Goal: Task Accomplishment & Management: Manage account settings

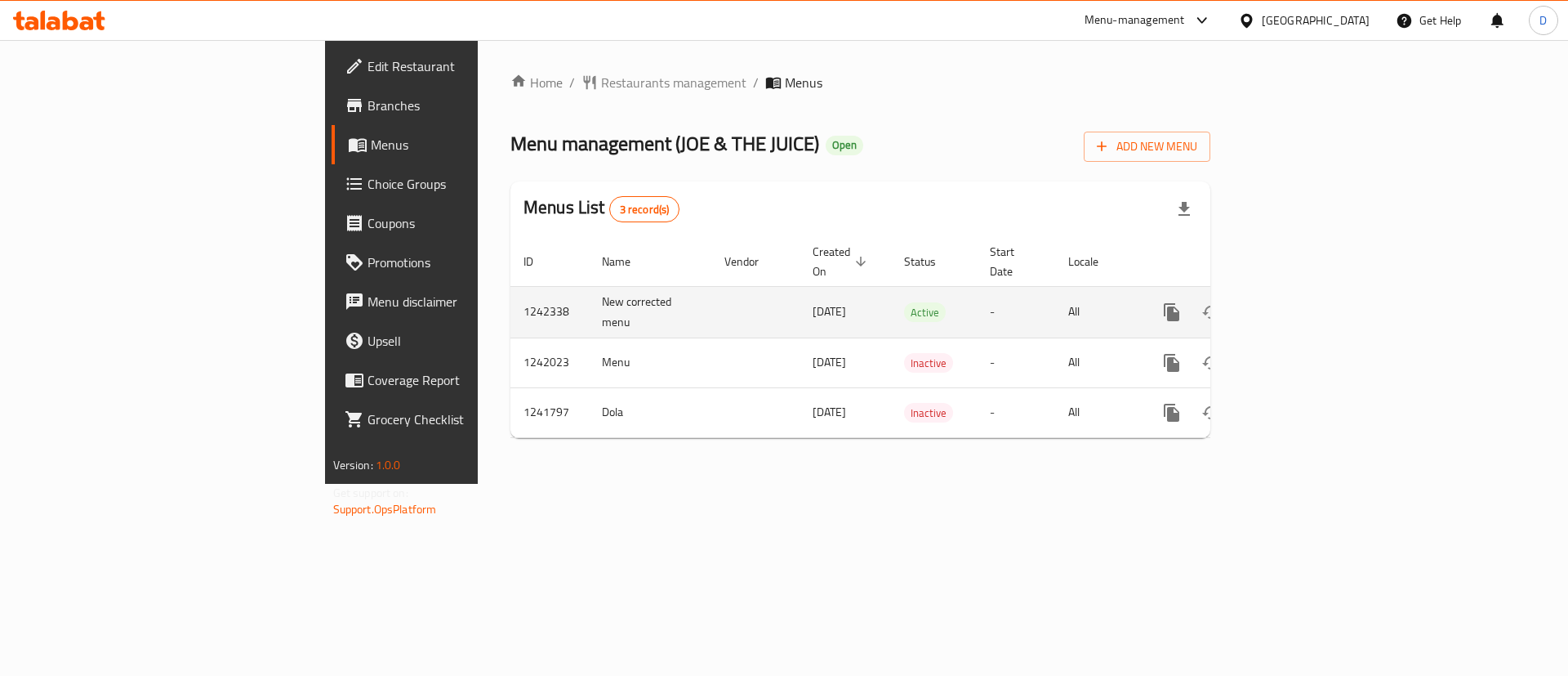
click at [1297, 305] on icon "enhanced table" at bounding box center [1290, 312] width 15 height 15
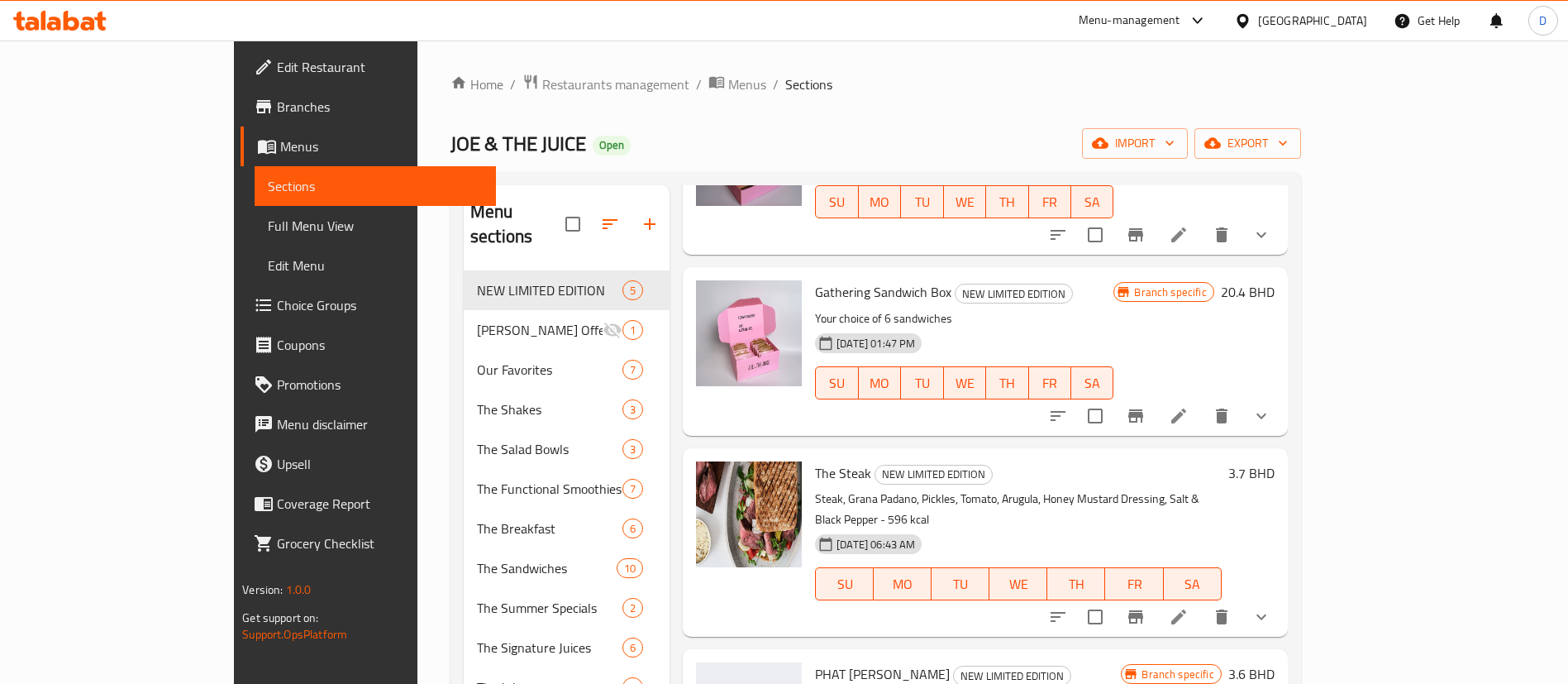
scroll to position [202, 0]
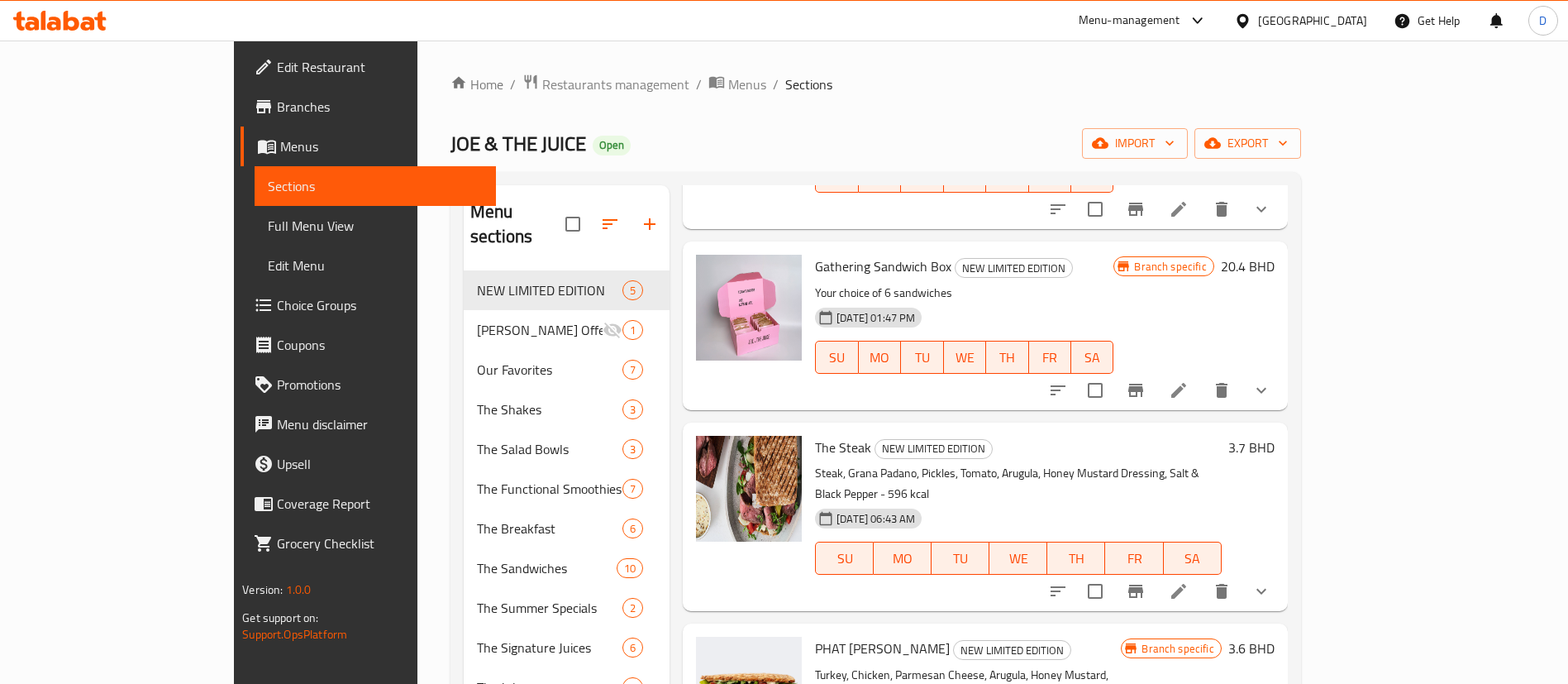
click at [815, 435] on span "The Steak" at bounding box center [843, 447] width 56 height 25
copy h6 "The Steak"
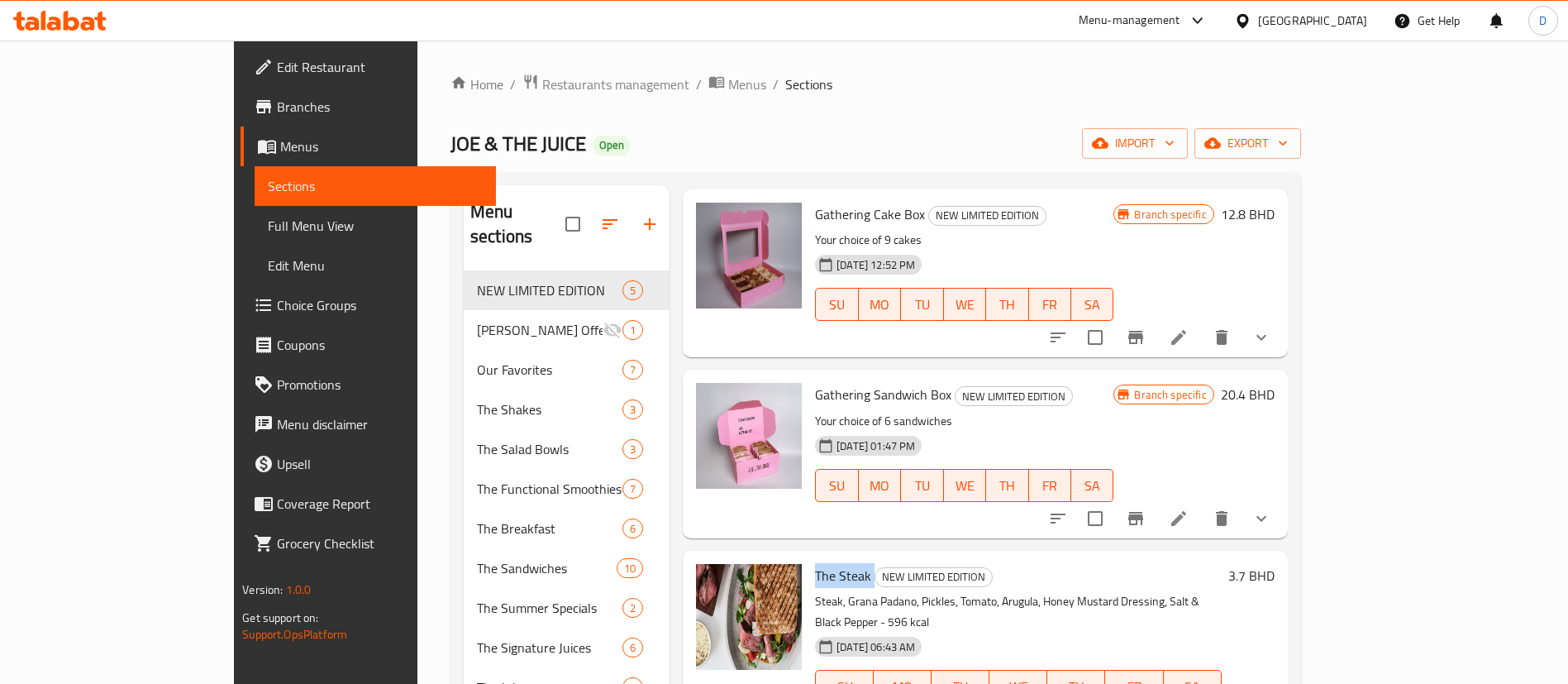
scroll to position [0, 0]
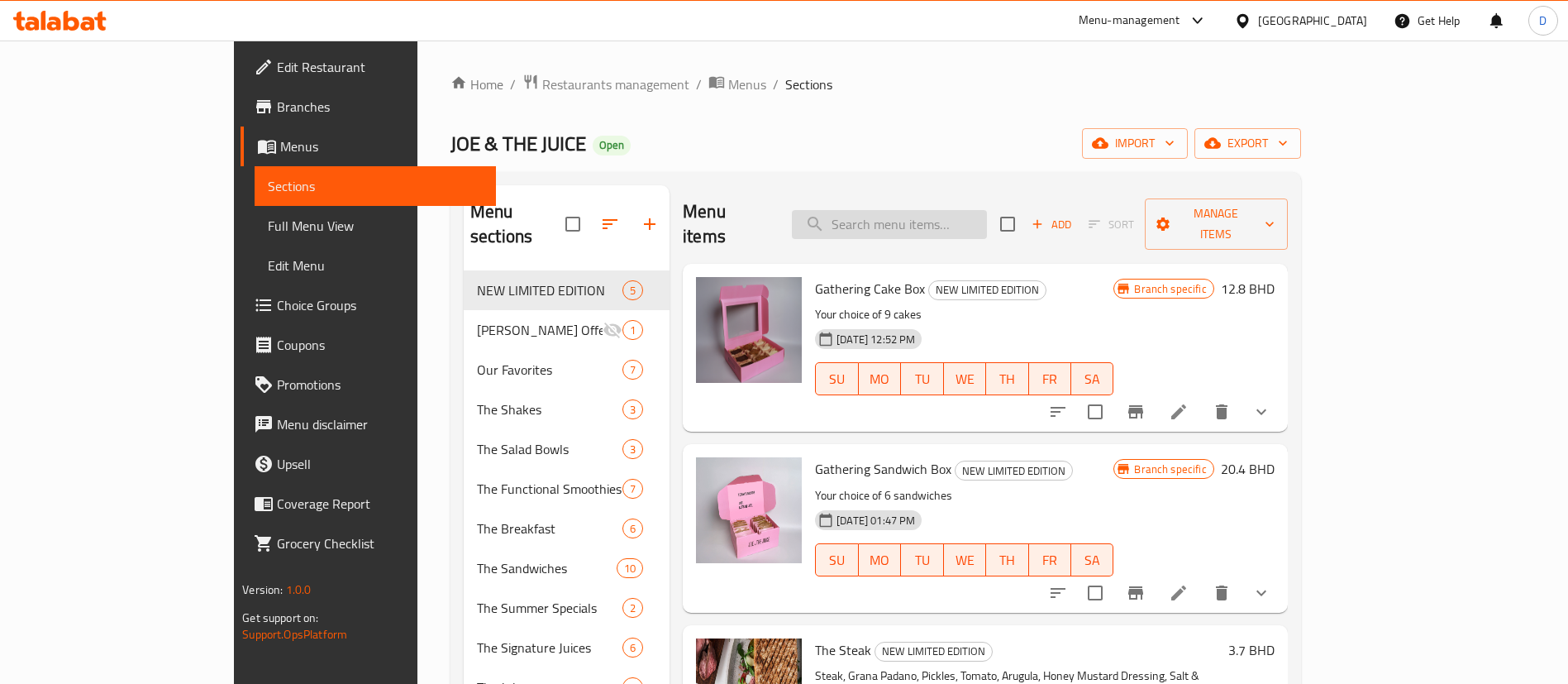
click at [961, 216] on input "search" at bounding box center [889, 224] width 195 height 29
paste input "The Steak"
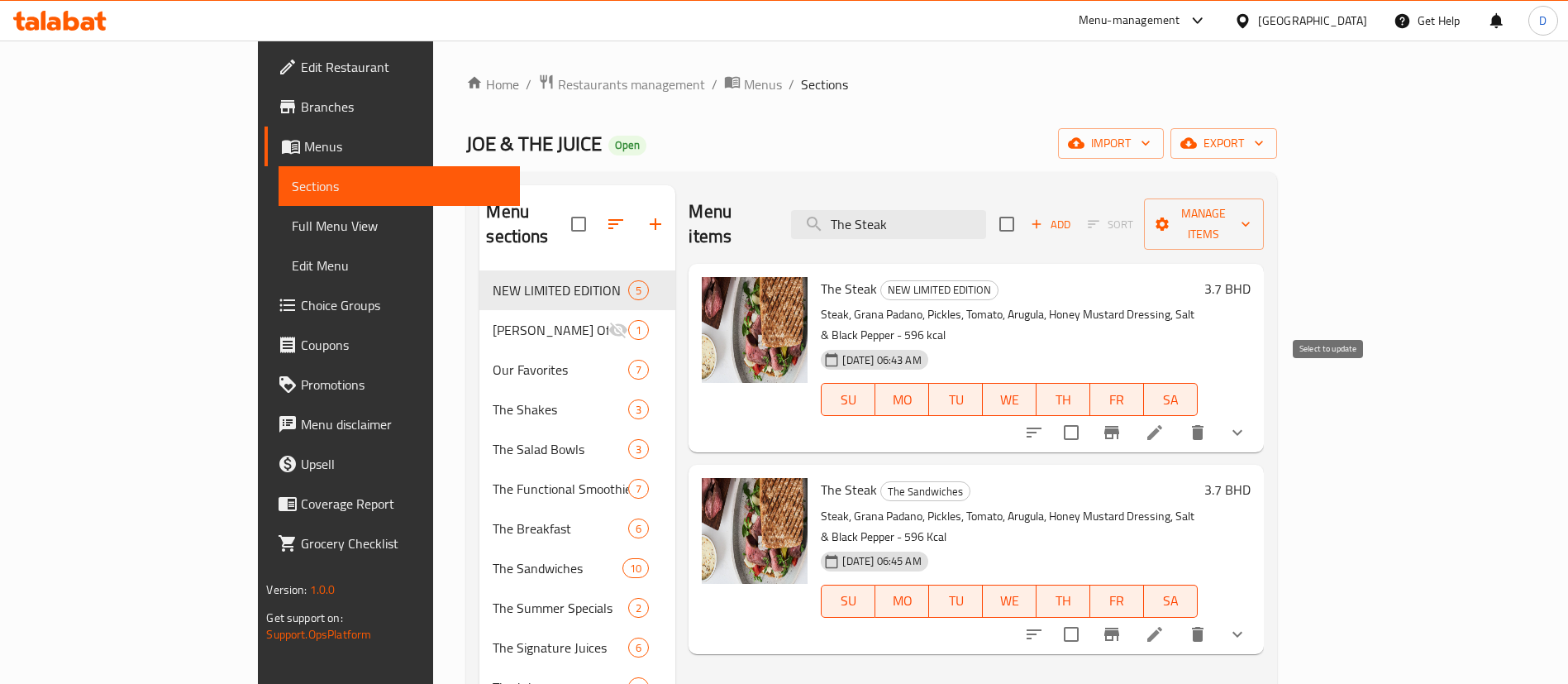
type input "The Steak"
click at [1088, 415] on input "checkbox" at bounding box center [1070, 432] width 35 height 35
checkbox input "true"
click at [1203, 425] on icon "delete" at bounding box center [1197, 433] width 12 height 15
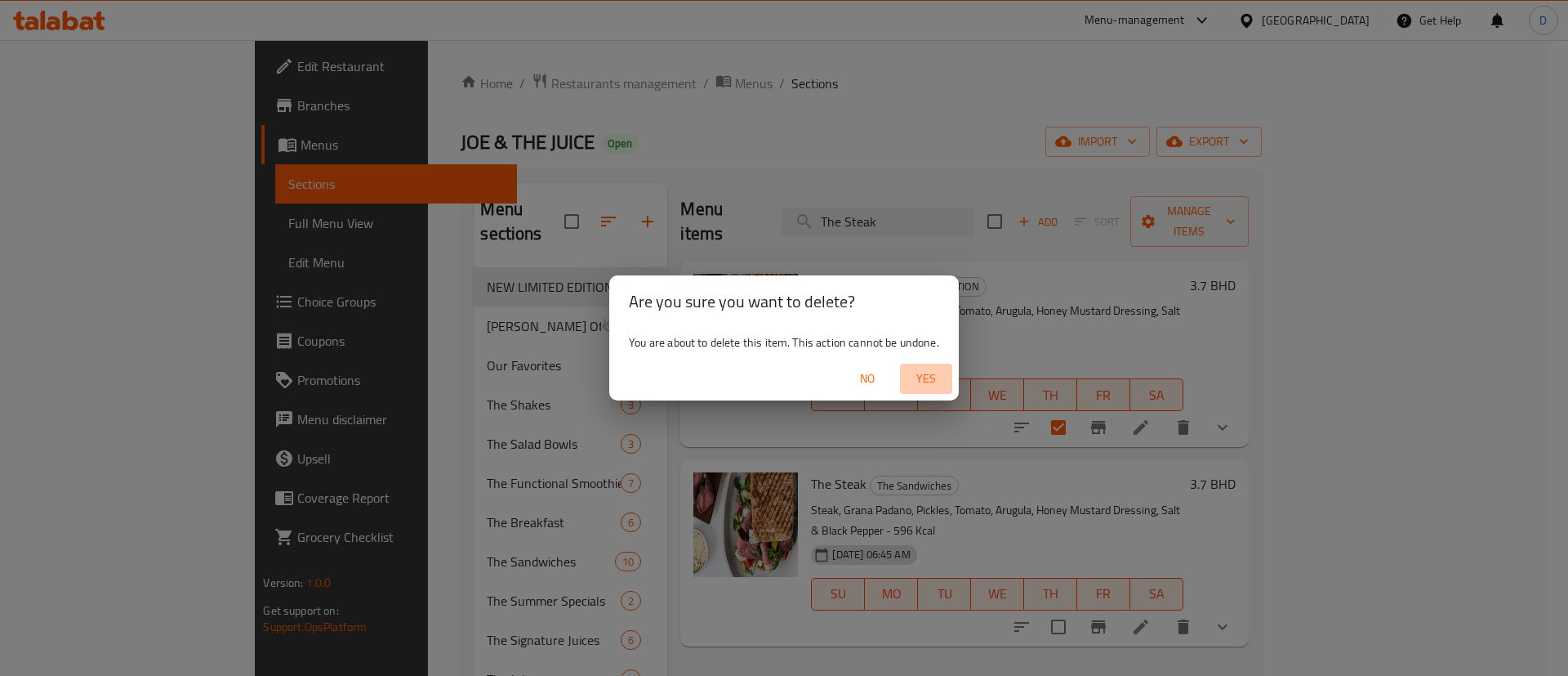
click at [920, 378] on span "Yes" at bounding box center [926, 378] width 39 height 20
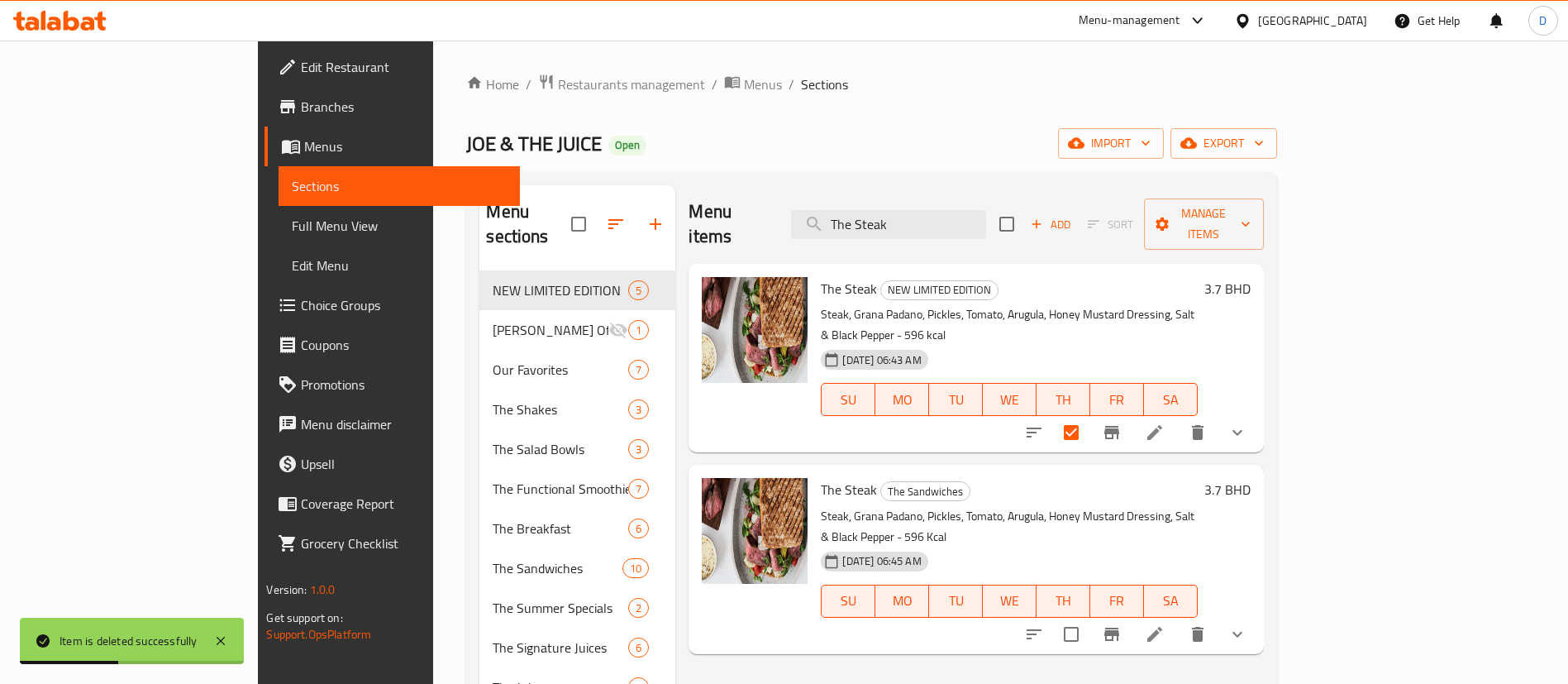
checkbox input "false"
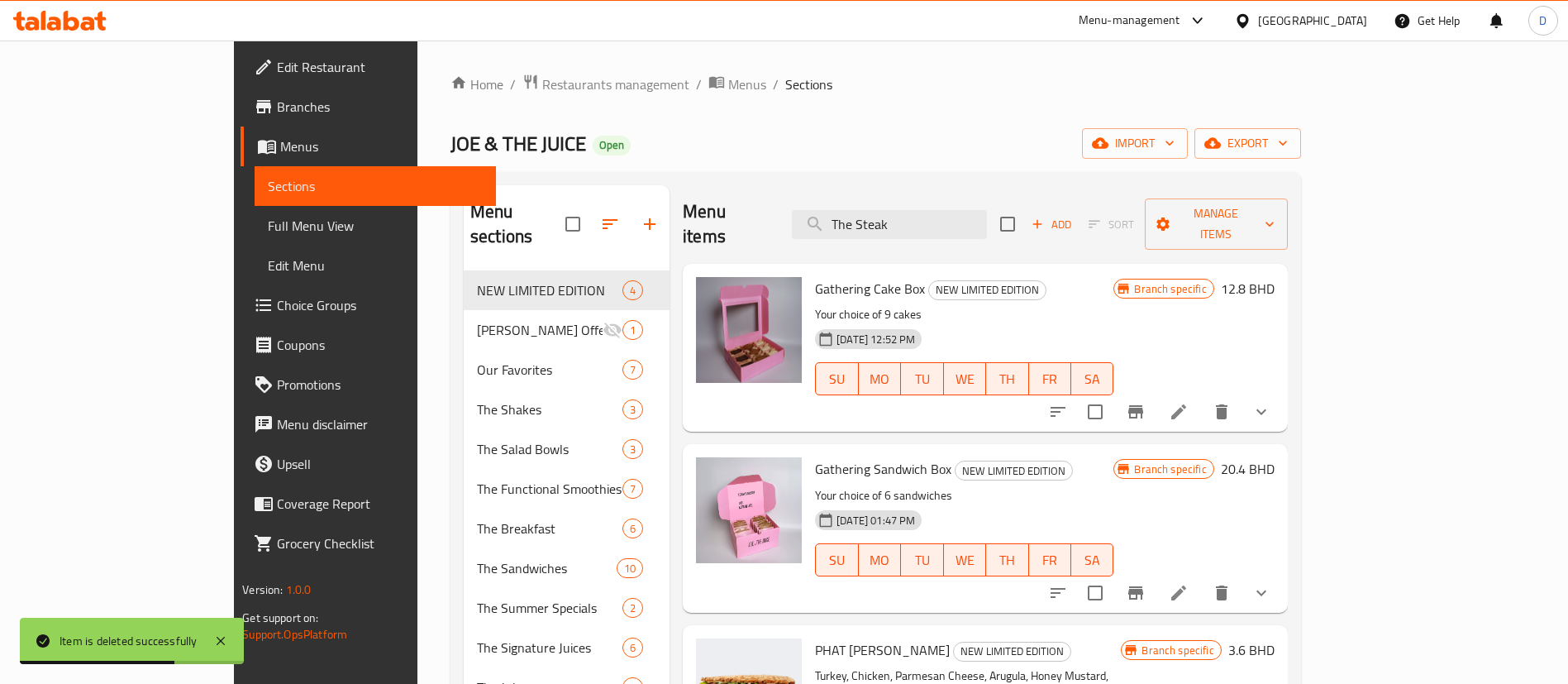
click at [1095, 323] on div "27-02-2025 12:52 PM SU MO TU WE TH FR SA" at bounding box center [964, 367] width 311 height 89
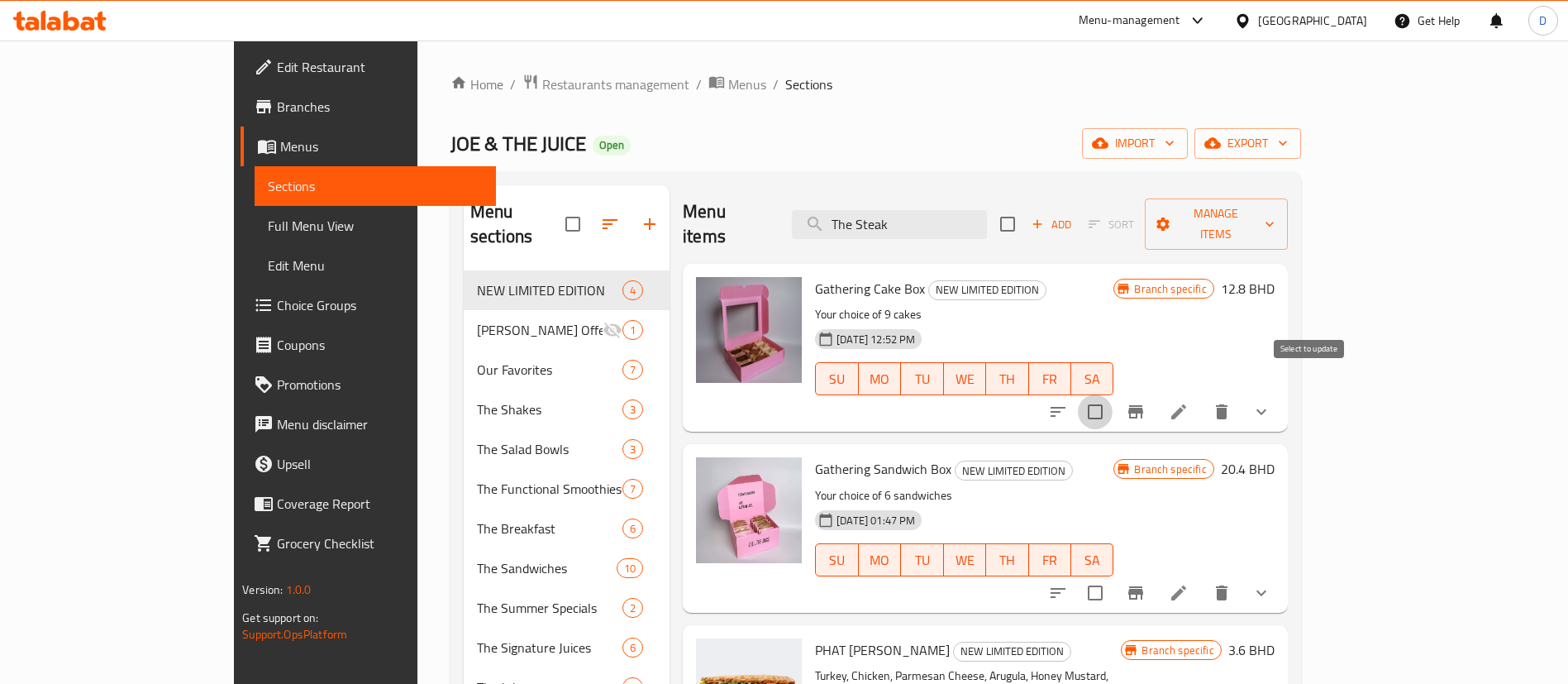
click at [1113, 394] on input "checkbox" at bounding box center [1095, 411] width 35 height 35
checkbox input "true"
click at [1113, 576] on input "checkbox" at bounding box center [1095, 593] width 35 height 35
checkbox input "true"
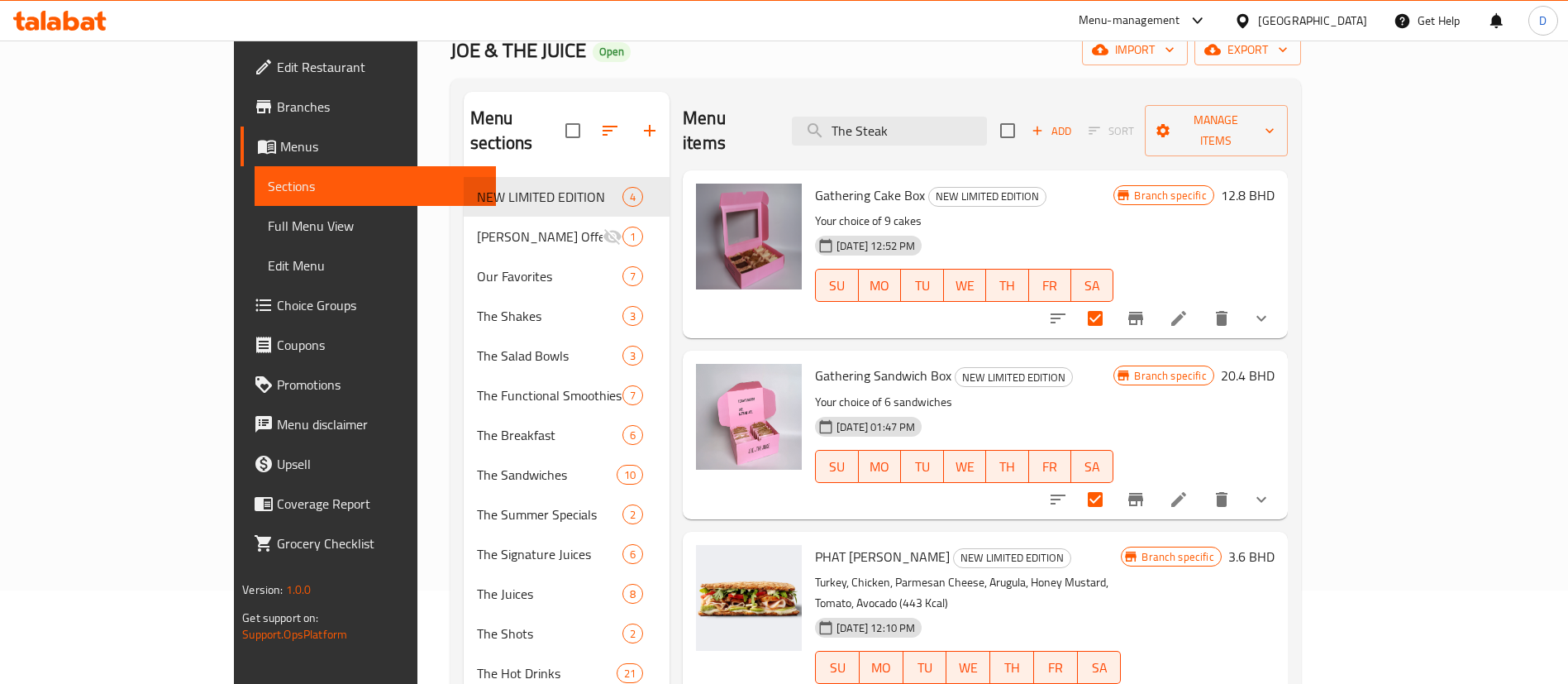
scroll to position [41, 0]
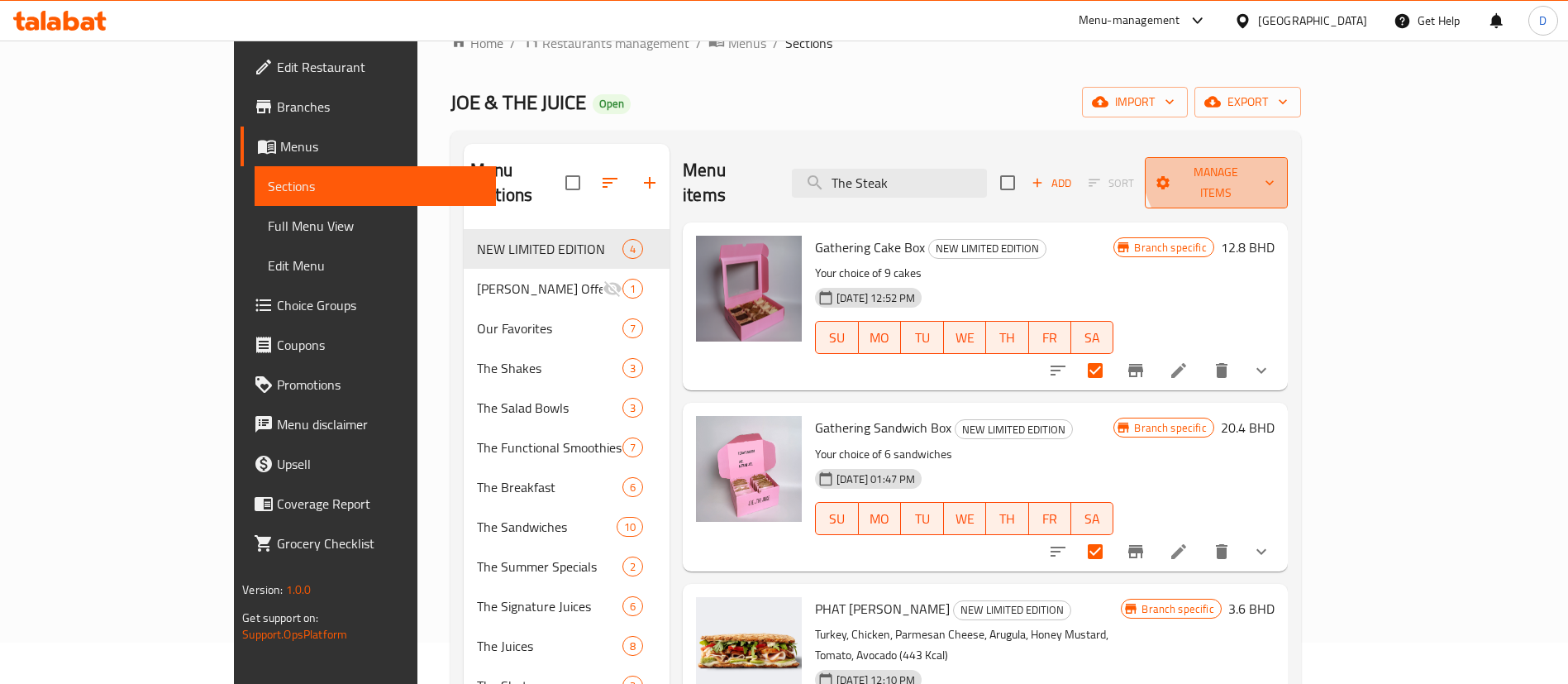
click at [1274, 166] on span "Manage items" at bounding box center [1216, 182] width 117 height 41
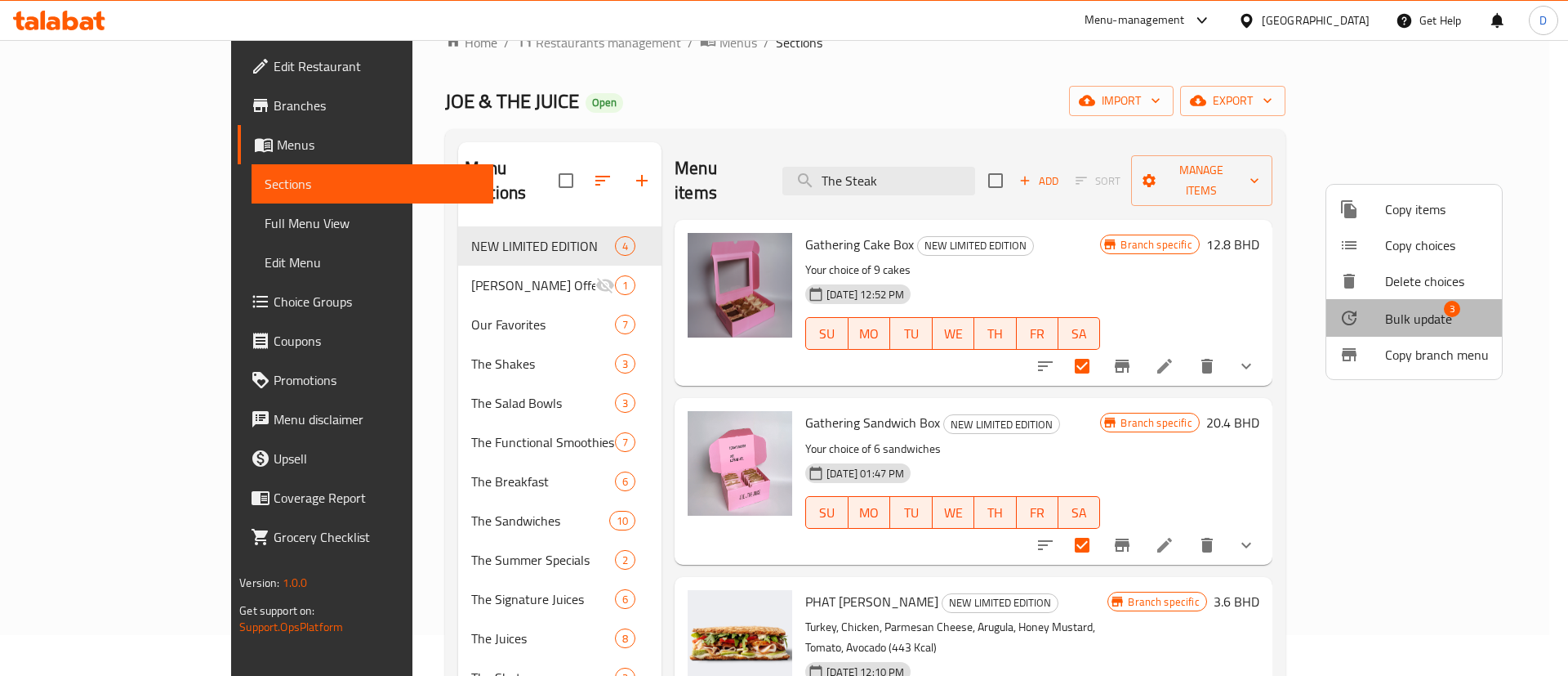
click at [1448, 308] on span "3" at bounding box center [1453, 309] width 17 height 17
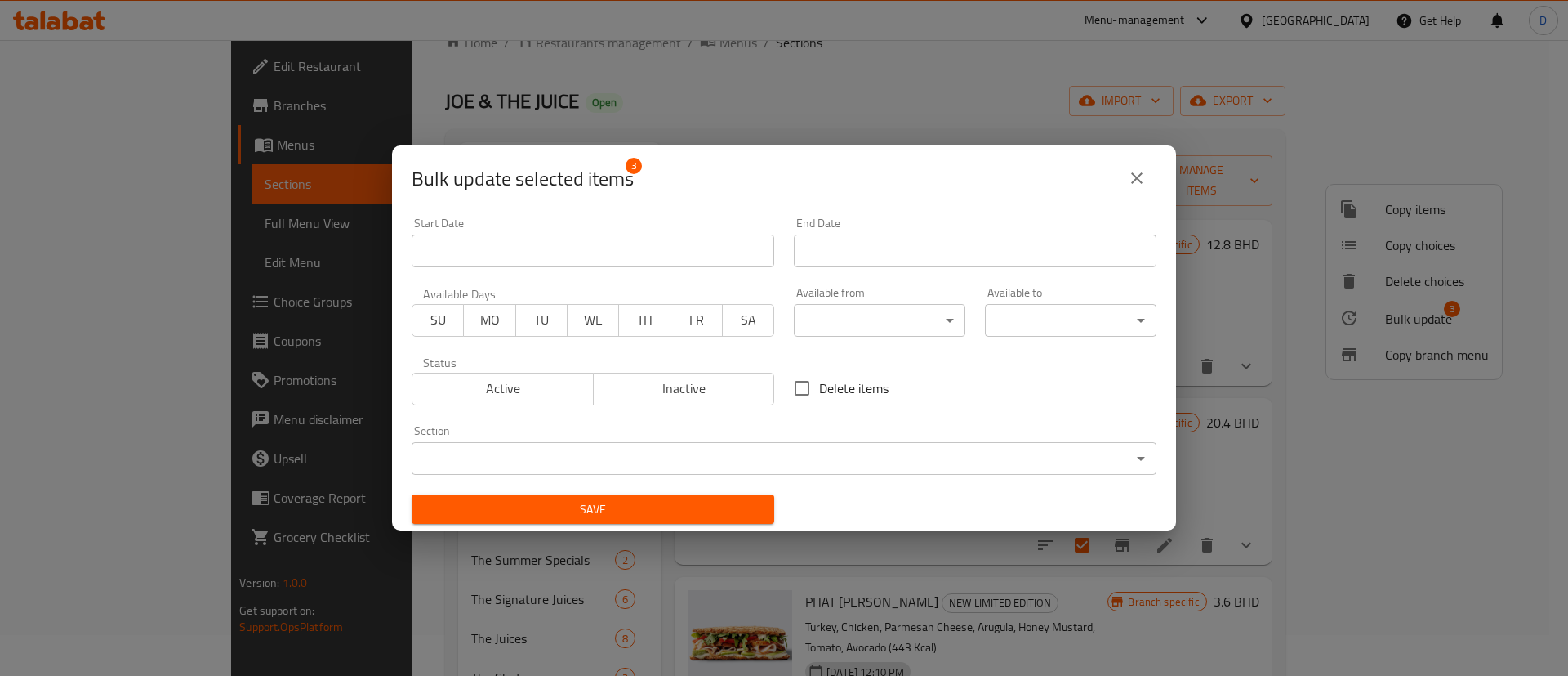
drag, startPoint x: 922, startPoint y: 440, endPoint x: 924, endPoint y: 451, distance: 11.2
click at [922, 441] on div "Section ​ ​" at bounding box center [784, 450] width 745 height 50
click at [925, 451] on body "​ Menu-management Bahrain Get Help D Edit Restaurant Branches Menus Sections Fu…" at bounding box center [784, 317] width 1568 height 636
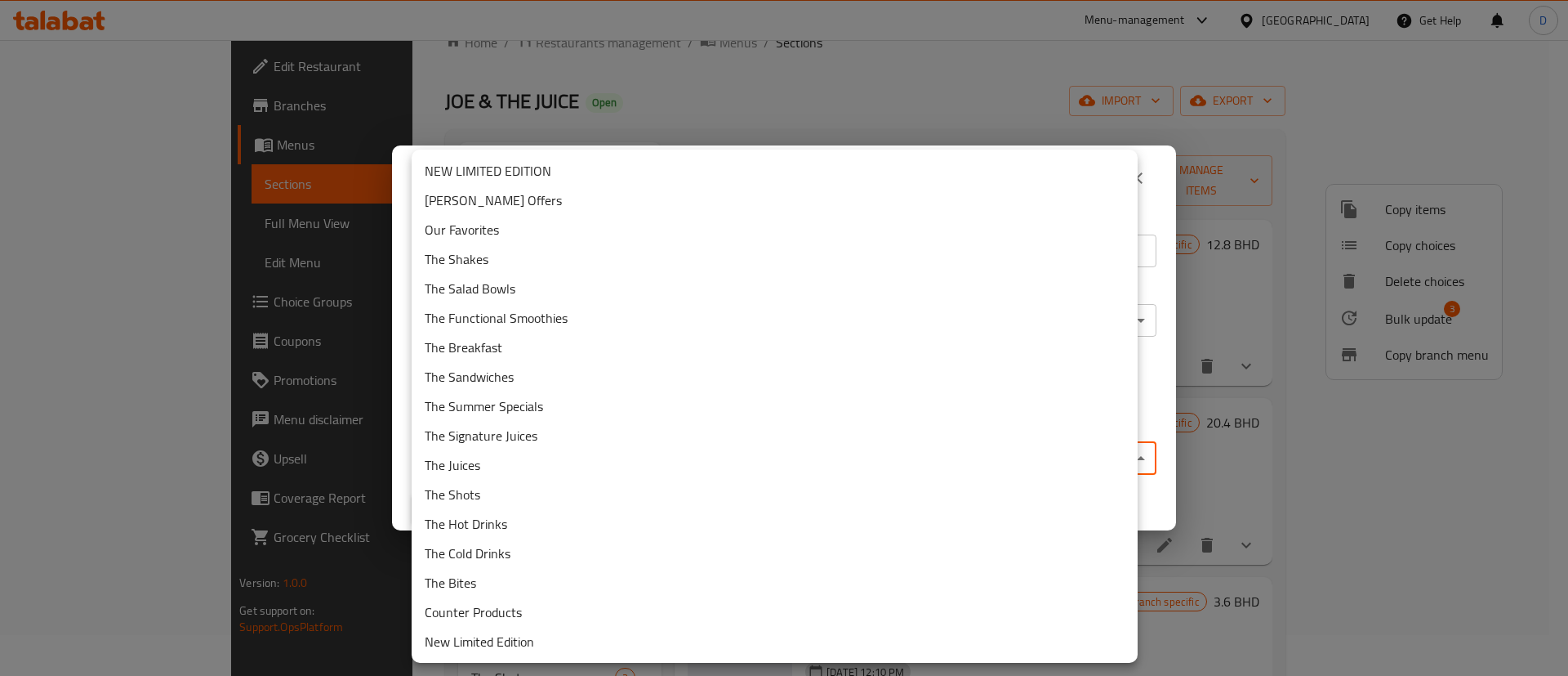
click at [652, 608] on li "Counter Products" at bounding box center [774, 612] width 726 height 29
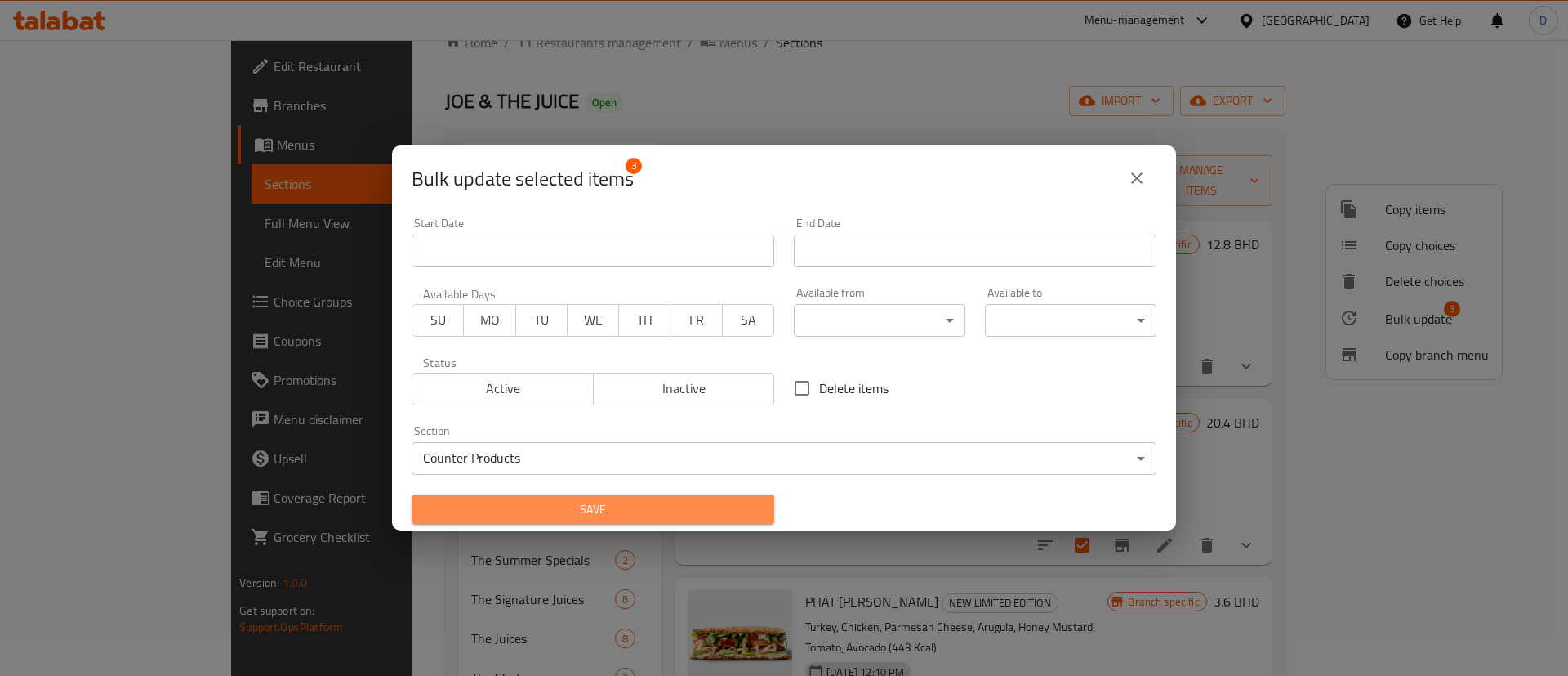
click at [682, 507] on span "Save" at bounding box center [593, 510] width 336 height 20
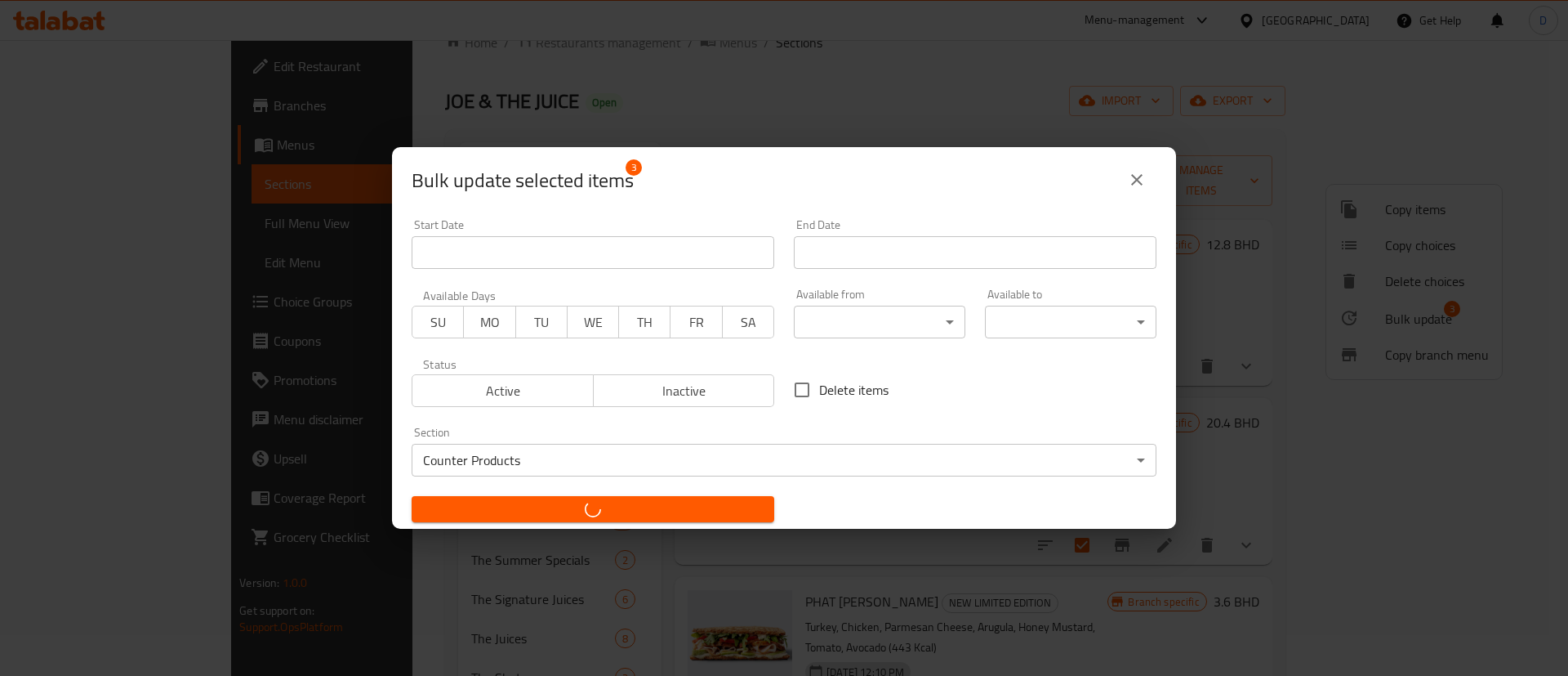
checkbox input "false"
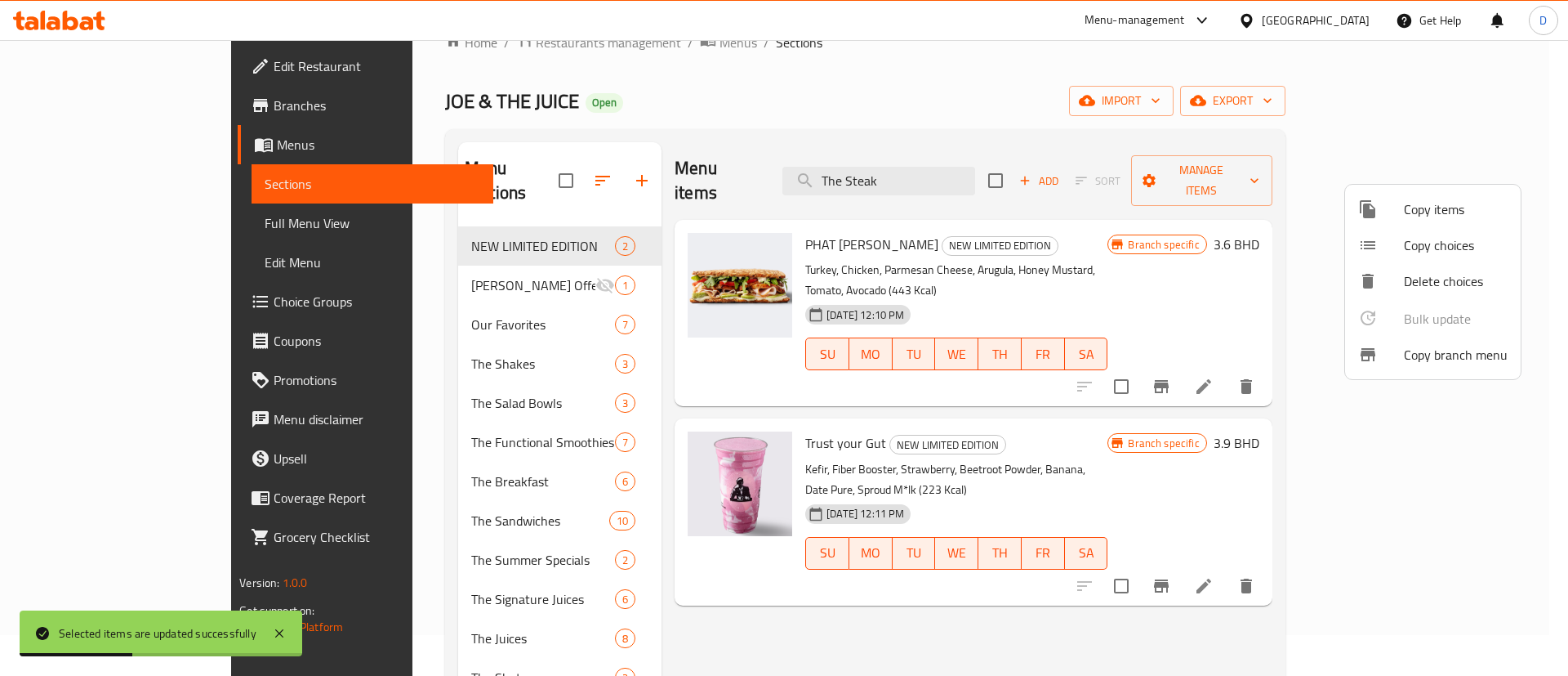
click at [492, 274] on div at bounding box center [784, 338] width 1568 height 676
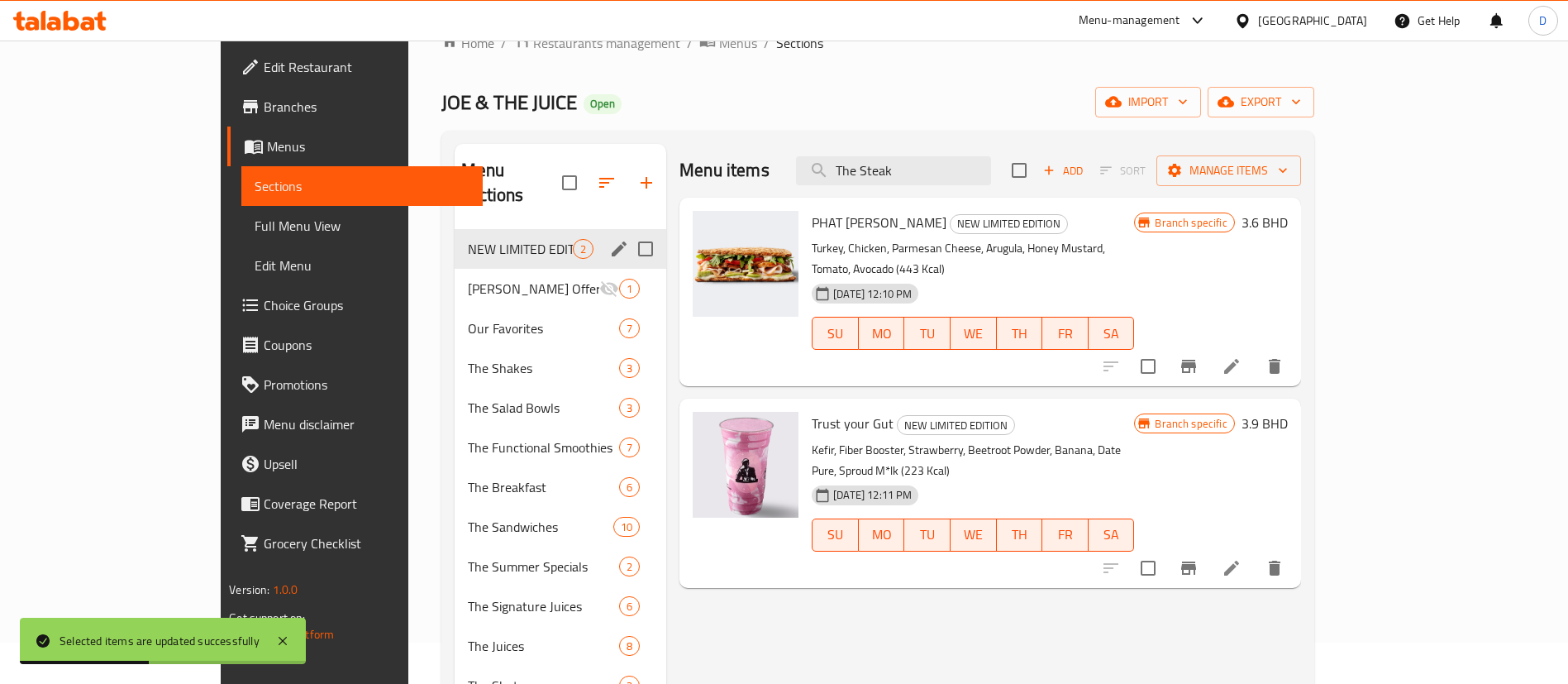
click at [468, 239] on span "NEW LIMITED EDITION" at bounding box center [520, 248] width 105 height 19
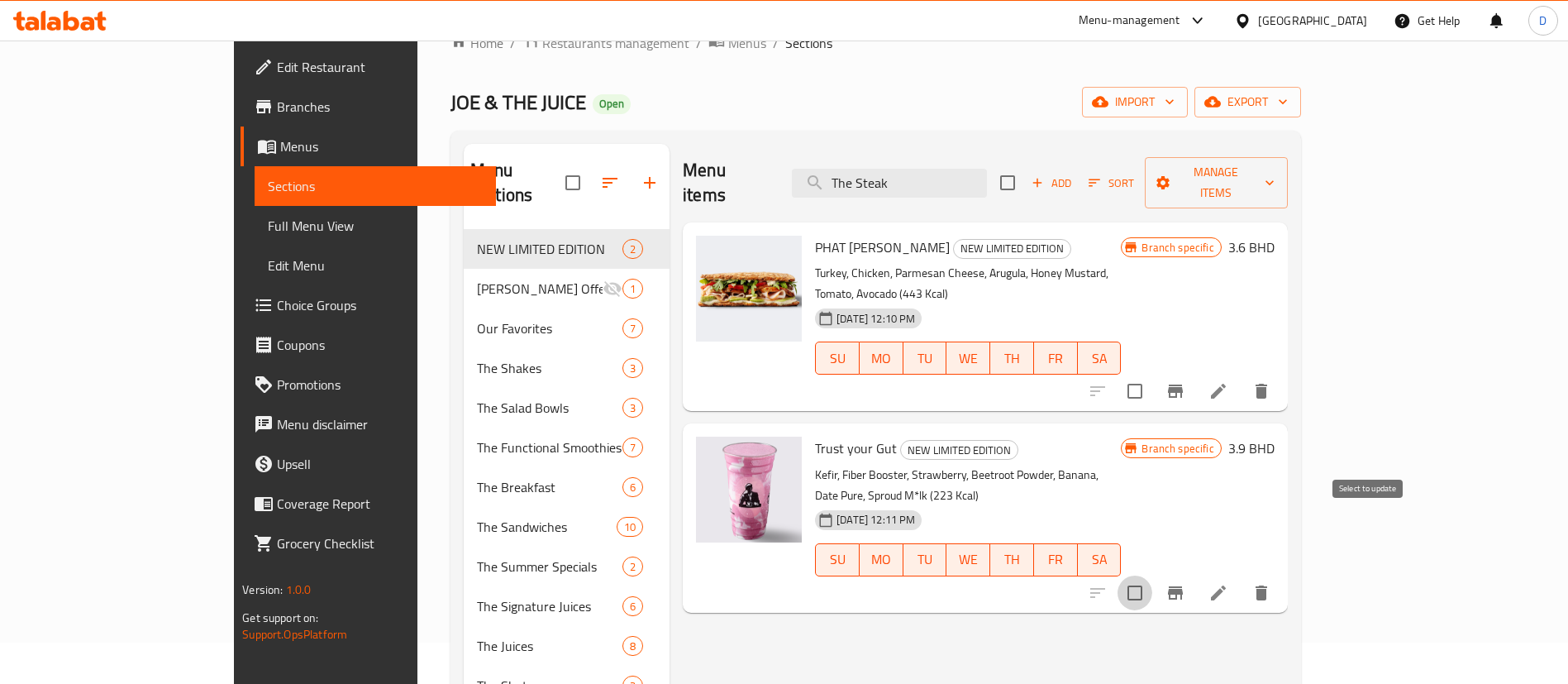
click at [1152, 576] on input "checkbox" at bounding box center [1134, 593] width 35 height 35
checkbox input "true"
click at [815, 234] on span "PHAT JOE" at bounding box center [882, 246] width 135 height 25
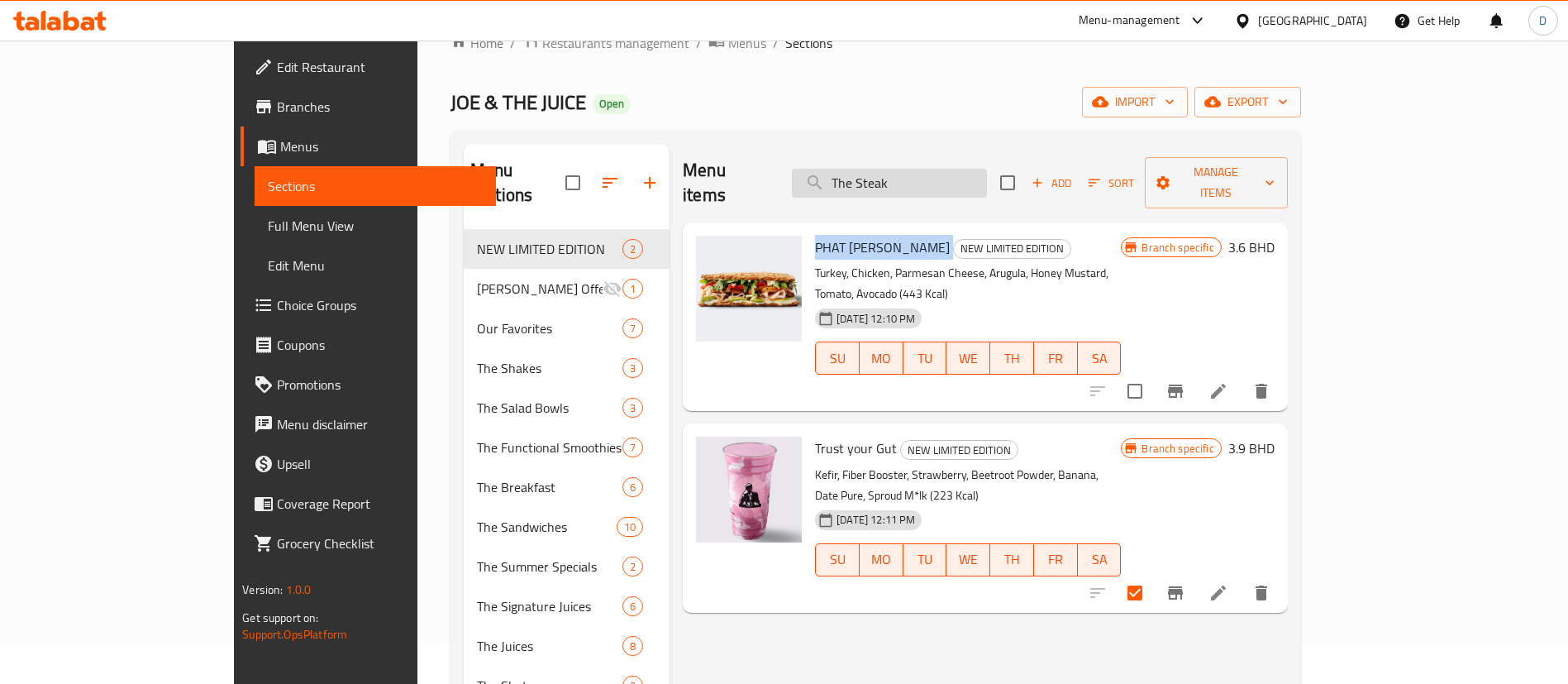
copy h6 "PHAT JOE"
drag, startPoint x: 993, startPoint y: 168, endPoint x: 828, endPoint y: 174, distance: 165.1
click at [828, 174] on div "Menu items The Steak Add Sort Manage items" at bounding box center [985, 183] width 604 height 79
paste input "PHAT JOE"
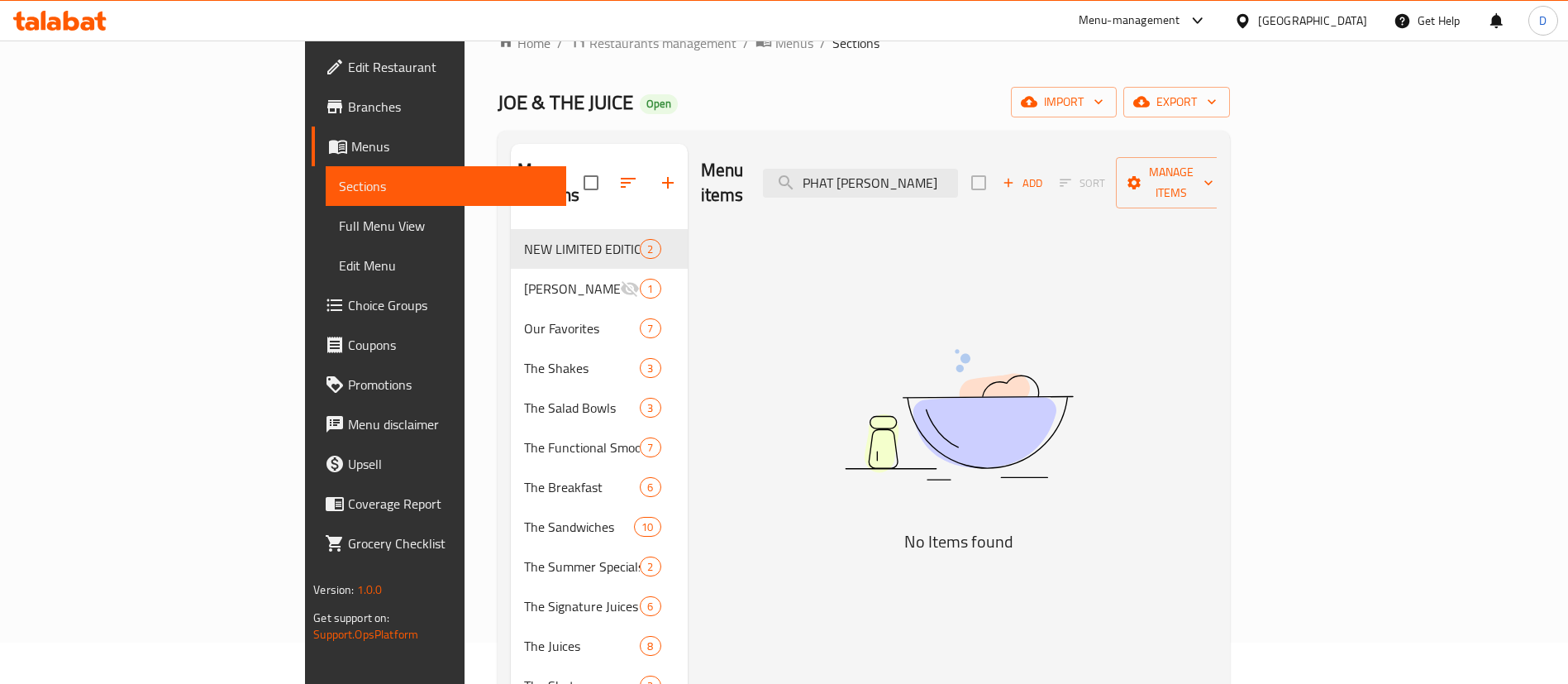
type input "PHAT JOE"
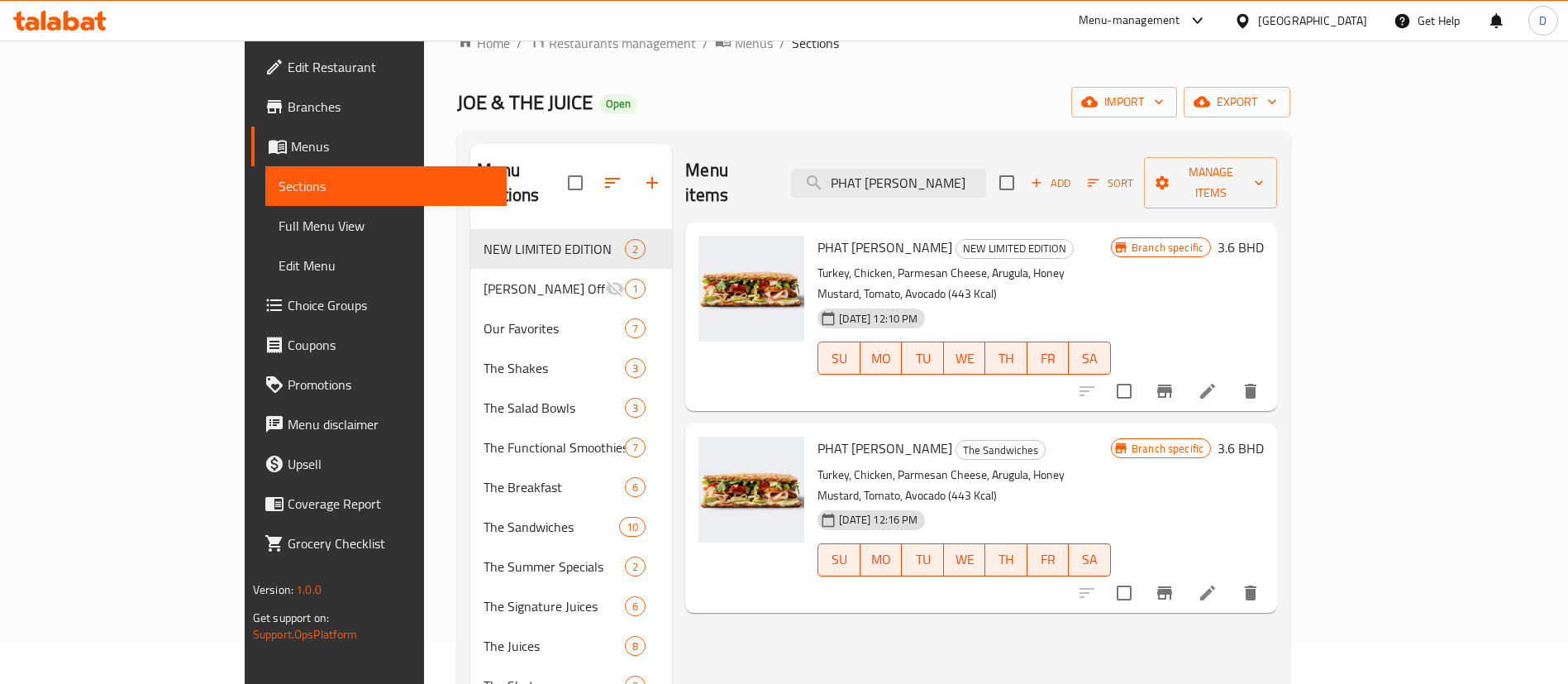
drag, startPoint x: 971, startPoint y: 174, endPoint x: 873, endPoint y: 185, distance: 98.6
click at [873, 185] on div "Menu items PHAT JOE Add Sort Manage items" at bounding box center [981, 183] width 591 height 79
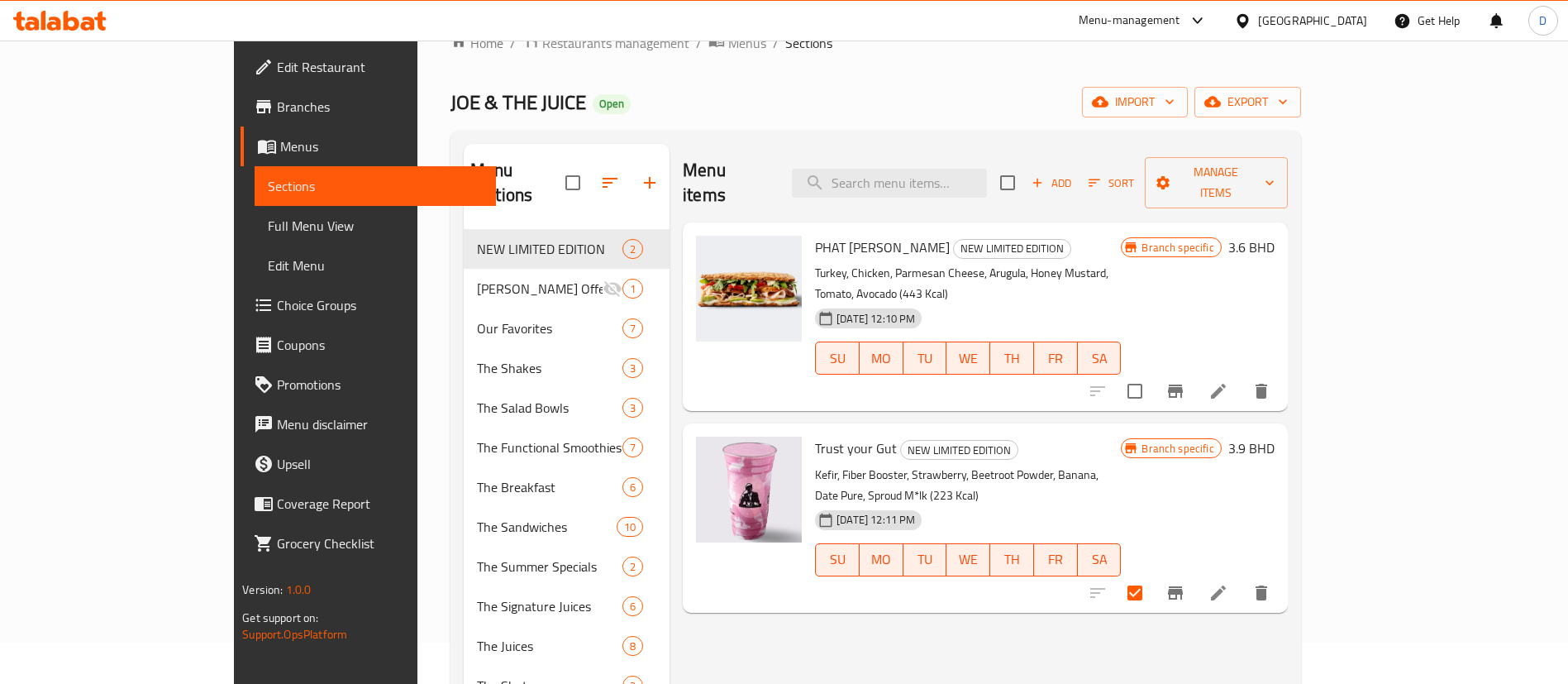
click at [815, 436] on span "Trust your Gut" at bounding box center [856, 448] width 82 height 25
copy h6 "Trust your Gut"
click at [950, 173] on input "search" at bounding box center [889, 183] width 195 height 29
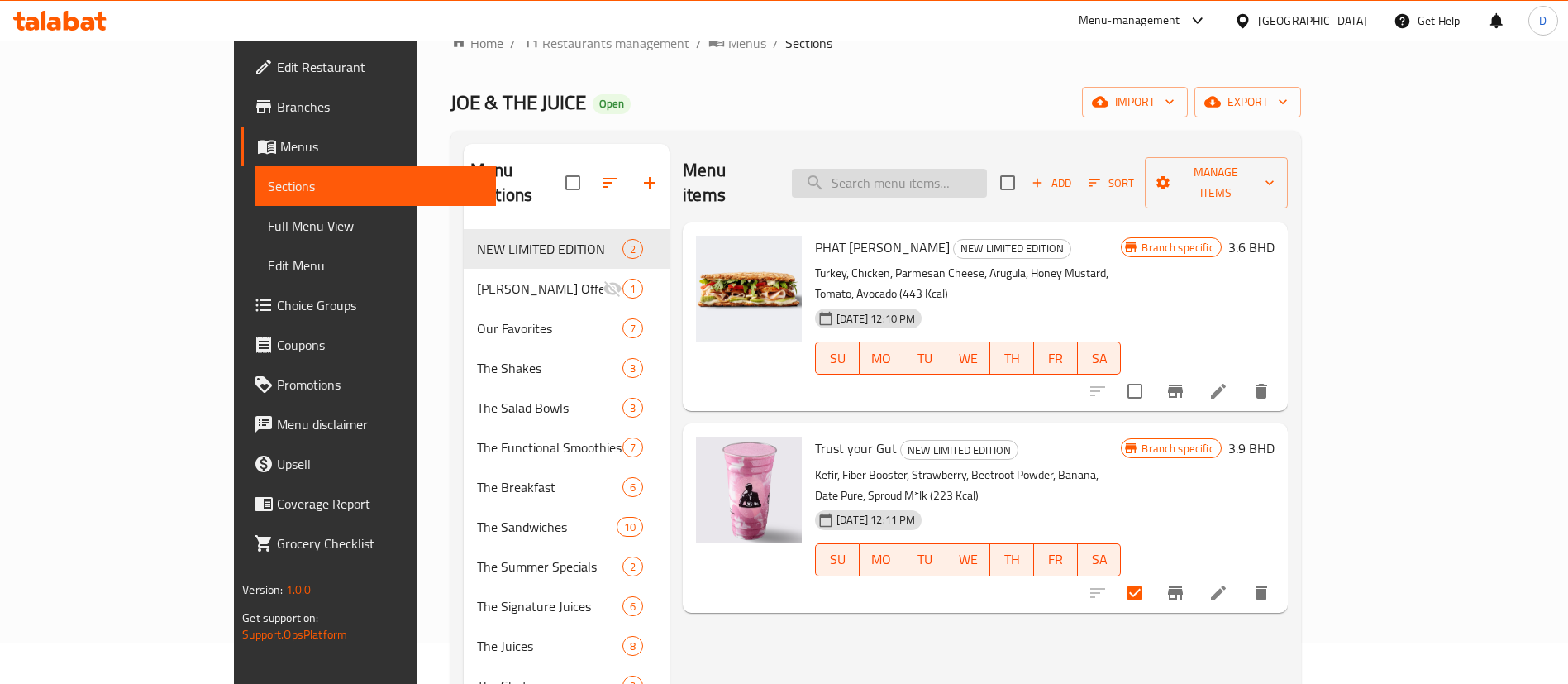
paste input "Trust your Gut"
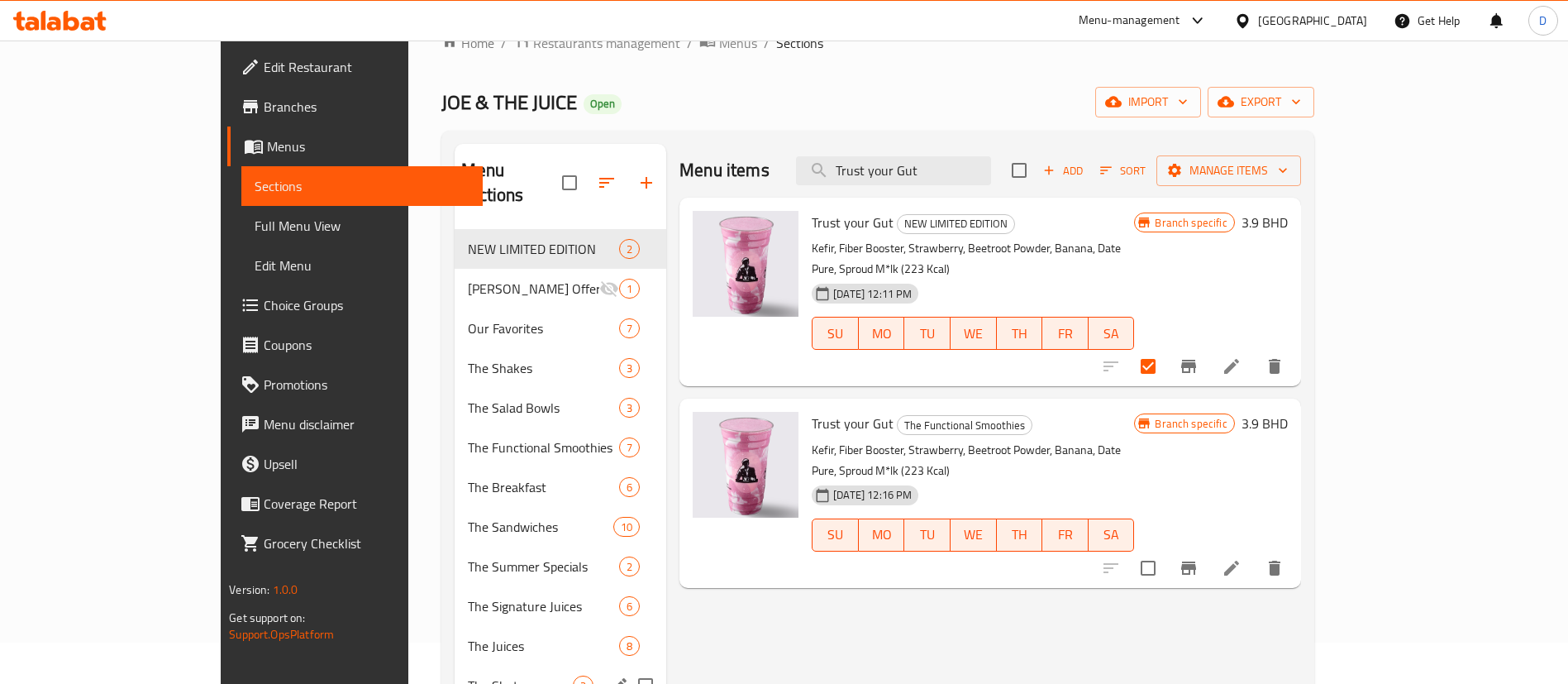
type input "Trust your Gut"
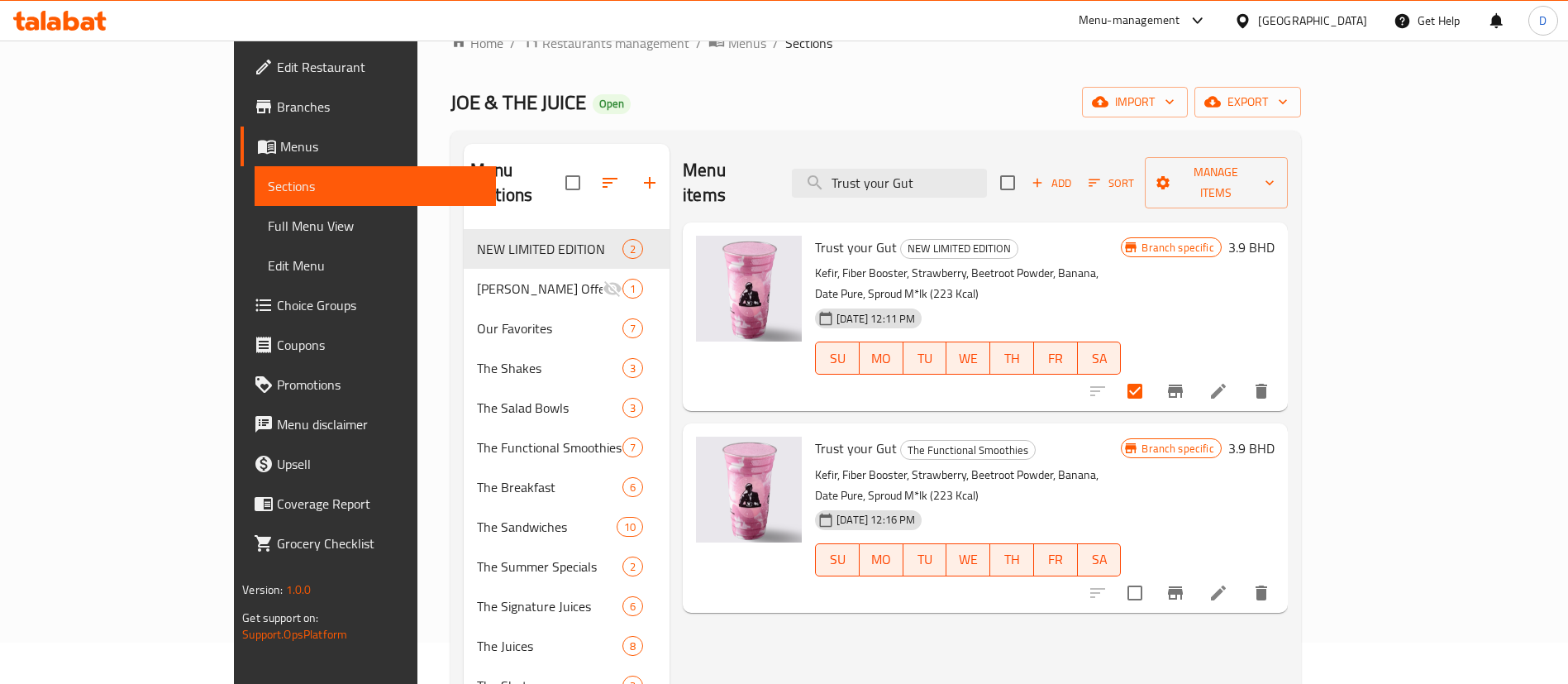
click at [880, 57] on div "Home / Restaurants management / Menus / Sections JOE & THE JUICE Open import ex…" at bounding box center [875, 477] width 850 height 891
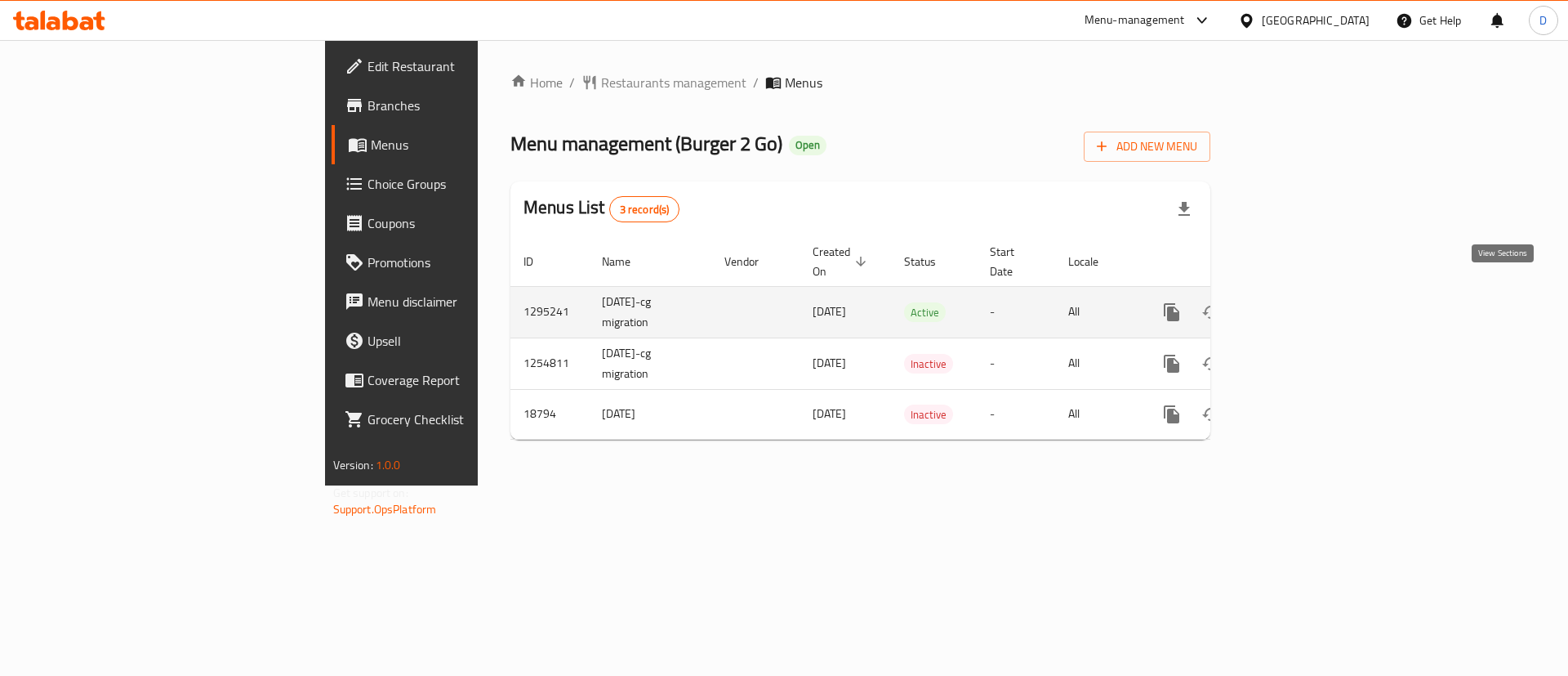
click at [1300, 302] on icon "enhanced table" at bounding box center [1289, 311] width 19 height 19
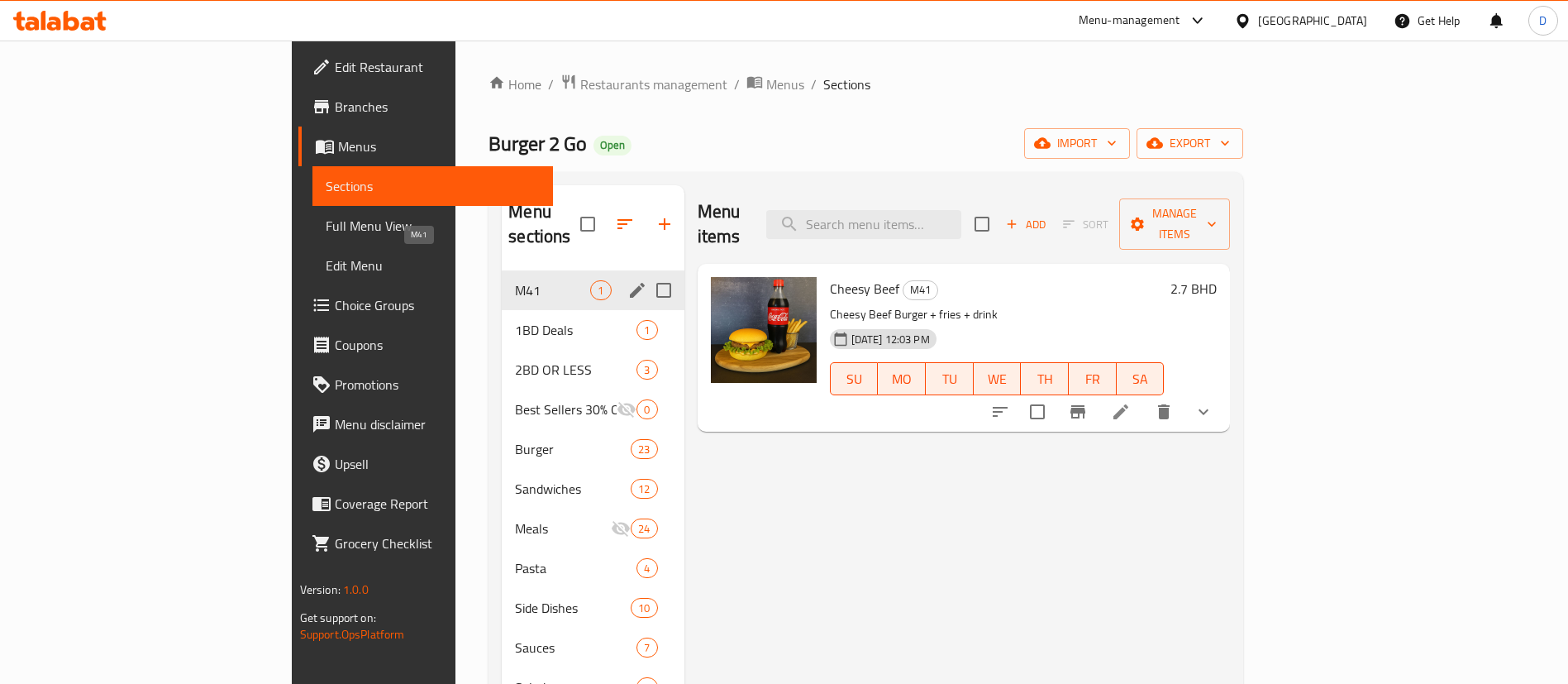
click at [514, 280] on span "M41" at bounding box center [552, 290] width 75 height 19
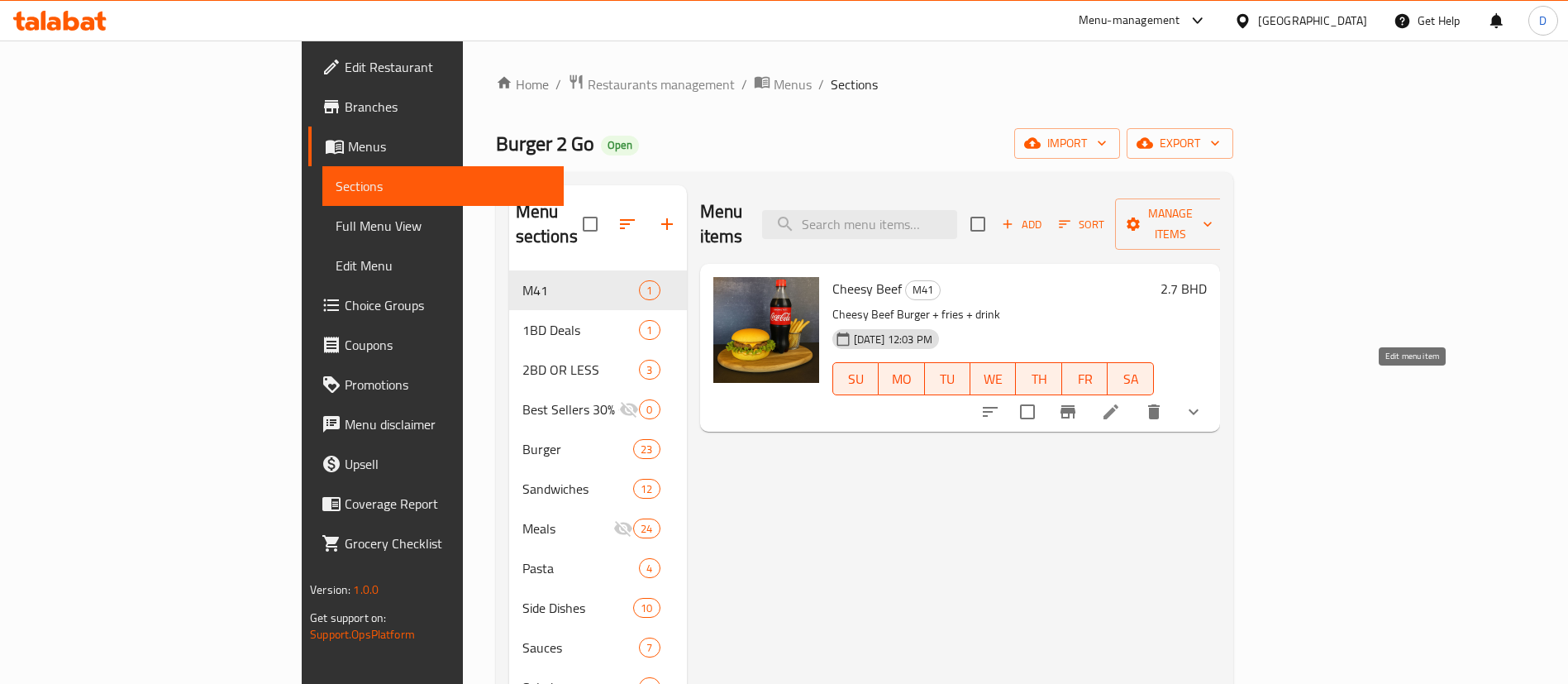
click at [1120, 402] on icon at bounding box center [1110, 411] width 19 height 19
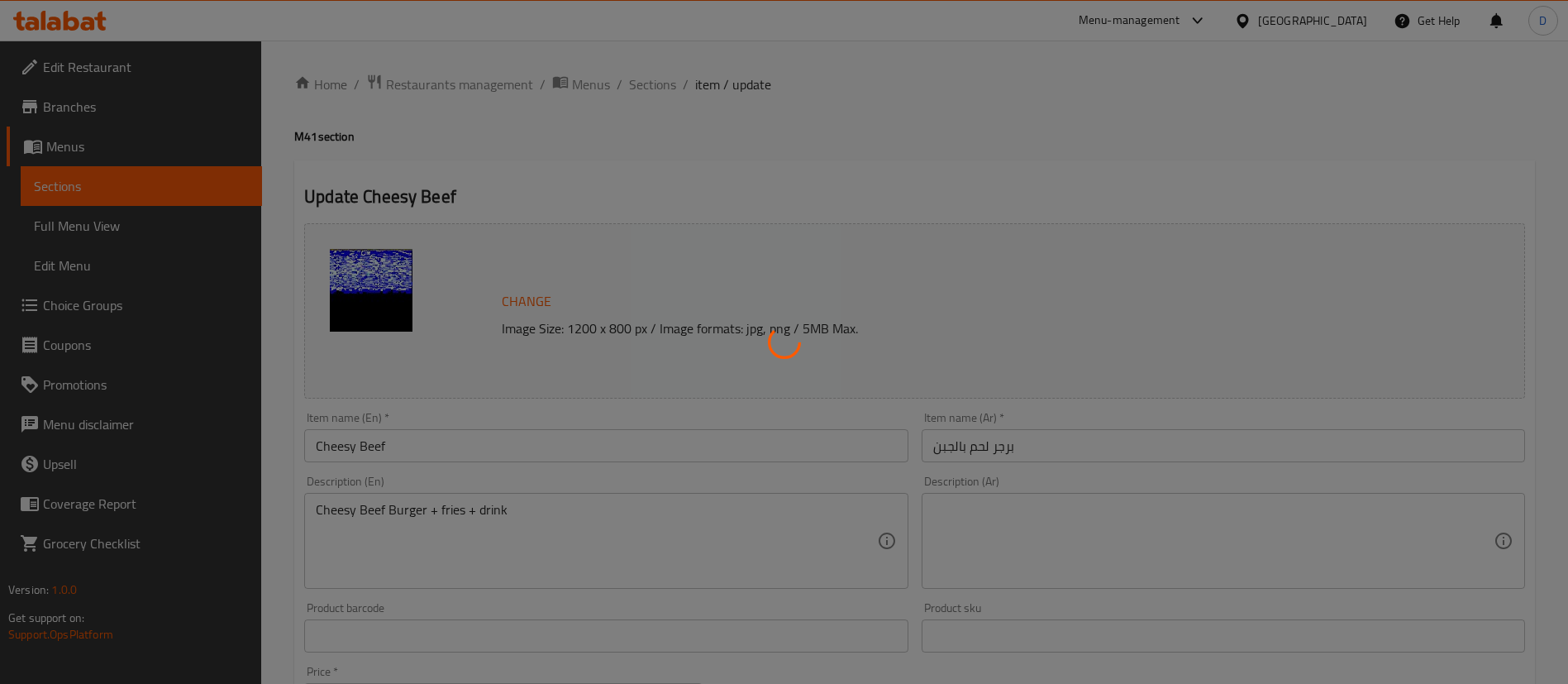
type input "اختيارك من المشروب"
type input "1"
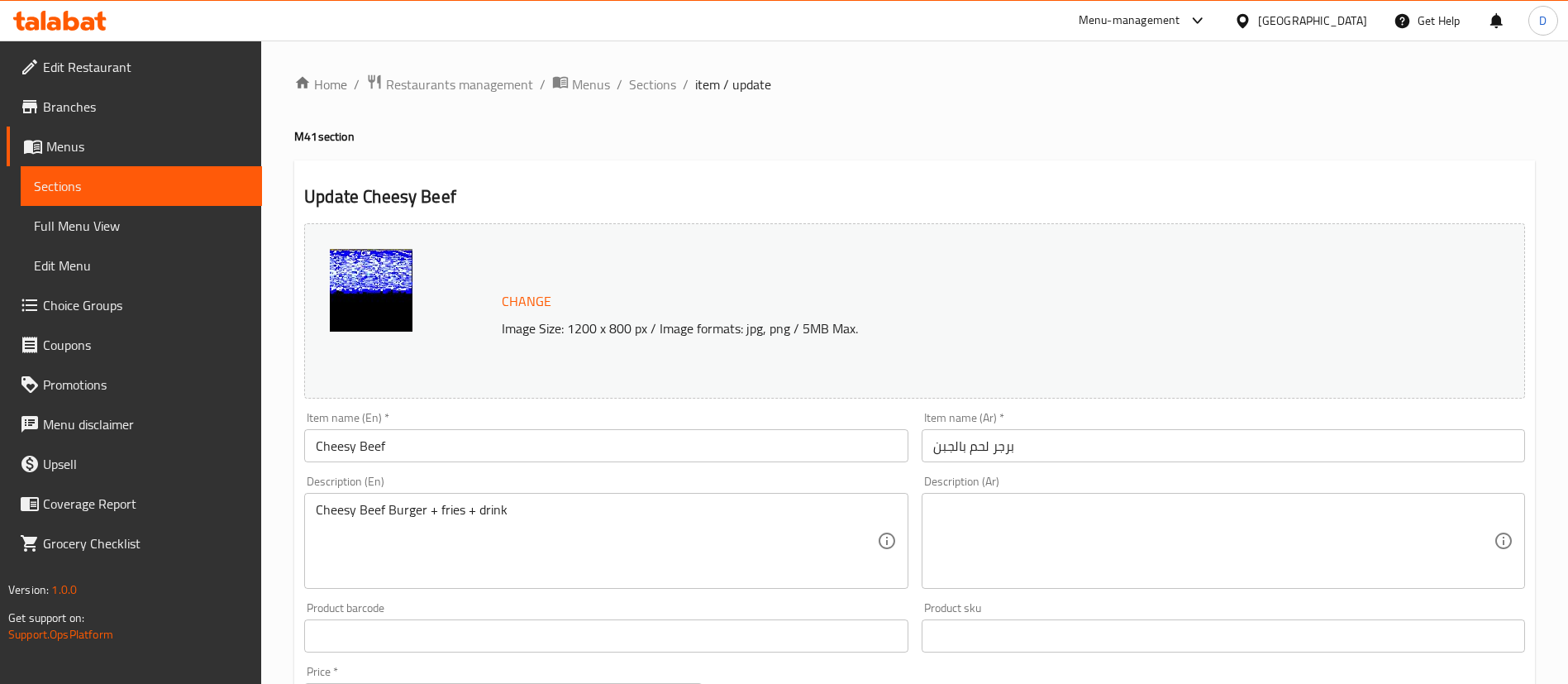
click at [405, 452] on input "Cheesy Beef" at bounding box center [605, 445] width 603 height 33
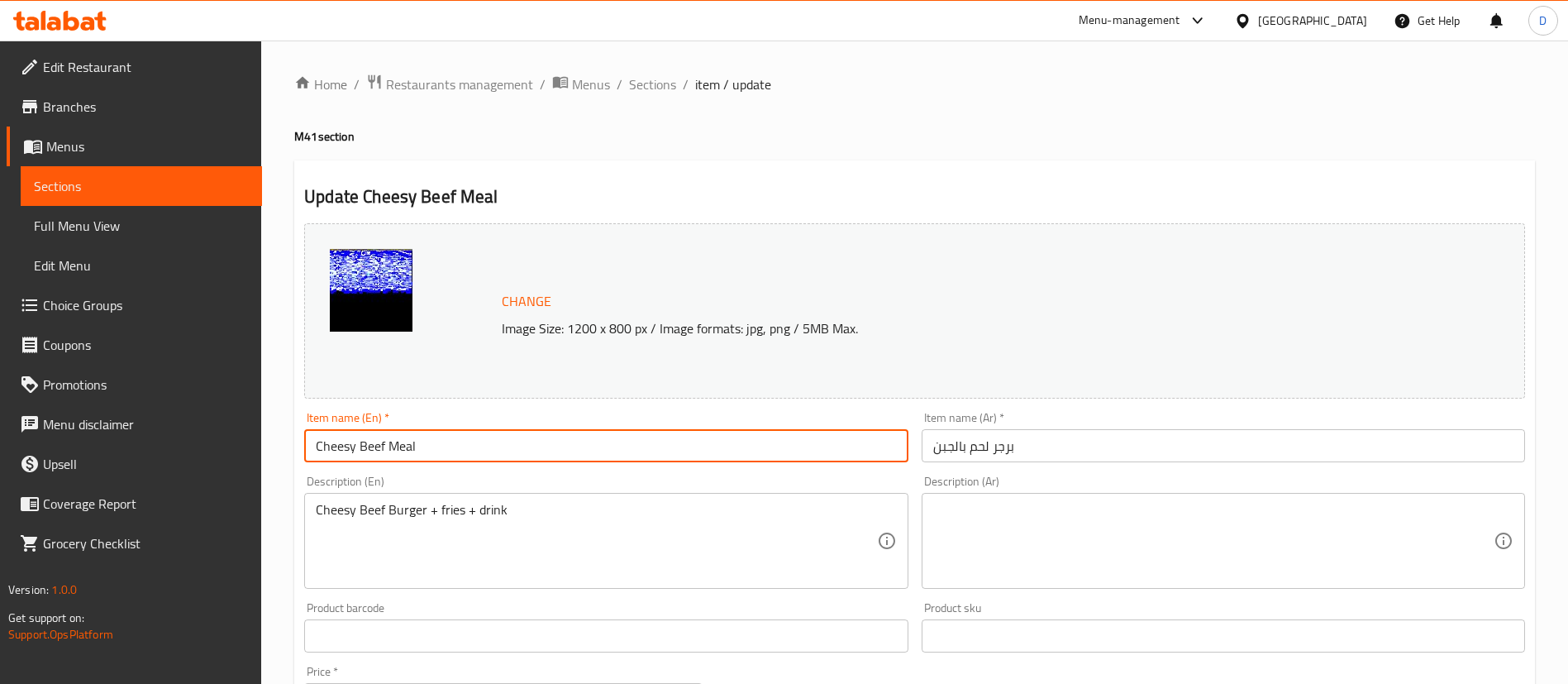
click at [393, 442] on input "Cheesy Beef Meal" at bounding box center [605, 445] width 603 height 33
click at [399, 446] on input "Cheesy Beef Burger Meal" at bounding box center [605, 445] width 603 height 33
click at [400, 447] on input "Cheesy Beef Burger Meal" at bounding box center [605, 445] width 603 height 33
click at [401, 449] on input "Cheesy Beef Meal" at bounding box center [605, 445] width 603 height 33
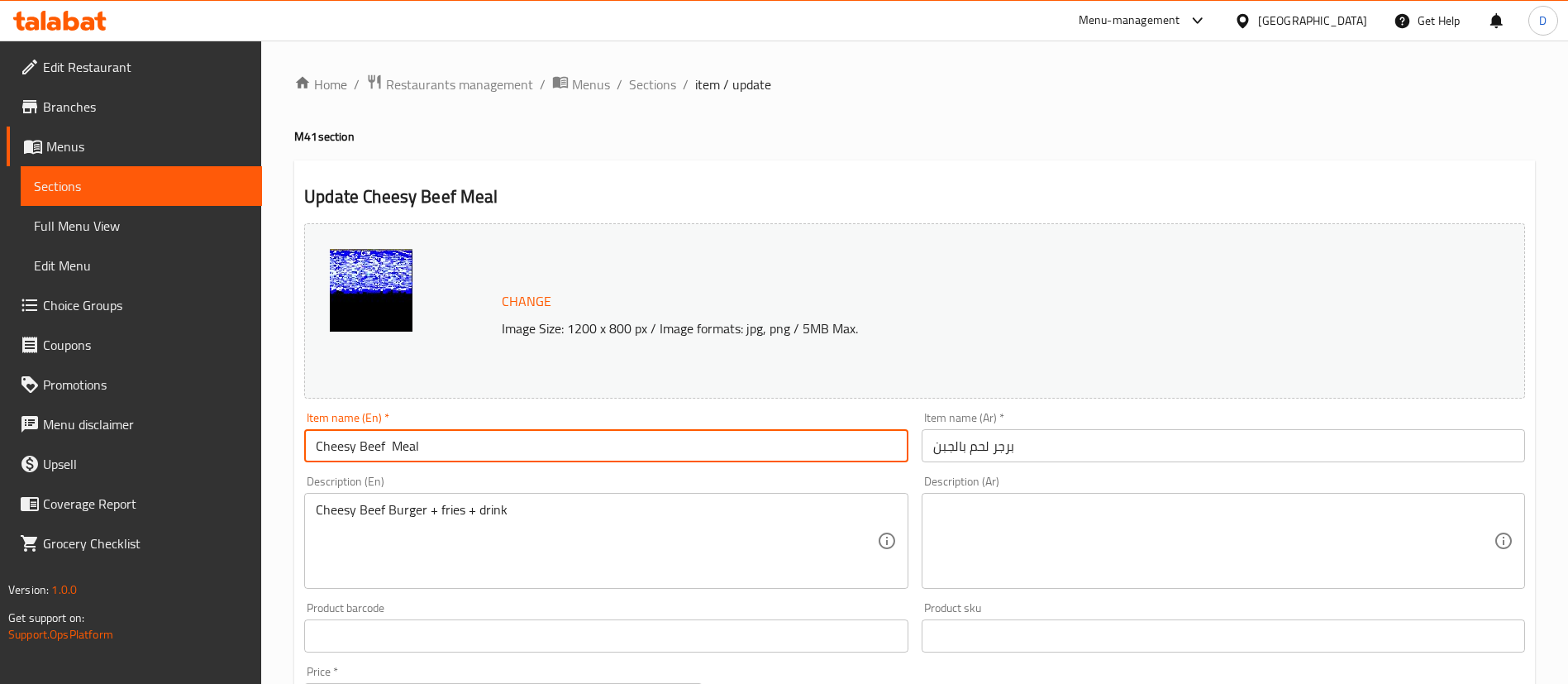
click at [401, 448] on input "Cheesy Beef Meal" at bounding box center [605, 445] width 603 height 33
type input "Cheesy Beef Meal"
click at [1167, 434] on input "برجر لحم بالجبن" at bounding box center [1223, 445] width 603 height 33
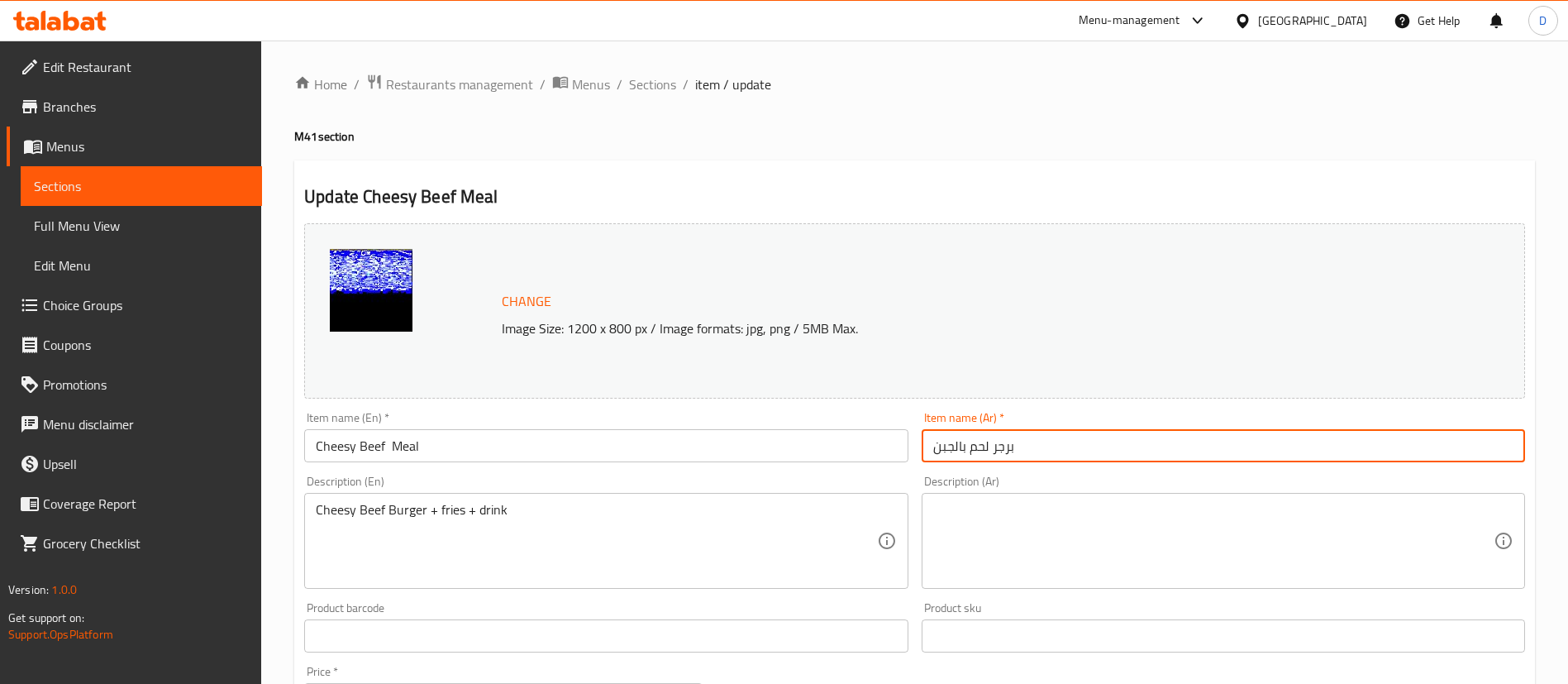
paste input "وجبة"
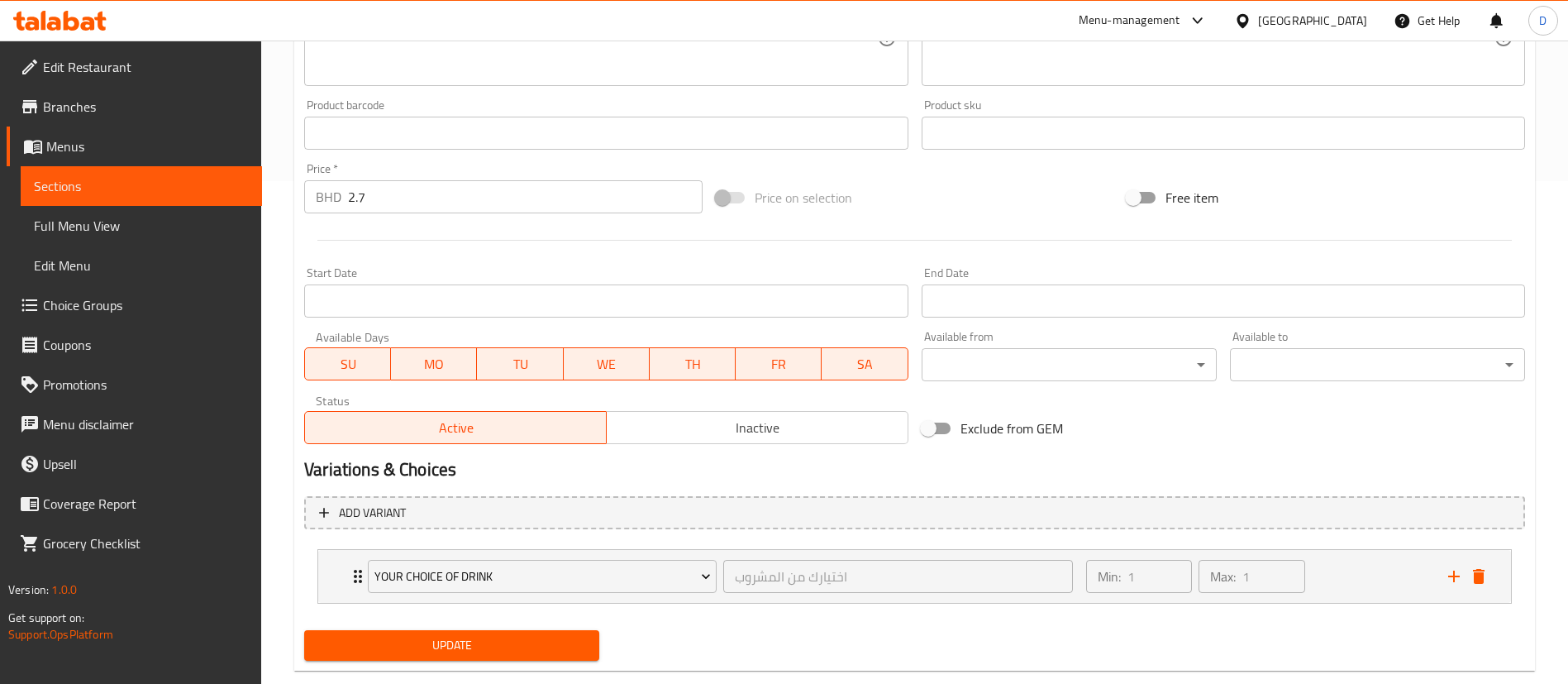
scroll to position [536, 0]
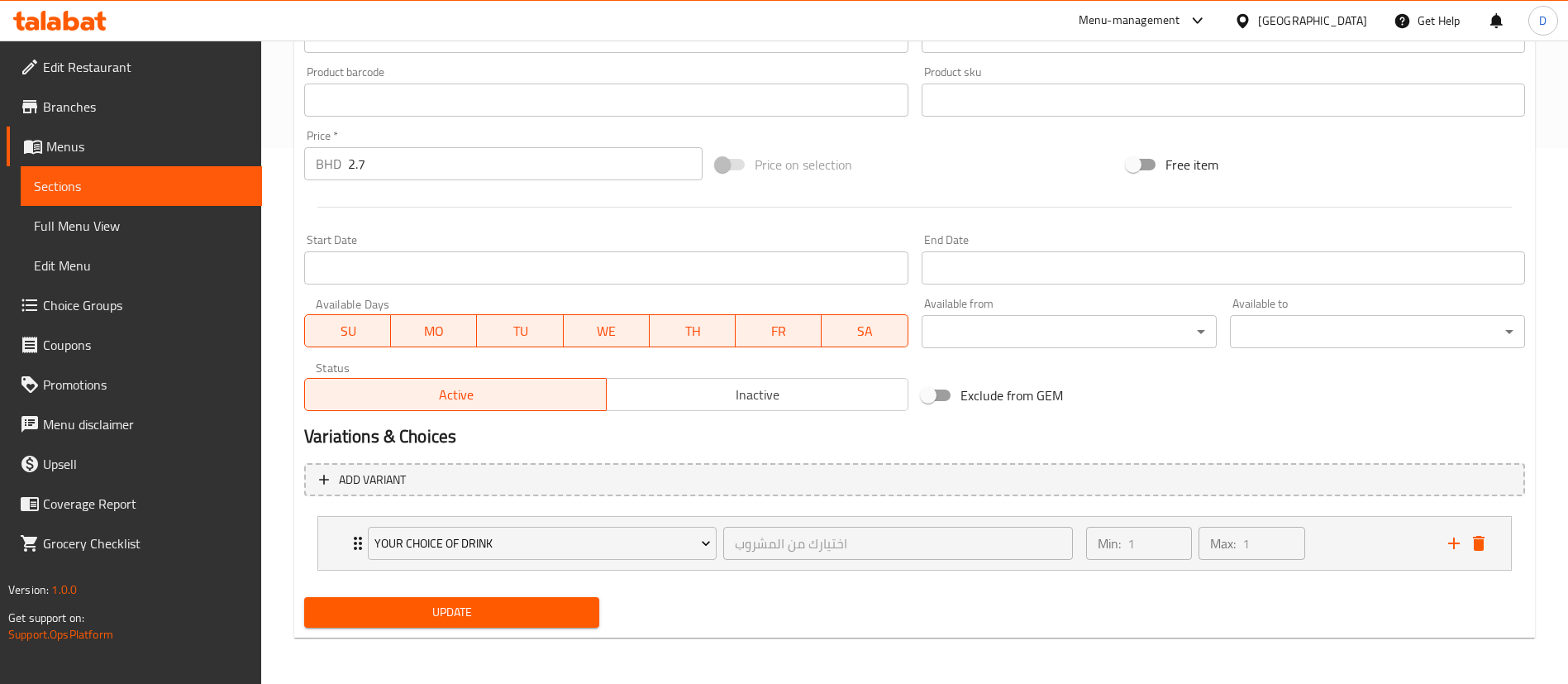
type input "برجر لحم بالجبن وجبة"
drag, startPoint x: 475, startPoint y: 614, endPoint x: 475, endPoint y: 601, distance: 13.0
click at [474, 612] on span "Update" at bounding box center [451, 612] width 268 height 20
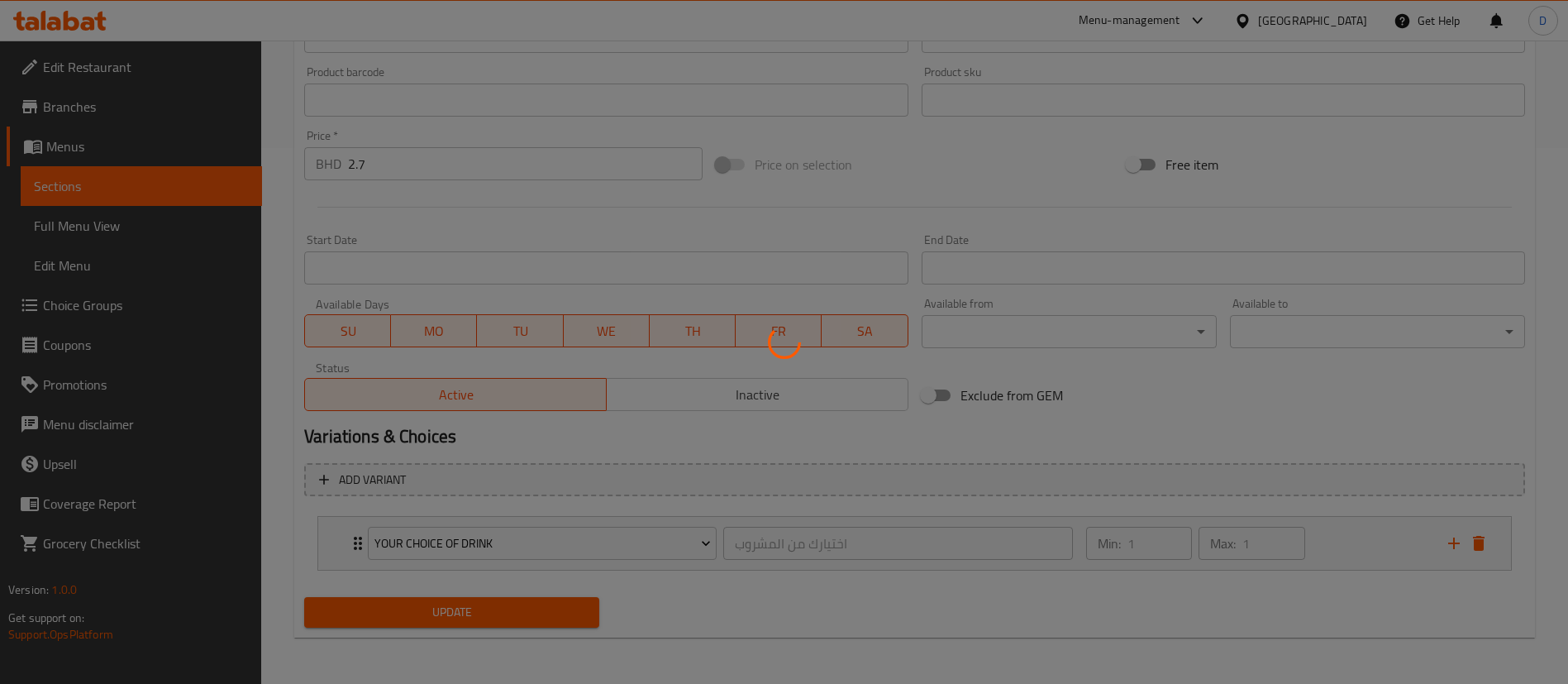
scroll to position [0, 0]
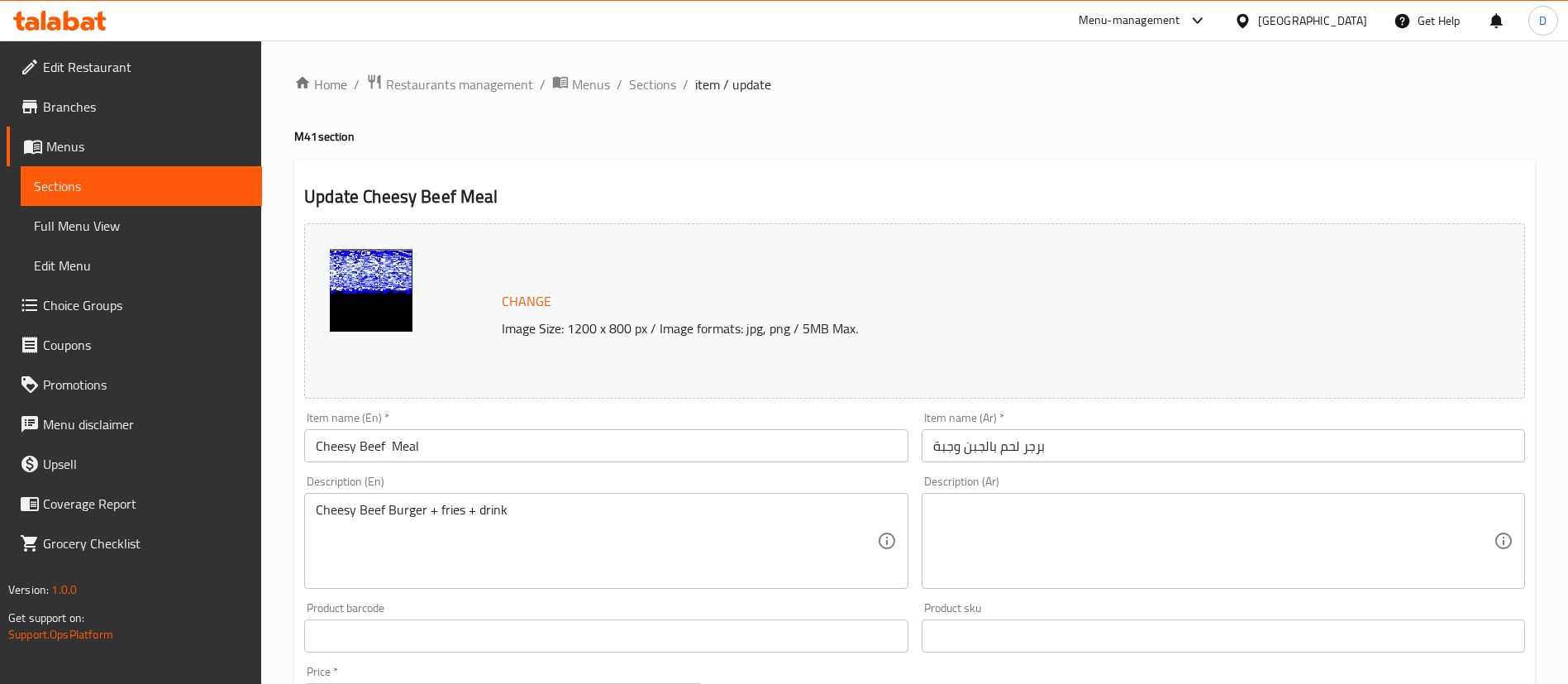
click at [724, 154] on div "Home / Restaurants management / Menus / Sections / item / update M41 section Up…" at bounding box center [915, 630] width 1241 height 1113
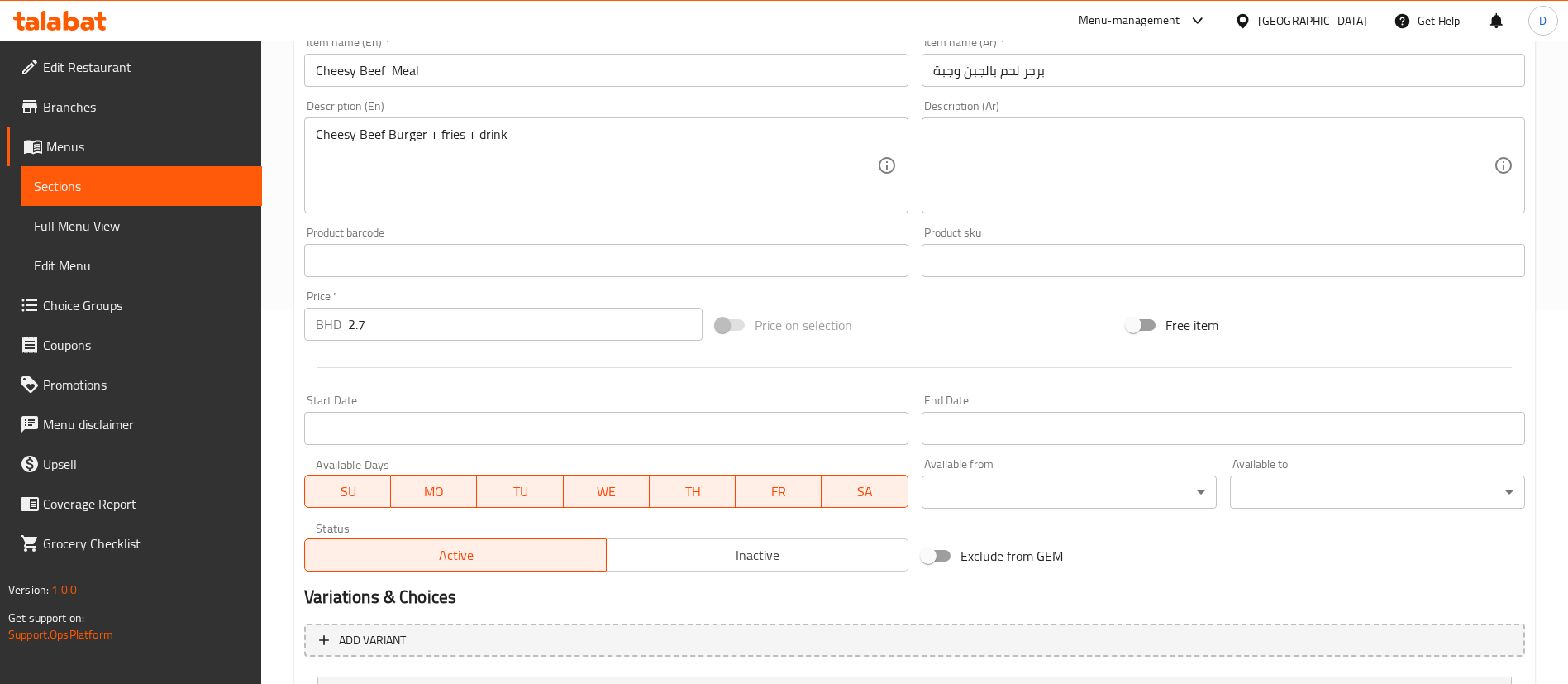
scroll to position [536, 0]
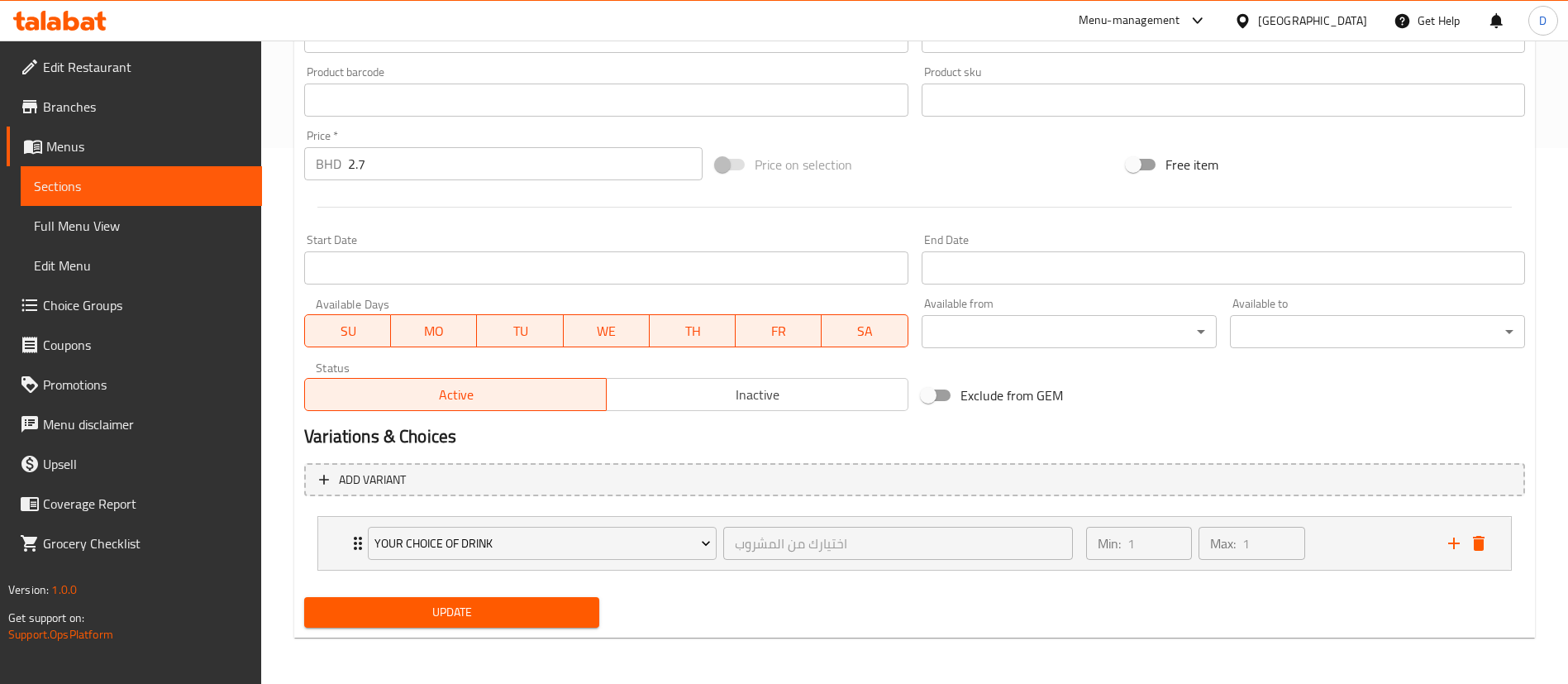
click at [501, 619] on button "Update" at bounding box center [451, 612] width 295 height 30
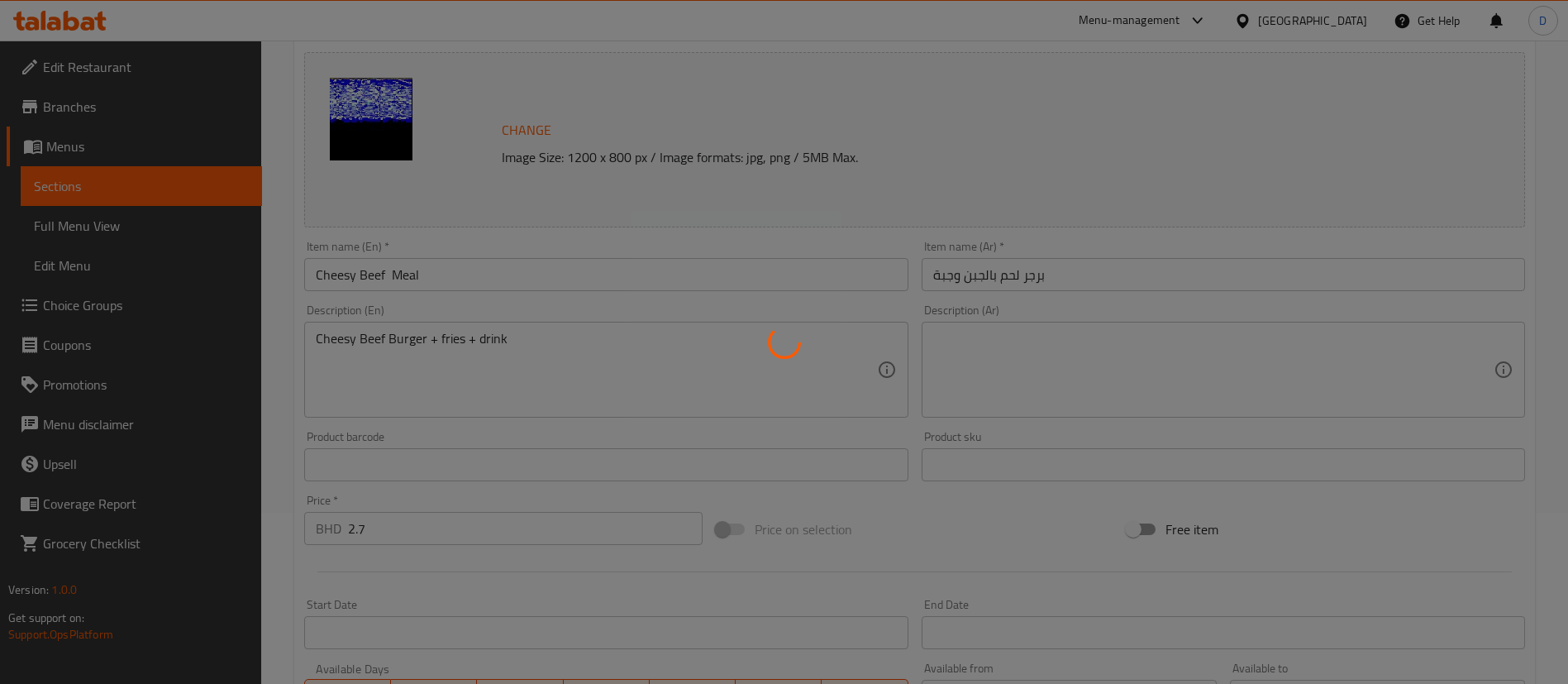
scroll to position [0, 0]
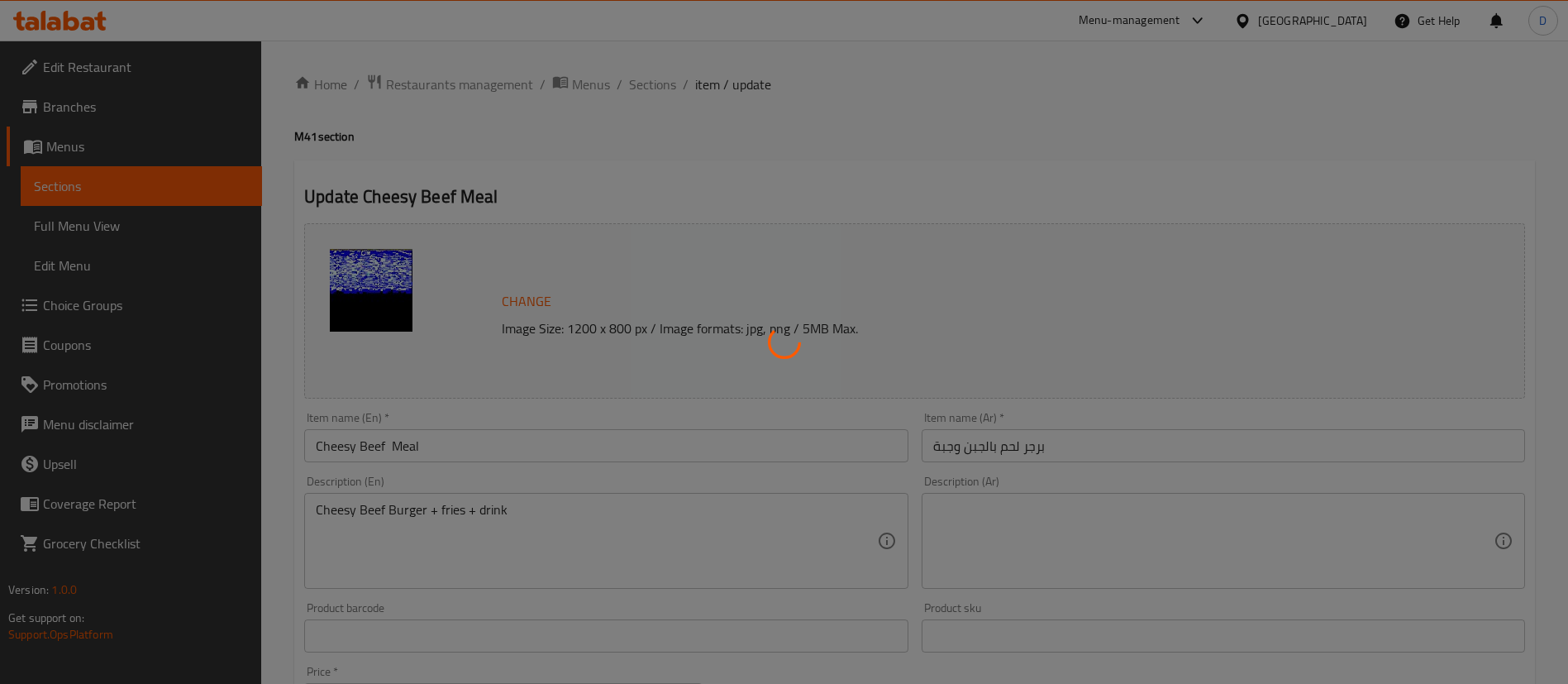
click at [651, 89] on div at bounding box center [784, 342] width 1568 height 684
click at [651, 87] on div at bounding box center [784, 342] width 1568 height 684
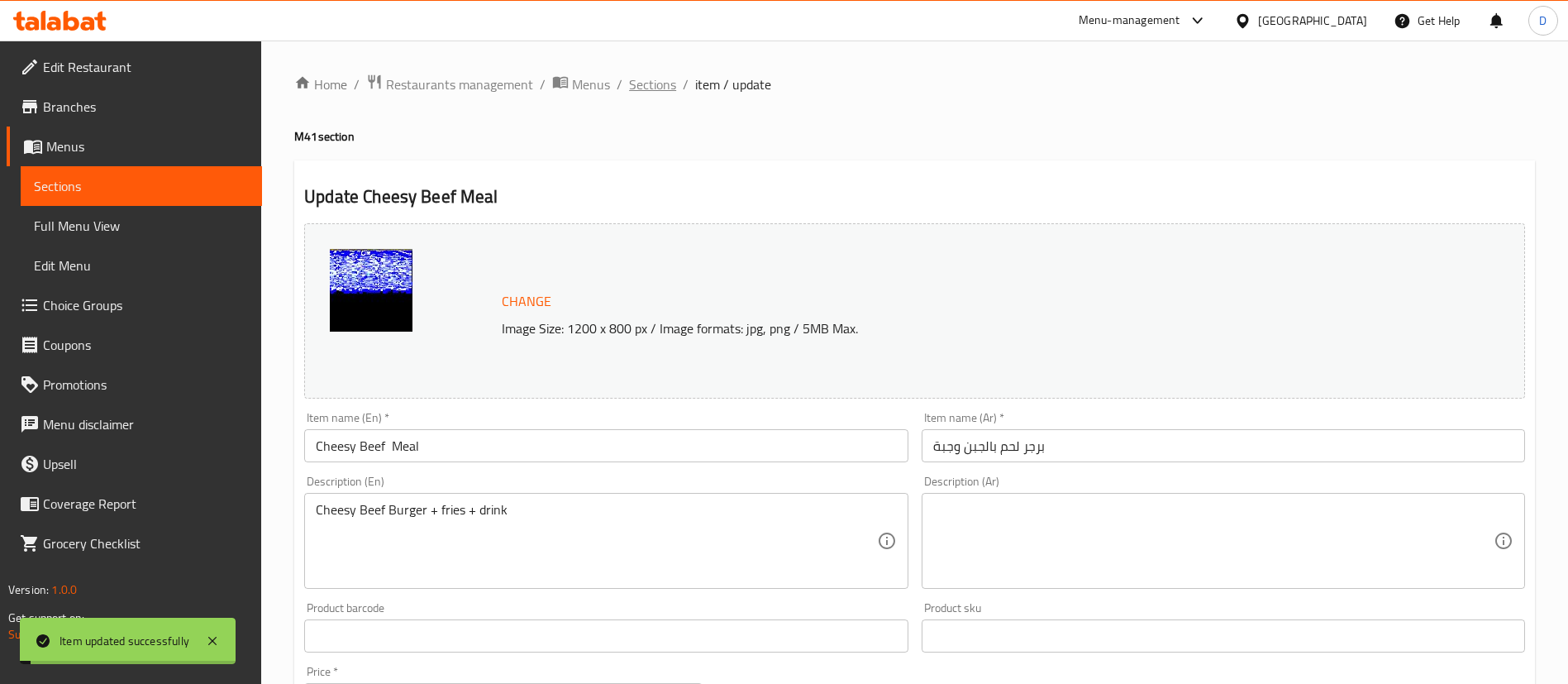
click at [658, 83] on span "Sections" at bounding box center [652, 84] width 47 height 19
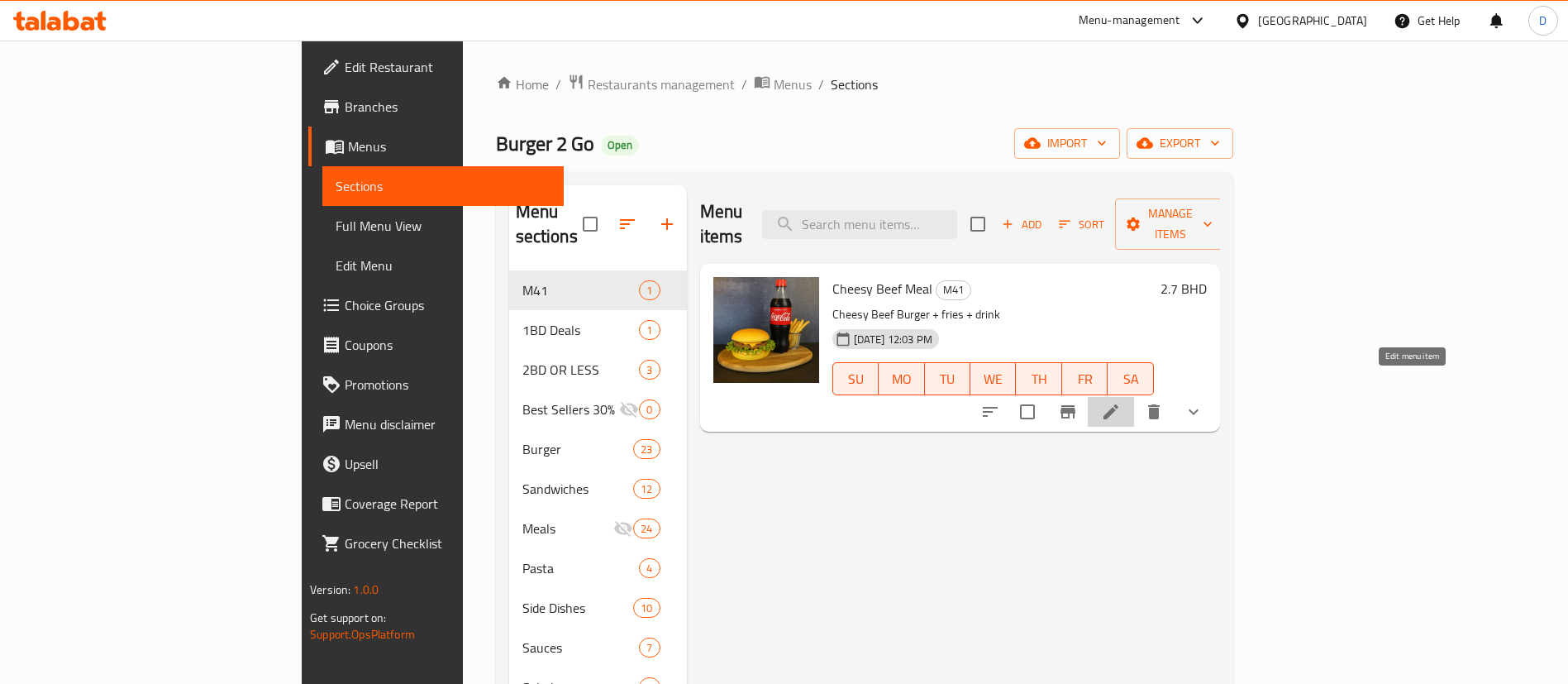
click at [1120, 402] on icon at bounding box center [1110, 411] width 19 height 19
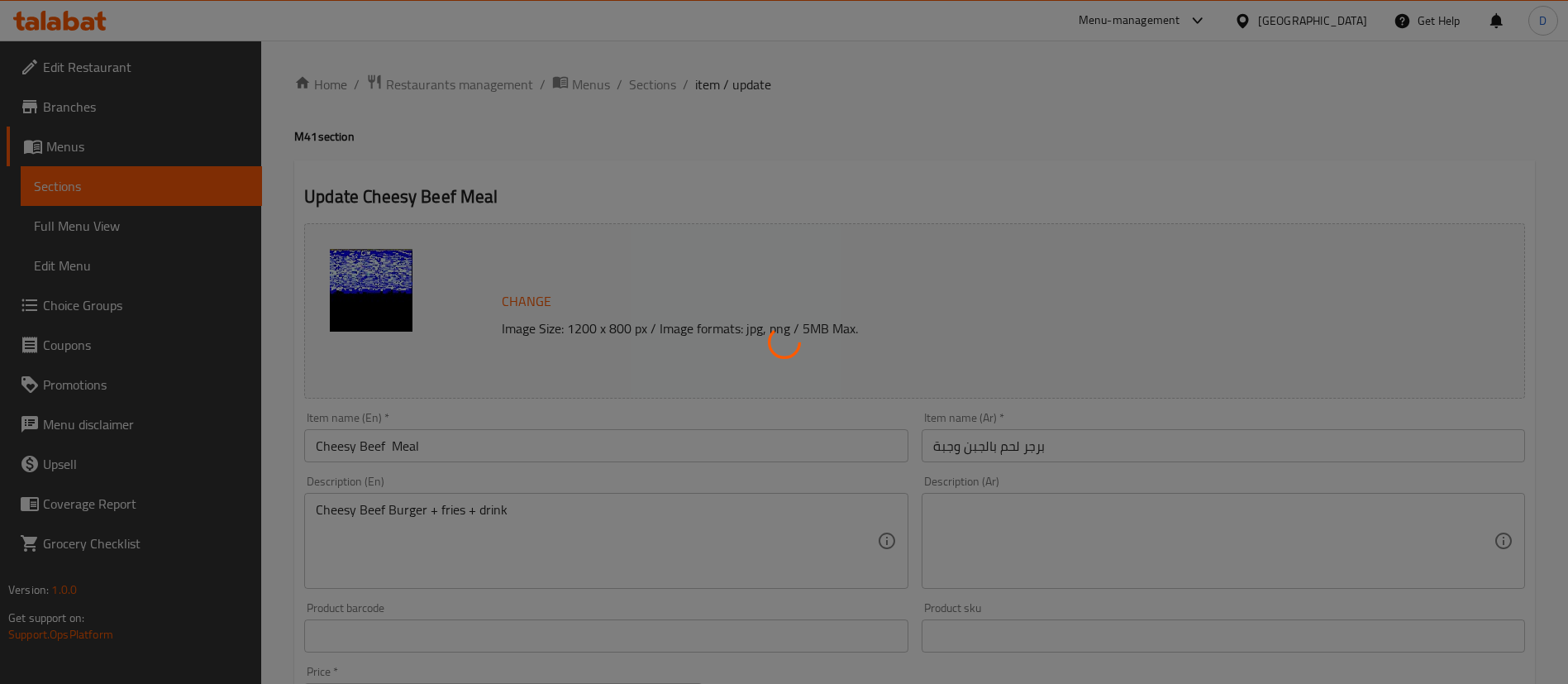
type input "اختيارك من المشروب"
type input "1"
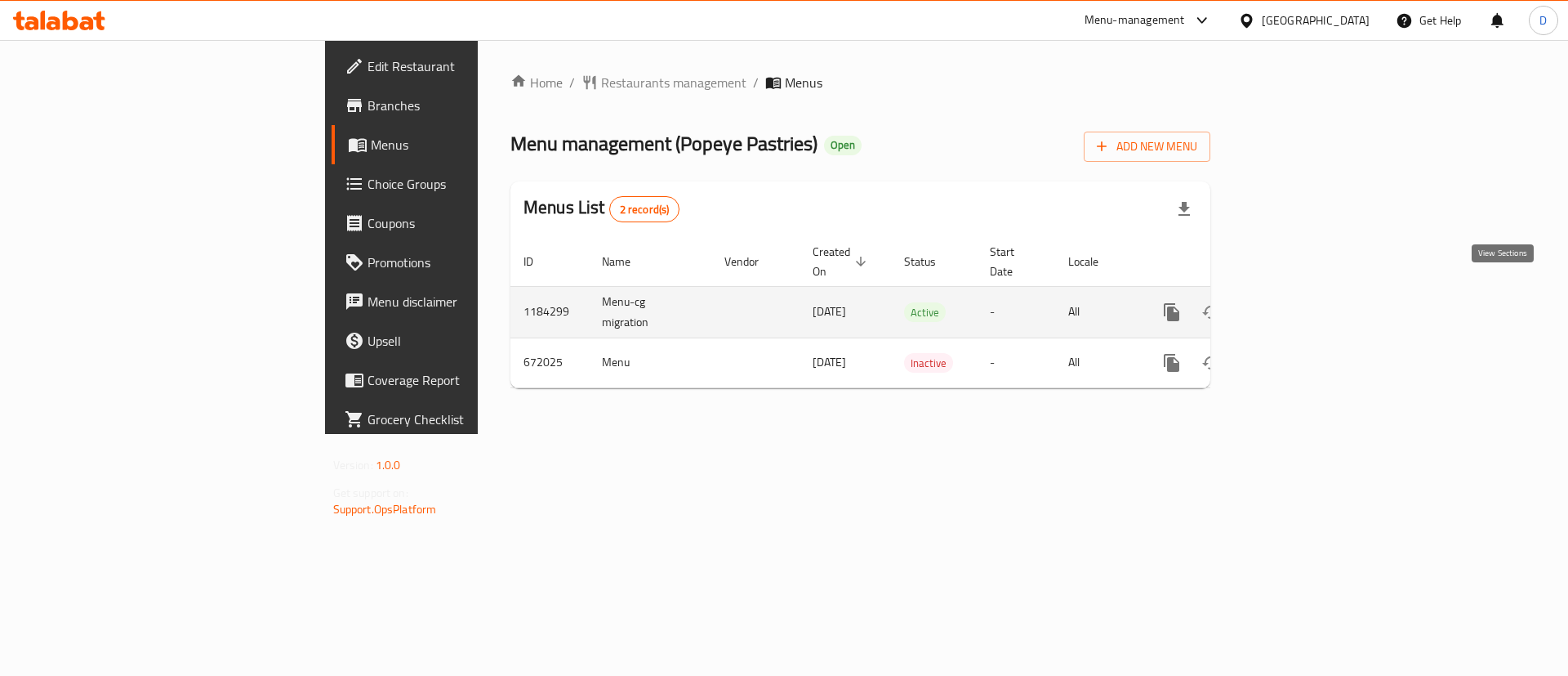
click at [1300, 302] on icon "enhanced table" at bounding box center [1289, 311] width 19 height 19
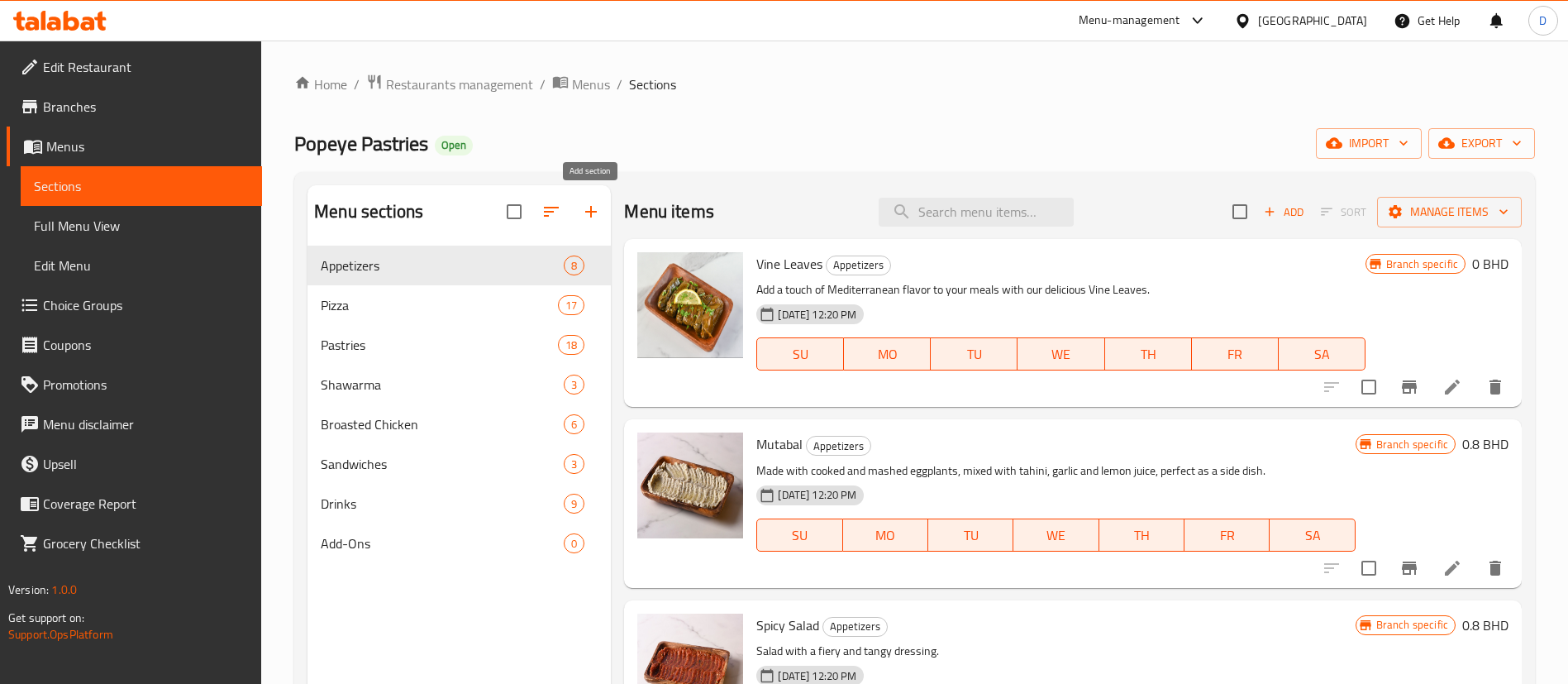
click at [586, 209] on icon "button" at bounding box center [591, 211] width 19 height 19
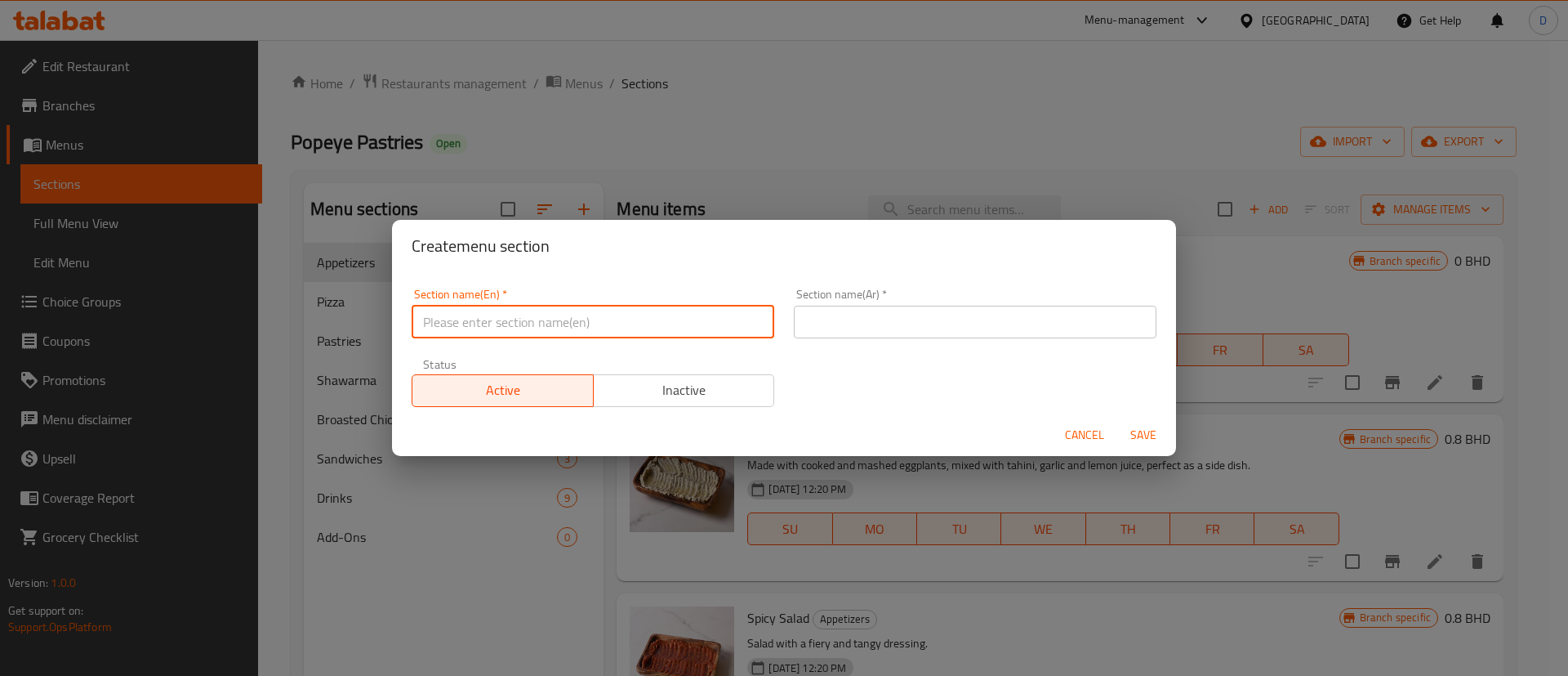
click at [619, 315] on input "text" at bounding box center [593, 321] width 363 height 33
type input "M41"
click at [905, 310] on input "text" at bounding box center [975, 321] width 363 height 33
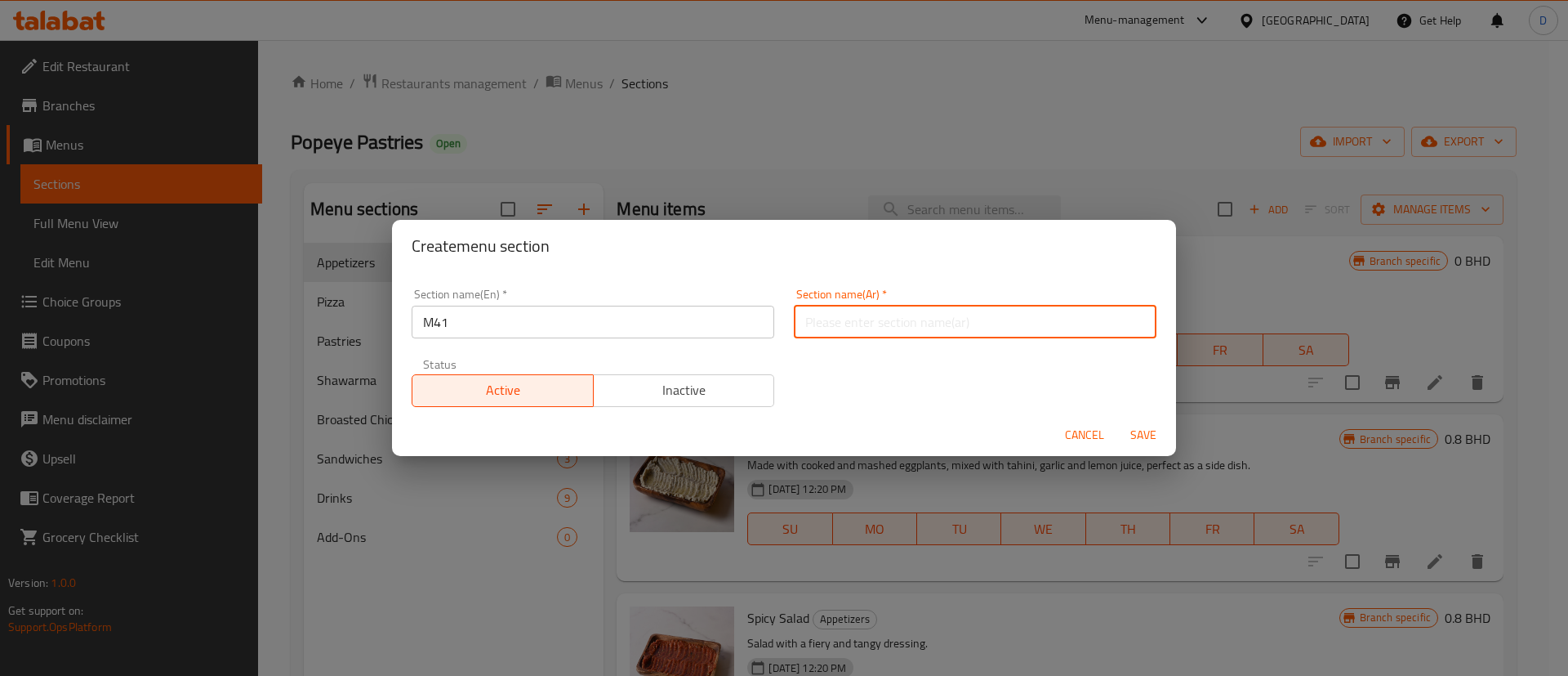
type input "وجبة لشخص واحد"
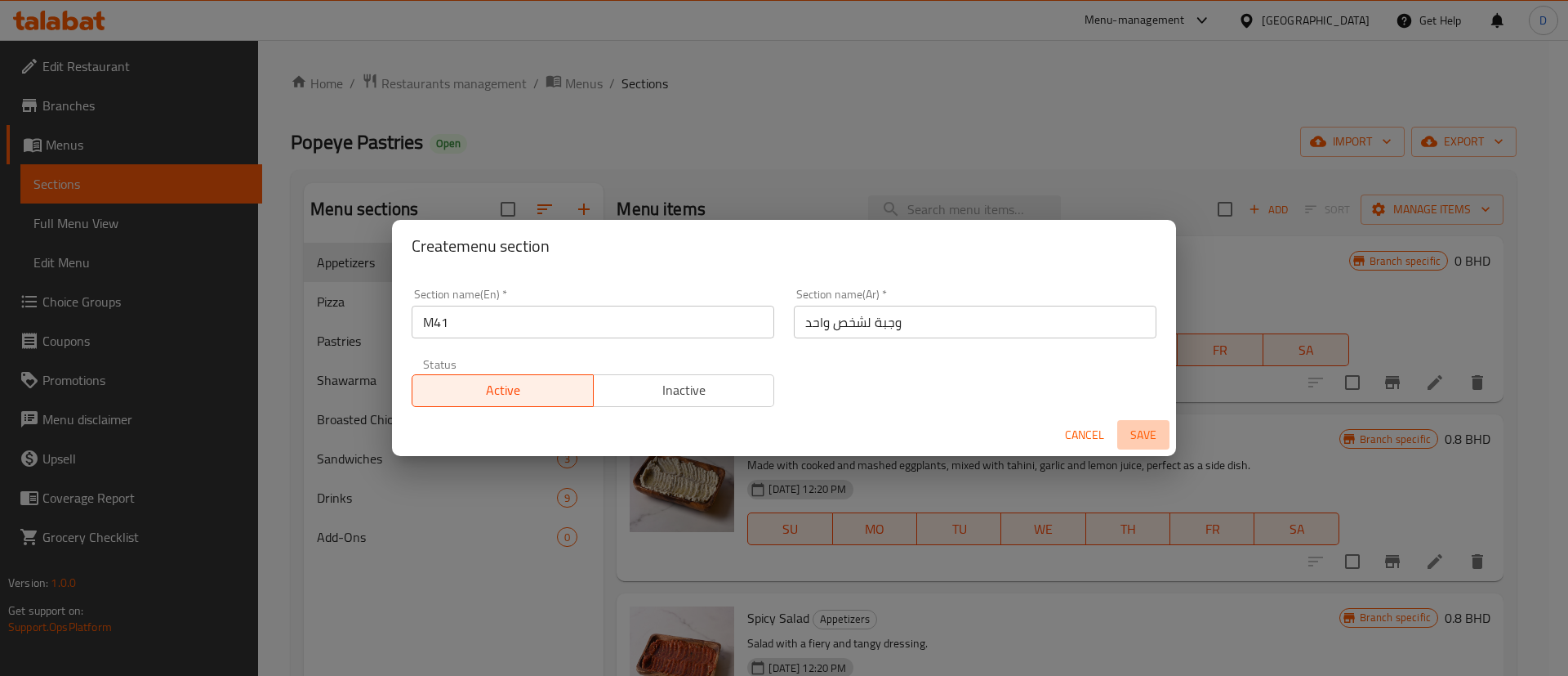
click at [1140, 433] on span "Save" at bounding box center [1143, 435] width 39 height 20
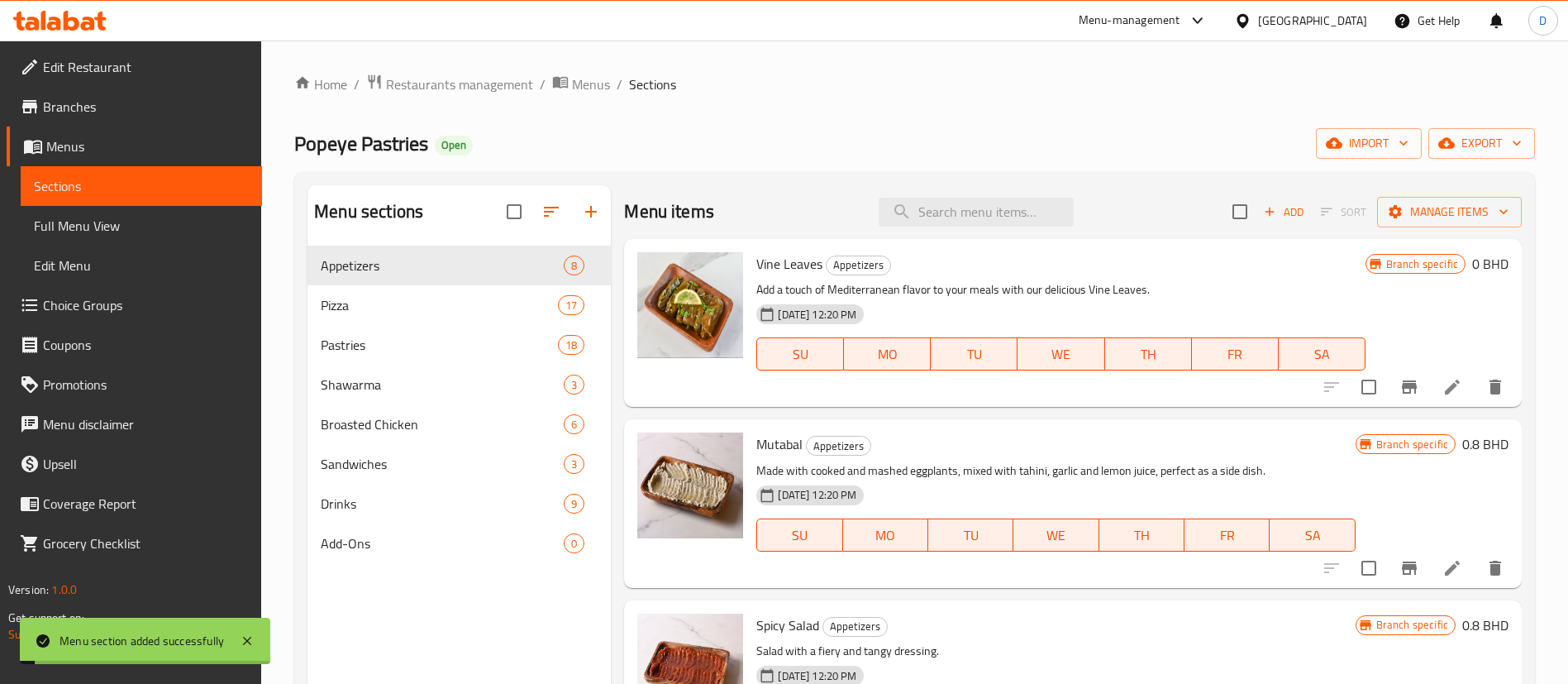
click at [814, 169] on div "Home / Restaurants management / Menus / Sections Popeye Pastries Open import ex…" at bounding box center [915, 477] width 1241 height 808
click at [614, 141] on div "Popeye Pastries Open import export" at bounding box center [915, 143] width 1241 height 30
click at [418, 347] on span "Pizza" at bounding box center [416, 345] width 191 height 19
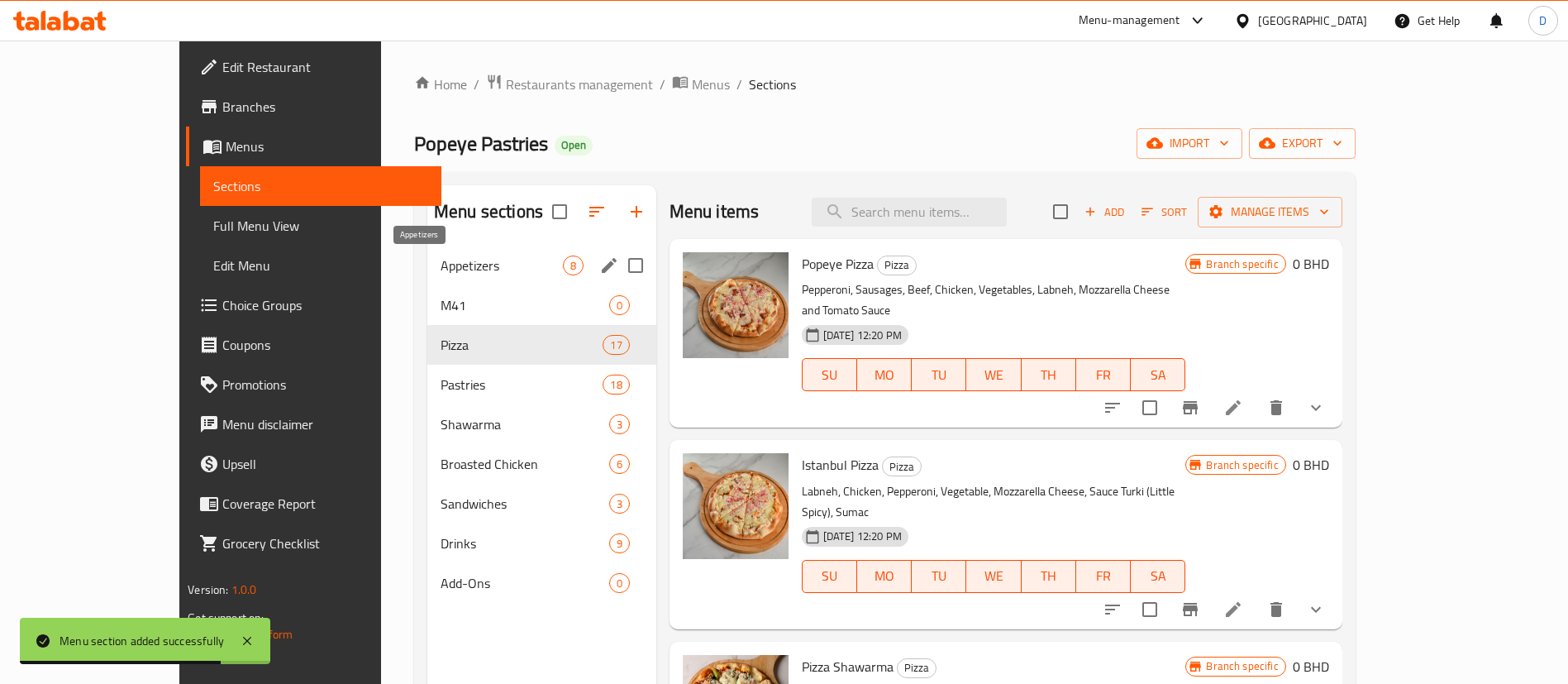
click at [442, 273] on span "Appetizers" at bounding box center [502, 265] width 123 height 19
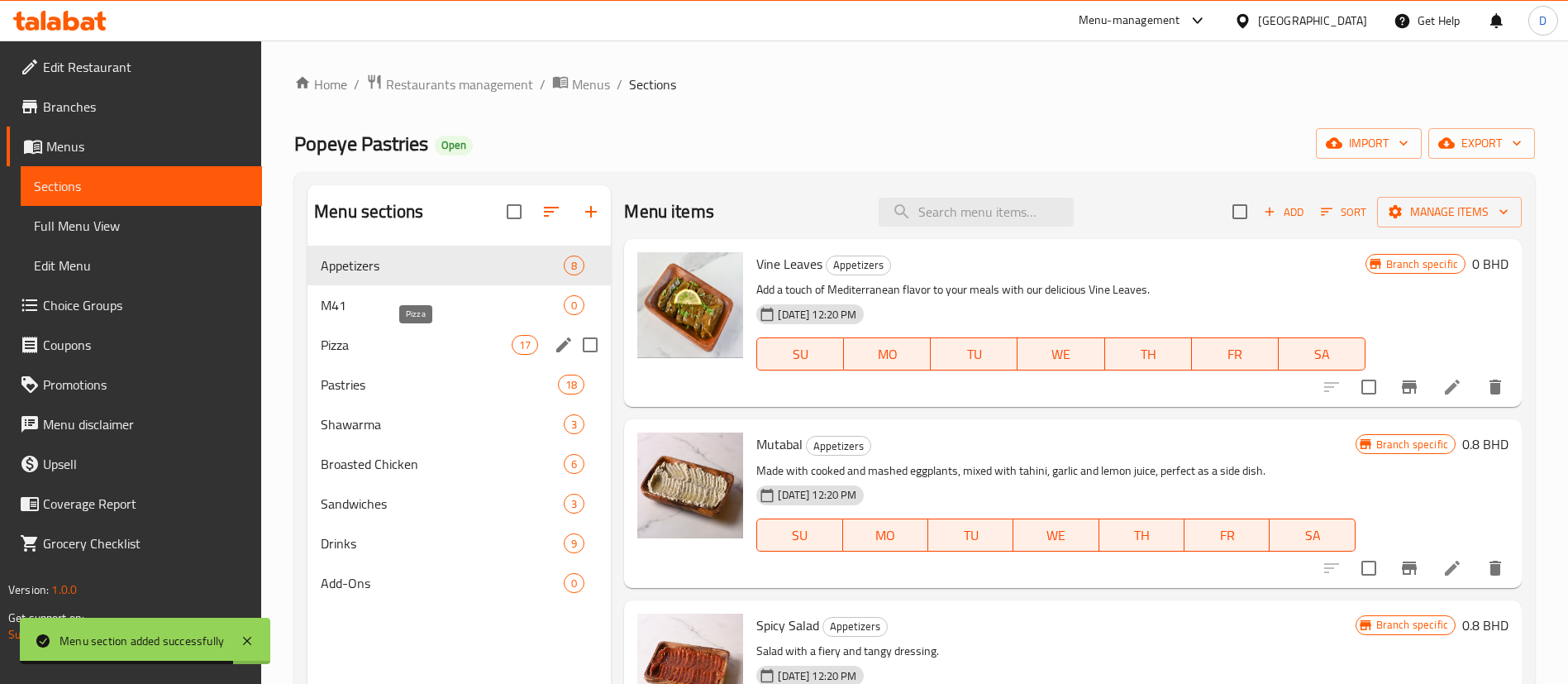
click at [431, 356] on div "Pizza 17" at bounding box center [459, 345] width 303 height 40
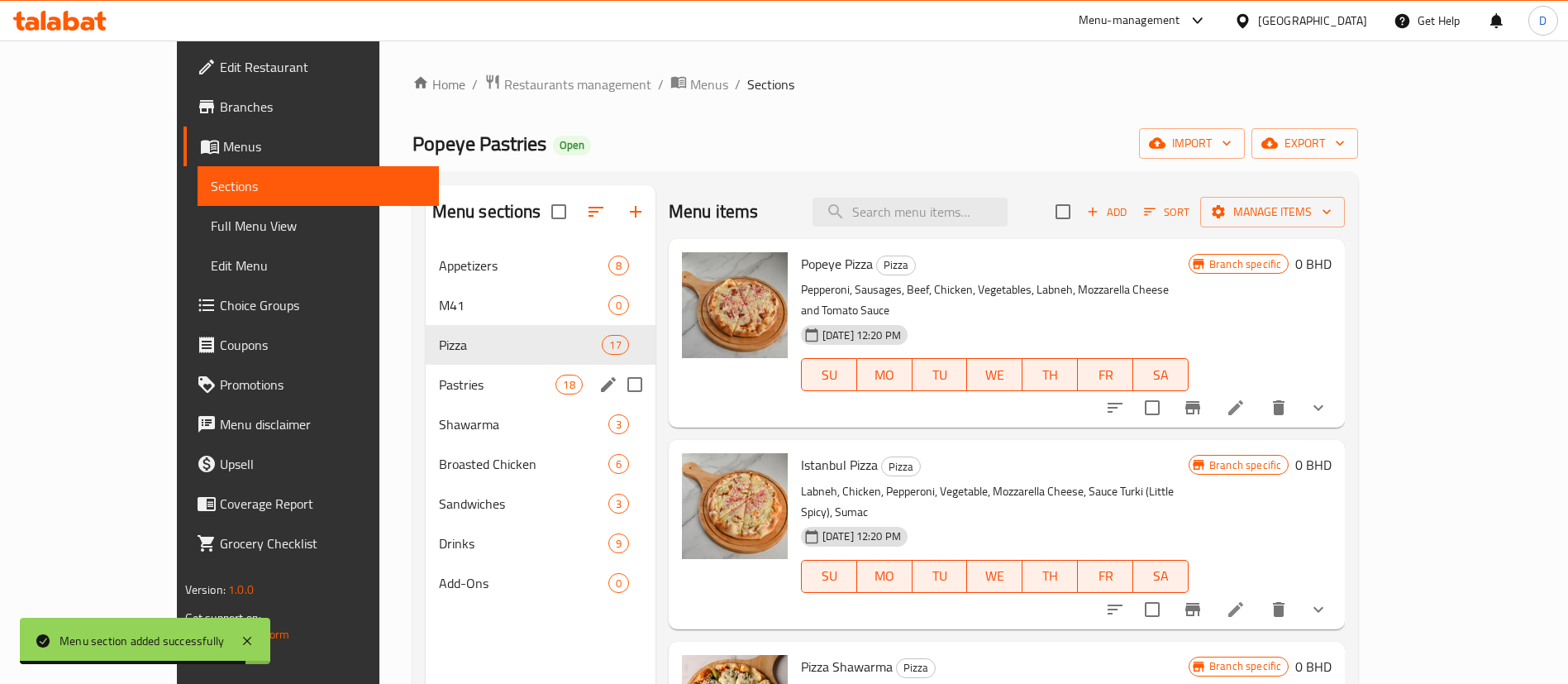
click at [426, 402] on div "Pastries 18" at bounding box center [541, 384] width 230 height 40
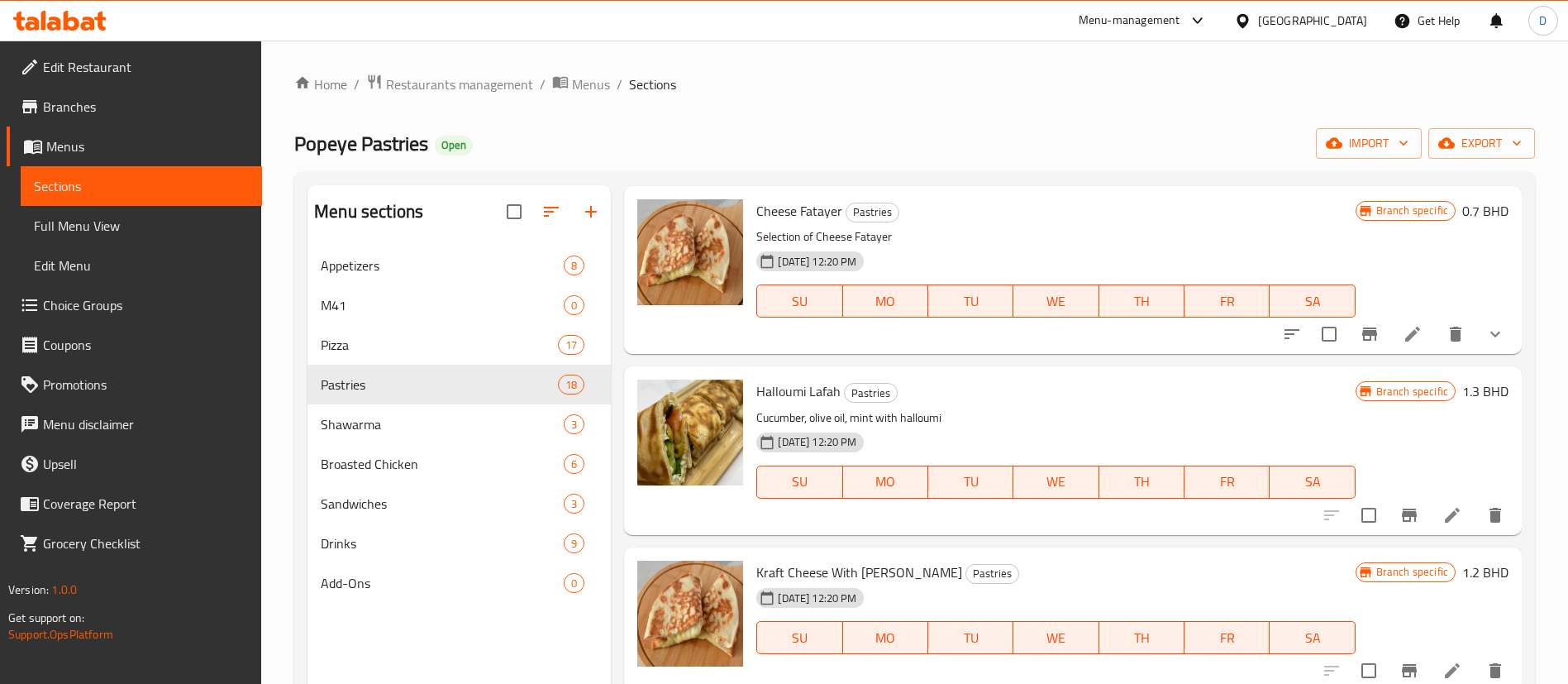
scroll to position [161, 0]
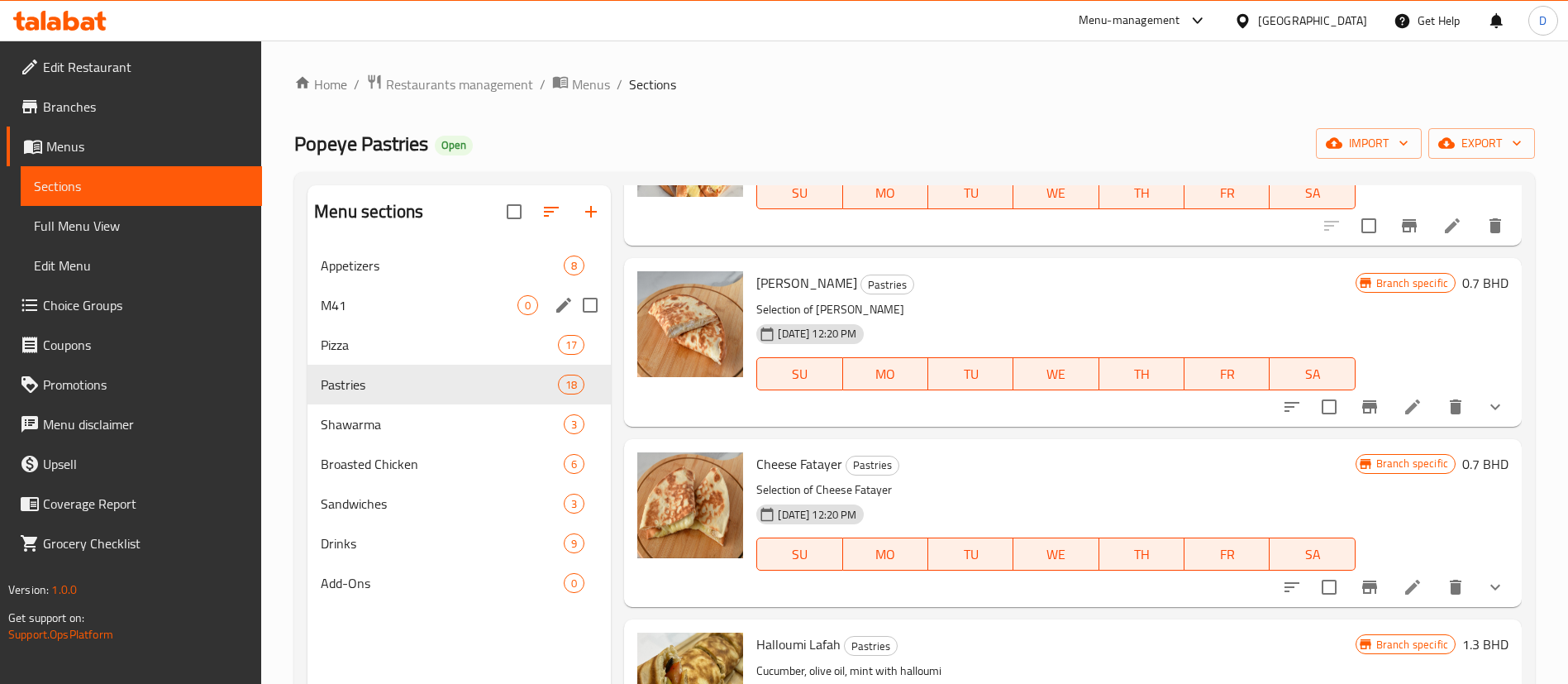
drag, startPoint x: 349, startPoint y: 316, endPoint x: 331, endPoint y: 307, distance: 20.1
click at [349, 316] on div "M41 0" at bounding box center [459, 305] width 303 height 40
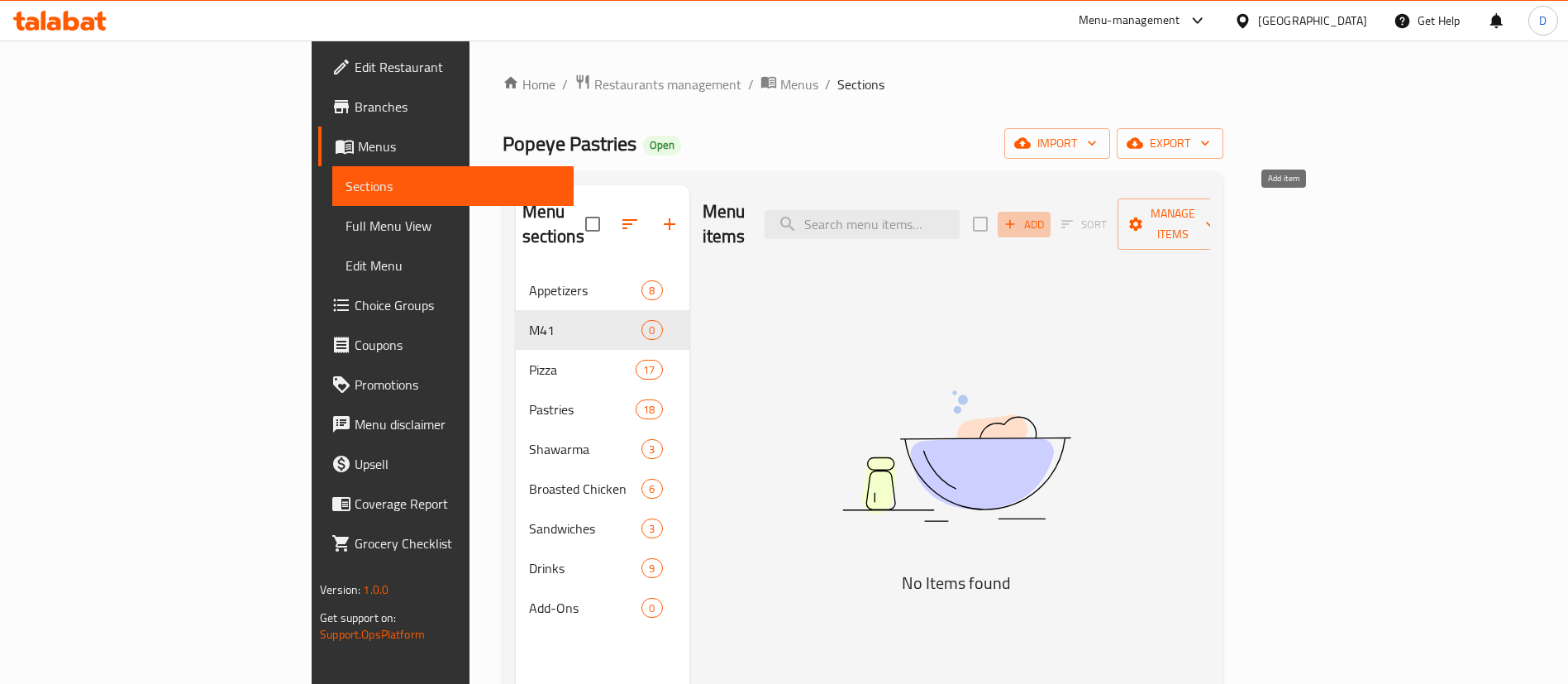
click at [1046, 215] on span "Add" at bounding box center [1024, 224] width 45 height 19
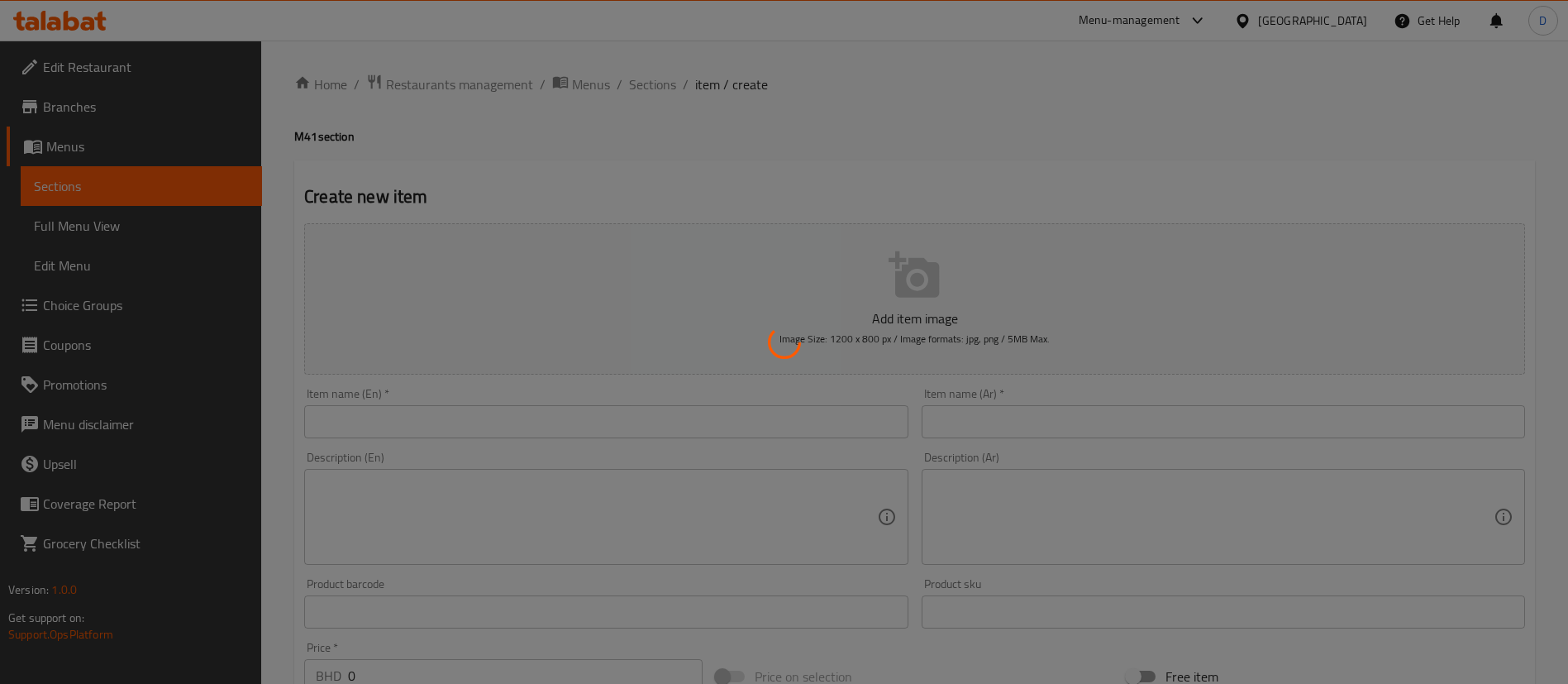
click at [577, 163] on div at bounding box center [784, 342] width 1568 height 684
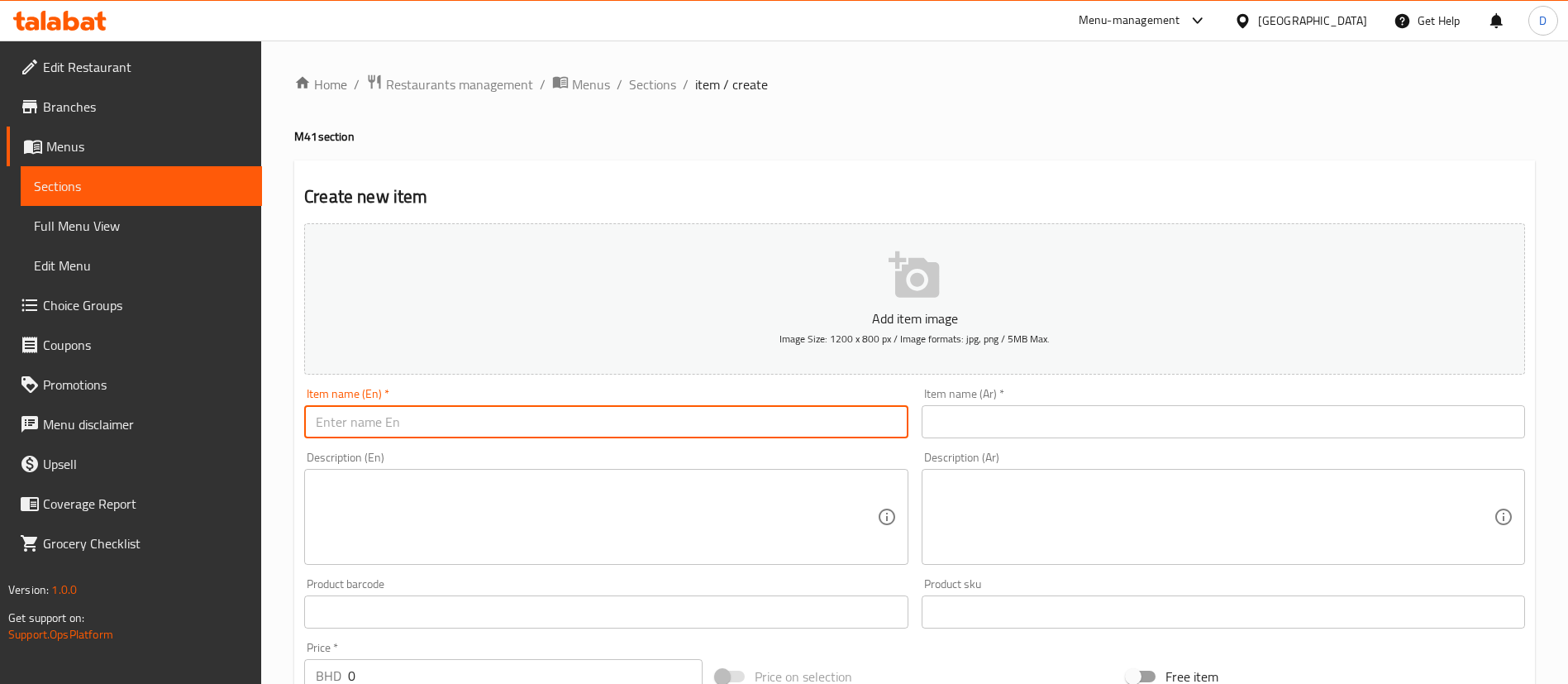
click at [515, 423] on input "text" at bounding box center [605, 422] width 603 height 33
paste input "Mini Fatayer + Fries + Drink"
type input "Mini Fatayer + Fries + Drink"
click at [881, 163] on div "Create new item Add item image Image Size: 1200 x 800 px / Image formats: jpg, …" at bounding box center [915, 641] width 1241 height 963
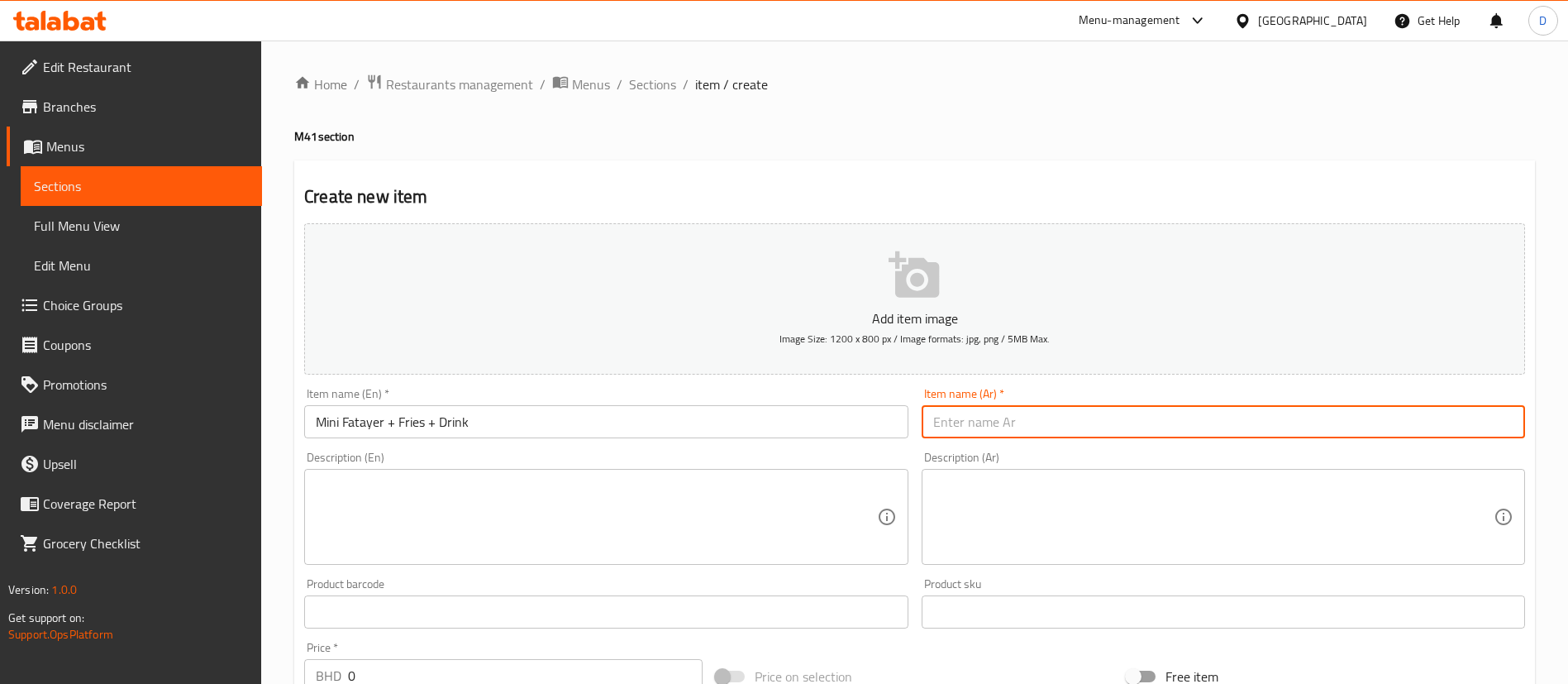
click at [946, 435] on input "text" at bounding box center [1223, 422] width 603 height 33
paste input "ميني فطاير + بطاطس مقلية + مشروب"
click at [942, 424] on input "ميني فطاير + بطاطس مقلية + مشروب12" at bounding box center [1223, 422] width 603 height 33
type input "ميني فطاير + بطاطس مقلية + مشروب12"
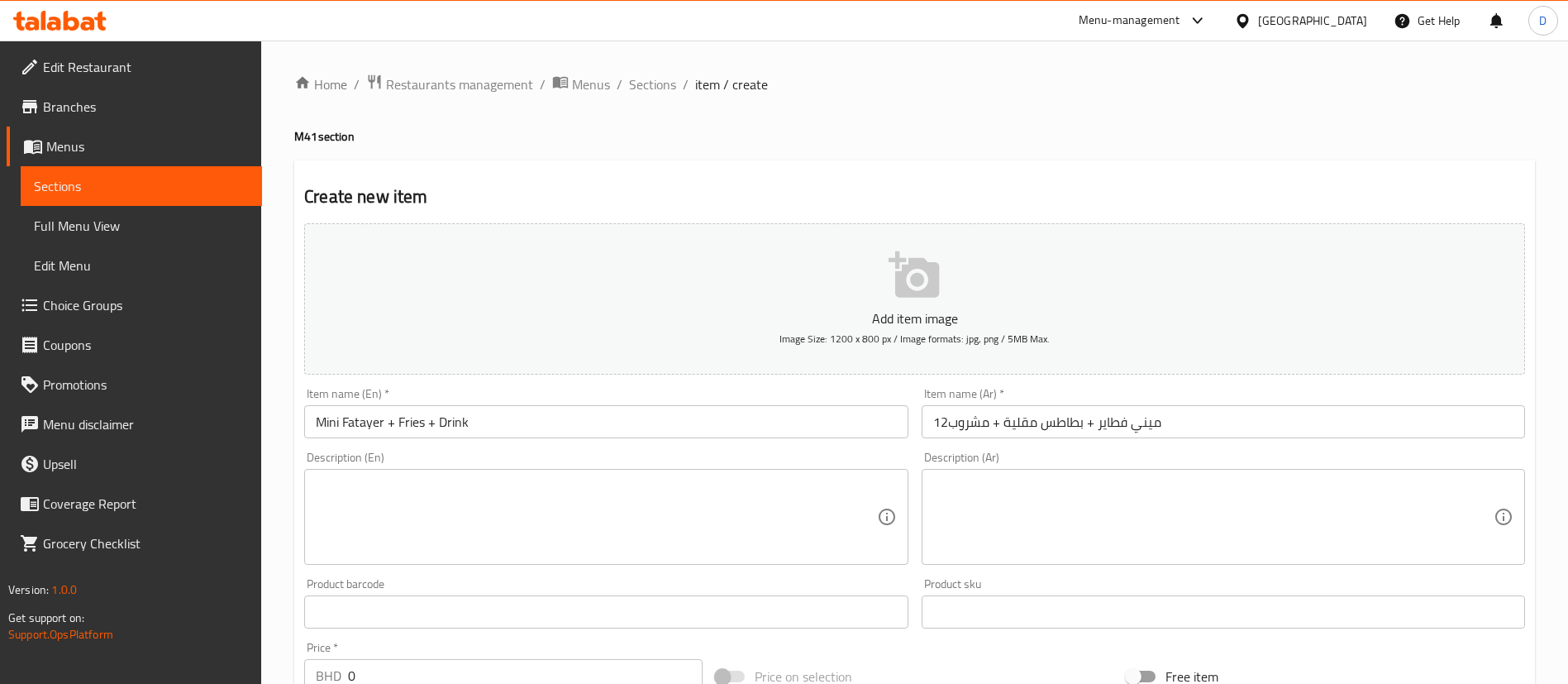
drag, startPoint x: 487, startPoint y: 419, endPoint x: 180, endPoint y: 428, distance: 307.1
click at [180, 428] on div "Edit Restaurant Branches Menus Sections Full Menu View Edit Menu Choice Groups …" at bounding box center [784, 604] width 1568 height 1128
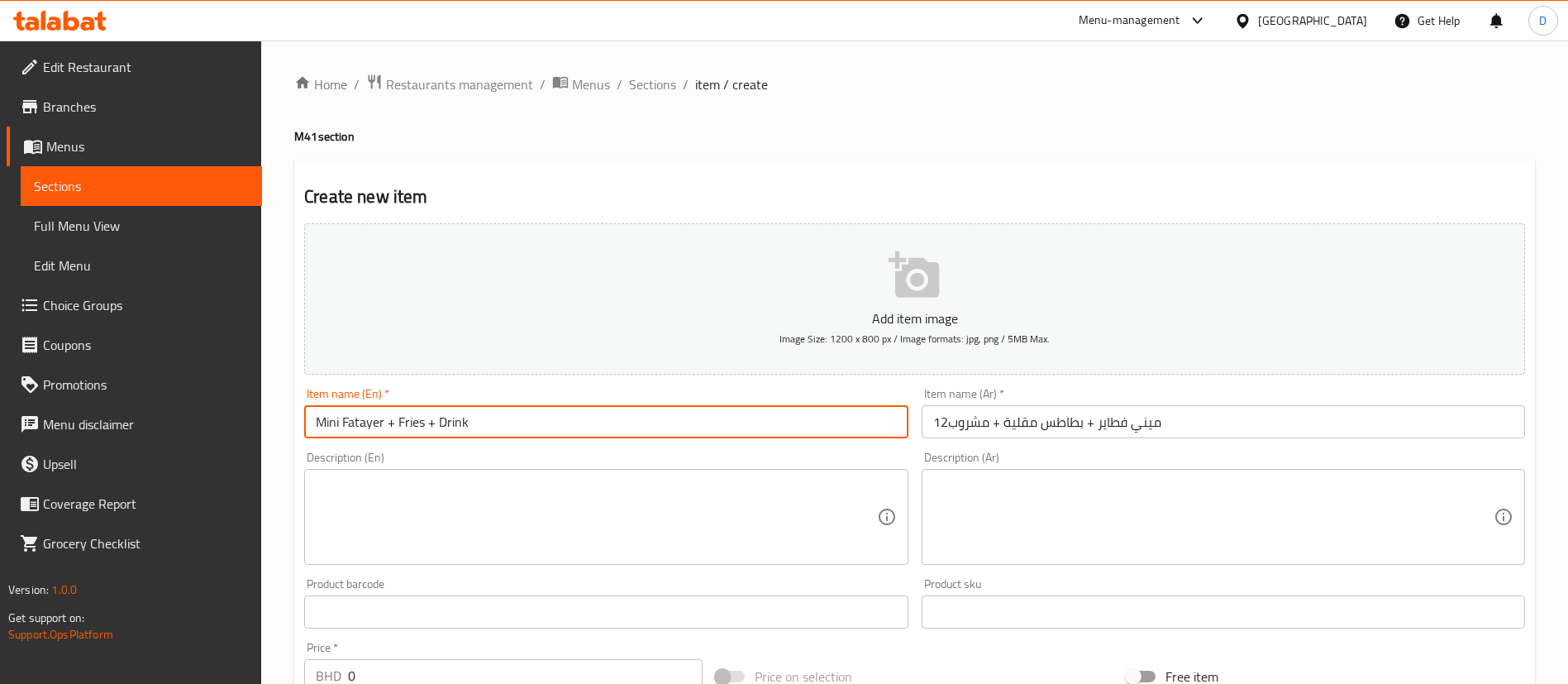
paste input "12"
type input "12 Mini Fatayer + Fries + Drink"
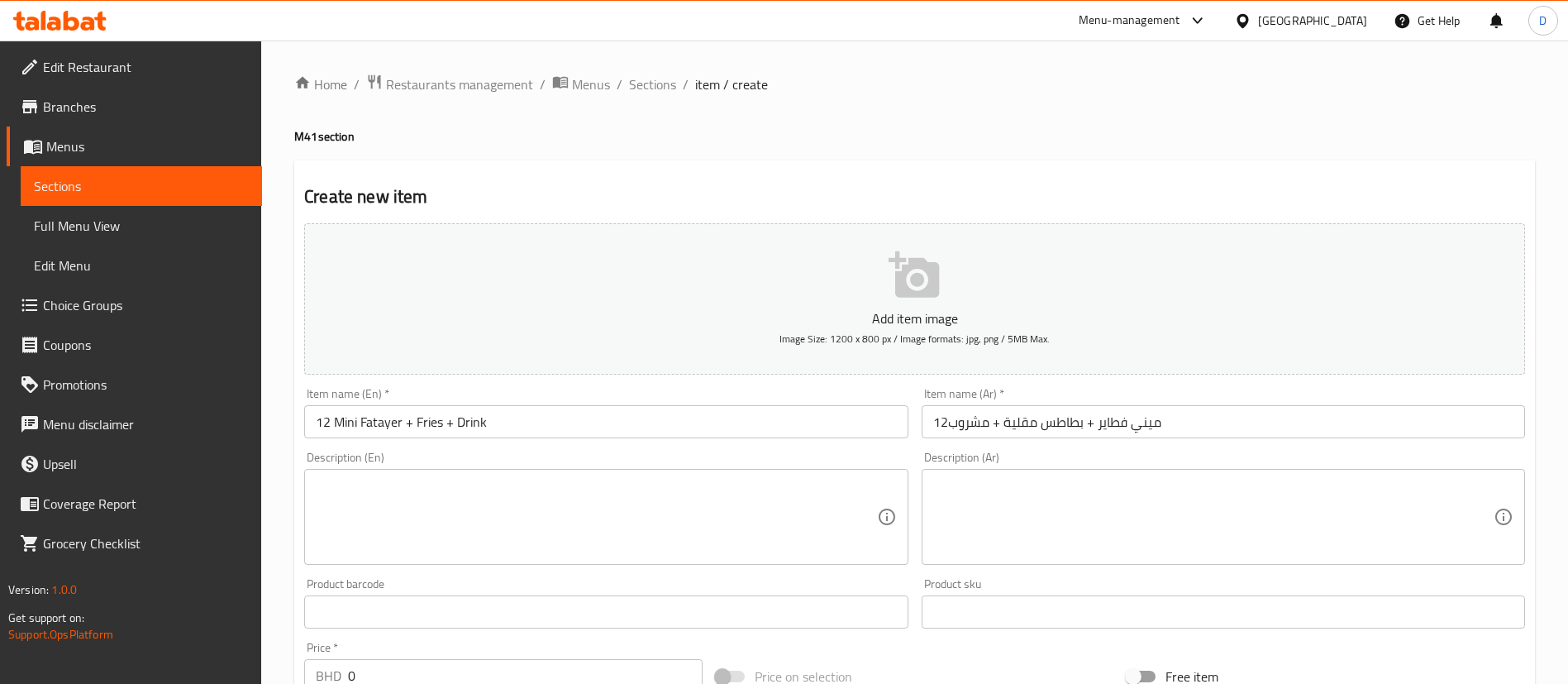
click at [1006, 426] on input "ميني فطاير + بطاطس مقلية + مشروب12" at bounding box center [1223, 422] width 603 height 33
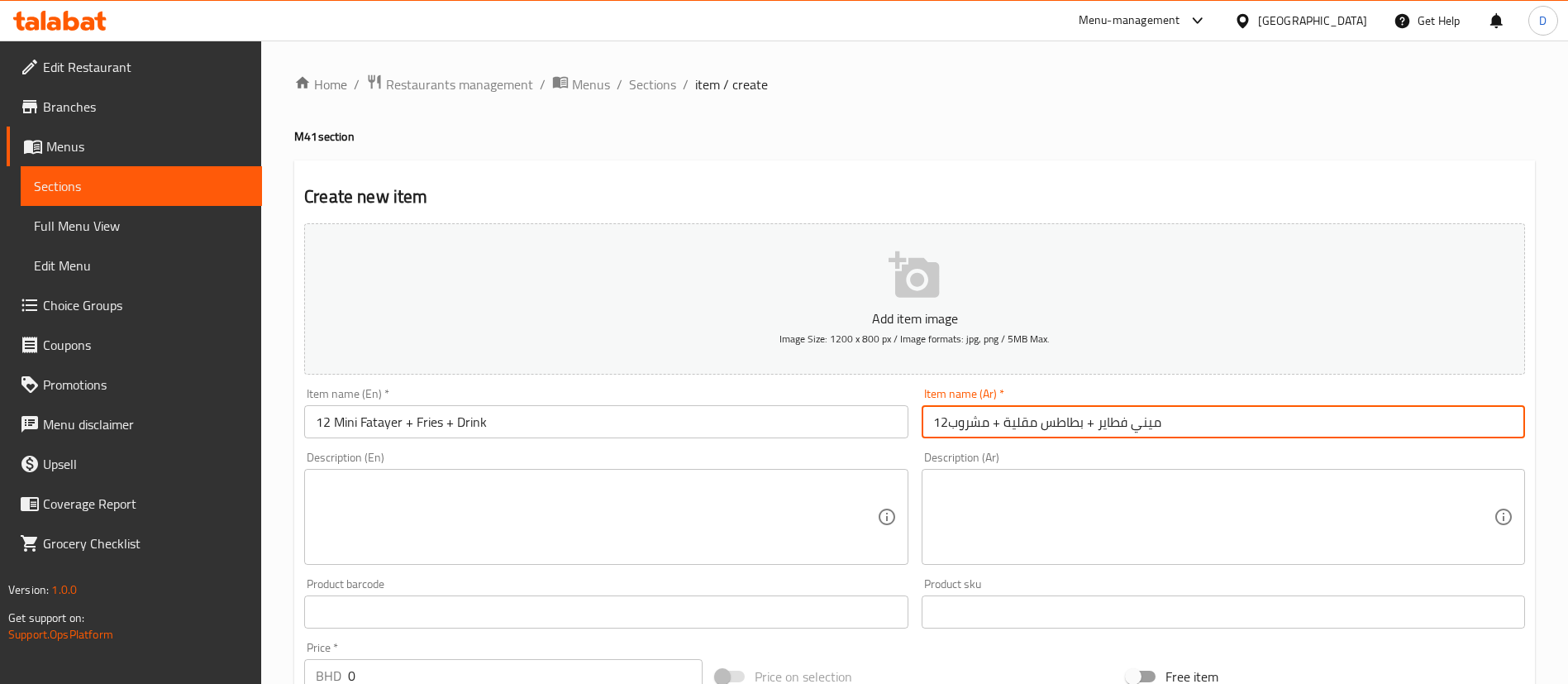
click at [1006, 426] on input "ميني فطاير + بطاطس مقلية + مشروب12" at bounding box center [1223, 422] width 603 height 33
click at [1005, 426] on input "ميني فطاير + بطاطس مقلية + مشروب12" at bounding box center [1223, 422] width 603 height 33
paste input "٢ ميني فطاير + بطاطس مقلية + مشروب"
type input "١٢ ميني فطاير + بطاطس مقلية + مشروب"
click at [675, 193] on h2 "Create new item" at bounding box center [914, 196] width 1220 height 25
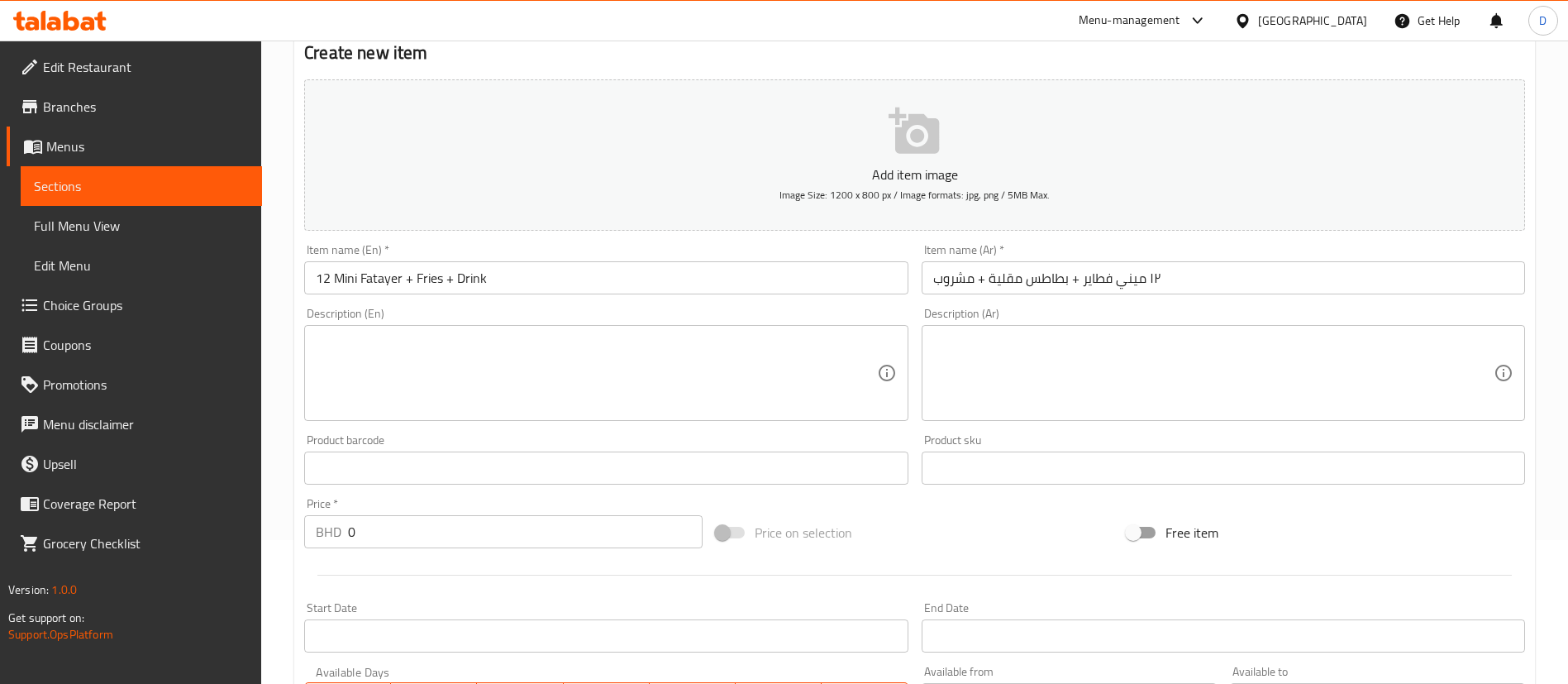
scroll to position [372, 0]
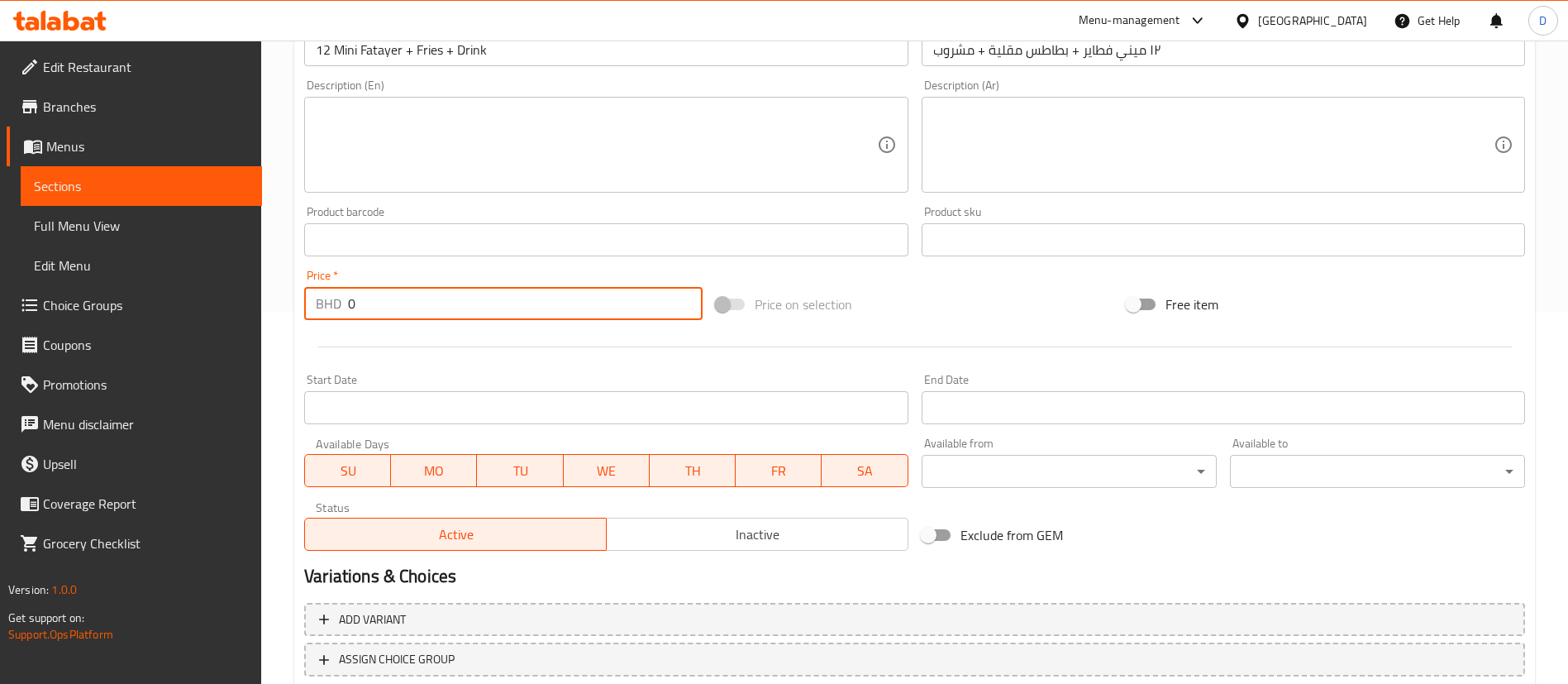
drag, startPoint x: 373, startPoint y: 301, endPoint x: 296, endPoint y: 301, distance: 77.0
click at [296, 301] on div "Create new item Add item image Image Size: 1200 x 800 px / Image formats: jpg, …" at bounding box center [915, 269] width 1241 height 963
paste input "2.80"
type input "2.800"
drag, startPoint x: 354, startPoint y: 265, endPoint x: 442, endPoint y: 285, distance: 90.2
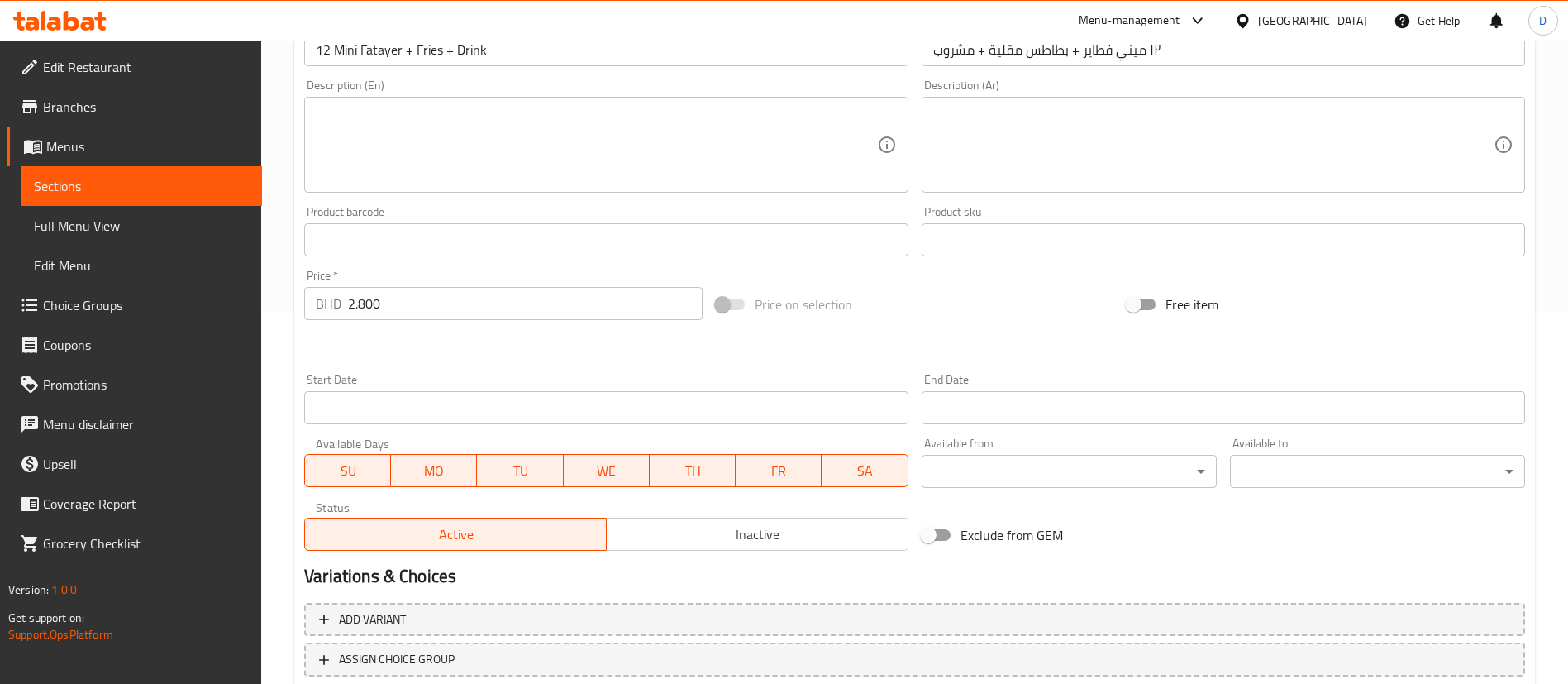
click at [355, 264] on div "Price   * BHD 2.800 Price *" at bounding box center [503, 295] width 411 height 63
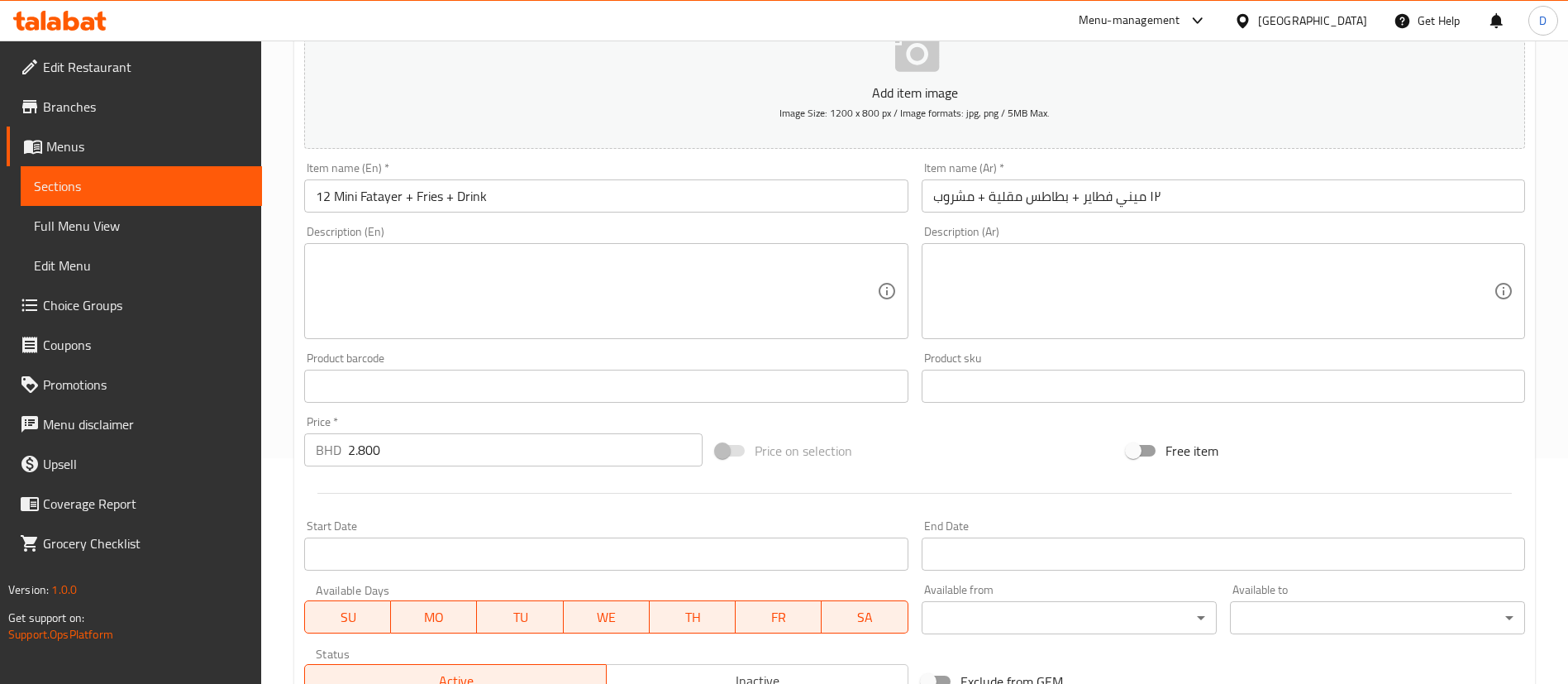
scroll to position [248, 0]
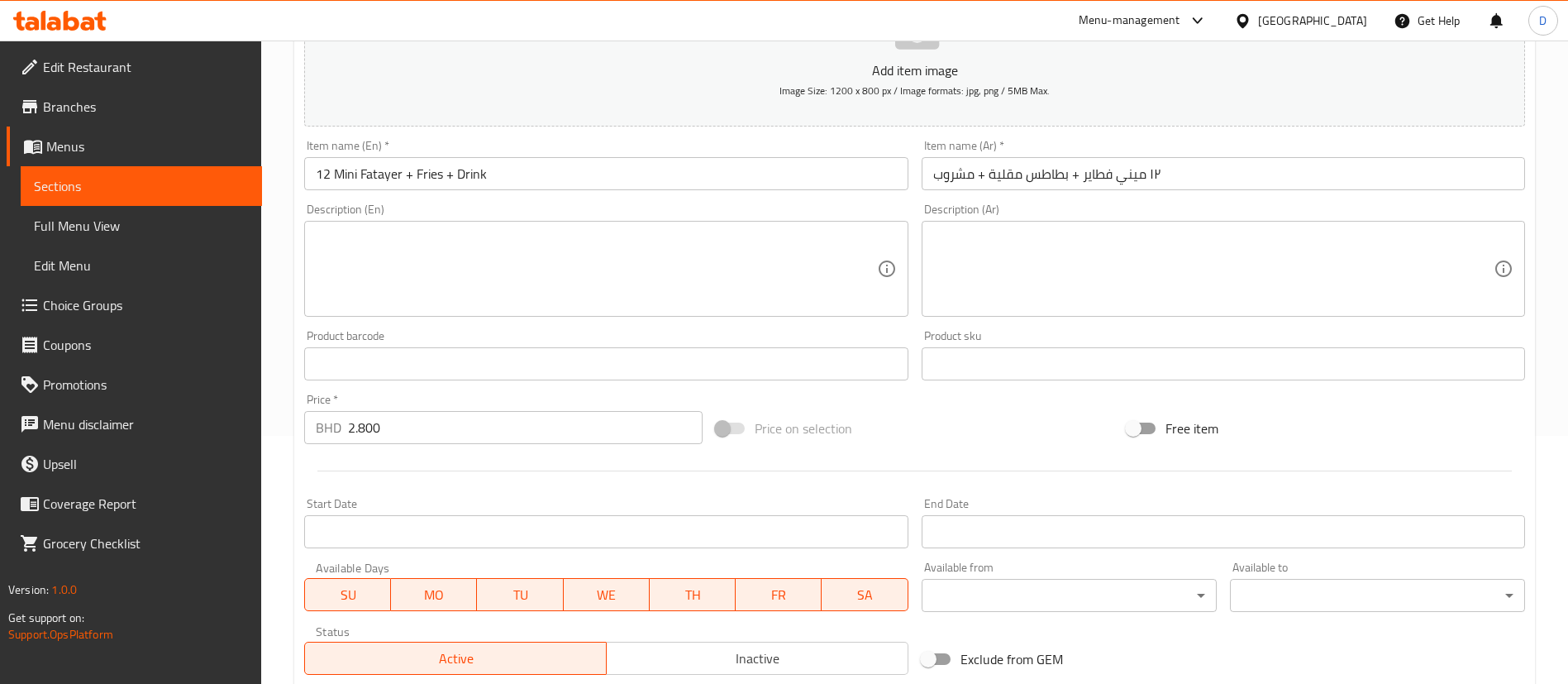
click at [389, 256] on textarea at bounding box center [596, 269] width 560 height 79
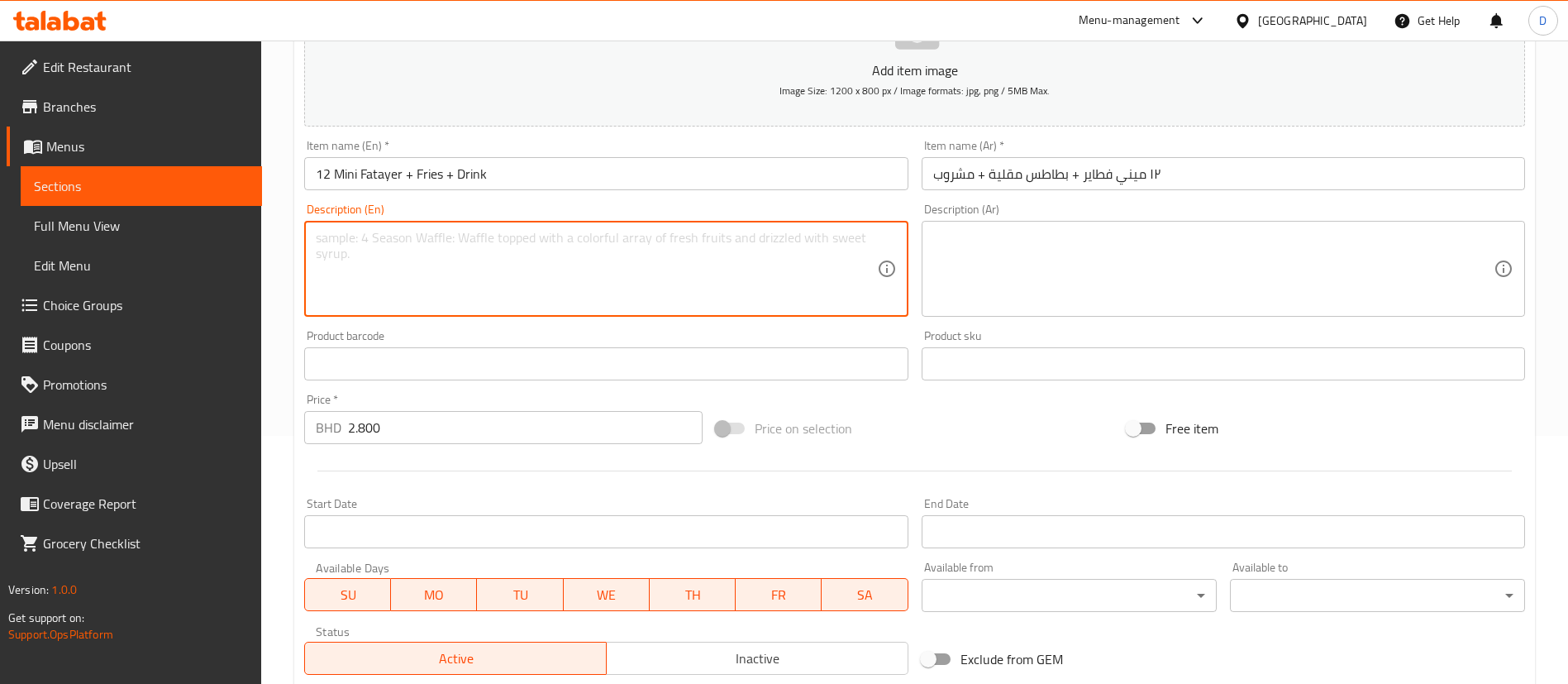
paste textarea "12 Pieces of Mix mini fatayer with fries and your choice of drink."
type textarea "12 Pieces of Mix mini fatayer with fries and your choice of drink."
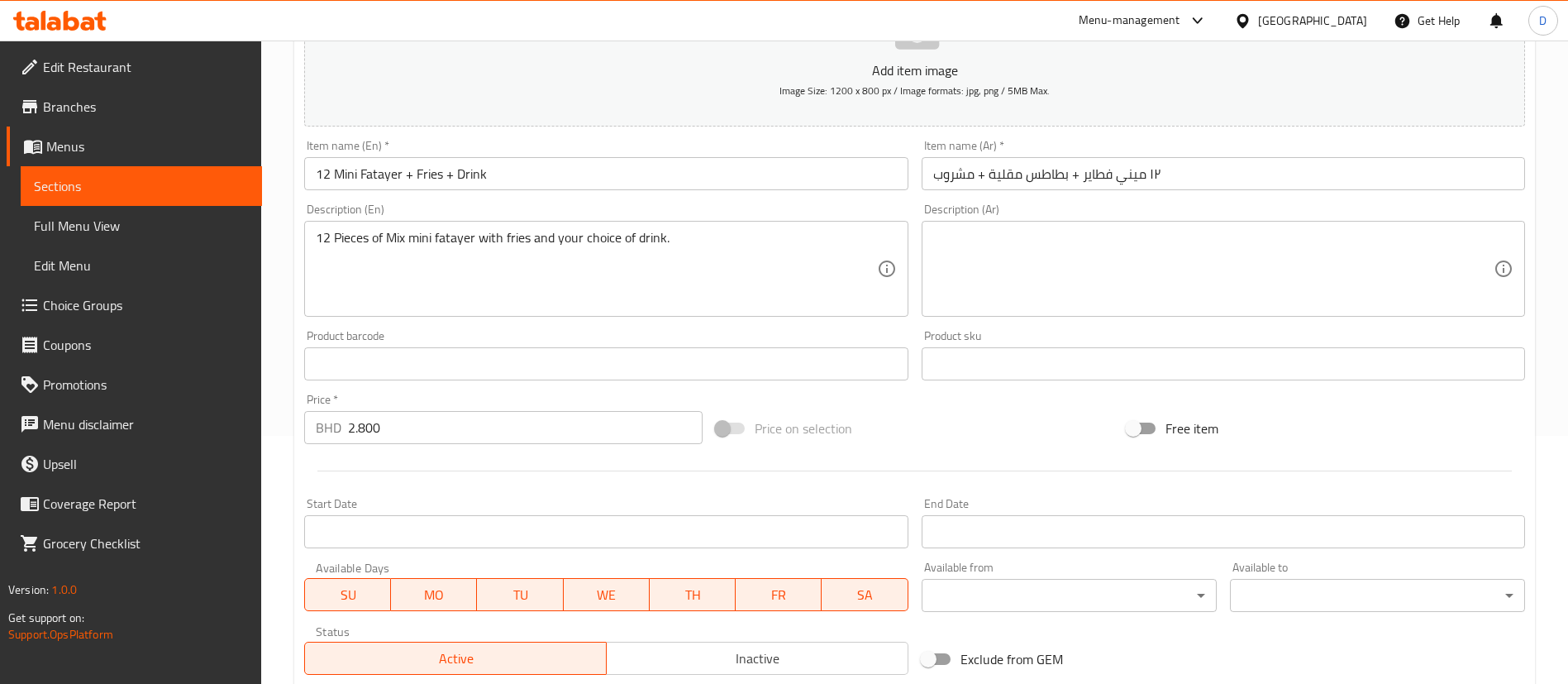
click at [1153, 263] on textarea at bounding box center [1213, 269] width 560 height 79
paste textarea "12 قطعة من الفطائر الصغيرة المشكلة مع البطاطس المقلية والمشروب من اختيارك."
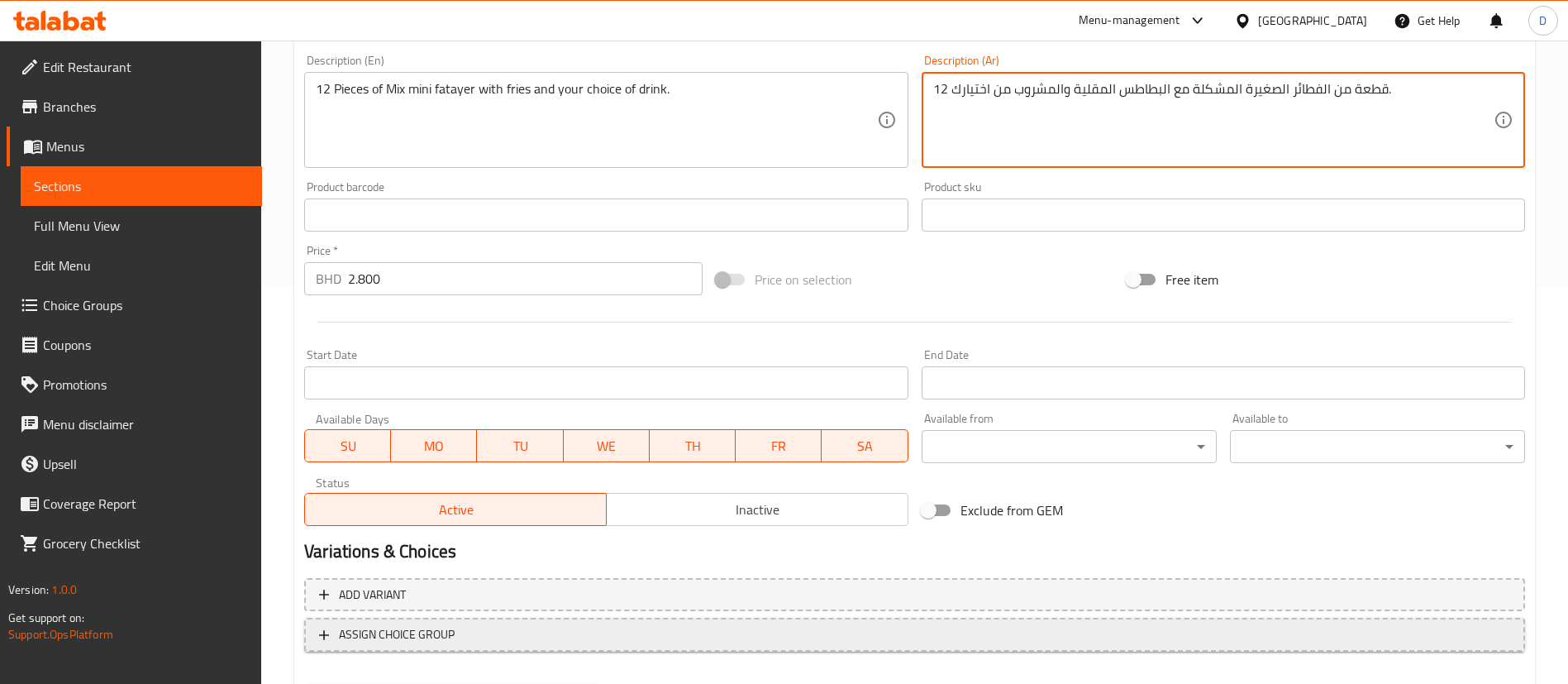
scroll to position [484, 0]
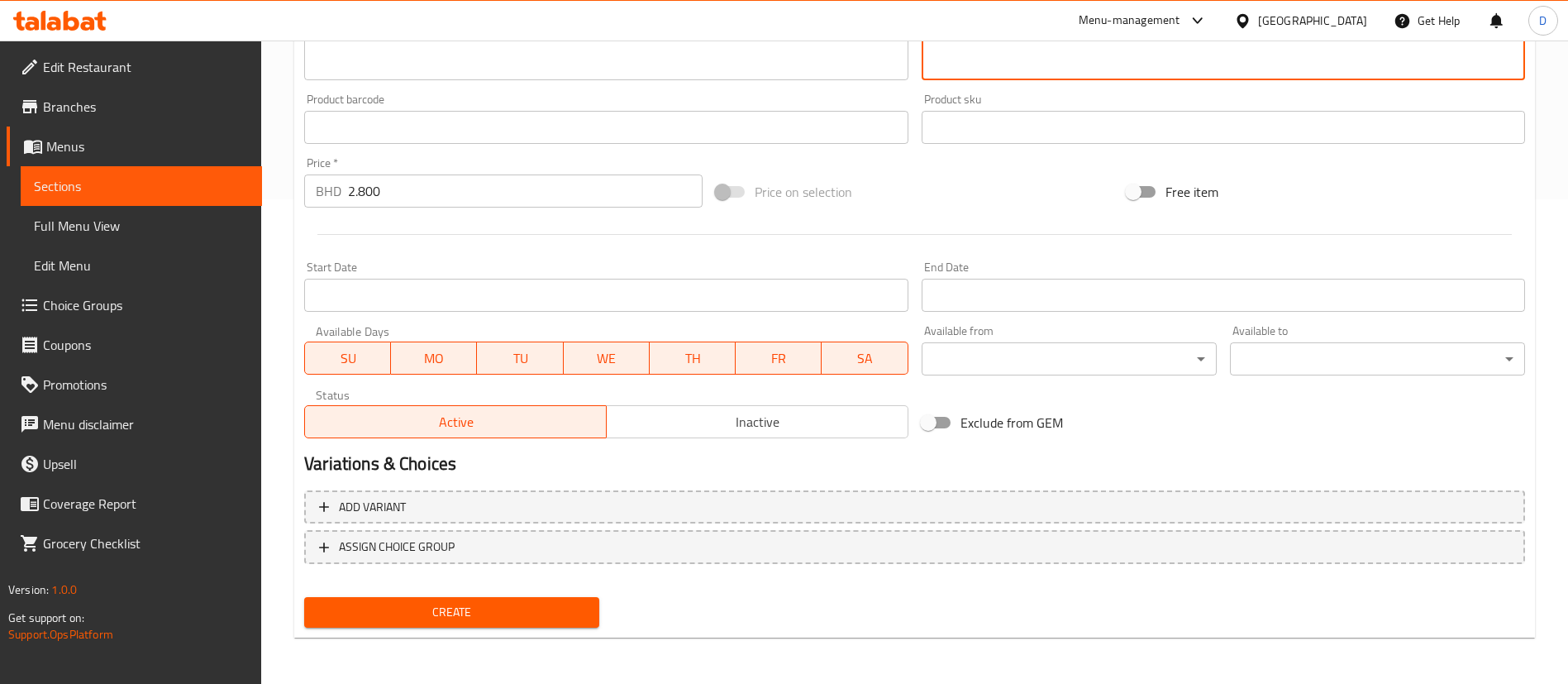
type textarea "12 قطعة من الفطائر الصغيرة المشكلة مع البطاطس المقلية والمشروب من اختيارك."
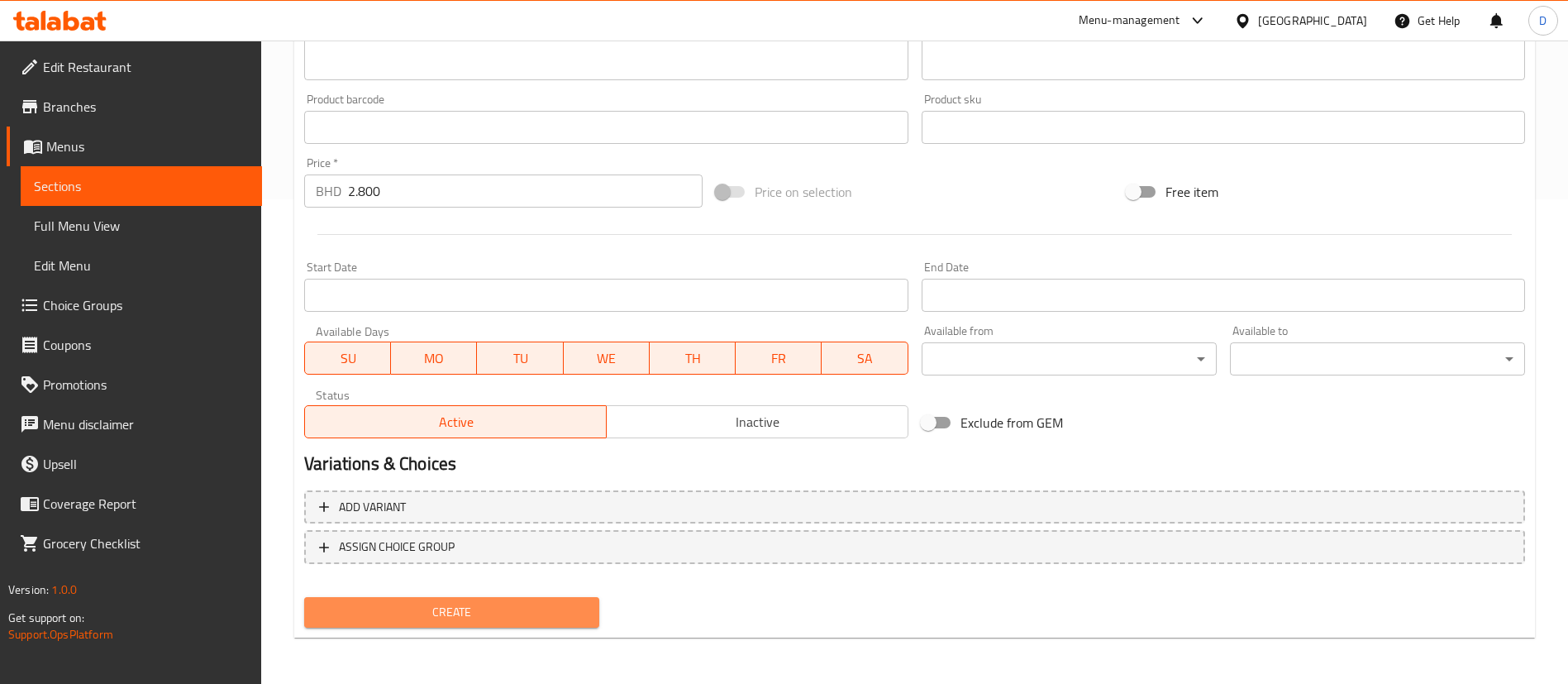
click at [476, 598] on button "Create" at bounding box center [451, 612] width 295 height 30
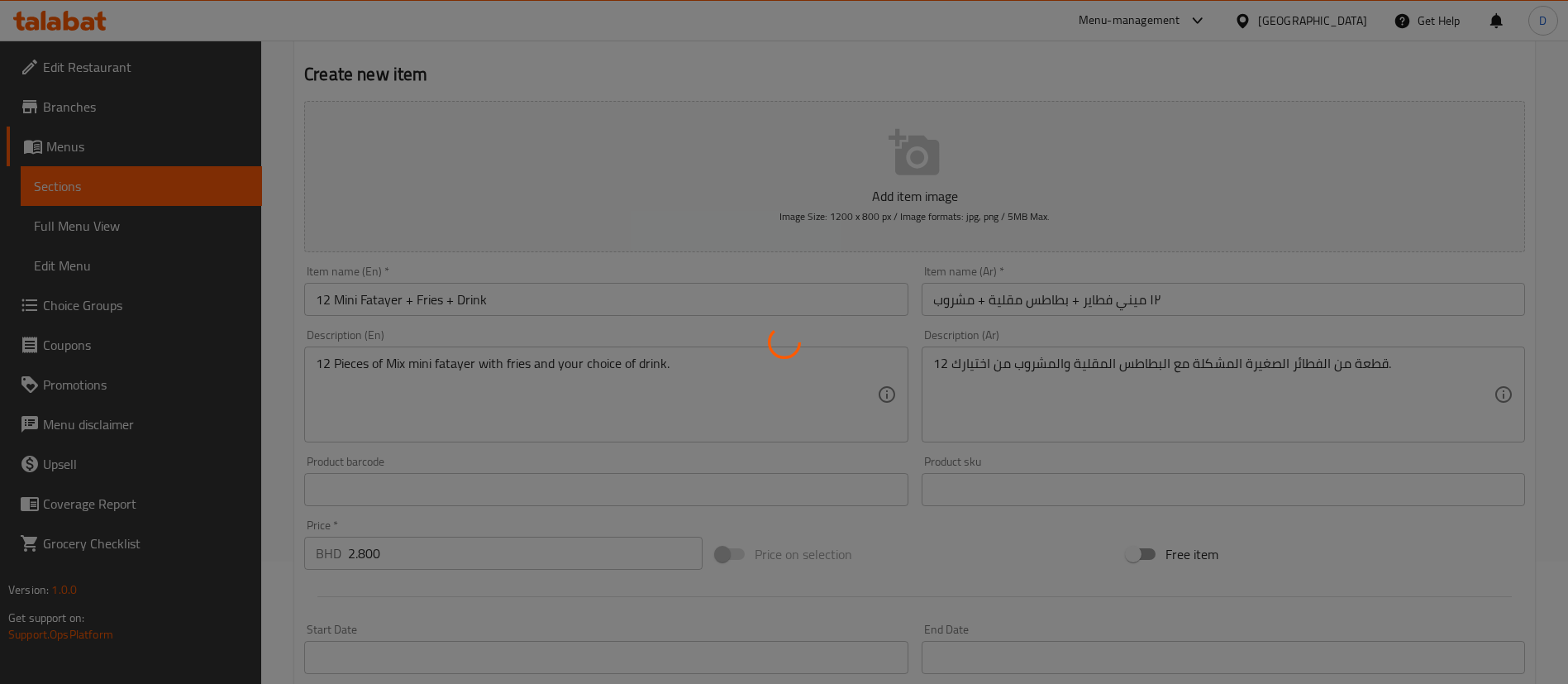
scroll to position [0, 0]
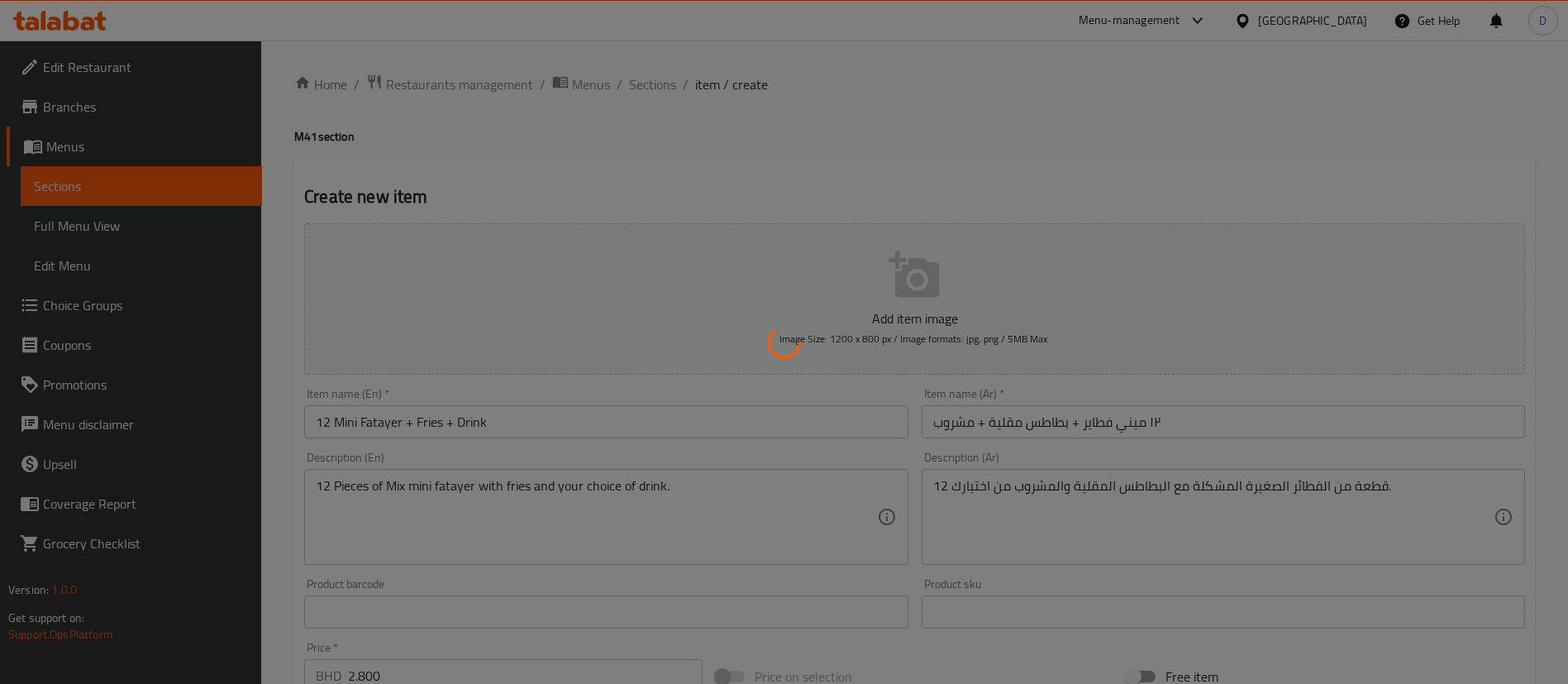
type input "0"
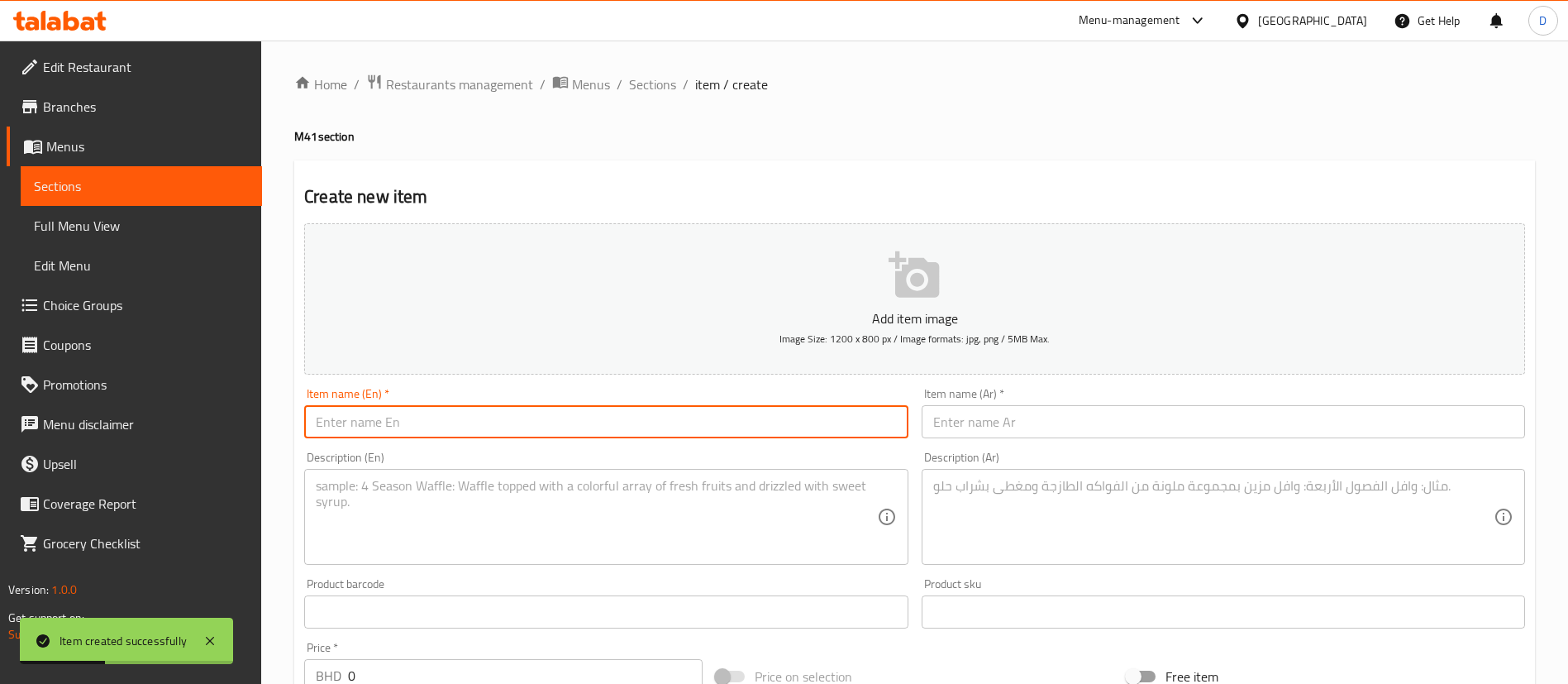
click at [432, 407] on input "text" at bounding box center [605, 422] width 603 height 33
paste input "Labneh Fatayer + Side + Drink"
type input "Labneh Fatayer + Side + Drink"
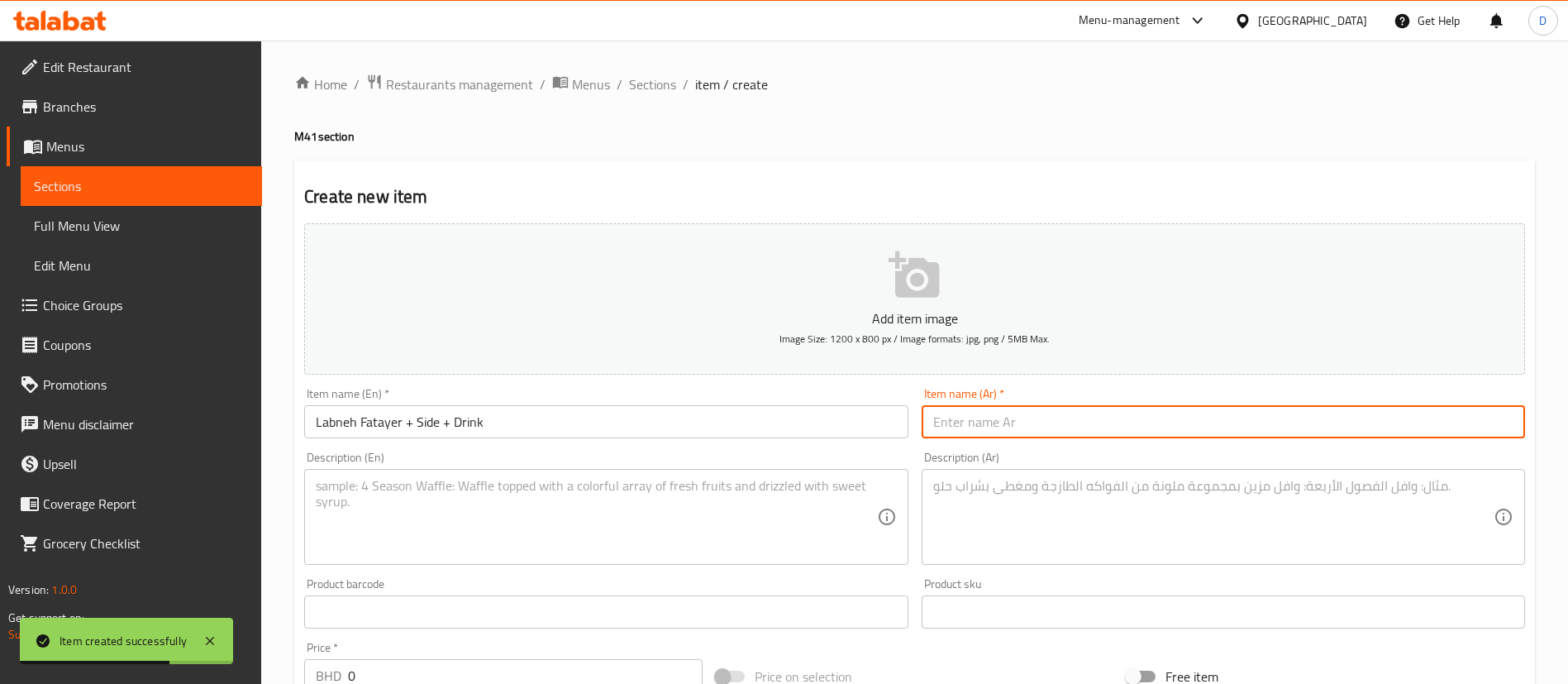
click at [986, 418] on input "text" at bounding box center [1223, 422] width 603 height 33
paste input "فطائر لبنة + طبق جانبي + مشروب"
type input "فطائر لبنة + طبق جانبي + مشروب"
click at [740, 168] on div "Create new item Add item image Image Size: 1200 x 800 px / Image formats: jpg, …" at bounding box center [915, 641] width 1241 height 963
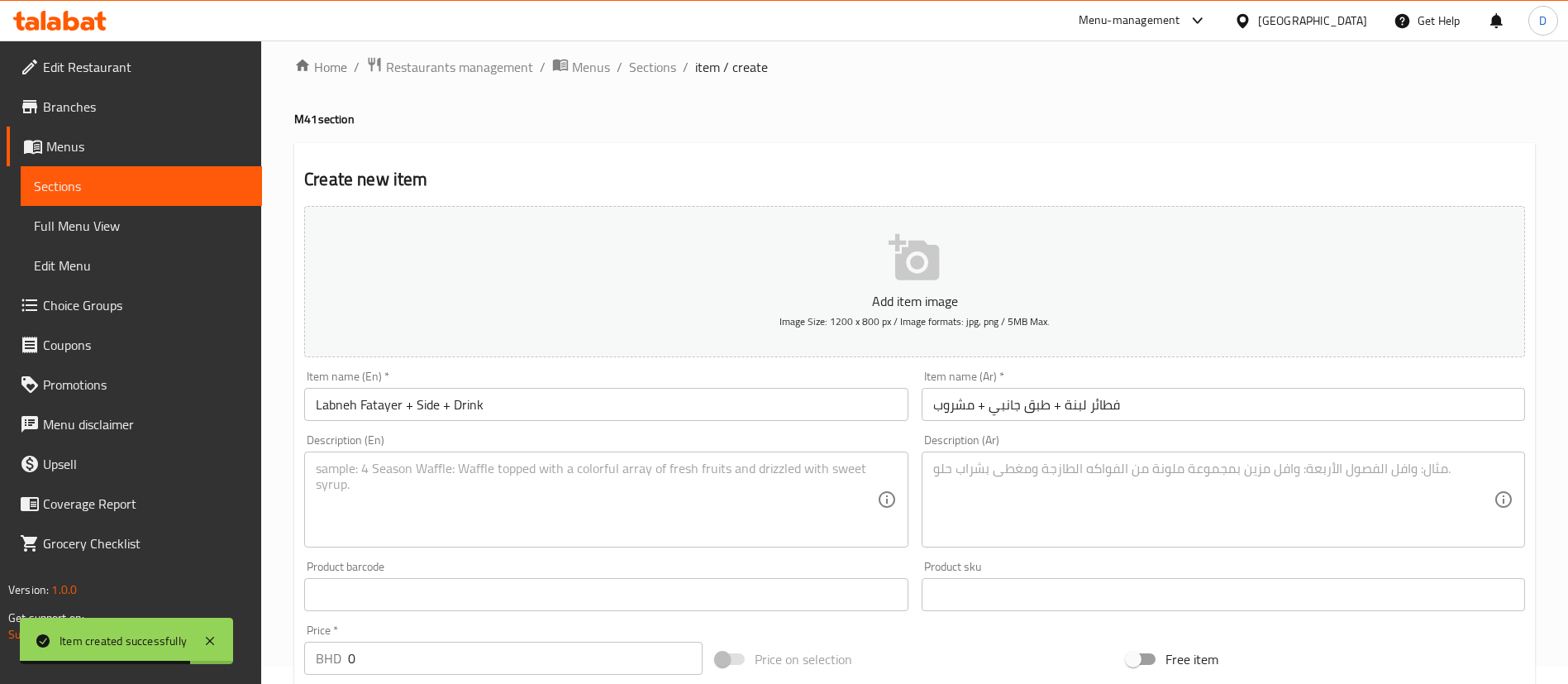
scroll to position [124, 0]
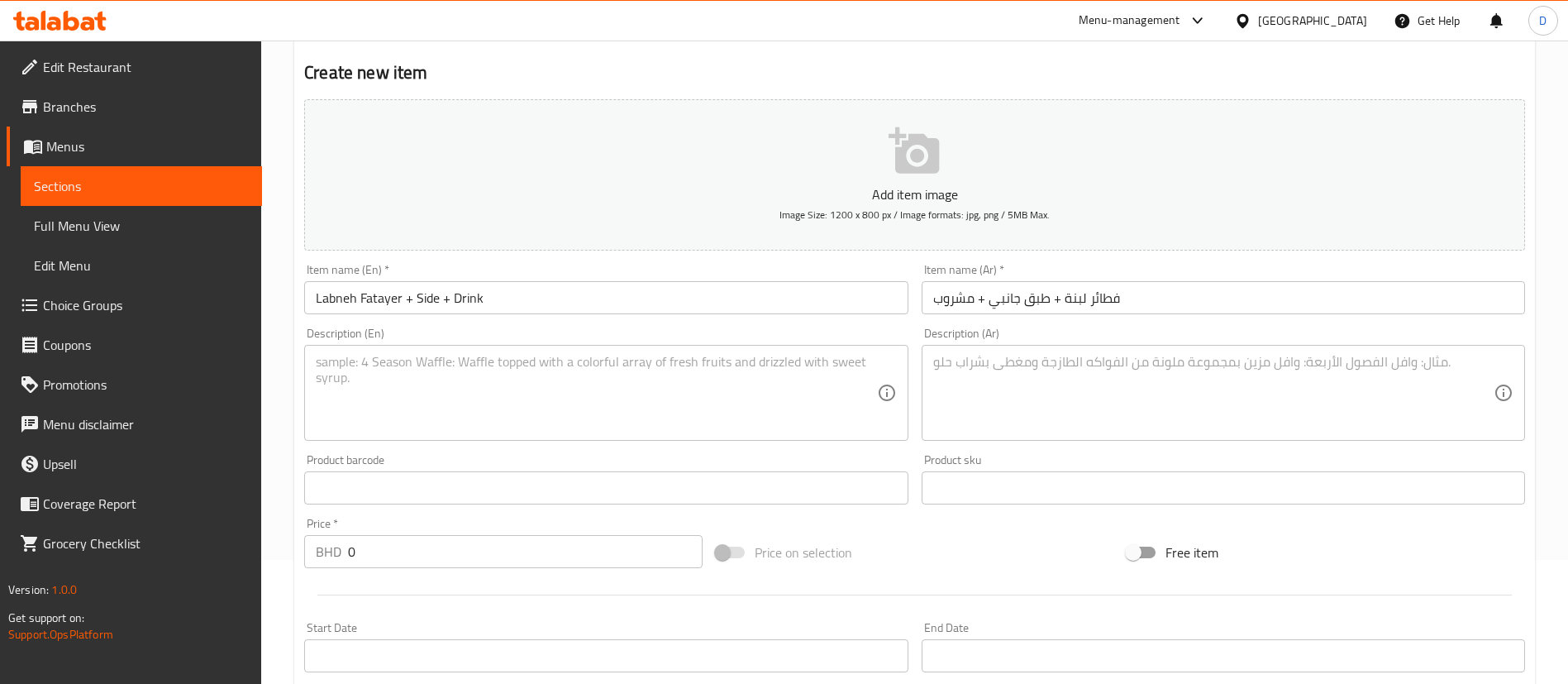
click at [725, 58] on div "Create new item Add item image Image Size: 1200 x 800 px / Image formats: jpg, …" at bounding box center [915, 517] width 1241 height 963
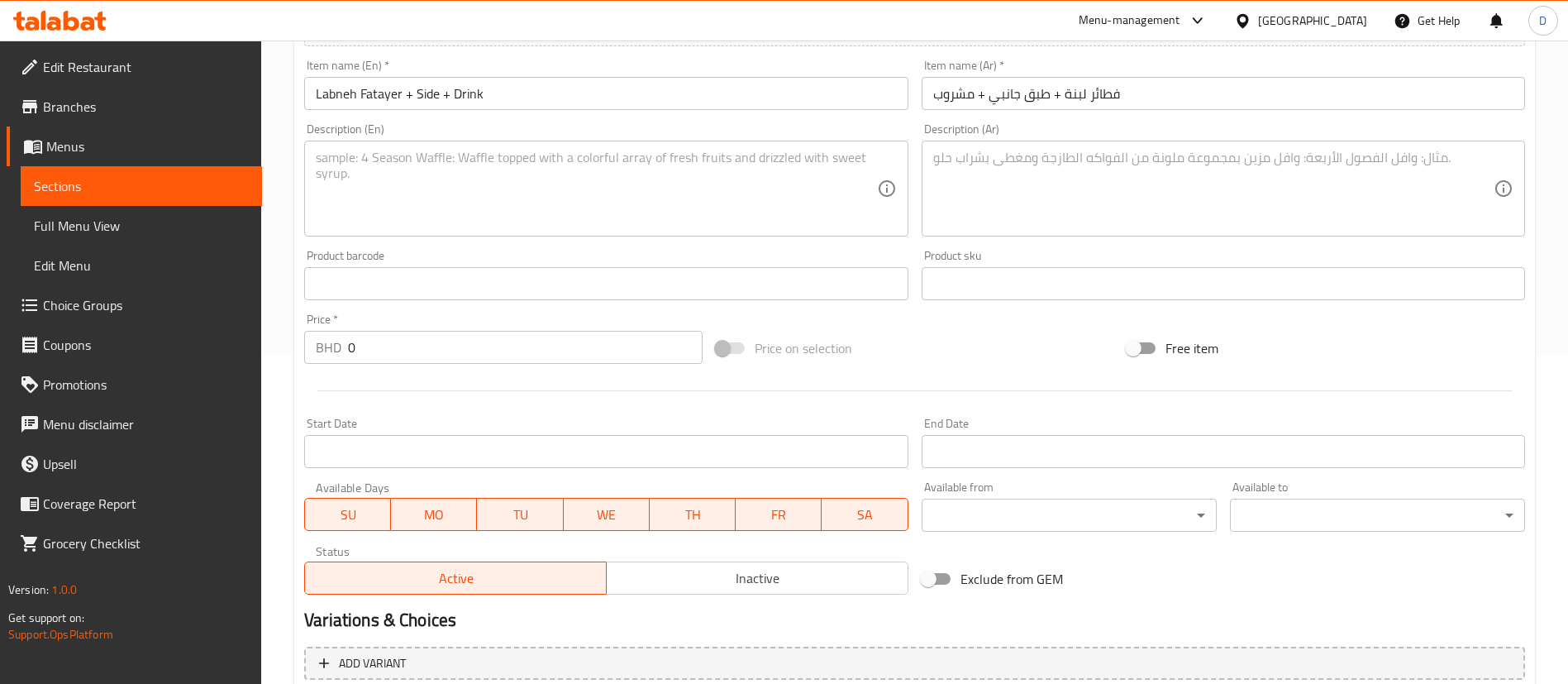
scroll to position [372, 0]
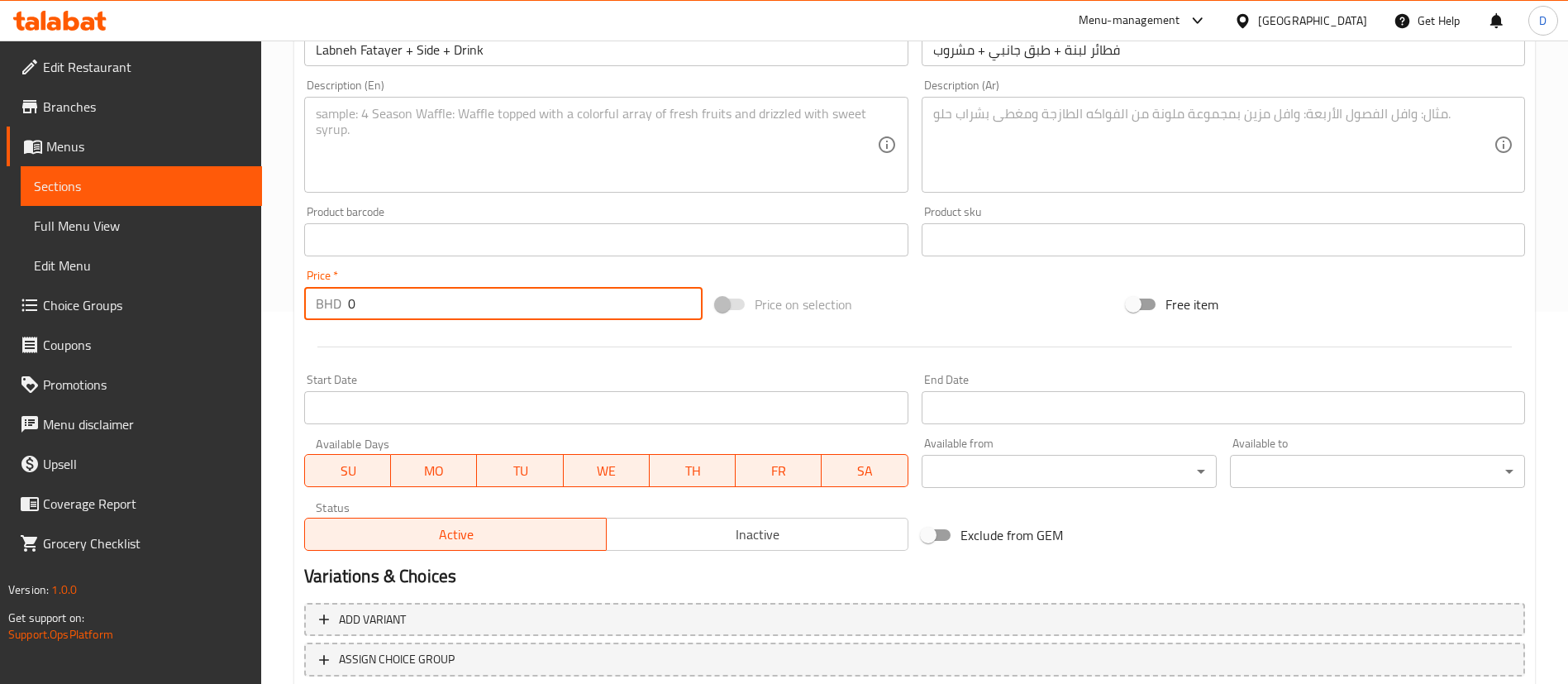
drag, startPoint x: 371, startPoint y: 312, endPoint x: 335, endPoint y: 297, distance: 39.0
click at [335, 297] on div "BHD 0 Price *" at bounding box center [503, 303] width 399 height 33
click at [366, 308] on input "0" at bounding box center [525, 303] width 355 height 33
type input "2.5"
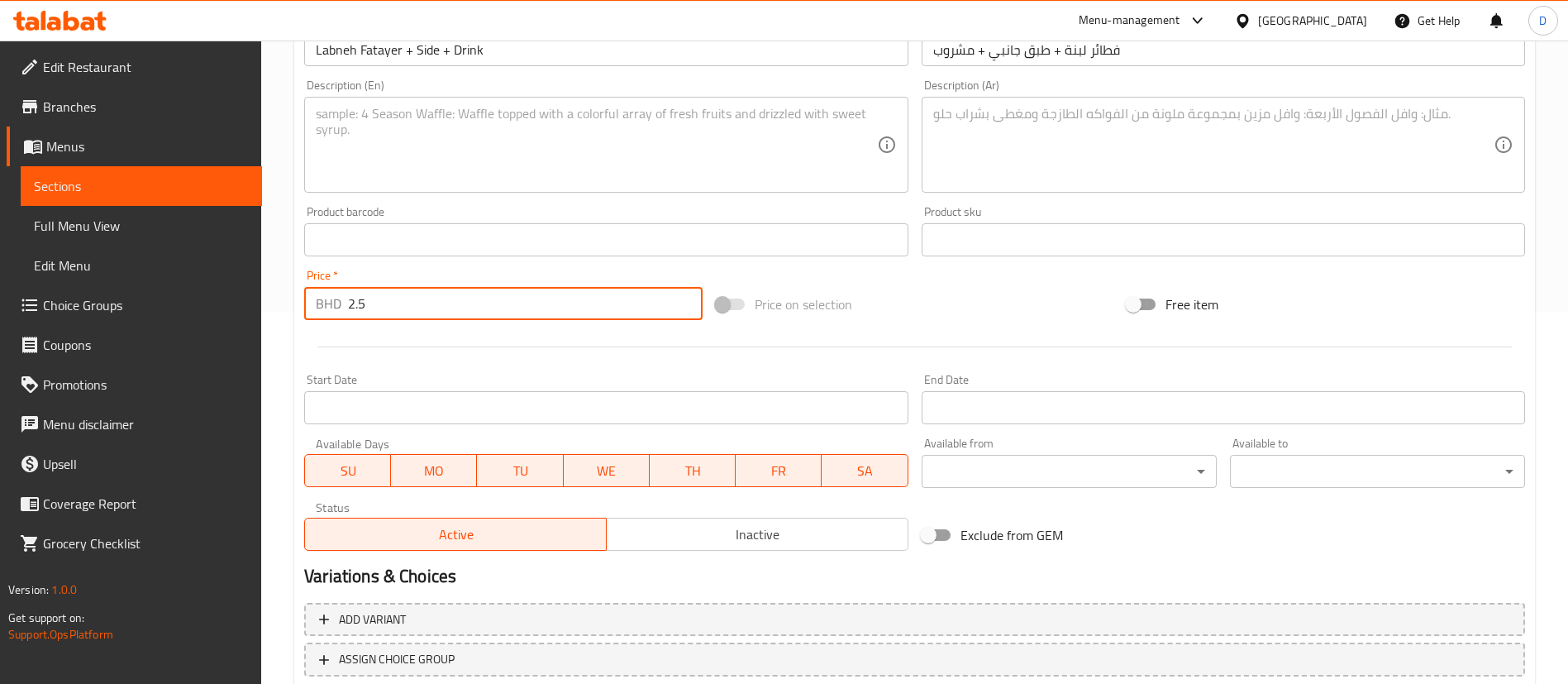
click at [388, 334] on div at bounding box center [915, 347] width 1234 height 41
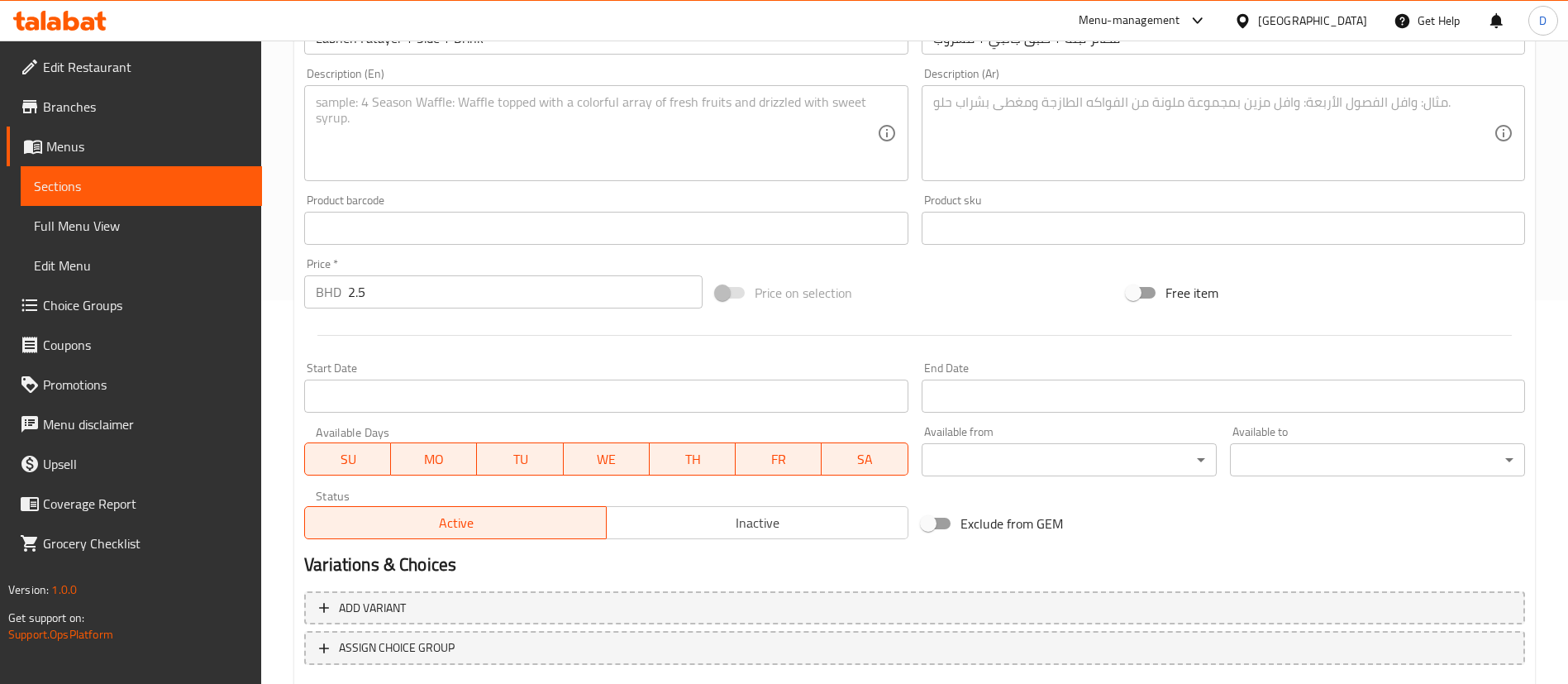
scroll to position [484, 0]
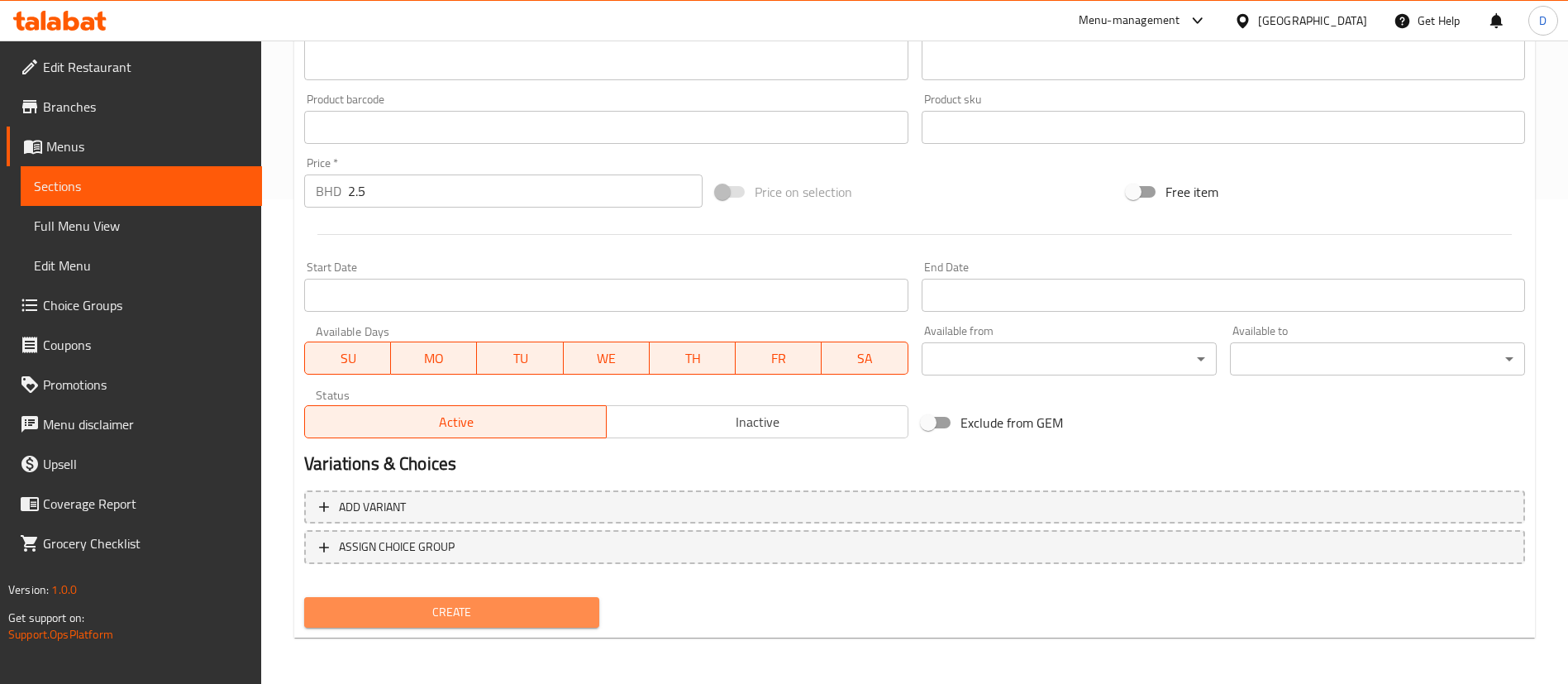
click at [540, 618] on span "Create" at bounding box center [451, 612] width 268 height 20
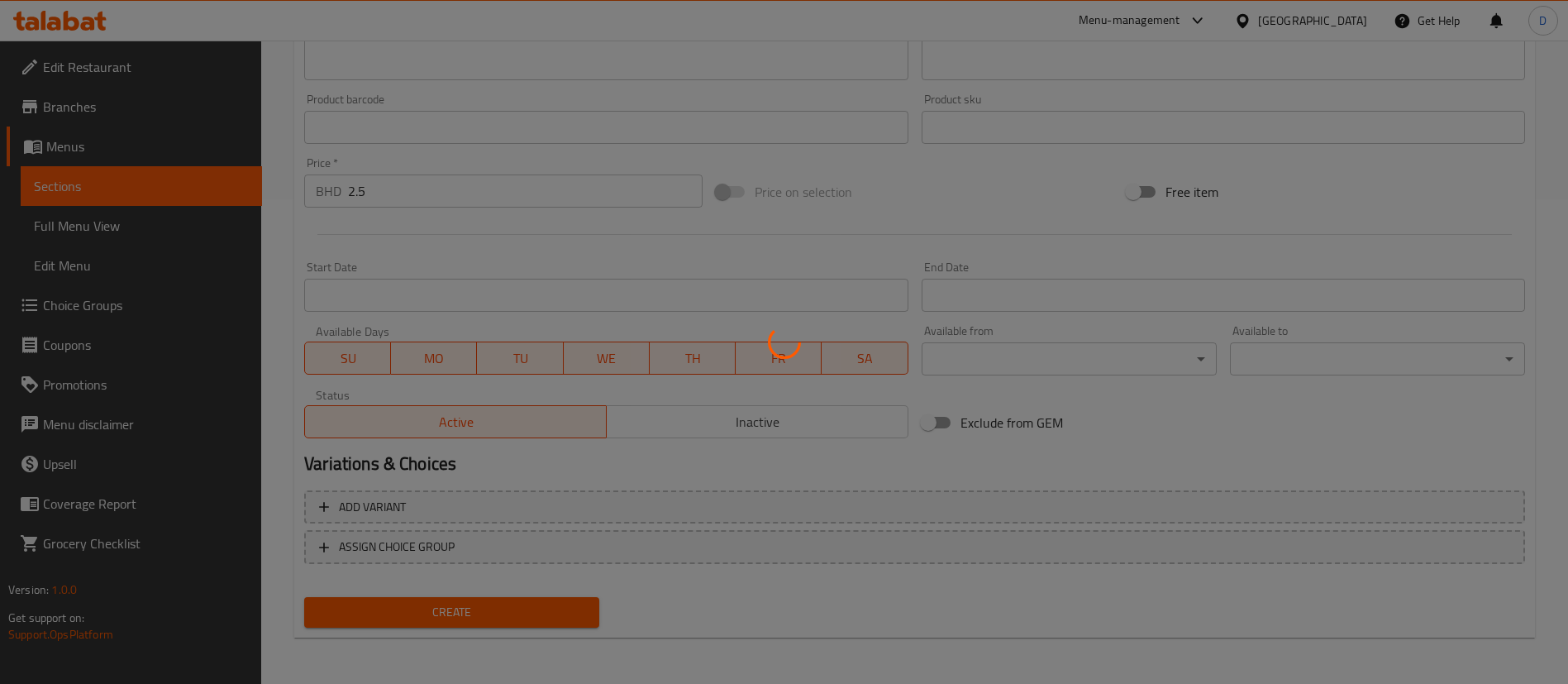
type input "0"
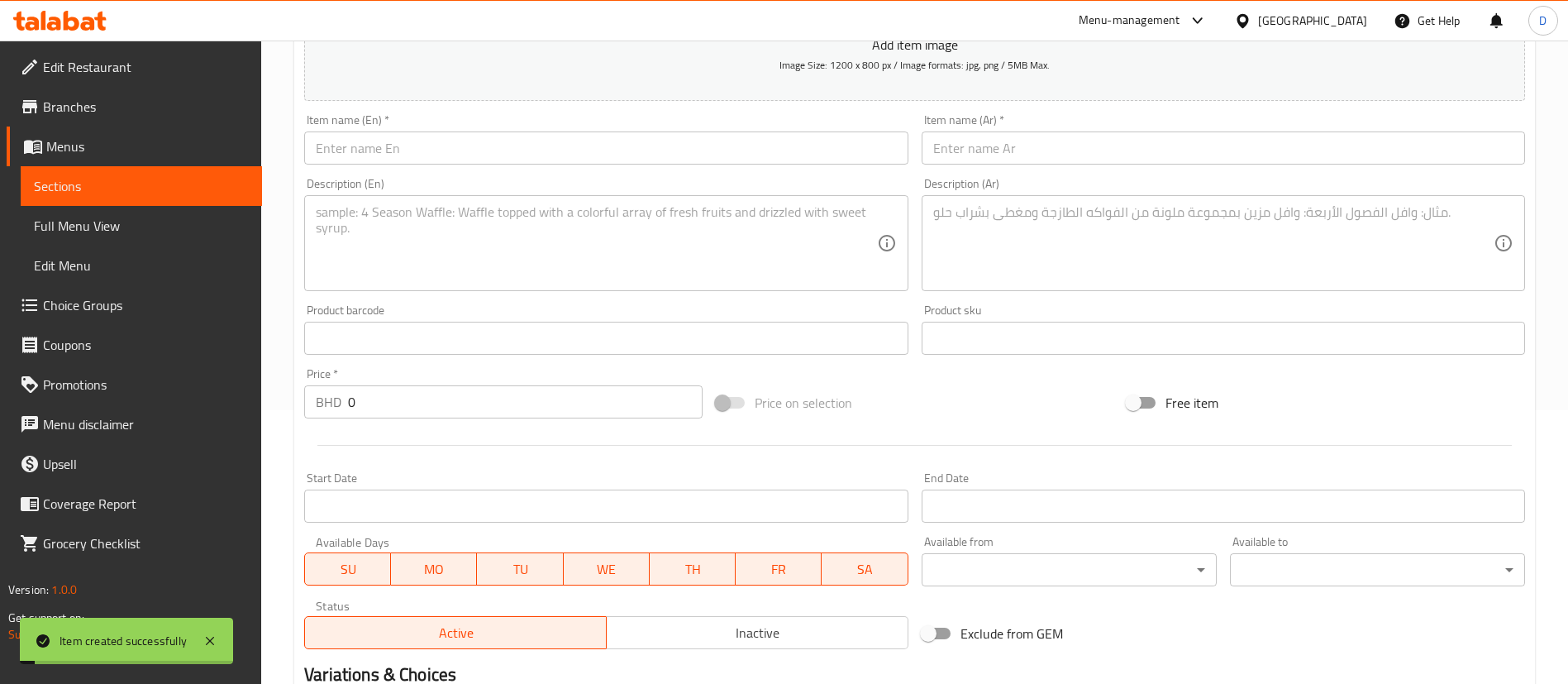
scroll to position [0, 0]
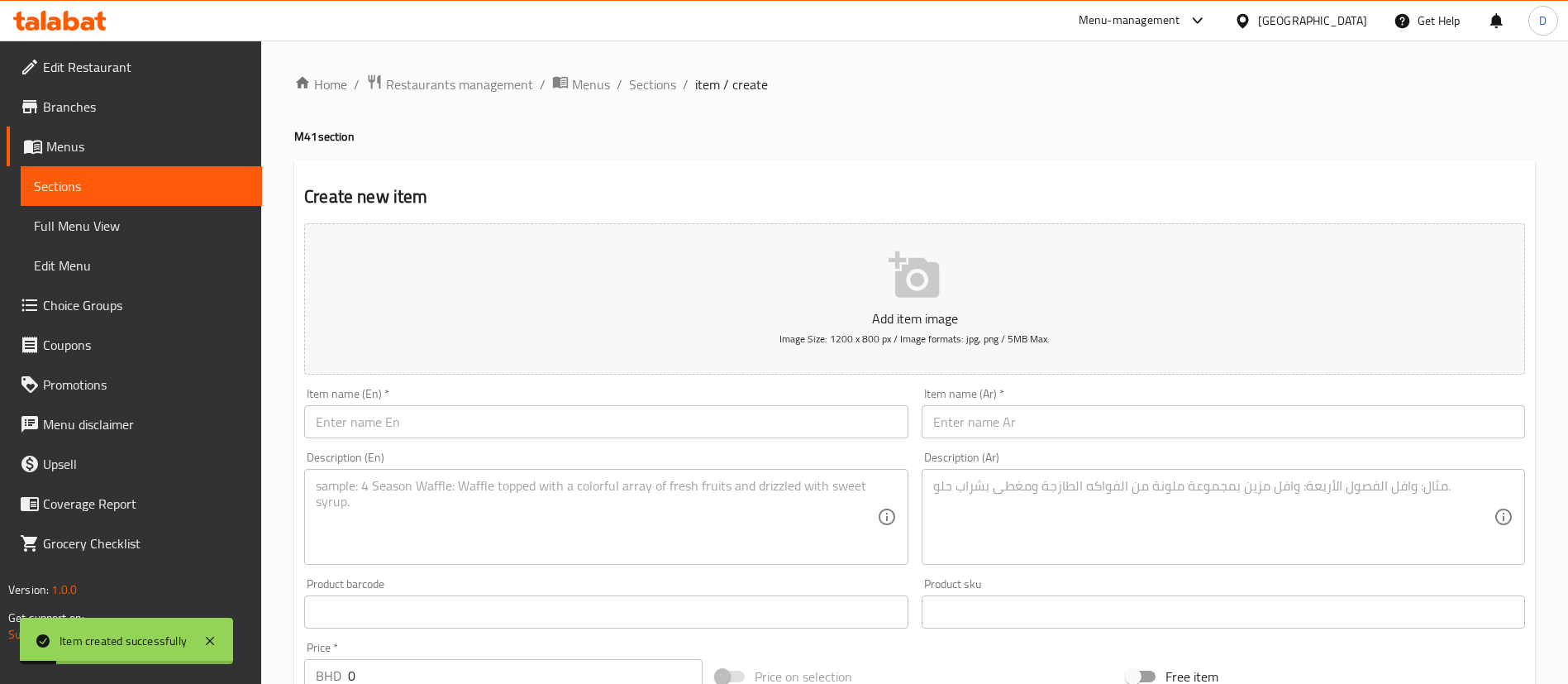
click at [109, 314] on span "Choice Groups" at bounding box center [146, 305] width 206 height 19
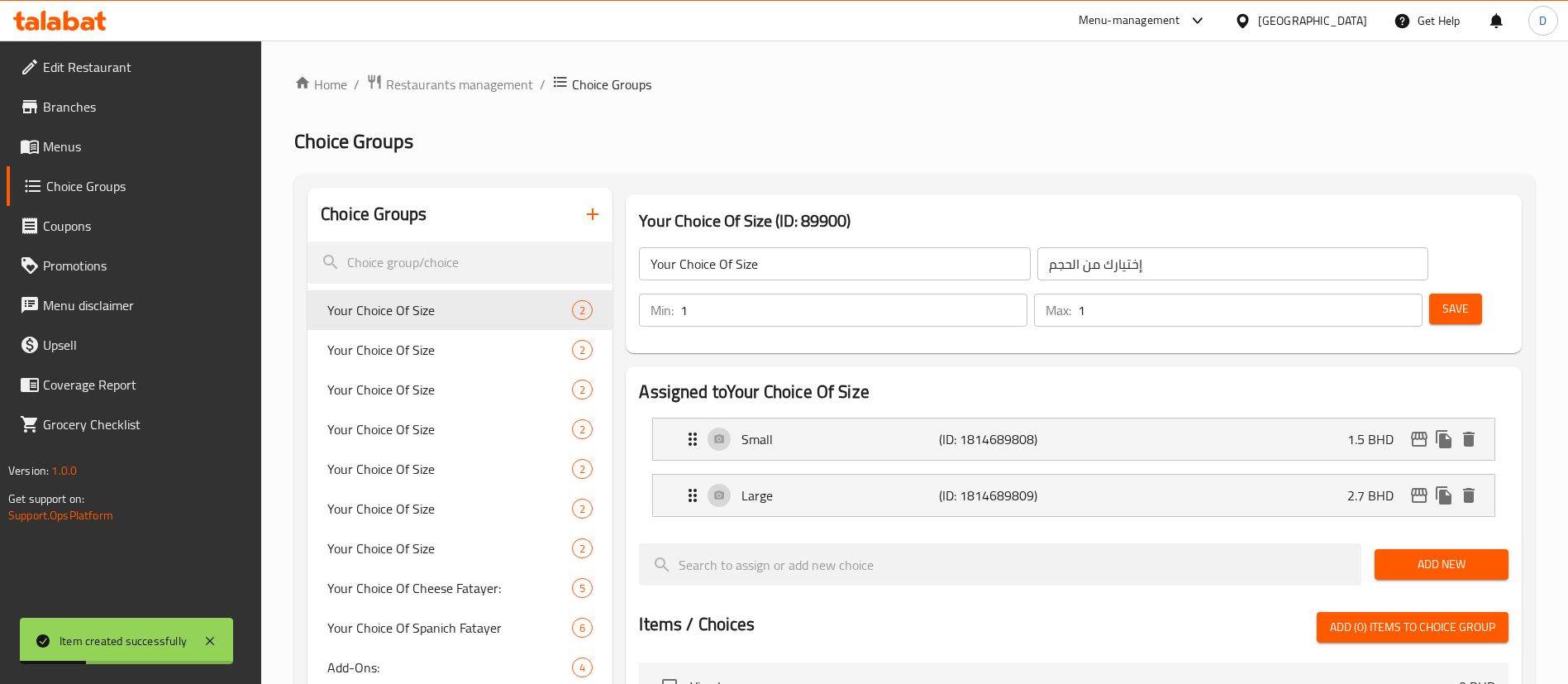
click at [596, 223] on icon "button" at bounding box center [592, 213] width 19 height 19
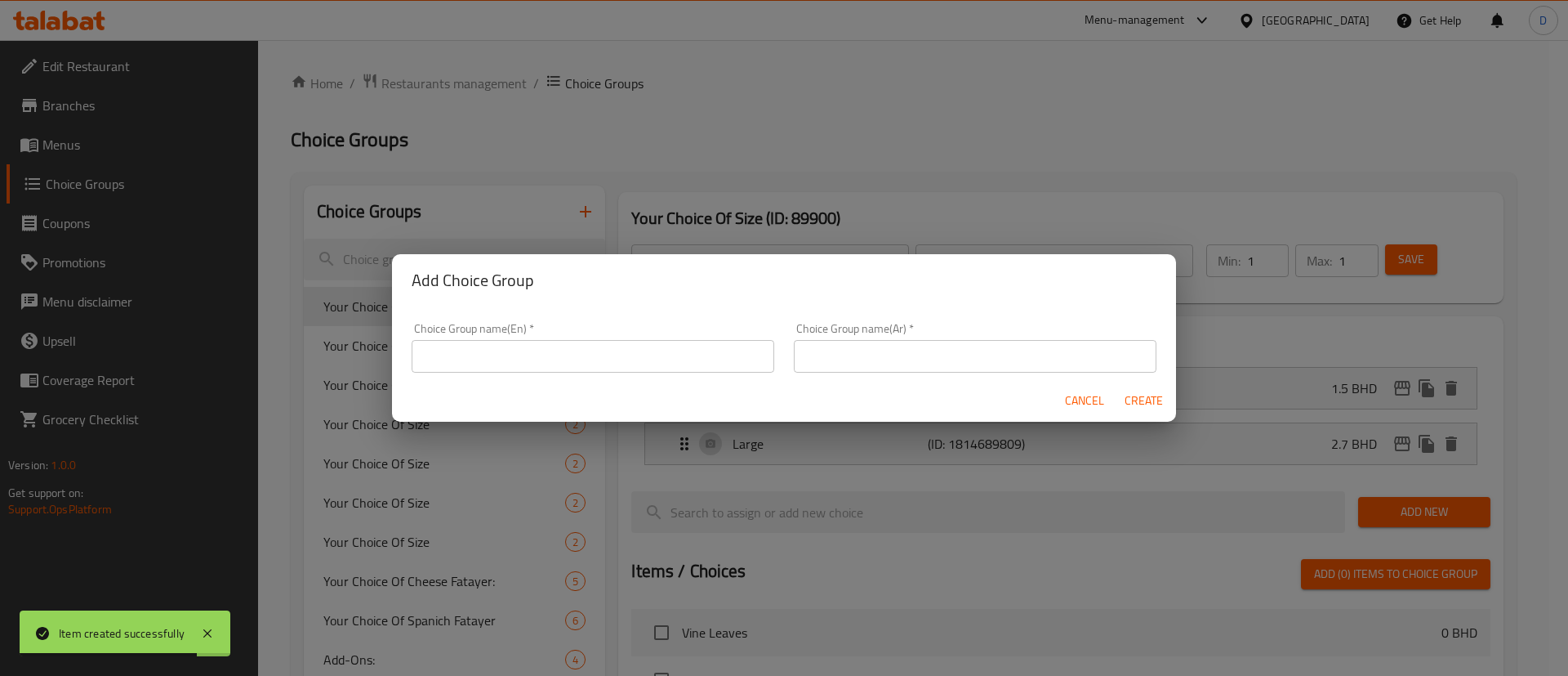
drag, startPoint x: 611, startPoint y: 338, endPoint x: 621, endPoint y: 350, distance: 15.6
click at [613, 338] on div "Choice Group name(En)   * Choice Group name(En) *" at bounding box center [593, 348] width 363 height 50
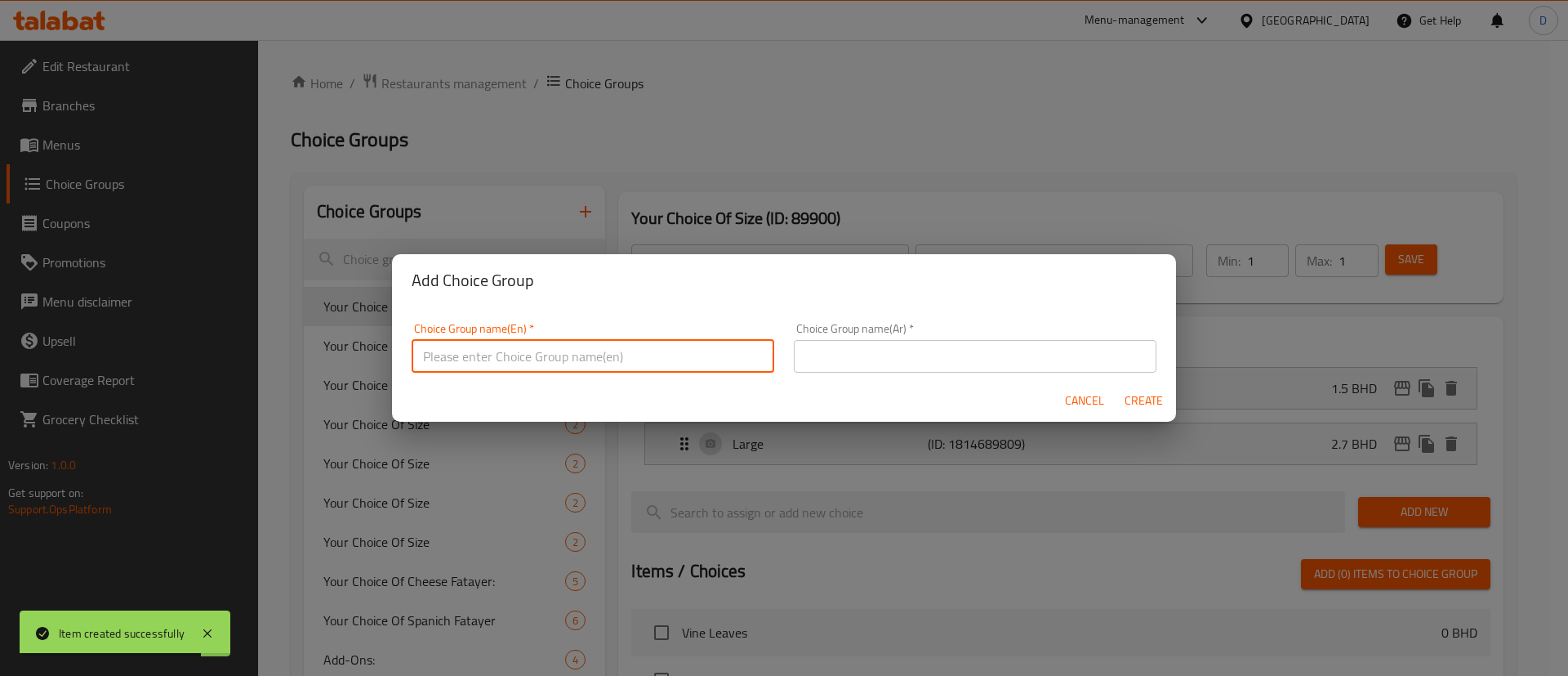
click at [626, 356] on input "text" at bounding box center [593, 356] width 363 height 33
paste input "Your Choice Of Drink:"
type input "Your Choice Of Drink:"
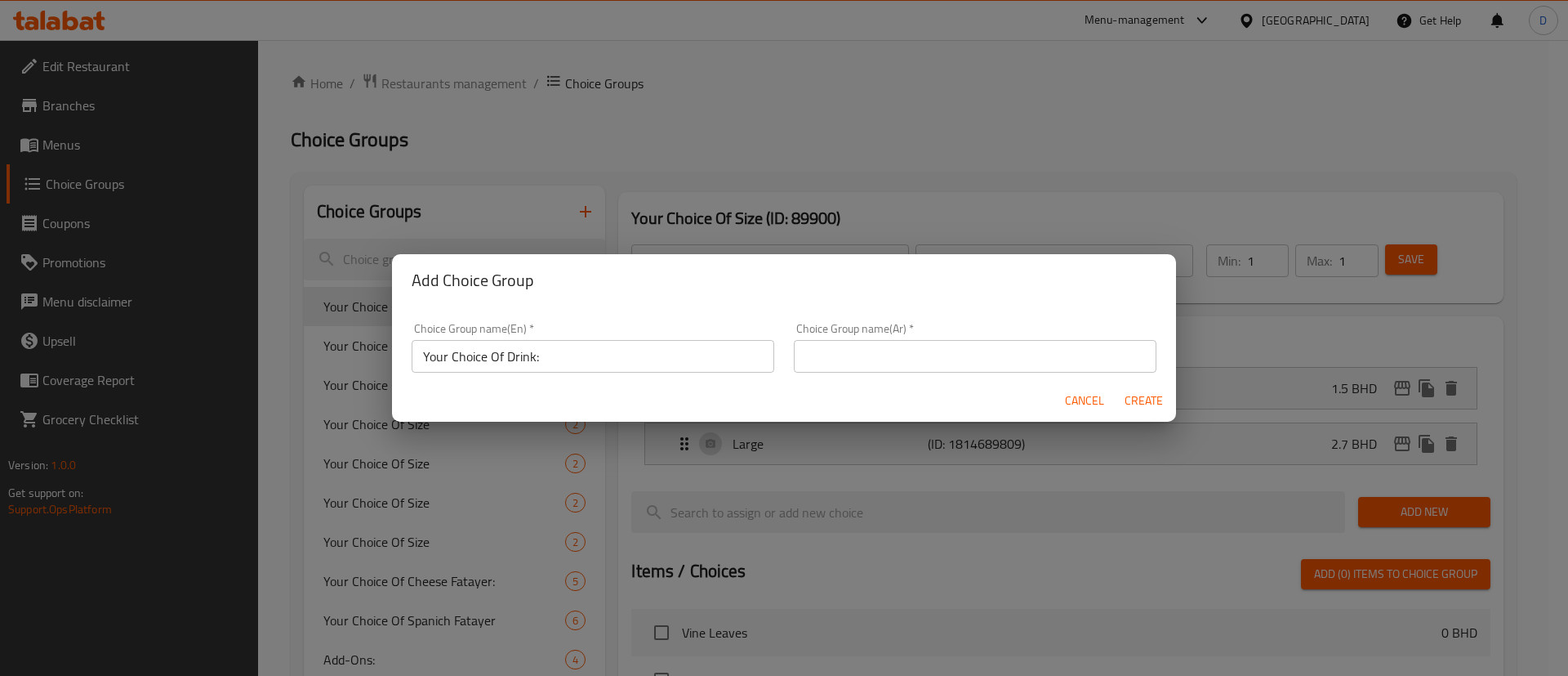
drag, startPoint x: 1034, startPoint y: 330, endPoint x: 1044, endPoint y: 344, distance: 17.2
click at [1034, 333] on div "Choice Group name(Ar)   * Choice Group name(Ar) *" at bounding box center [975, 348] width 363 height 50
drag, startPoint x: 1044, startPoint y: 344, endPoint x: 1058, endPoint y: 351, distance: 15.7
click at [1050, 348] on input "text" at bounding box center [975, 356] width 363 height 33
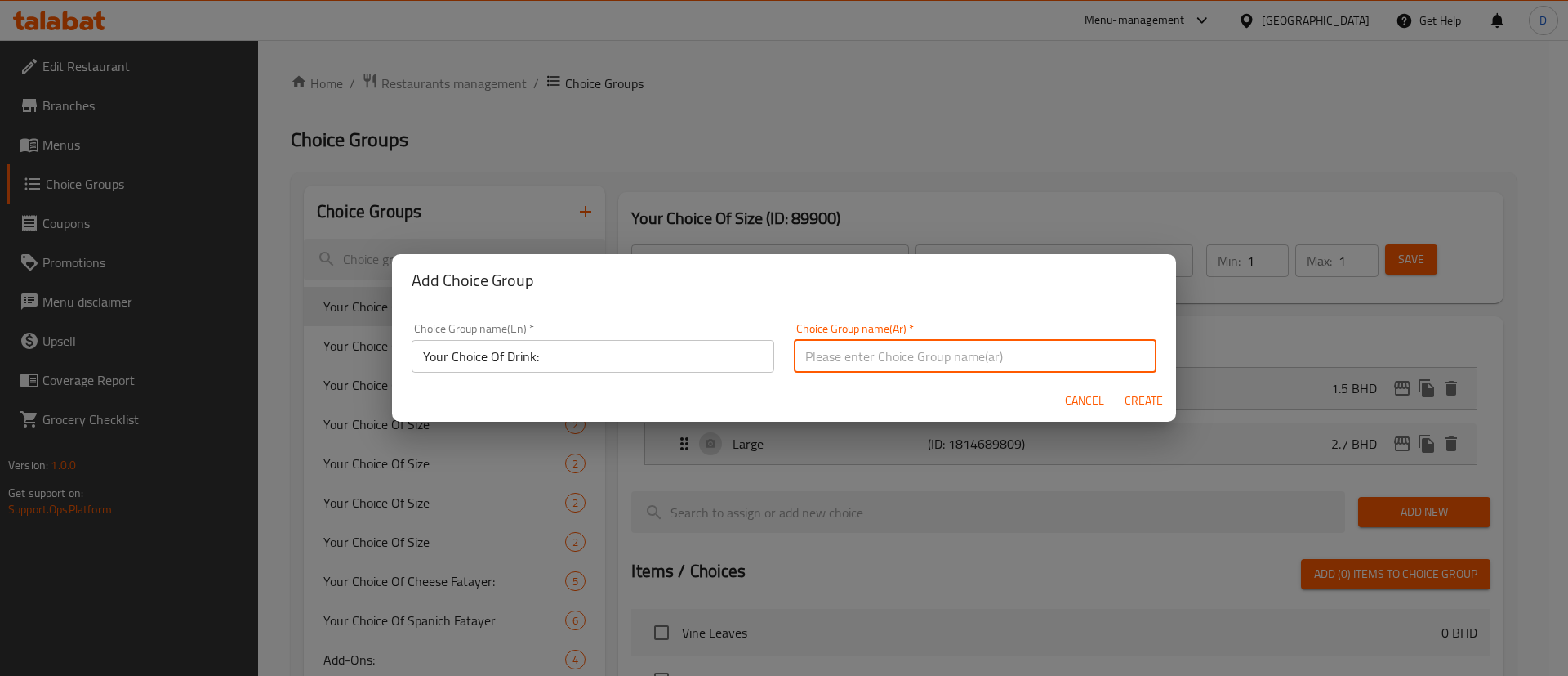
paste input "اختيارك من المشروبات:"
type input "اختيارك من المشروبات:"
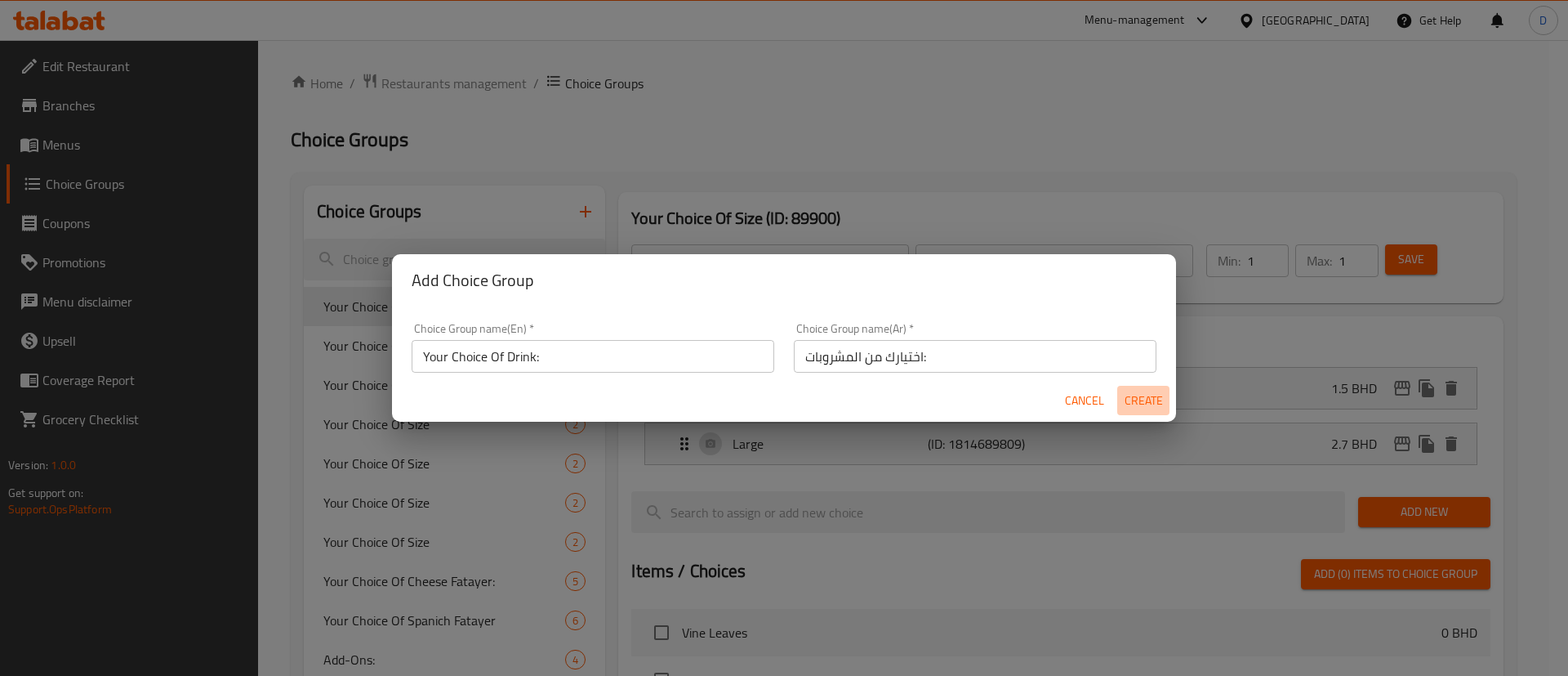
click at [1142, 401] on span "Create" at bounding box center [1143, 401] width 39 height 20
type input "Your Choice Of Drink:"
type input "اختيارك من المشروبات:"
type input "0"
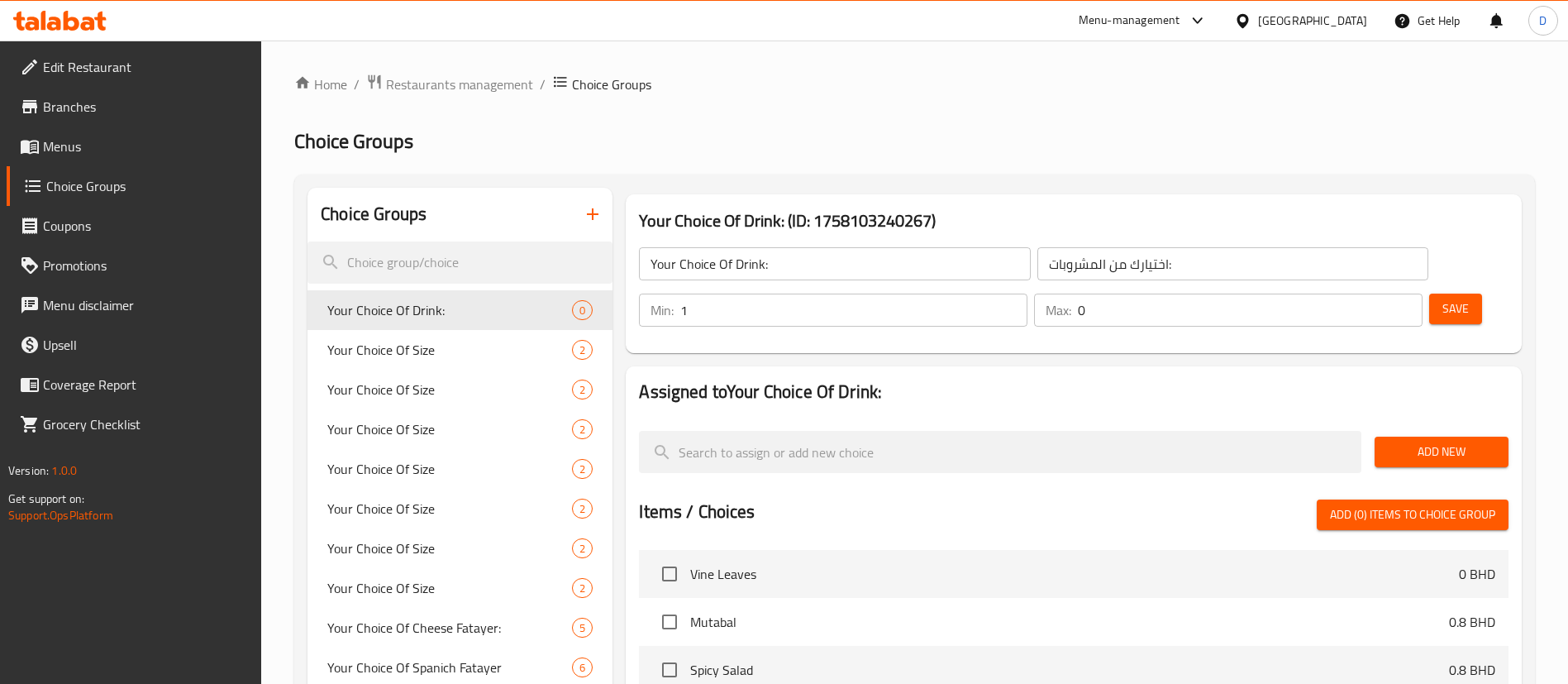
type input "1"
click at [1027, 294] on input "1" at bounding box center [854, 310] width 347 height 33
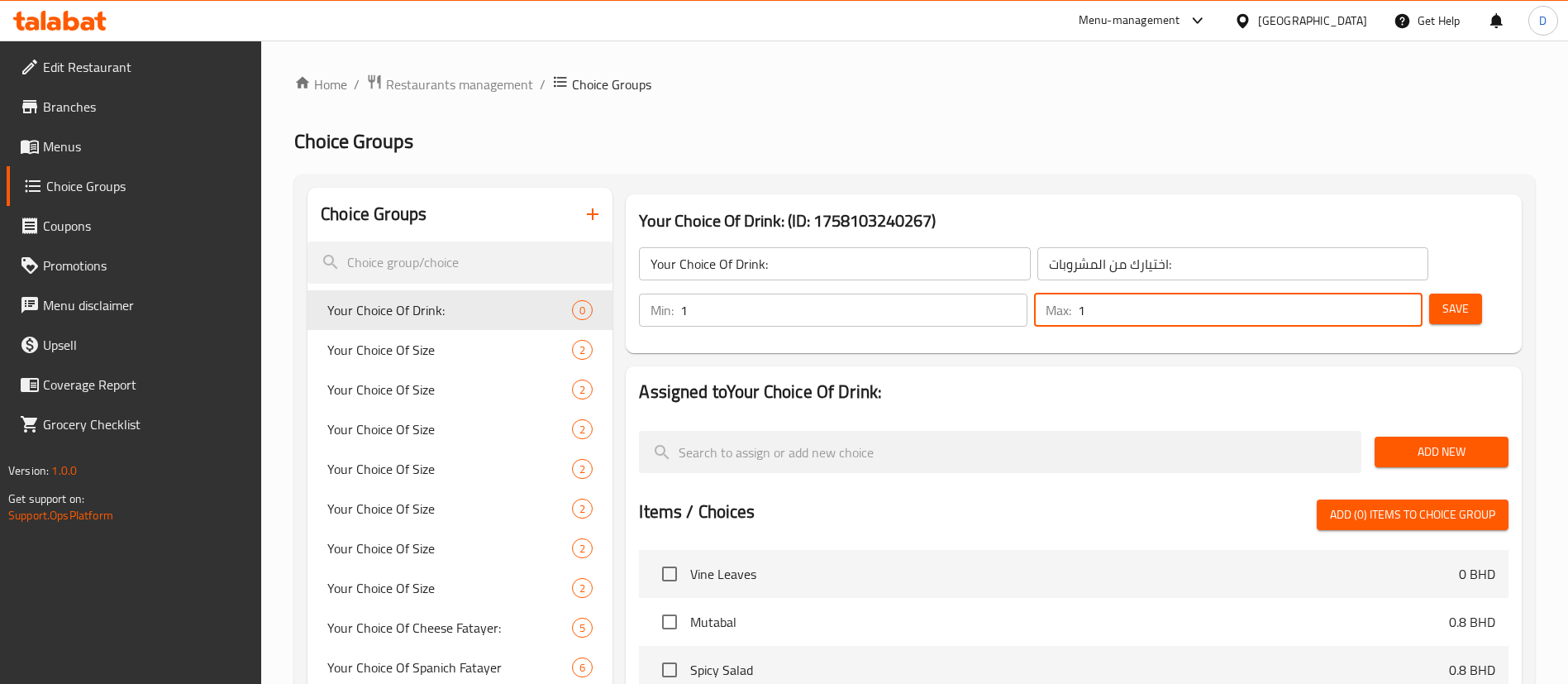
type input "1"
click at [1380, 294] on input "1" at bounding box center [1250, 310] width 344 height 33
click at [1419, 442] on span "Add New" at bounding box center [1441, 452] width 107 height 20
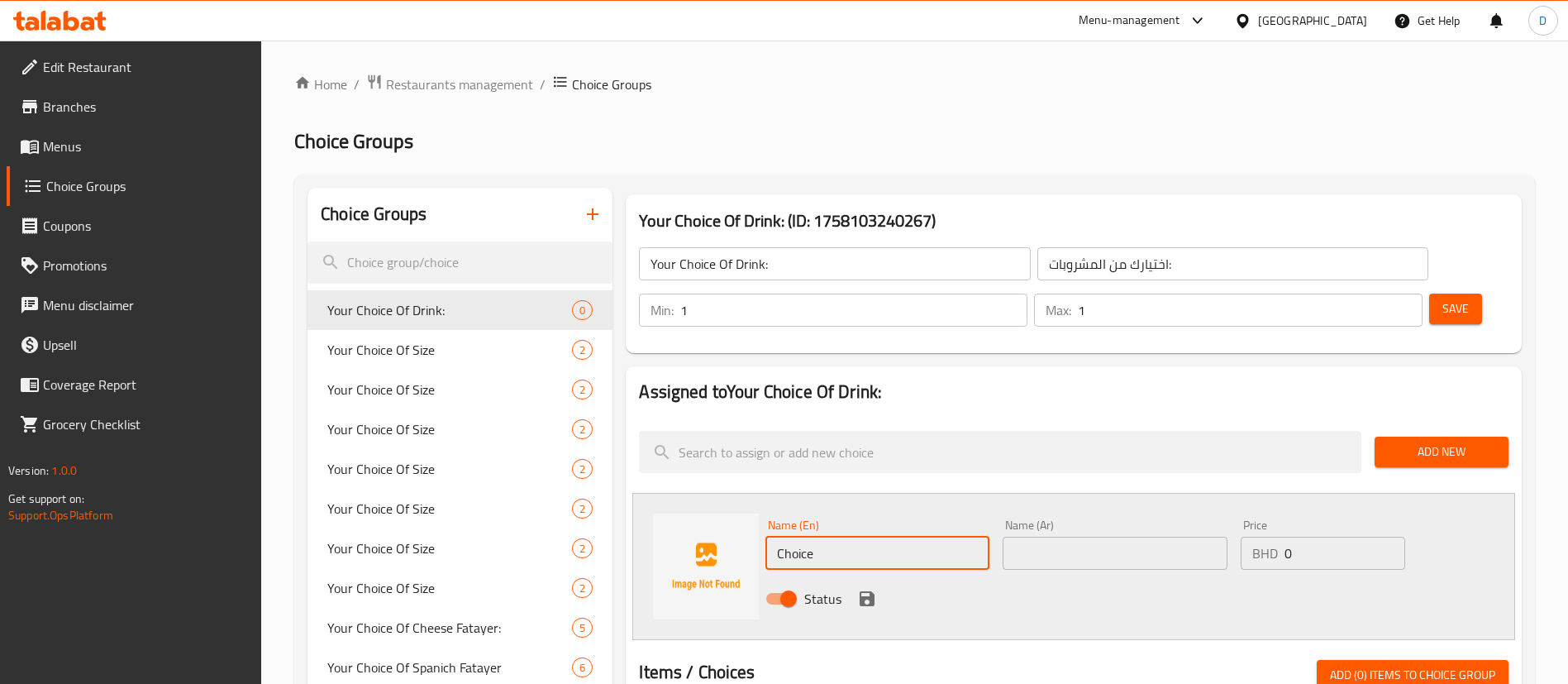
drag, startPoint x: 883, startPoint y: 505, endPoint x: 666, endPoint y: 512, distance: 217.1
click at [667, 512] on div "Name (En) Choice Name (En) Name (Ar) Name (Ar) Price BHD 0 Price Status" at bounding box center [1073, 566] width 883 height 147
paste input "Kinza Blackcurrant"
type input "Kinza Blackcurrant"
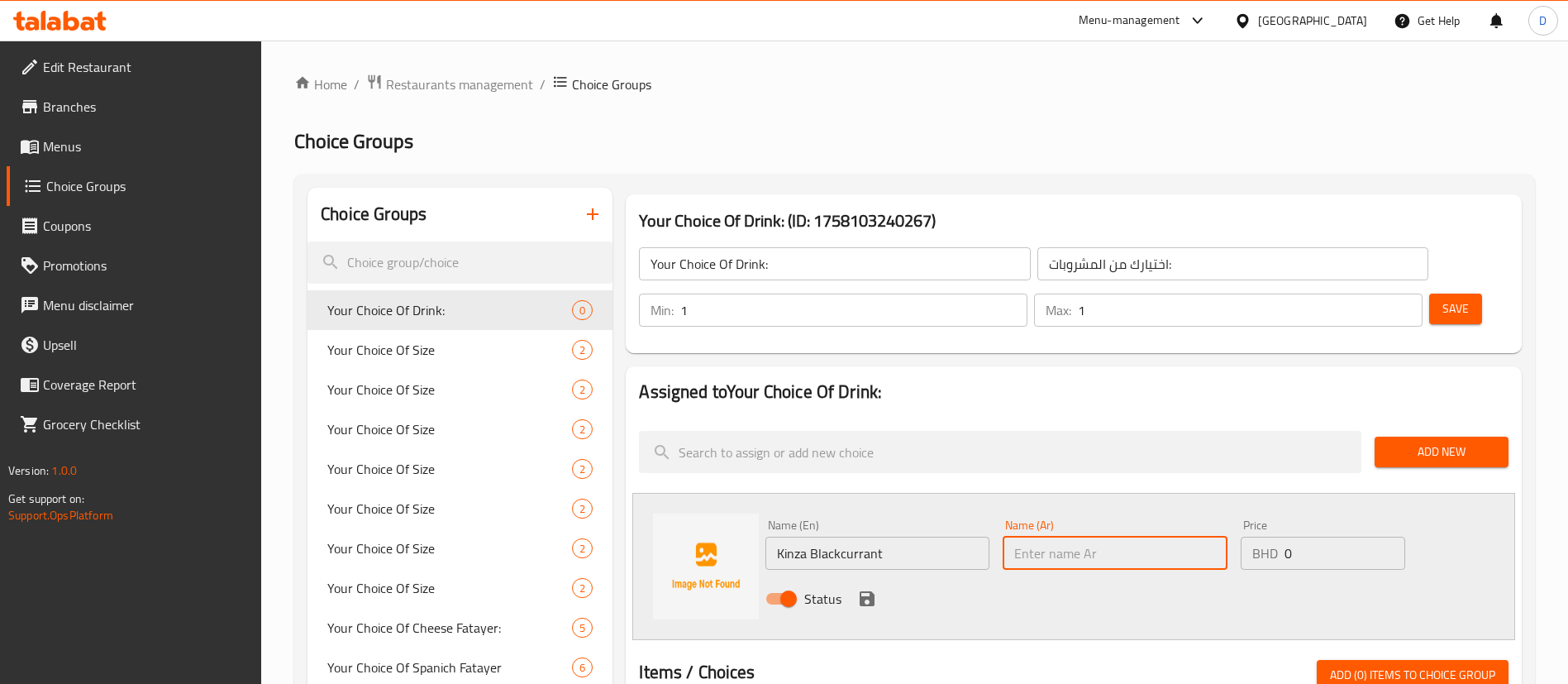
drag, startPoint x: 1064, startPoint y: 510, endPoint x: 1047, endPoint y: 510, distance: 17.0
click at [1064, 537] on input "text" at bounding box center [1114, 553] width 224 height 33
paste input "كينزا الكشمش الأسود"
type input "كينزا الكشمش الأسود"
click at [865, 588] on icon "save" at bounding box center [867, 598] width 19 height 19
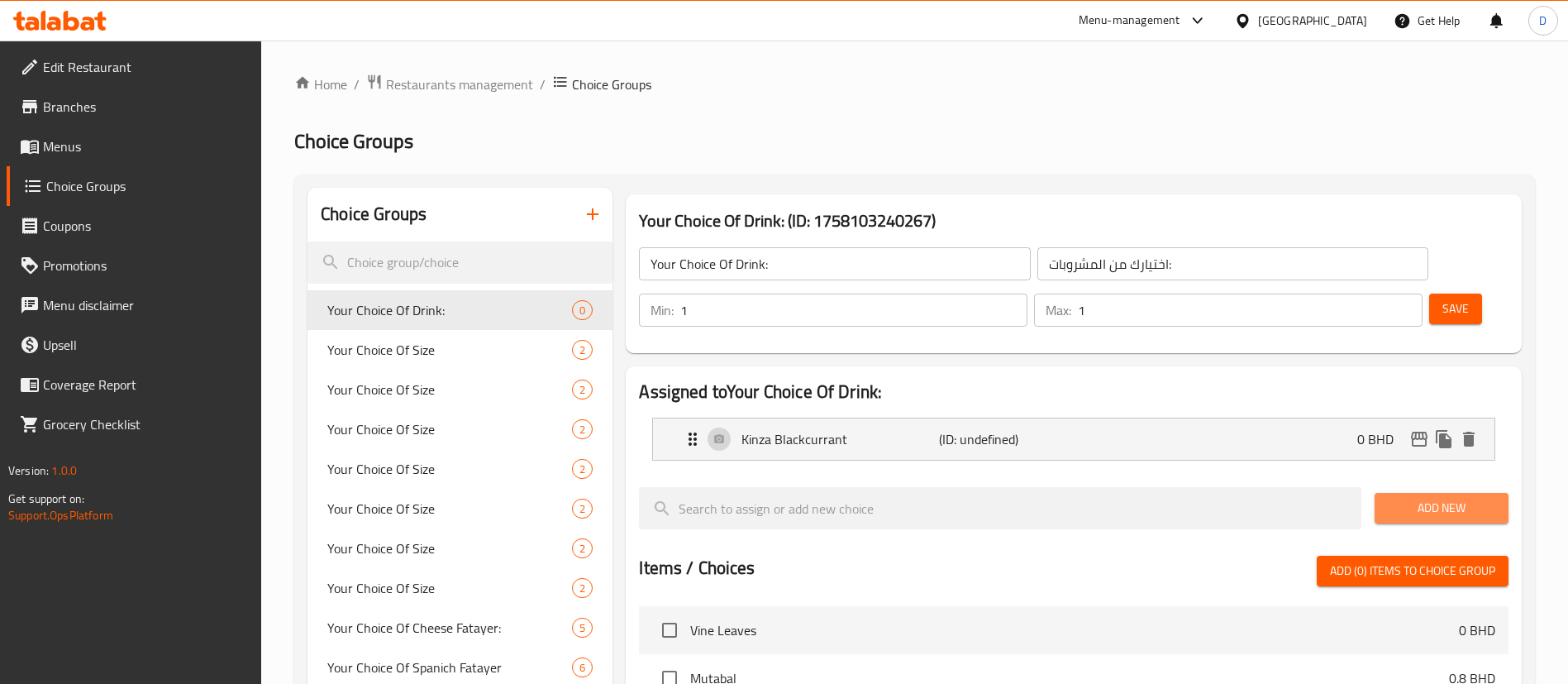
click at [1384, 493] on button "Add New" at bounding box center [1441, 508] width 134 height 30
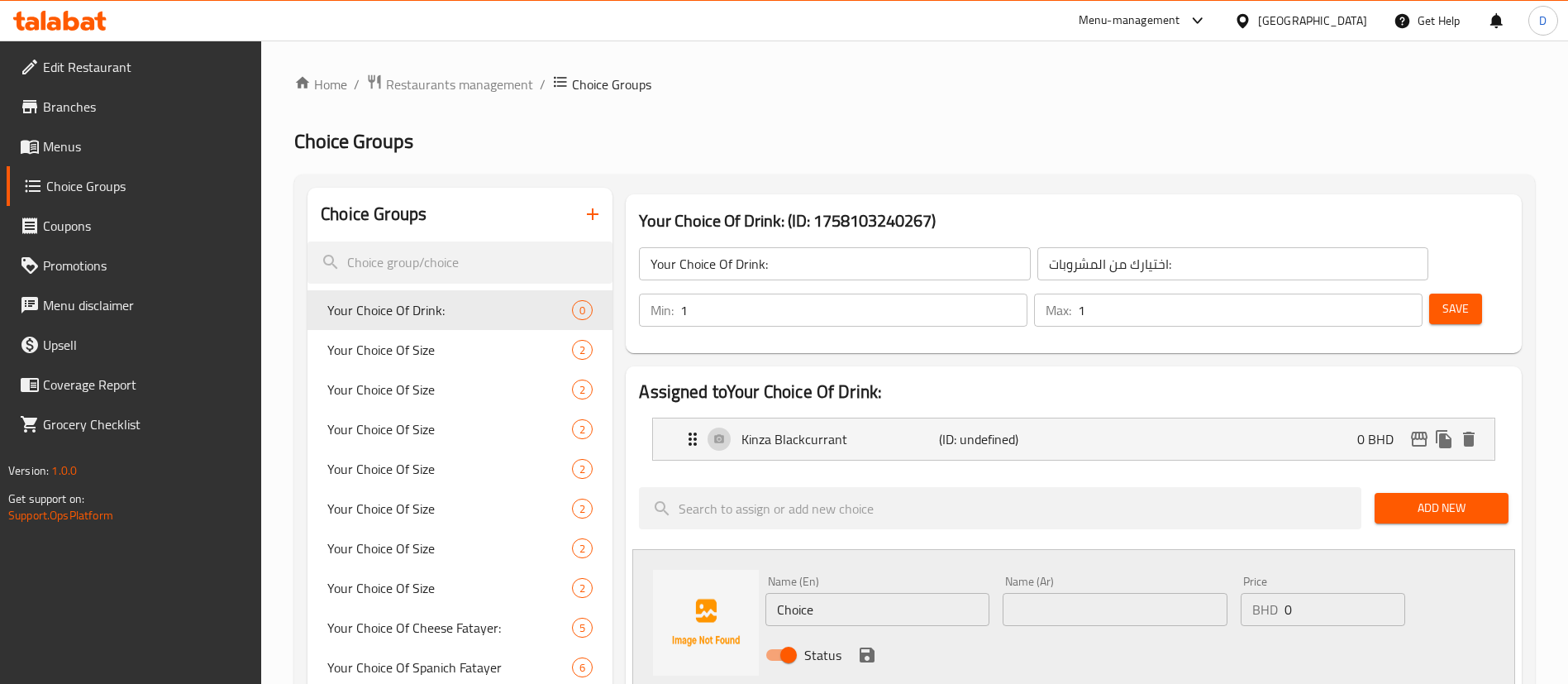
drag, startPoint x: 900, startPoint y: 582, endPoint x: 750, endPoint y: 554, distance: 152.6
click at [750, 554] on div "Name (En) Choice Name (En) Name (Ar) Name (Ar) Price BHD 0 Price Status" at bounding box center [1073, 622] width 883 height 147
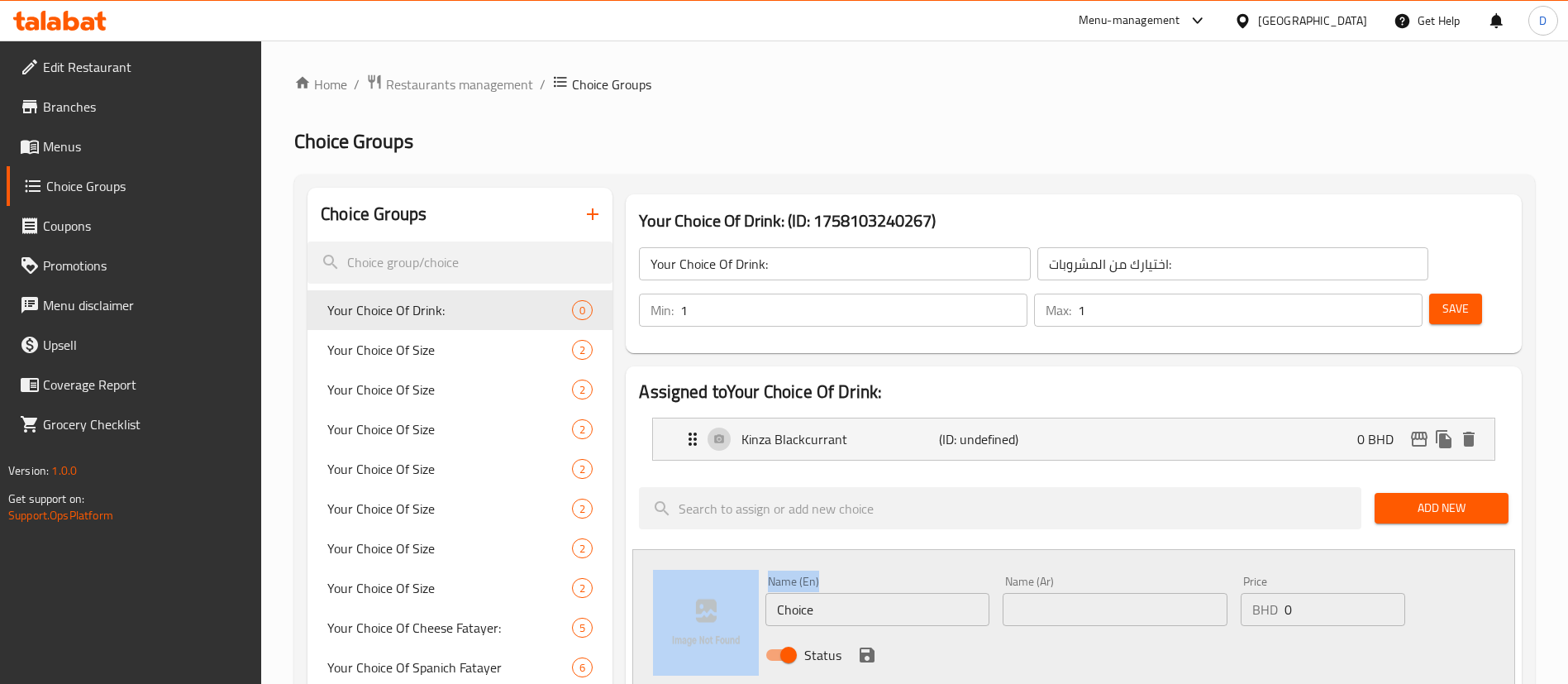
click at [832, 593] on input "Choice" at bounding box center [877, 609] width 224 height 33
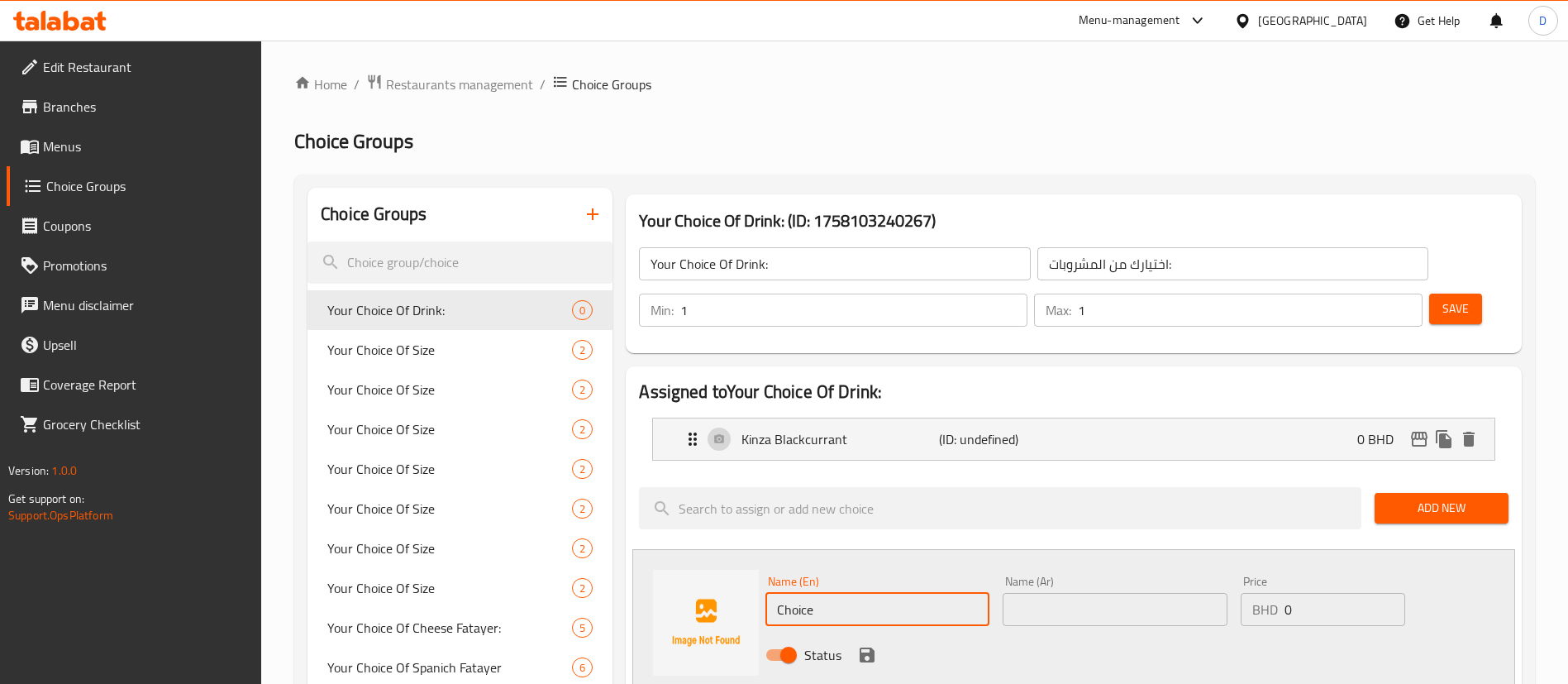
click at [833, 593] on input "Choice" at bounding box center [877, 609] width 224 height 33
paste input "Kinza Citrus"
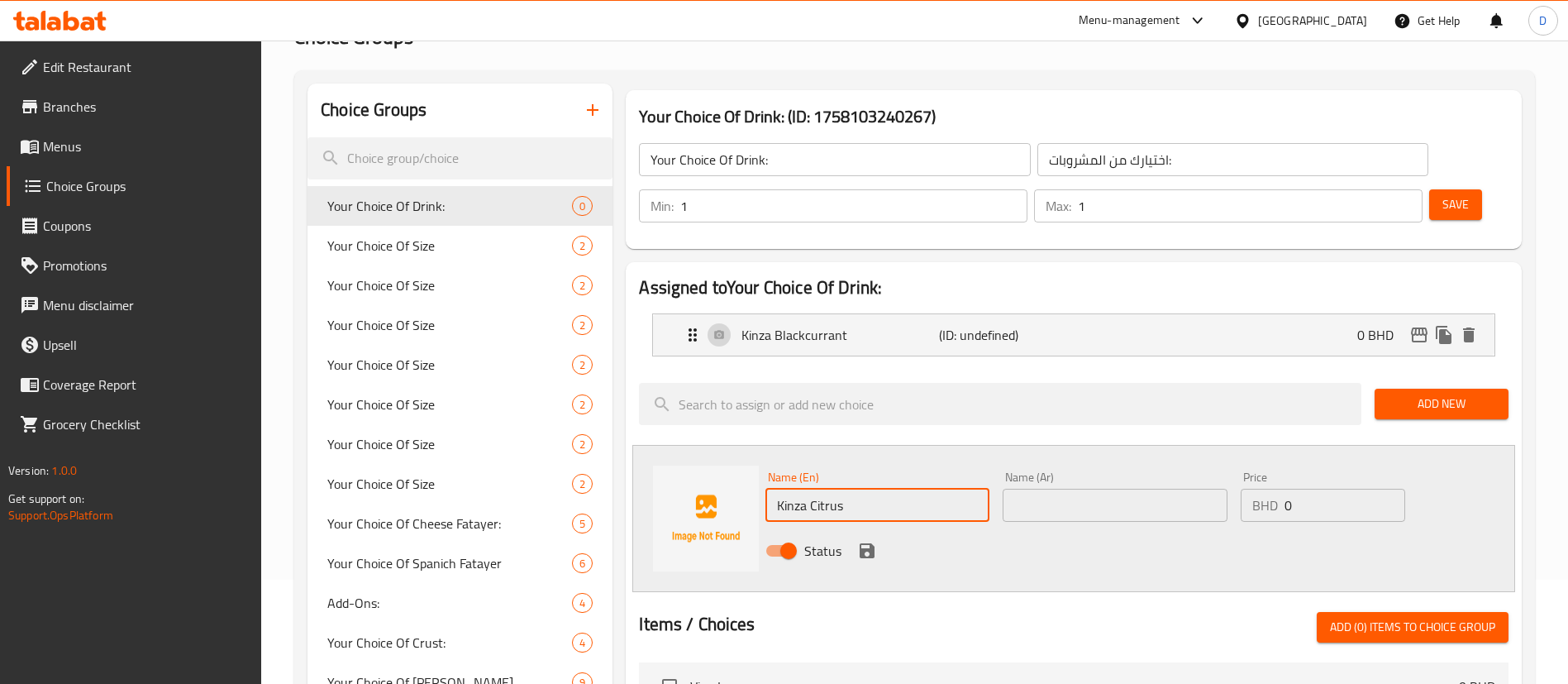
scroll to position [248, 0]
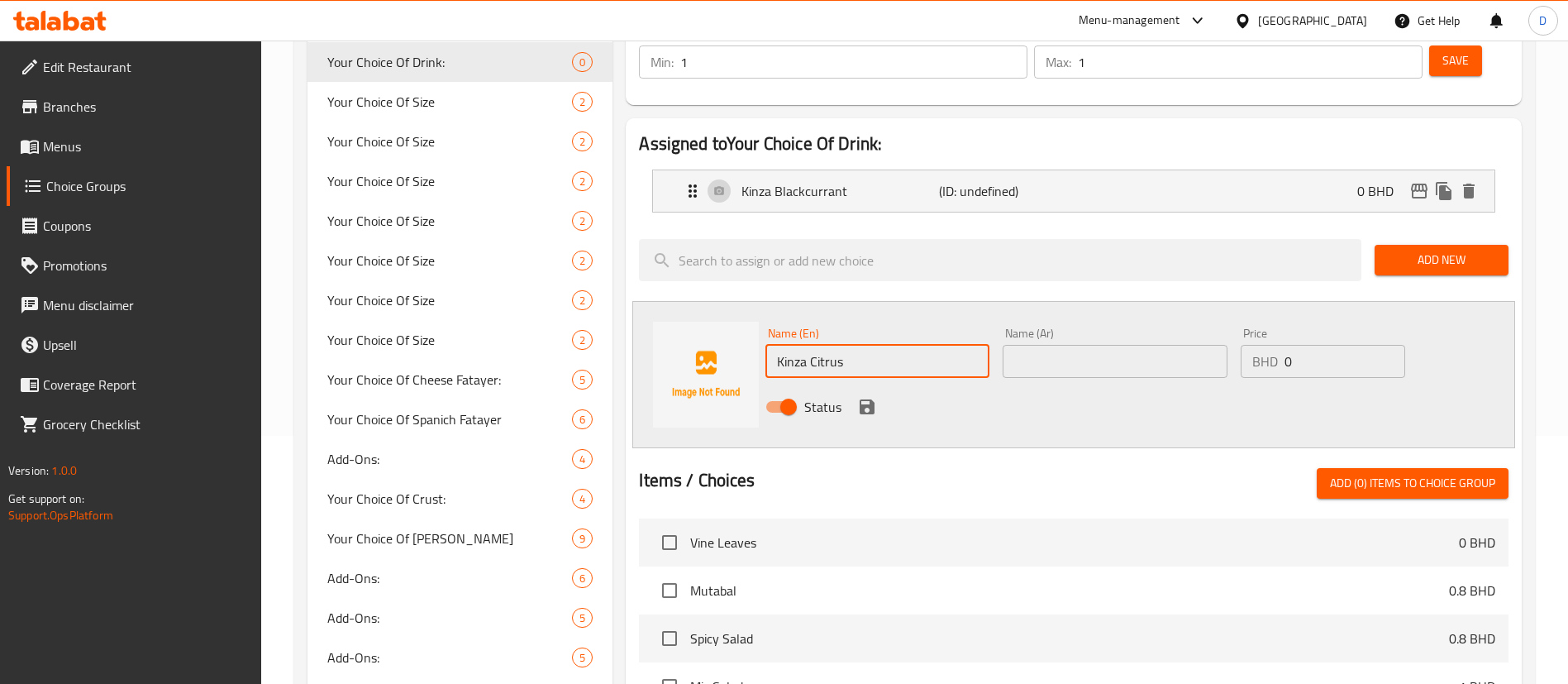
type input "Kinza Citrus"
drag, startPoint x: 1100, startPoint y: 301, endPoint x: 1083, endPoint y: 305, distance: 17.5
click at [1096, 345] on input "text" at bounding box center [1114, 361] width 224 height 33
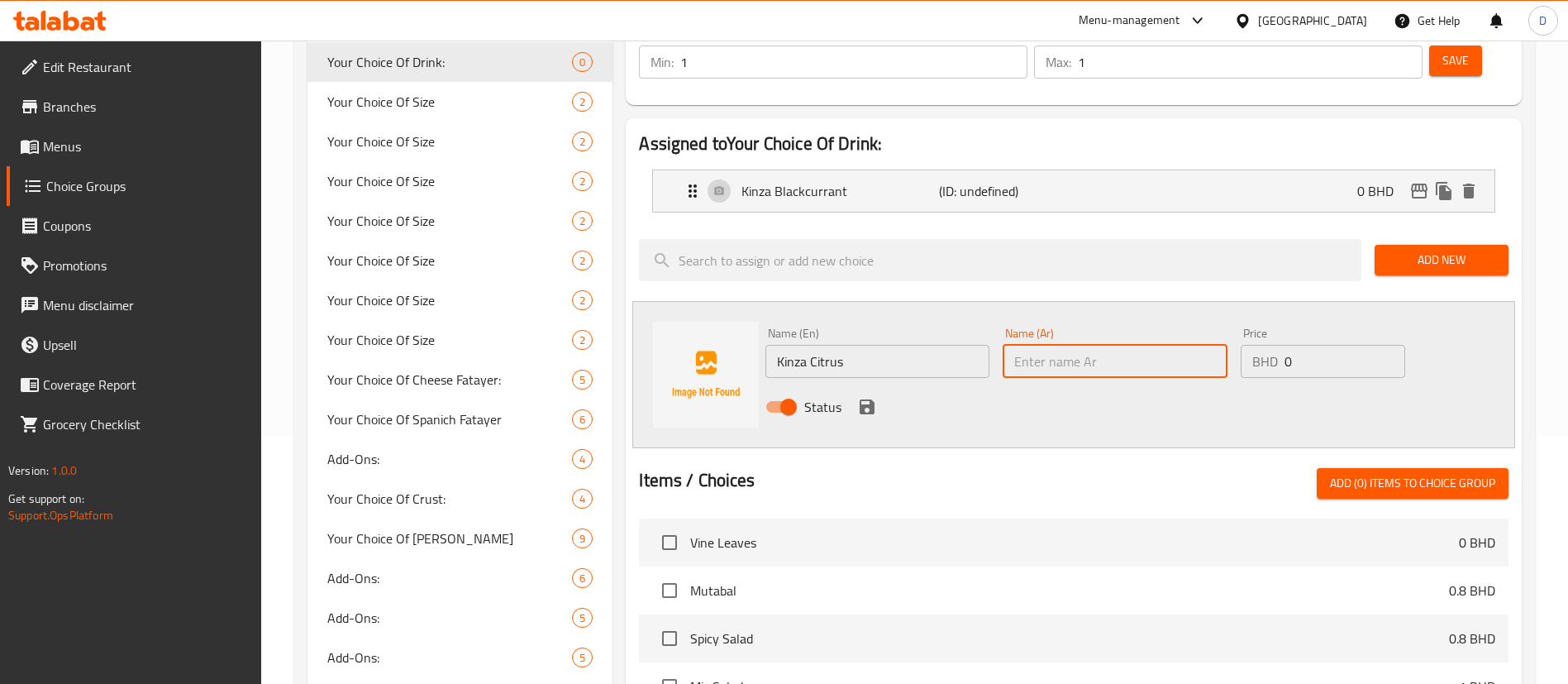
paste input "كينزا الحمضيات"
type input "كينزا الحمضيات"
drag, startPoint x: 867, startPoint y: 355, endPoint x: 994, endPoint y: 350, distance: 127.1
click at [867, 397] on icon "save" at bounding box center [867, 406] width 19 height 19
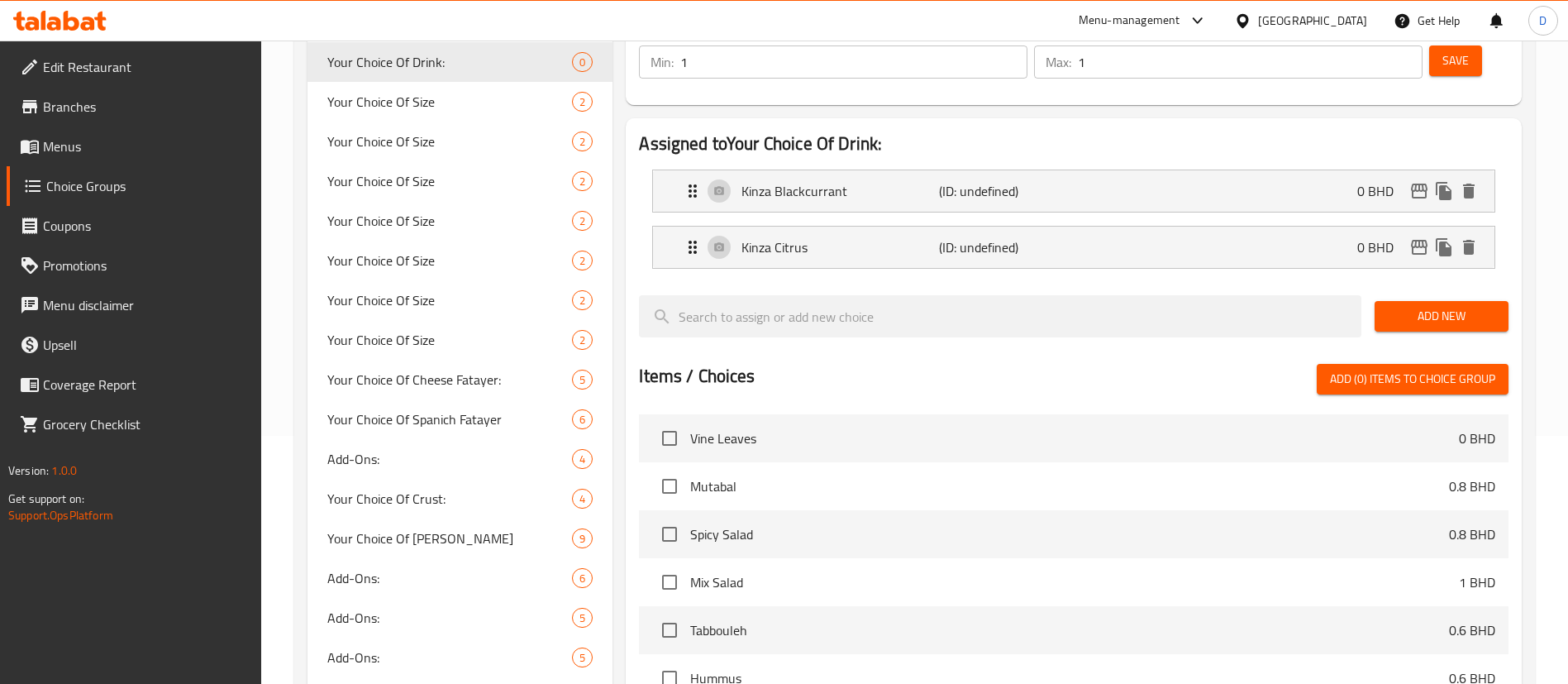
click at [1433, 306] on span "Add New" at bounding box center [1441, 316] width 107 height 20
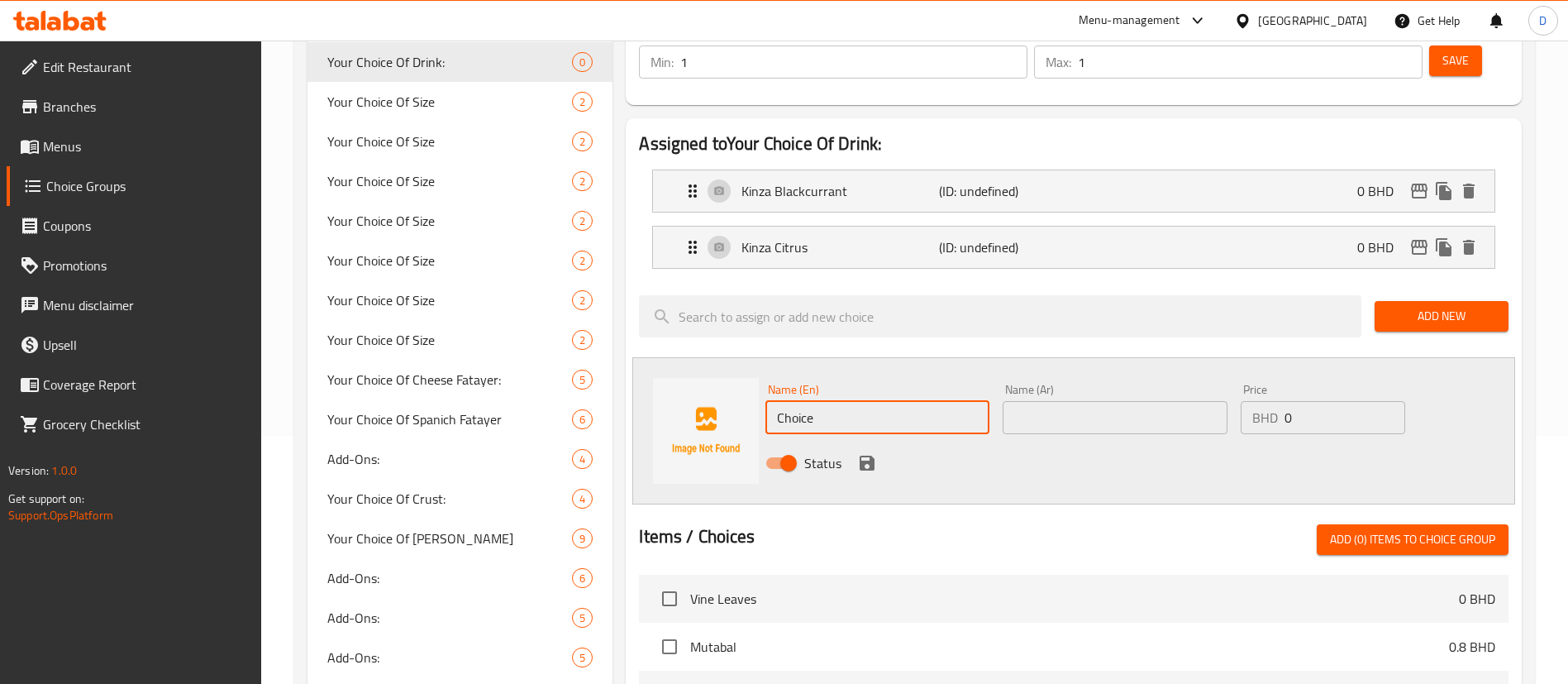
drag, startPoint x: 799, startPoint y: 369, endPoint x: 622, endPoint y: 340, distance: 179.4
click at [719, 373] on div "Name (En) Choice Name (En) Name (Ar) Name (Ar) Price BHD 0 Price Status" at bounding box center [1073, 431] width 883 height 147
paste input "Kinza Cola"
type input "Kinza Cola"
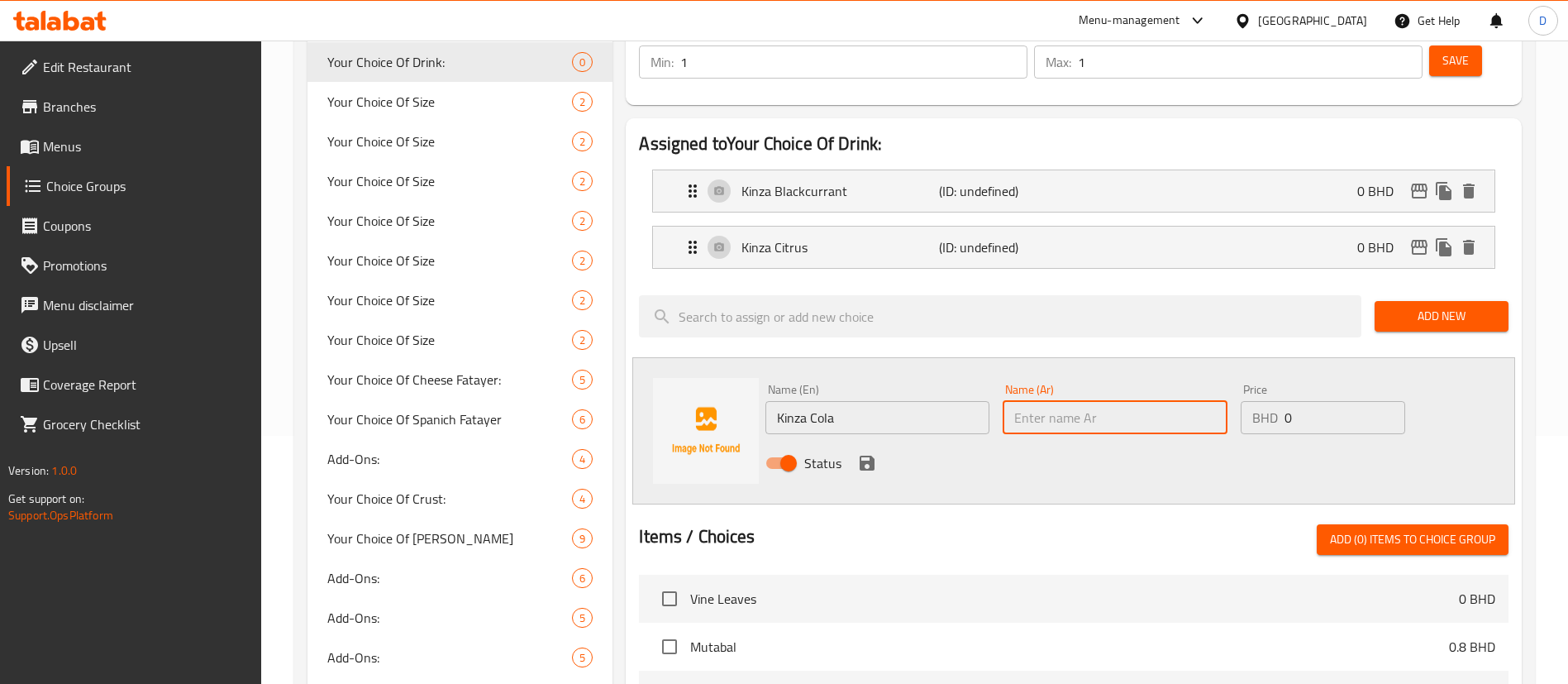
click at [1094, 401] on input "text" at bounding box center [1114, 417] width 224 height 33
paste input "[PERSON_NAME]"
type input "[PERSON_NAME]"
click at [867, 453] on icon "save" at bounding box center [867, 462] width 19 height 19
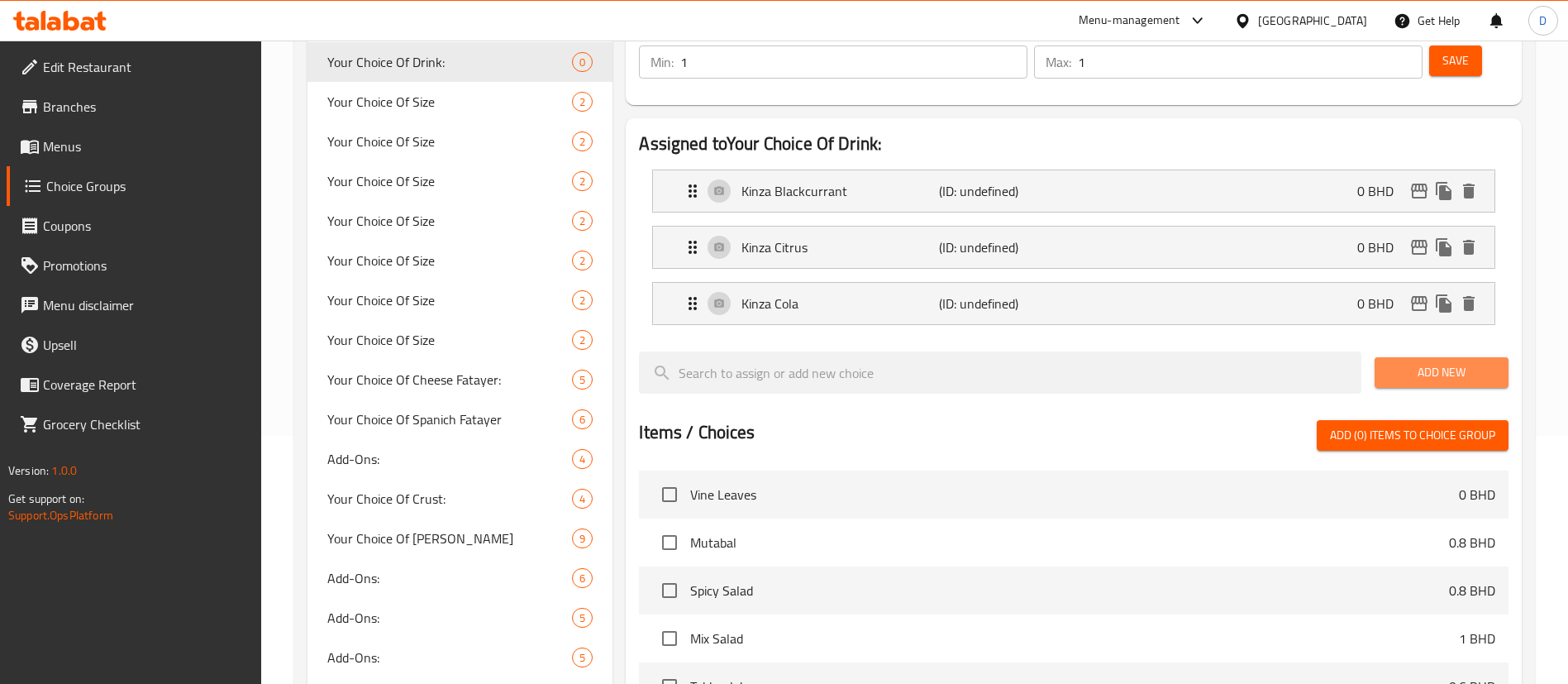
click at [1463, 362] on span "Add New" at bounding box center [1441, 372] width 107 height 20
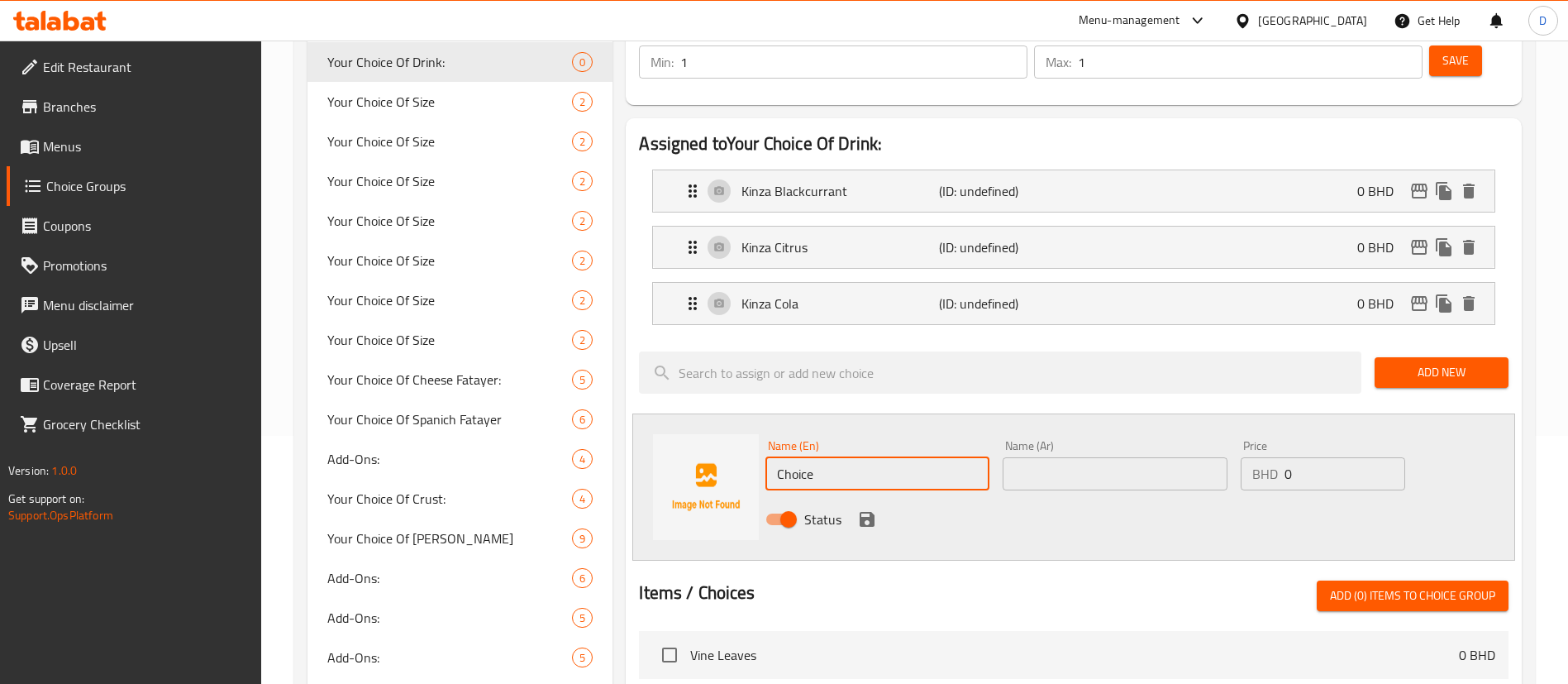
drag, startPoint x: 870, startPoint y: 426, endPoint x: 726, endPoint y: 422, distance: 144.1
click at [726, 422] on div "Name (En) Choice Name (En) Name (Ar) Name (Ar) Price BHD 0 Price Status" at bounding box center [1073, 487] width 883 height 147
paste input "Kinza Diet Cola"
type input "Kinza Diet Cola"
drag, startPoint x: 1060, startPoint y: 444, endPoint x: 1055, endPoint y: 437, distance: 8.6
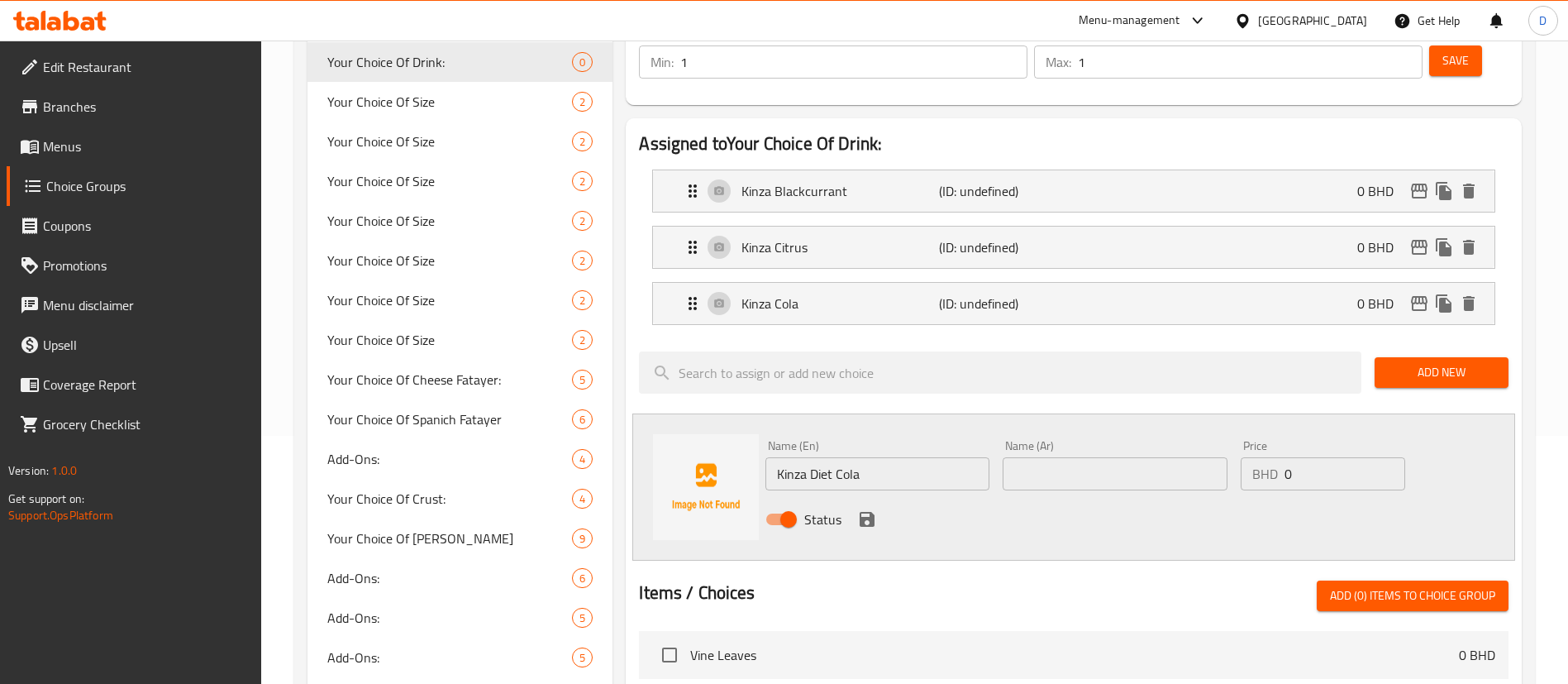
click at [1059, 443] on div "Name (Ar) Name (Ar)" at bounding box center [1114, 465] width 237 height 63
click at [1055, 457] on input "text" at bounding box center [1114, 473] width 224 height 33
paste input "[PERSON_NAME]"
type input "[PERSON_NAME]"
click at [868, 512] on icon "save" at bounding box center [867, 520] width 15 height 15
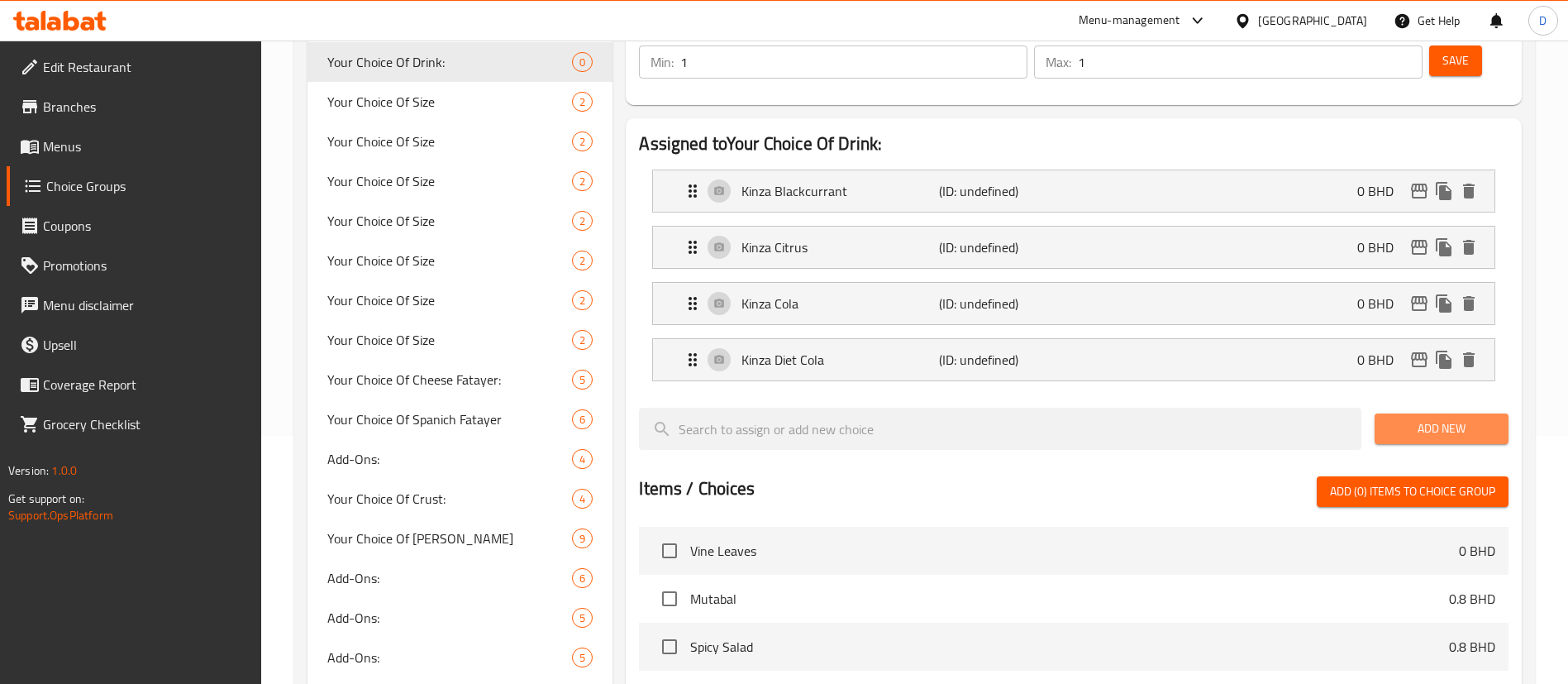
click at [1395, 418] on span "Add New" at bounding box center [1441, 428] width 107 height 20
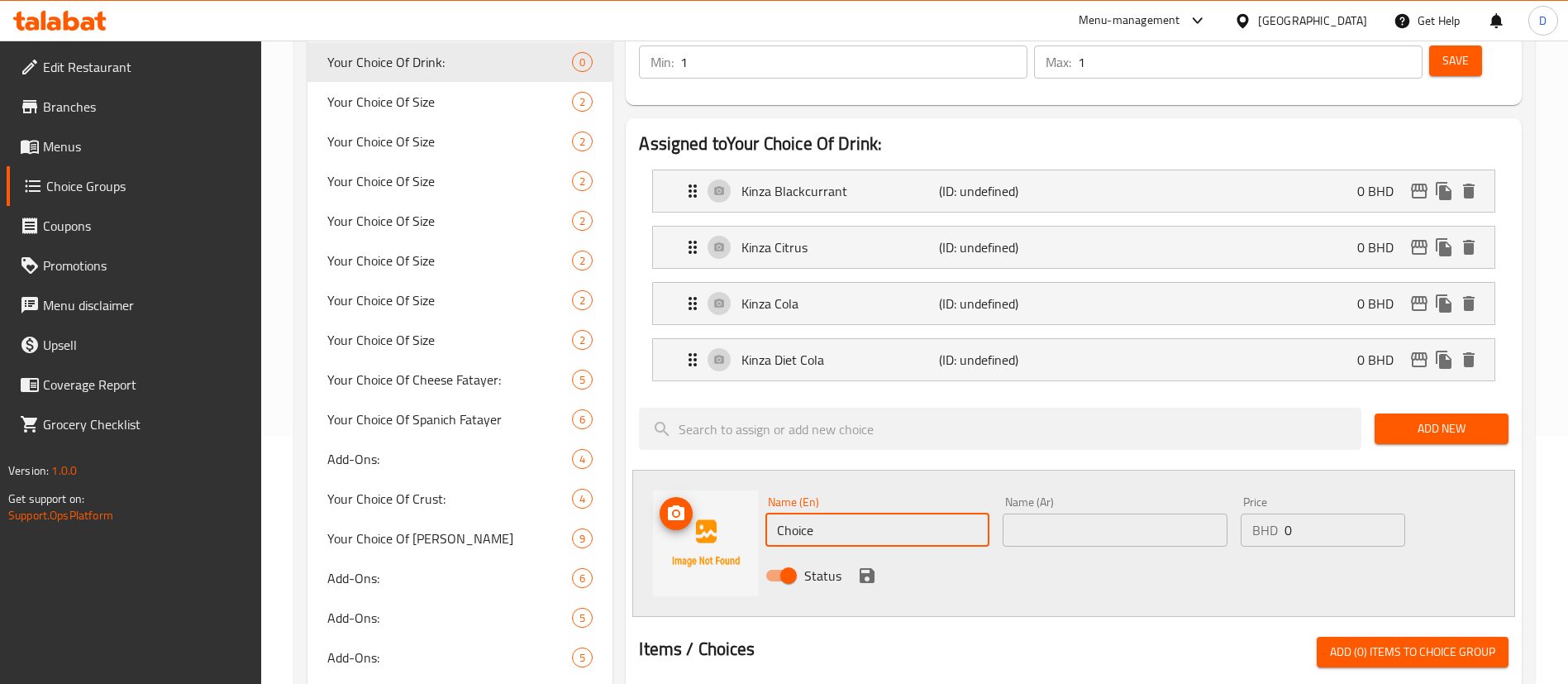
drag, startPoint x: 850, startPoint y: 466, endPoint x: 719, endPoint y: 466, distance: 131.0
click at [719, 470] on div "Name (En) Choice Name (En) Name (Ar) Name (Ar) Price BHD 0 Price Status" at bounding box center [1073, 543] width 883 height 147
paste input "Kinza Lemon Zero Sugar"
type input "Kinza Lemon Zero Sugar"
click at [1041, 513] on input "text" at bounding box center [1114, 529] width 224 height 33
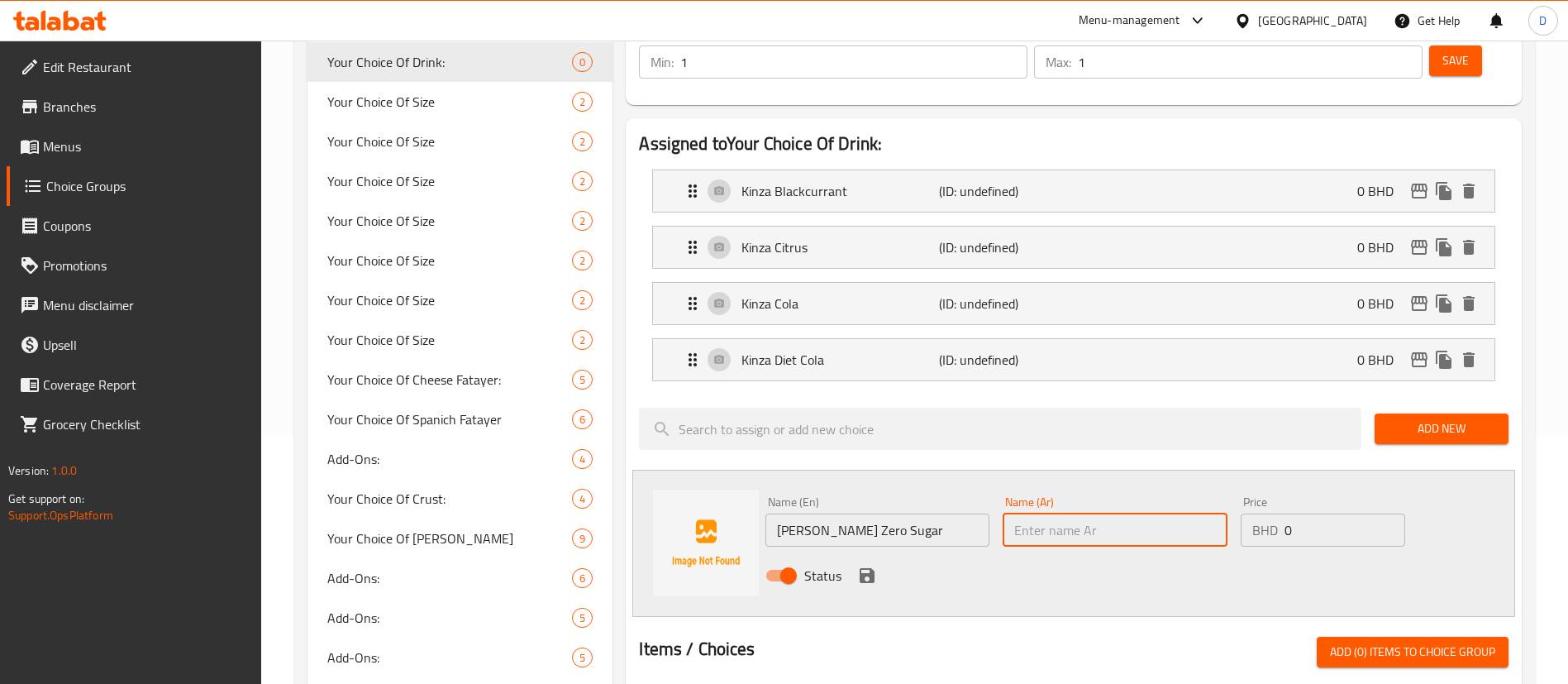
paste input "كينزا ليمون زيرو سكر"
type input "كينزا ليمون زيرو سكر"
click at [868, 568] on icon "save" at bounding box center [867, 576] width 15 height 15
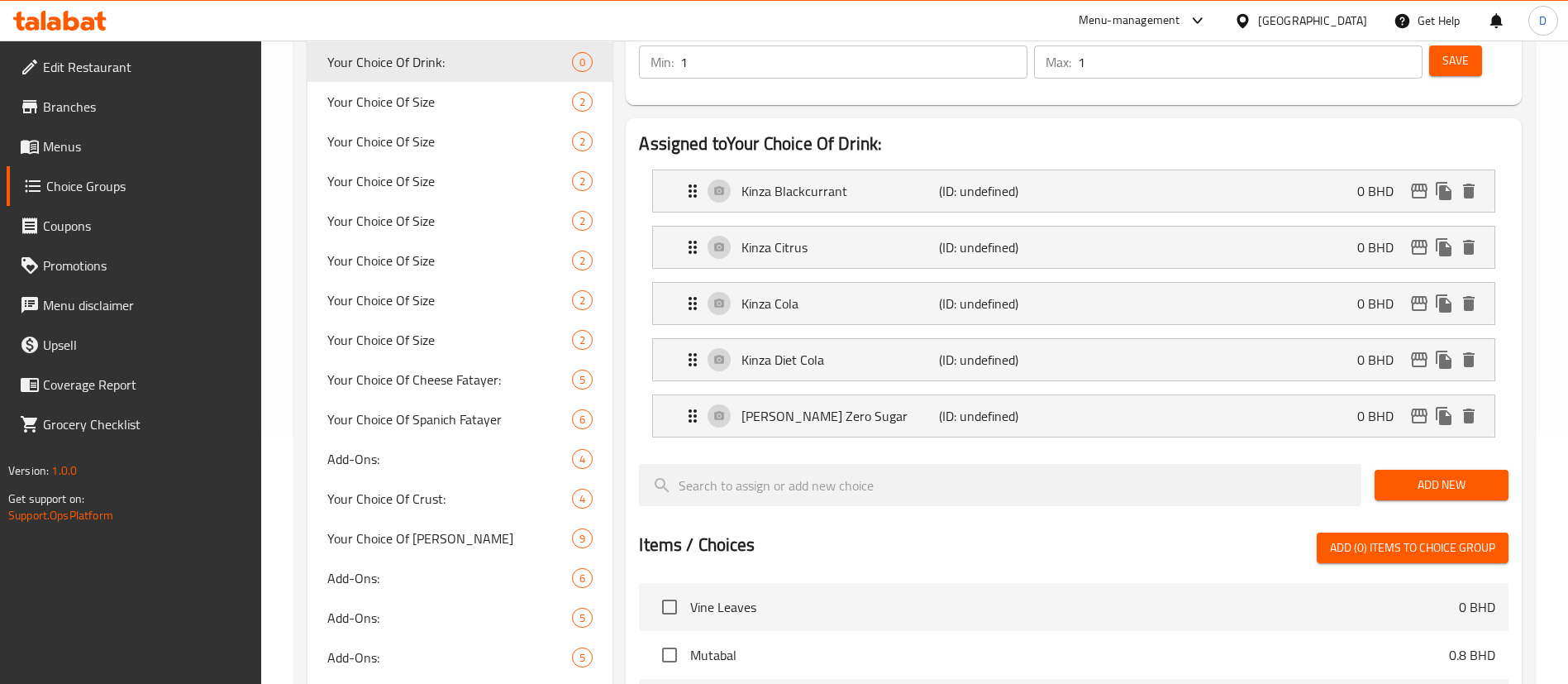
click at [1431, 475] on span "Add New" at bounding box center [1441, 485] width 107 height 20
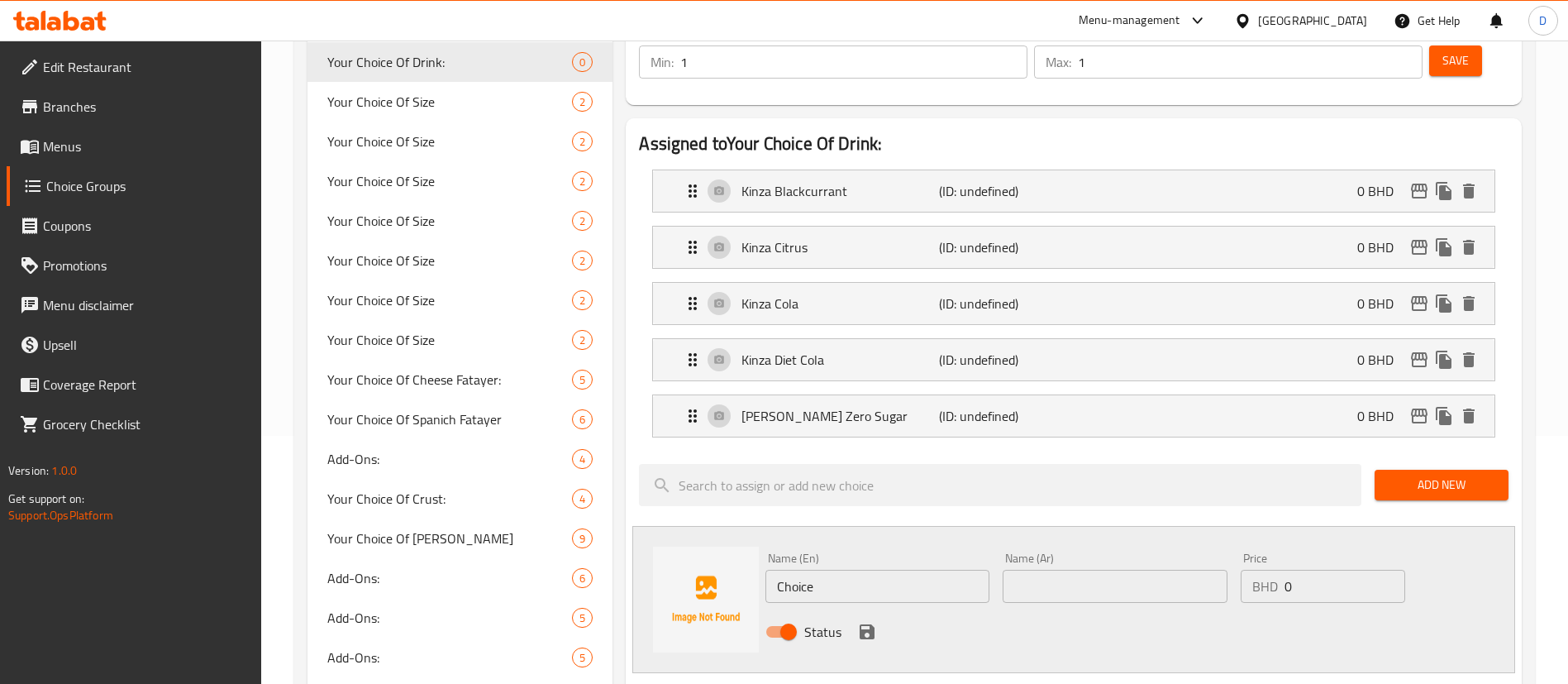
drag, startPoint x: 836, startPoint y: 538, endPoint x: 684, endPoint y: 549, distance: 152.4
click at [687, 549] on div "Name (En) Choice Name (En) Name (Ar) Name (Ar) Price BHD 0 Price Status" at bounding box center [1073, 599] width 883 height 147
paste input "[PERSON_NAME]"
type input "[PERSON_NAME]"
click at [1047, 570] on input "text" at bounding box center [1114, 586] width 224 height 33
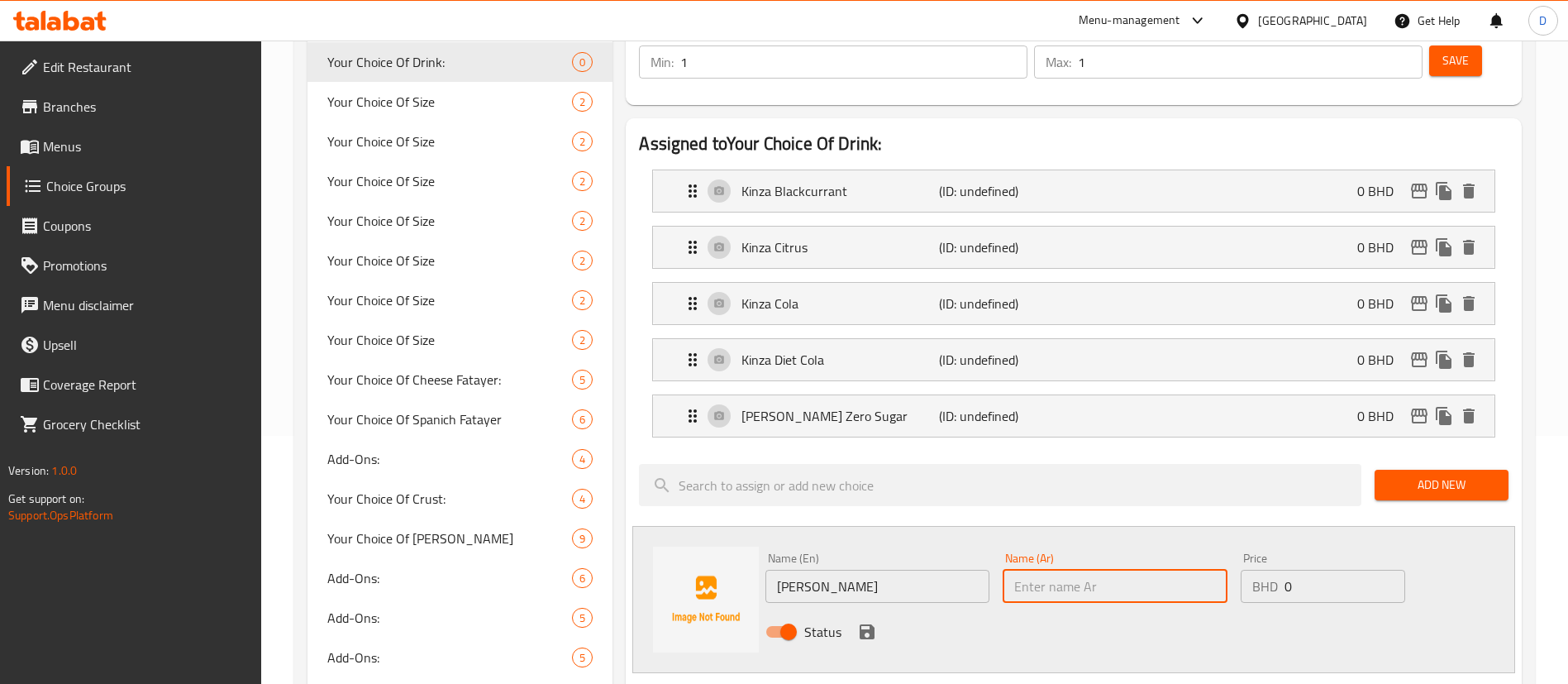
paste input "كينزا ليمون"
type input "كينزا ليمون"
click at [861, 624] on icon "save" at bounding box center [867, 632] width 15 height 15
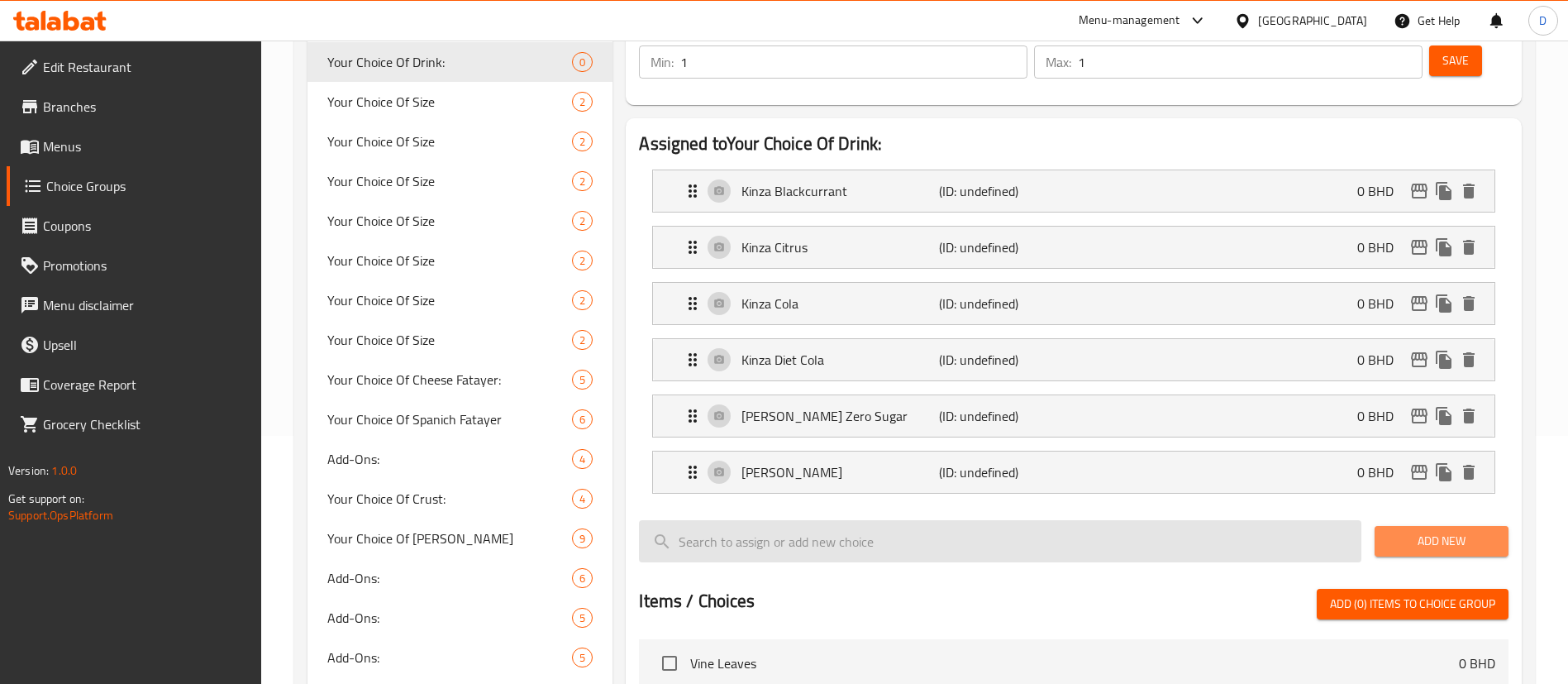
drag, startPoint x: 1453, startPoint y: 484, endPoint x: 1082, endPoint y: 474, distance: 371.1
click at [1451, 531] on span "Add New" at bounding box center [1441, 541] width 107 height 20
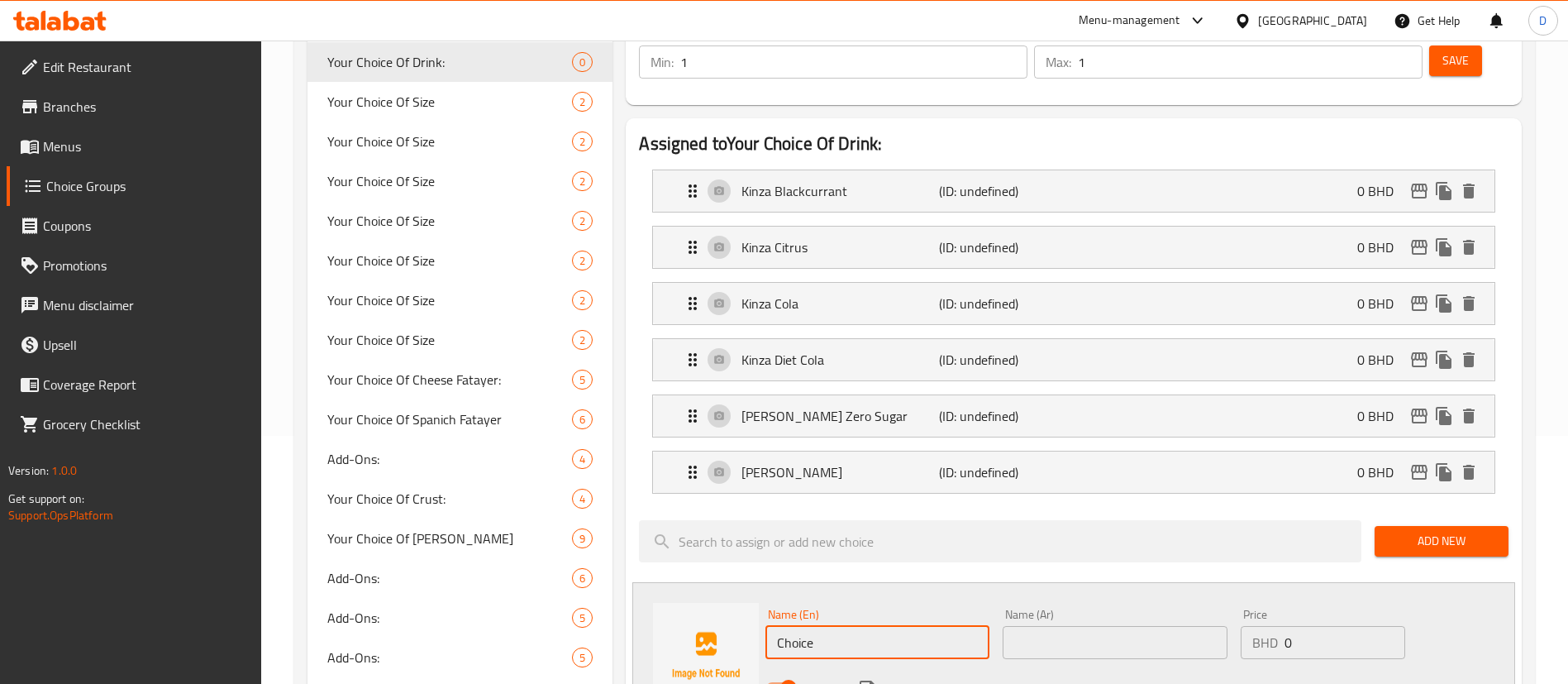
drag, startPoint x: 849, startPoint y: 603, endPoint x: 693, endPoint y: 592, distance: 156.4
click at [693, 593] on div "Name (En) Choice Name (En) Name (Ar) Name (Ar) Price BHD 0 Price Status" at bounding box center [1073, 656] width 883 height 147
paste input "Water"
type input "Water"
click at [1088, 609] on div "Name (Ar) Name (Ar)" at bounding box center [1114, 634] width 224 height 51
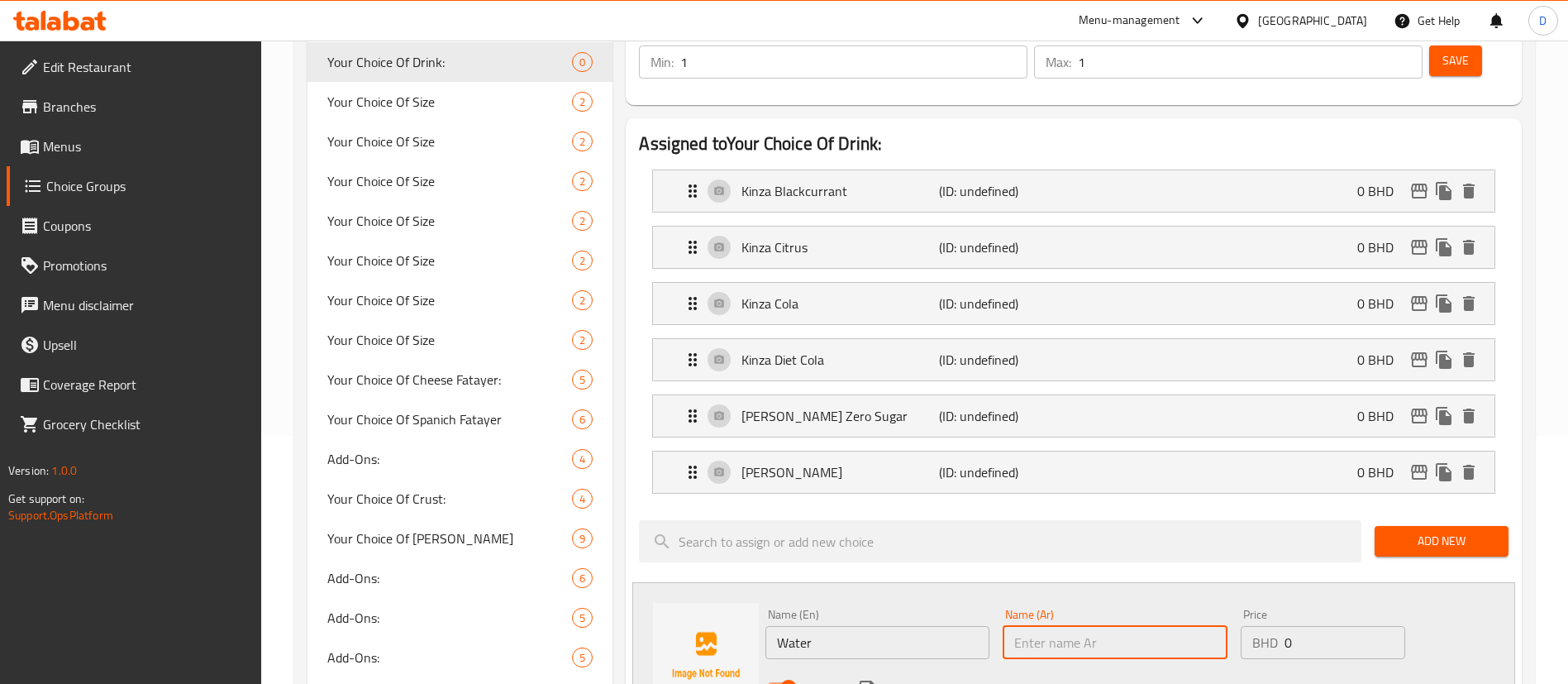
drag, startPoint x: 1078, startPoint y: 589, endPoint x: 1035, endPoint y: 601, distance: 44.6
click at [1077, 626] on input "text" at bounding box center [1114, 642] width 224 height 33
click at [1037, 626] on input "text" at bounding box center [1114, 642] width 224 height 33
drag, startPoint x: 1042, startPoint y: 586, endPoint x: 1039, endPoint y: 568, distance: 18.2
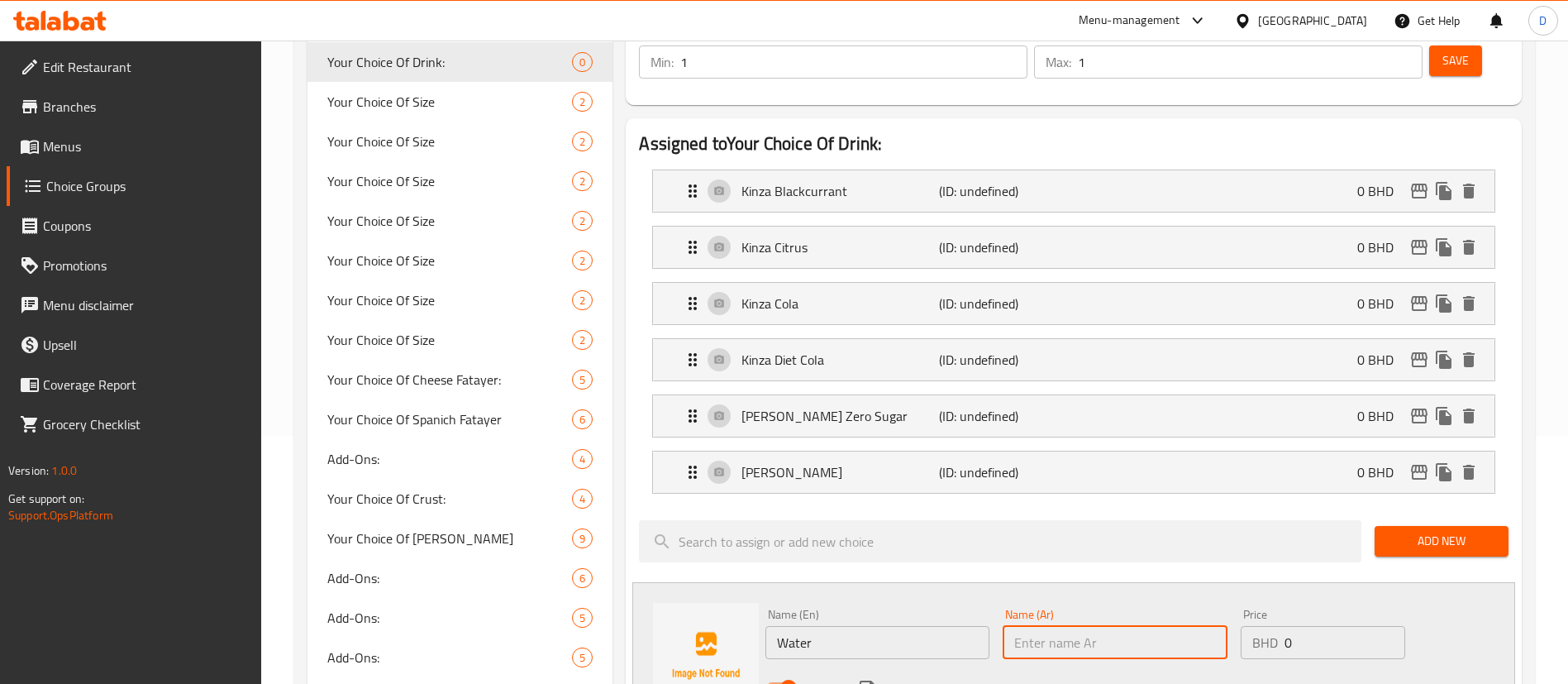
click at [1043, 626] on input "text" at bounding box center [1114, 642] width 224 height 33
paste input "ماء"
type input "ماء"
click at [872, 681] on icon "save" at bounding box center [867, 688] width 15 height 15
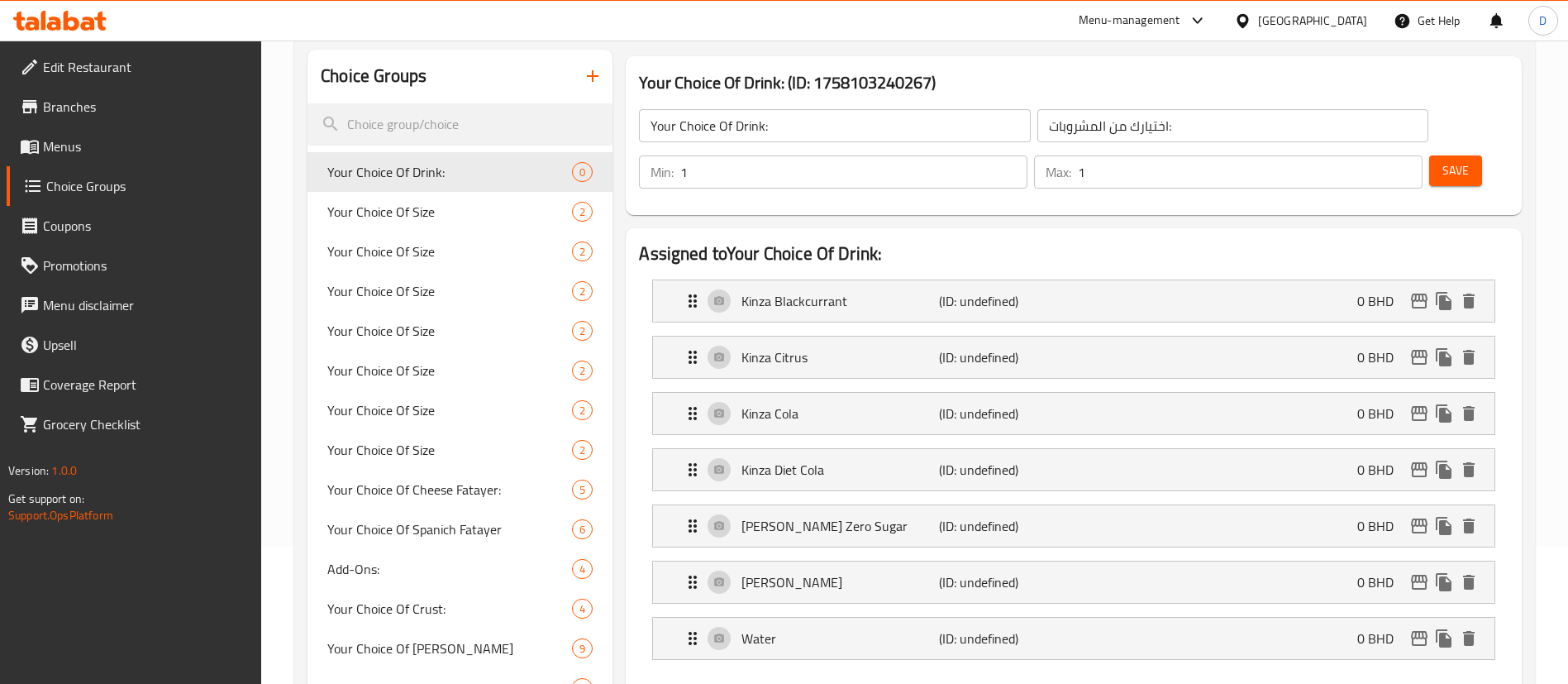
scroll to position [0, 0]
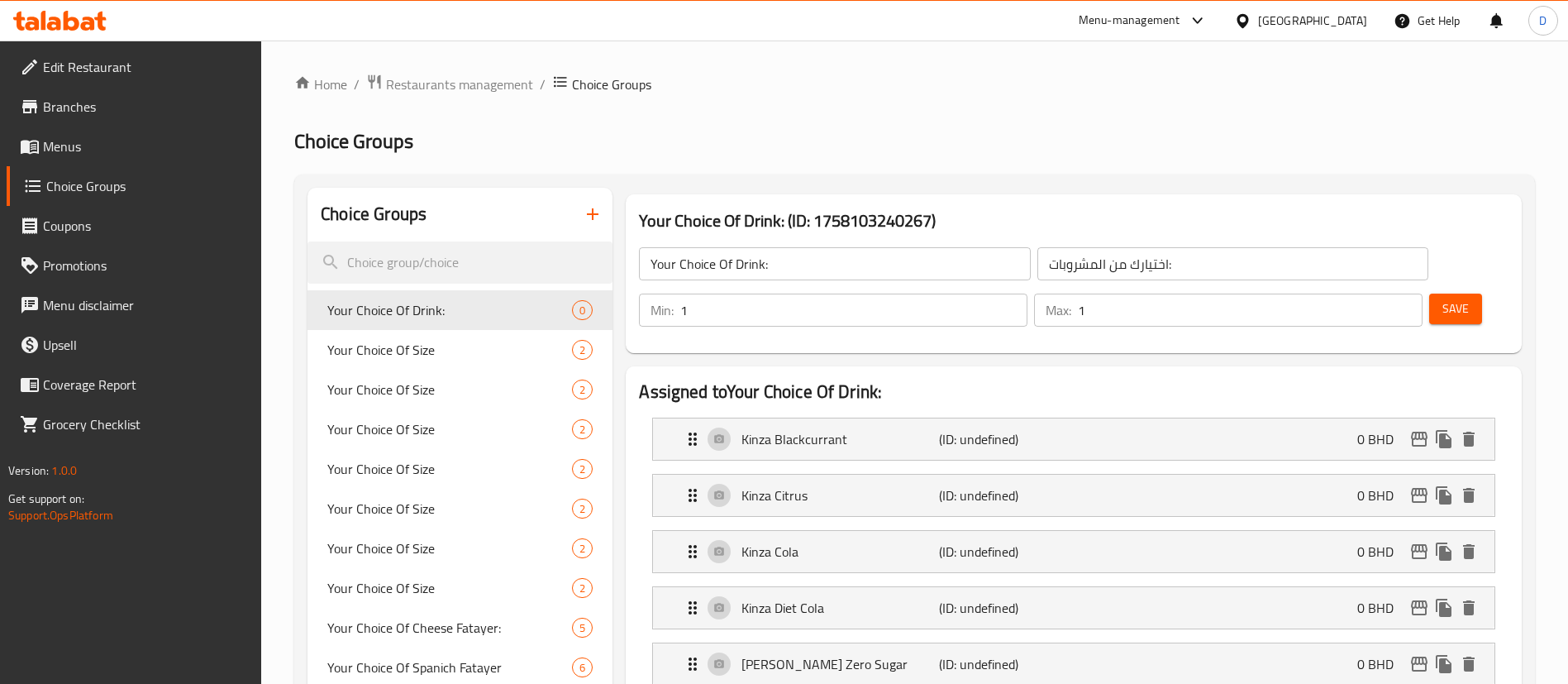
click at [1428, 290] on div "Save" at bounding box center [1462, 310] width 73 height 40
click at [1442, 299] on span "Save" at bounding box center [1455, 309] width 26 height 20
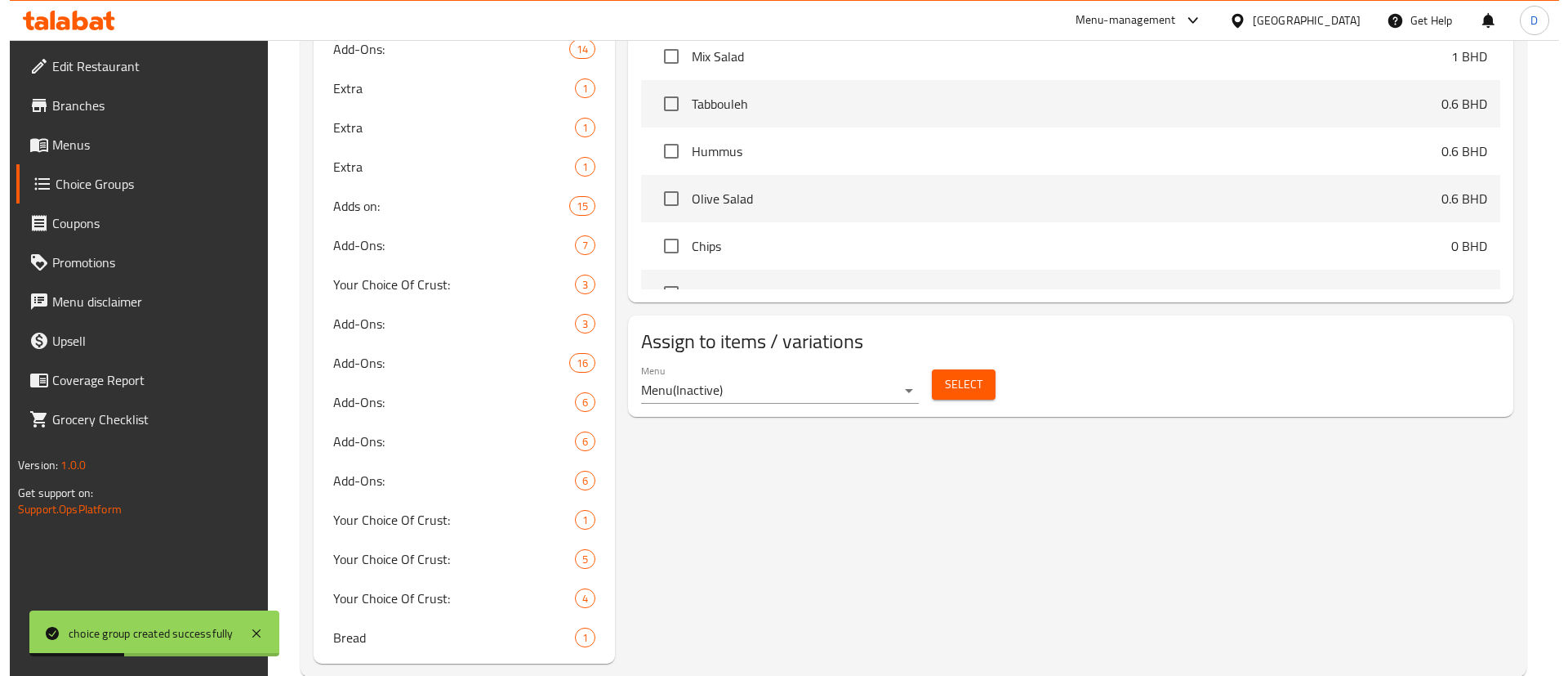
scroll to position [1075, 0]
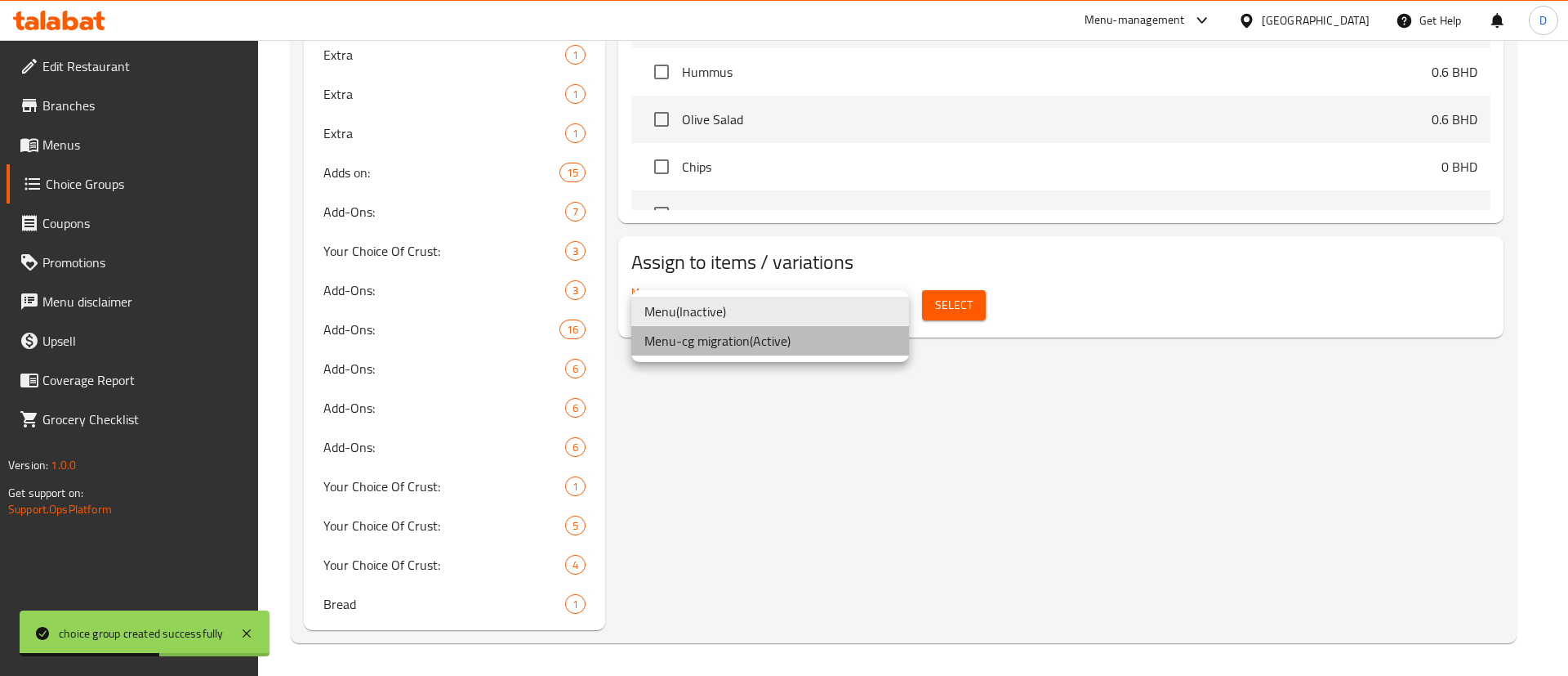
click at [832, 342] on li "Menu-cg migration ( Active )" at bounding box center [770, 341] width 278 height 29
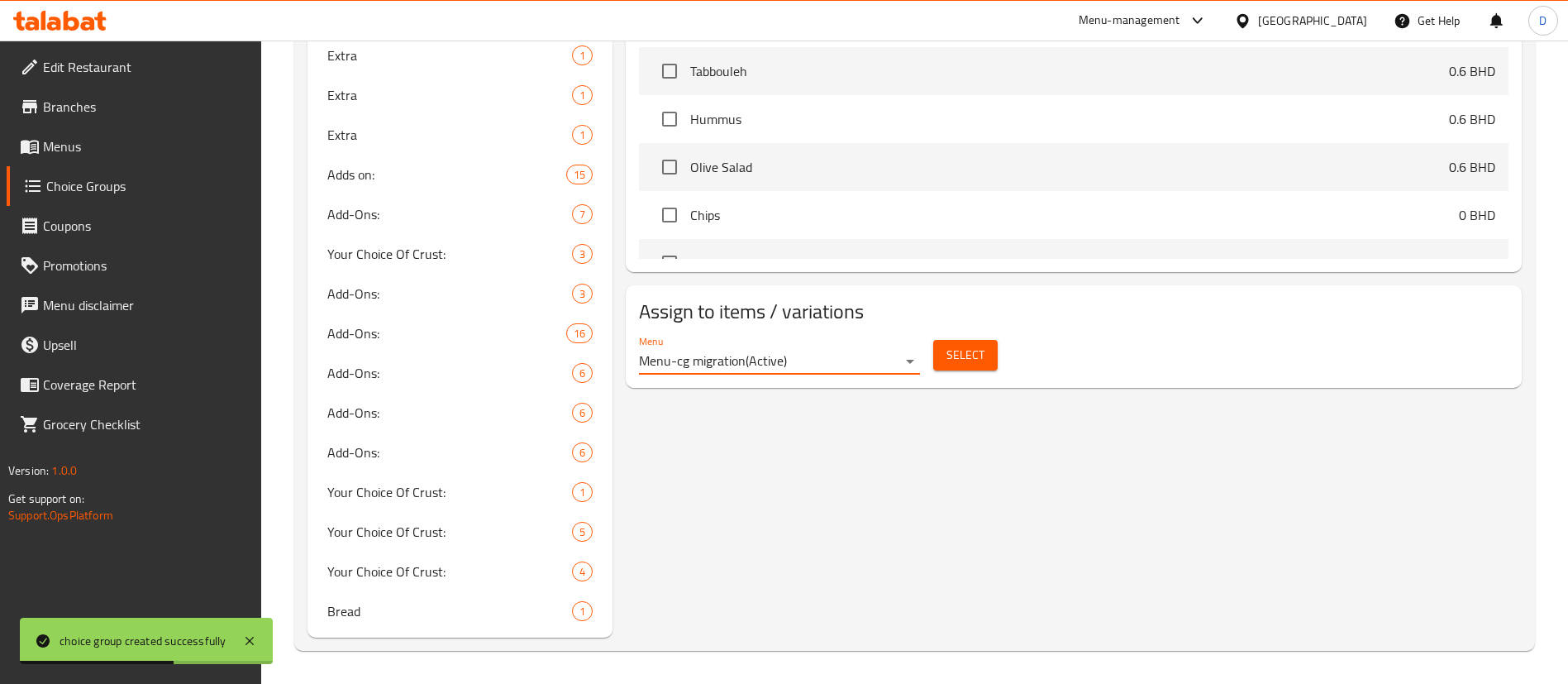
click at [961, 345] on span "Select" at bounding box center [965, 355] width 38 height 20
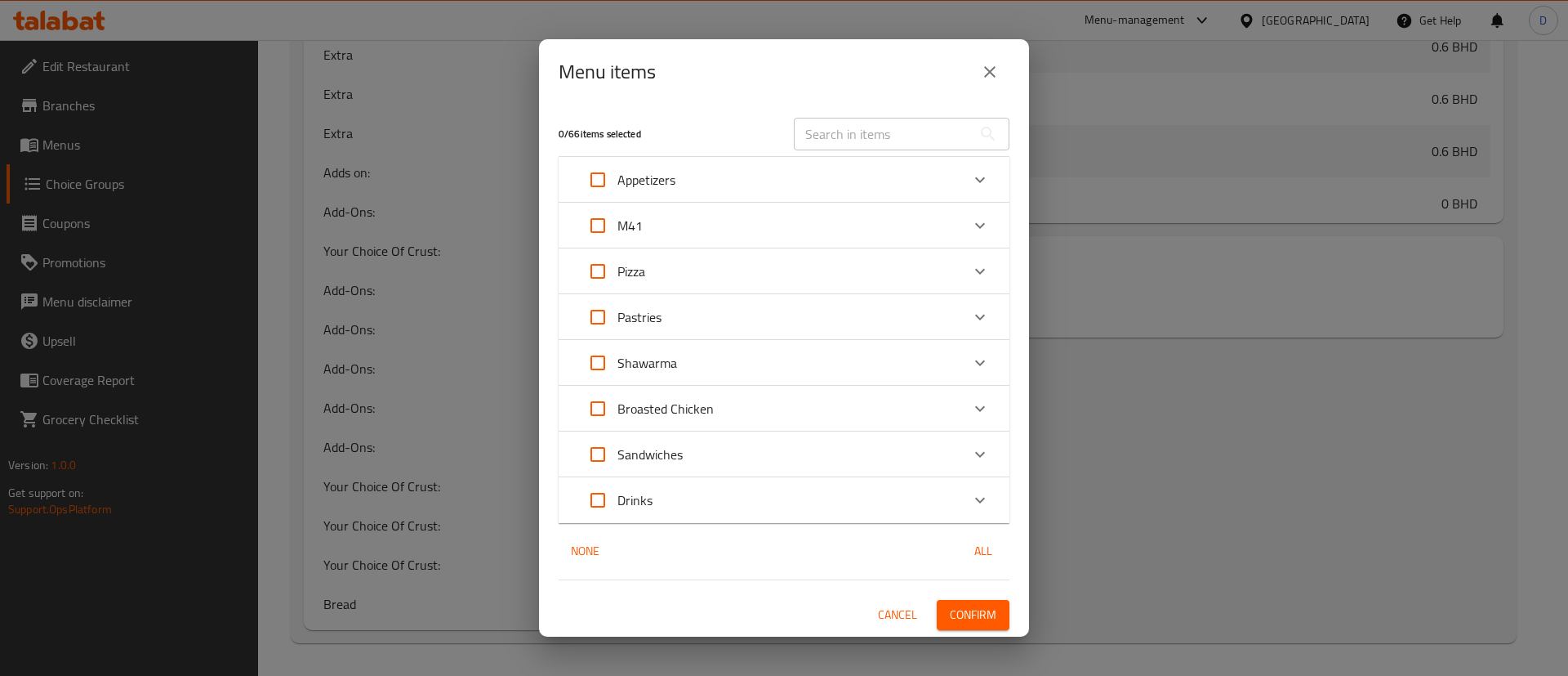
click at [1003, 206] on div "M41" at bounding box center [784, 225] width 451 height 46
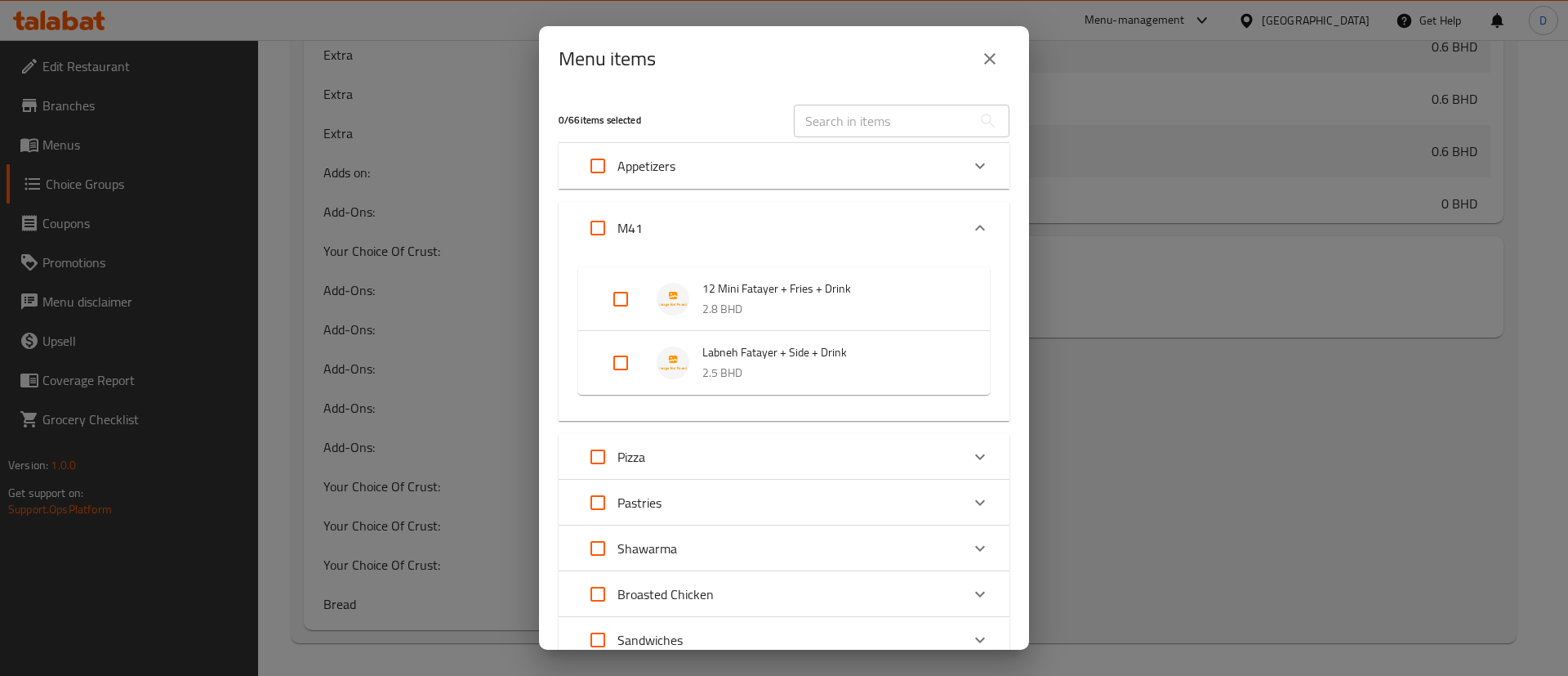
drag, startPoint x: 600, startPoint y: 228, endPoint x: 610, endPoint y: 232, distance: 10.8
click at [600, 228] on input "Expand" at bounding box center [597, 228] width 39 height 39
checkbox input "true"
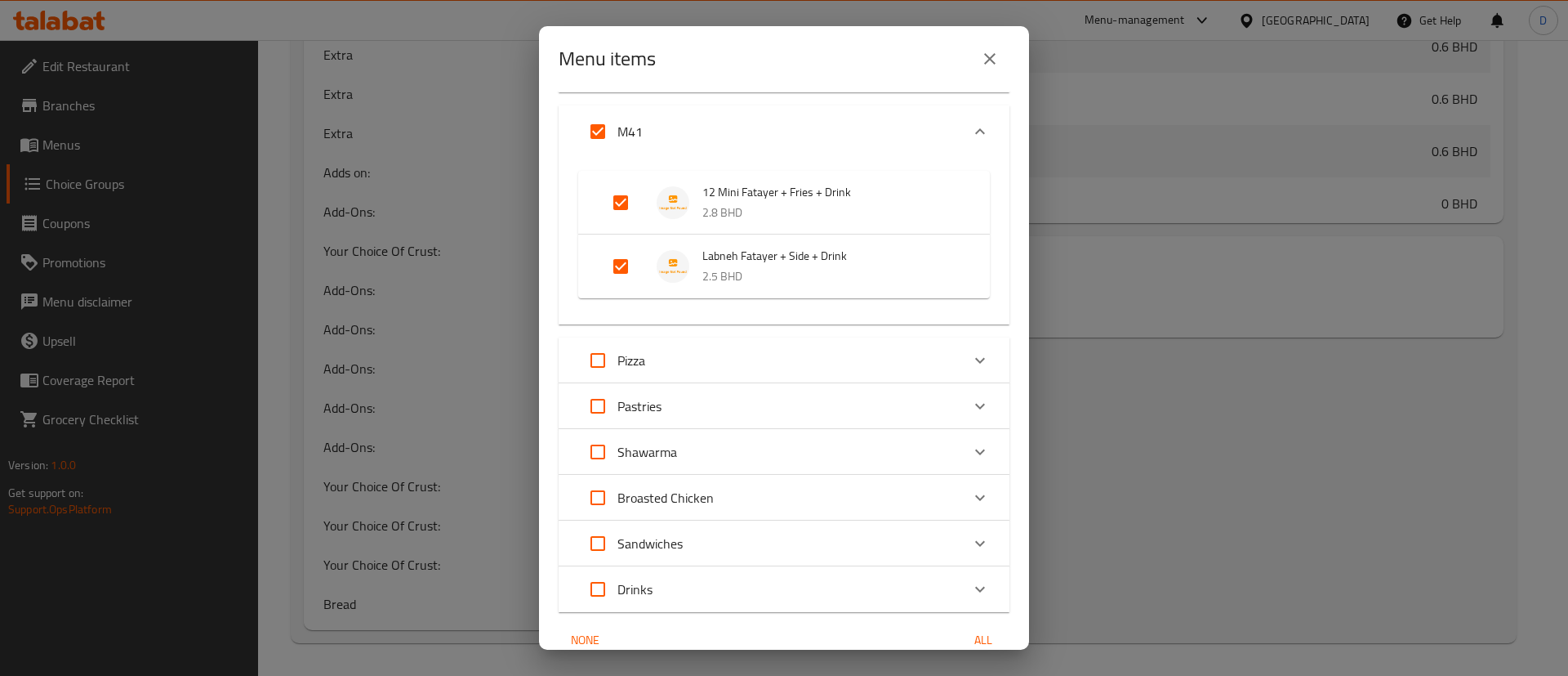
scroll to position [172, 0]
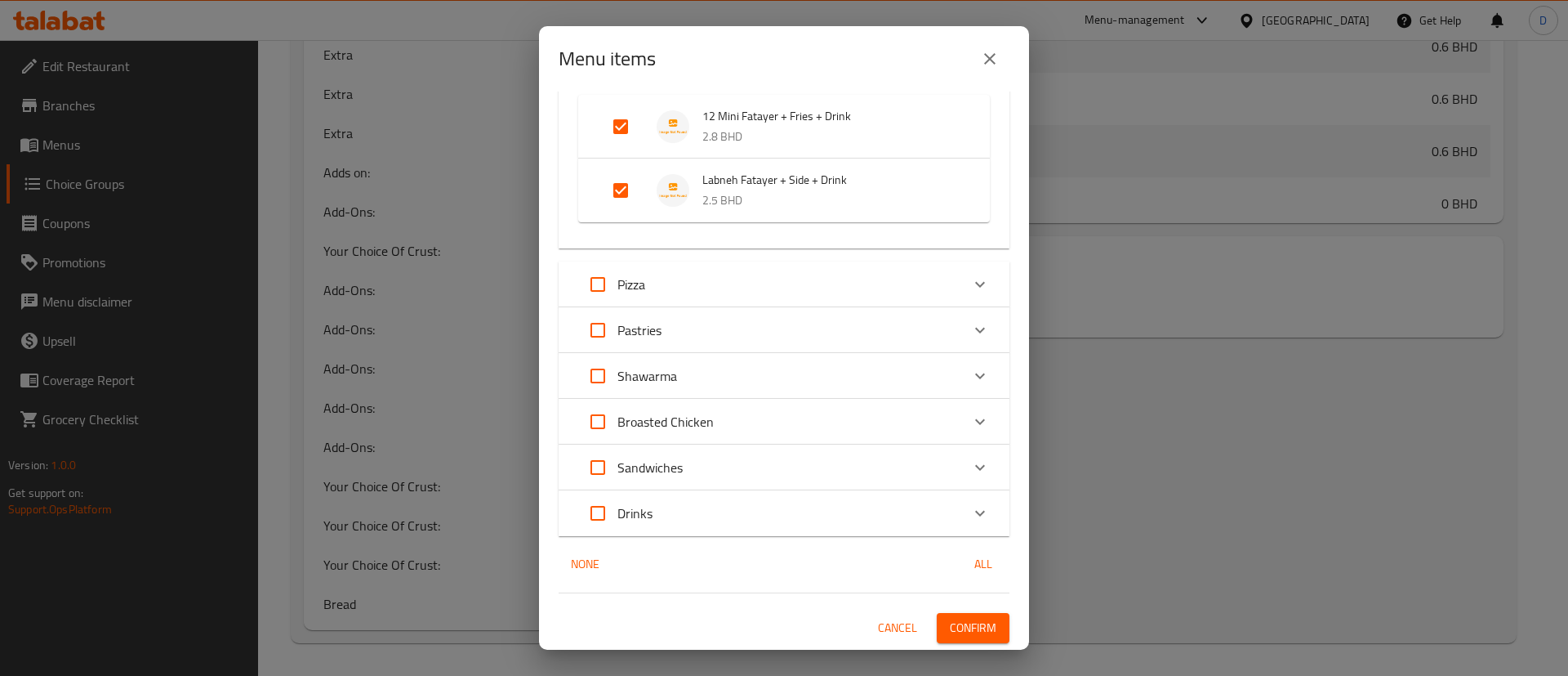
click at [963, 625] on span "Confirm" at bounding box center [973, 627] width 47 height 20
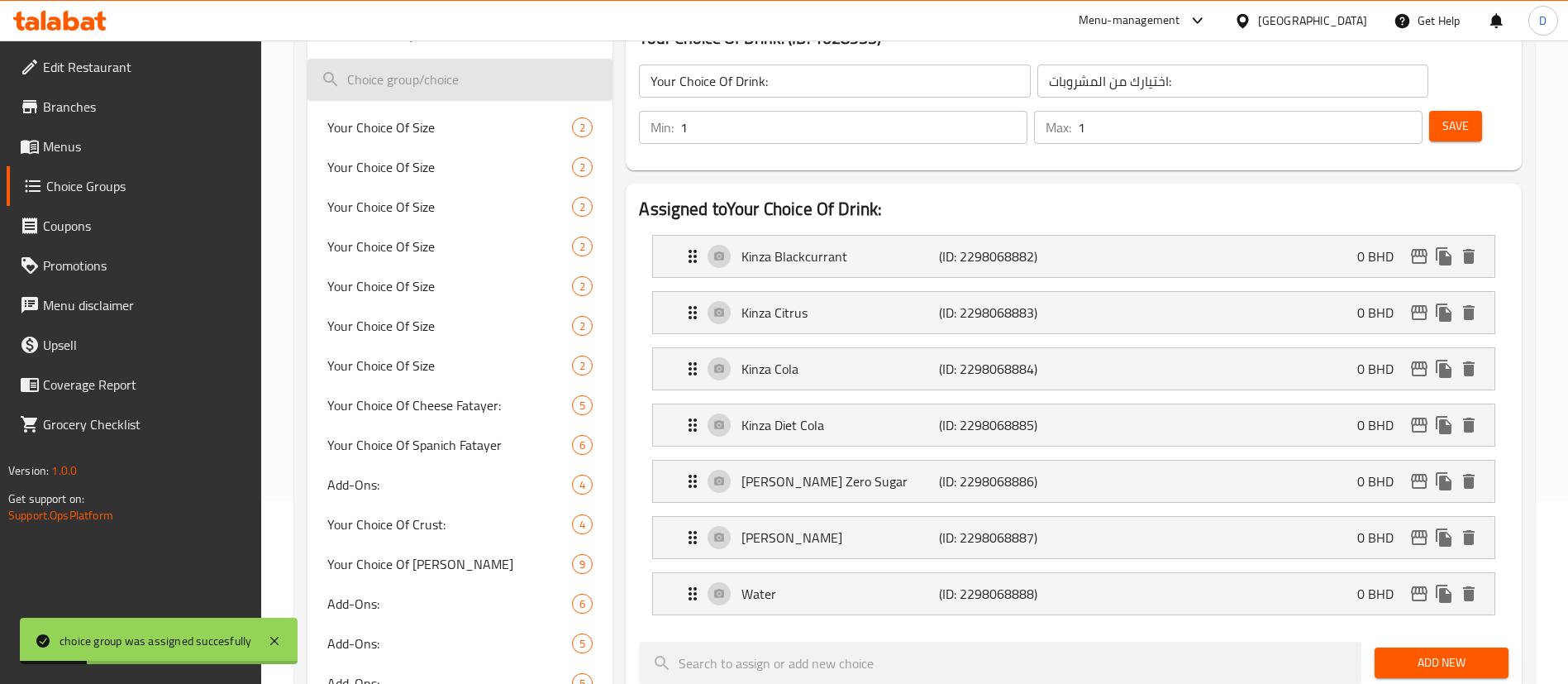
scroll to position [0, 0]
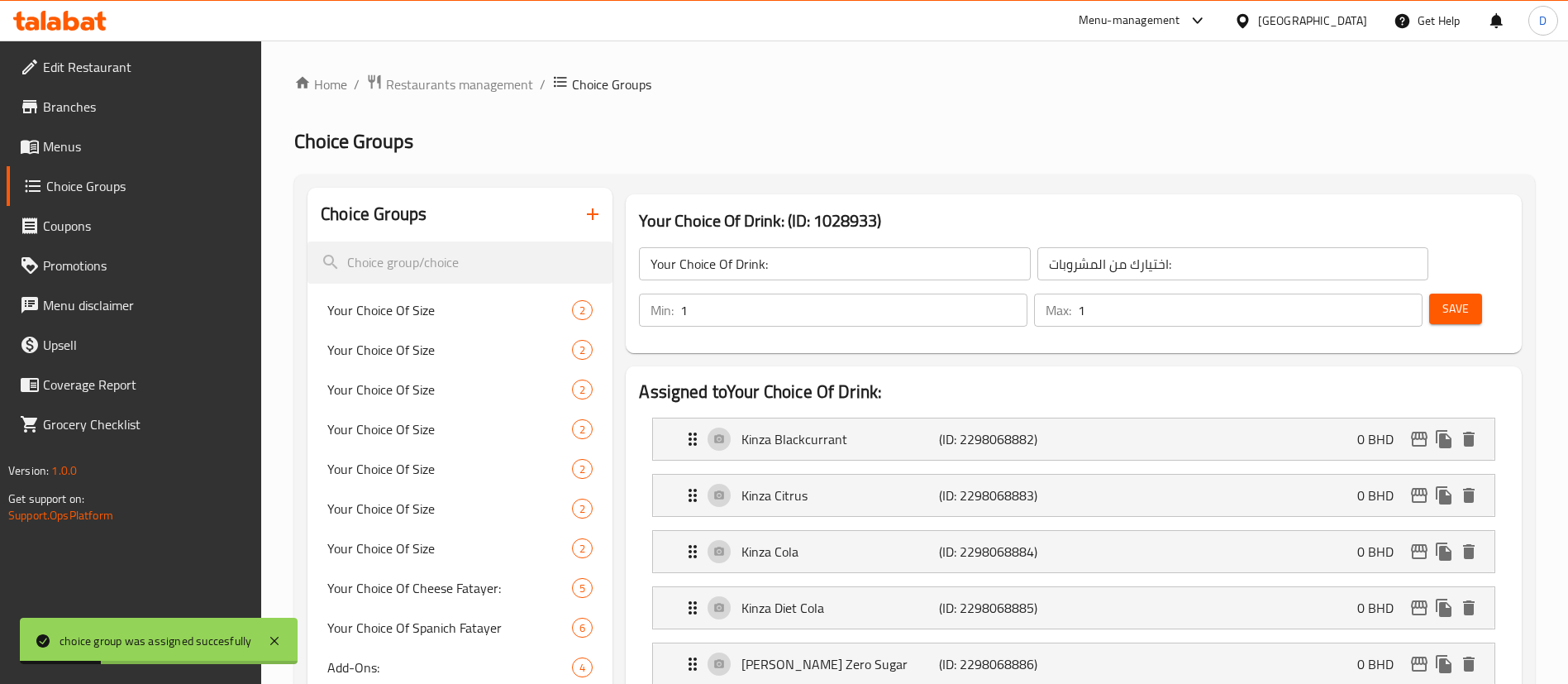
click at [601, 218] on icon "button" at bounding box center [592, 213] width 19 height 19
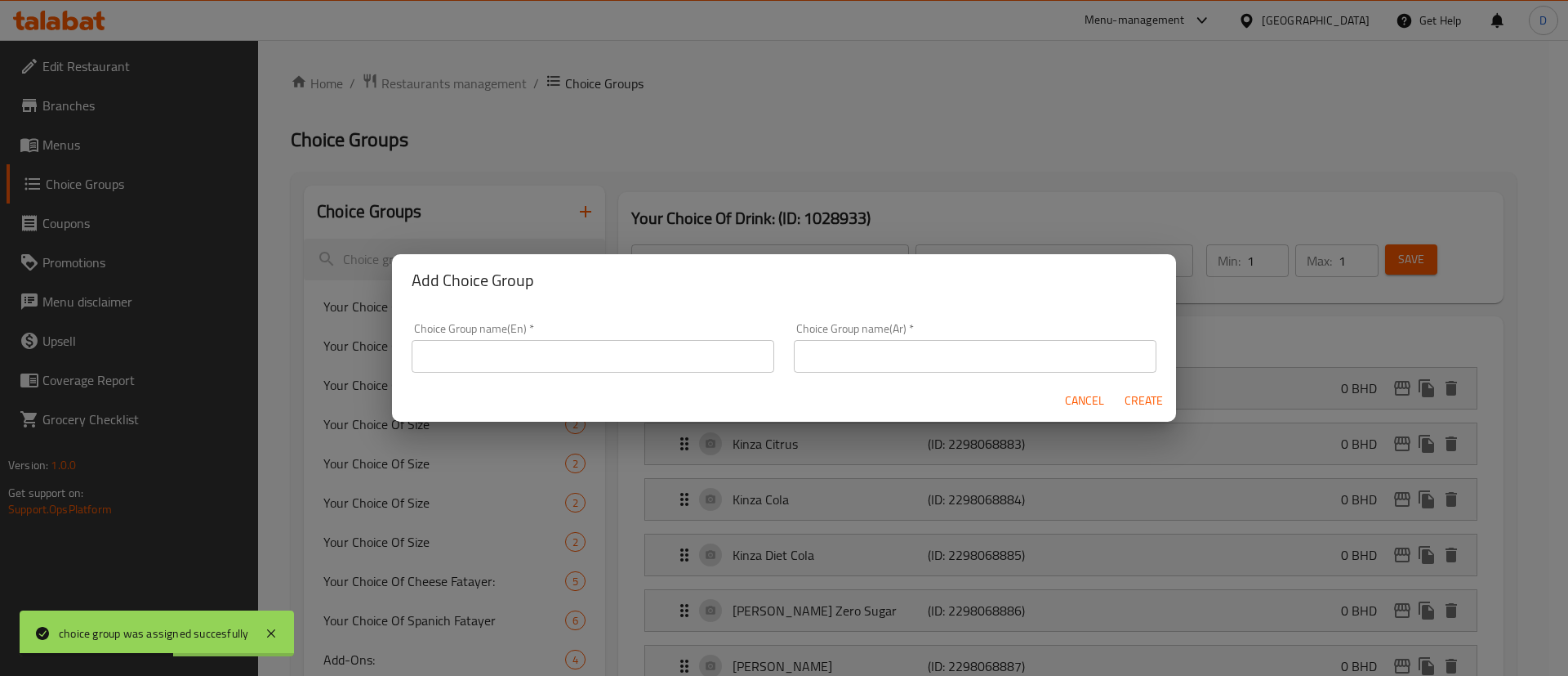
click at [474, 350] on input "text" at bounding box center [593, 356] width 363 height 33
paste input "Your Choice of Labneh:"
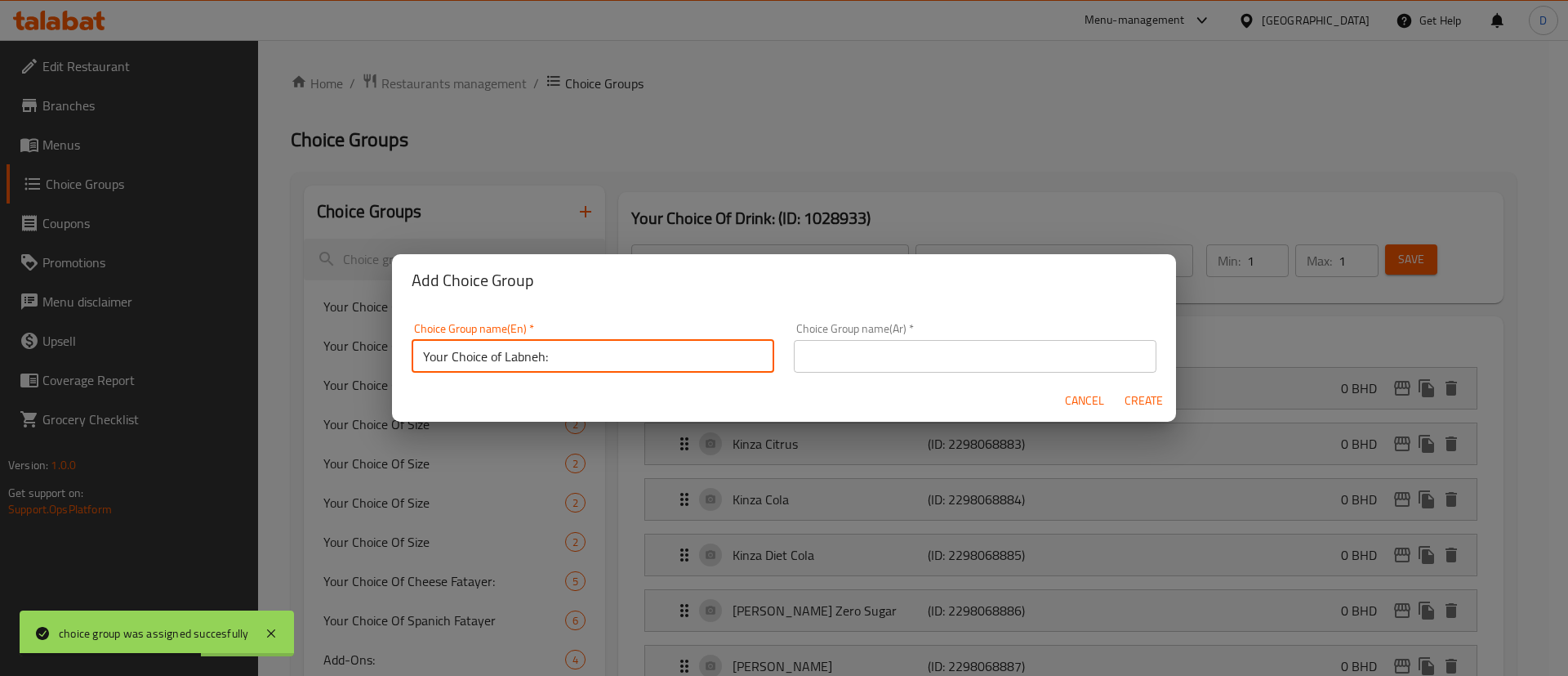
type input "Your Choice of Labneh:"
click at [857, 352] on input "text" at bounding box center [975, 356] width 363 height 33
paste input "اختيارك من اللبنة:"
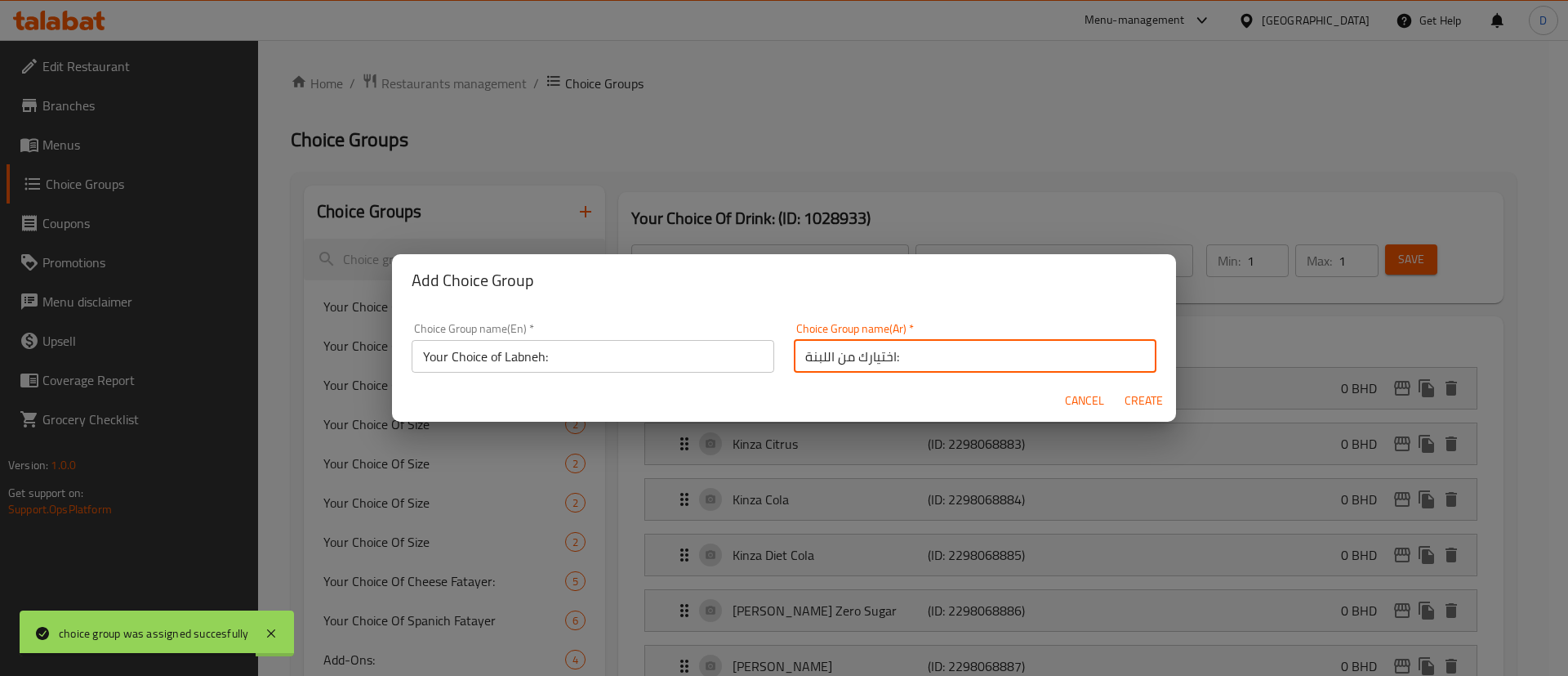
type input "اختيارك من اللبنة:"
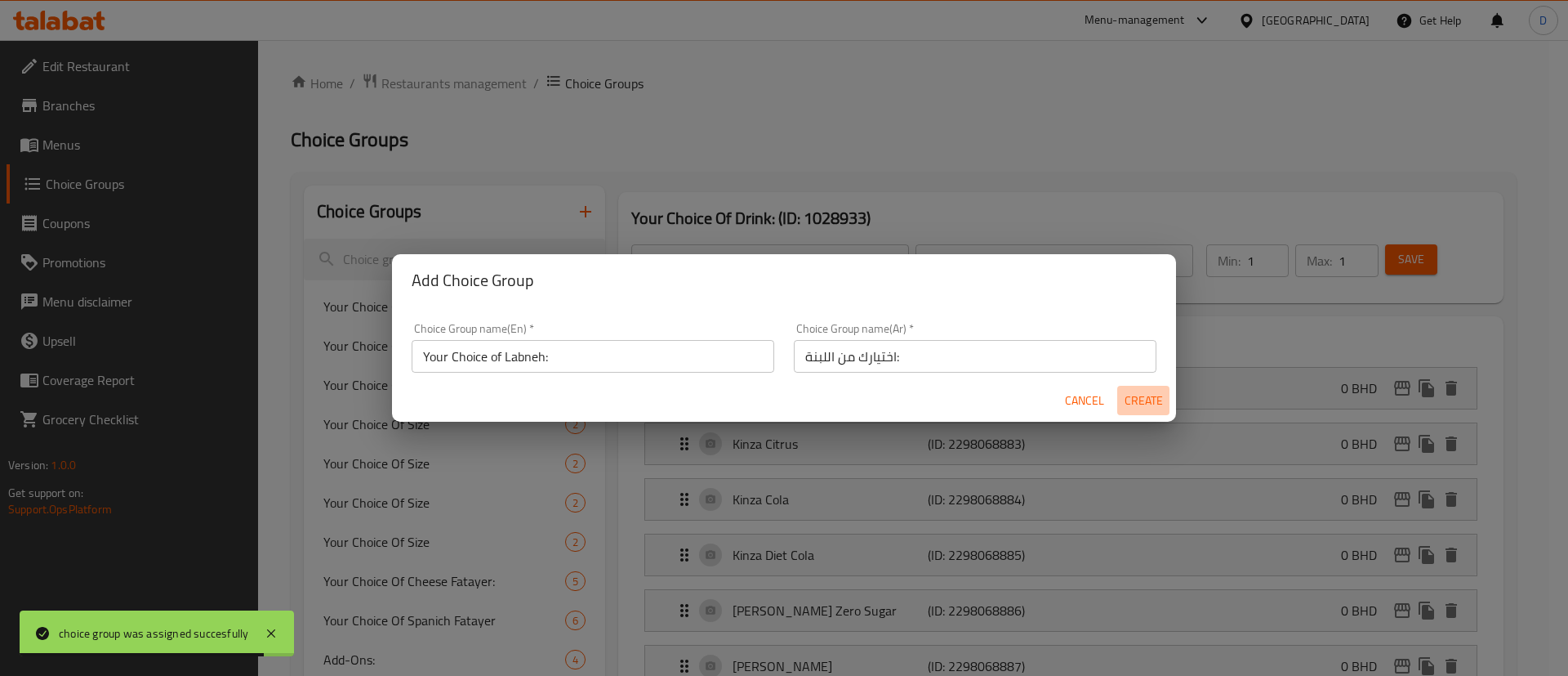
drag, startPoint x: 1156, startPoint y: 392, endPoint x: 1119, endPoint y: 382, distance: 38.3
click at [1153, 393] on span "Create" at bounding box center [1143, 401] width 39 height 20
type input "Your Choice of Labneh:"
type input "اختيارك من اللبنة:"
type input "0"
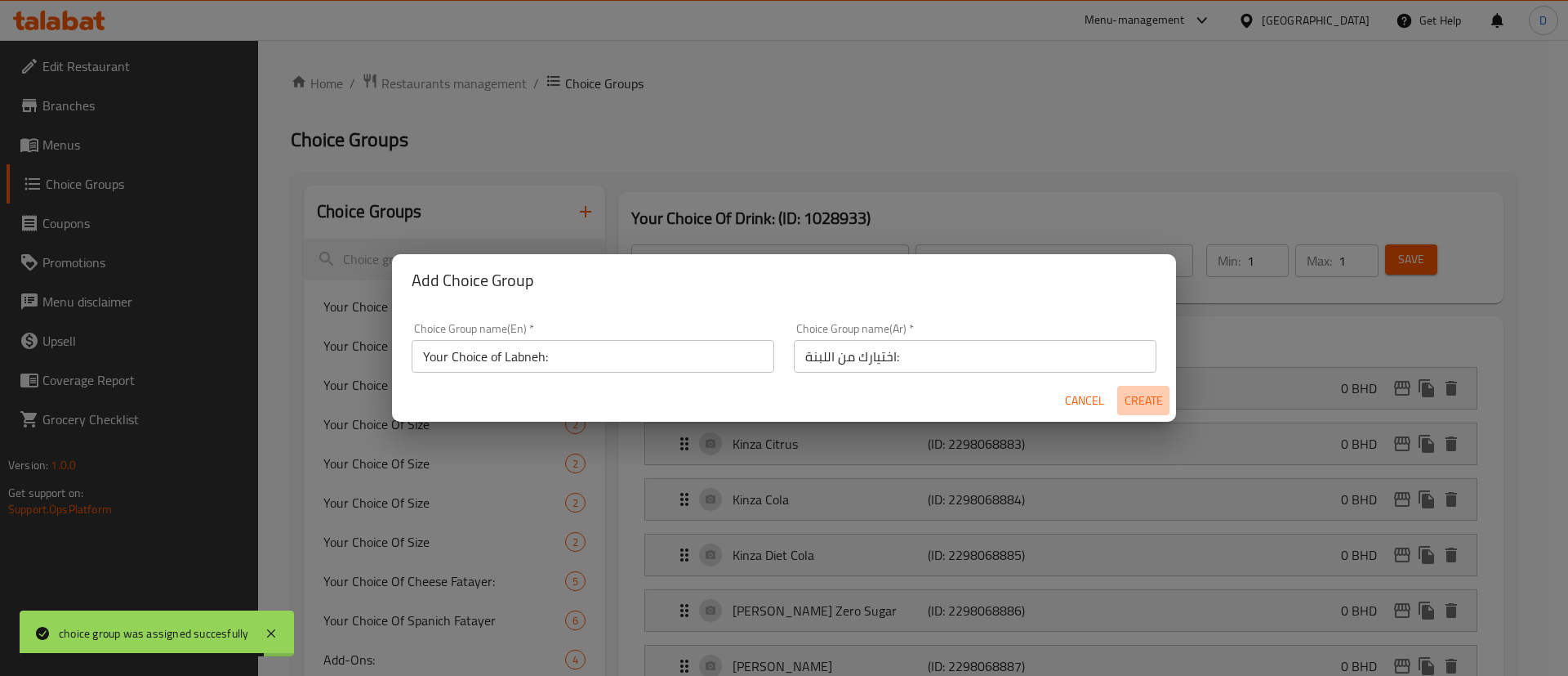
type input "0"
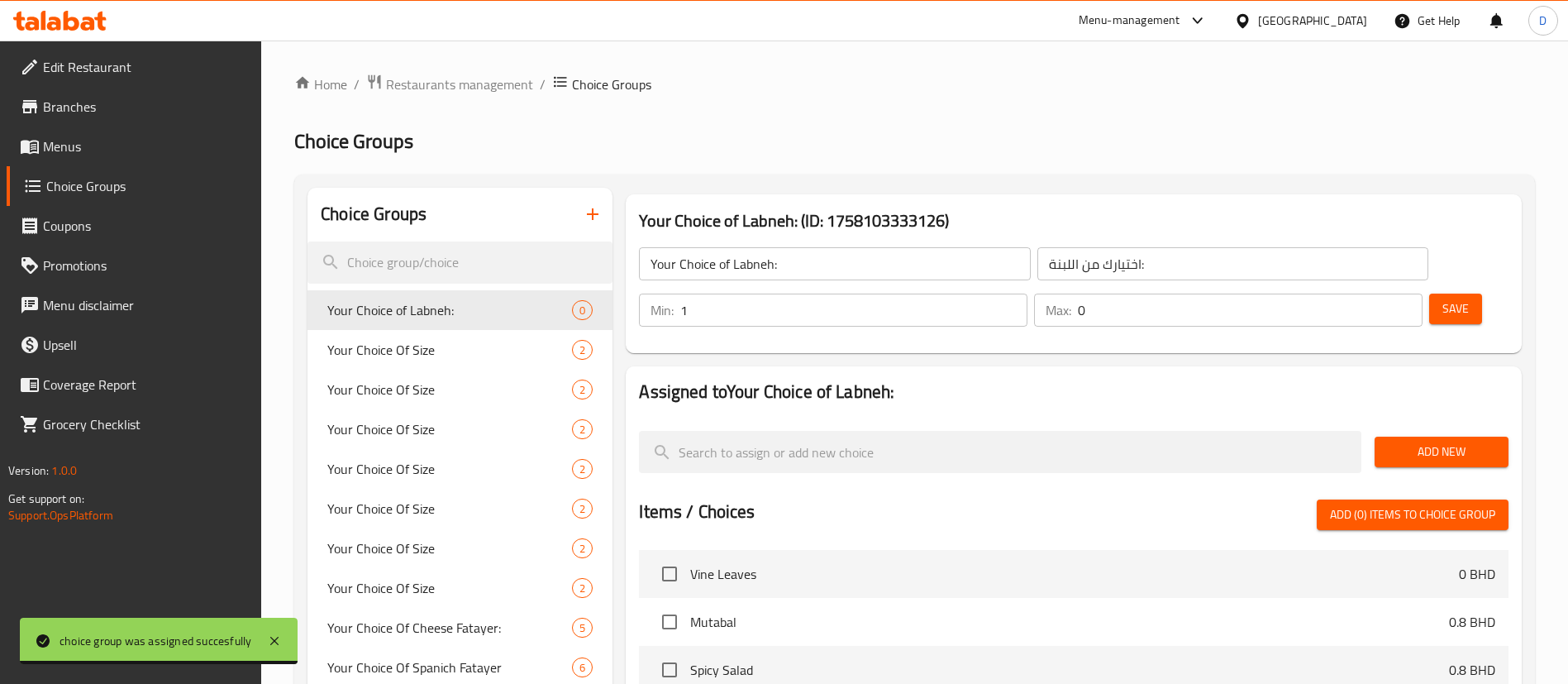
type input "1"
click at [1027, 294] on input "1" at bounding box center [854, 310] width 347 height 33
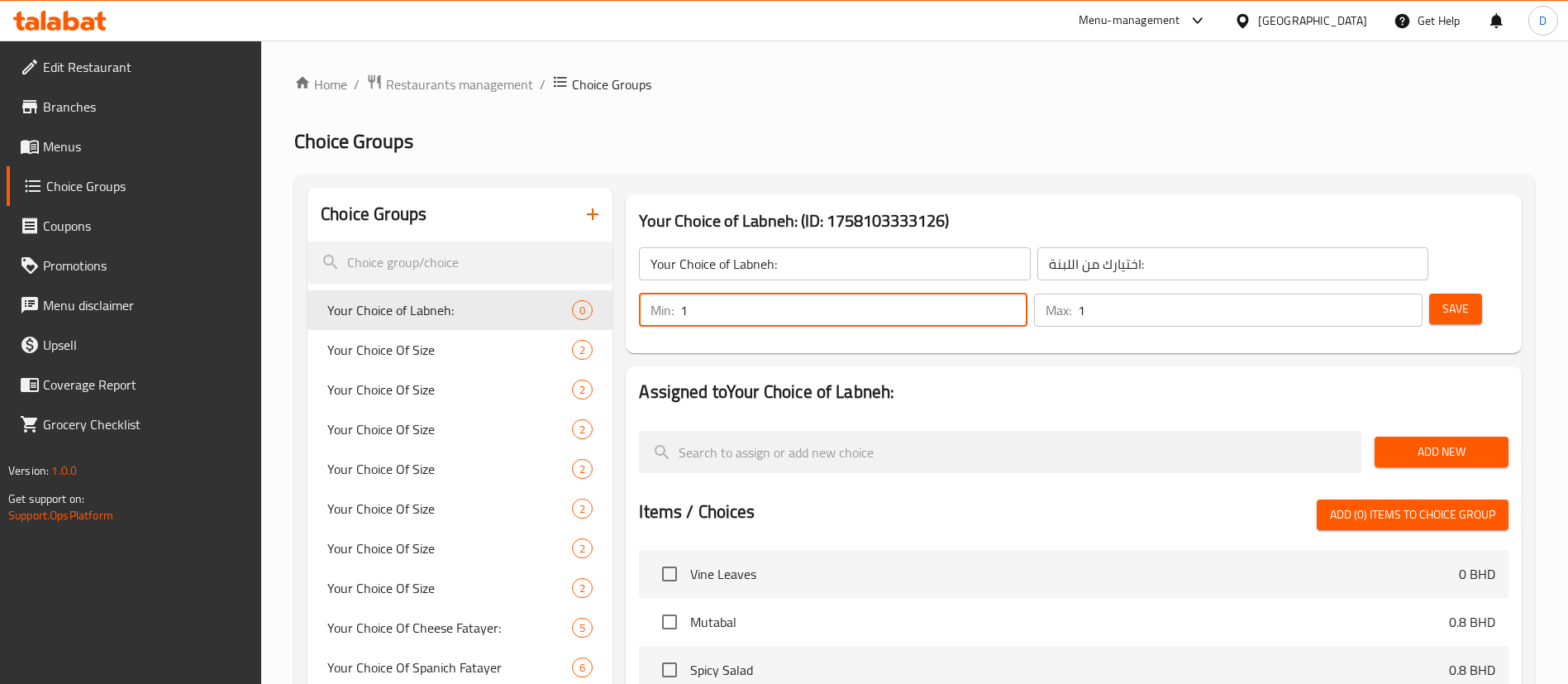
type input "1"
click at [1373, 294] on input "1" at bounding box center [1250, 310] width 344 height 33
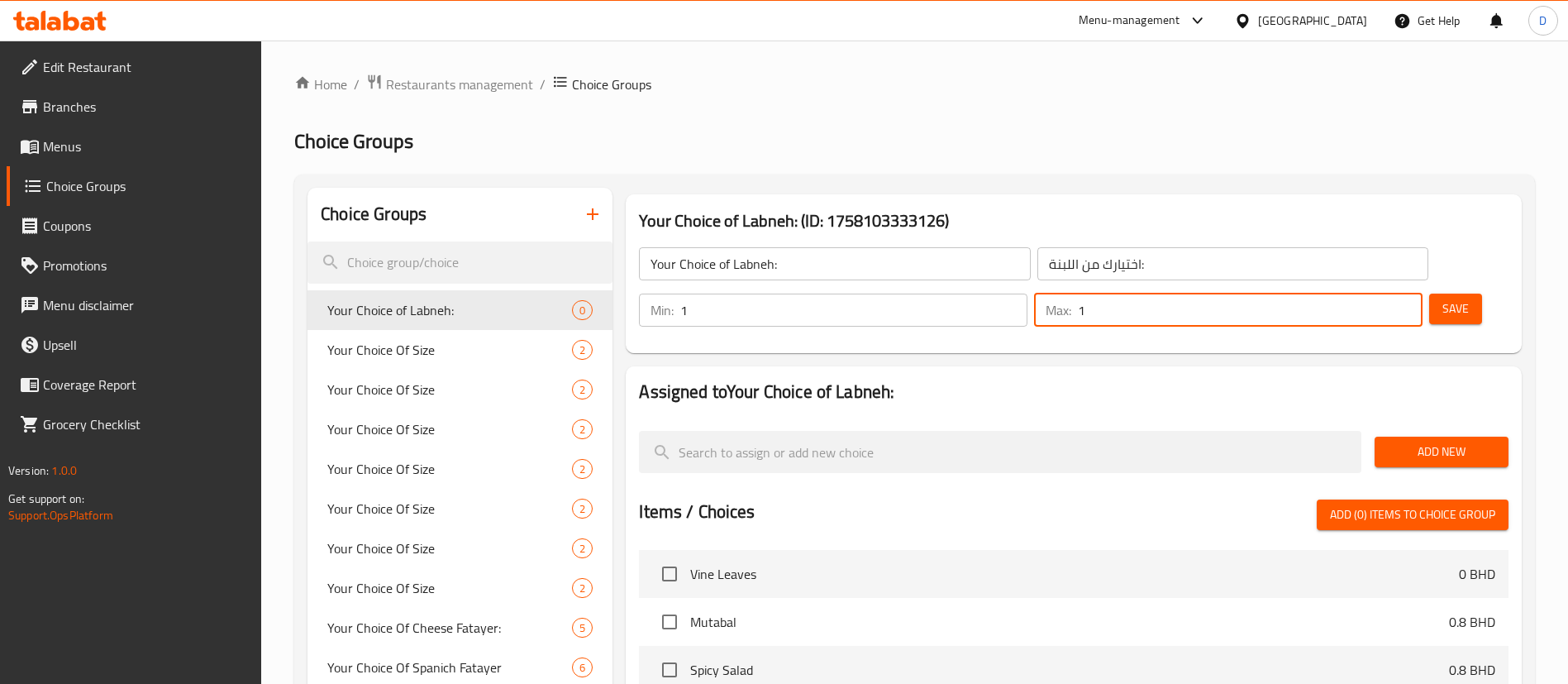
click at [1439, 442] on span "Add New" at bounding box center [1441, 452] width 107 height 20
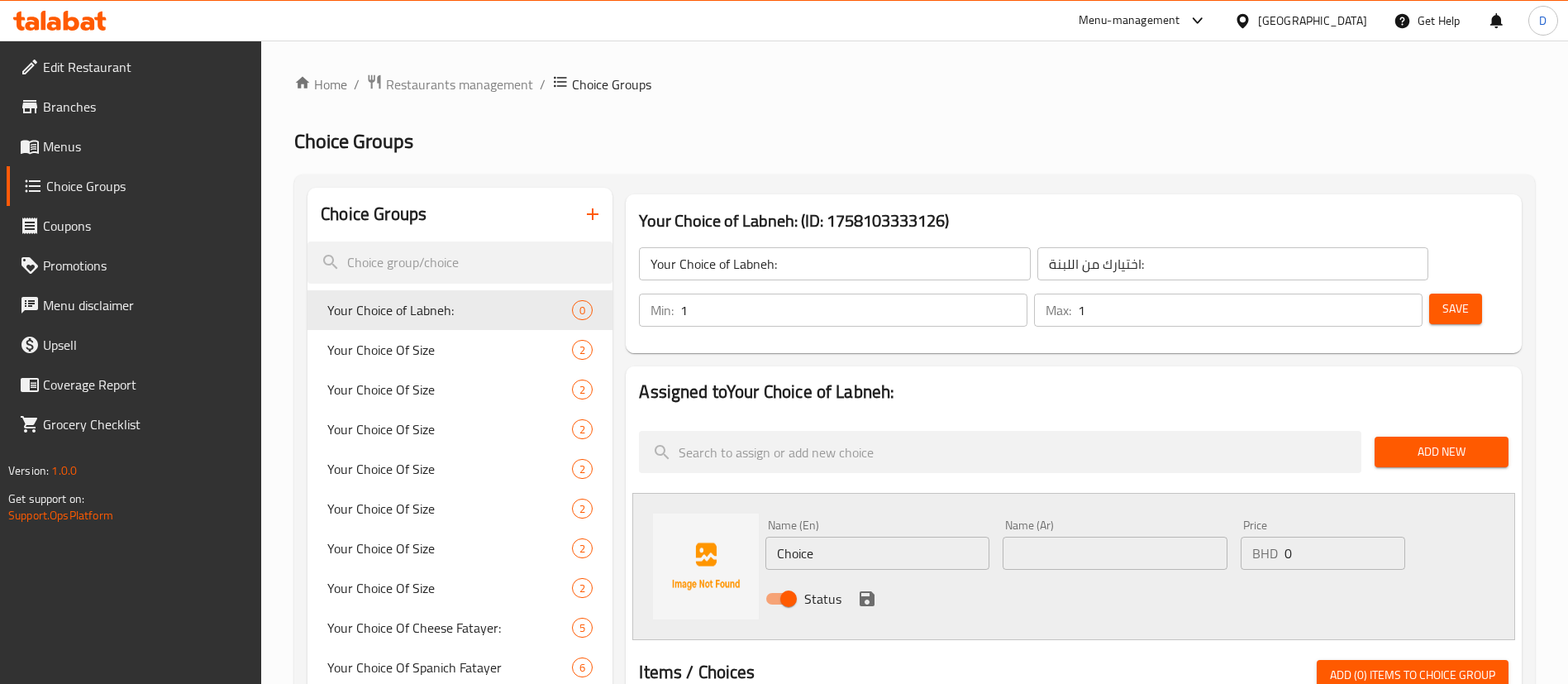
scroll to position [248, 0]
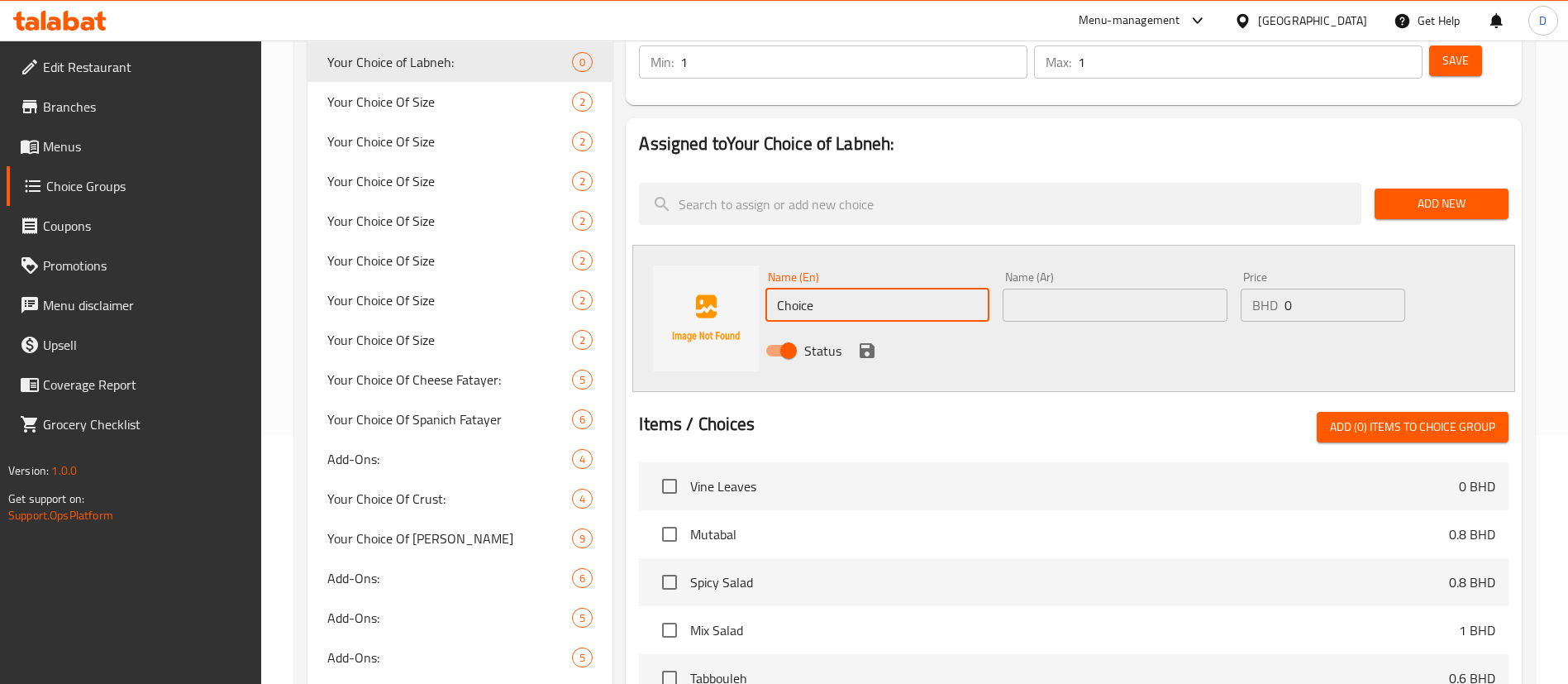
drag, startPoint x: 824, startPoint y: 267, endPoint x: 714, endPoint y: 251, distance: 111.2
click at [716, 252] on div "Name (En) Choice Name (En) Name (Ar) Name (Ar) Price BHD 0 Price Status" at bounding box center [1073, 318] width 883 height 147
paste input "Plain Labneh"
type input "Plain Labneh"
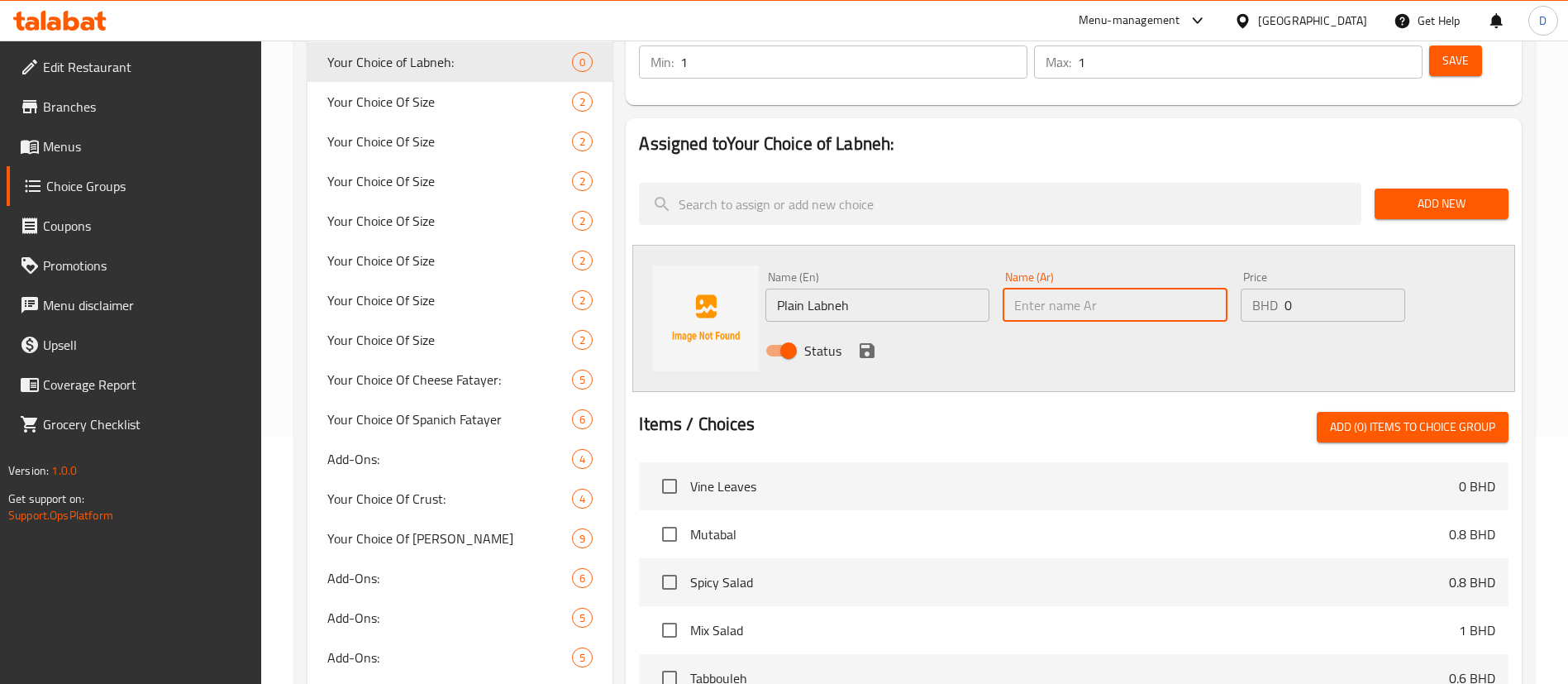
click at [1036, 289] on input "text" at bounding box center [1114, 305] width 224 height 33
paste input "لبنة سادة"
type input "لبنة سادة"
click at [869, 343] on icon "save" at bounding box center [867, 350] width 15 height 15
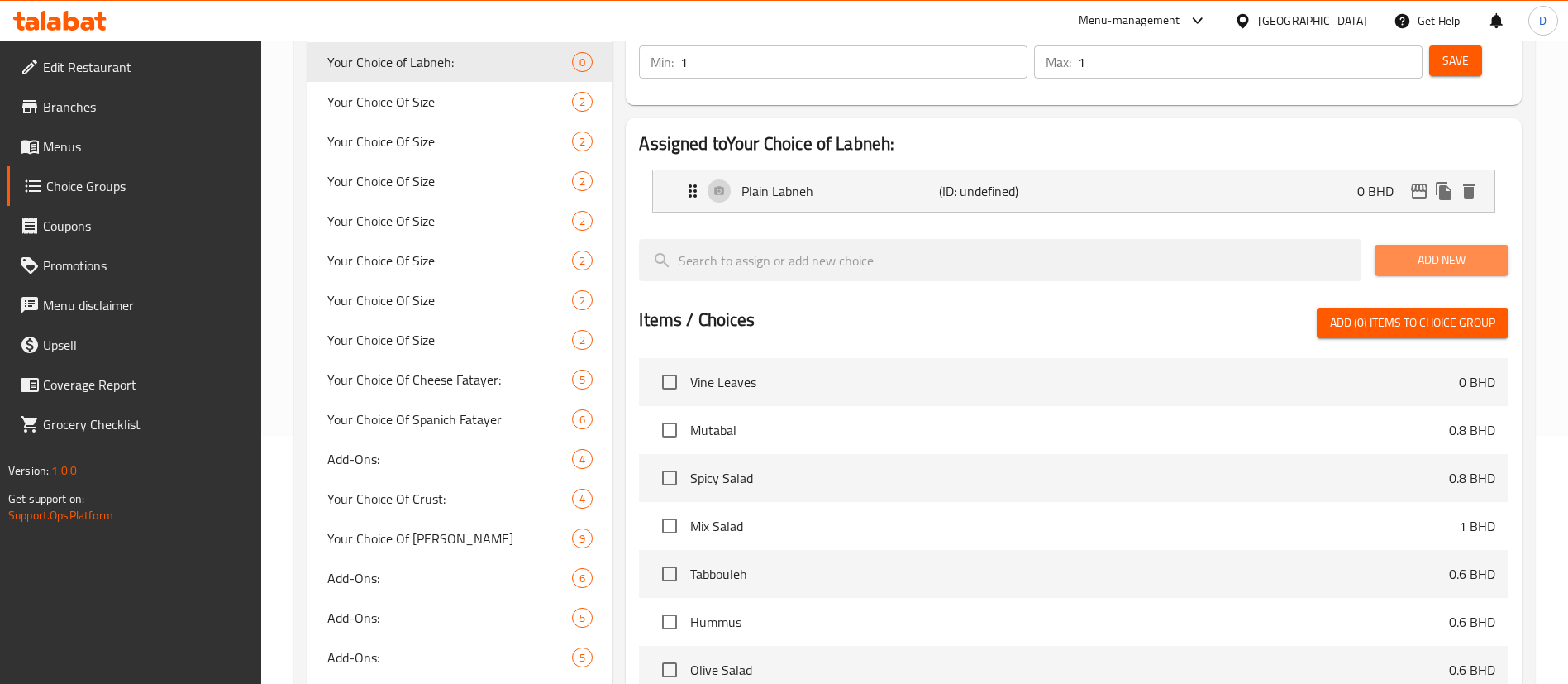
click at [1435, 250] on span "Add New" at bounding box center [1441, 260] width 107 height 20
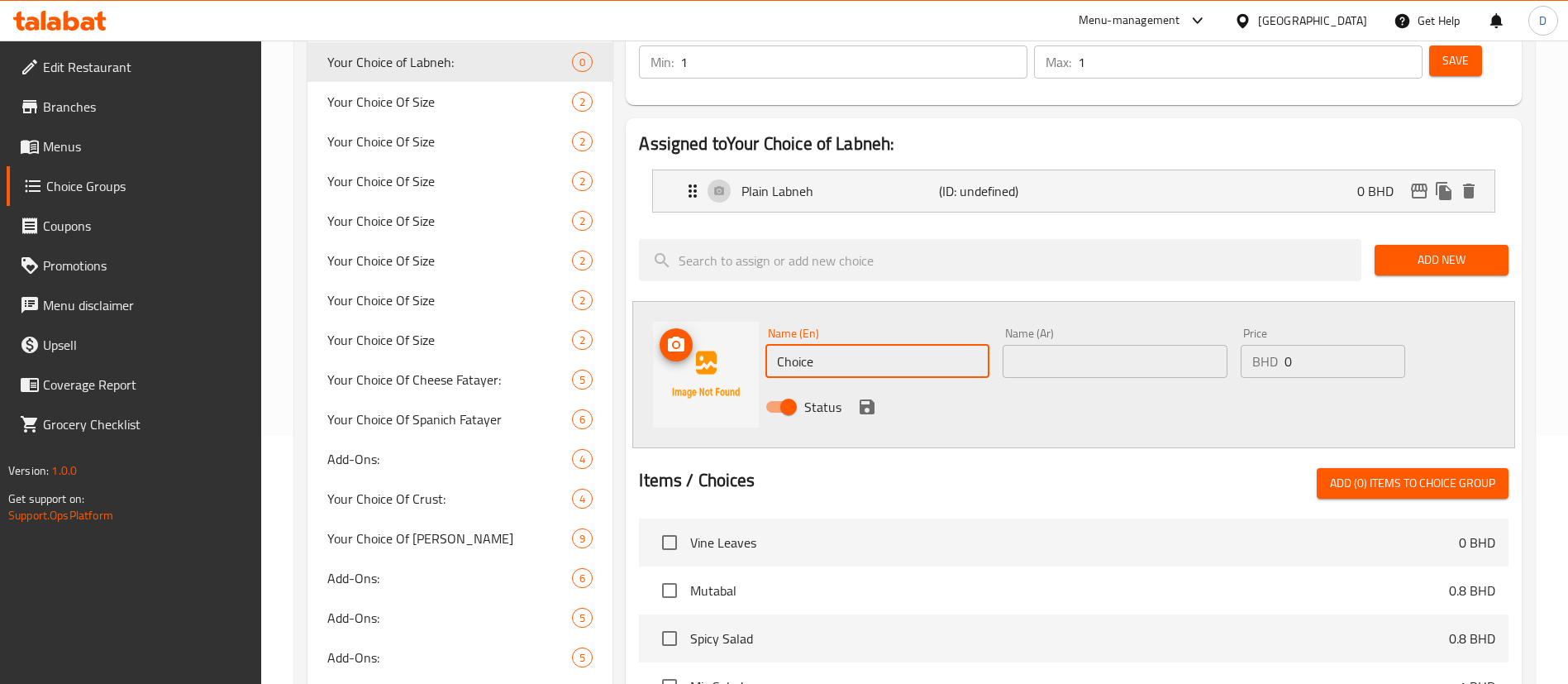
drag, startPoint x: 742, startPoint y: 304, endPoint x: 734, endPoint y: 308, distance: 8.9
click at [691, 308] on div "Name (En) Choice Name (En) Name (Ar) Name (Ar) Price BHD 0 Price Status" at bounding box center [1073, 374] width 883 height 147
paste input "eese Labneh +0.2"
click at [867, 345] on input "Cheese Labneh +0.2" at bounding box center [877, 361] width 224 height 33
drag, startPoint x: 864, startPoint y: 314, endPoint x: 1034, endPoint y: 328, distance: 170.6
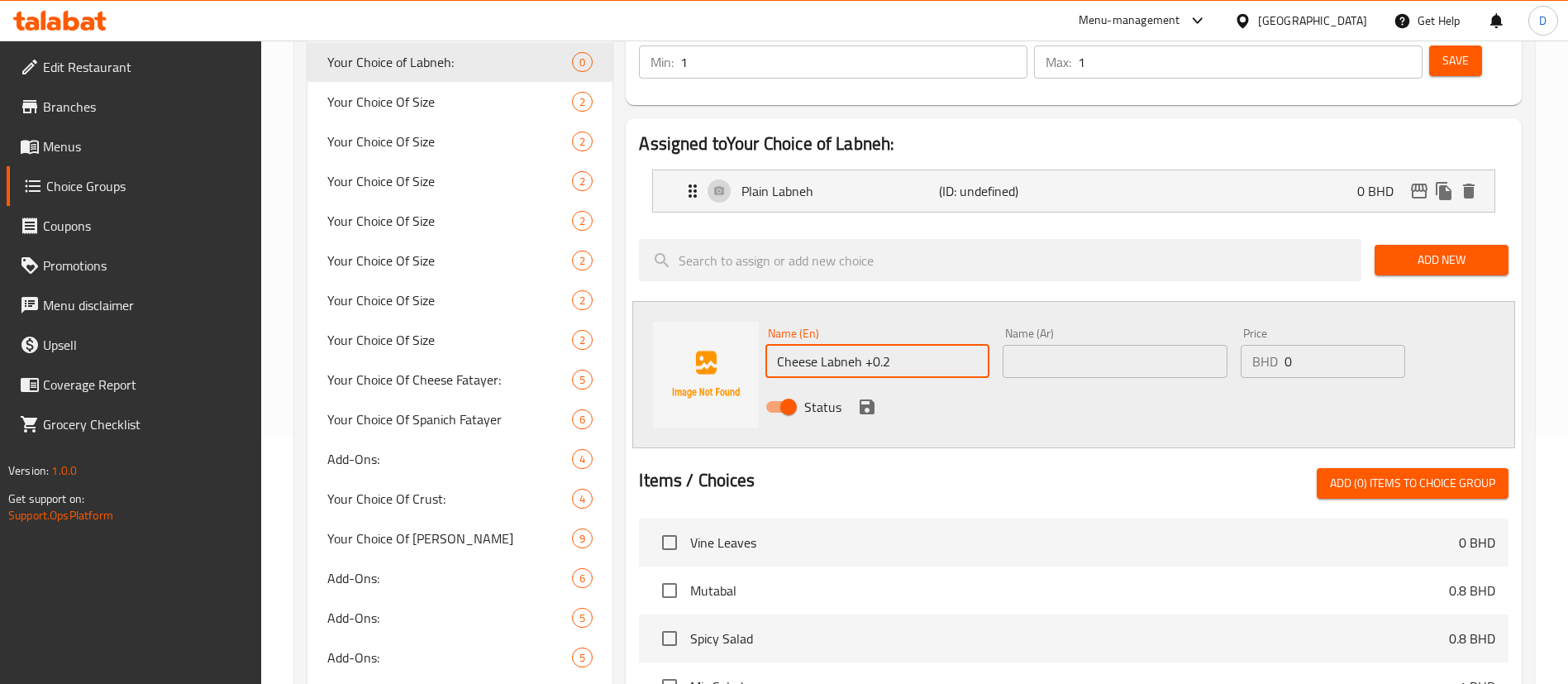
click at [982, 345] on input "Cheese Labneh +0.2" at bounding box center [877, 361] width 224 height 33
type input "Cheese Labneh"
click at [1038, 334] on div "Name (Ar) Name (Ar)" at bounding box center [1114, 352] width 237 height 63
click at [1043, 345] on input "text" at bounding box center [1114, 361] width 224 height 33
paste input "جبنة لبنة"
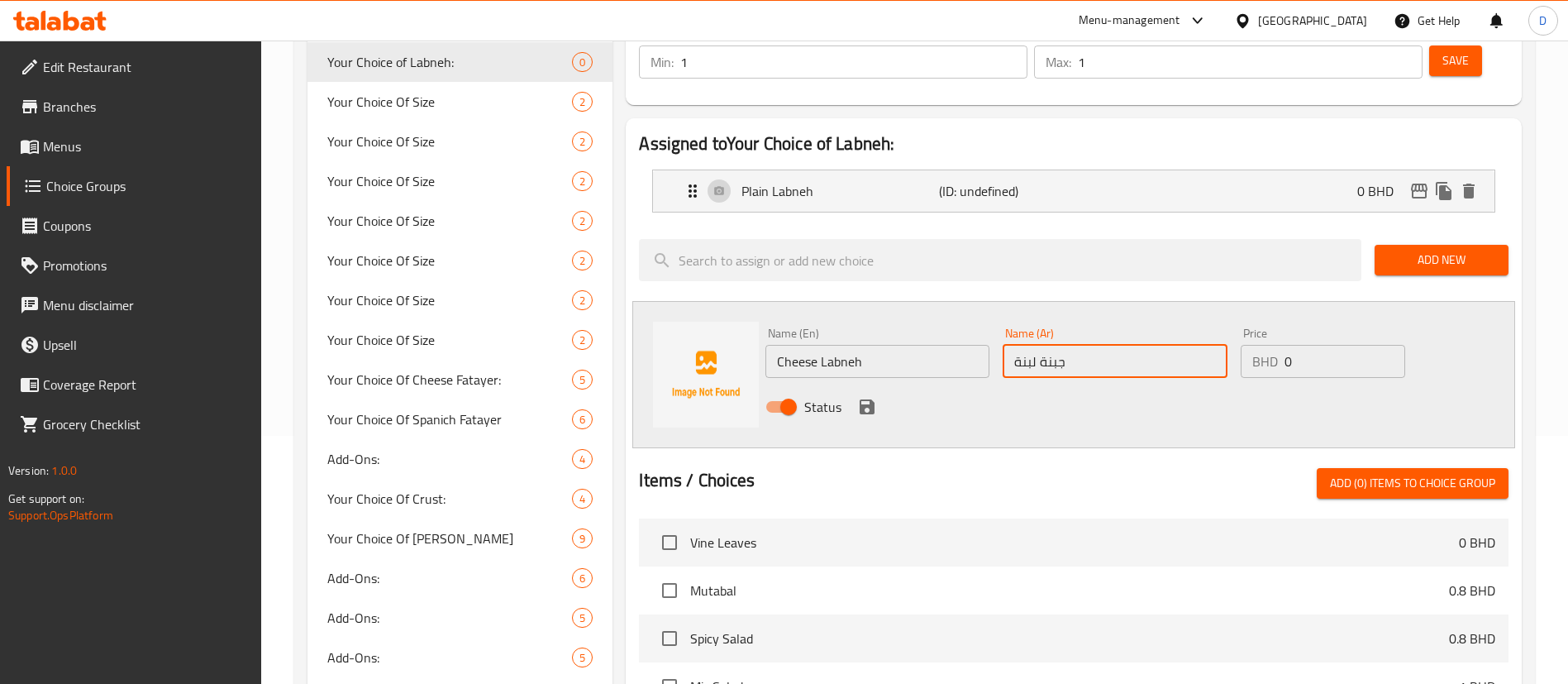
type input "جبنة لبنة"
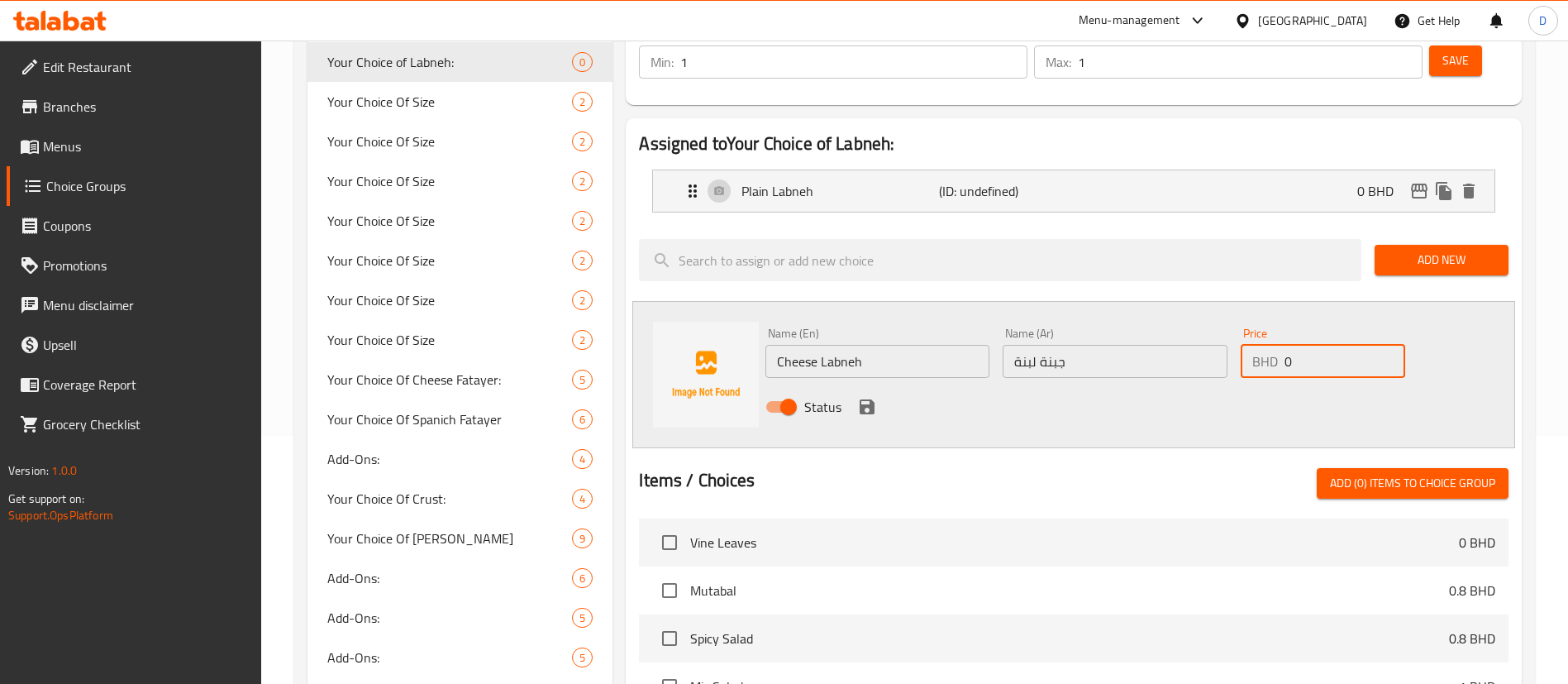
click at [1311, 345] on input "0" at bounding box center [1345, 361] width 121 height 33
type input "0.2"
click at [874, 397] on icon "save" at bounding box center [867, 406] width 19 height 19
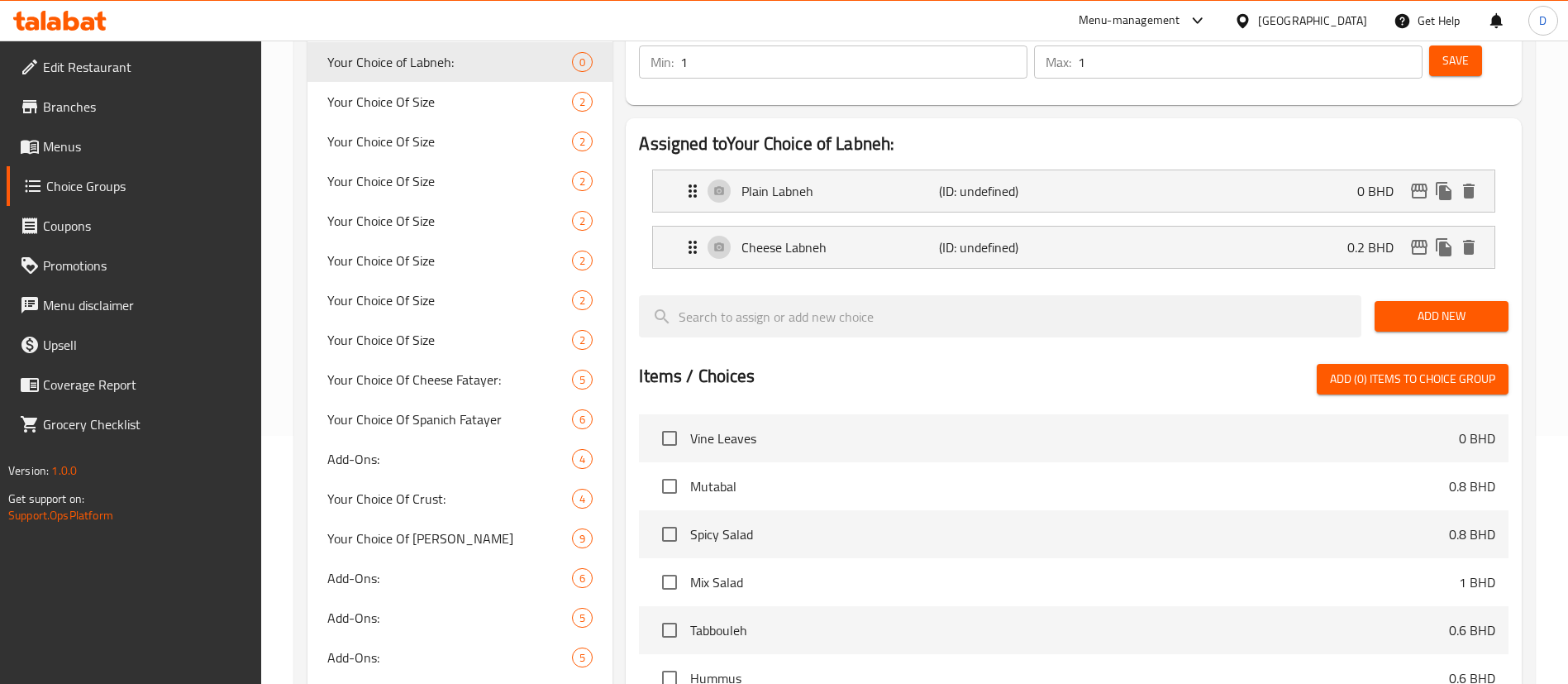
drag, startPoint x: 1383, startPoint y: 276, endPoint x: 1364, endPoint y: 284, distance: 20.6
click at [1383, 301] on button "Add New" at bounding box center [1441, 316] width 134 height 30
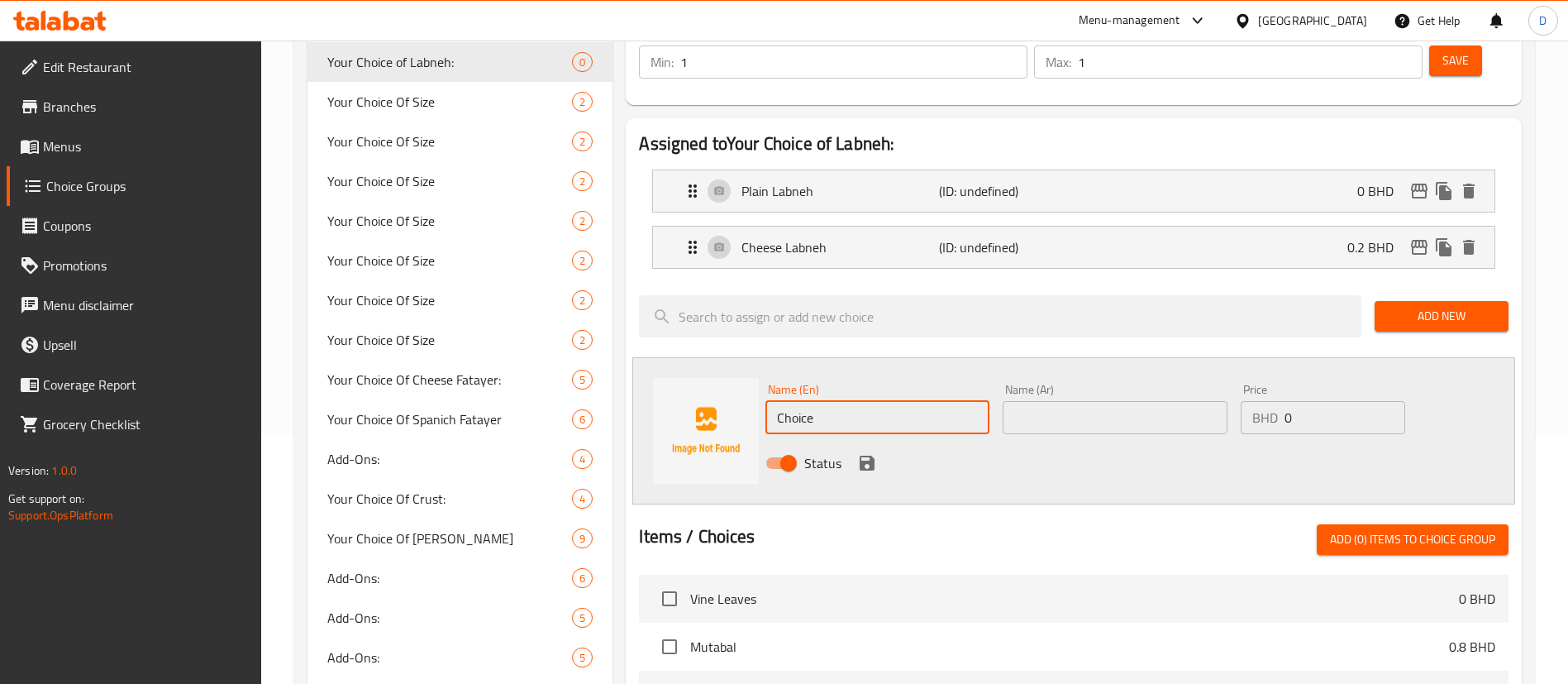
click at [916, 401] on input "Choice" at bounding box center [877, 417] width 224 height 33
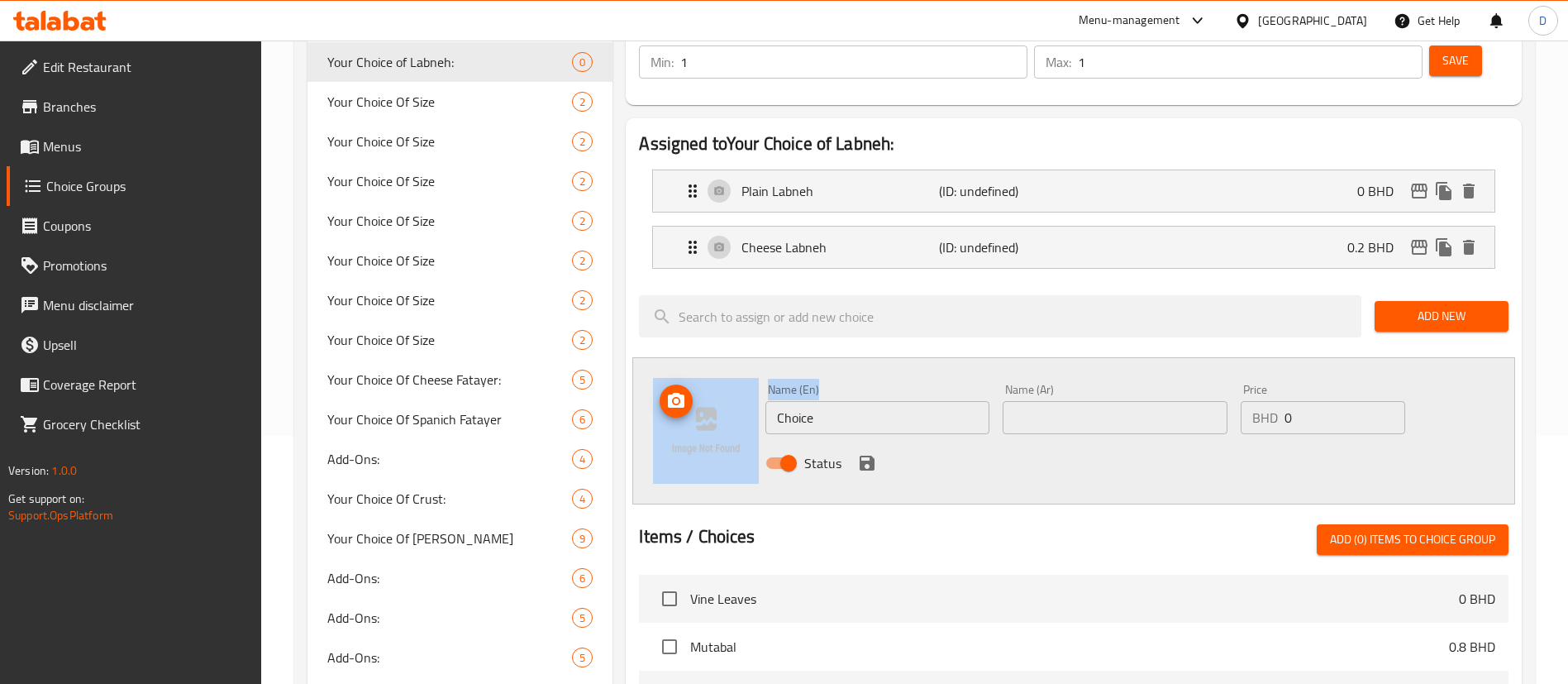
click at [656, 357] on div "Name (En) Choice Name (En) Name (Ar) Name (Ar) Price BHD 0 Price Status" at bounding box center [1073, 431] width 883 height 147
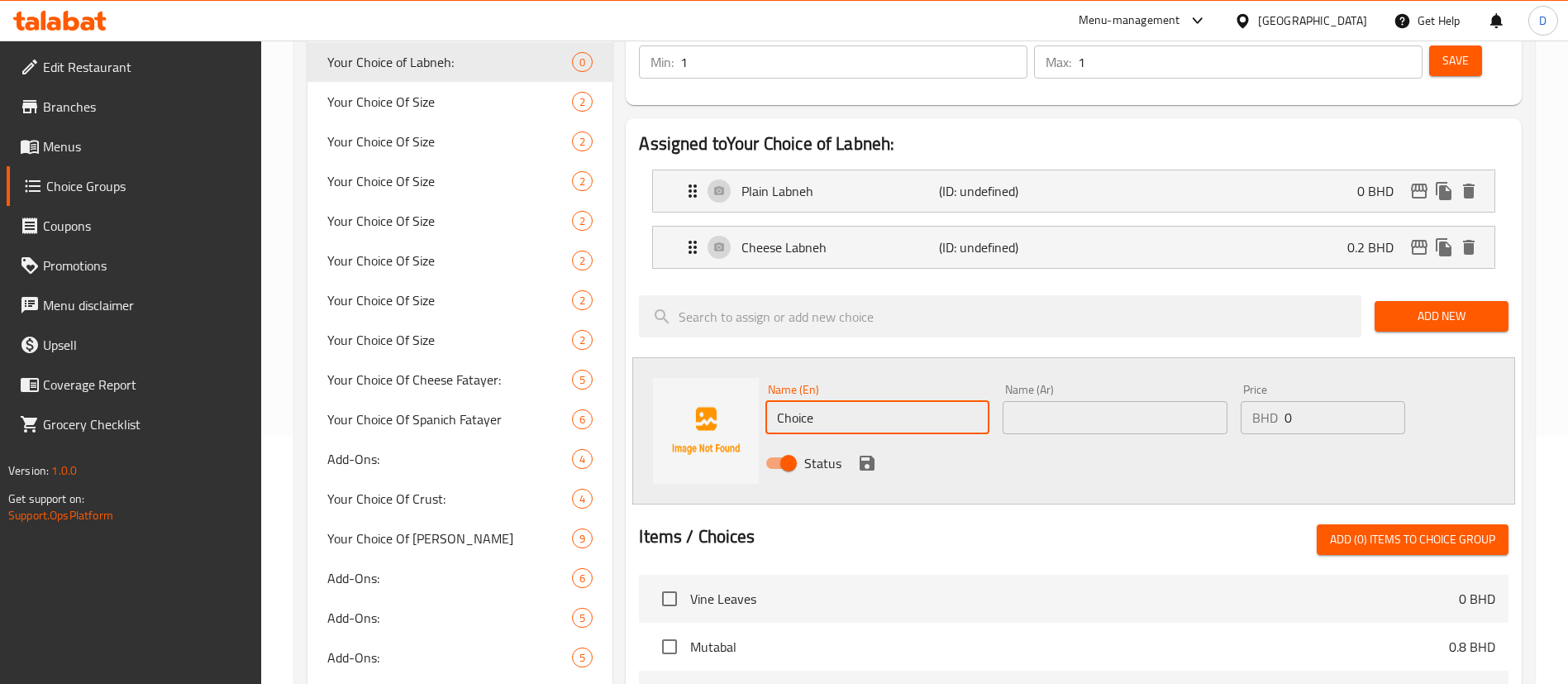
drag, startPoint x: 833, startPoint y: 359, endPoint x: 783, endPoint y: 365, distance: 50.4
click at [783, 401] on input "Choice" at bounding box center [877, 417] width 224 height 33
click at [833, 401] on input "Choice" at bounding box center [877, 417] width 224 height 33
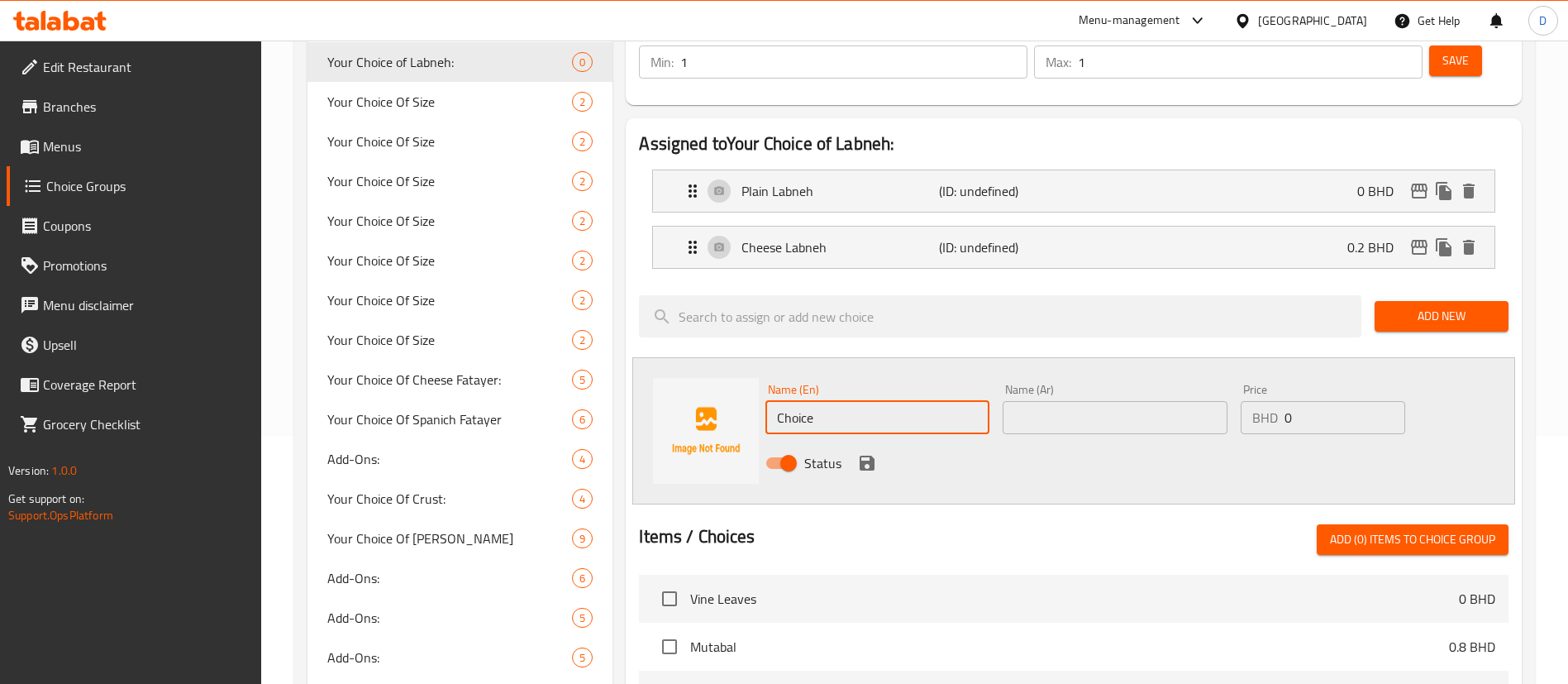
paste input "Zaatar Labneh"
type input "Zaatar Labneh"
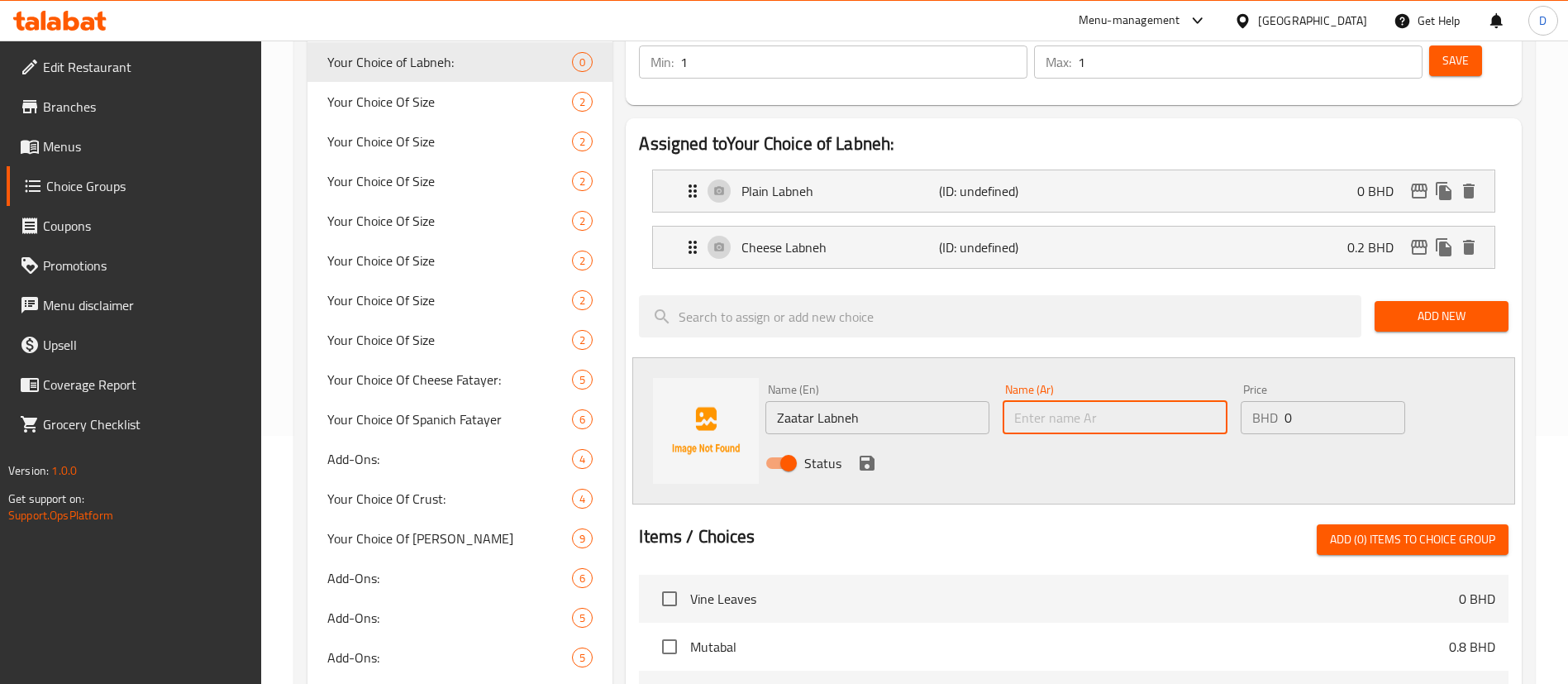
click at [1153, 401] on input "text" at bounding box center [1114, 417] width 224 height 33
paste input "لبنة زعتر"
type input "لبنة زعتر"
click at [1312, 401] on input "0" at bounding box center [1345, 417] width 121 height 33
type input "0.2"
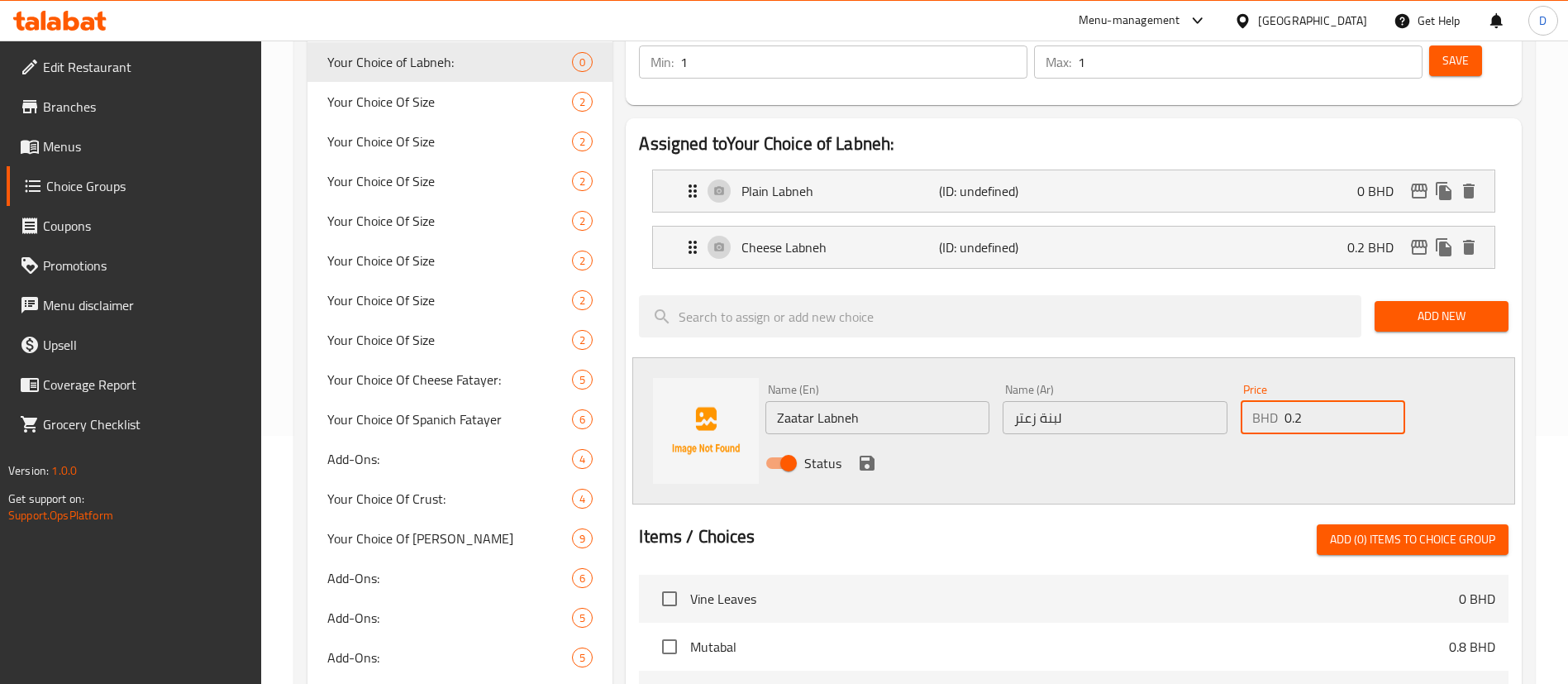
click at [879, 441] on div "Status" at bounding box center [1114, 463] width 712 height 45
click at [867, 455] on icon "save" at bounding box center [867, 463] width 15 height 15
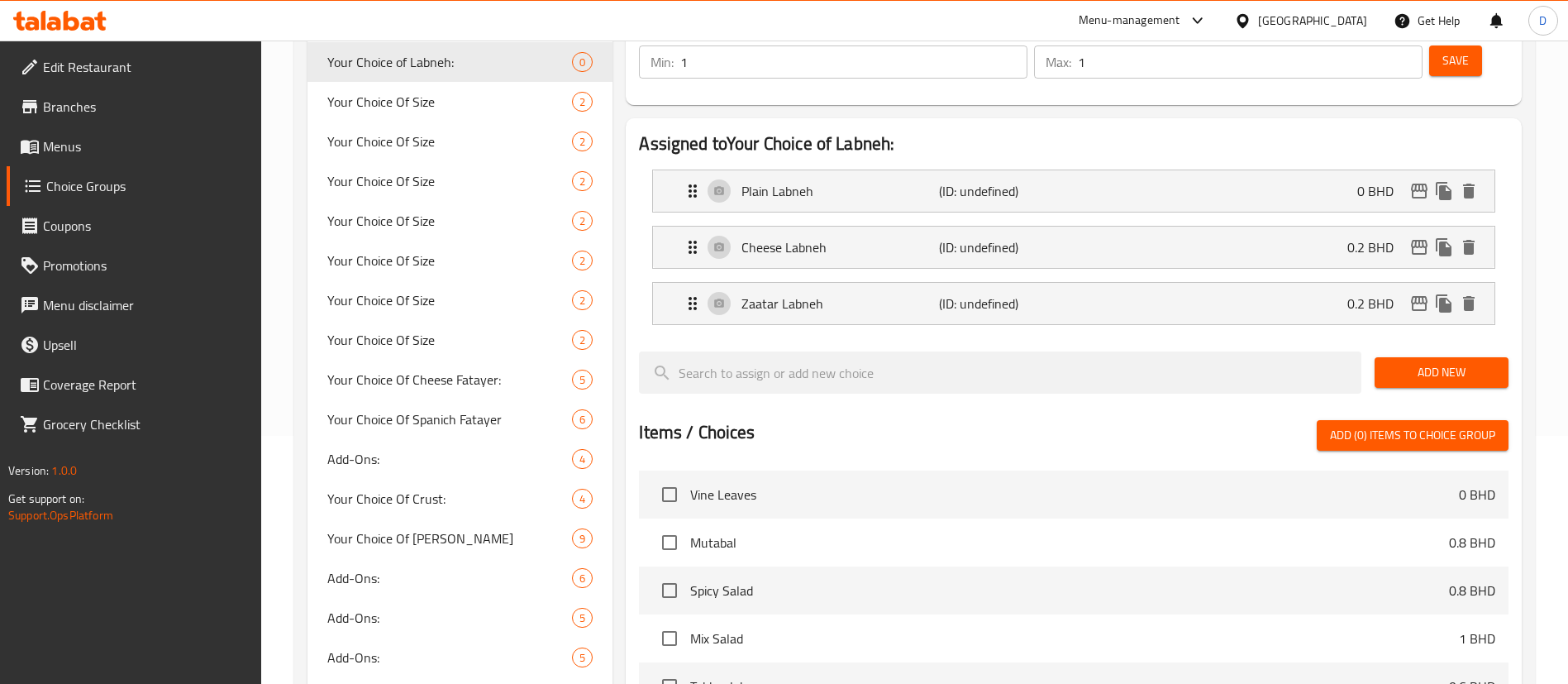
click at [1455, 362] on span "Add New" at bounding box center [1441, 372] width 107 height 20
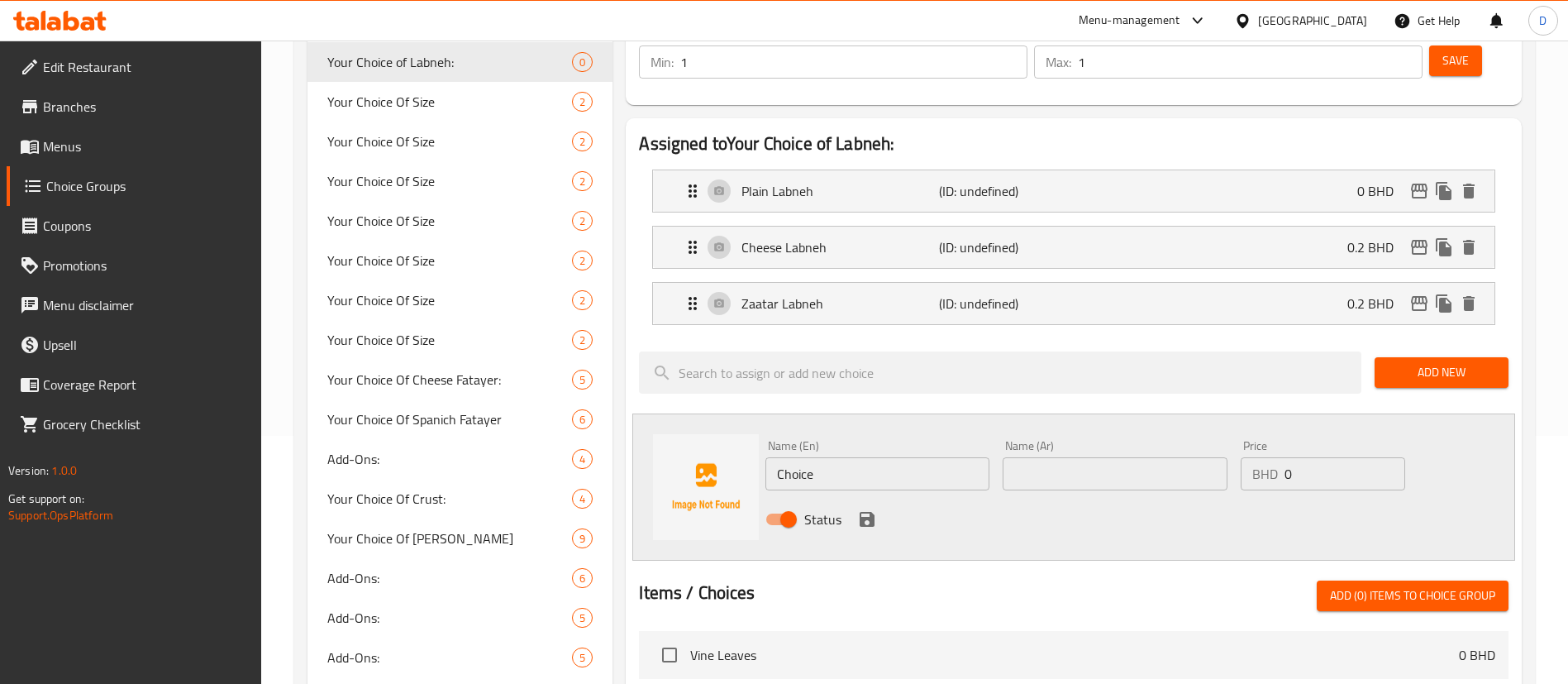
drag, startPoint x: 913, startPoint y: 430, endPoint x: 621, endPoint y: 450, distance: 292.7
click at [629, 447] on div "Assigned to Your Choice of Labneh: Plain Labneh (ID: undefined) 0 BHD Name (En)…" at bounding box center [1073, 583] width 896 height 929
paste input "Falafel Labneh"
type input "Falafel Labneh"
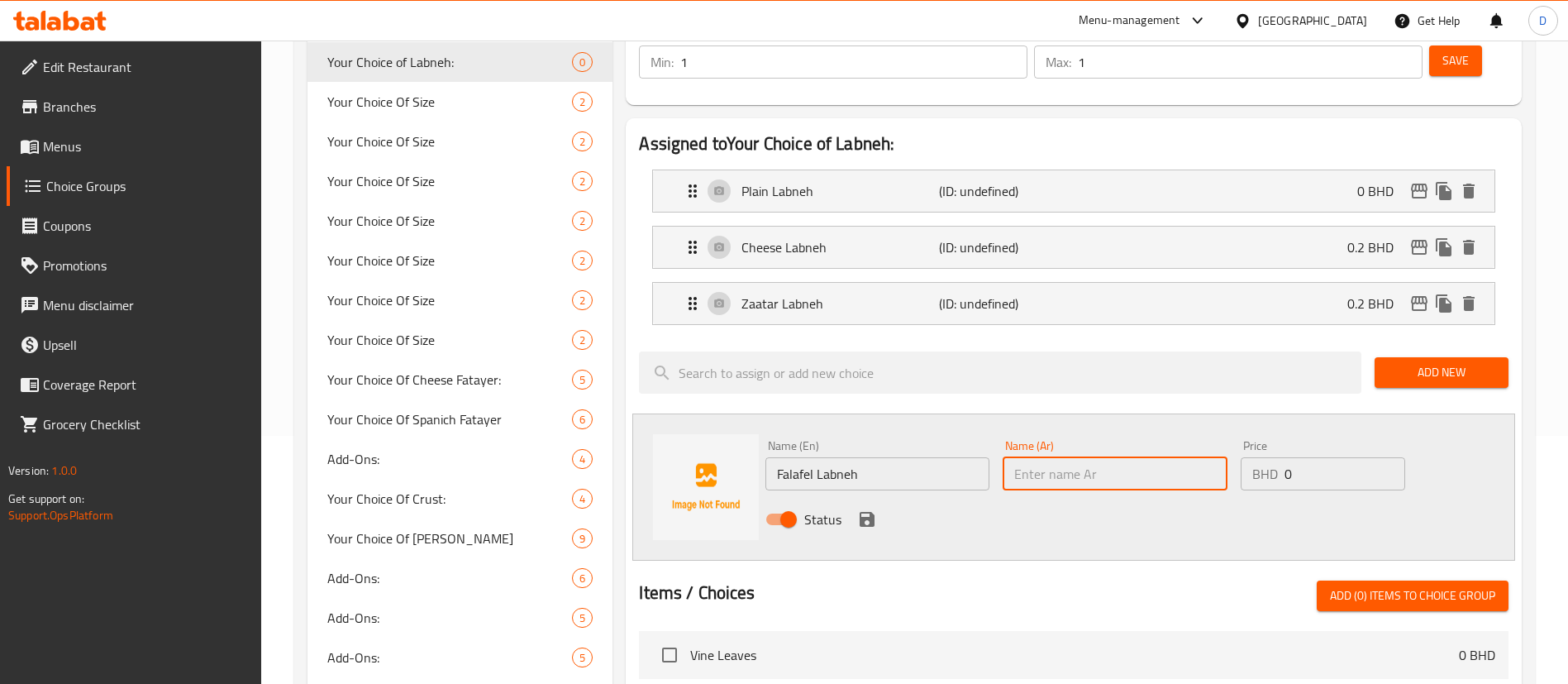
drag, startPoint x: 1056, startPoint y: 431, endPoint x: 969, endPoint y: 455, distance: 90.2
click at [1054, 457] on input "text" at bounding box center [1114, 473] width 224 height 33
paste input "فلافل لبنة"
type input "فلافل لبنة"
click at [871, 497] on div "Status" at bounding box center [1114, 519] width 712 height 45
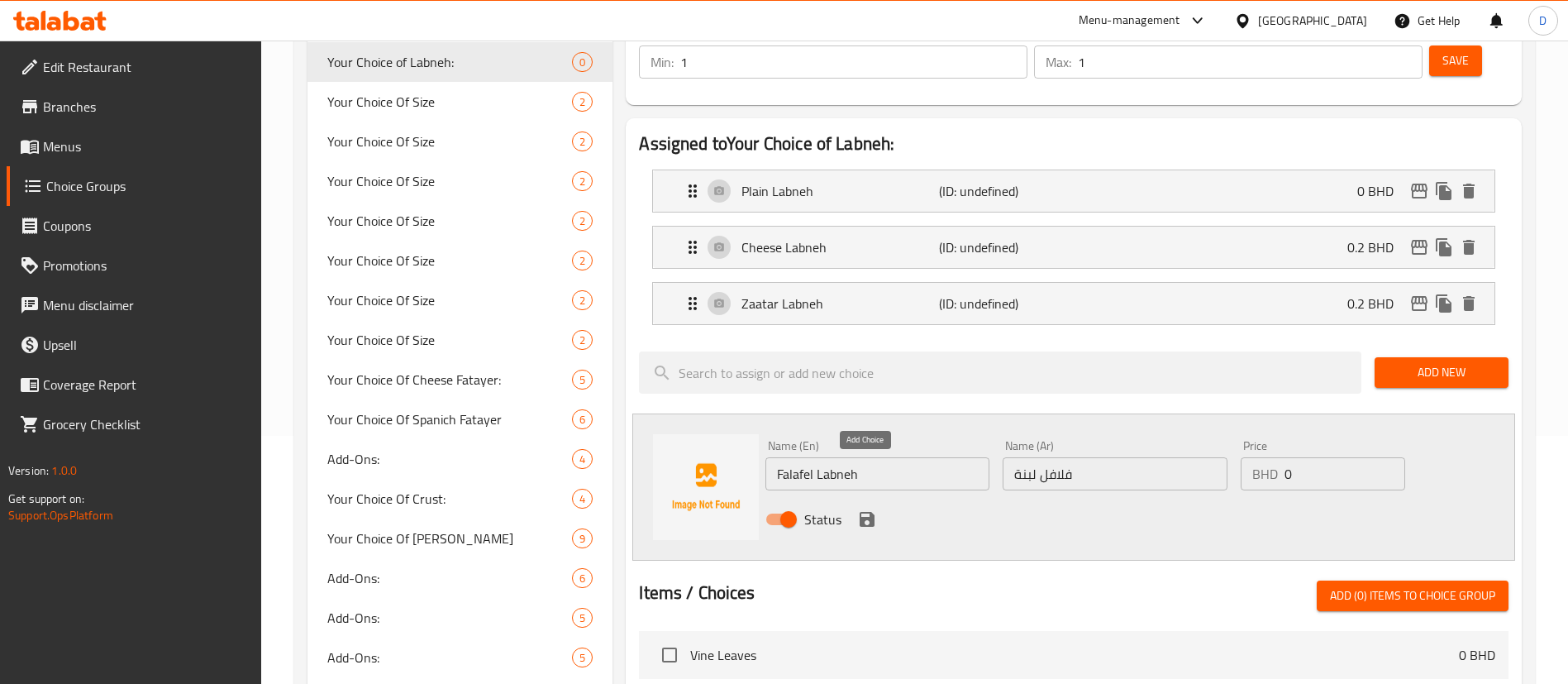
click at [867, 512] on icon "save" at bounding box center [867, 520] width 15 height 15
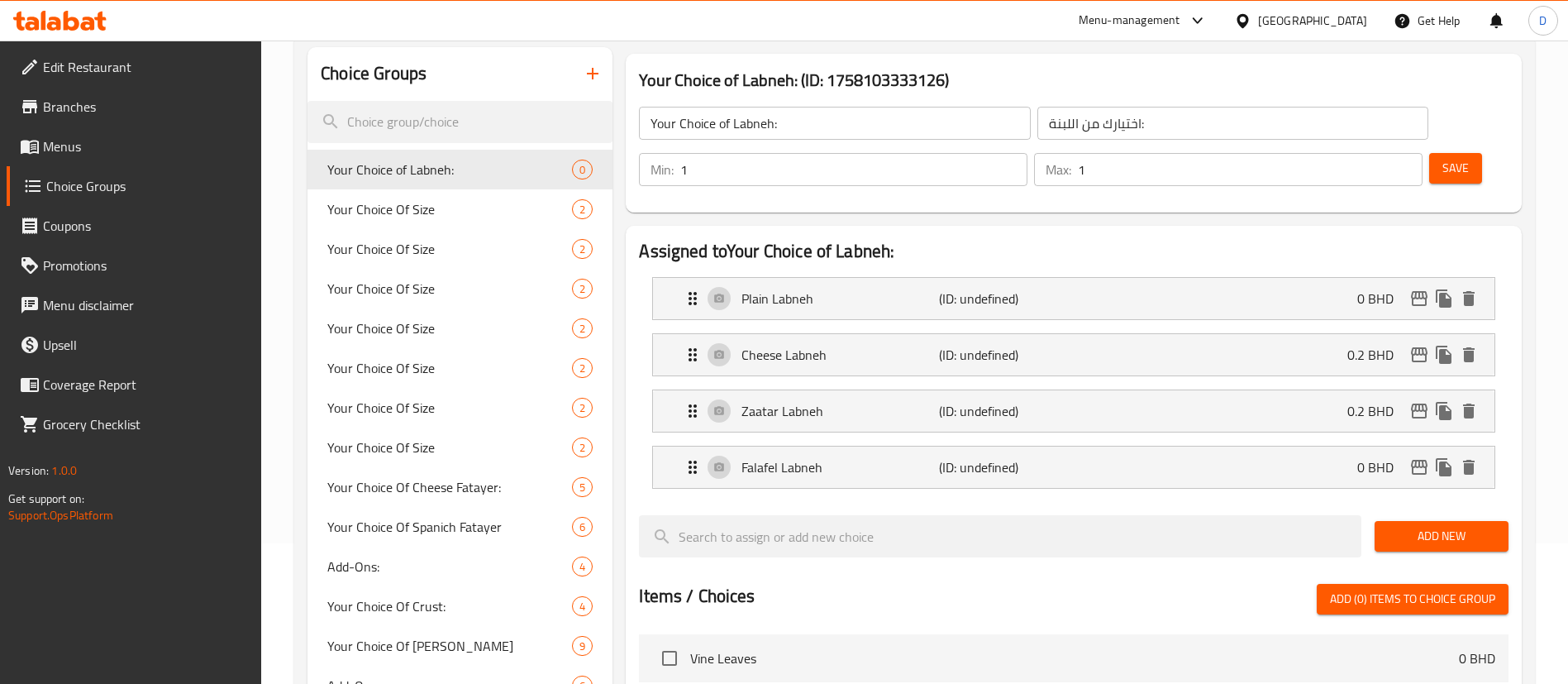
scroll to position [0, 0]
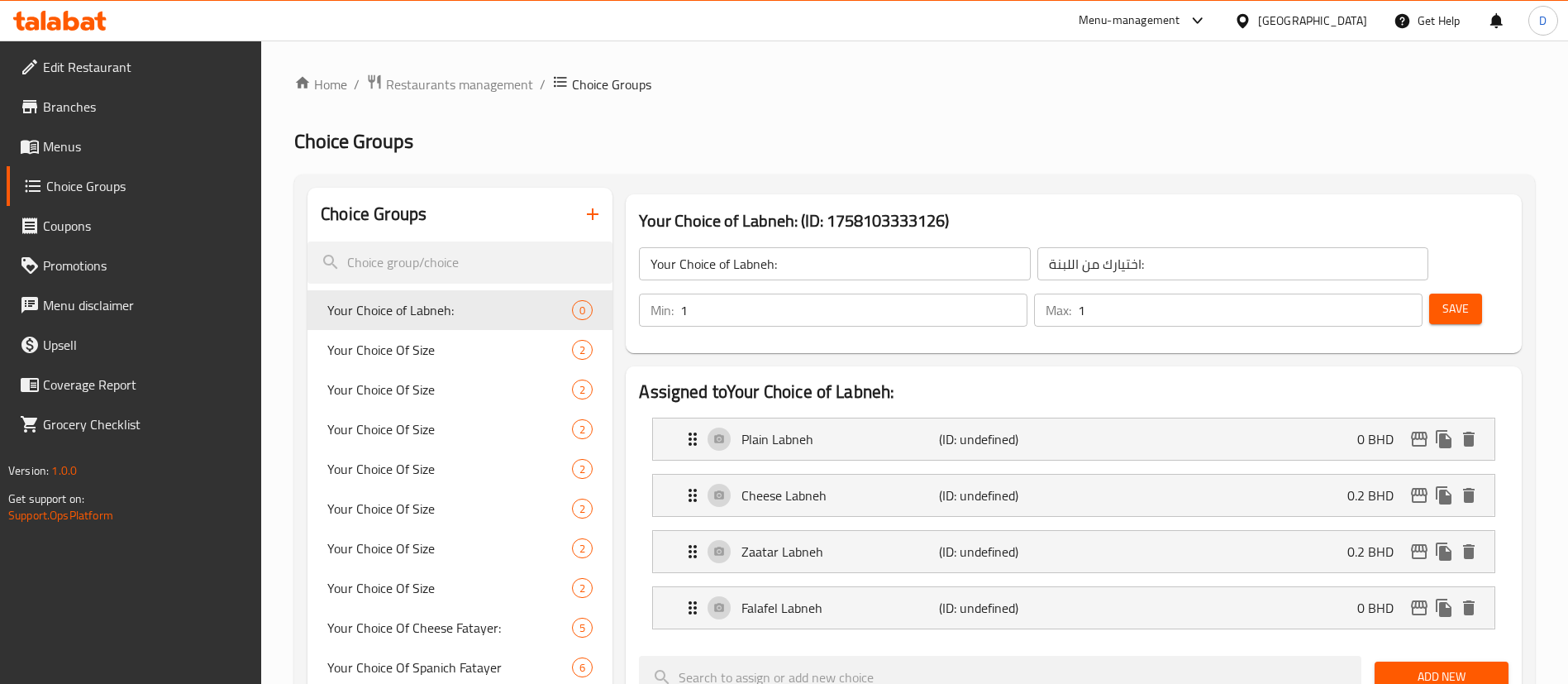
click at [1442, 299] on span "Save" at bounding box center [1455, 309] width 26 height 20
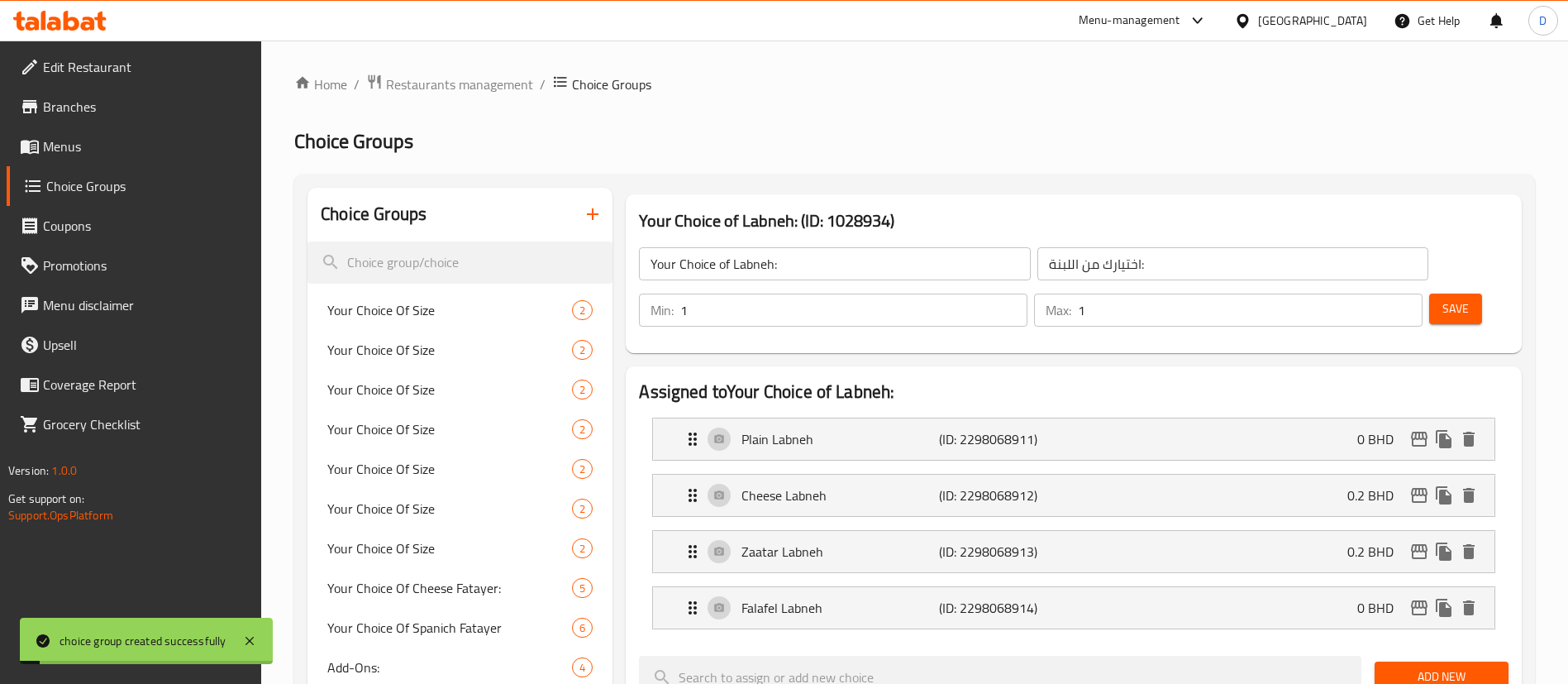
scroll to position [124, 0]
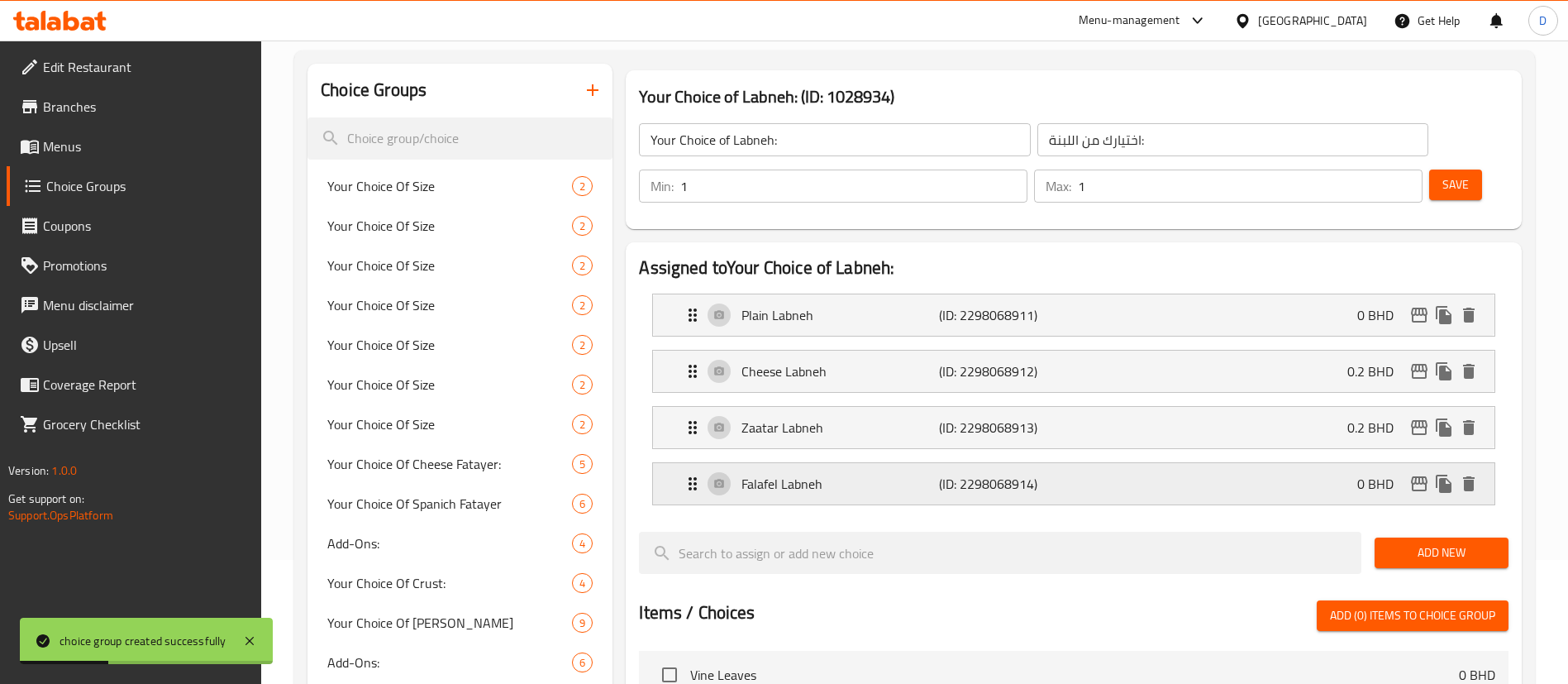
click at [1030, 474] on p "(ID: 2298068914)" at bounding box center [1004, 483] width 131 height 19
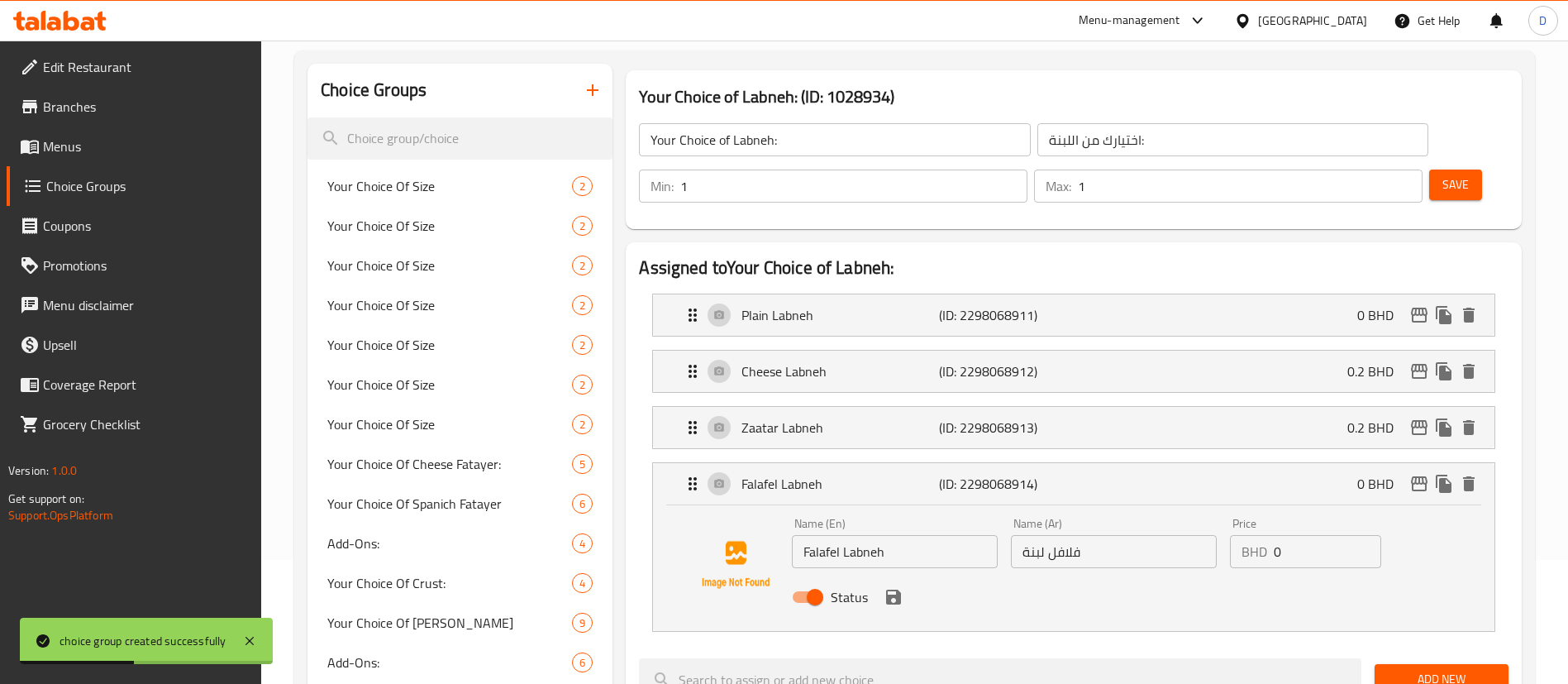
drag, startPoint x: 1294, startPoint y: 507, endPoint x: 1225, endPoint y: 517, distance: 69.7
click at [1225, 517] on div "Price BHD 0 Price" at bounding box center [1305, 543] width 164 height 63
click at [894, 589] on icon "save" at bounding box center [894, 597] width 15 height 15
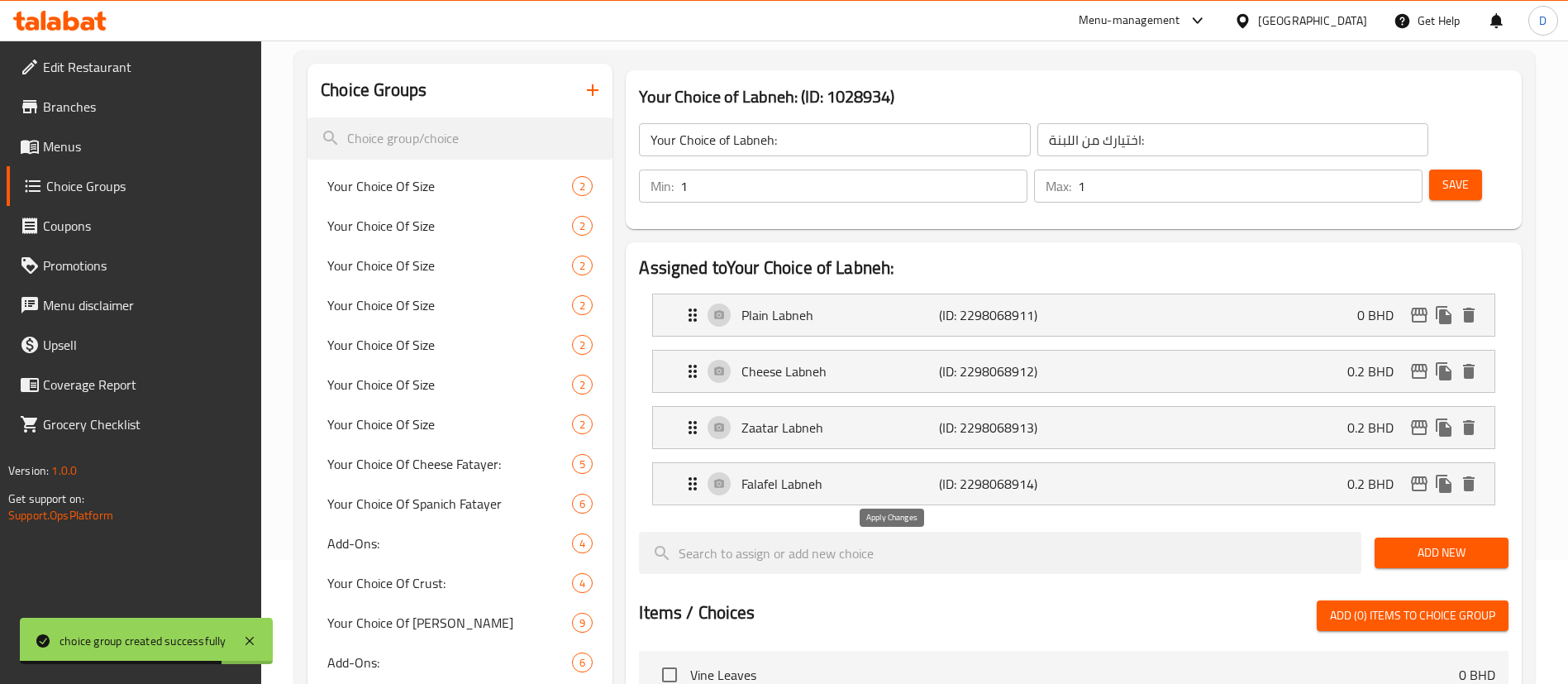
type input "0.2"
click at [1421, 474] on icon "edit" at bounding box center [1418, 483] width 19 height 19
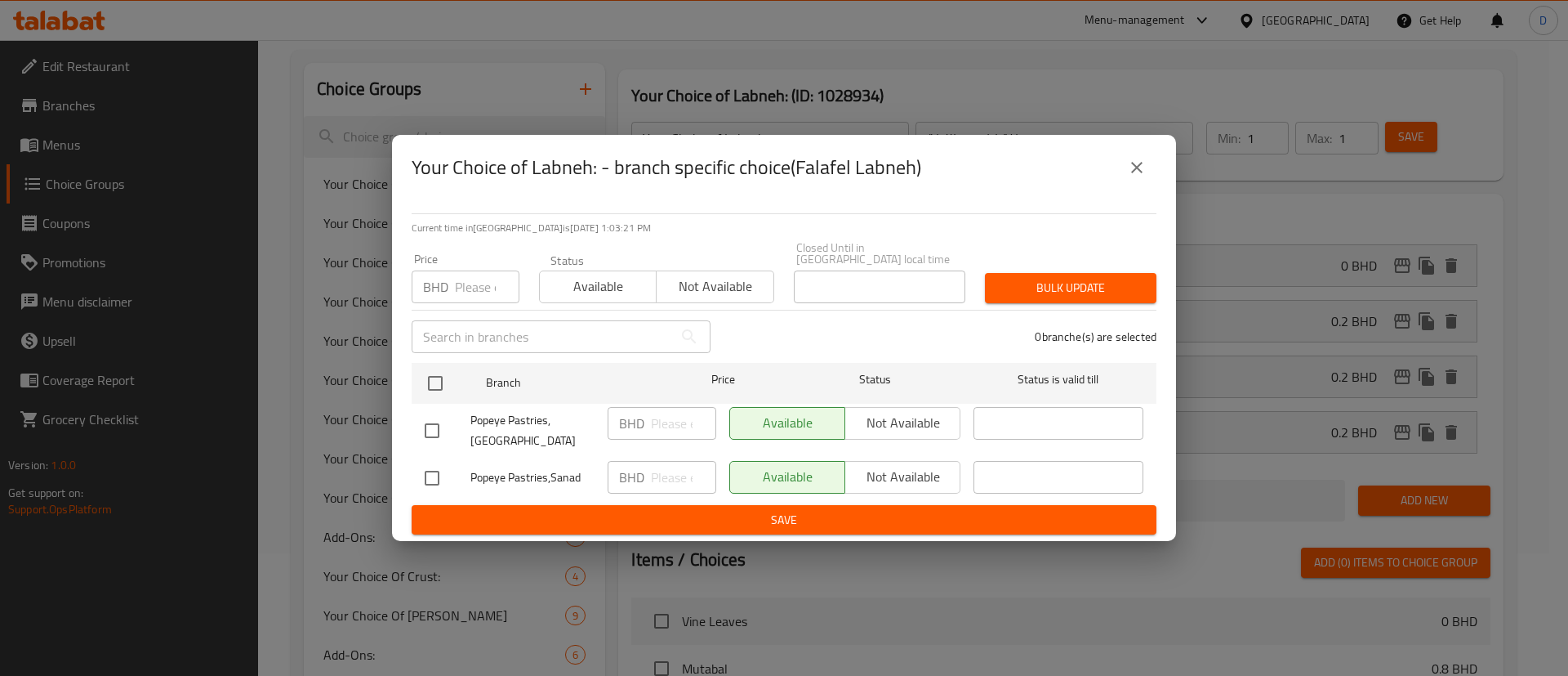
click at [495, 278] on input "number" at bounding box center [487, 286] width 64 height 33
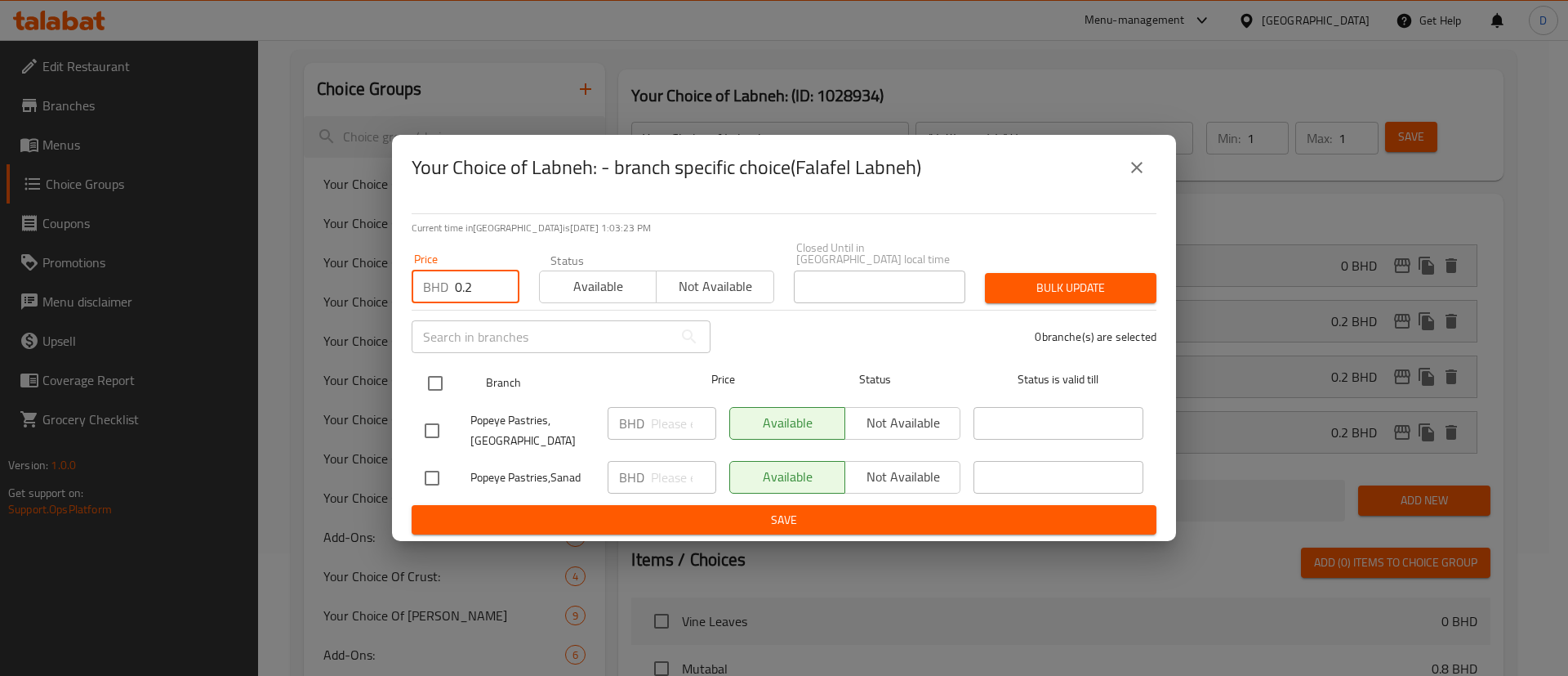
type input "0.2"
click at [437, 363] on div at bounding box center [448, 383] width 61 height 48
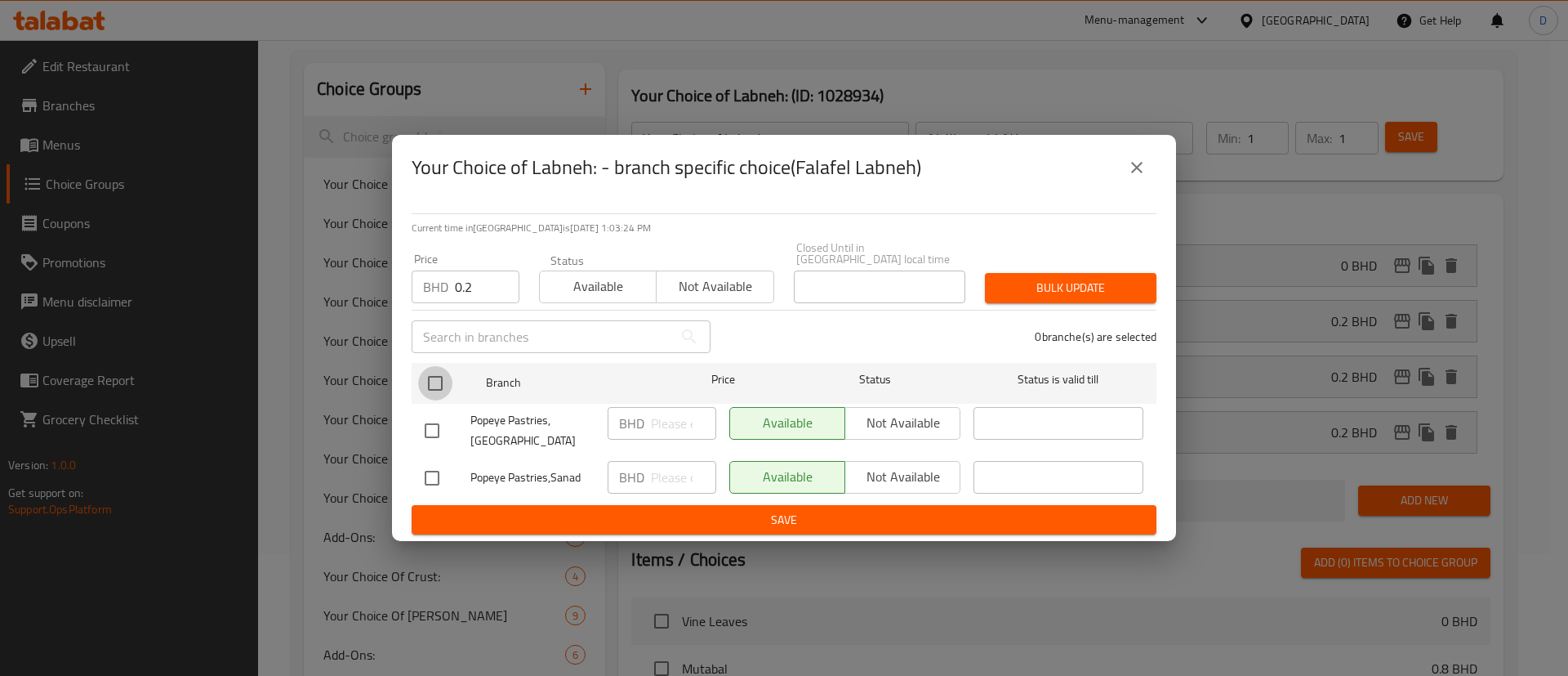
drag, startPoint x: 439, startPoint y: 380, endPoint x: 693, endPoint y: 351, distance: 255.7
click at [438, 380] on input "checkbox" at bounding box center [435, 383] width 34 height 34
checkbox input "true"
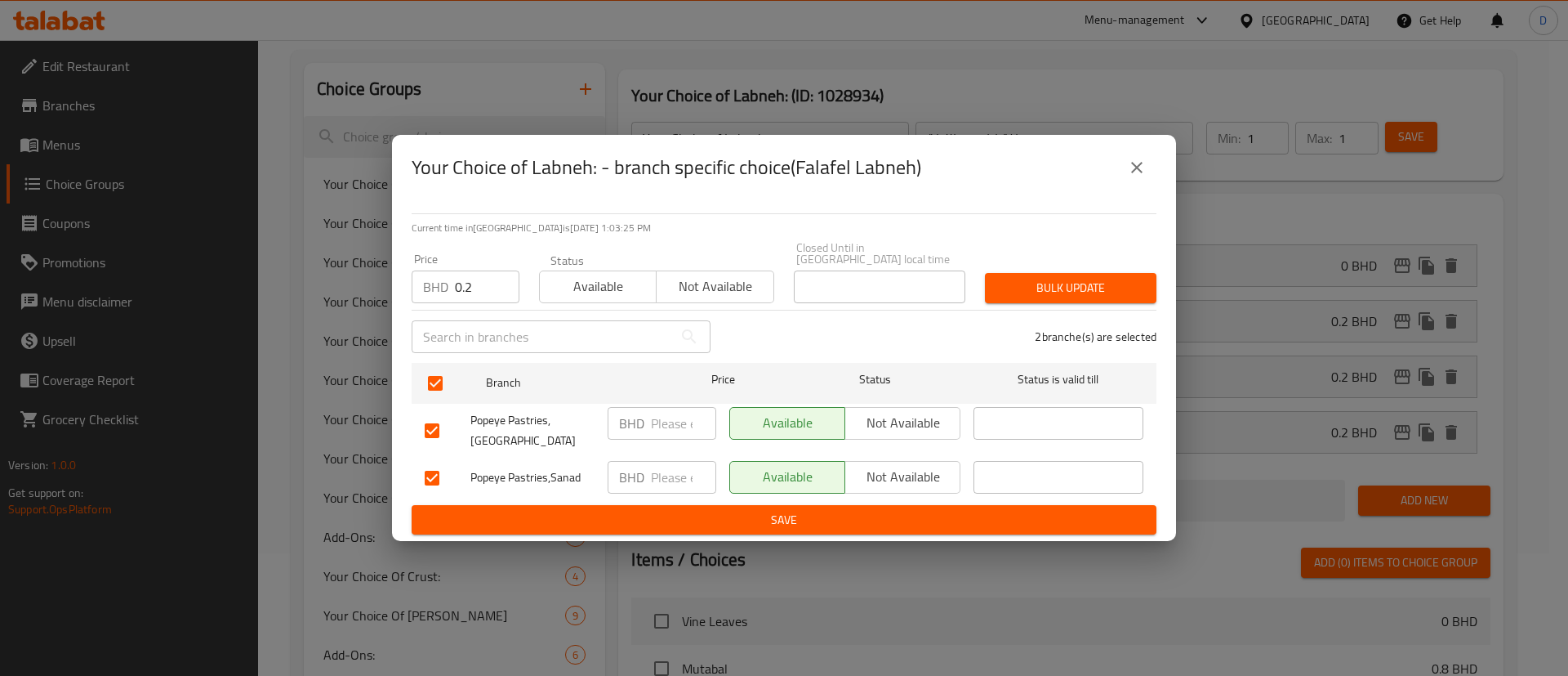
click at [997, 285] on button "Bulk update" at bounding box center [1070, 288] width 171 height 30
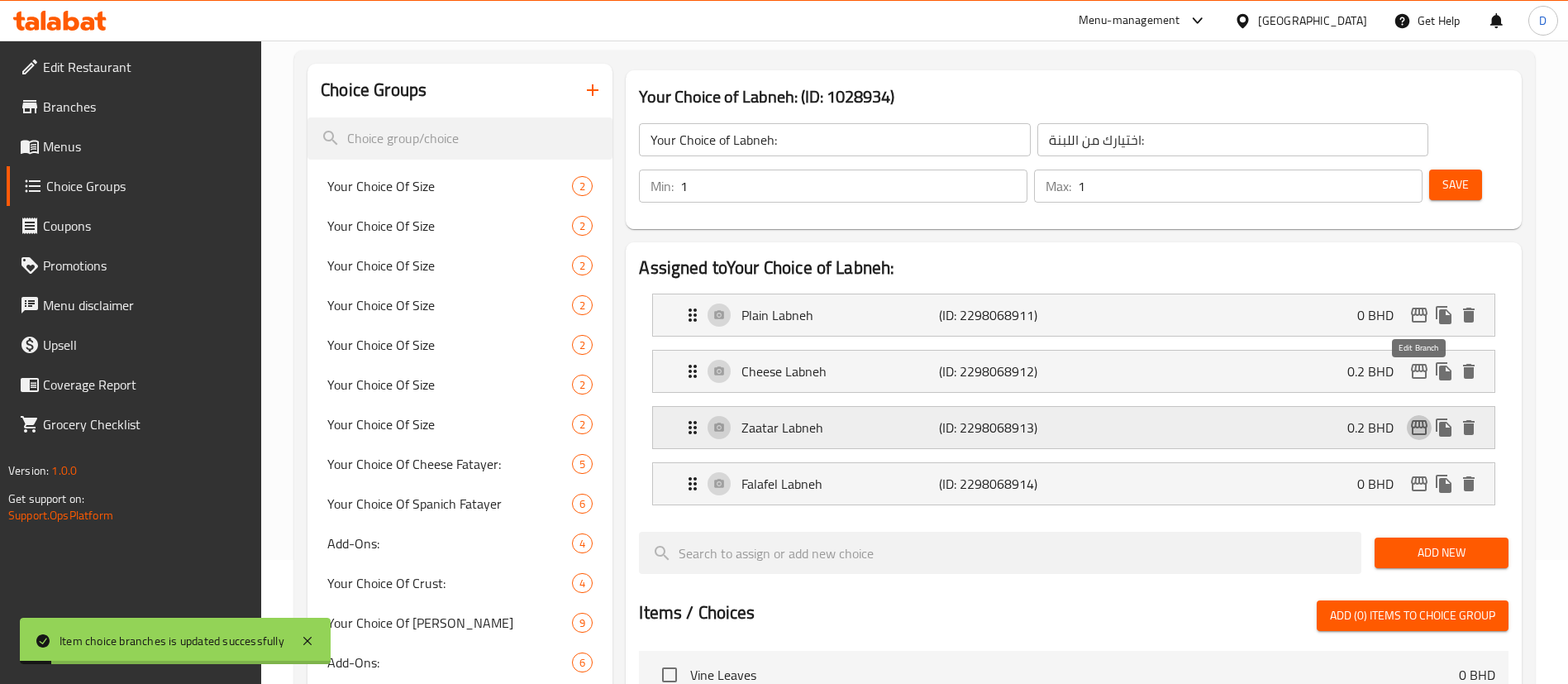
click at [1423, 417] on icon "edit" at bounding box center [1418, 427] width 19 height 19
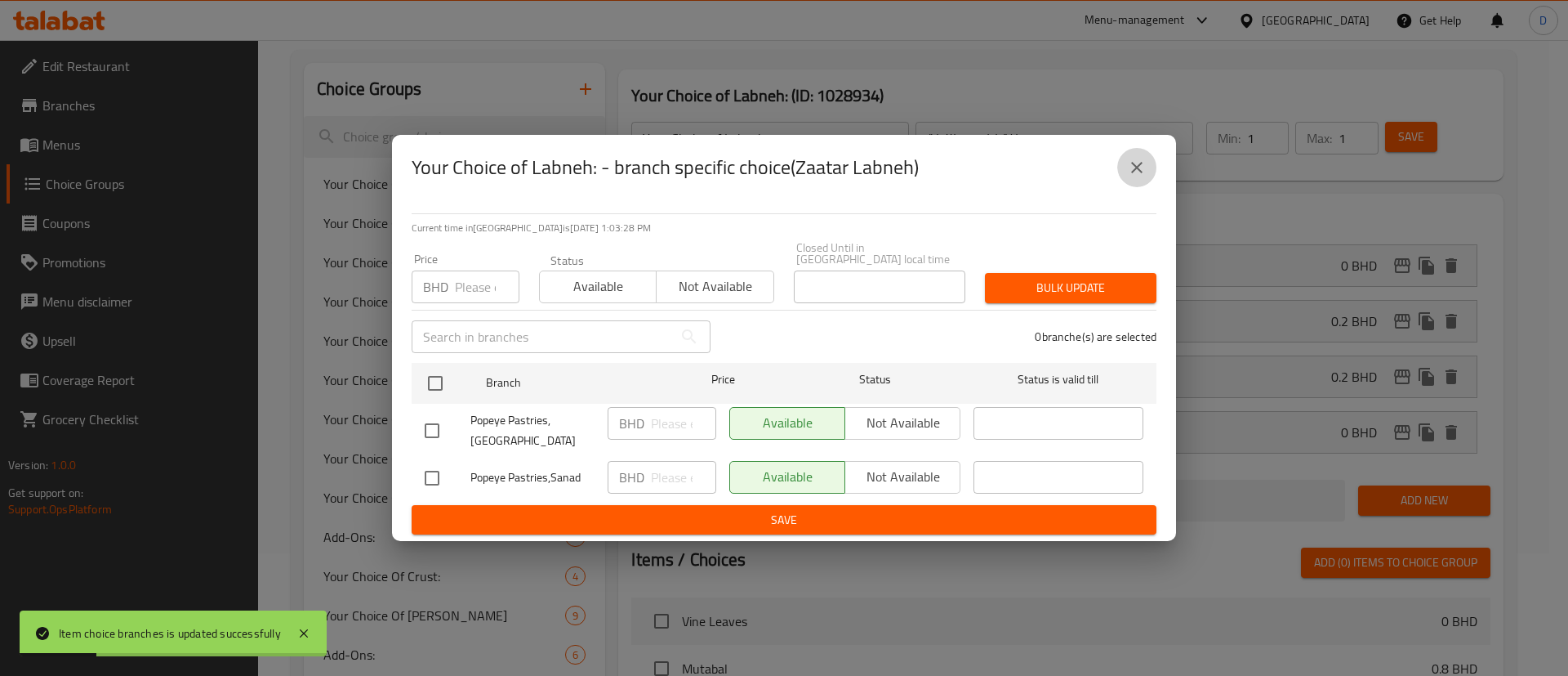
click at [1131, 164] on icon "close" at bounding box center [1136, 166] width 19 height 19
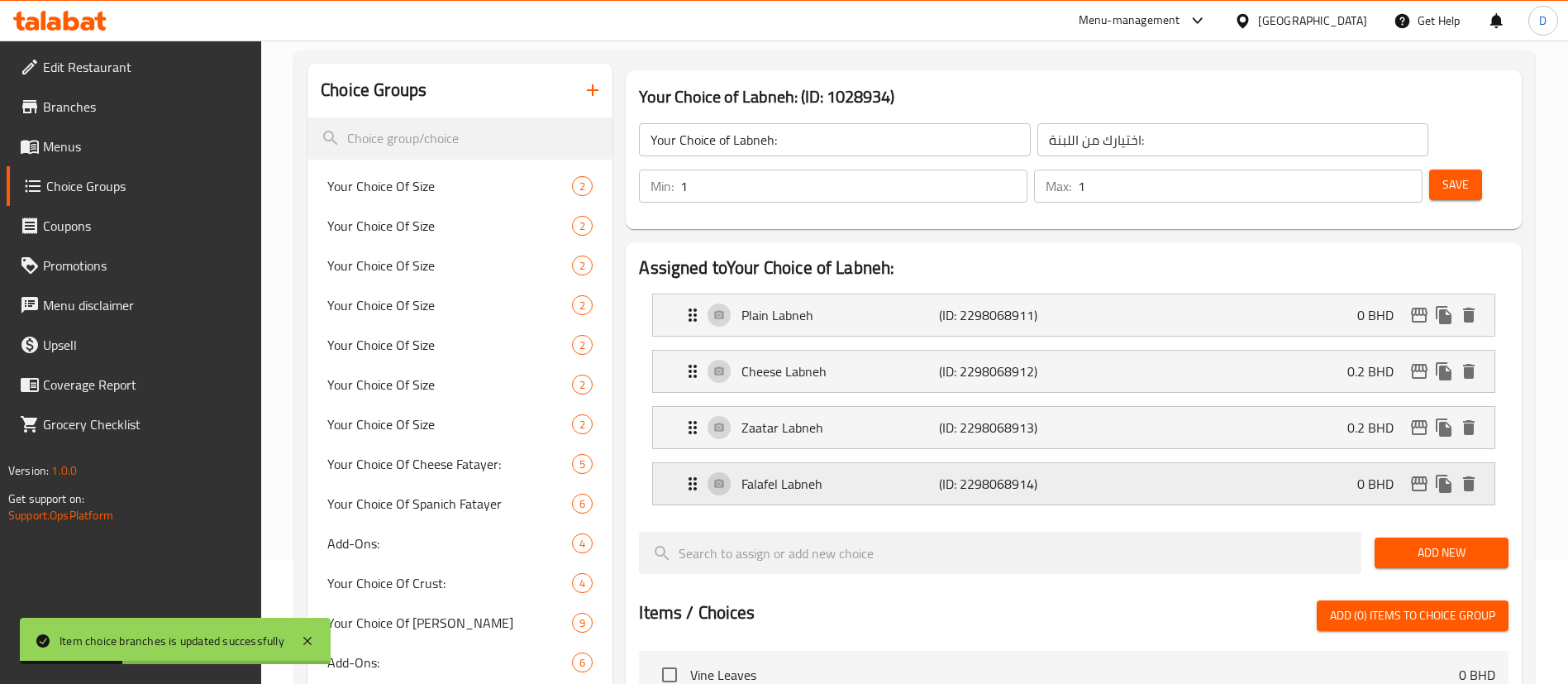
click at [1235, 463] on div "Falafel Labneh (ID: 2298068914) 0 BHD" at bounding box center [1079, 483] width 792 height 41
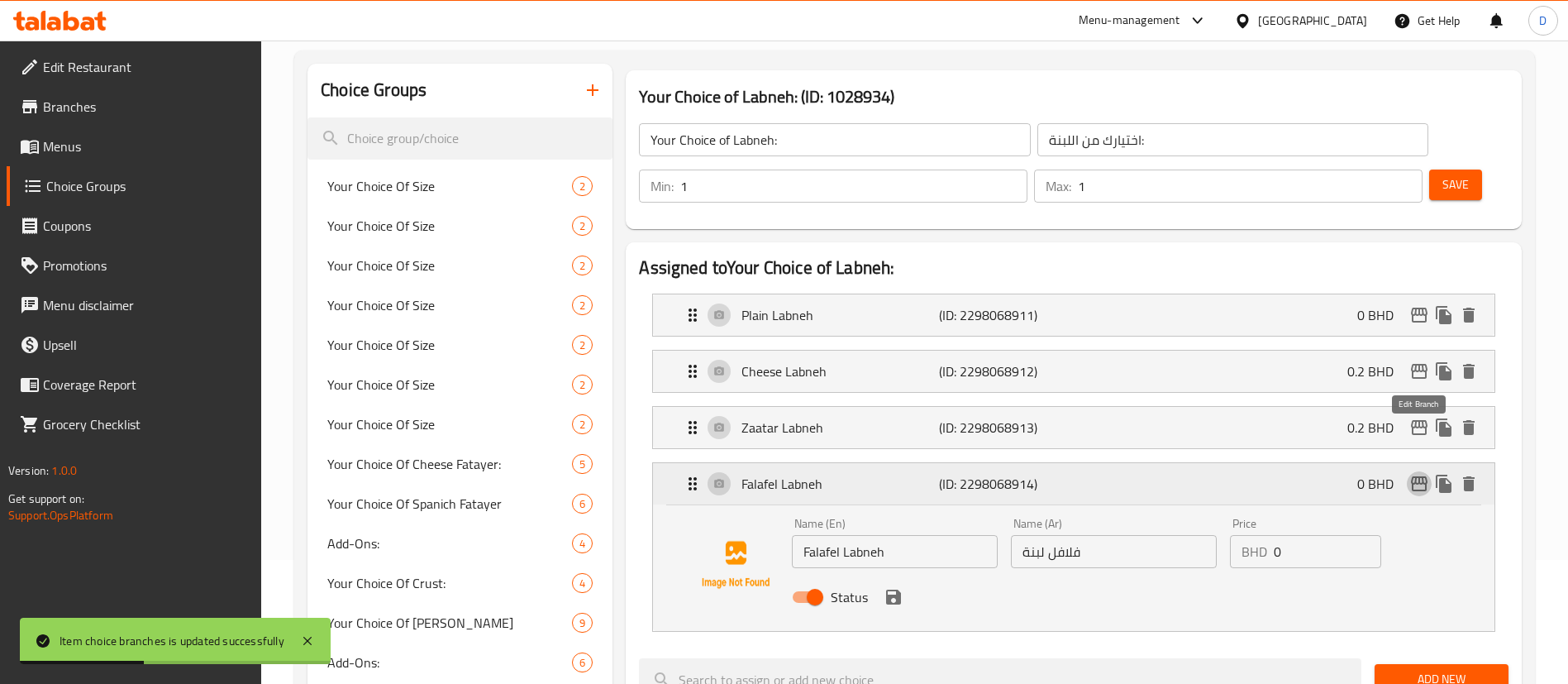
click at [1417, 477] on icon "edit" at bounding box center [1419, 484] width 17 height 15
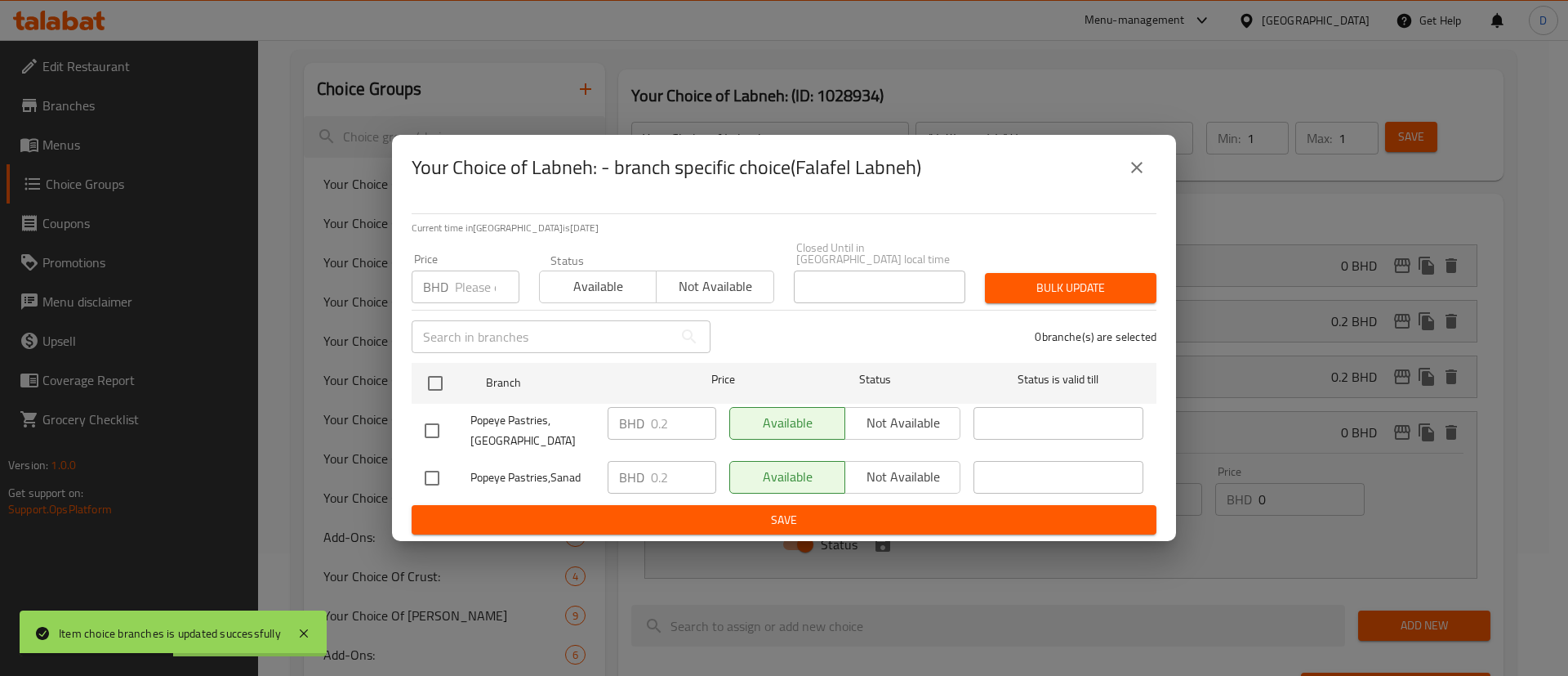
click at [1134, 162] on icon "close" at bounding box center [1136, 166] width 19 height 19
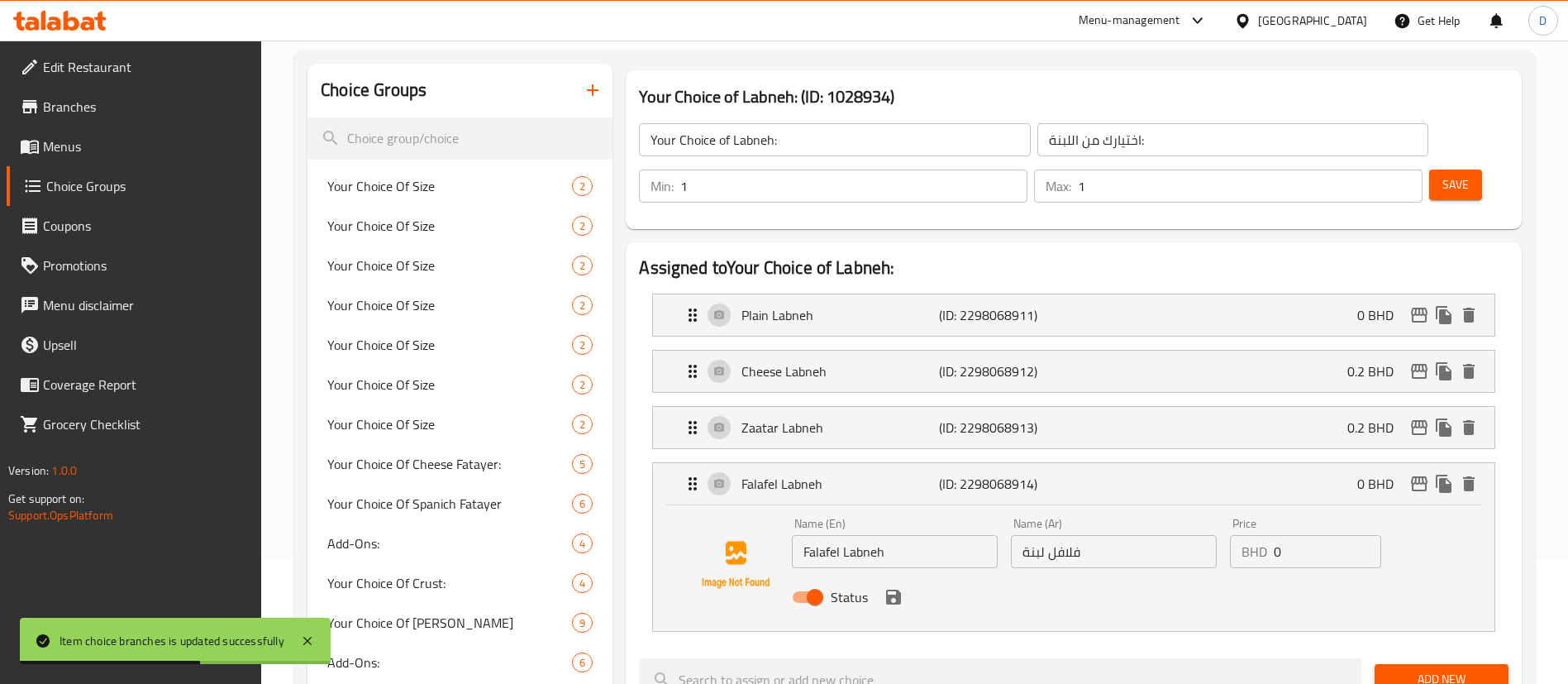
click at [1442, 174] on span "Save" at bounding box center [1455, 185] width 26 height 20
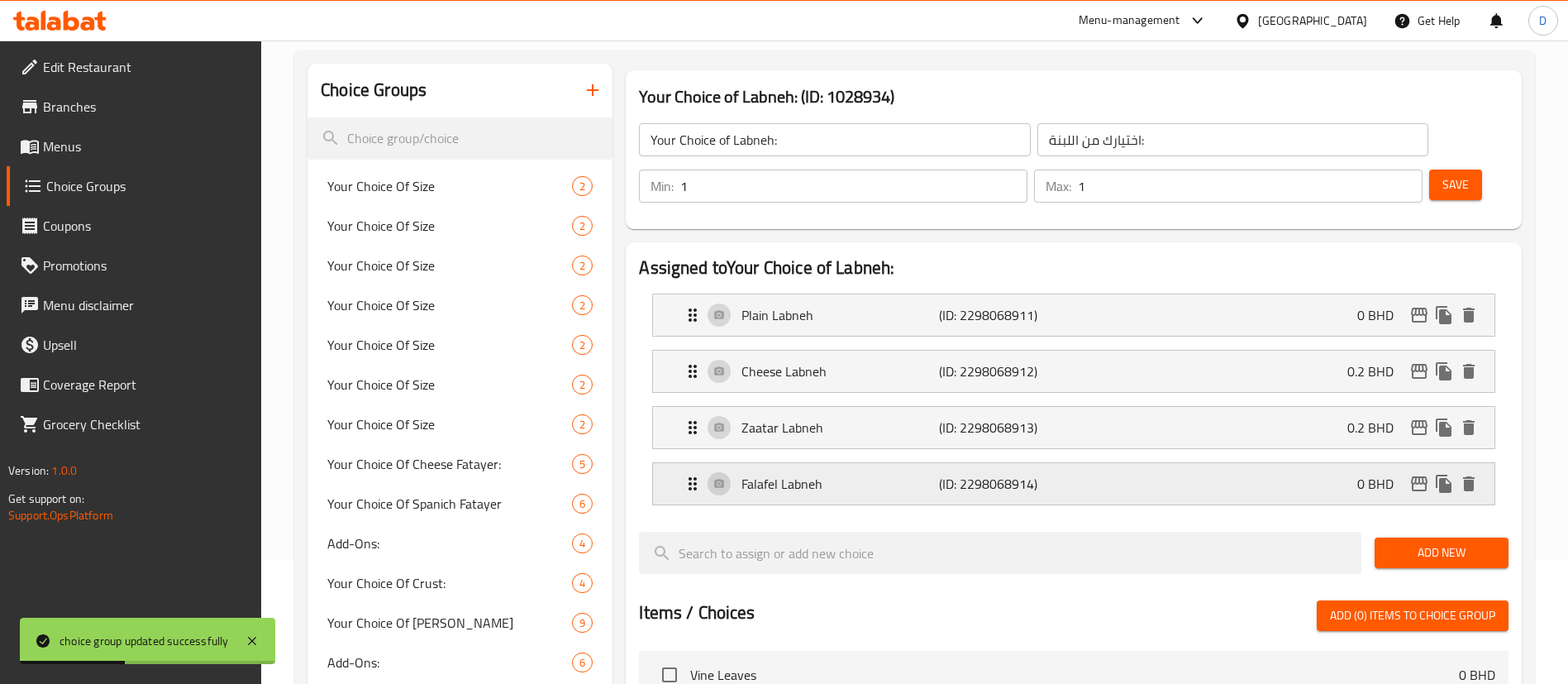
click at [1341, 463] on div "Falafel Labneh (ID: 2298068914) 0 BHD" at bounding box center [1079, 483] width 792 height 41
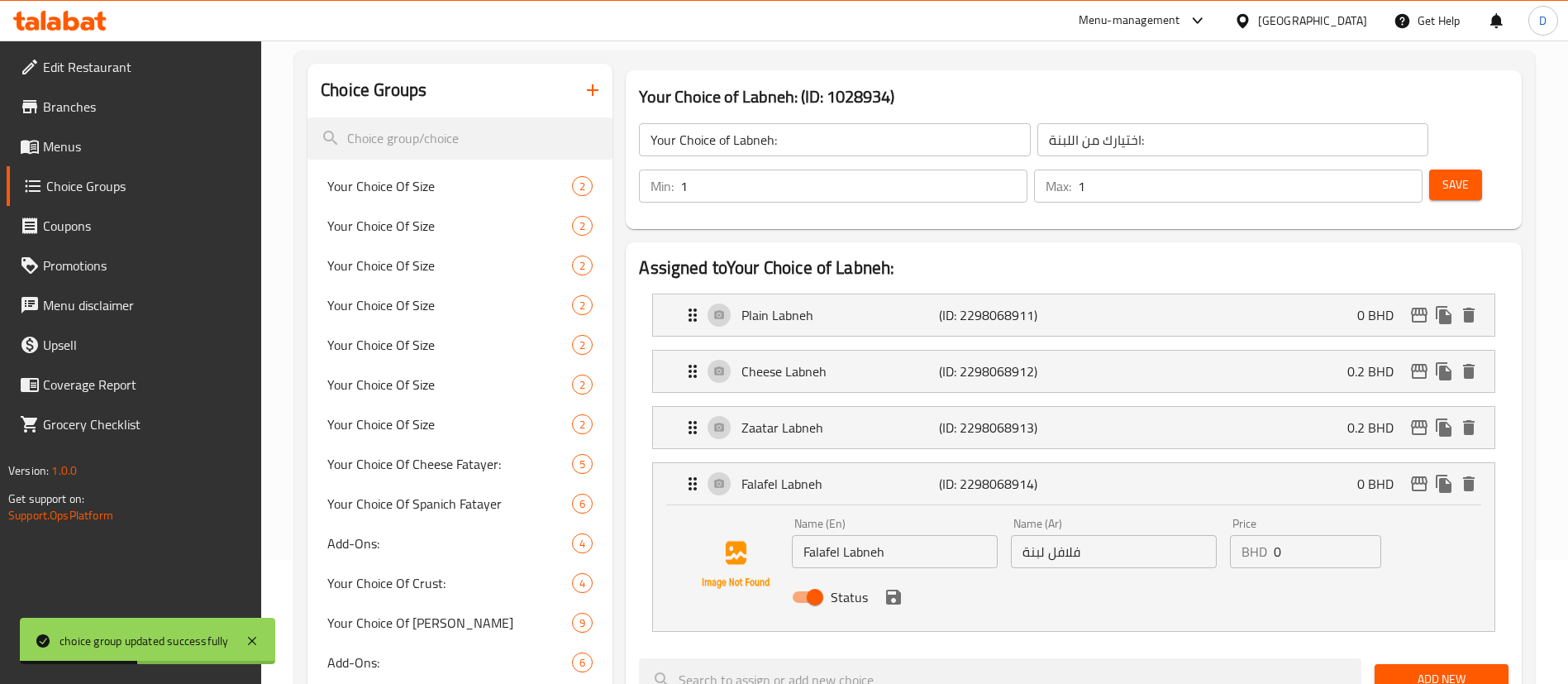
drag, startPoint x: 1282, startPoint y: 510, endPoint x: 1228, endPoint y: 507, distance: 54.1
click at [1230, 535] on div "BHD 0 Price" at bounding box center [1305, 551] width 151 height 33
click at [894, 587] on icon "save" at bounding box center [893, 596] width 19 height 19
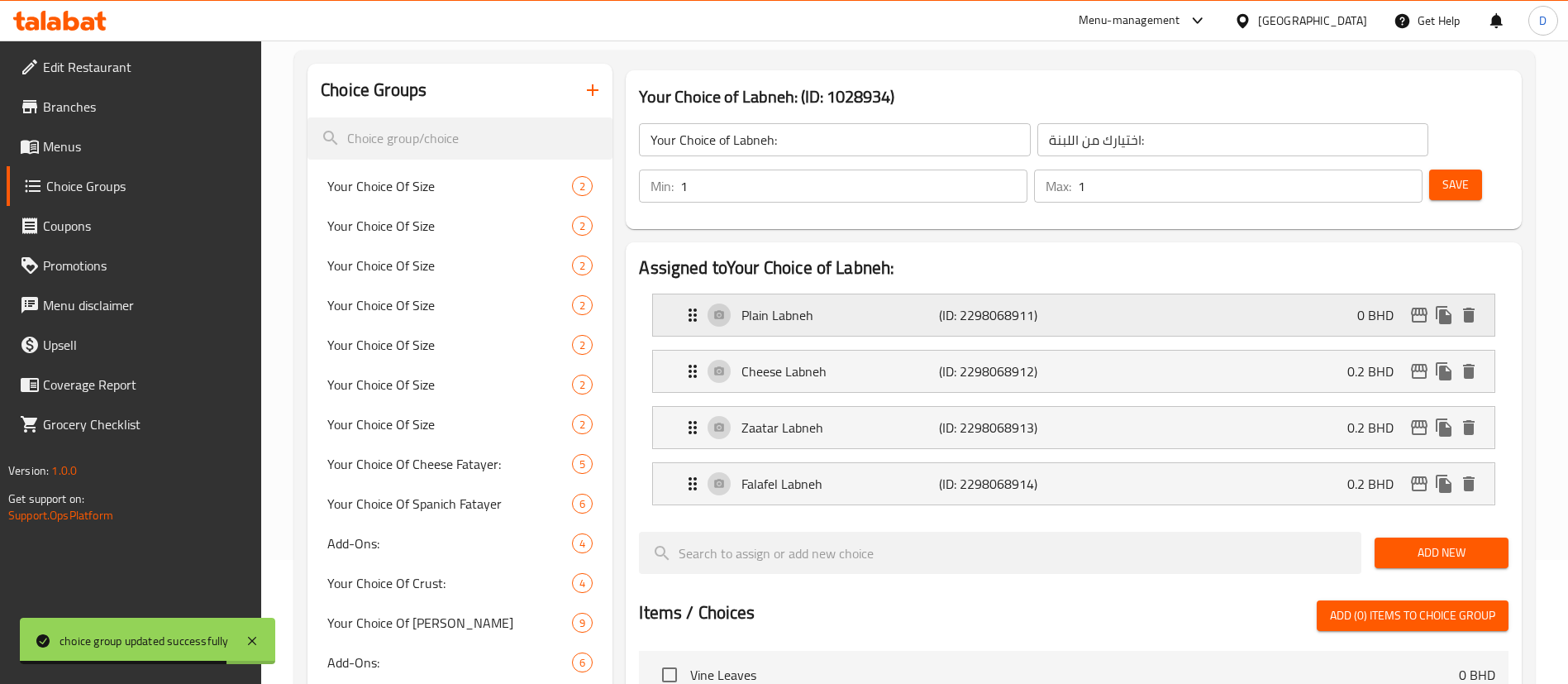
type input "0.2"
drag, startPoint x: 1432, startPoint y: 145, endPoint x: 1425, endPoint y: 169, distance: 25.0
click at [1442, 174] on span "Save" at bounding box center [1455, 185] width 26 height 20
click at [1417, 474] on icon "edit" at bounding box center [1418, 483] width 19 height 19
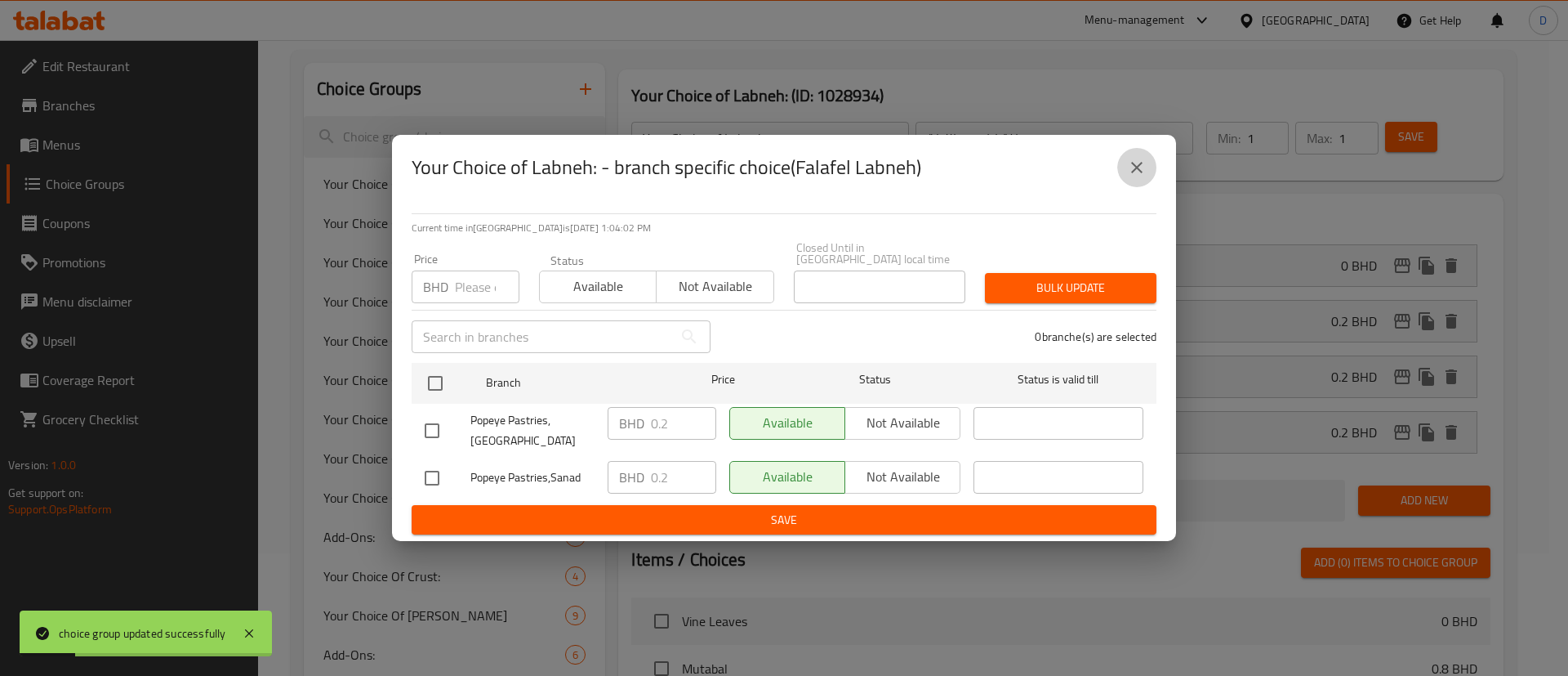
click at [1139, 168] on icon "close" at bounding box center [1136, 166] width 19 height 19
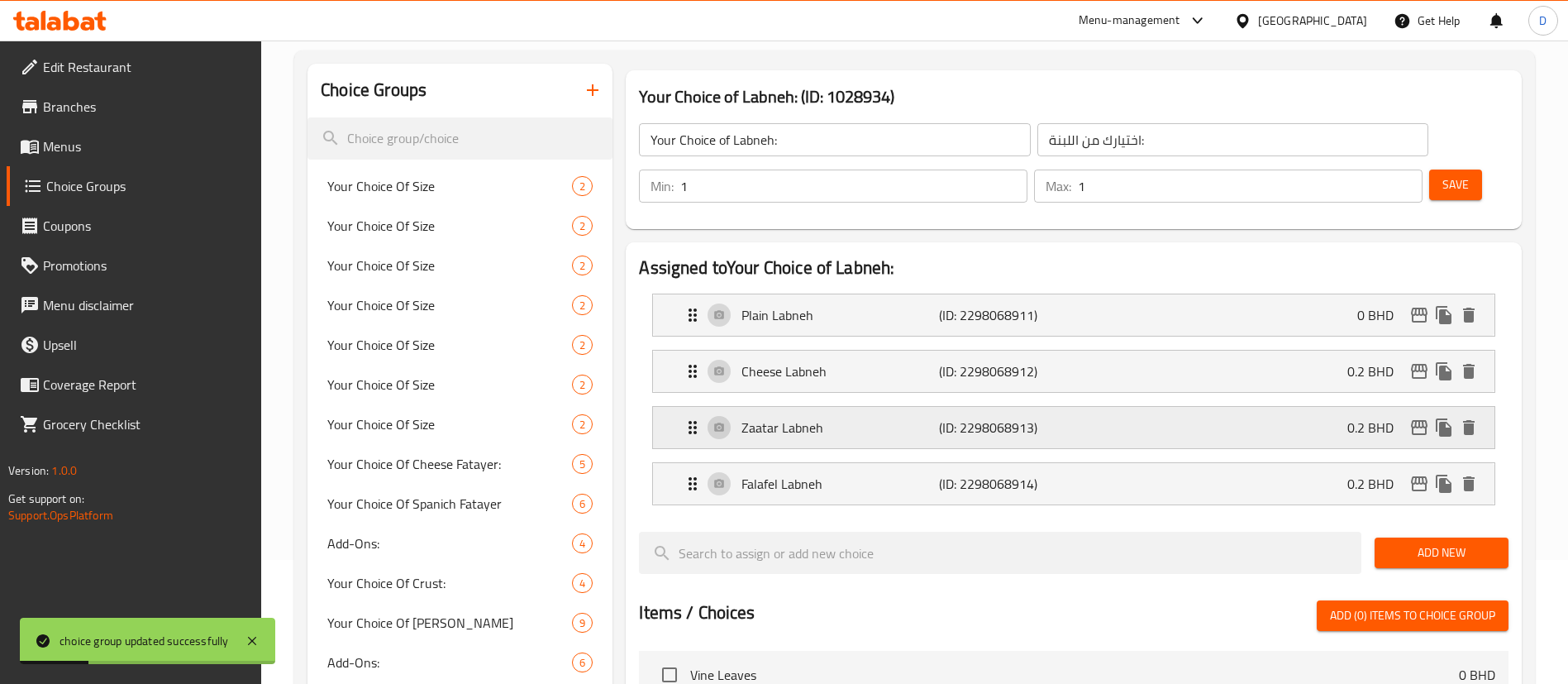
click at [1419, 417] on icon "edit" at bounding box center [1418, 427] width 19 height 19
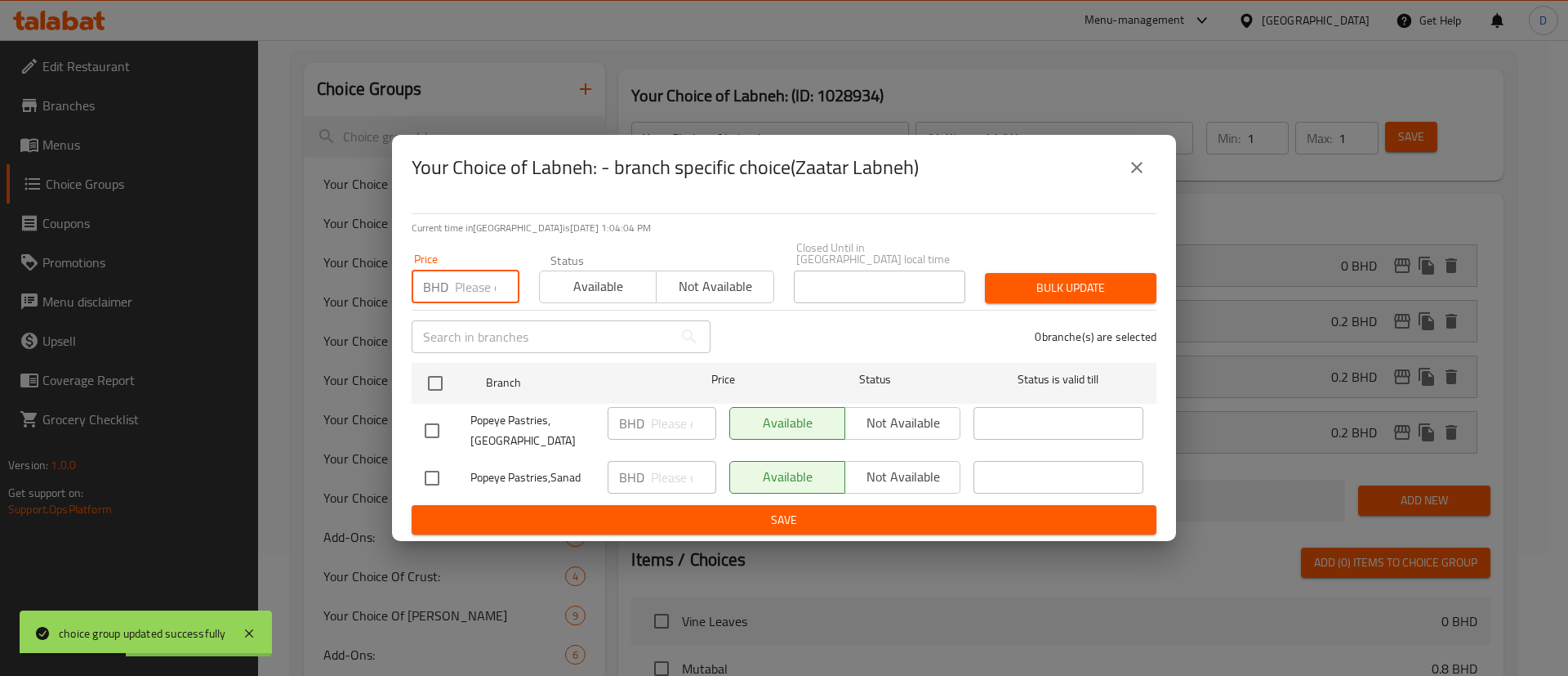
click at [478, 270] on input "number" at bounding box center [487, 286] width 64 height 33
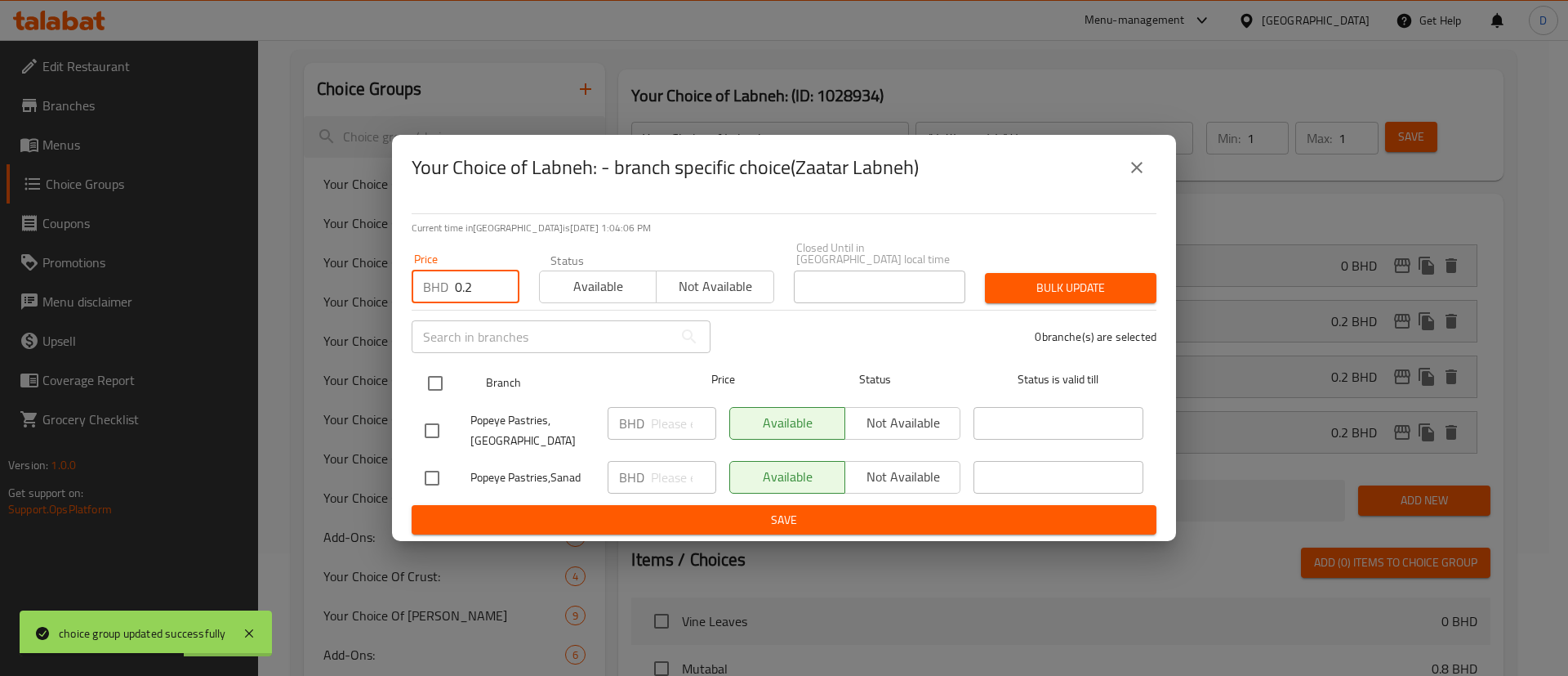
type input "0.2"
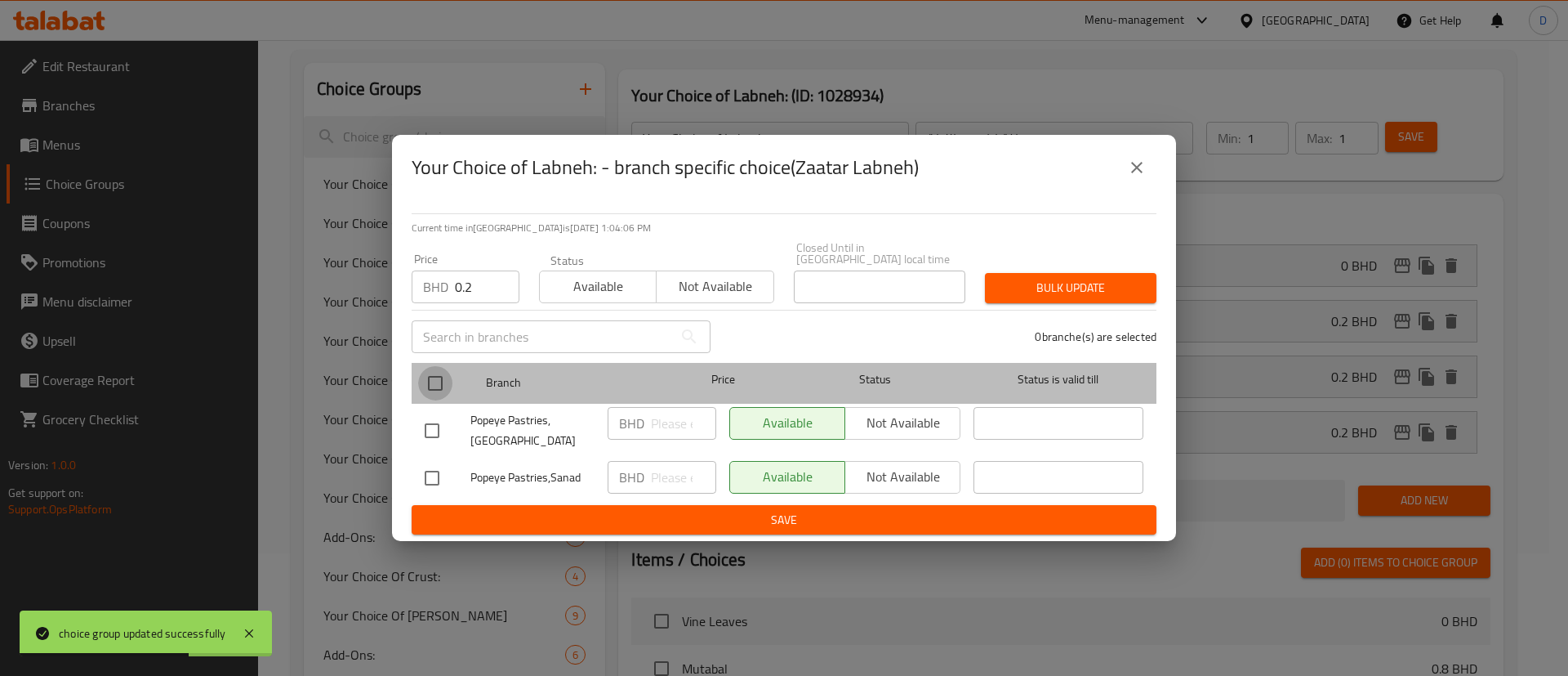
click at [437, 393] on input "checkbox" at bounding box center [435, 383] width 34 height 34
checkbox input "true"
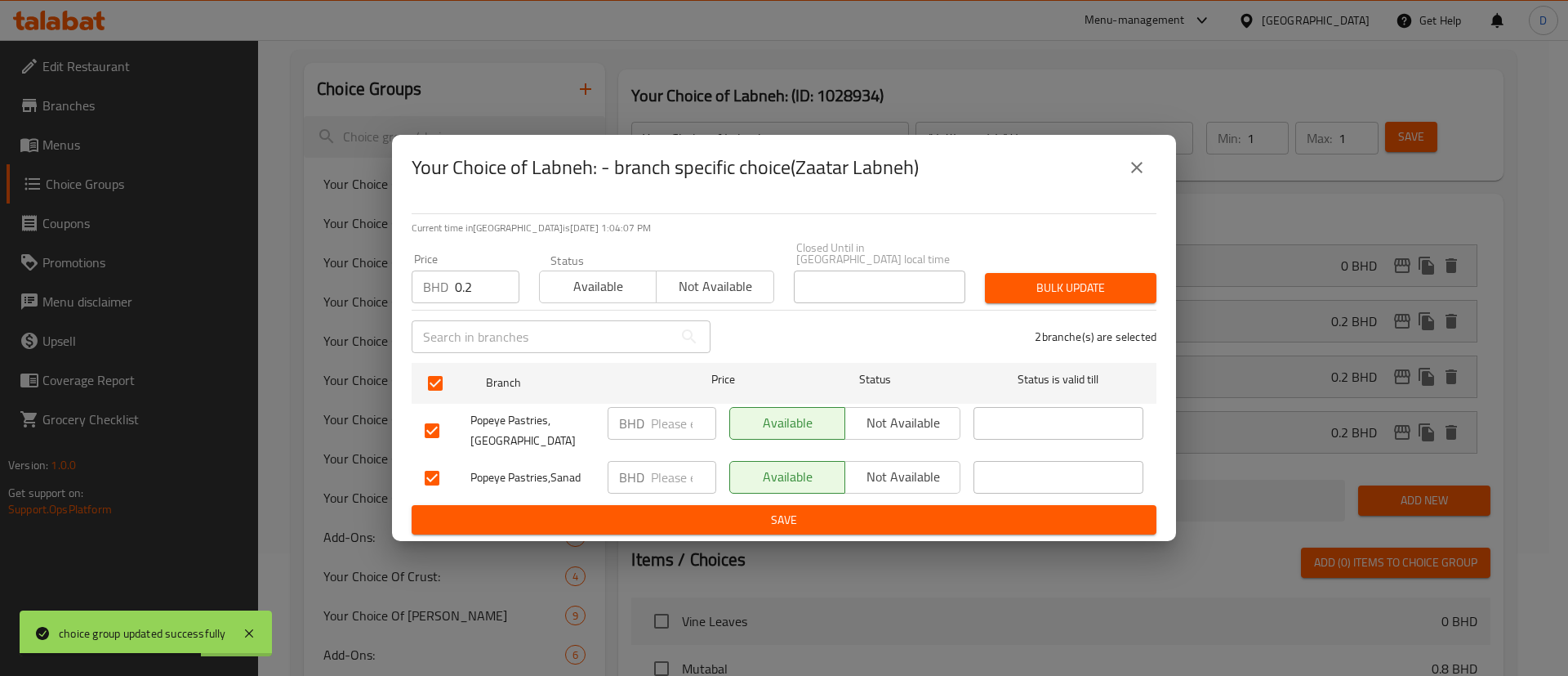
click at [1031, 279] on span "Bulk update" at bounding box center [1070, 288] width 146 height 20
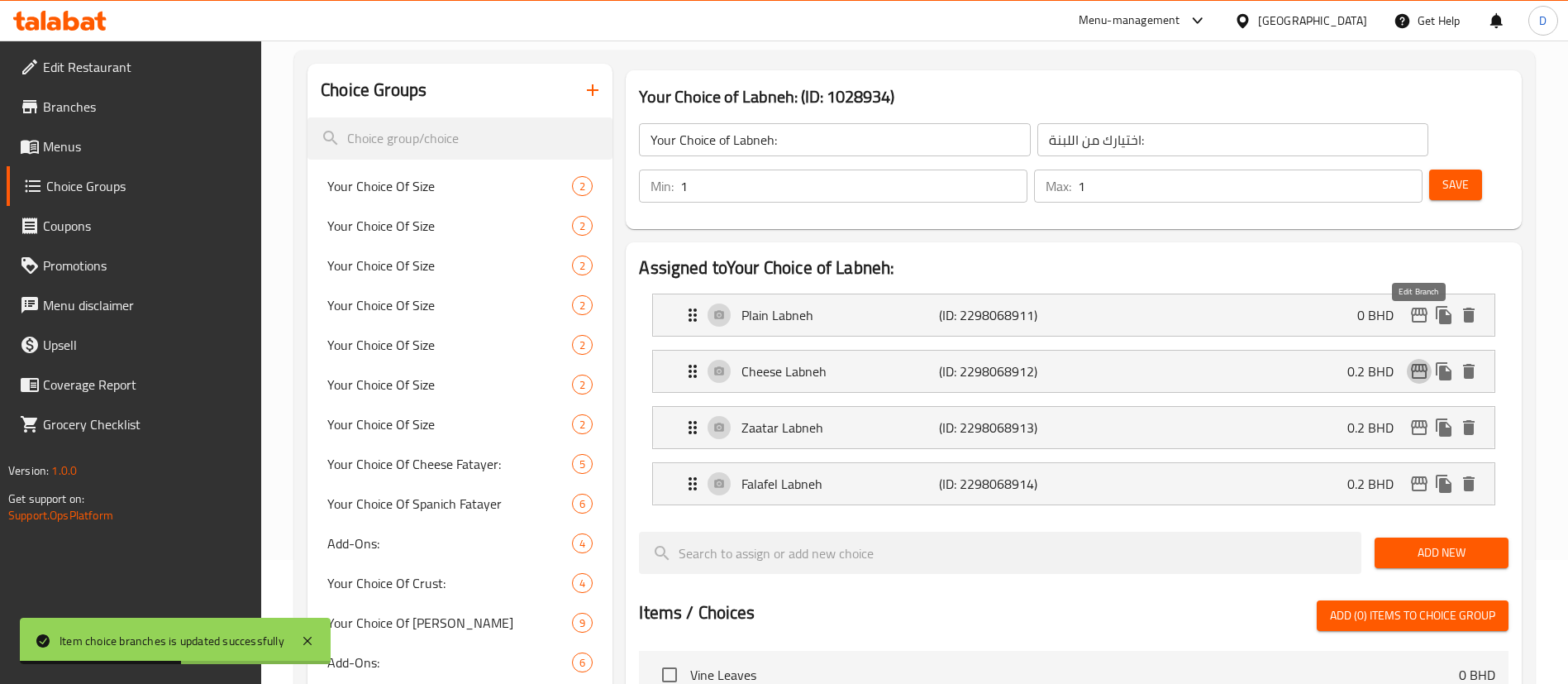
drag, startPoint x: 1422, startPoint y: 325, endPoint x: 1298, endPoint y: 359, distance: 128.6
click at [1419, 329] on nav "Plain Labneh (ID: 2298068911) 0 BHD Name (En) Plain Labneh Name (En) Name (Ar) …" at bounding box center [1073, 399] width 869 height 238
click at [1427, 361] on icon "edit" at bounding box center [1418, 371] width 19 height 19
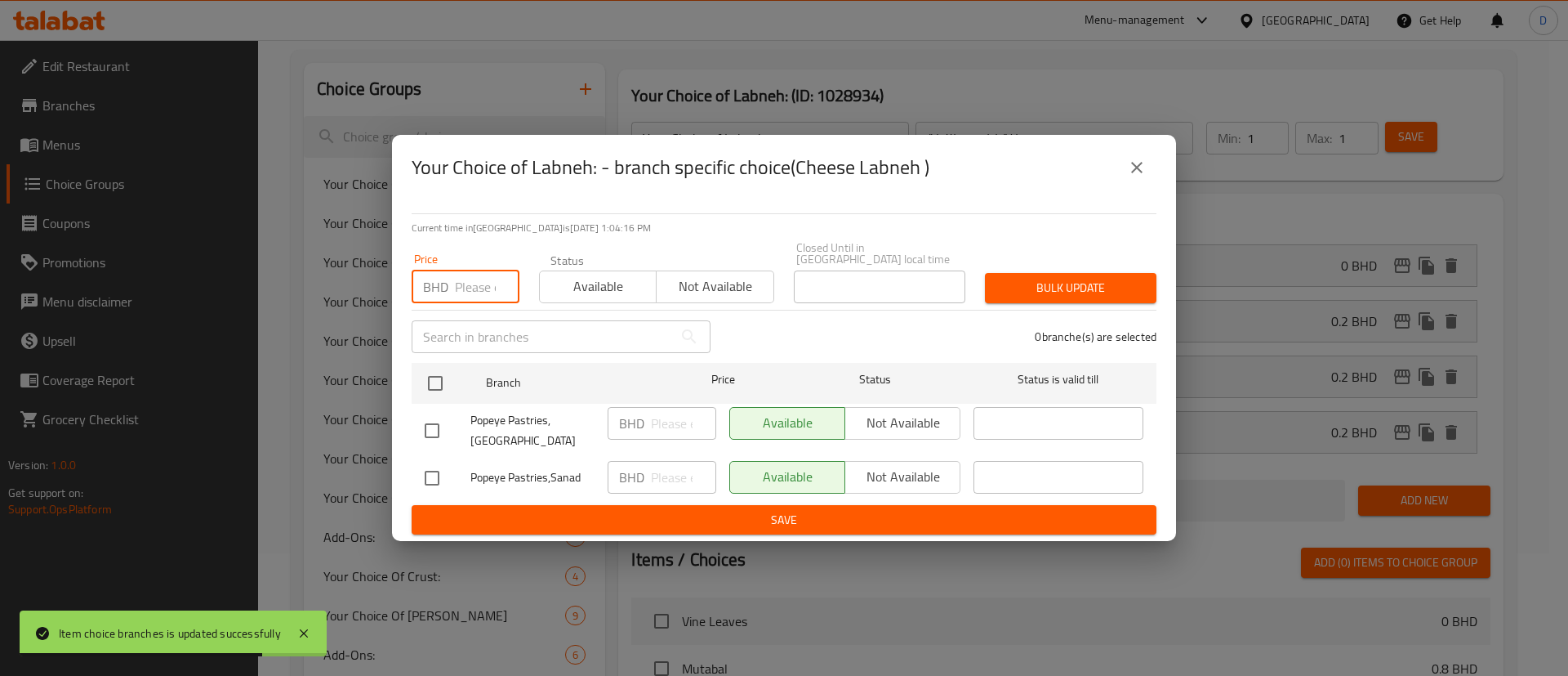
click at [460, 288] on input "number" at bounding box center [487, 286] width 64 height 33
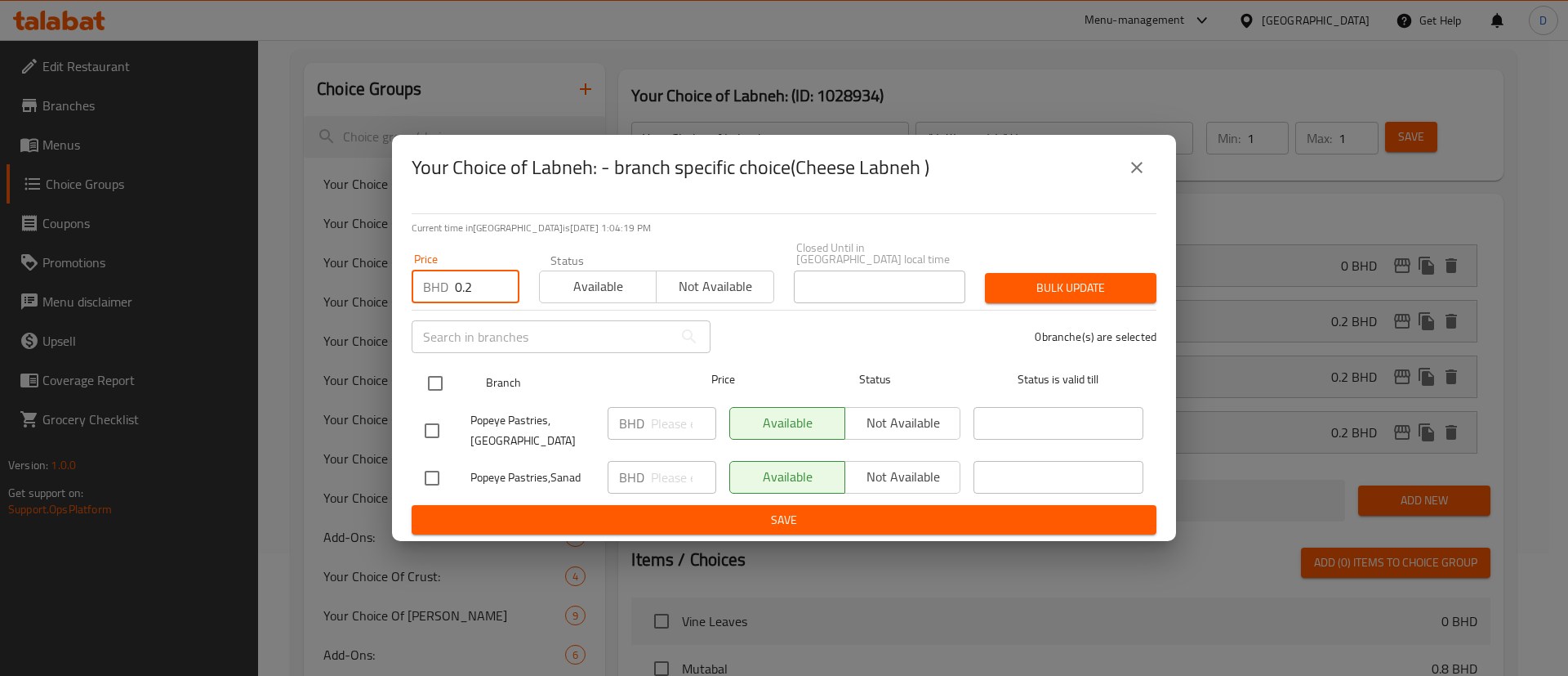
type input "0.2"
click at [432, 366] on input "checkbox" at bounding box center [435, 383] width 34 height 34
checkbox input "true"
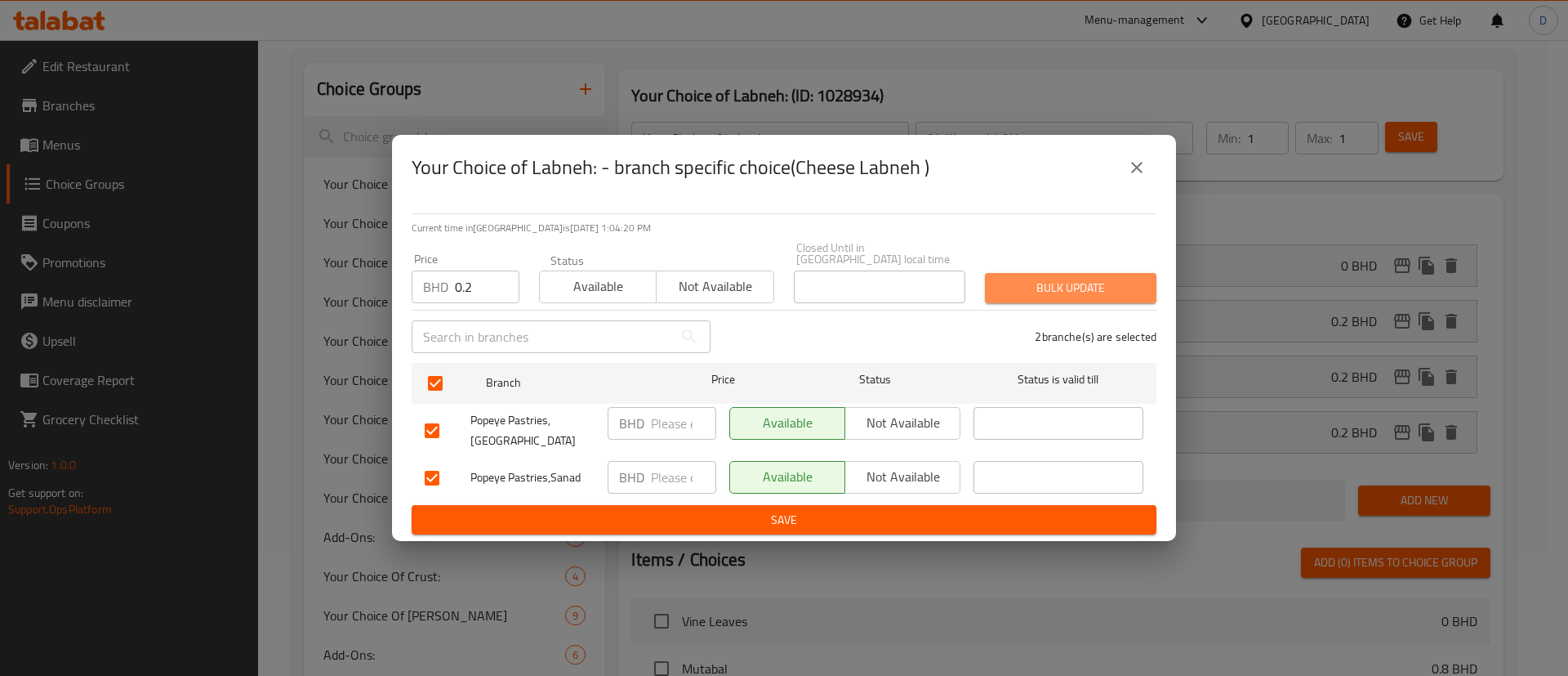
click at [1066, 287] on span "Bulk update" at bounding box center [1070, 288] width 146 height 20
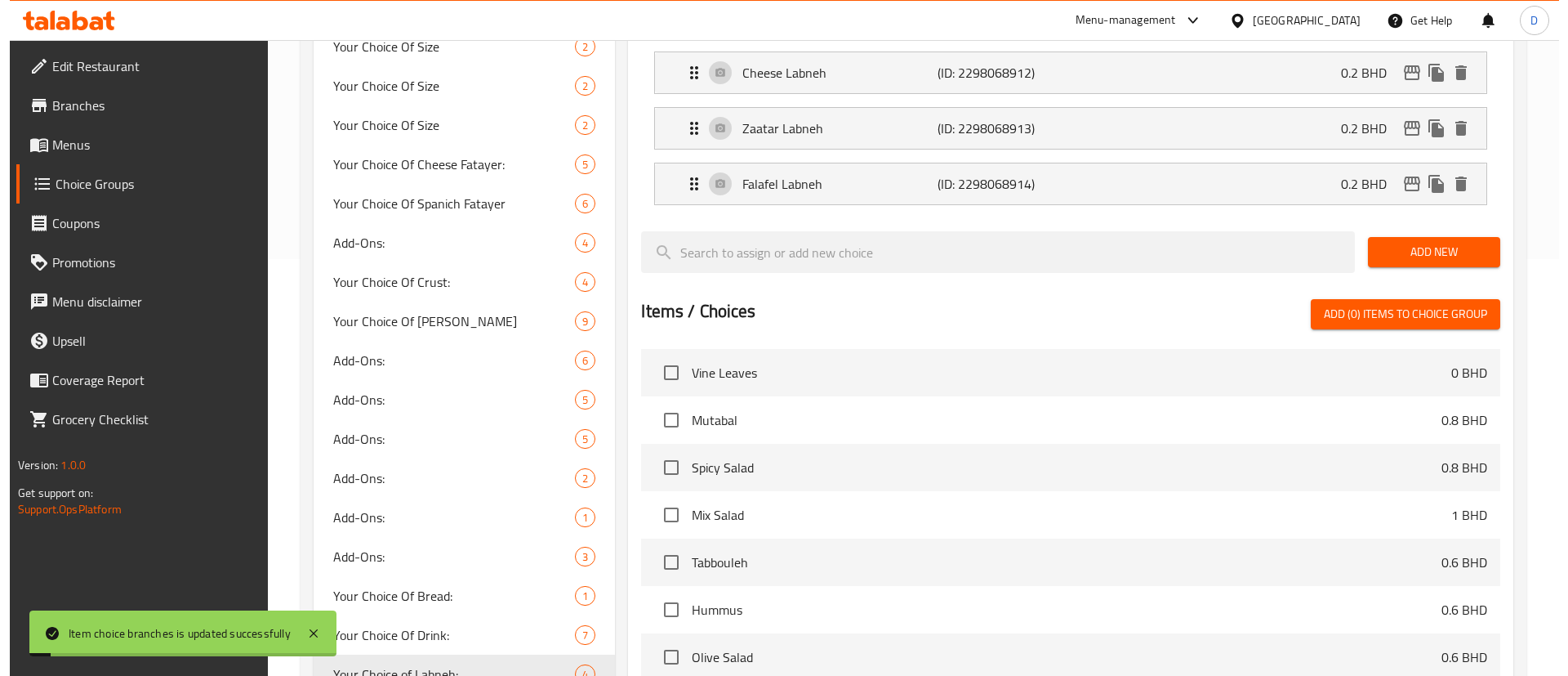
scroll to position [858, 0]
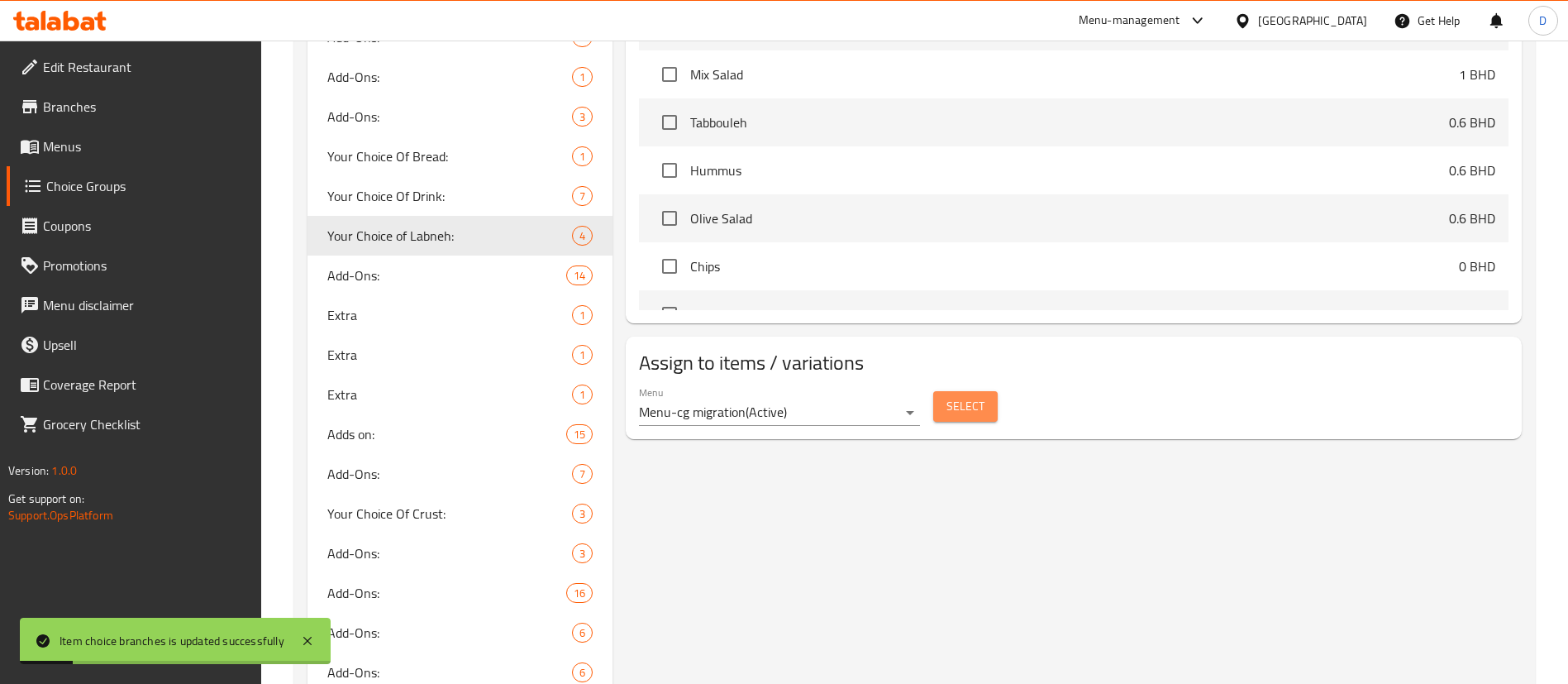
click at [966, 396] on span "Select" at bounding box center [965, 406] width 38 height 20
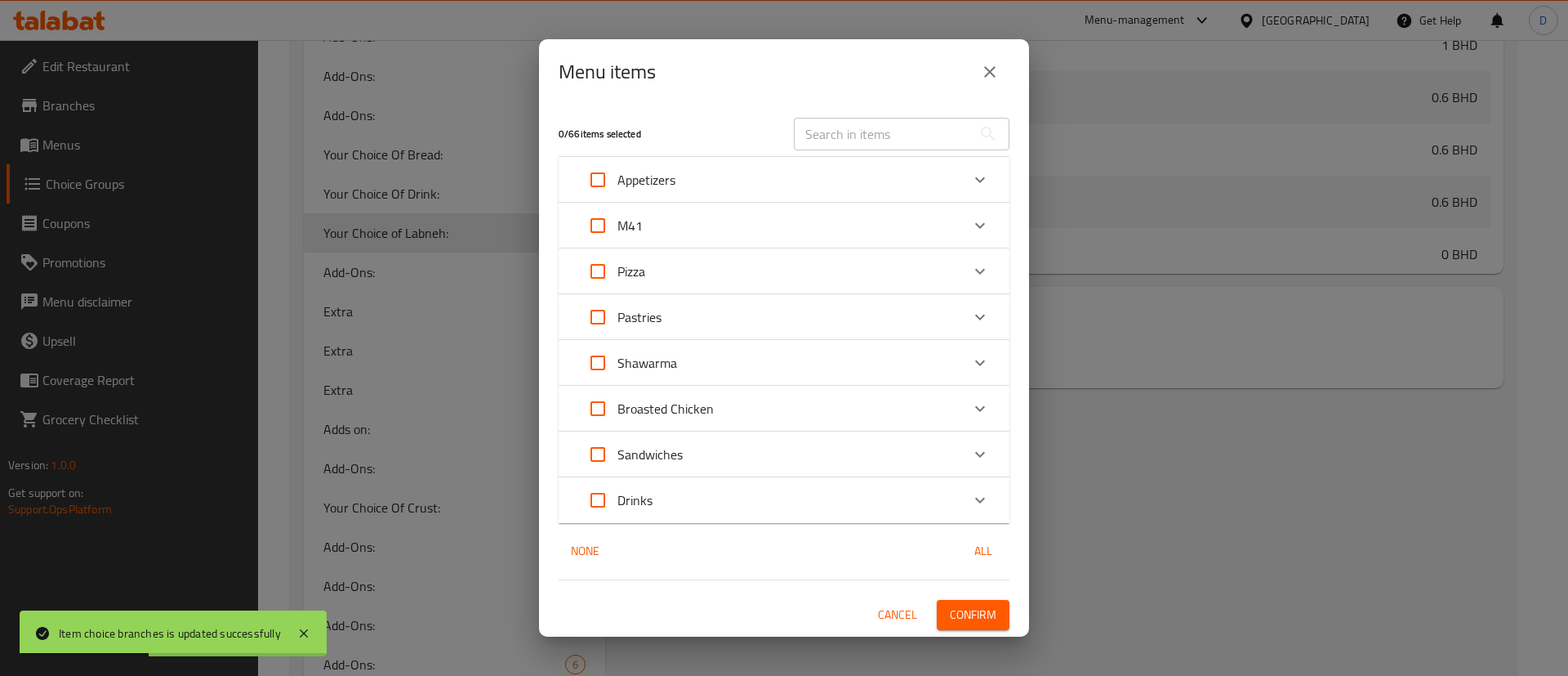
drag, startPoint x: 996, startPoint y: 226, endPoint x: 953, endPoint y: 238, distance: 44.6
click at [995, 227] on div "Expand" at bounding box center [980, 225] width 39 height 39
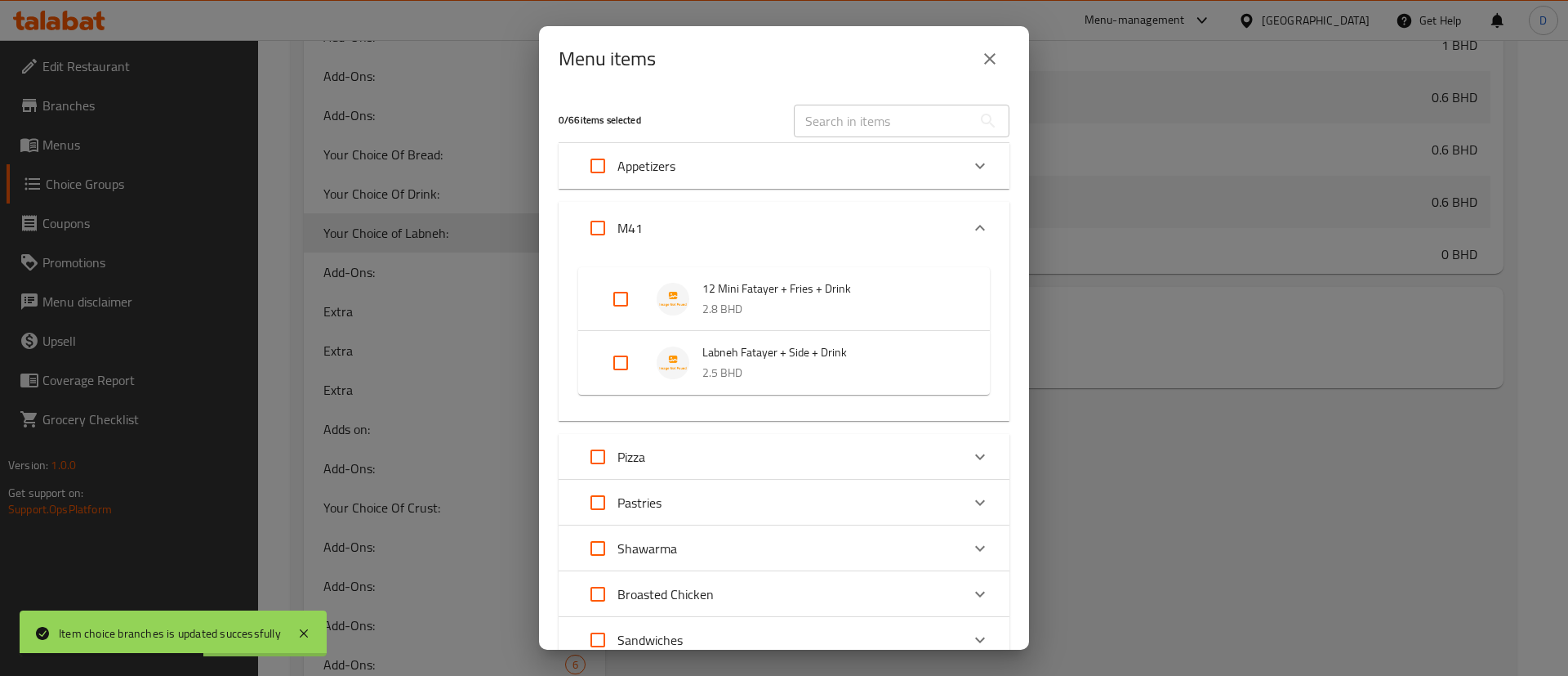
click at [615, 351] on input "Expand" at bounding box center [621, 362] width 39 height 39
checkbox input "true"
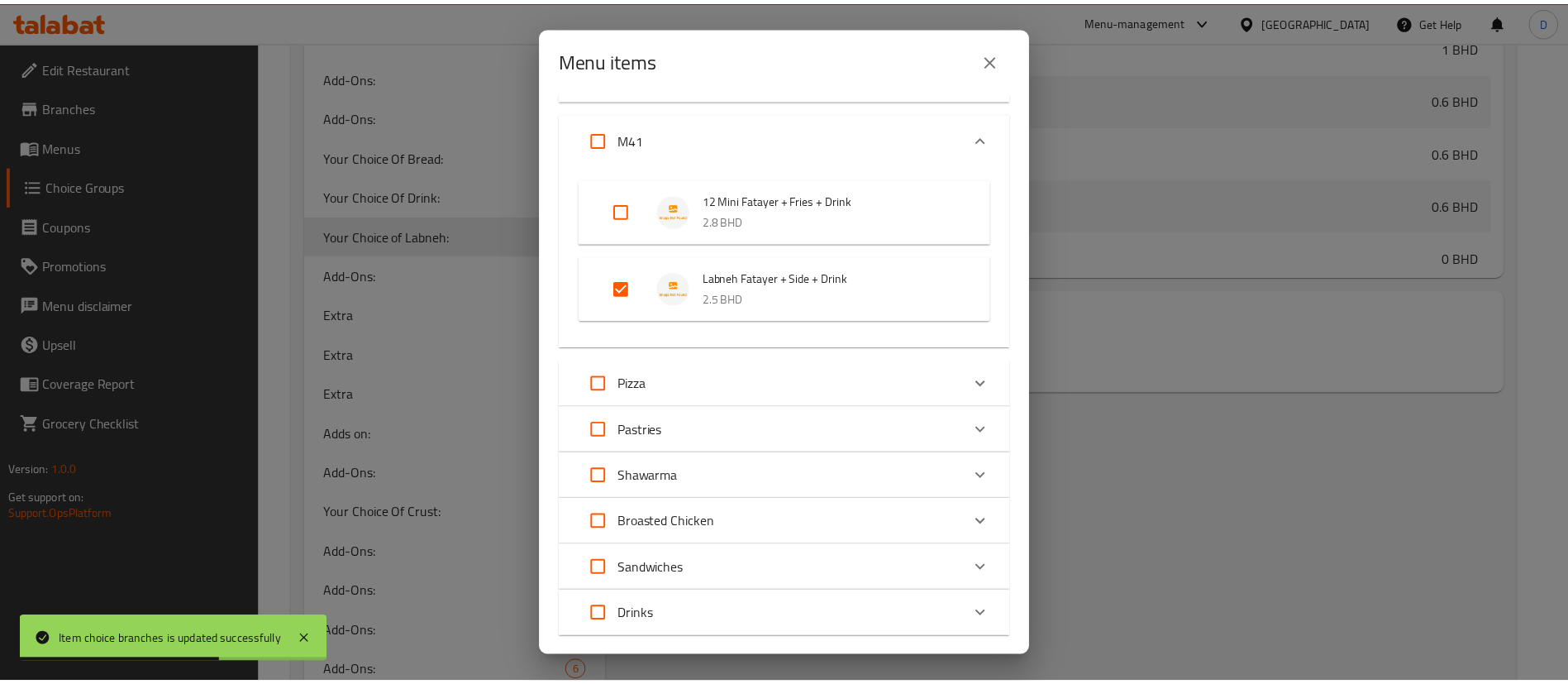
scroll to position [188, 0]
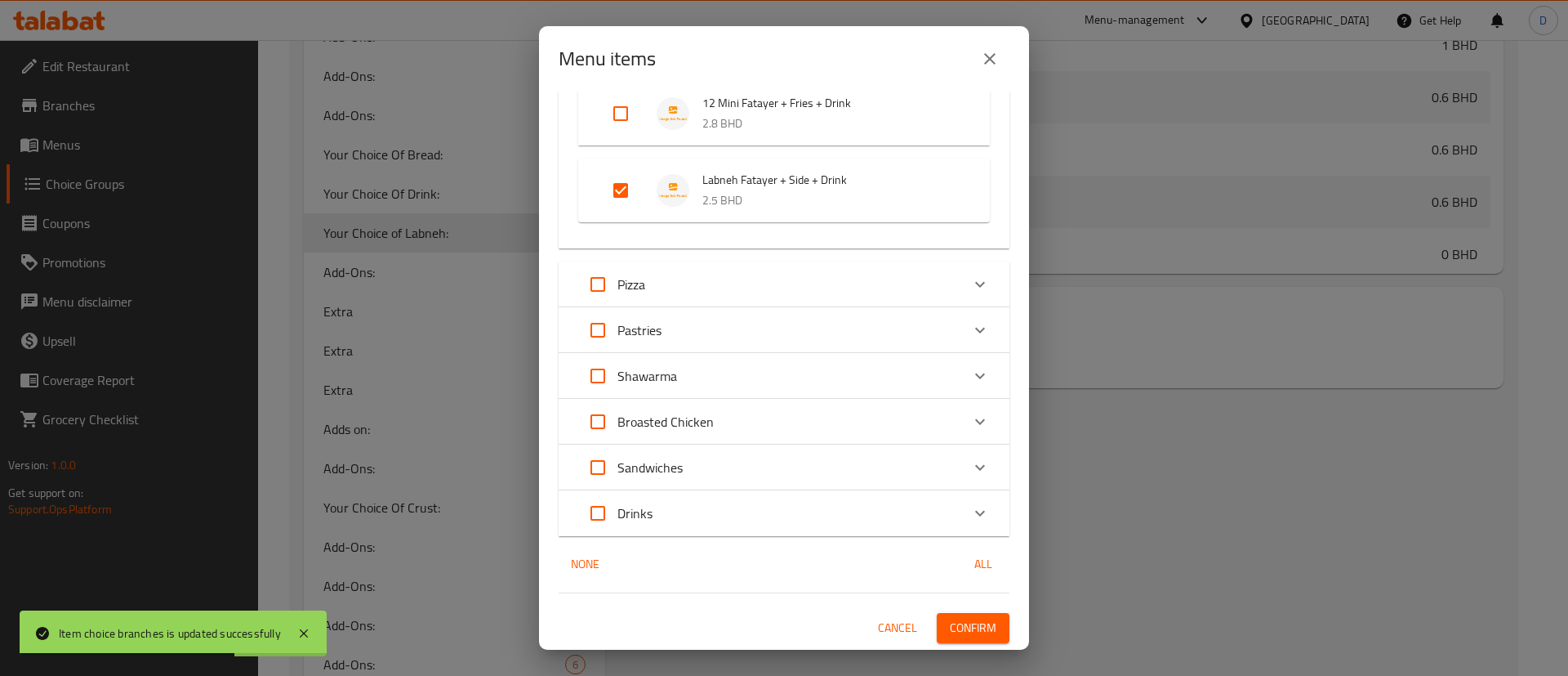
click at [937, 619] on button "Confirm" at bounding box center [973, 627] width 73 height 30
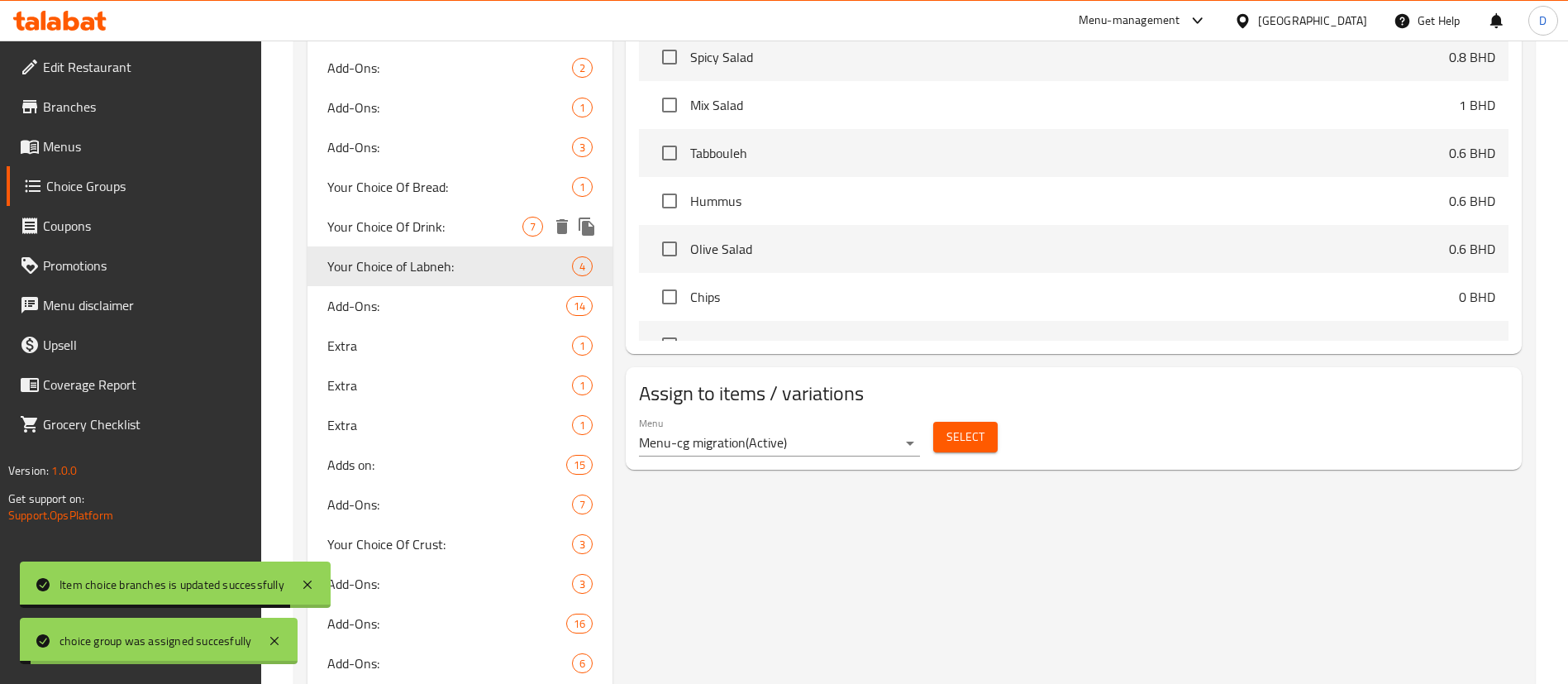
scroll to position [248, 0]
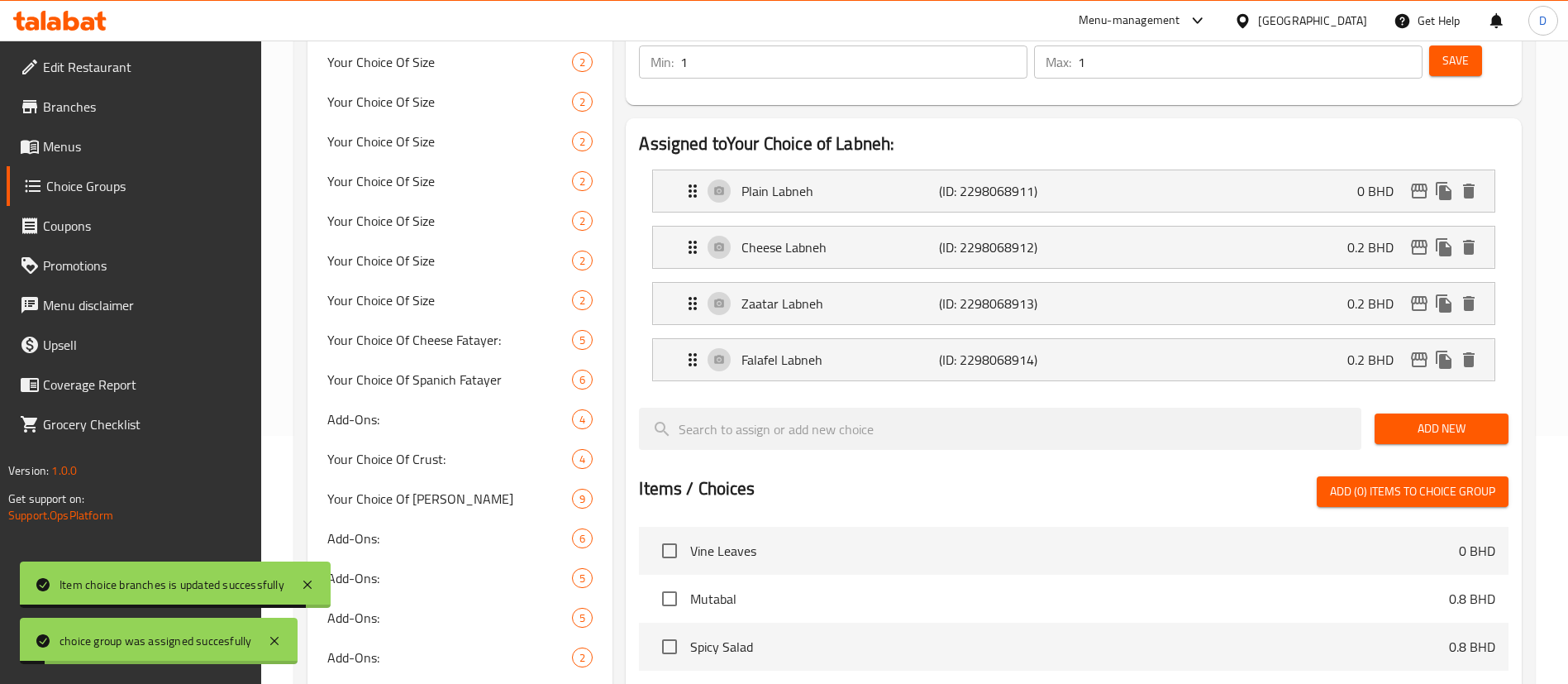
click at [67, 148] on span "Menus" at bounding box center [146, 146] width 206 height 19
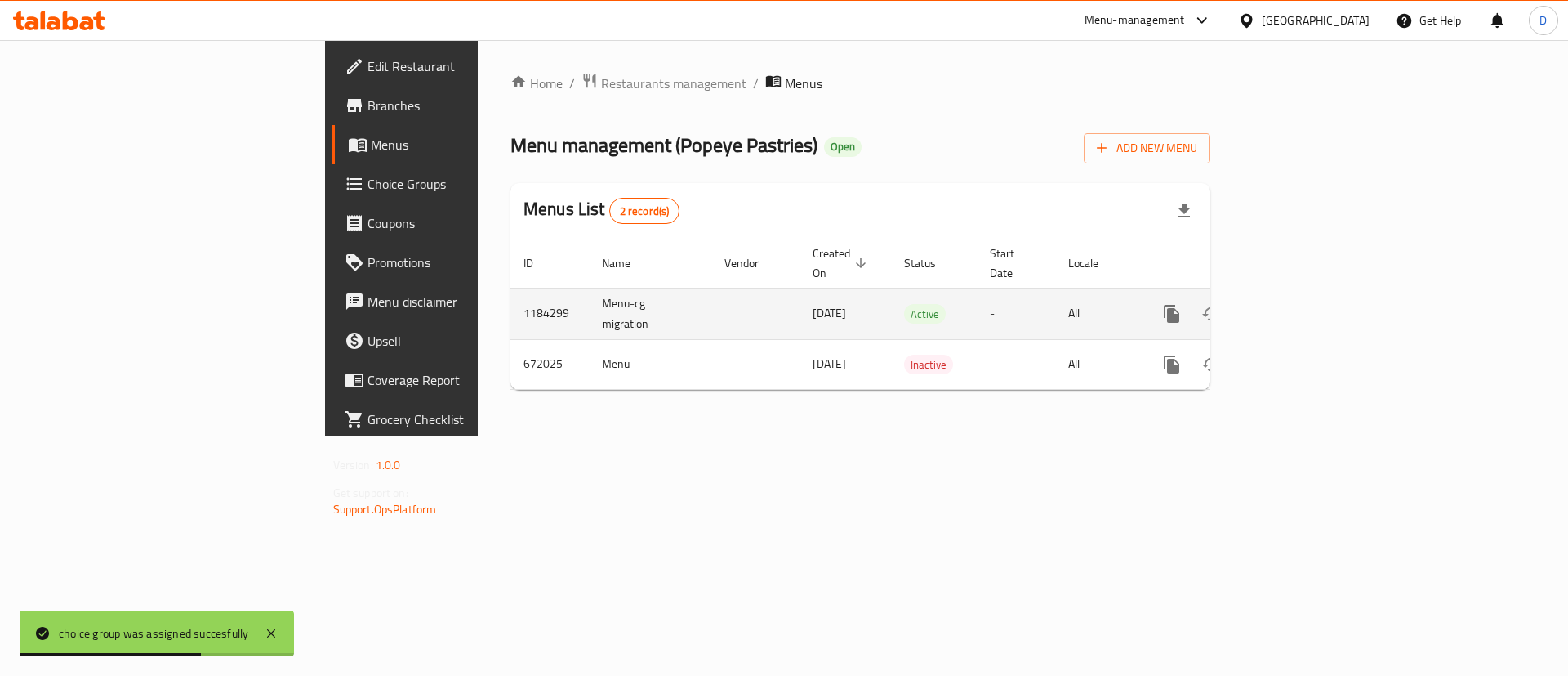
click at [1300, 304] on icon "enhanced table" at bounding box center [1289, 313] width 19 height 19
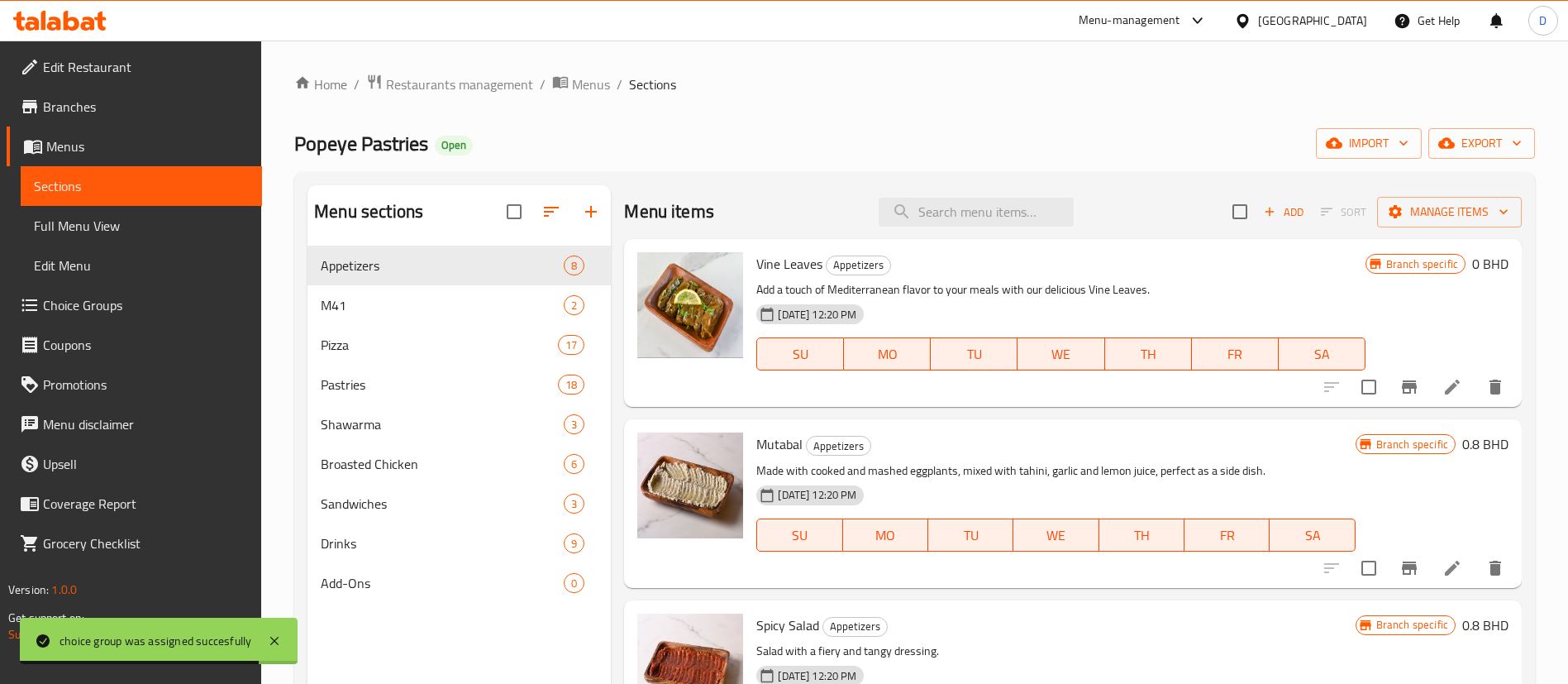
click at [985, 101] on div "Home / Restaurants management / Menus / Sections Popeye Pastries Open import ex…" at bounding box center [915, 477] width 1241 height 808
click at [429, 301] on span "M41" at bounding box center [419, 305] width 196 height 19
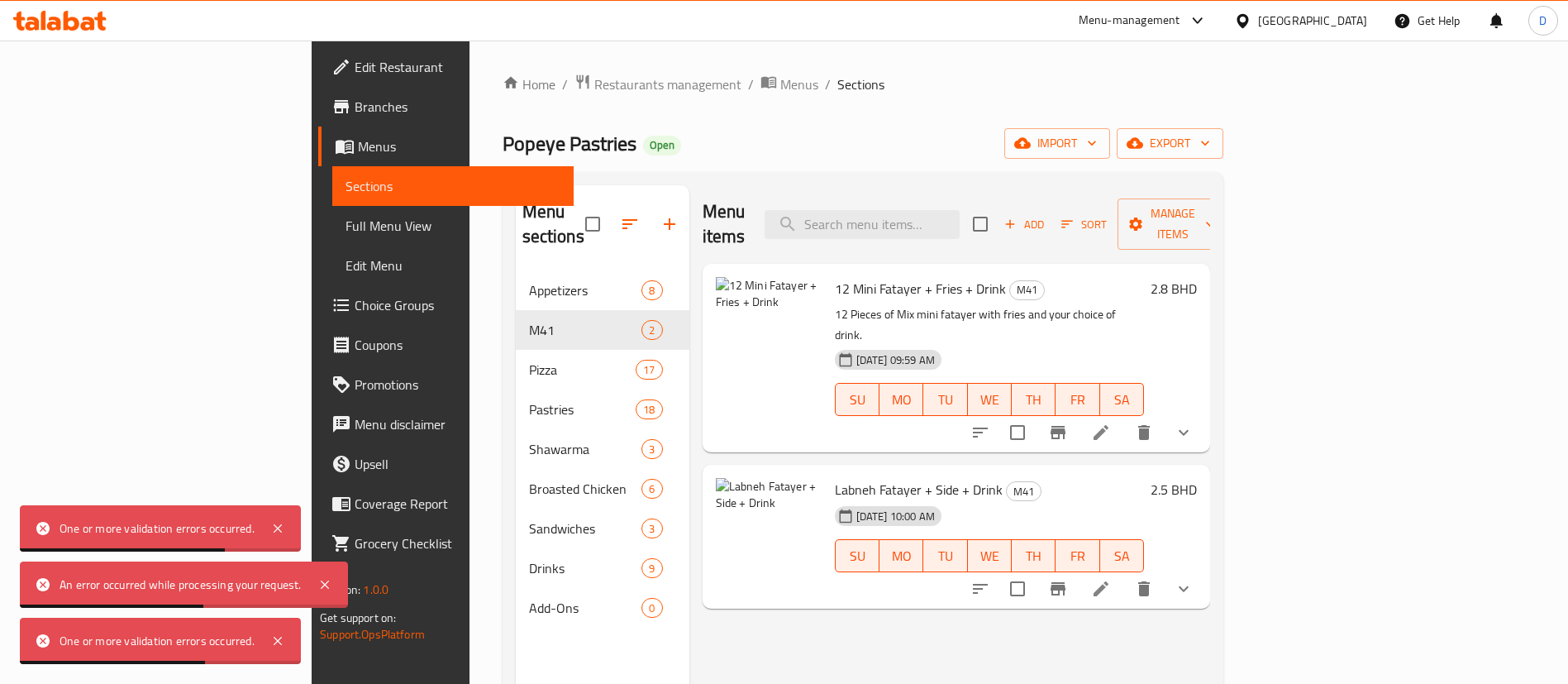
click at [830, 141] on div "Popeye Pastries Open import export" at bounding box center [863, 143] width 721 height 30
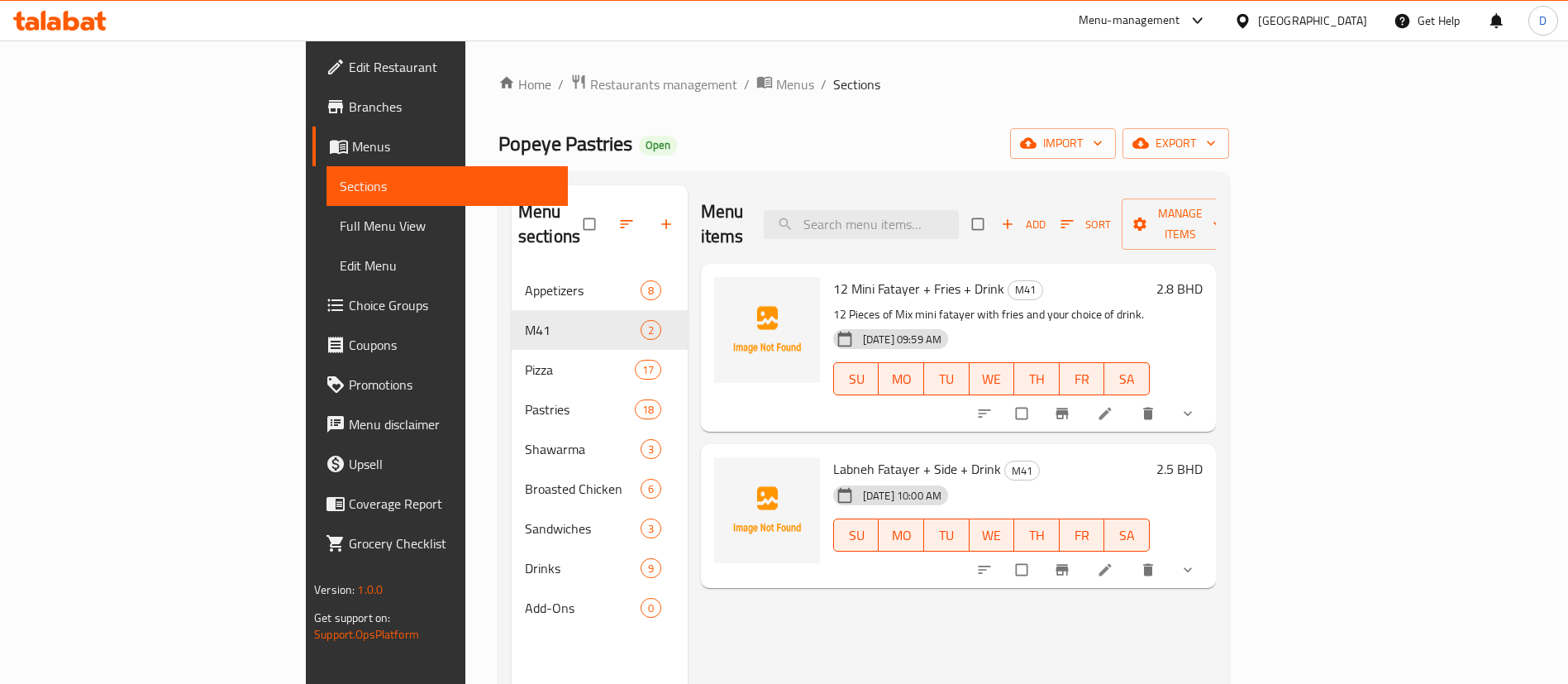
click at [764, 79] on ol "Home / Restaurants management / Menus / Sections" at bounding box center [863, 84] width 730 height 21
click at [639, 119] on div "Home / Restaurants management / Menus / Sections Popeye Pastries Open import ex…" at bounding box center [863, 477] width 730 height 808
click at [832, 145] on div "Popeye Pastries Open import export" at bounding box center [863, 143] width 730 height 30
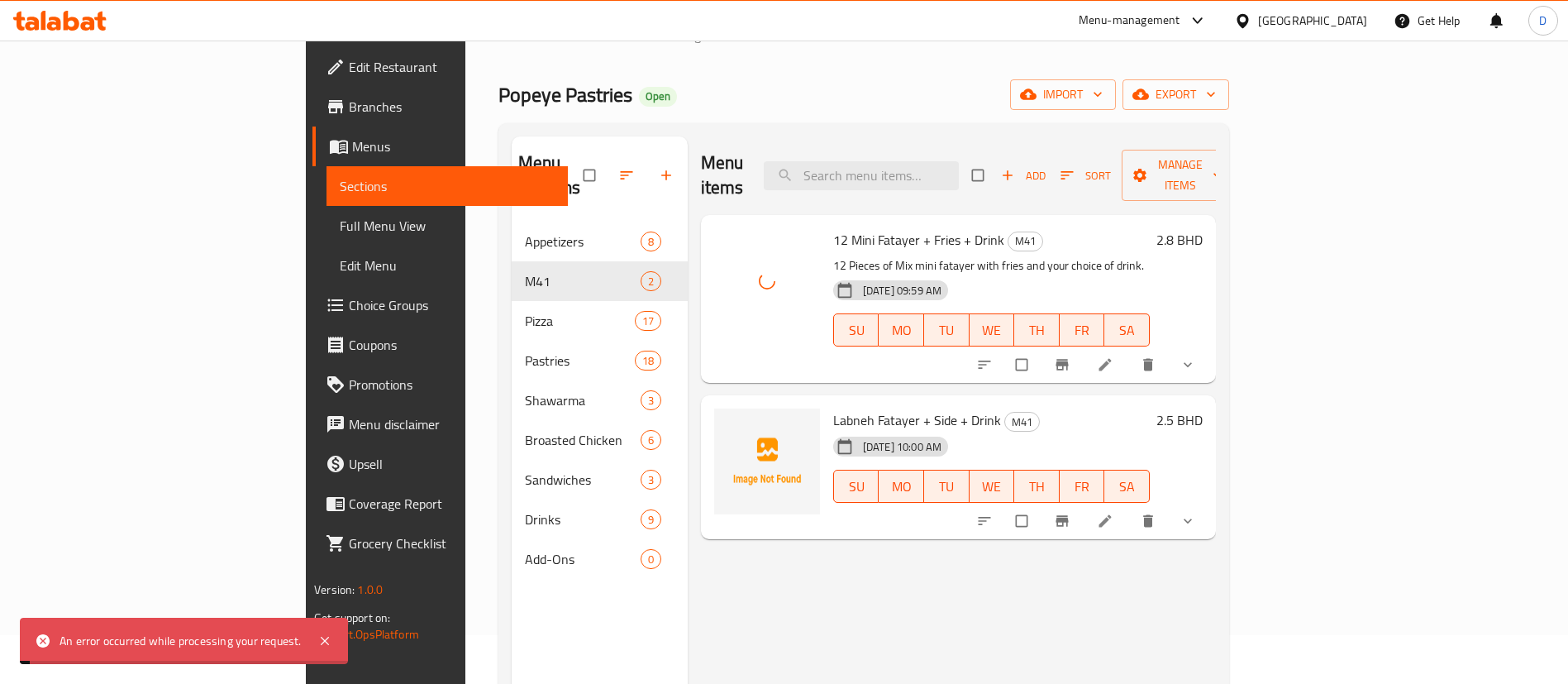
scroll to position [124, 0]
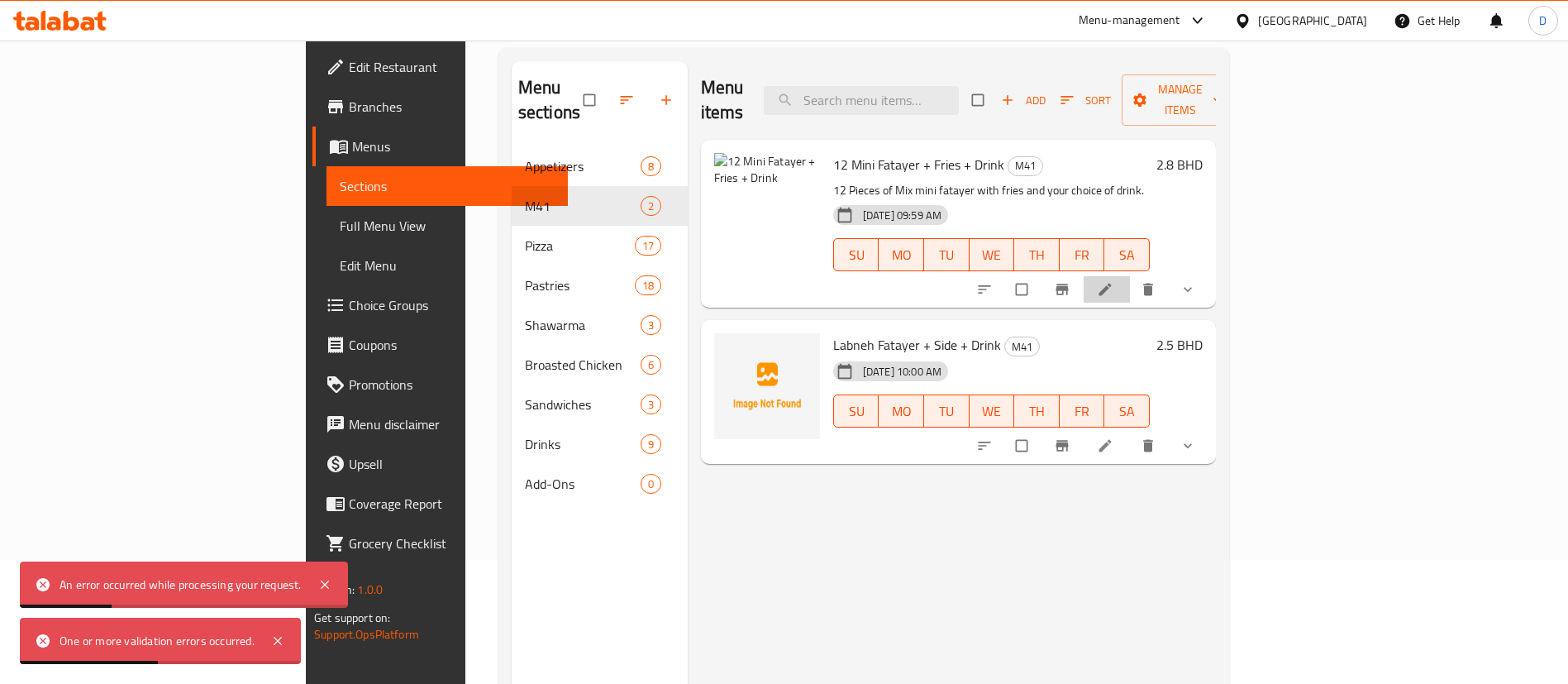
click at [1130, 276] on li at bounding box center [1106, 289] width 47 height 26
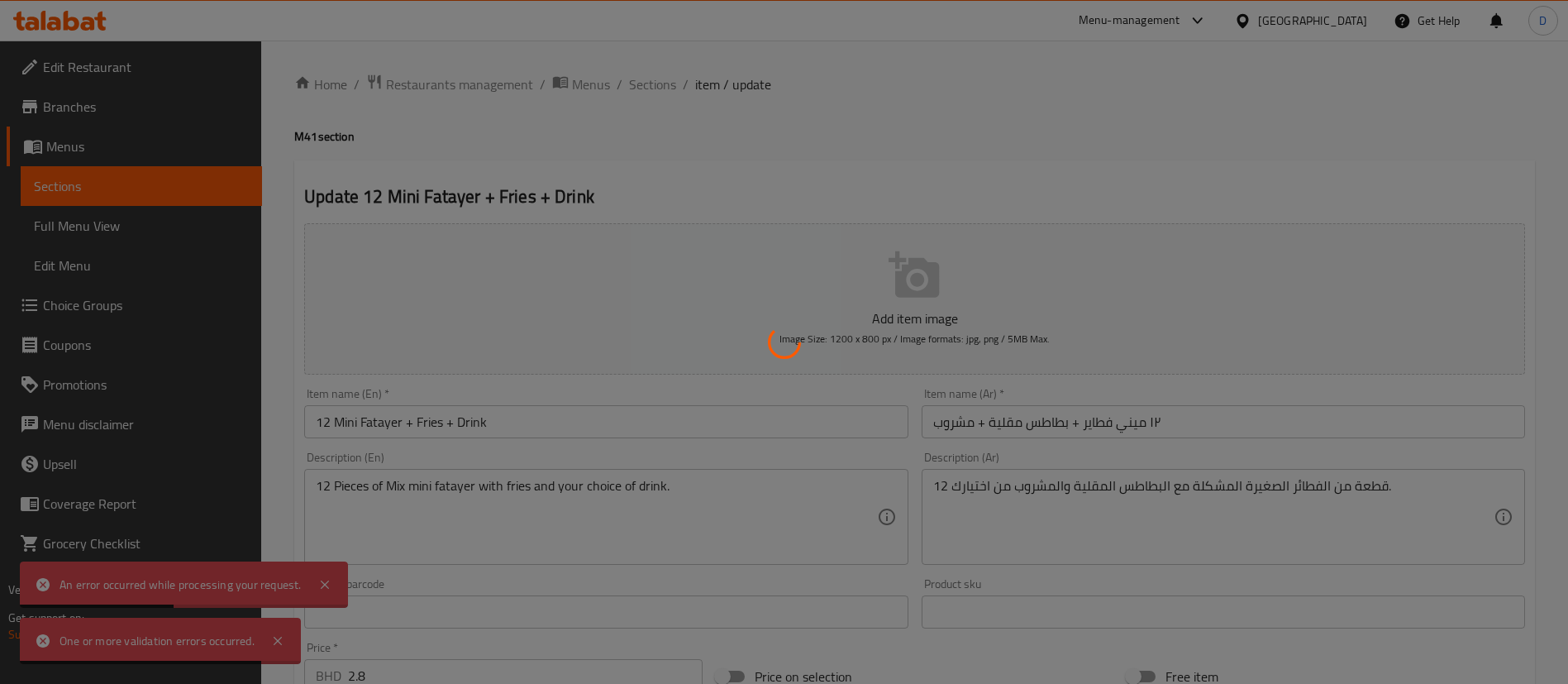
click at [926, 288] on div at bounding box center [784, 342] width 1568 height 684
type input "اختيارك من المشروبات:"
type input "1"
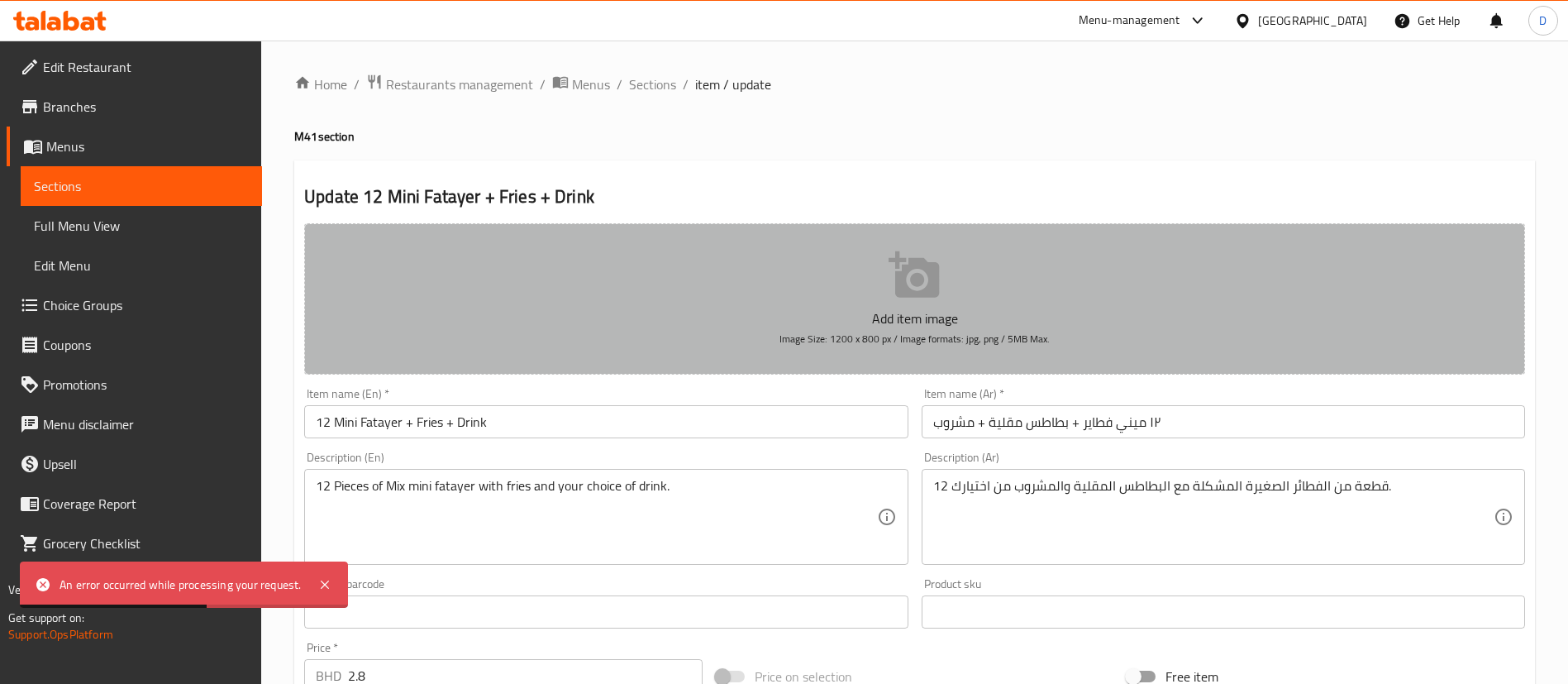
click at [926, 288] on icon "button" at bounding box center [914, 274] width 51 height 47
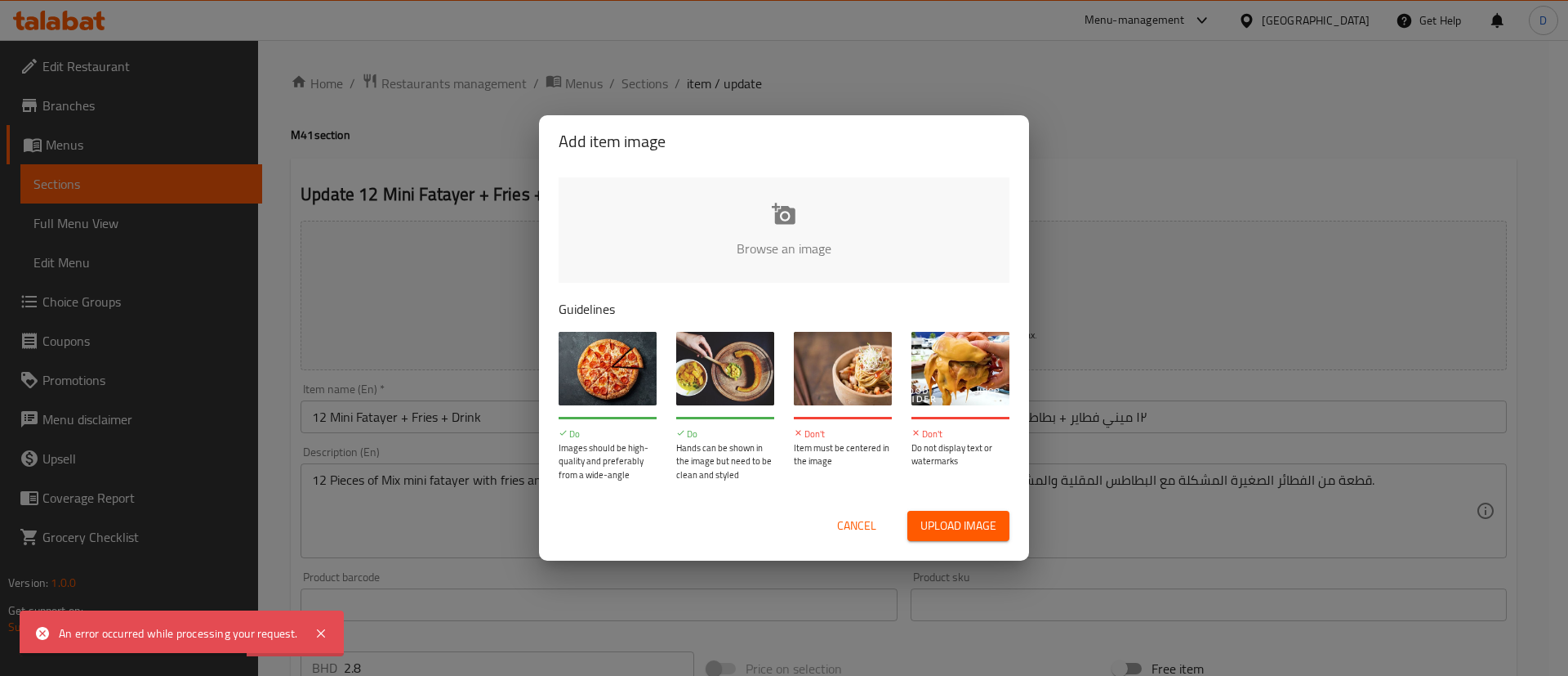
click at [830, 230] on input "file" at bounding box center [1336, 254] width 1555 height 153
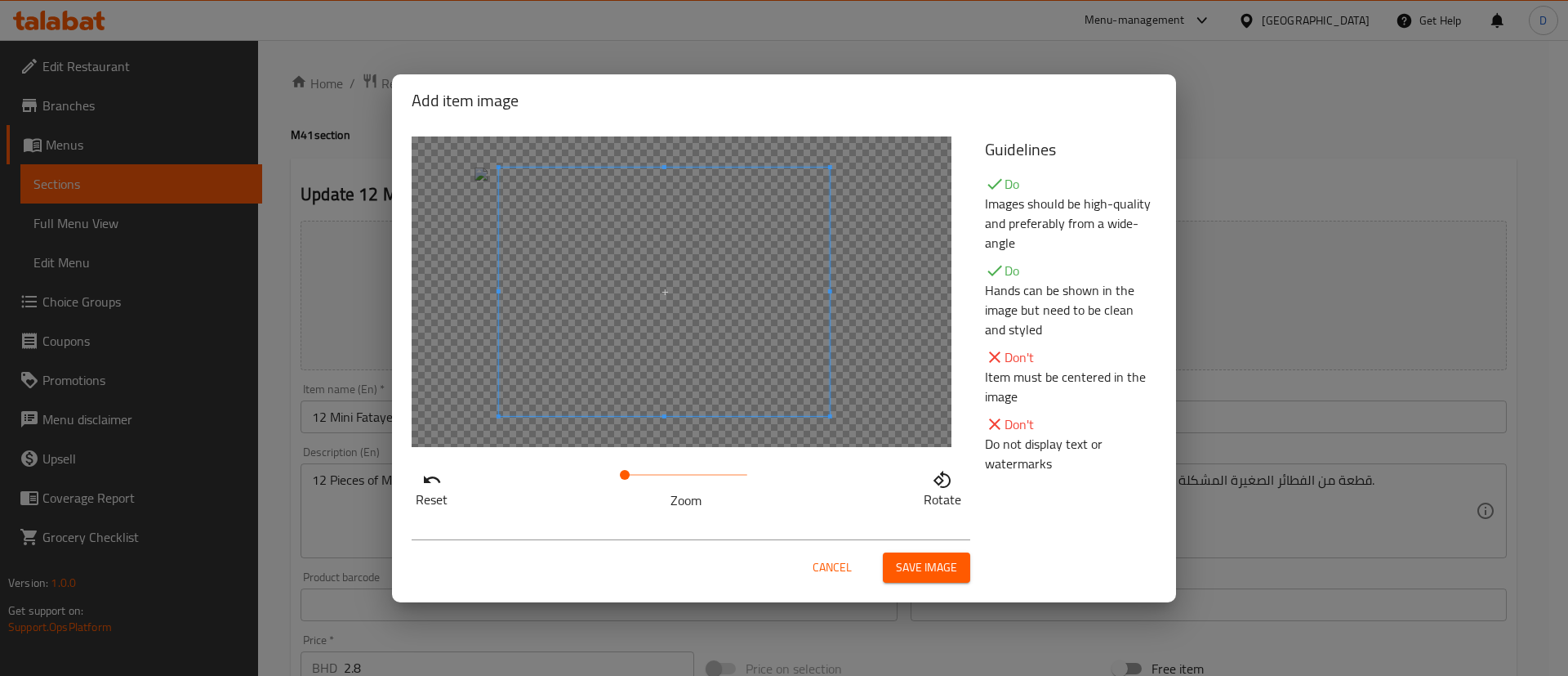
click at [729, 366] on span at bounding box center [665, 291] width 331 height 248
click at [903, 558] on span "Save image" at bounding box center [926, 567] width 61 height 20
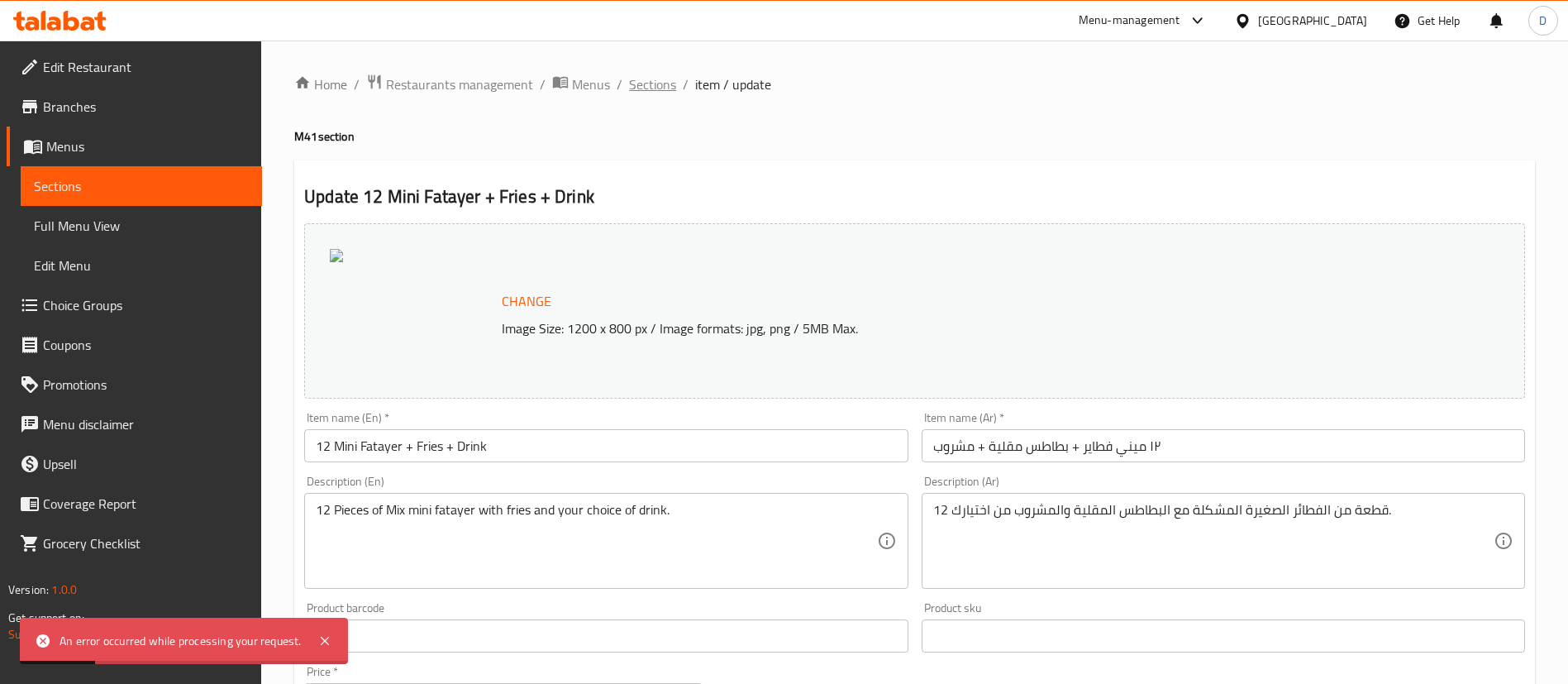
click at [635, 86] on span "Sections" at bounding box center [652, 84] width 47 height 19
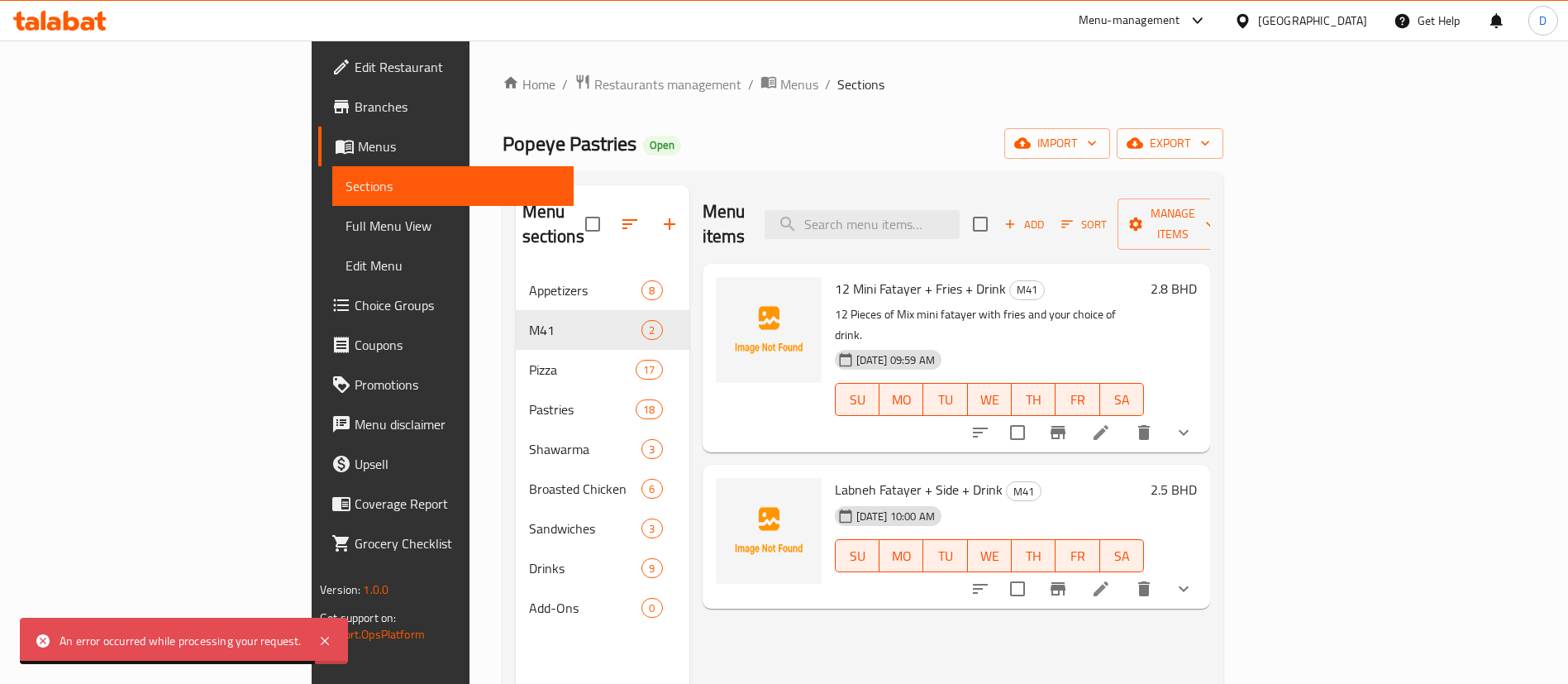
drag, startPoint x: 734, startPoint y: 146, endPoint x: 725, endPoint y: 137, distance: 12.7
click at [734, 145] on div "Popeye Pastries Open import export" at bounding box center [863, 143] width 721 height 30
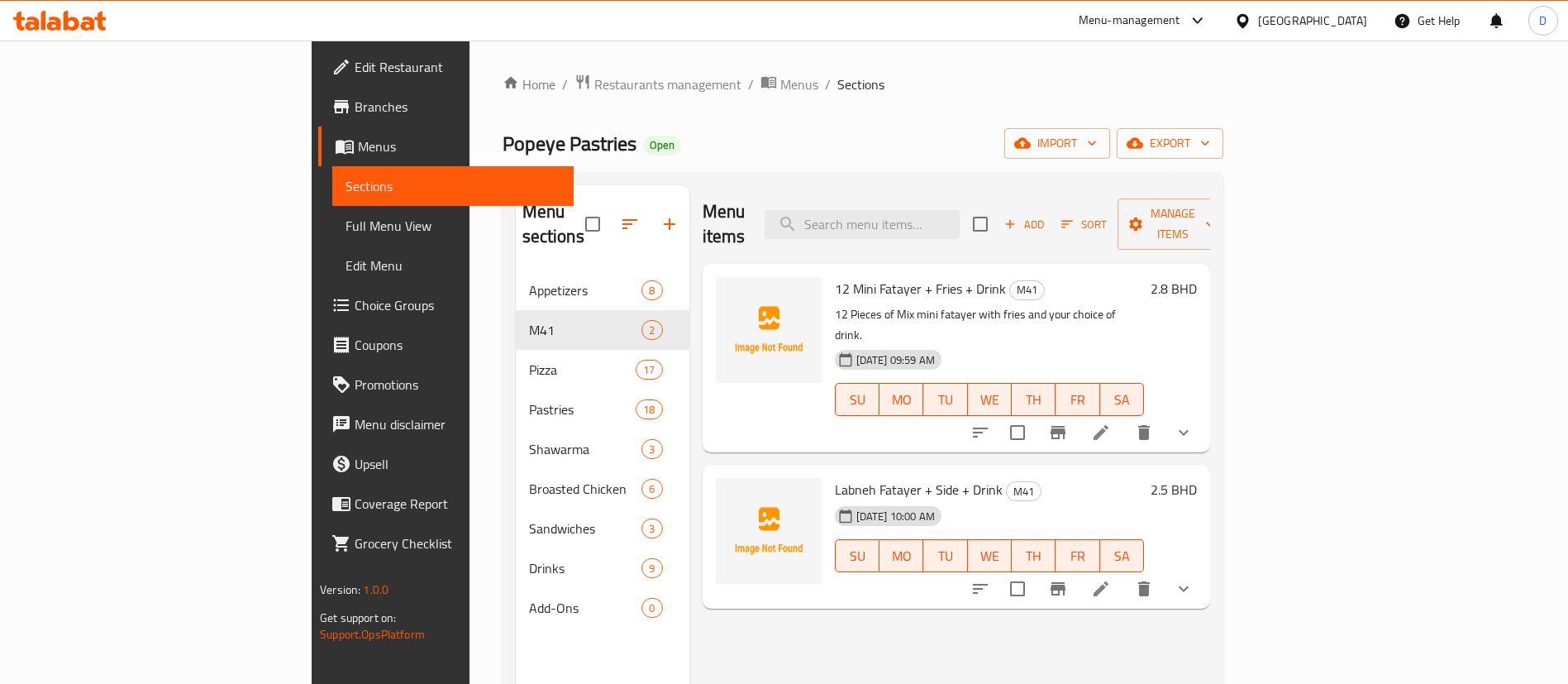
click at [748, 146] on div "Popeye Pastries Open import export" at bounding box center [863, 143] width 721 height 30
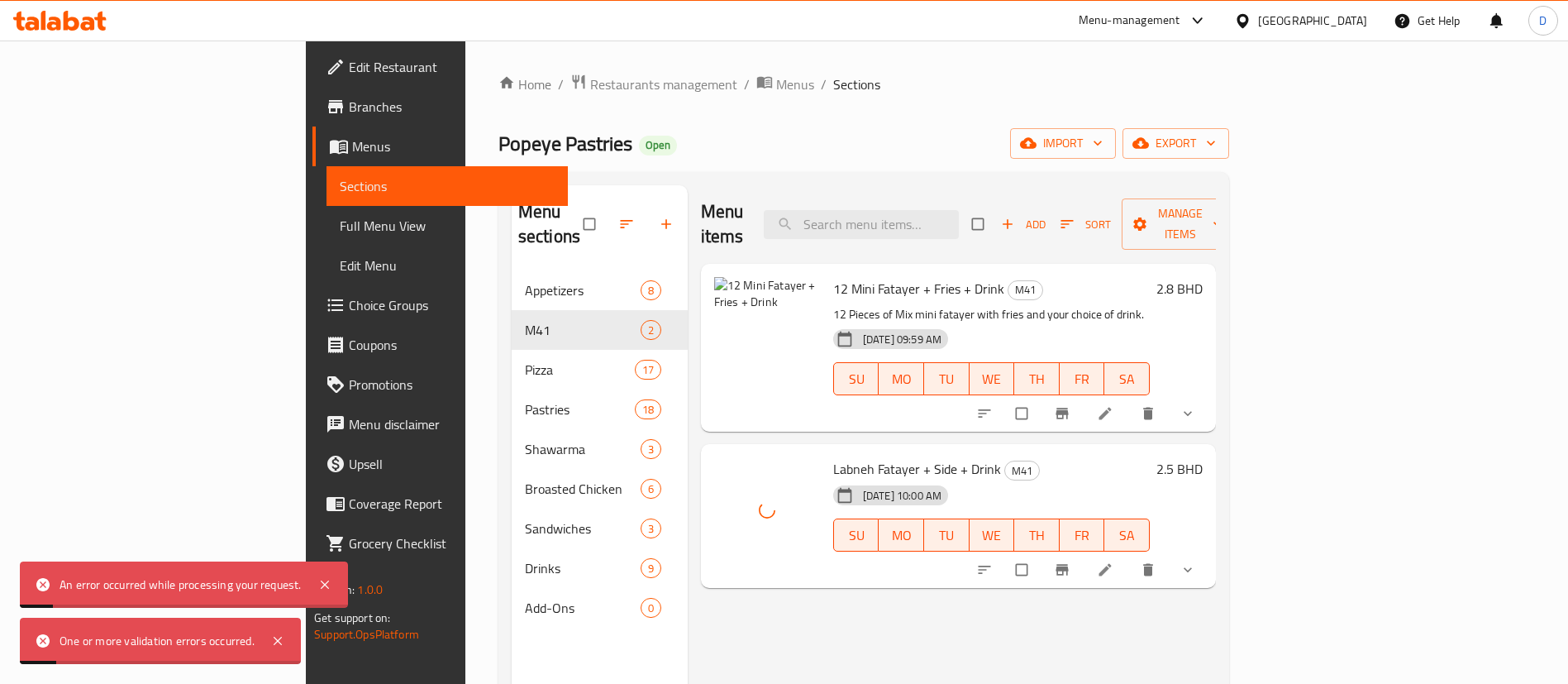
click at [818, 113] on div "Home / Restaurants management / Menus / Sections Popeye Pastries Open import ex…" at bounding box center [863, 477] width 730 height 808
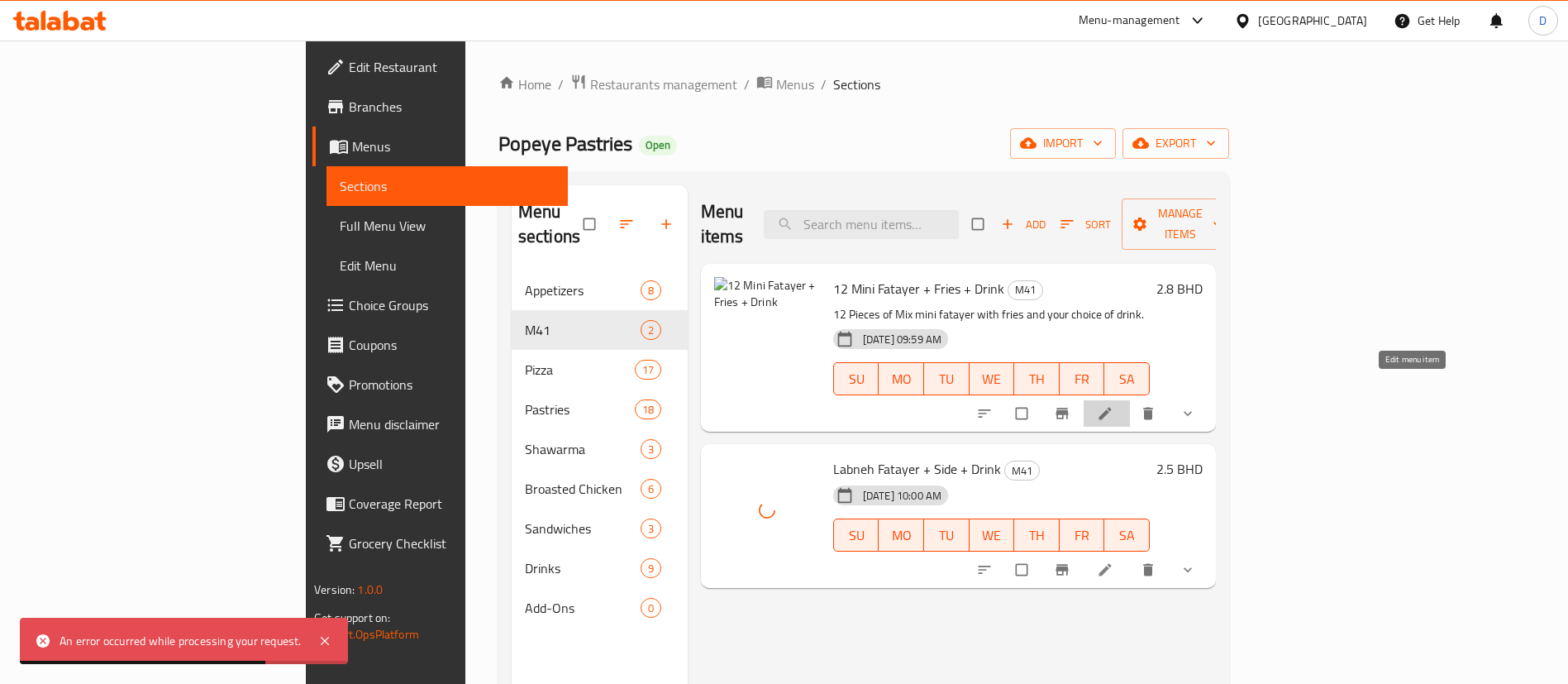
click at [1111, 407] on icon at bounding box center [1104, 413] width 13 height 13
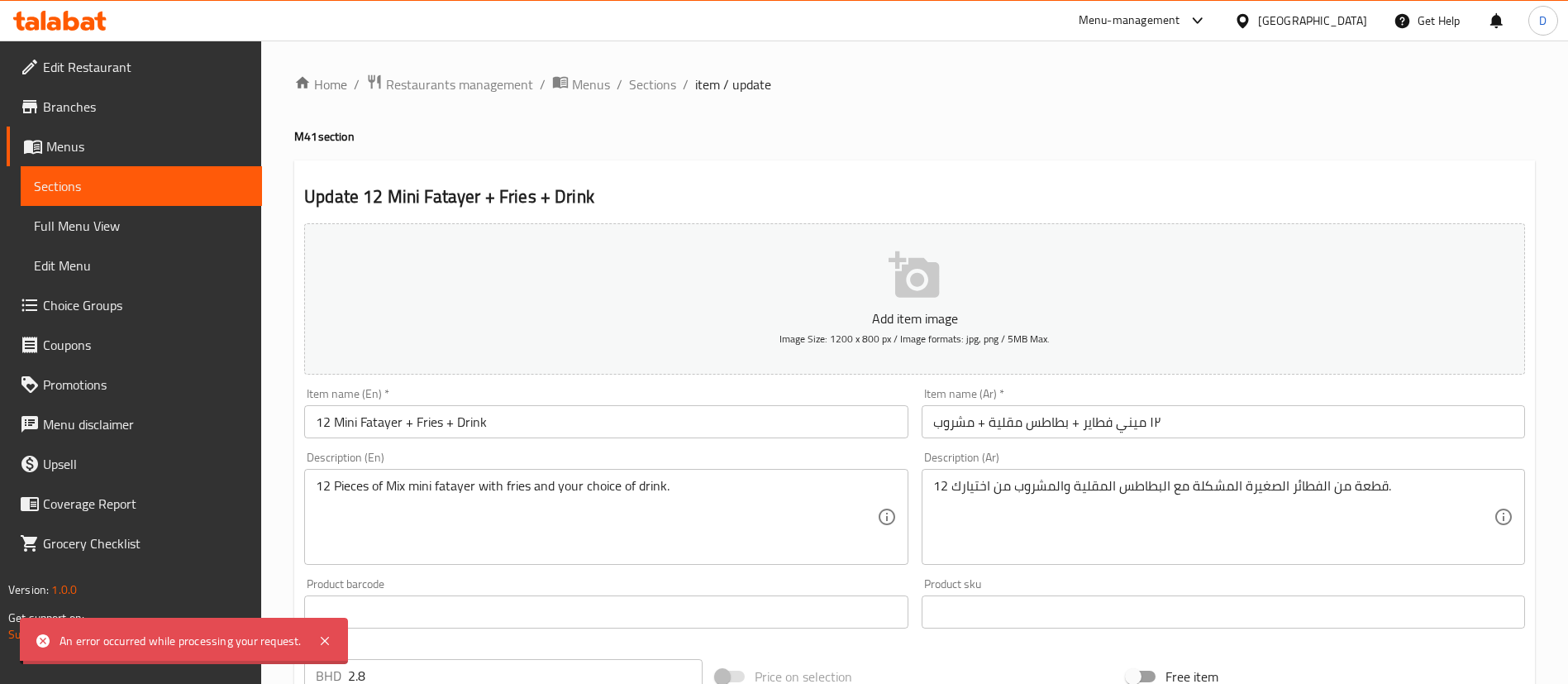
click at [901, 273] on div at bounding box center [784, 342] width 1568 height 684
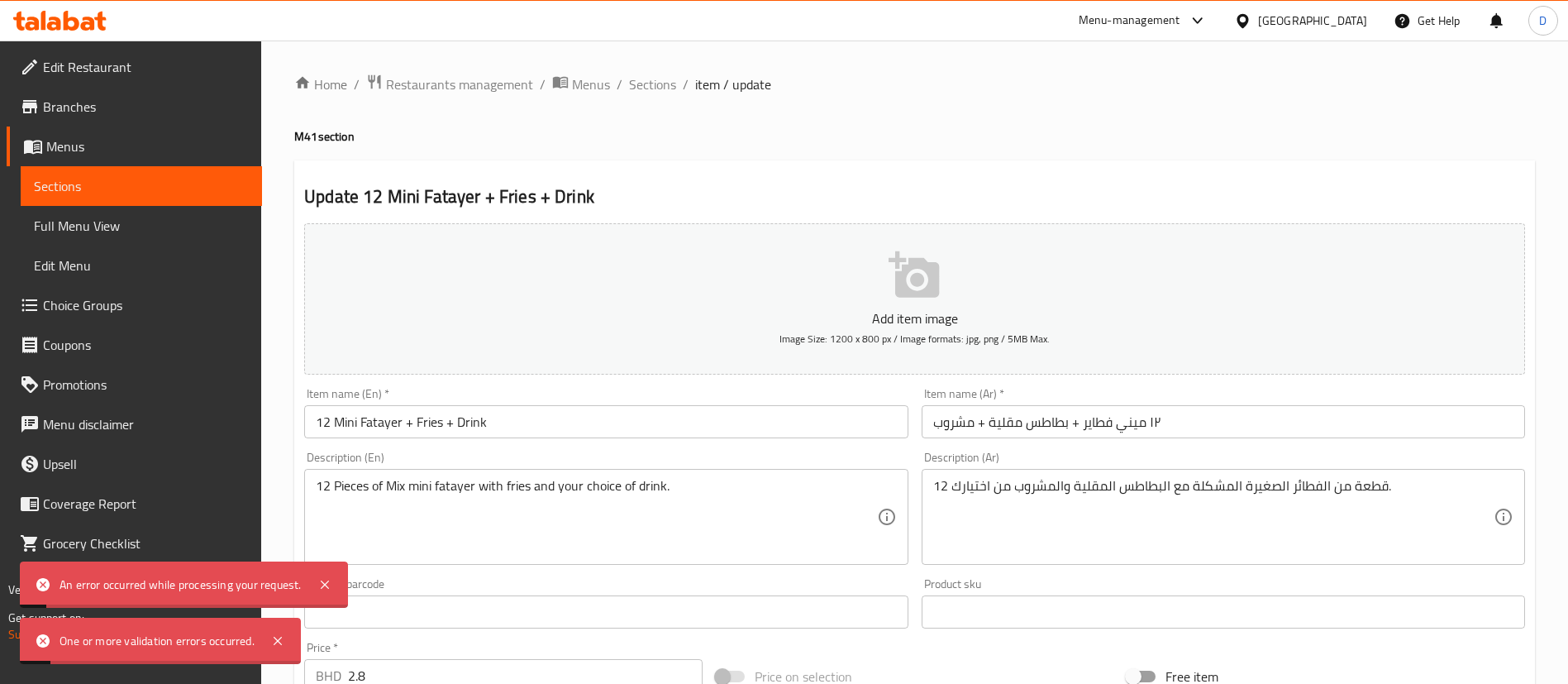
click at [944, 299] on button "Add item image Image Size: 1200 x 800 px / Image formats: jpg, png / 5MB Max." at bounding box center [914, 299] width 1220 height 152
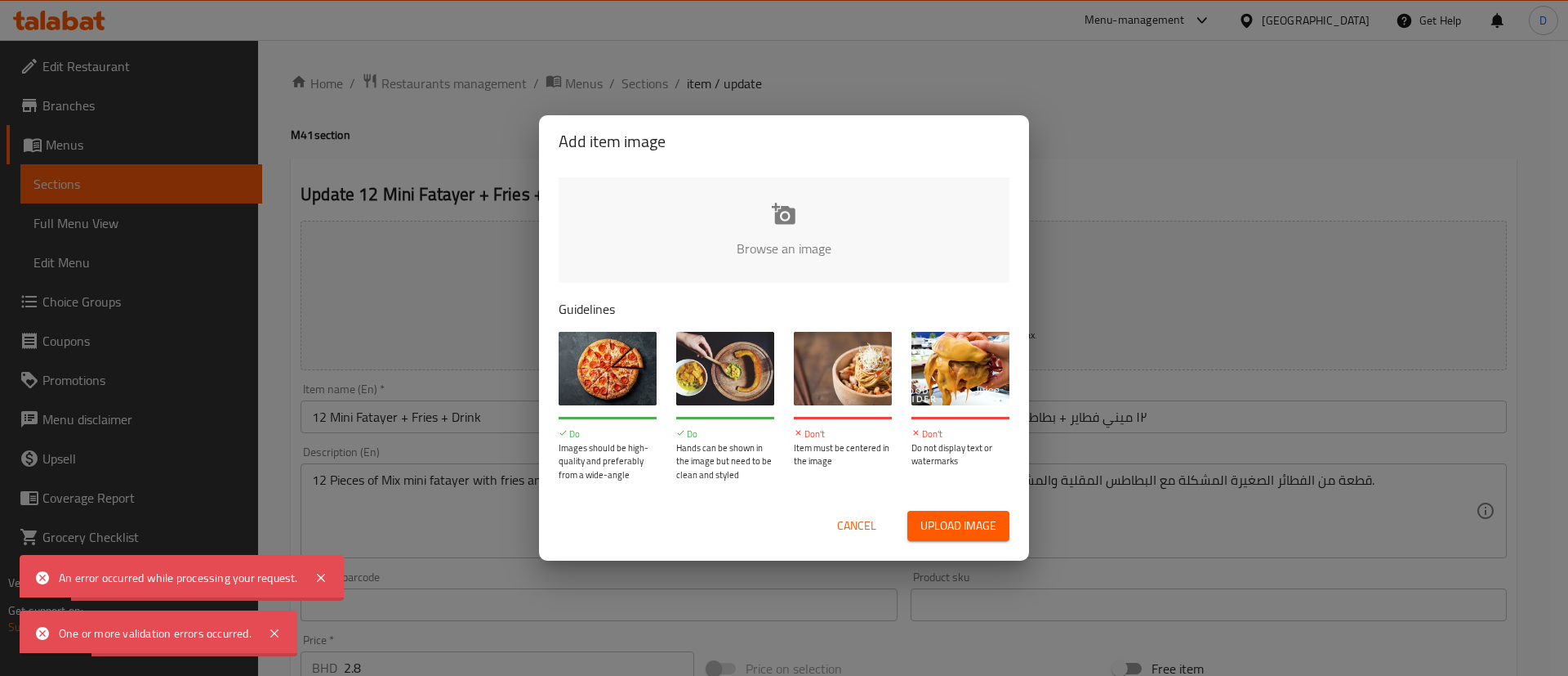
click at [737, 218] on input "file" at bounding box center [1336, 254] width 1555 height 153
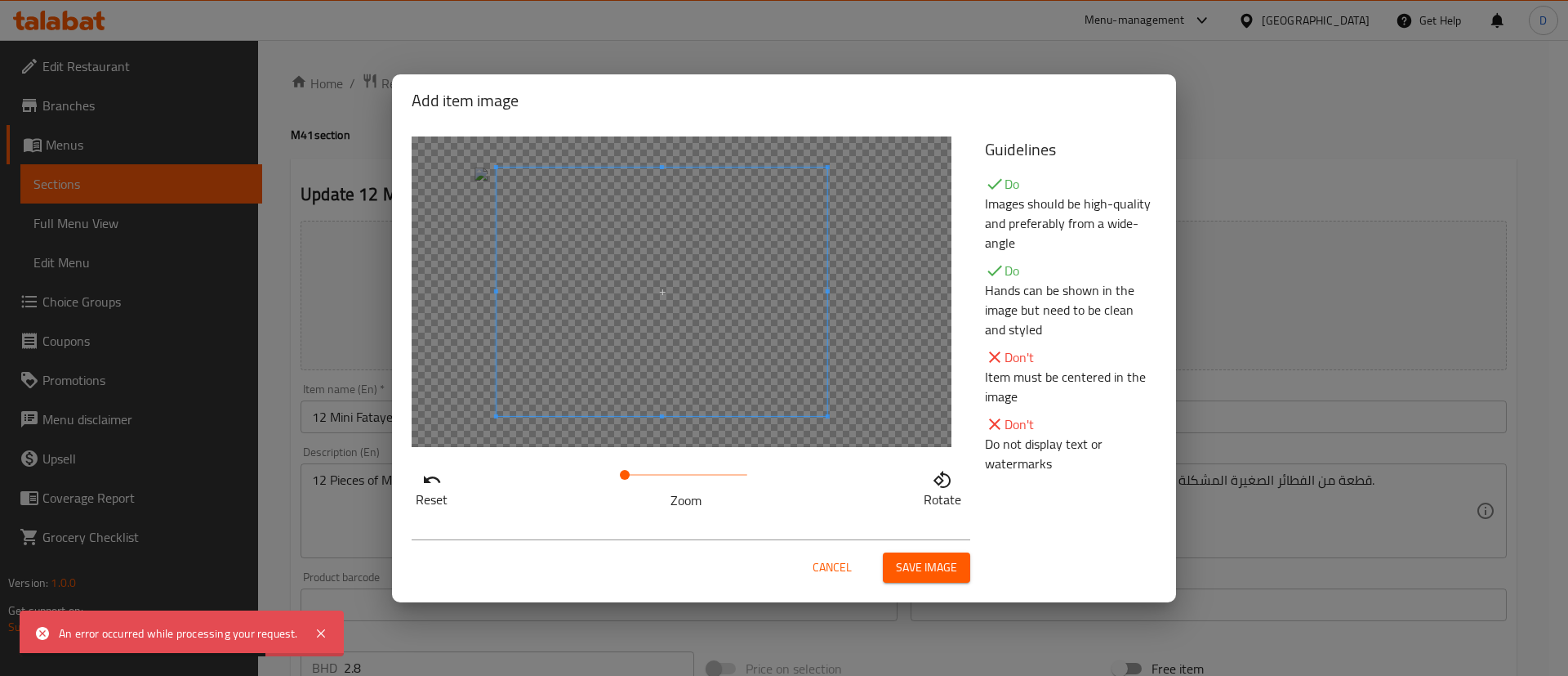
click at [743, 284] on span at bounding box center [662, 291] width 331 height 248
click at [953, 573] on span "Save image" at bounding box center [926, 567] width 61 height 20
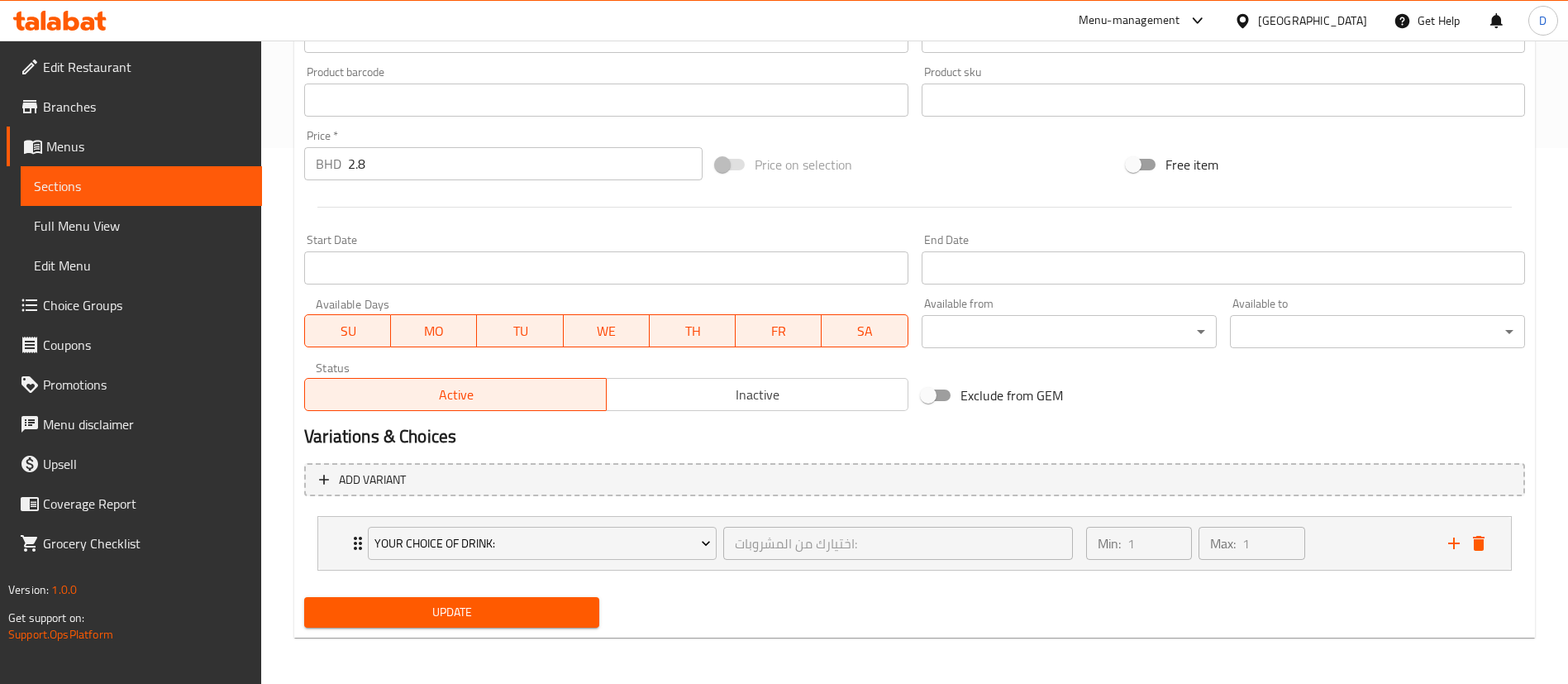
drag, startPoint x: 514, startPoint y: 624, endPoint x: 515, endPoint y: 604, distance: 20.0
click at [509, 621] on button "Update" at bounding box center [451, 612] width 295 height 30
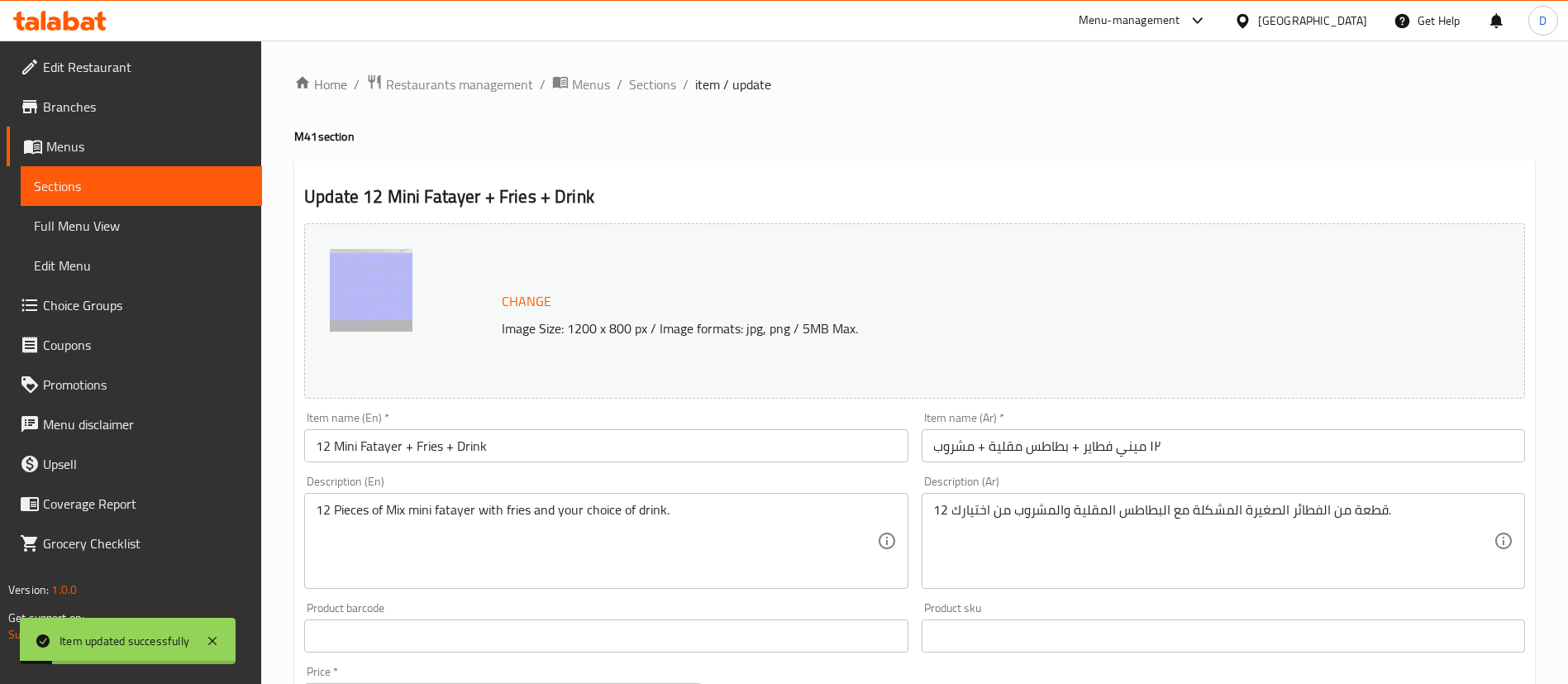
click at [660, 97] on div "Home / Restaurants management / Menus / Sections / item / update M41 section Up…" at bounding box center [915, 630] width 1241 height 1113
click at [660, 92] on span "Sections" at bounding box center [652, 84] width 47 height 19
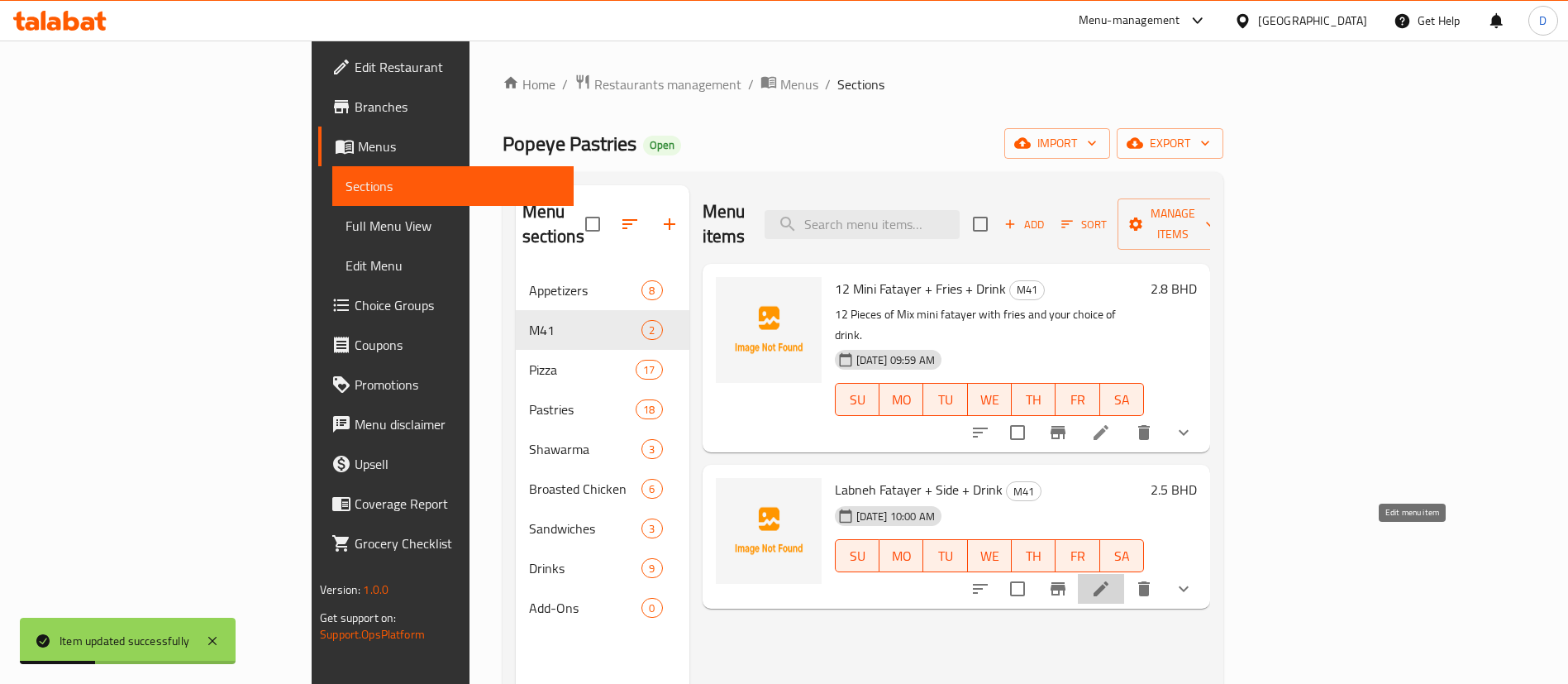
click at [1111, 579] on icon at bounding box center [1100, 588] width 19 height 19
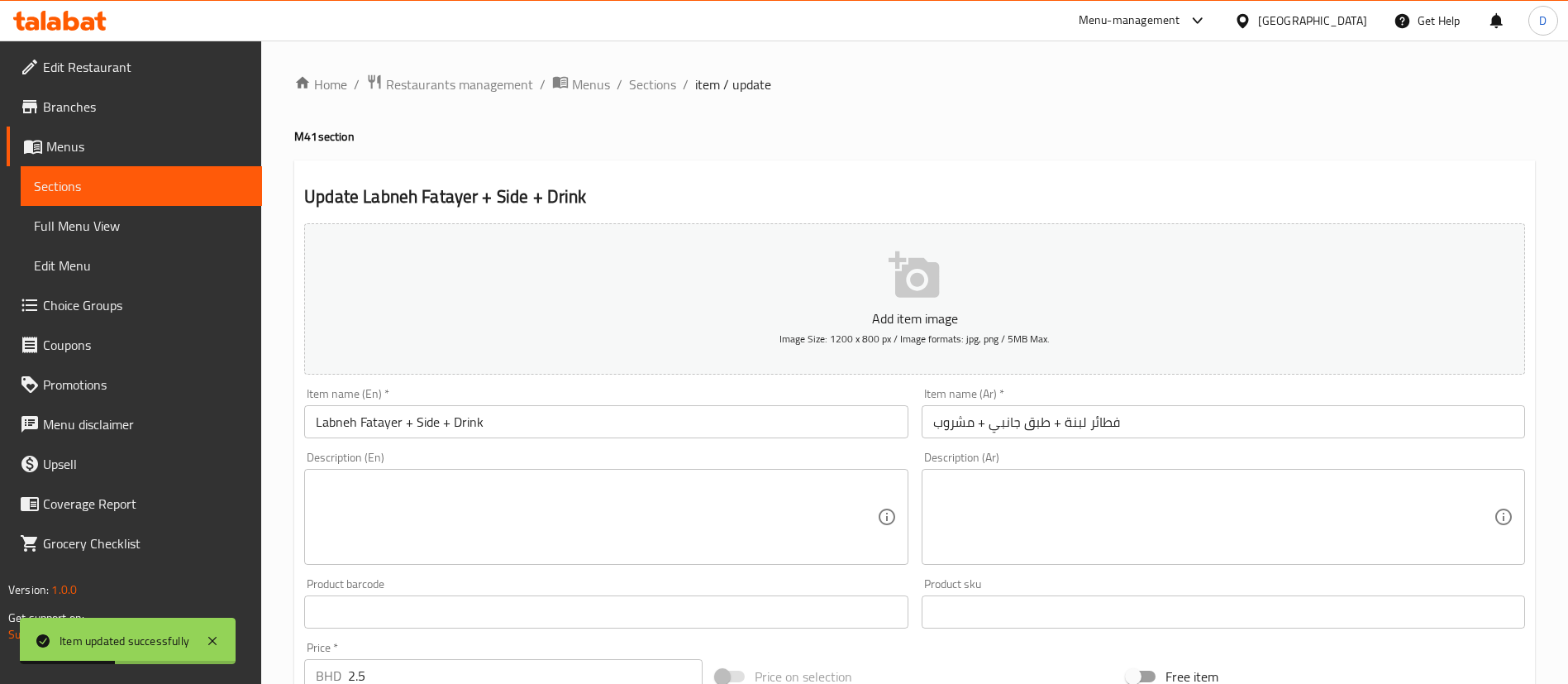
click at [879, 308] on p "Add item image" at bounding box center [915, 317] width 1169 height 19
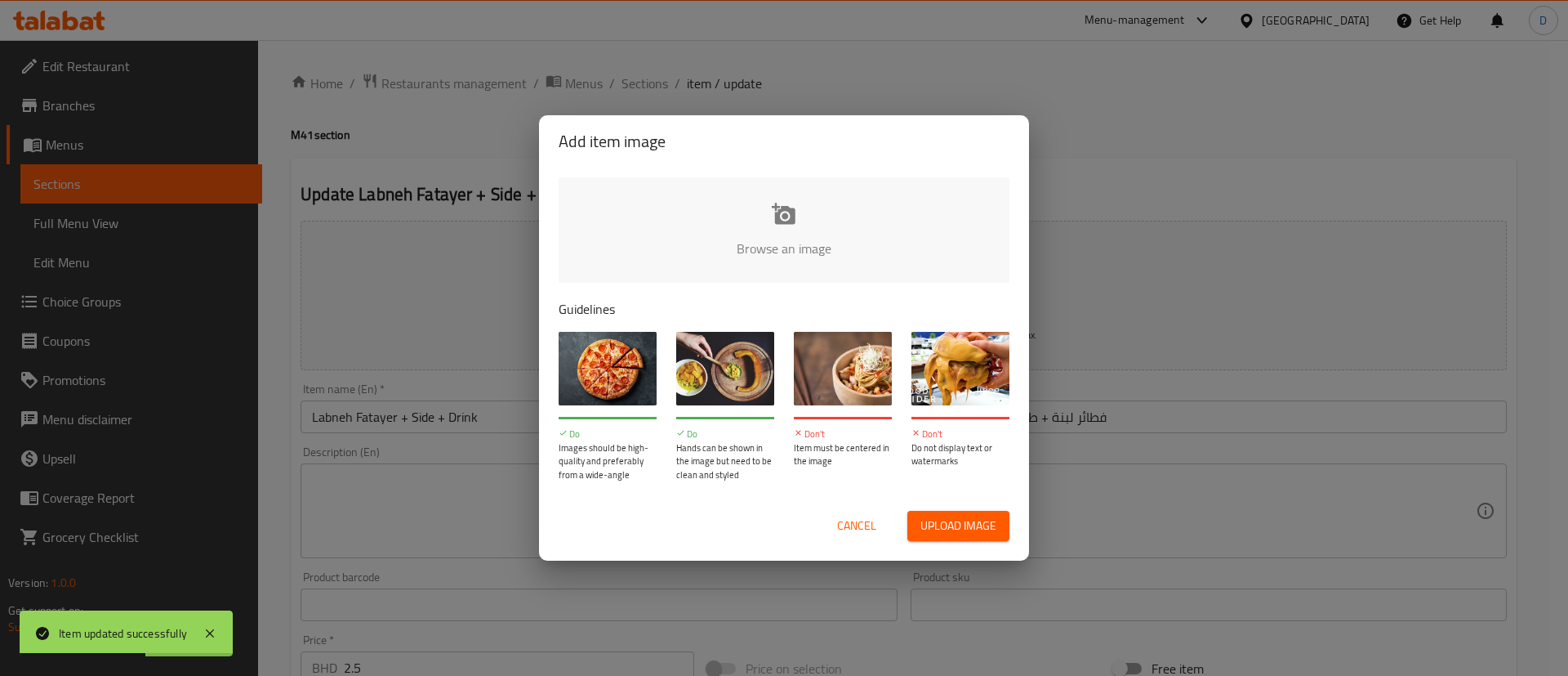
click at [810, 208] on input "file" at bounding box center [1336, 254] width 1555 height 153
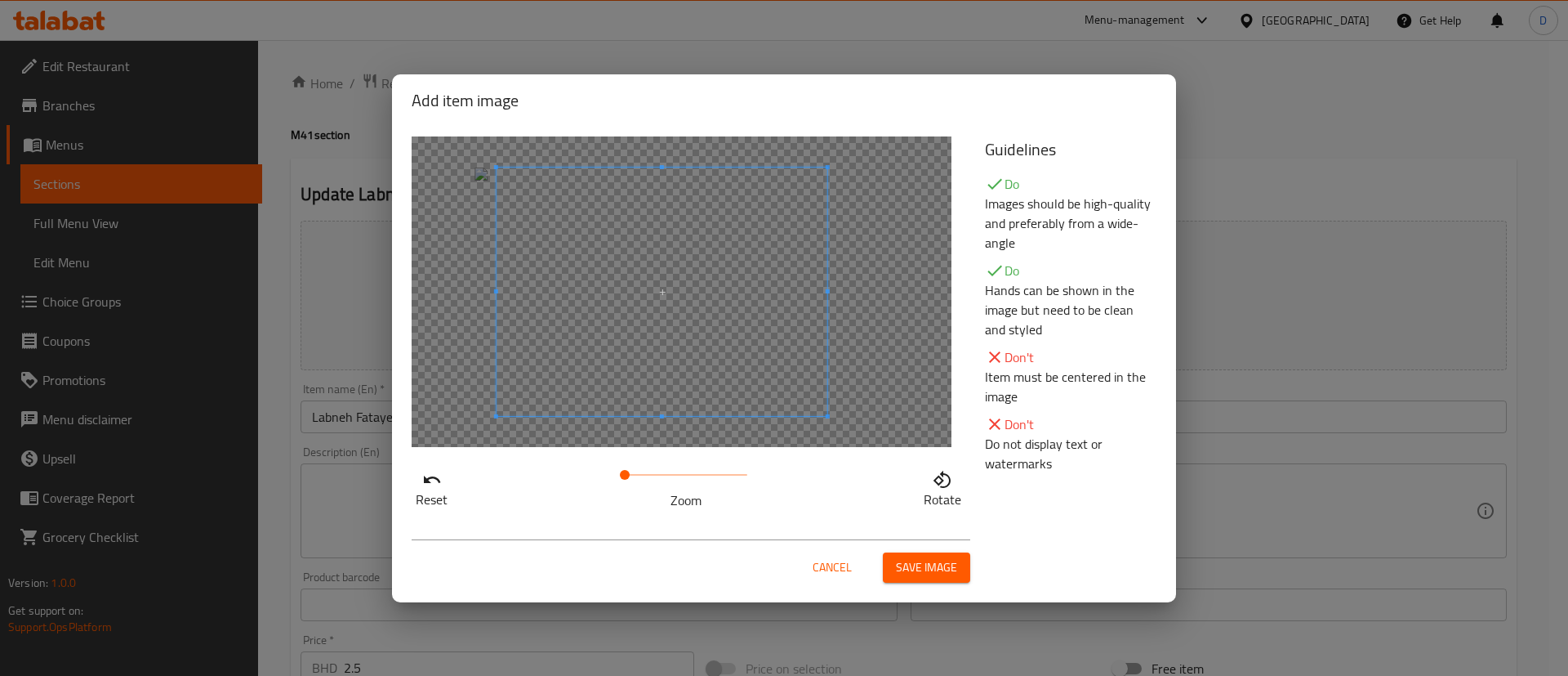
click at [684, 273] on span at bounding box center [662, 291] width 331 height 248
click at [956, 578] on button "Save image" at bounding box center [927, 567] width 87 height 30
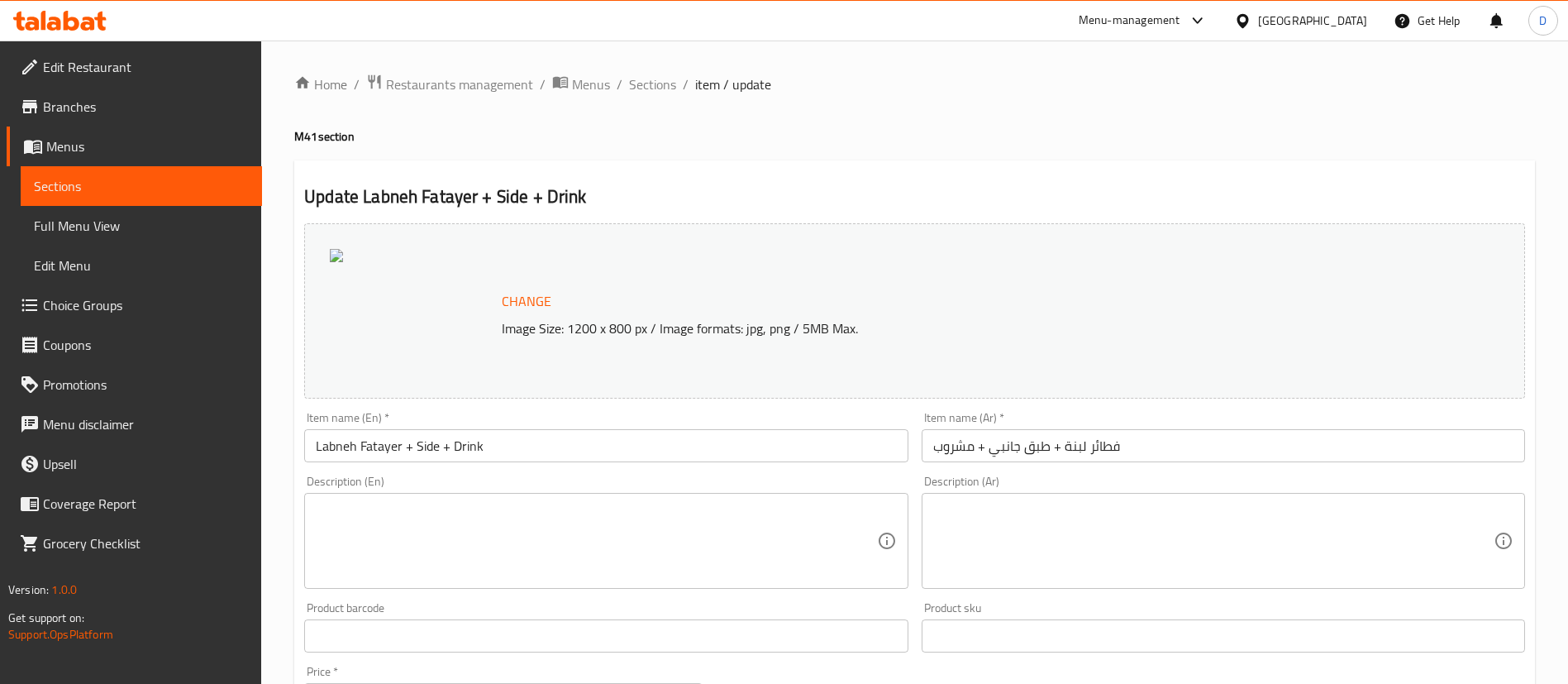
click at [1499, 137] on h4 "M41 section" at bounding box center [915, 136] width 1241 height 17
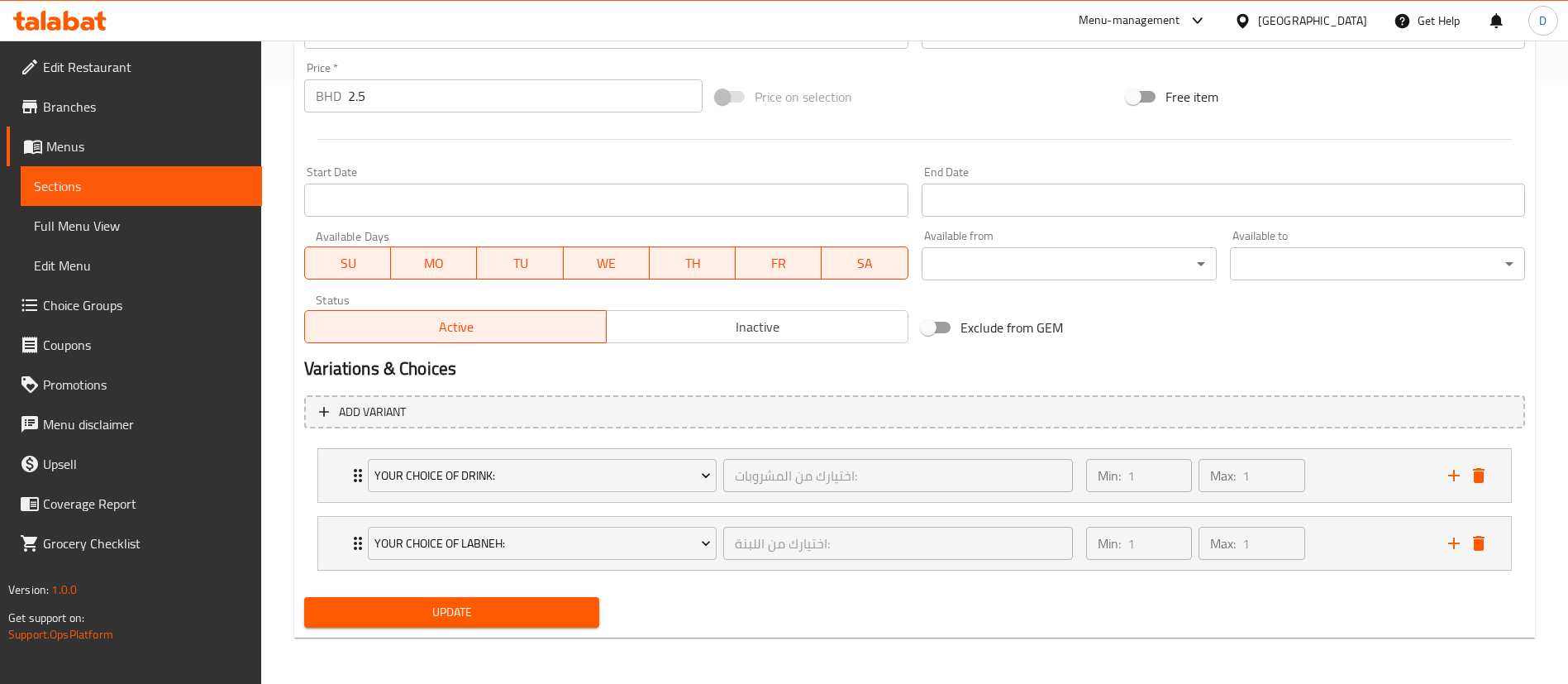
drag, startPoint x: 556, startPoint y: 604, endPoint x: 587, endPoint y: 595, distance: 32.3
click at [555, 604] on span "Update" at bounding box center [451, 612] width 268 height 20
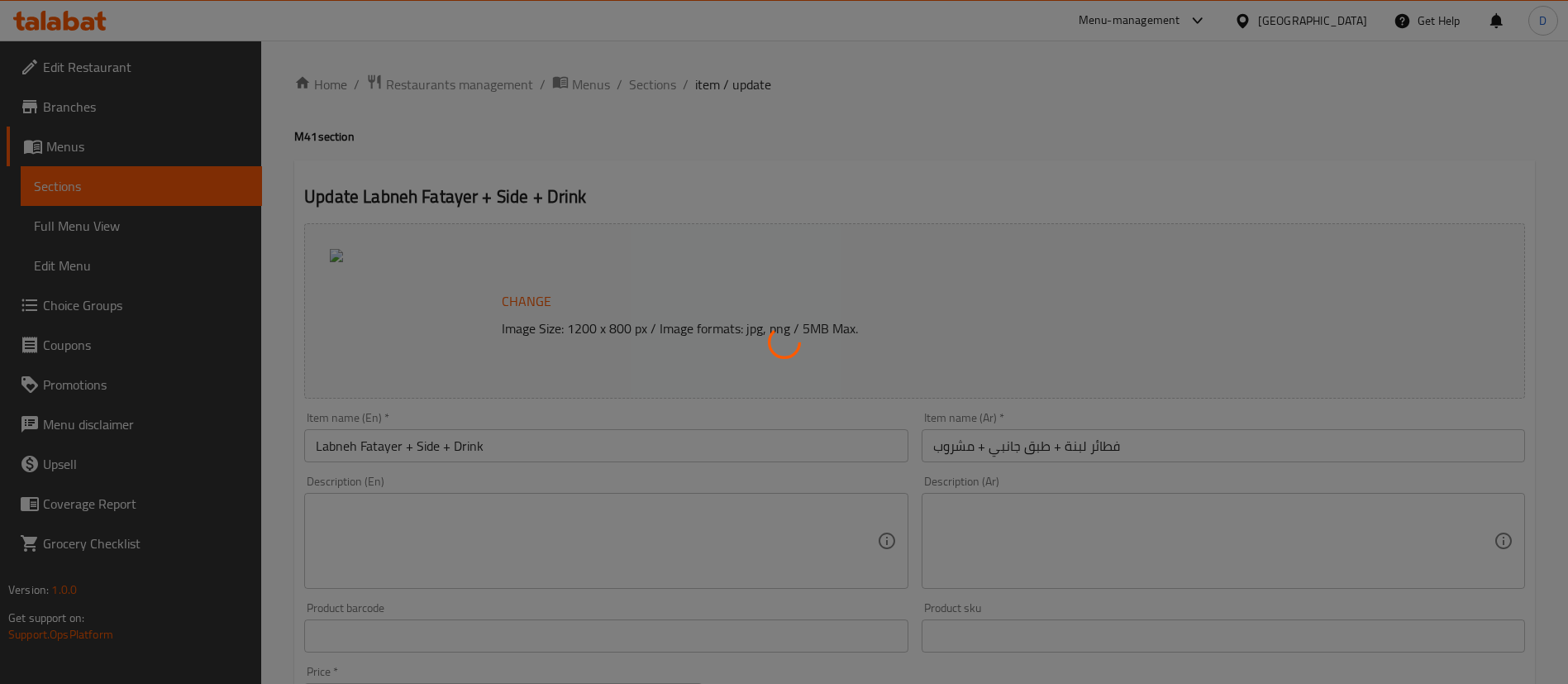
click at [668, 155] on div at bounding box center [784, 342] width 1568 height 684
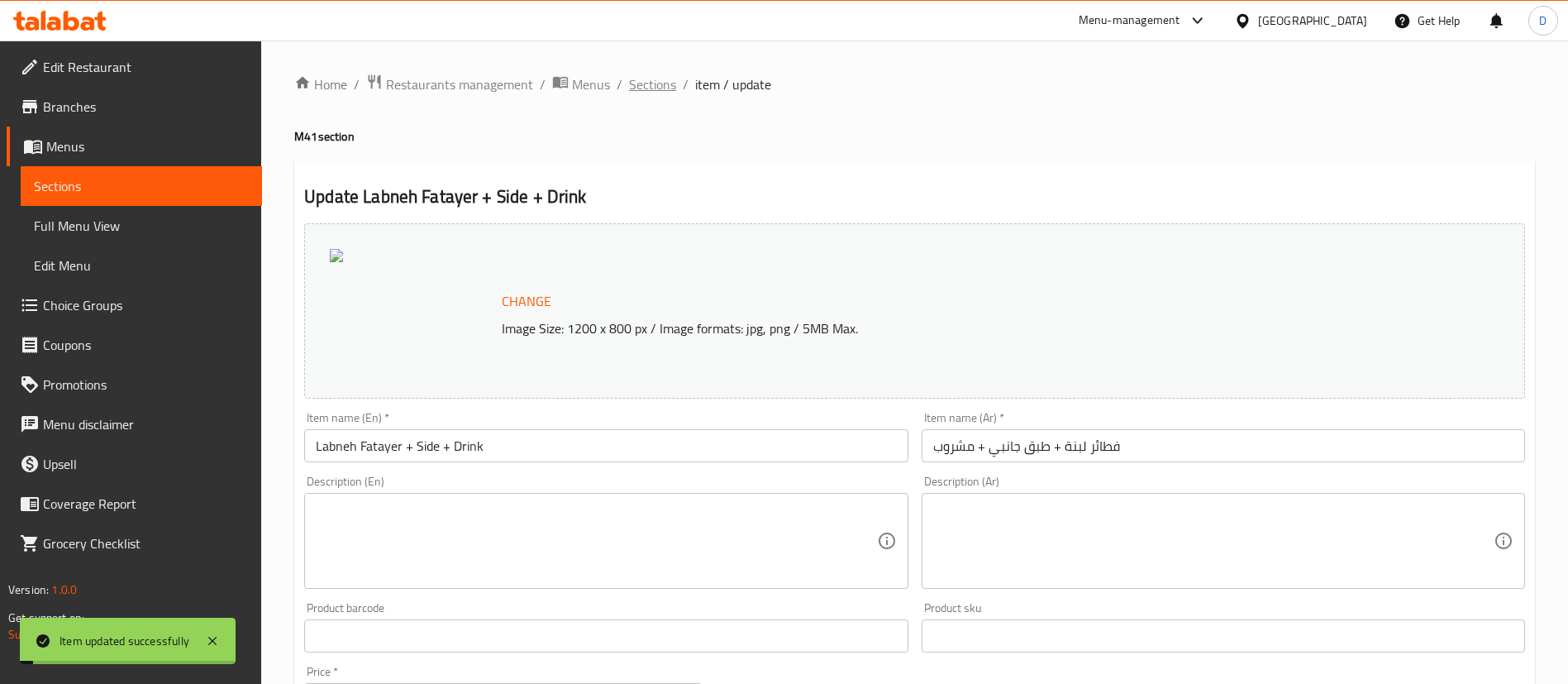
click at [641, 79] on span "Sections" at bounding box center [652, 84] width 47 height 19
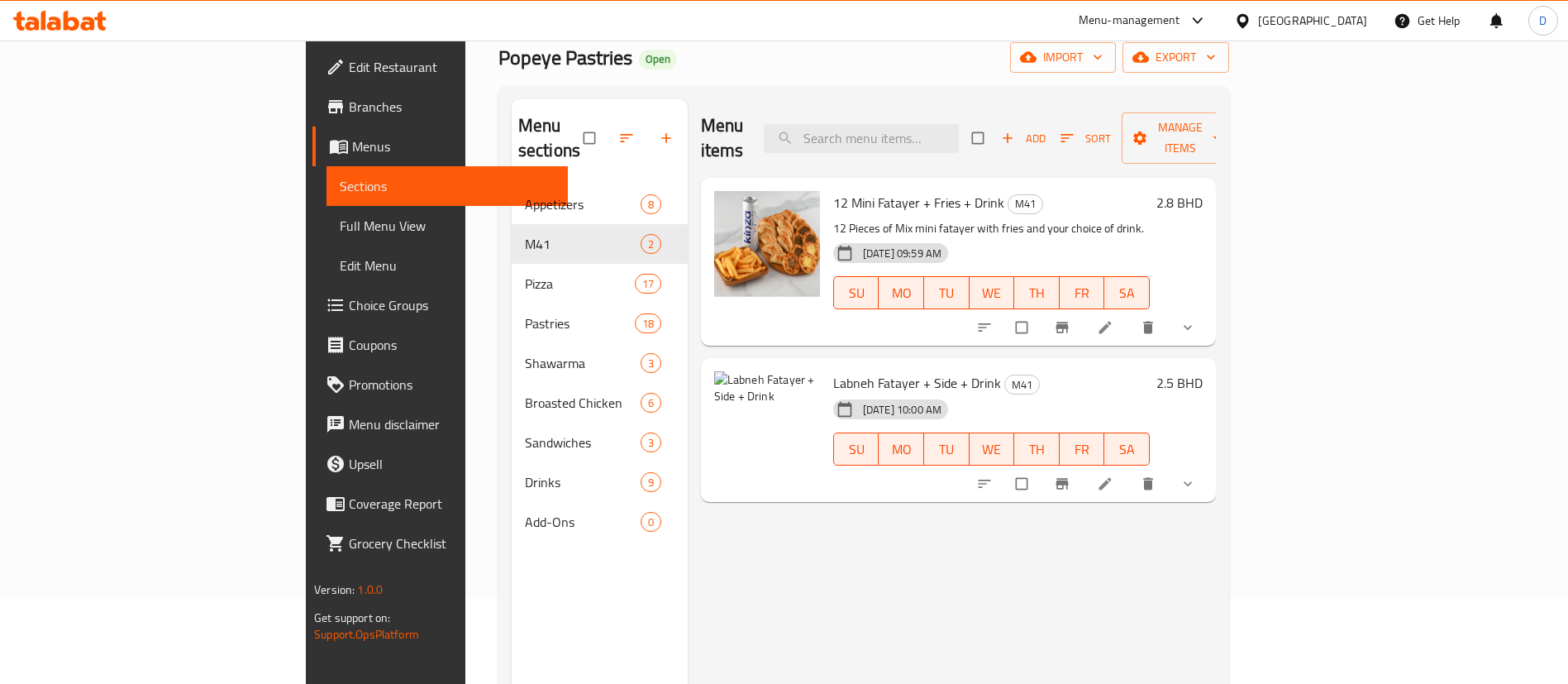
scroll to position [124, 0]
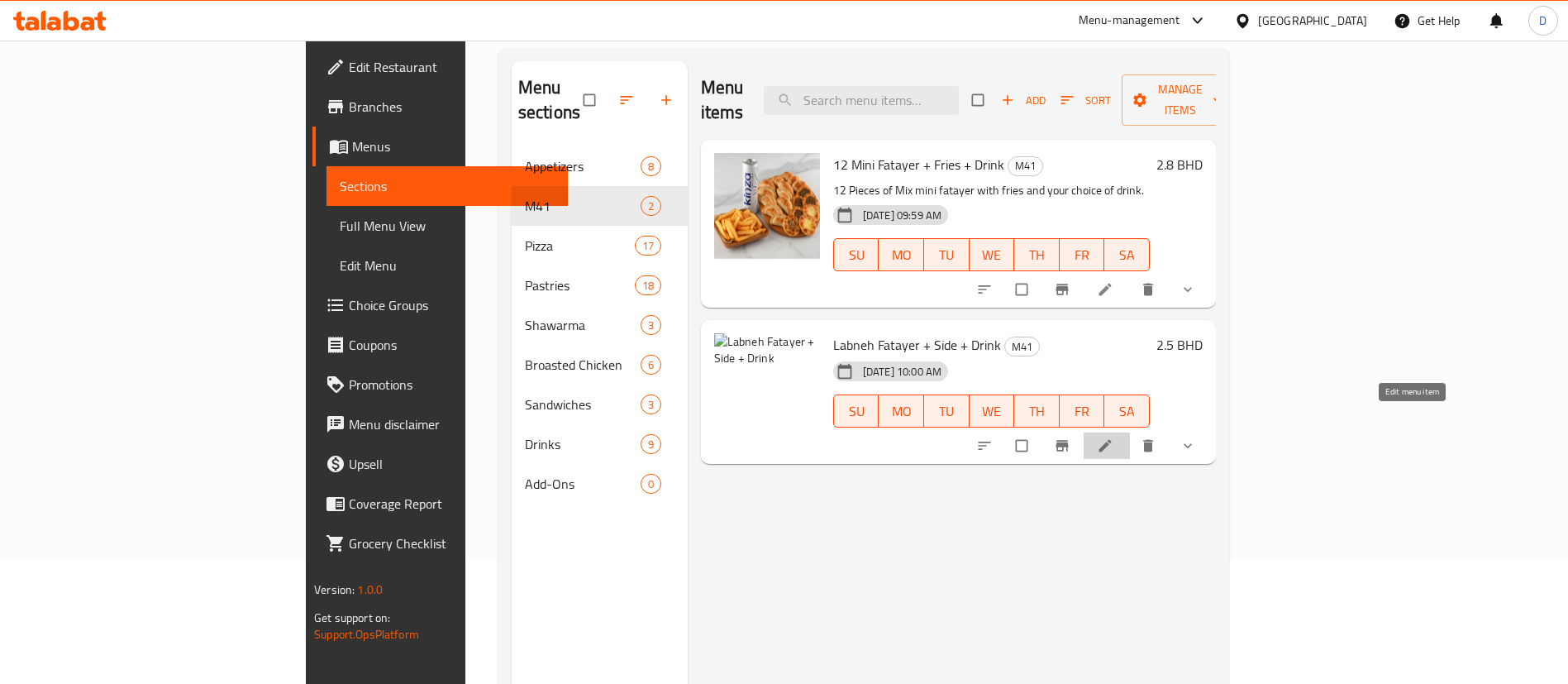
click at [1114, 438] on icon at bounding box center [1105, 446] width 17 height 17
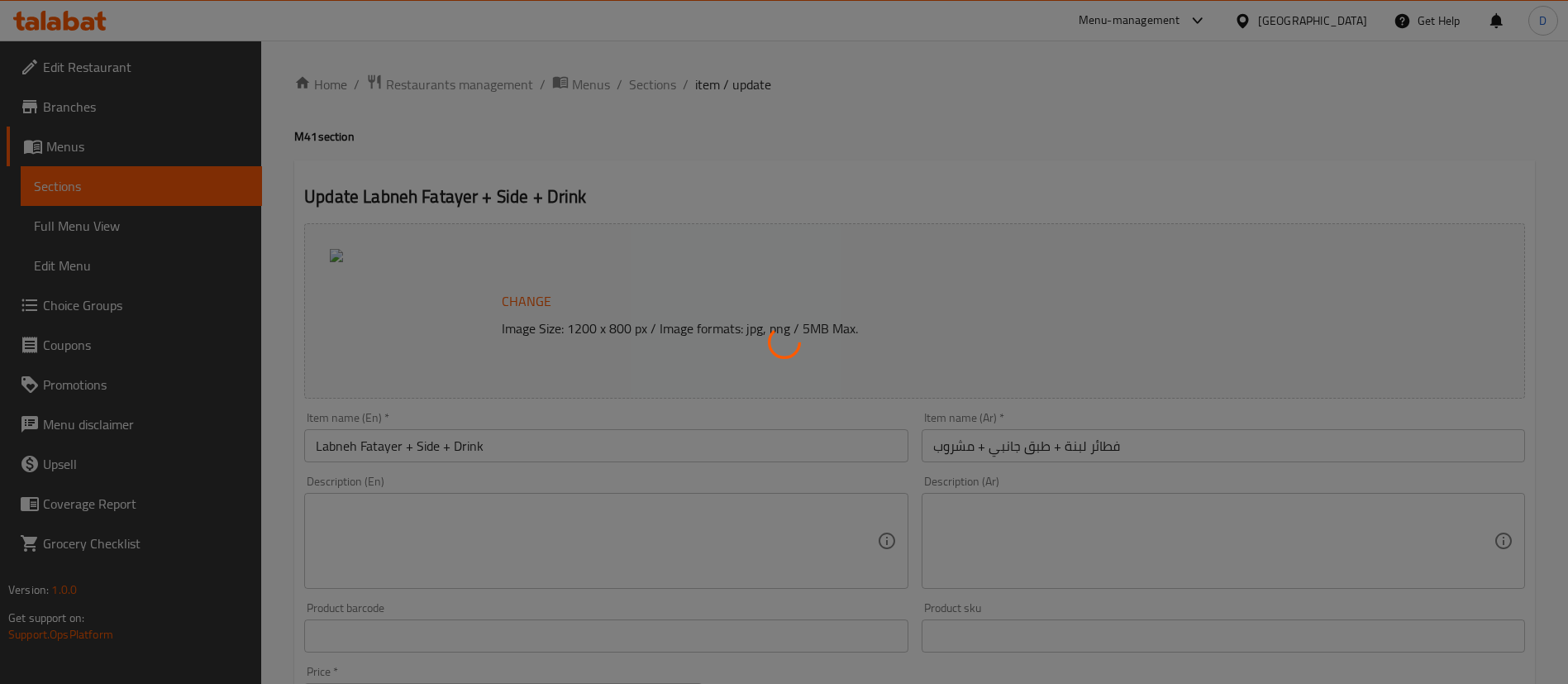
type input "اختيارك من المشروبات:"
type input "1"
type input "اختيارك من اللبنة:"
type input "1"
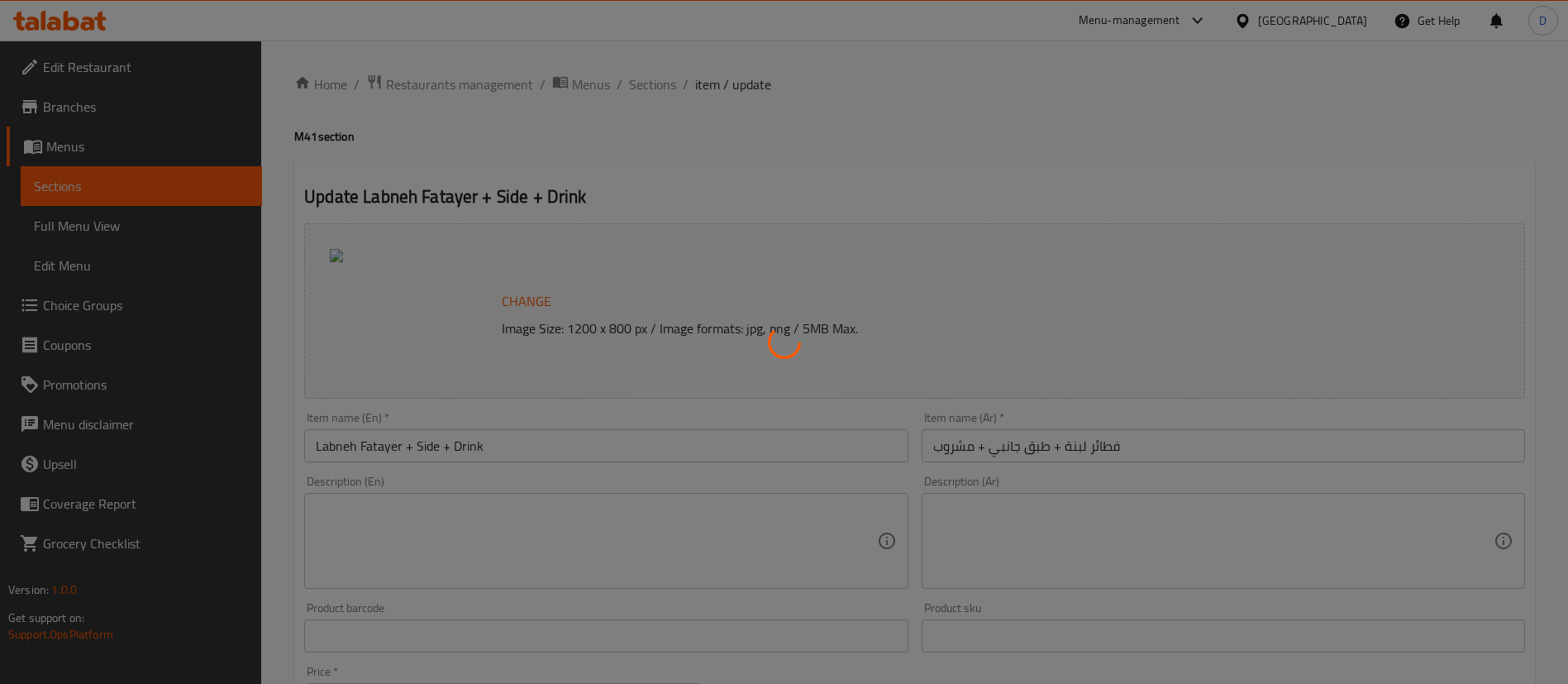
type input "1"
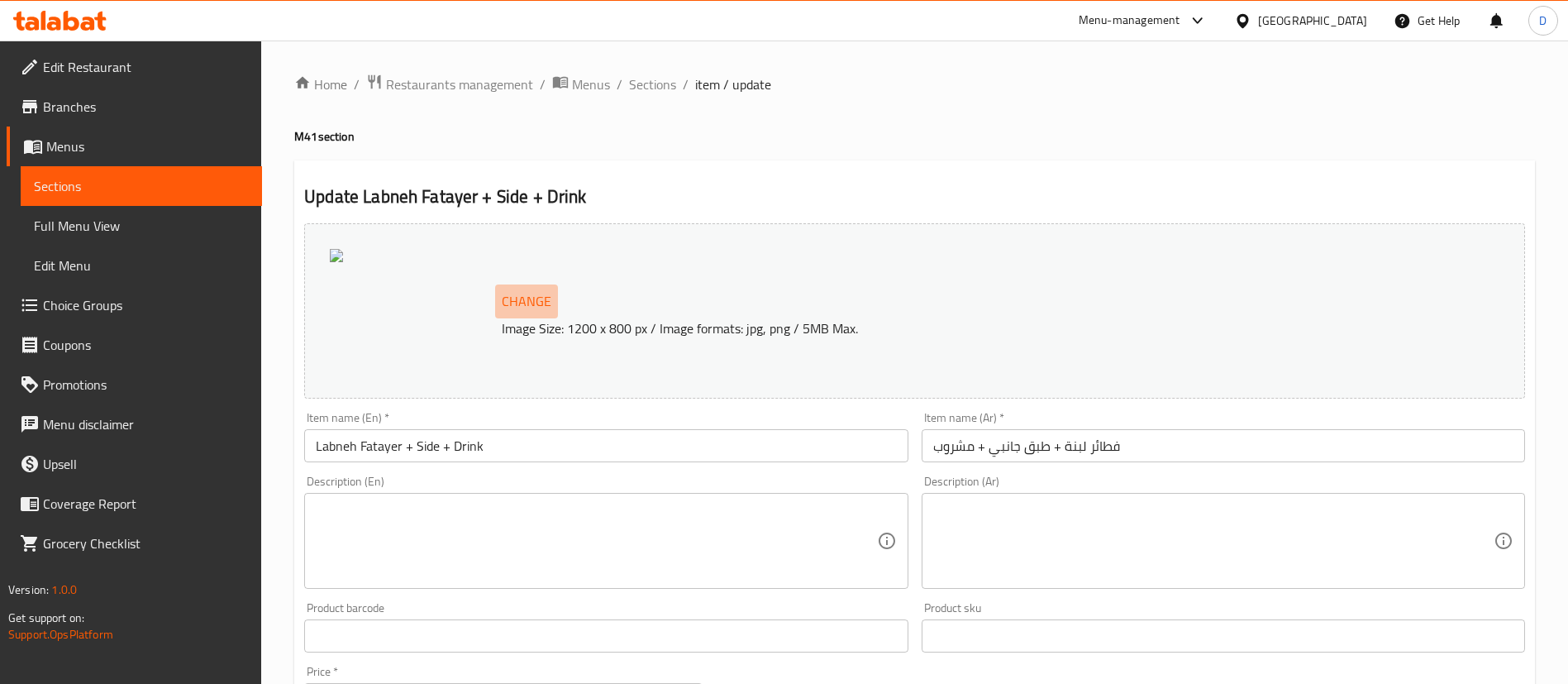
click at [520, 286] on button "Change" at bounding box center [526, 301] width 63 height 34
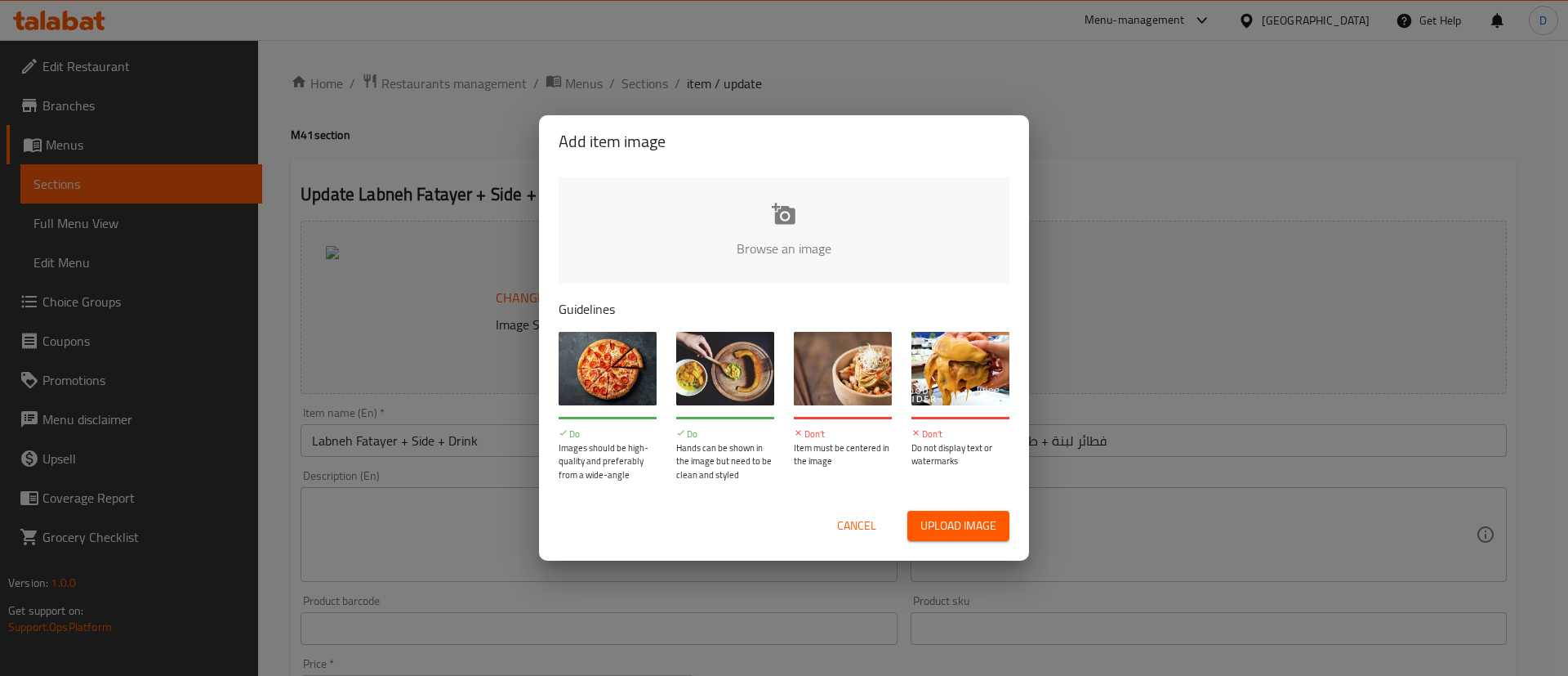
click at [760, 199] on input "file" at bounding box center [1336, 254] width 1555 height 153
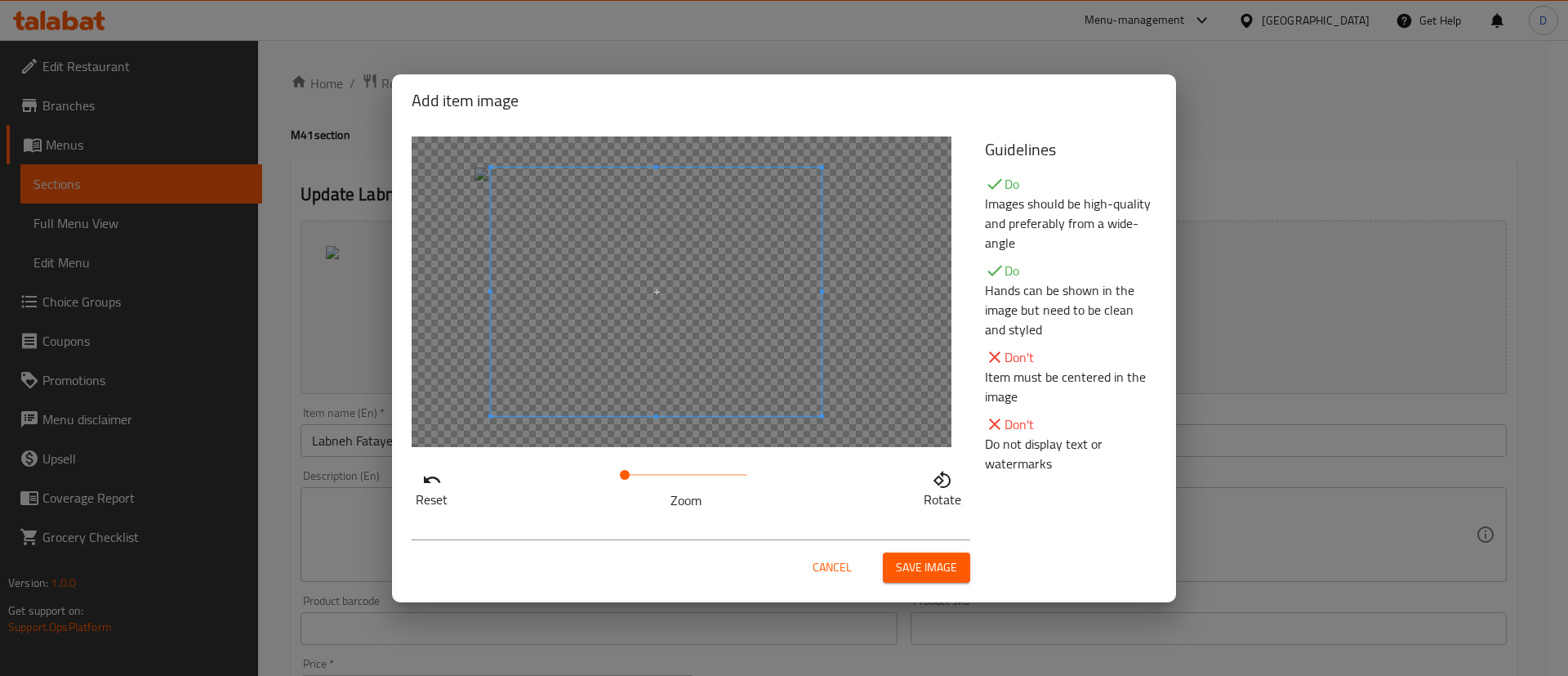
click at [730, 270] on span at bounding box center [656, 291] width 331 height 248
drag, startPoint x: 952, startPoint y: 573, endPoint x: 942, endPoint y: 572, distance: 10.0
click at [952, 572] on span "Save image" at bounding box center [926, 567] width 61 height 20
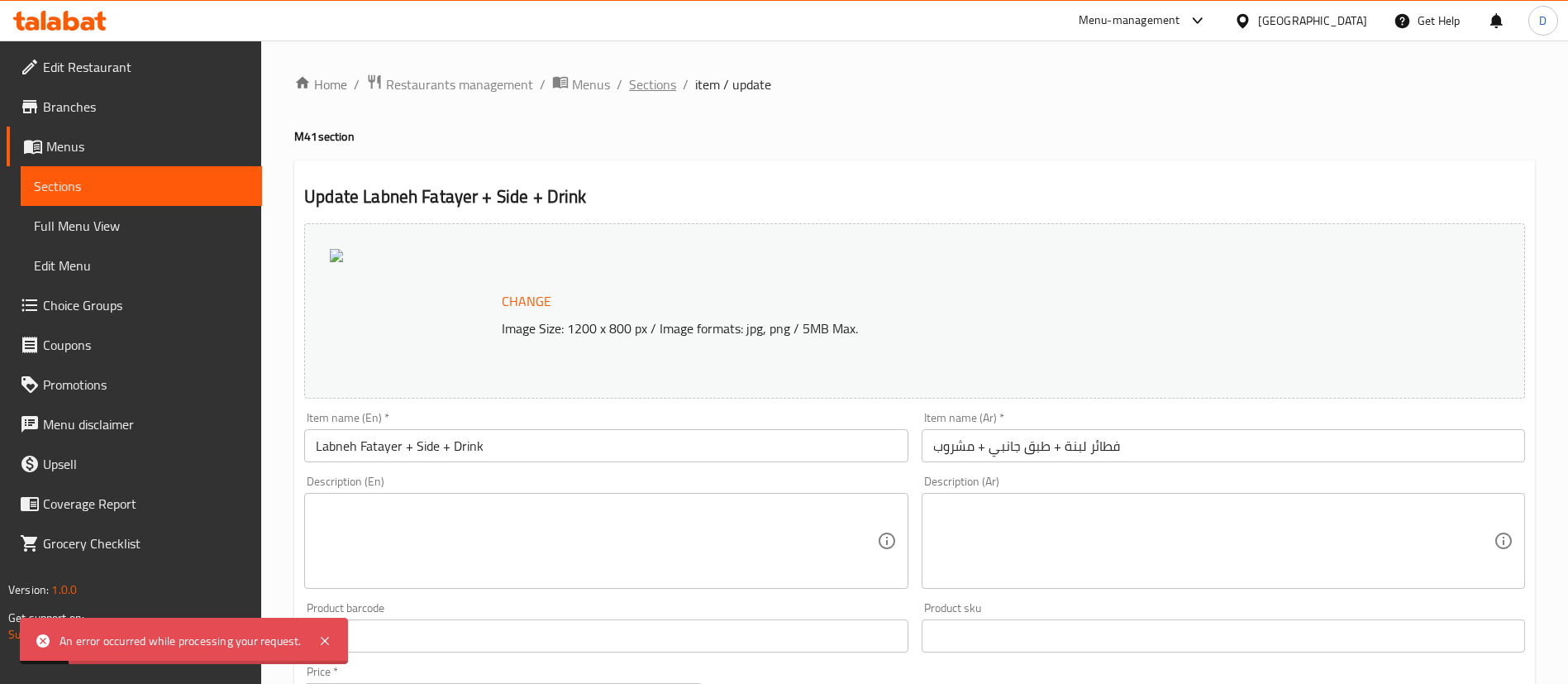
click at [656, 86] on span "Sections" at bounding box center [652, 84] width 47 height 19
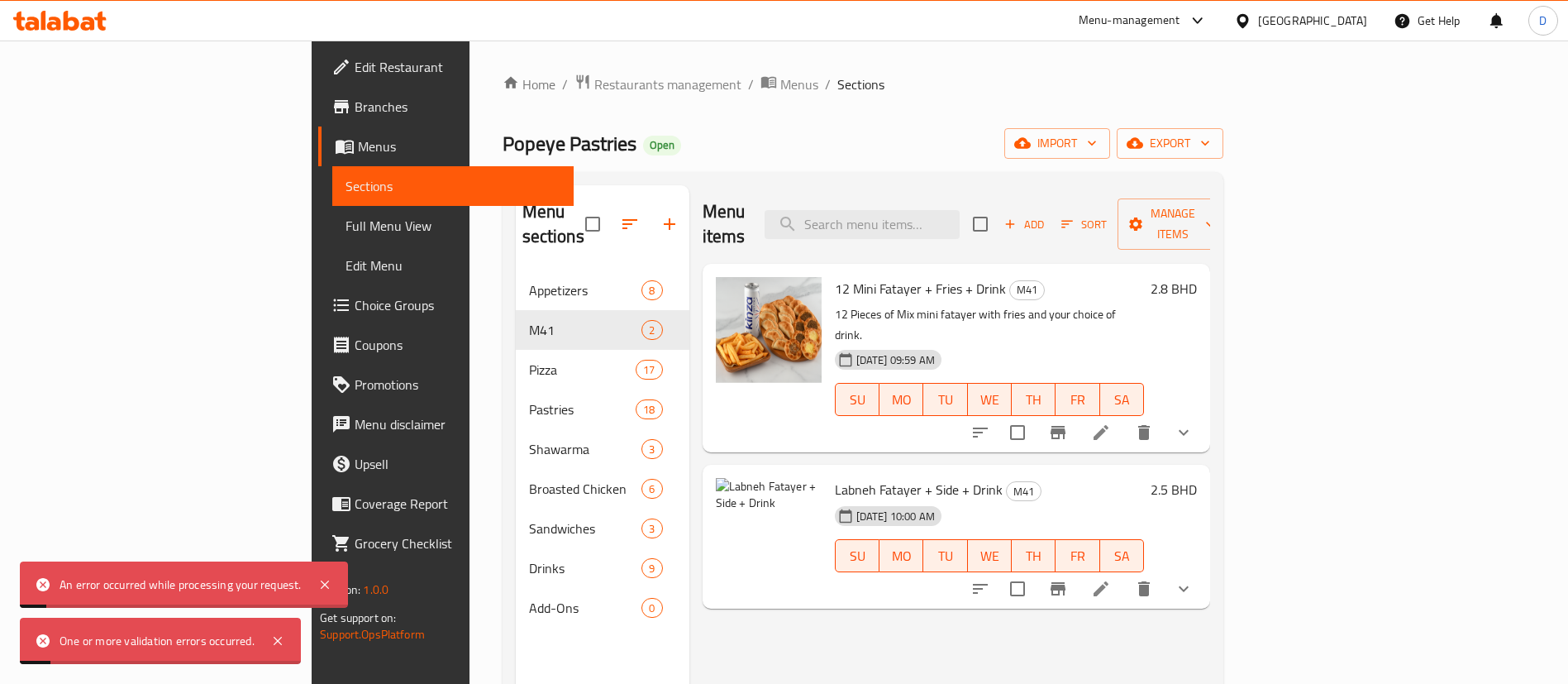
click at [883, 580] on div "Menu items Add Sort Manage items 12 Mini Fatayer + Fries + Drink M41 12 Pieces …" at bounding box center [949, 527] width 520 height 684
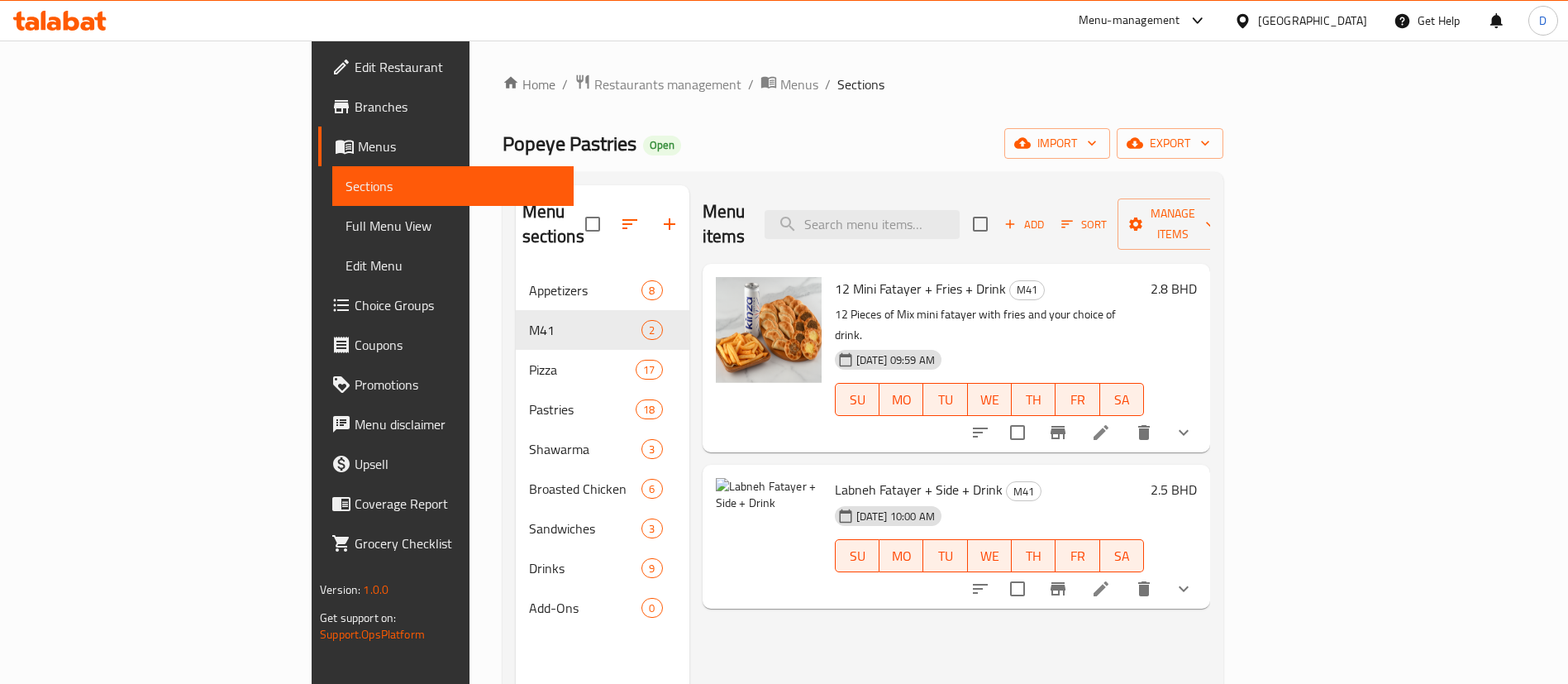
click at [884, 98] on div "Home / Restaurants management / Menus / Sections Popeye Pastries Open import ex…" at bounding box center [863, 477] width 721 height 808
drag, startPoint x: 646, startPoint y: 440, endPoint x: 638, endPoint y: 479, distance: 39.8
click at [716, 477] on div at bounding box center [768, 530] width 106 height 106
click at [730, 493] on icon "upload picture" at bounding box center [739, 500] width 17 height 15
click at [1111, 579] on icon at bounding box center [1100, 588] width 19 height 19
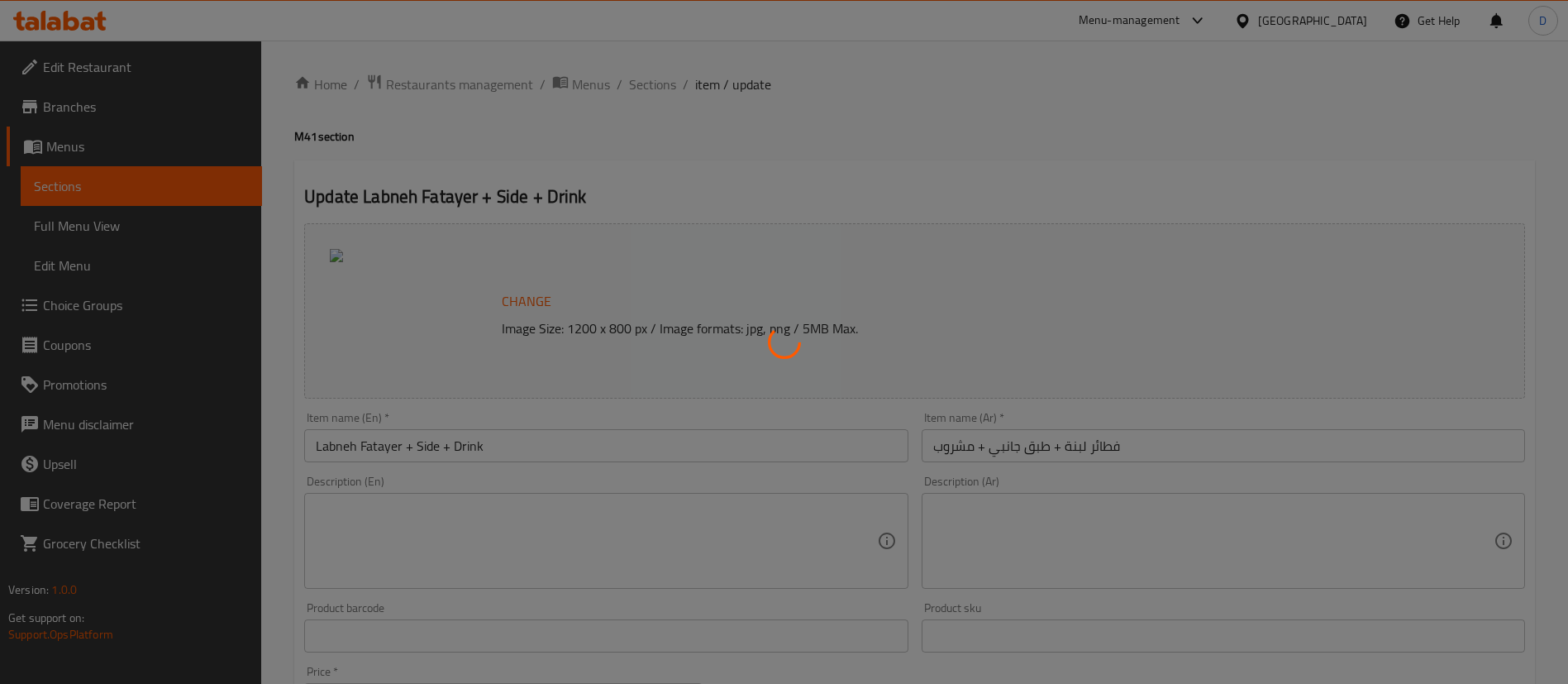
type input "اختيارك من المشروبات:"
type input "1"
type input "اختيارك من اللبنة:"
type input "1"
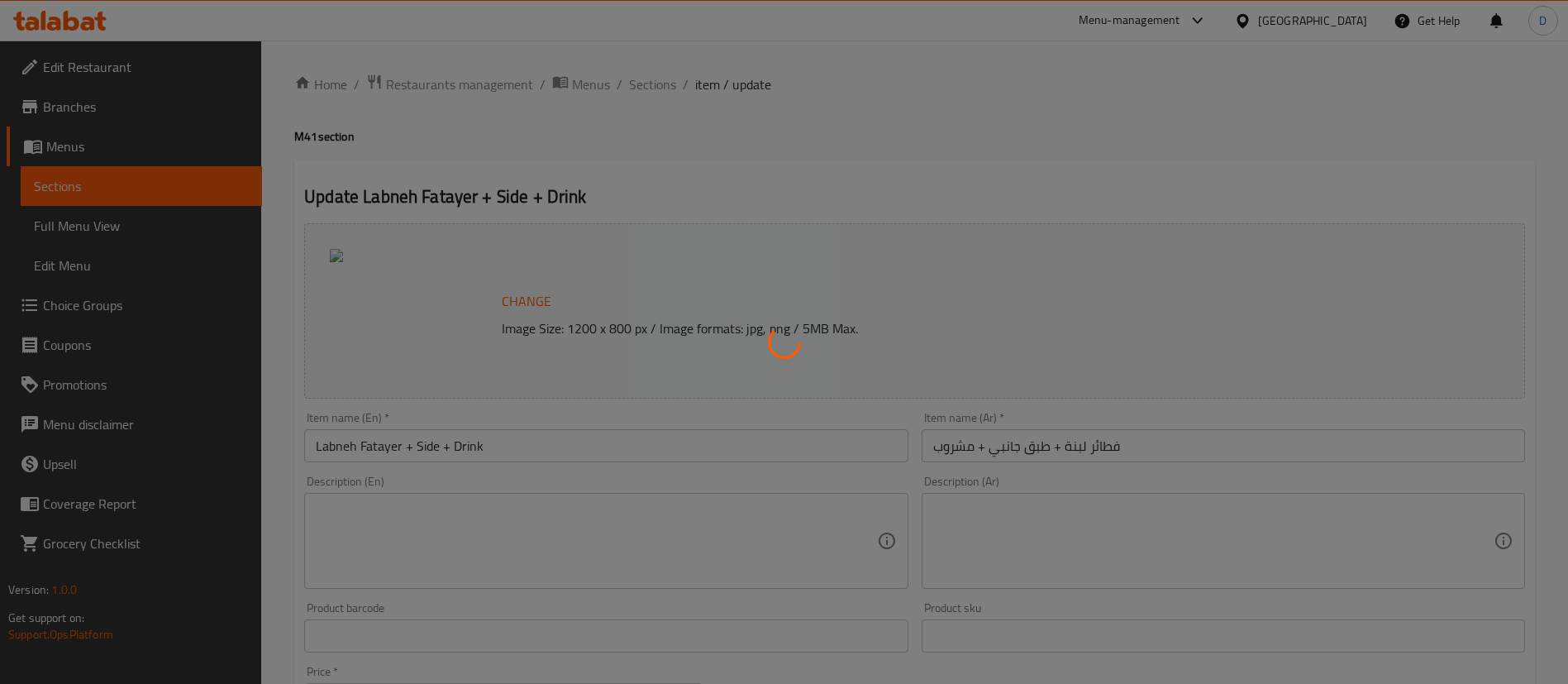
type input "1"
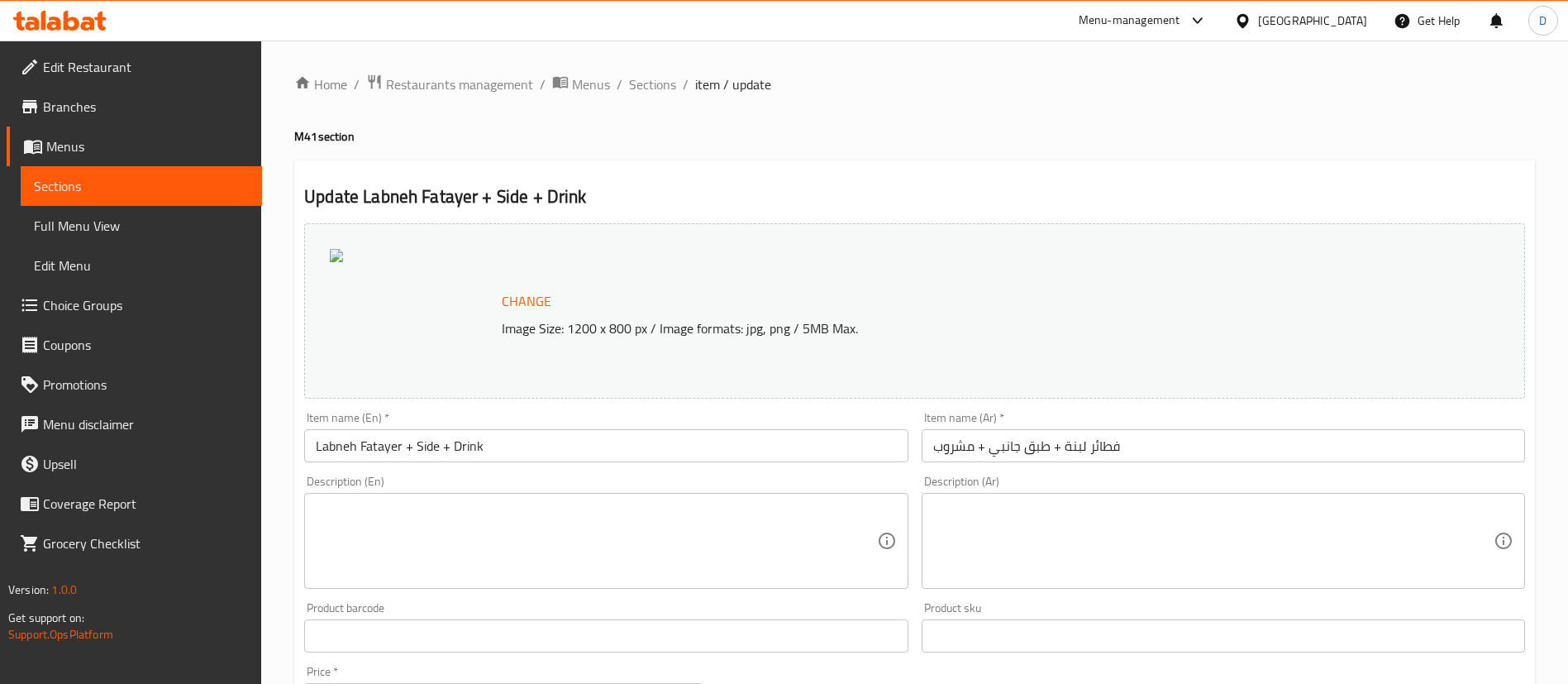
click at [441, 317] on div at bounding box center [412, 311] width 165 height 124
click at [558, 293] on div "Change Image Size: 1200 x 800 px / Image formats: jpg, png / 5MB Max." at bounding box center [933, 311] width 877 height 53
click at [542, 297] on span "Change" at bounding box center [526, 301] width 50 height 24
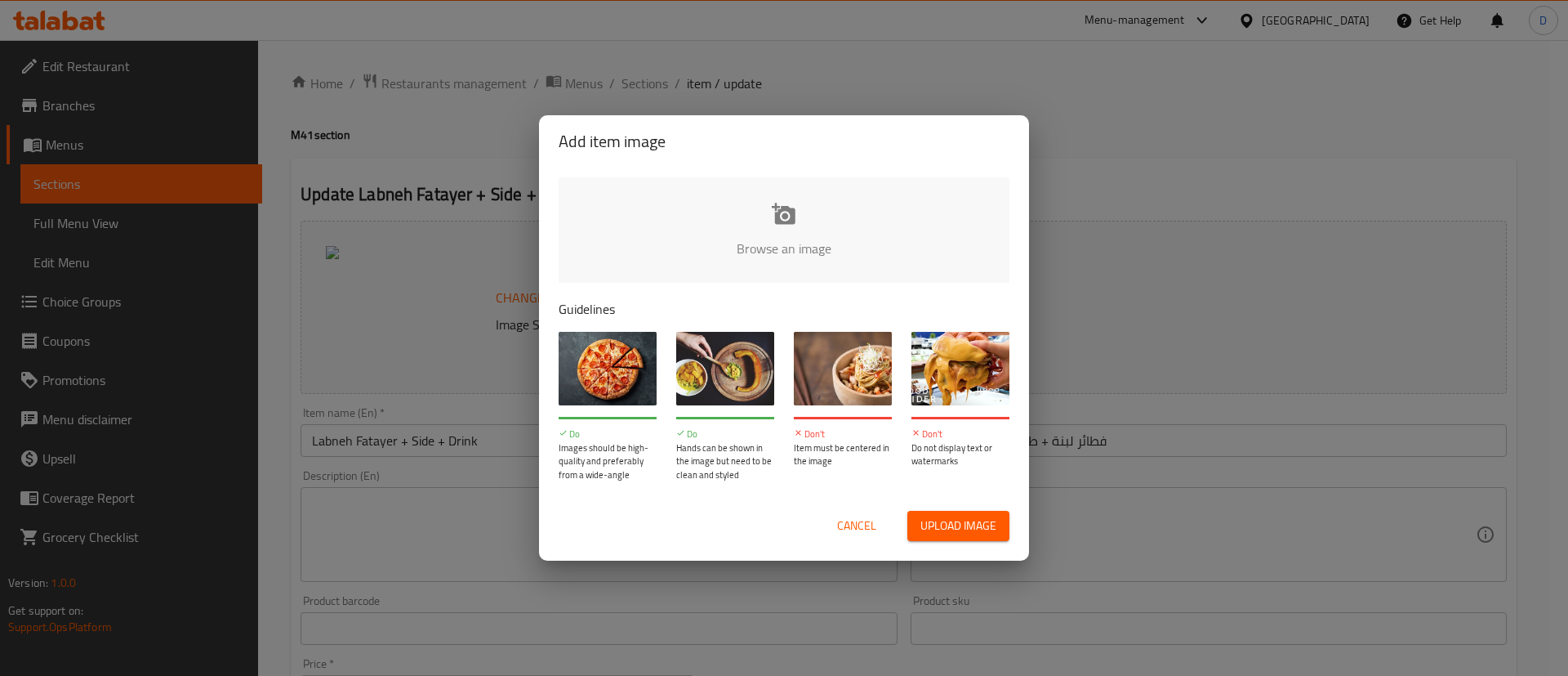
click at [728, 252] on input "file" at bounding box center [1336, 254] width 1555 height 153
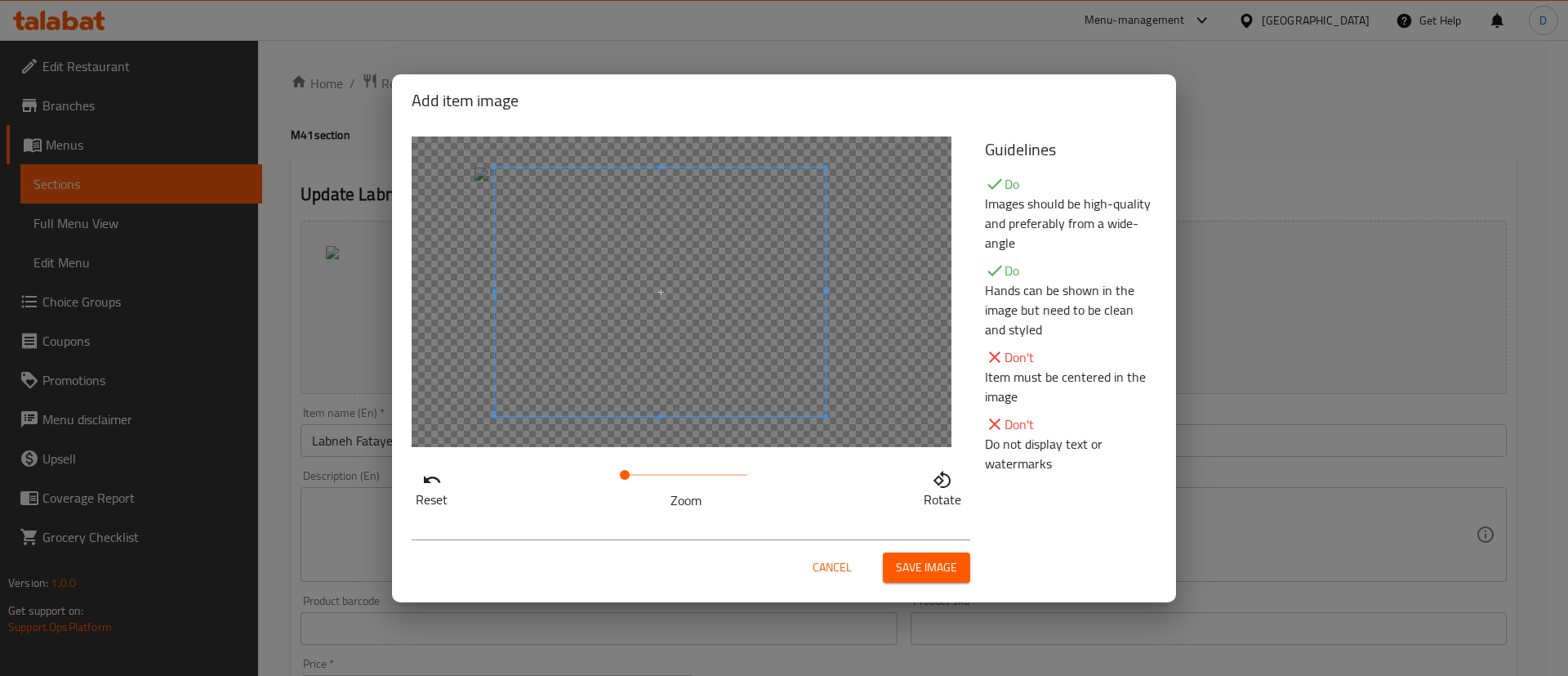
click at [682, 301] on span at bounding box center [661, 291] width 331 height 248
click at [936, 574] on span "Save image" at bounding box center [926, 567] width 61 height 20
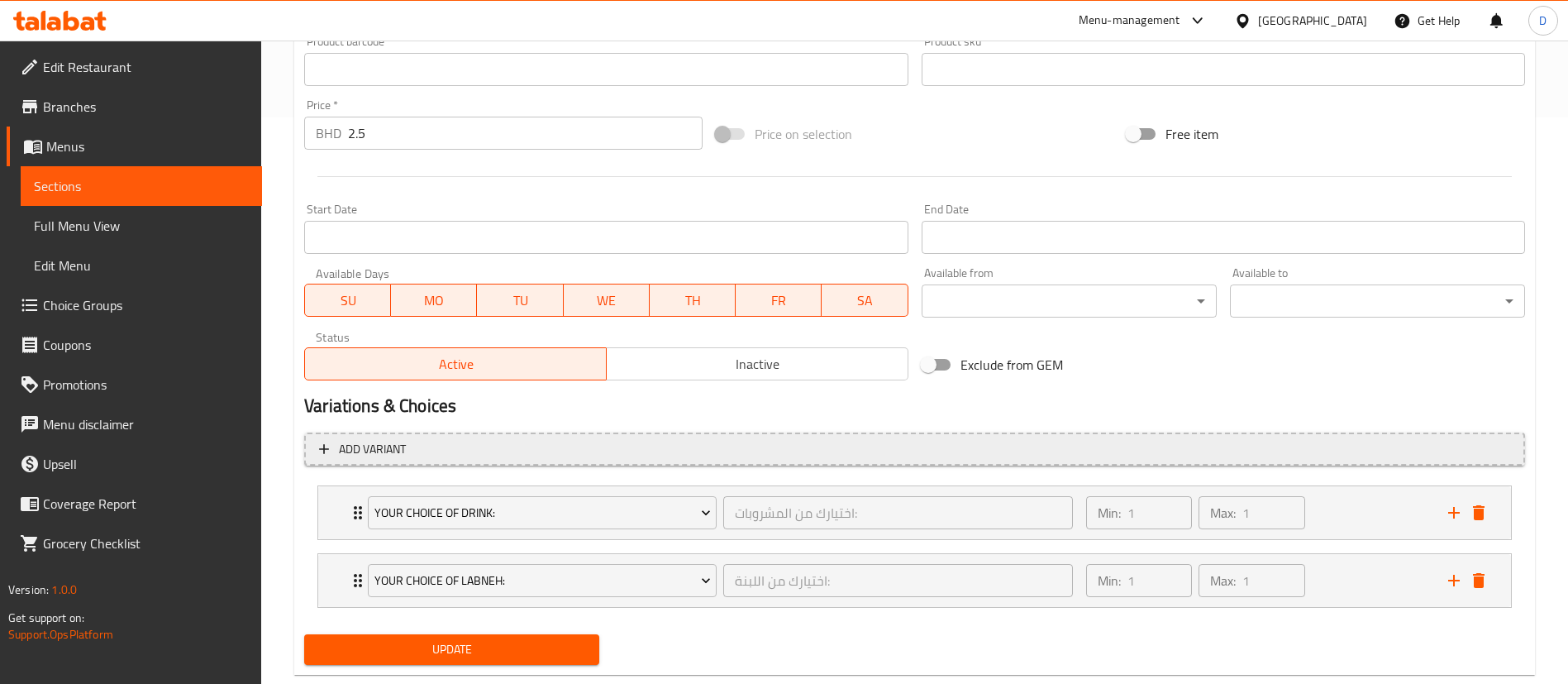
scroll to position [604, 0]
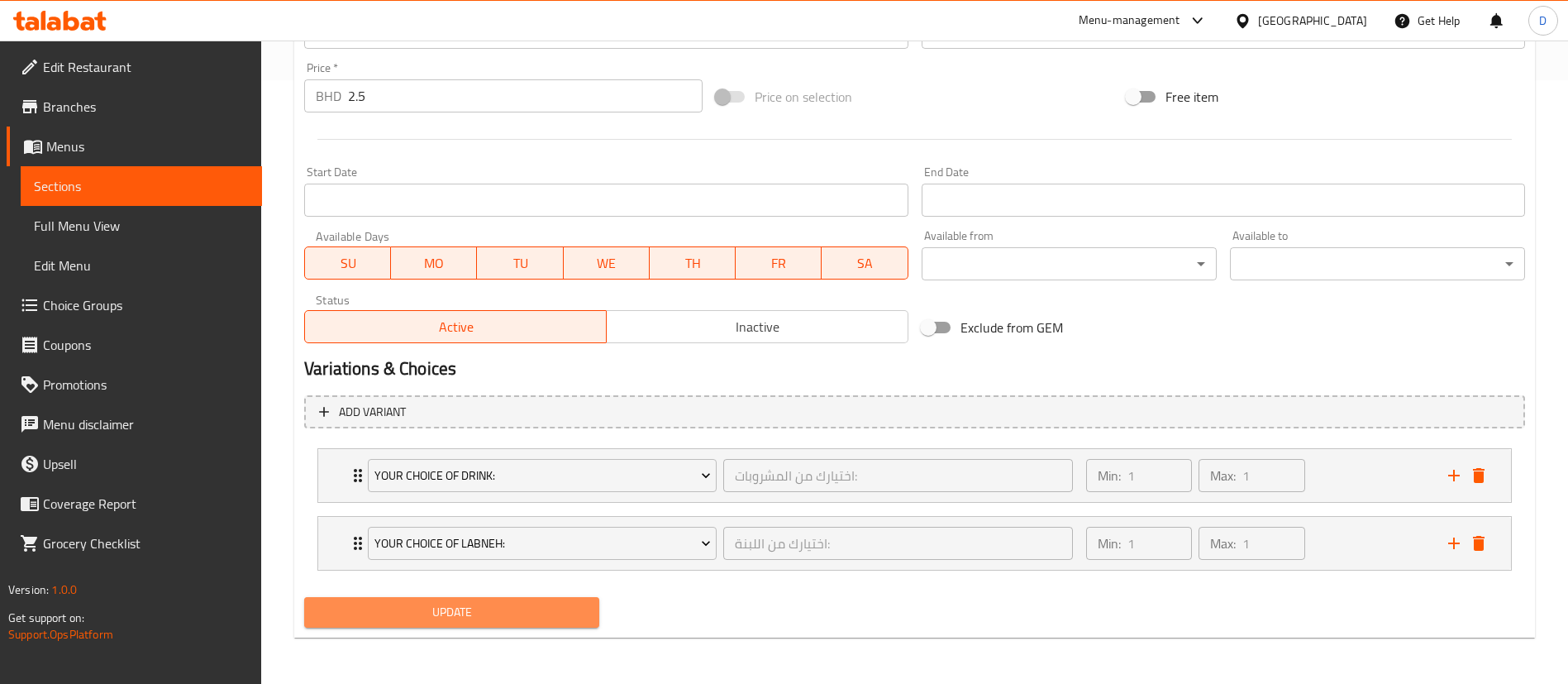
click at [513, 610] on span "Update" at bounding box center [451, 612] width 268 height 20
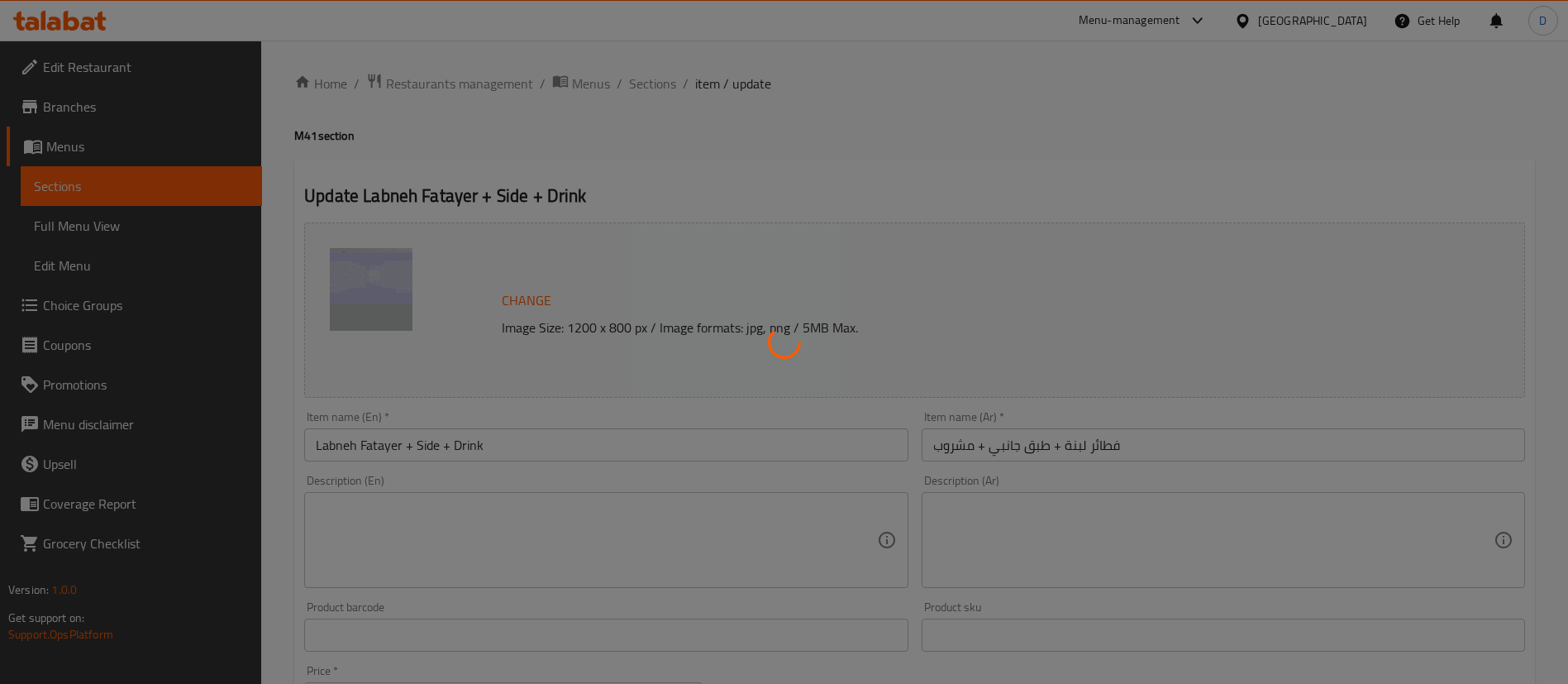
scroll to position [0, 0]
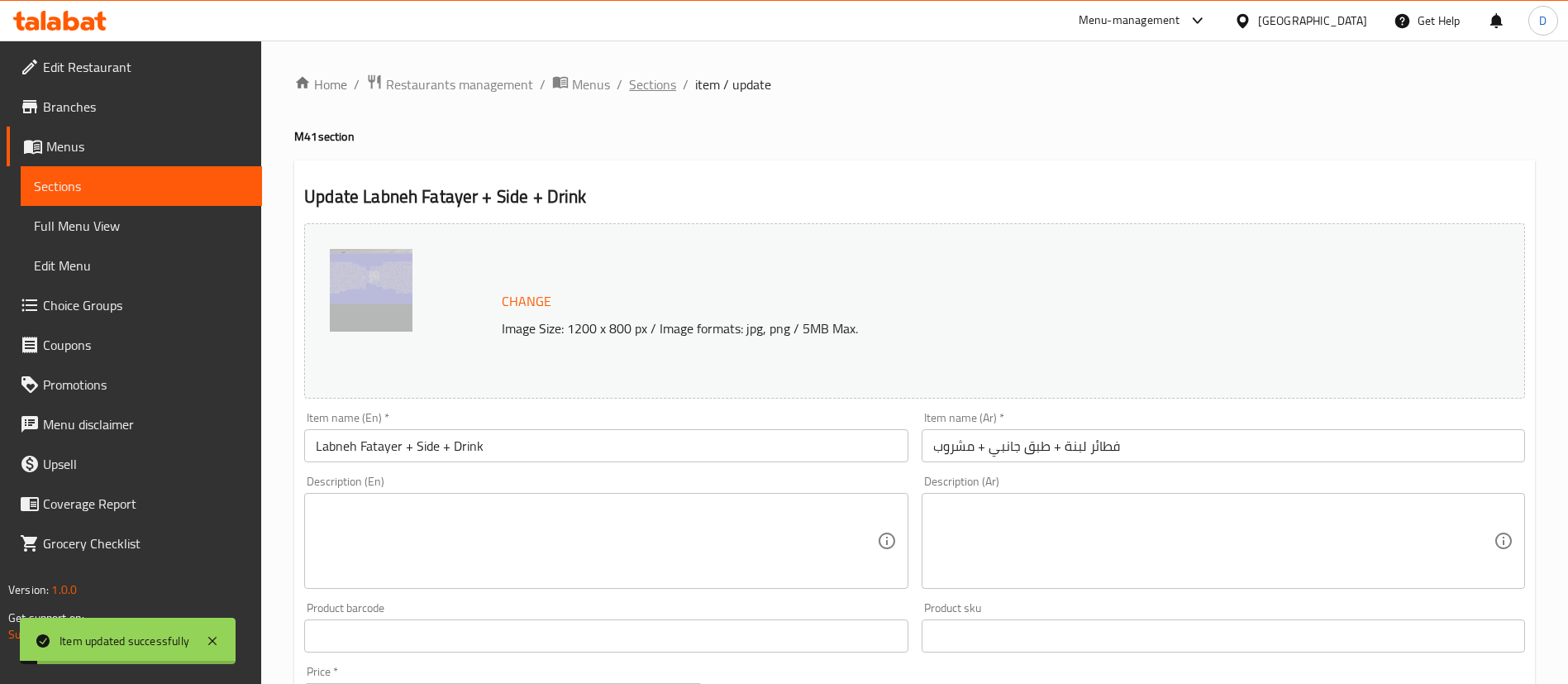
click at [648, 94] on span "Sections" at bounding box center [652, 84] width 47 height 19
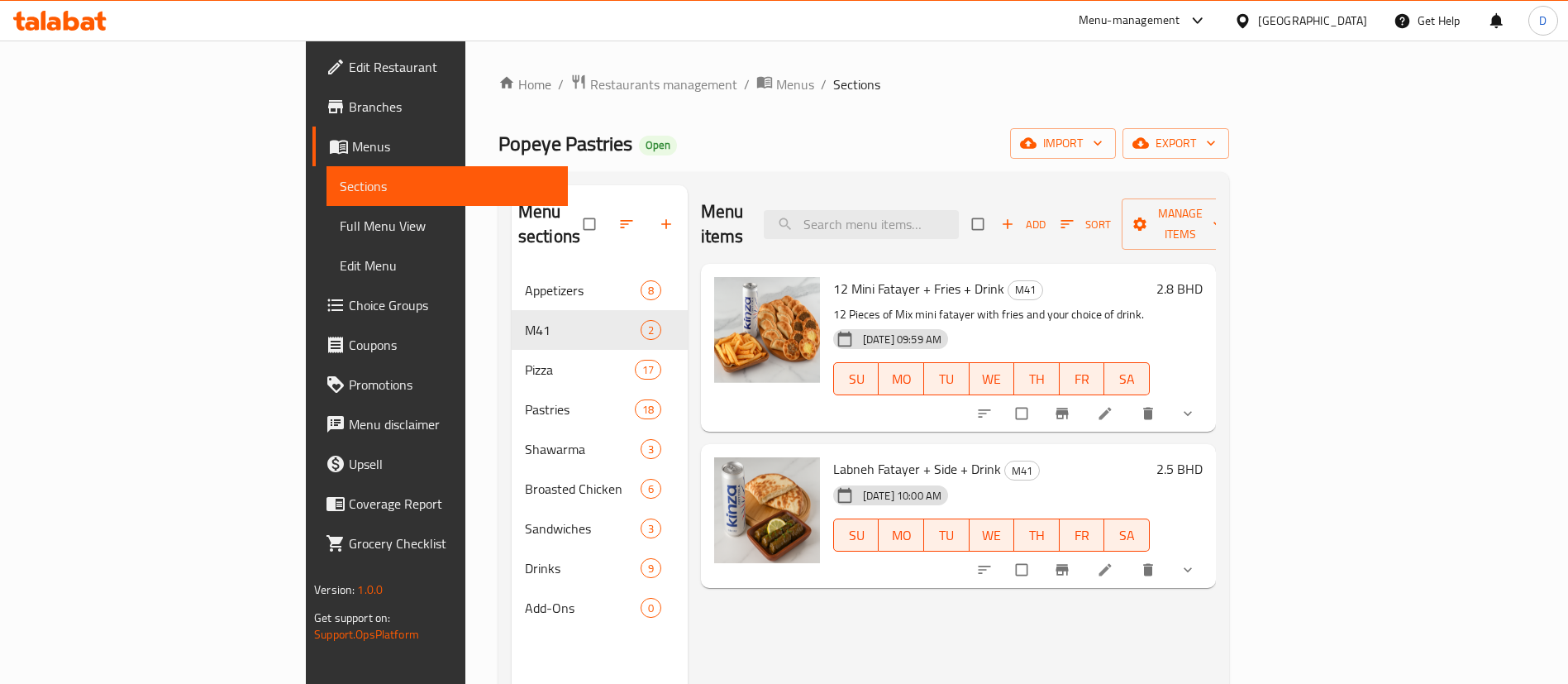
click at [349, 295] on span "Choice Groups" at bounding box center [451, 305] width 206 height 19
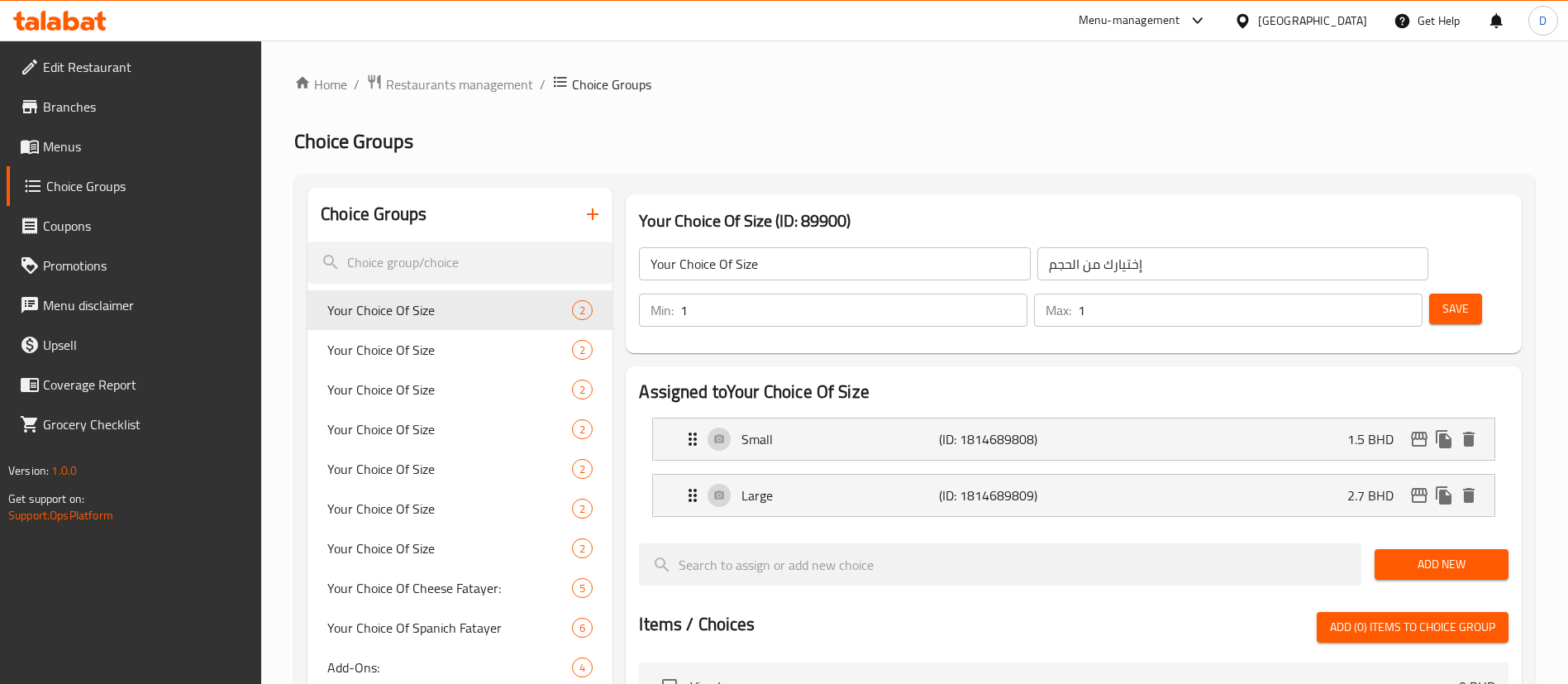
click at [597, 208] on icon "button" at bounding box center [592, 213] width 19 height 19
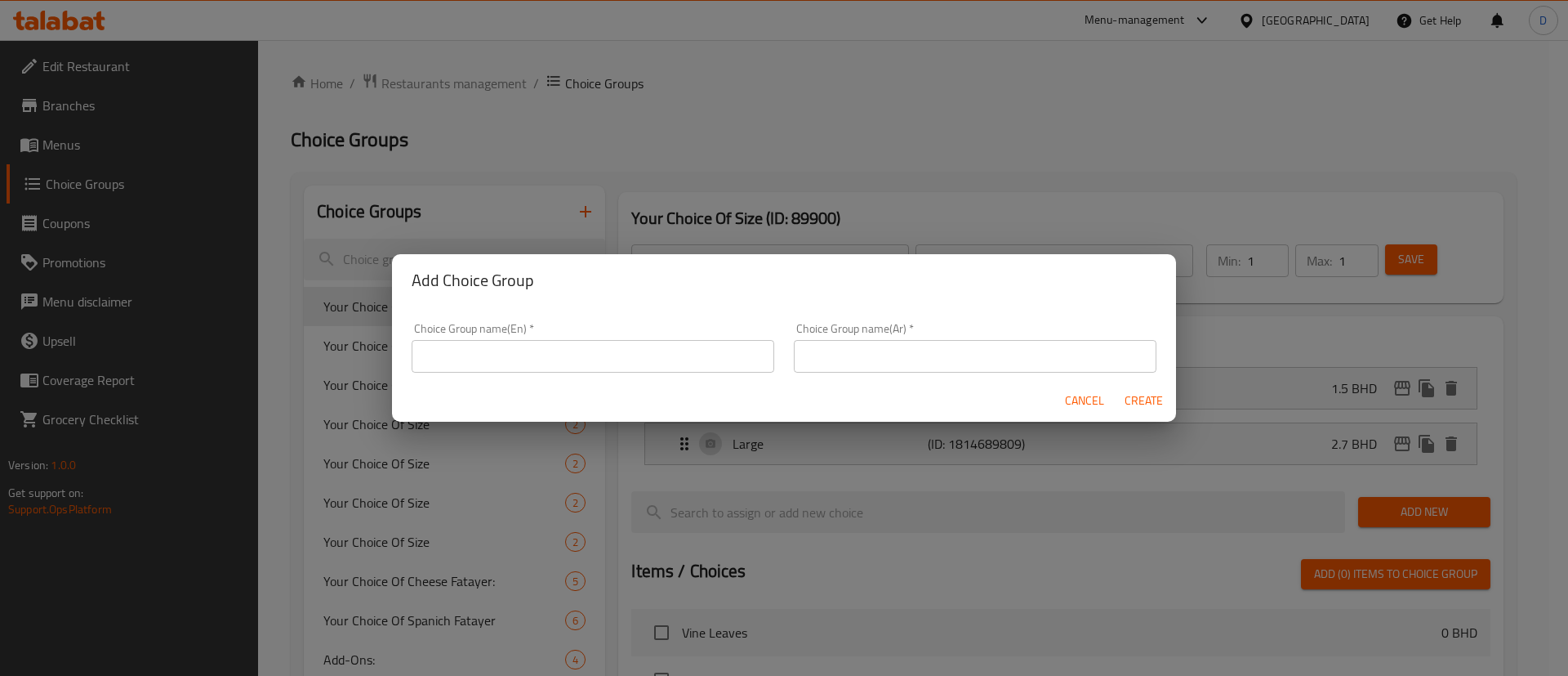
drag, startPoint x: 546, startPoint y: 359, endPoint x: 556, endPoint y: 361, distance: 10.2
click at [546, 359] on input "text" at bounding box center [593, 356] width 363 height 33
paste input "You Choice of Side:"
type input "You Choice of Side:"
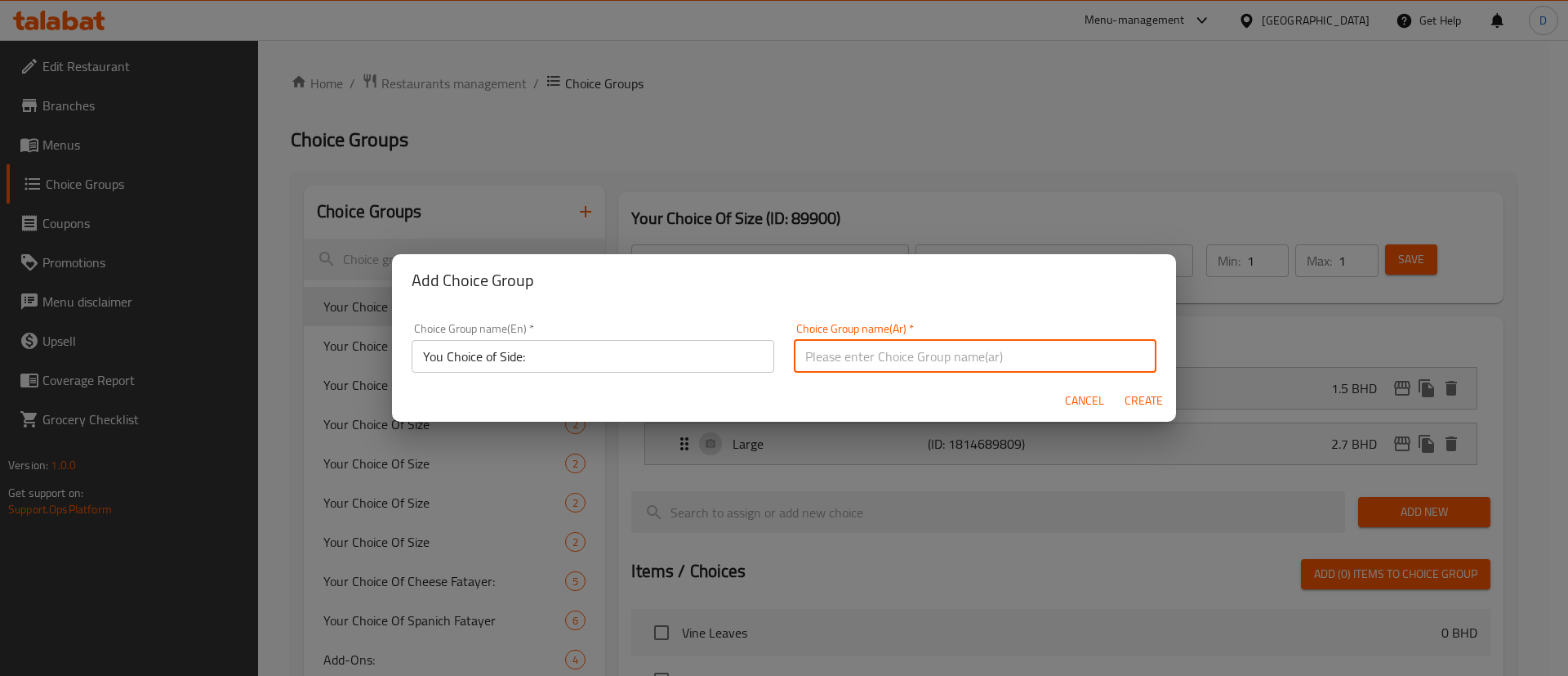
click at [872, 358] on input "text" at bounding box center [975, 356] width 363 height 33
paste input "اختيارك للجانب:"
type input "اختيارك للجانب:"
drag, startPoint x: 1145, startPoint y: 402, endPoint x: 1188, endPoint y: 355, distance: 63.7
click at [1145, 403] on span "Create" at bounding box center [1143, 401] width 39 height 20
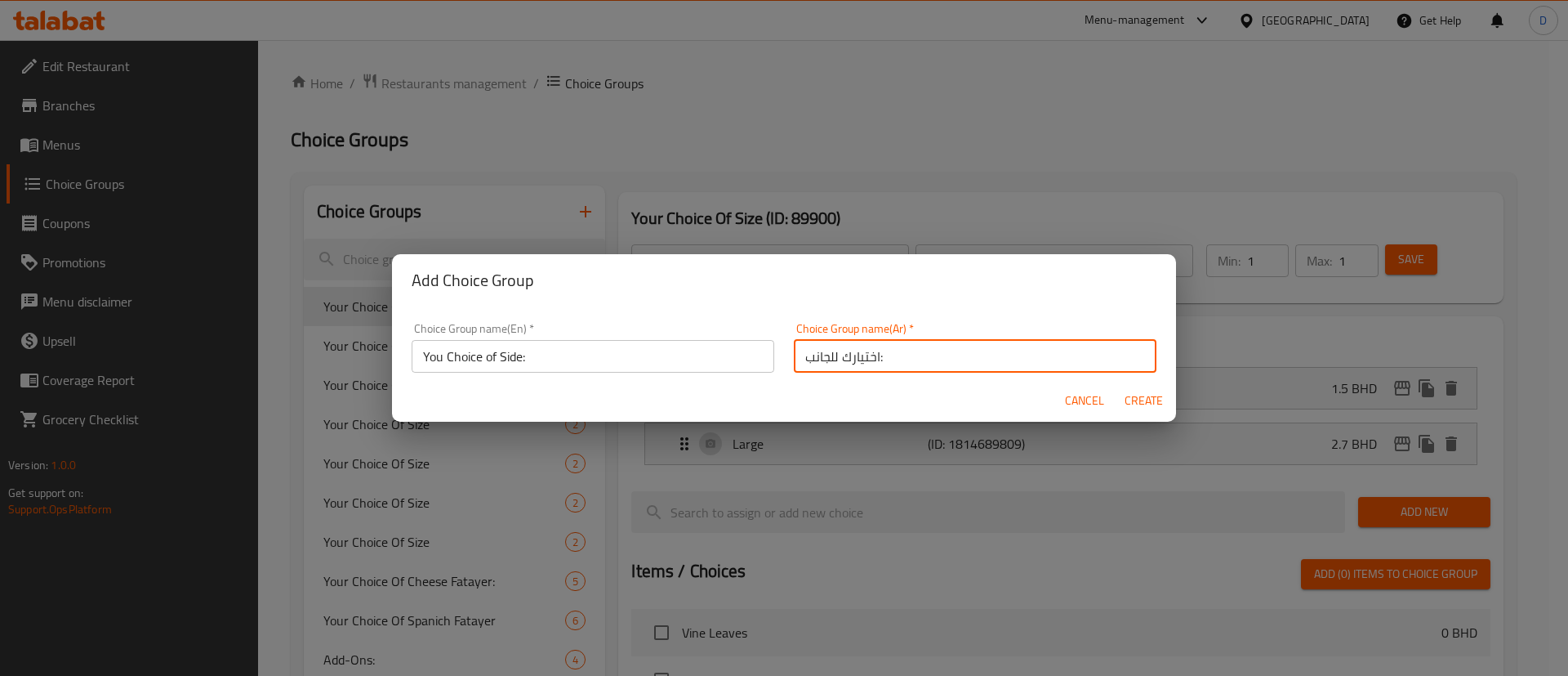
type input "You Choice of Side:"
type input "اختيارك للجانب:"
type input "0"
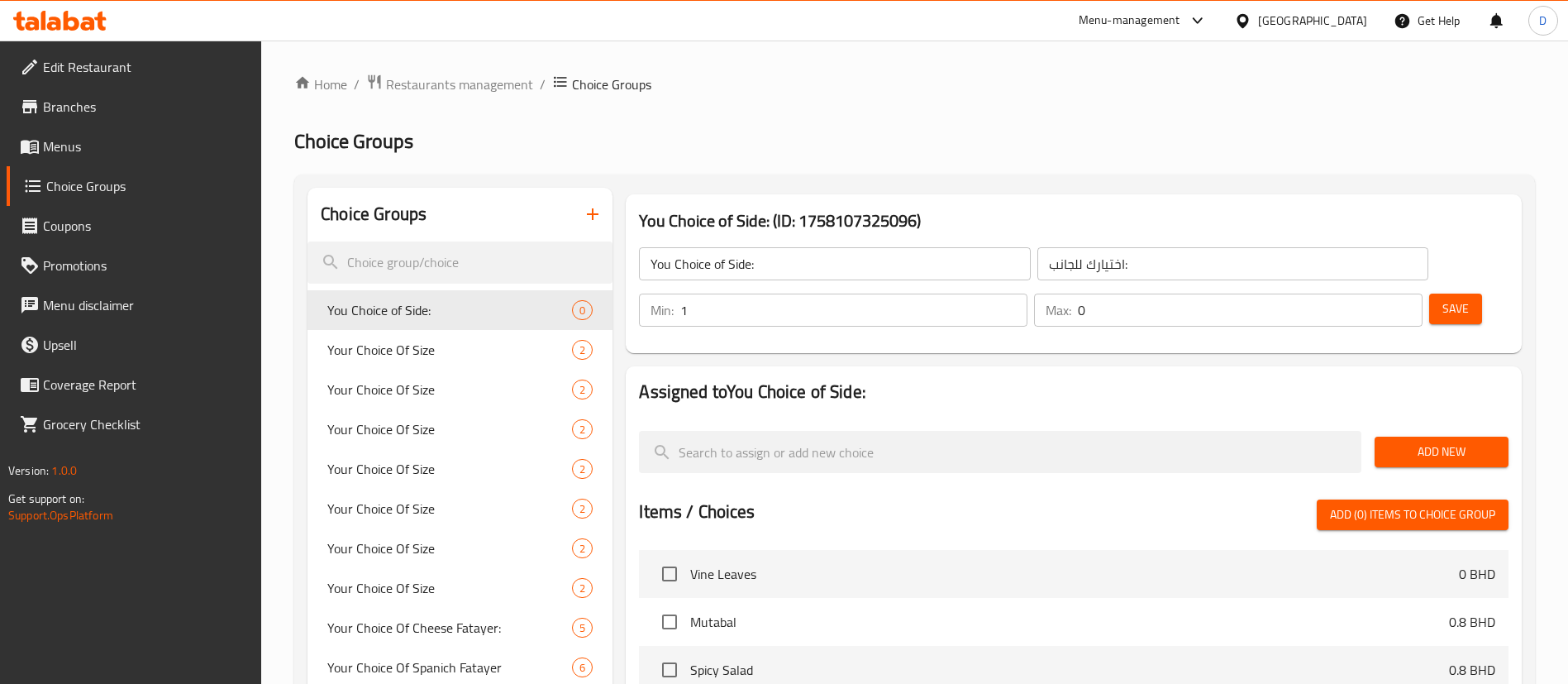
type input "1"
click at [1027, 294] on input "1" at bounding box center [854, 310] width 347 height 33
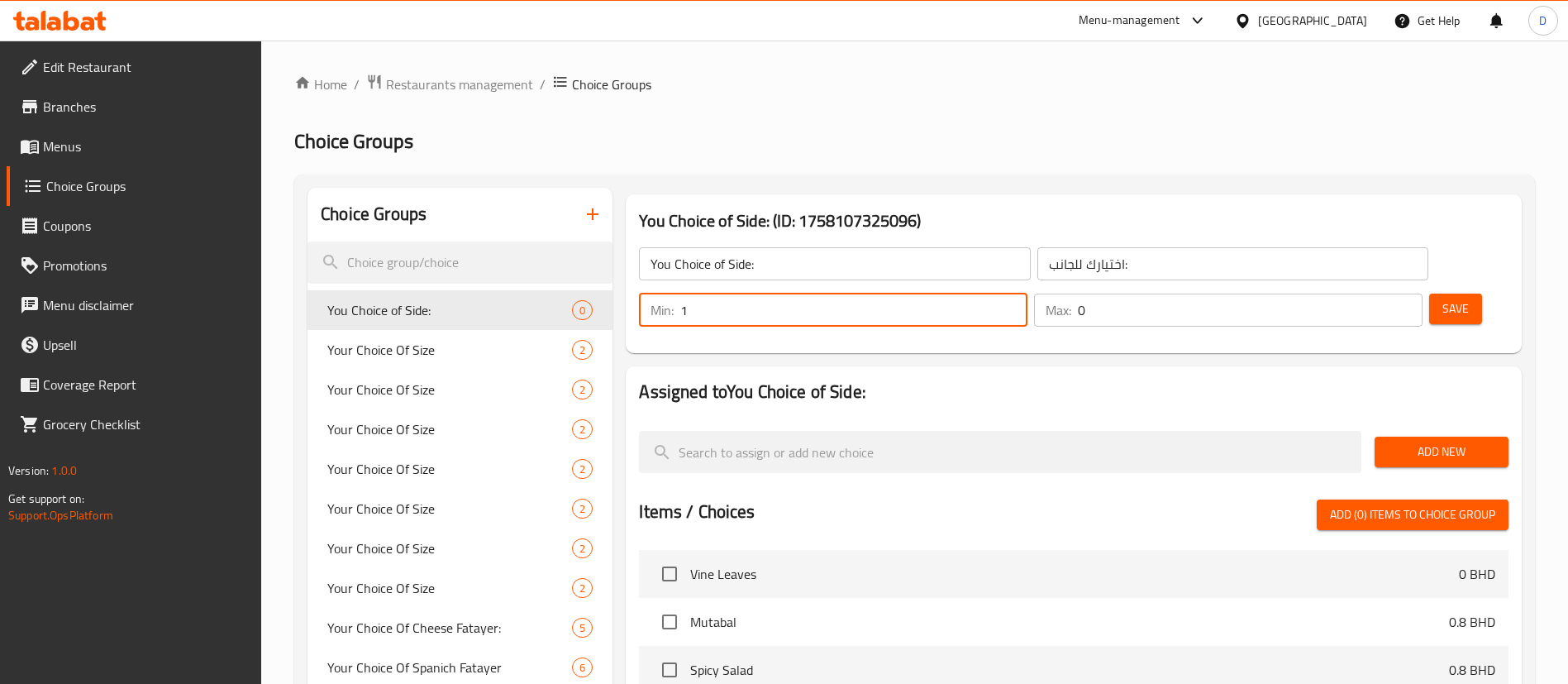
click at [1380, 294] on input "0" at bounding box center [1250, 310] width 344 height 33
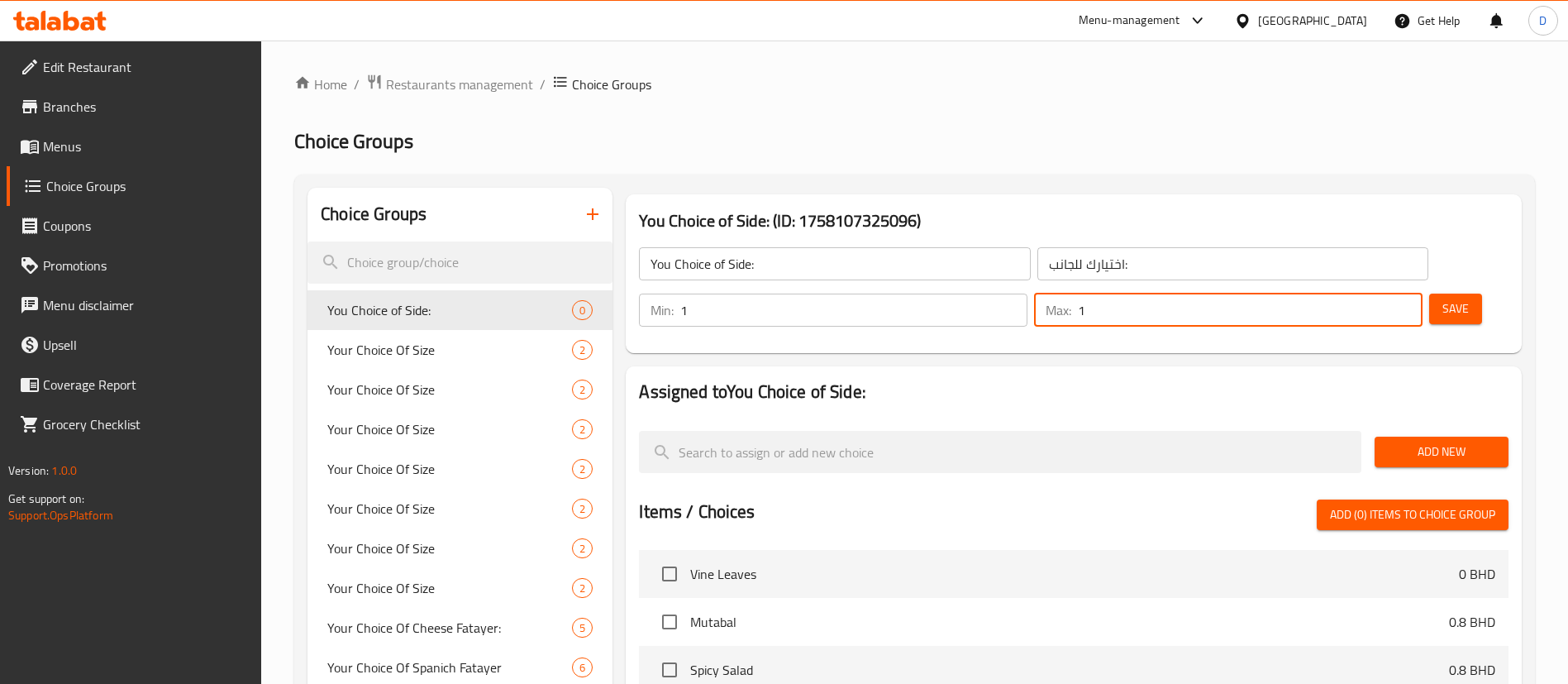
type input "1"
click at [1379, 294] on input "1" at bounding box center [1250, 310] width 344 height 33
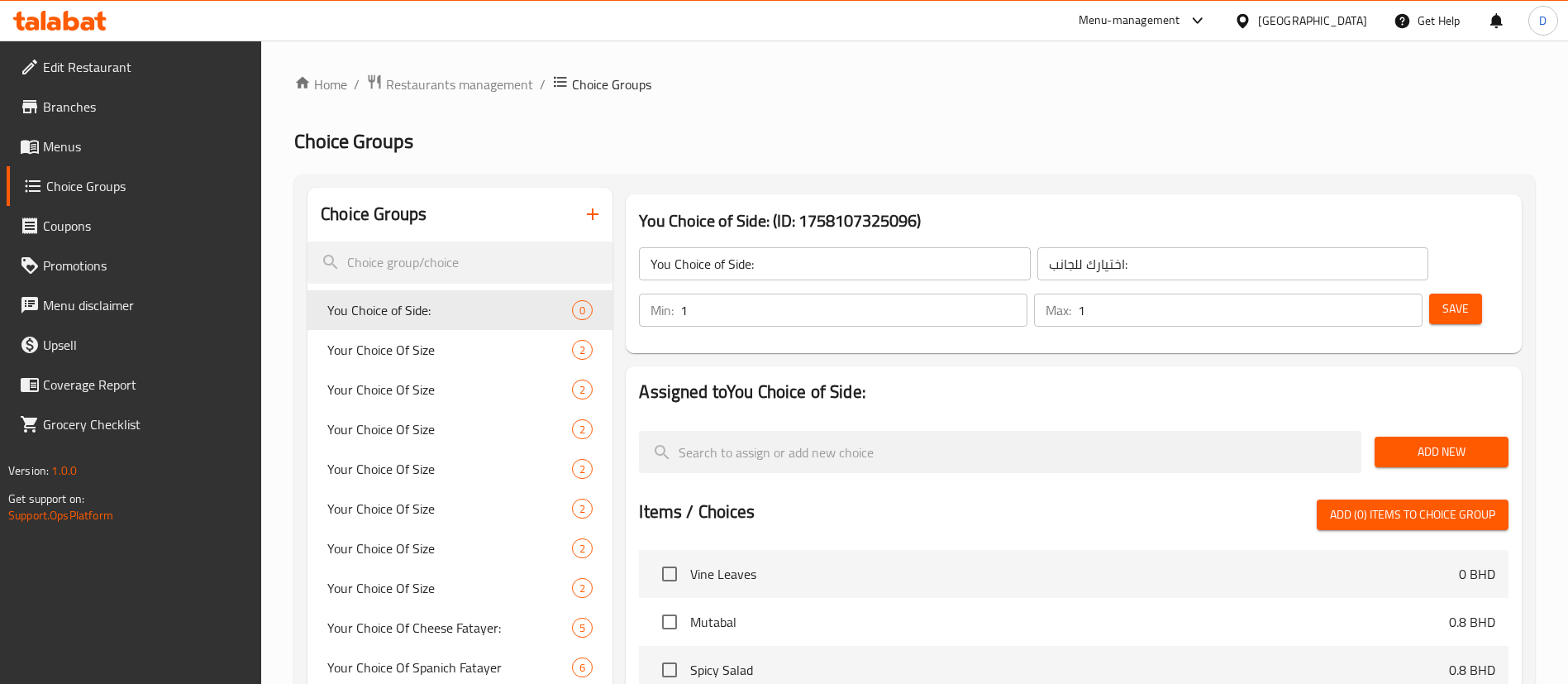
click at [1066, 152] on h2 "Choice Groups" at bounding box center [915, 141] width 1241 height 26
click at [1386, 437] on button "Add New" at bounding box center [1441, 452] width 134 height 30
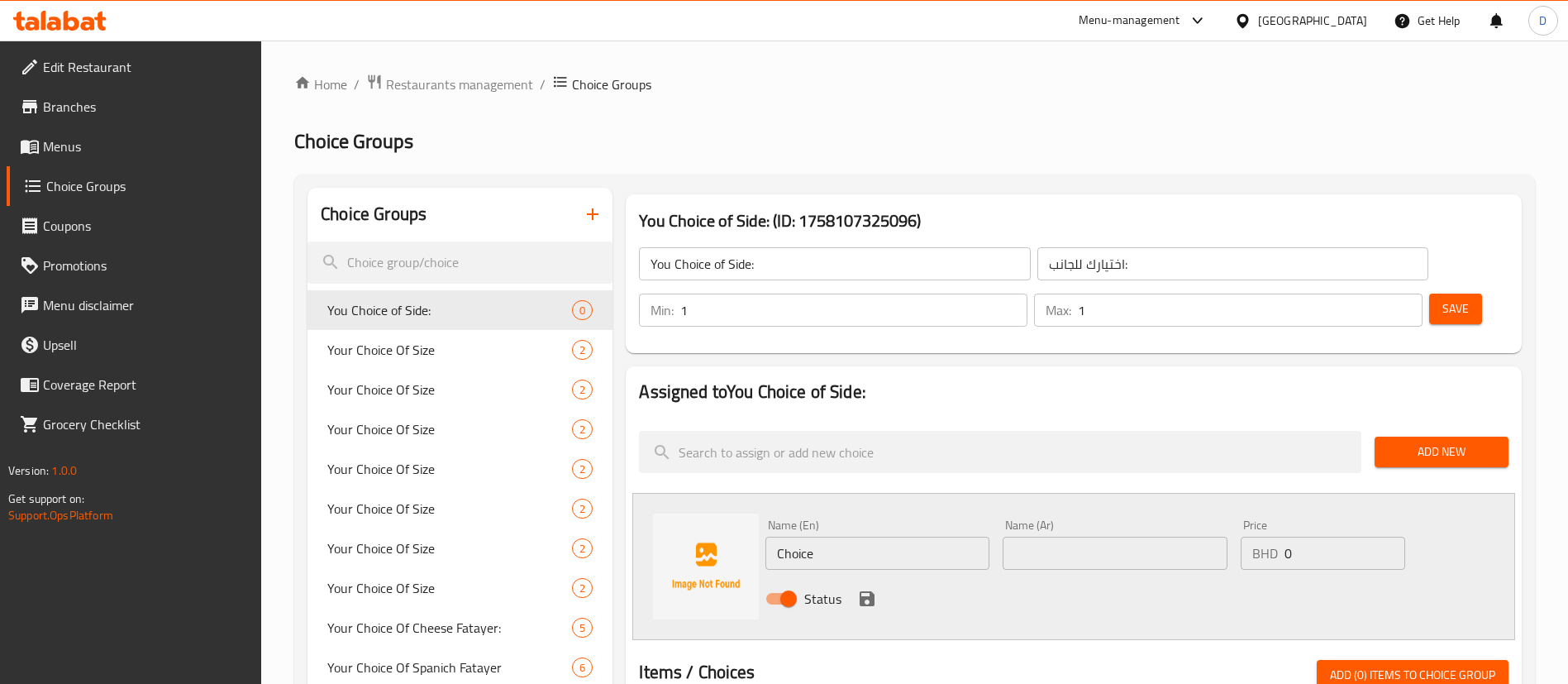
scroll to position [248, 0]
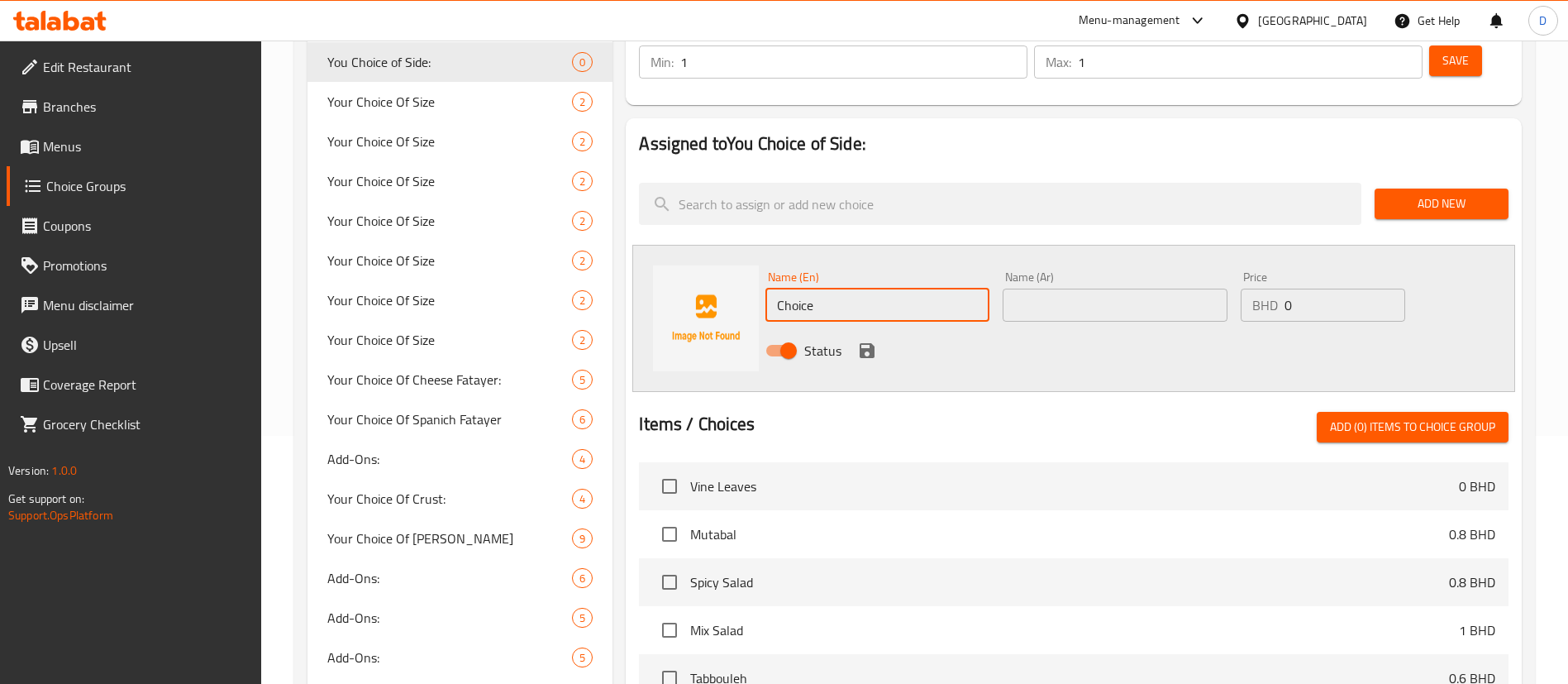
drag, startPoint x: 867, startPoint y: 256, endPoint x: 740, endPoint y: 256, distance: 127.0
click at [740, 256] on div "Name (En) Choice Name (En) Name (Ar) Name (Ar) Price BHD 0 Price Status" at bounding box center [1073, 318] width 883 height 147
paste input "Vine Leaves"
type input "Vine Leaves"
click at [1078, 289] on input "text" at bounding box center [1114, 305] width 224 height 33
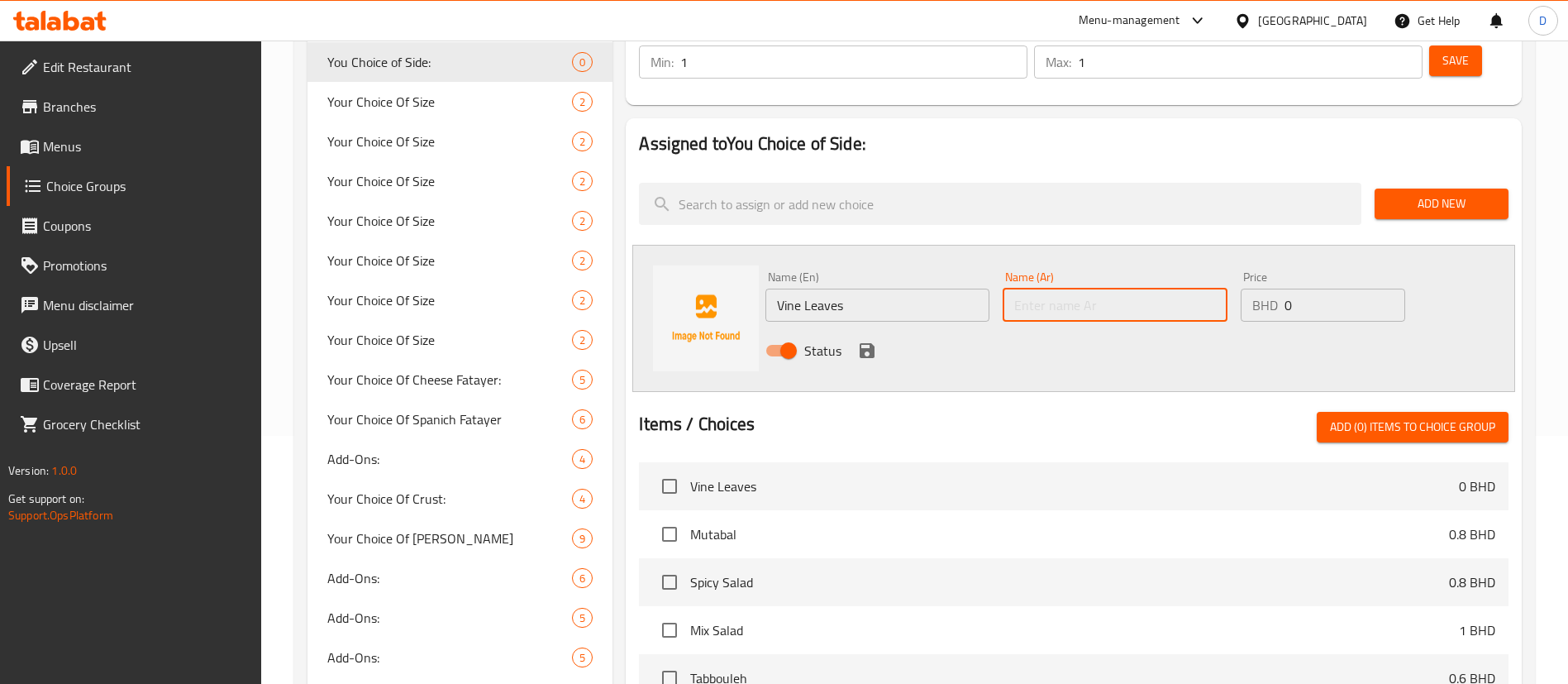
paste input "أوراق العنب"
type input "أوراق العنب"
click at [872, 343] on icon "save" at bounding box center [867, 350] width 15 height 15
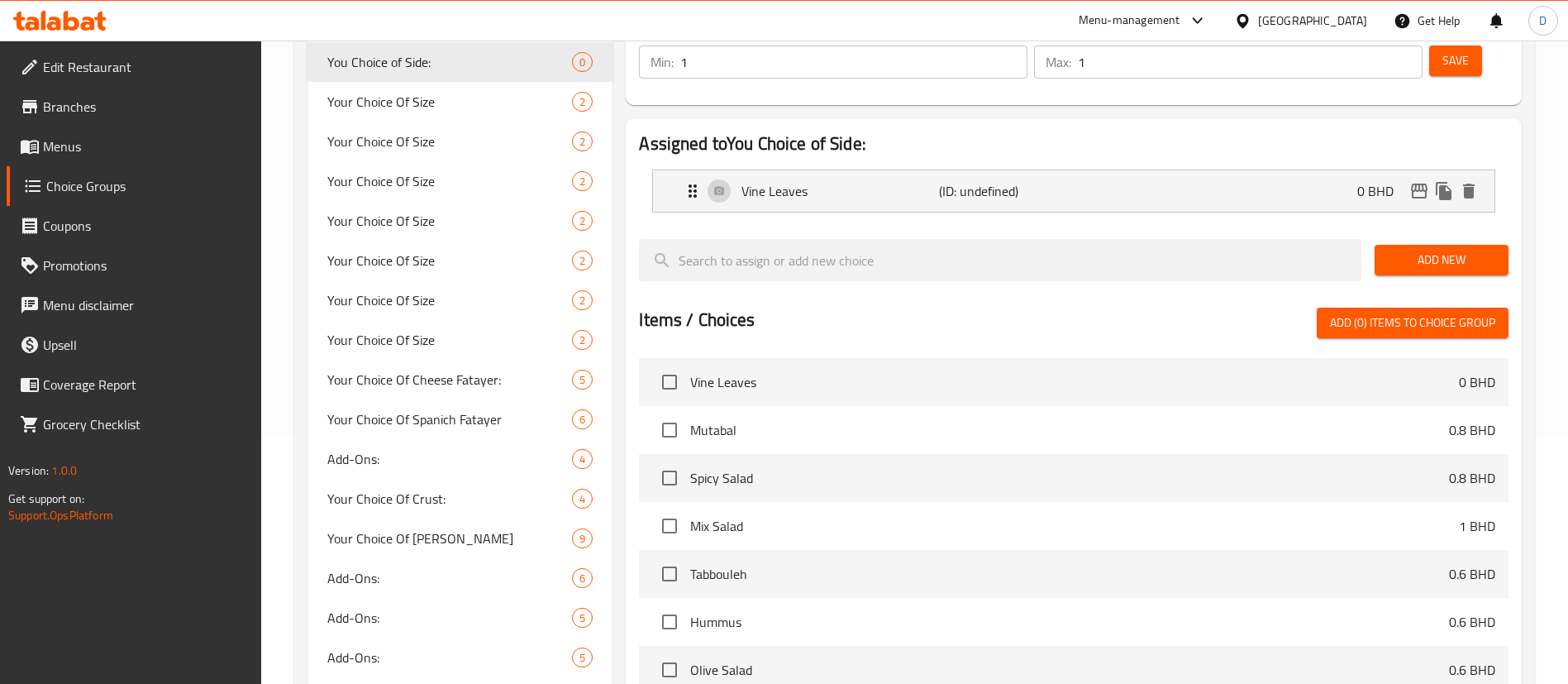
click at [1441, 250] on span "Add New" at bounding box center [1441, 260] width 107 height 20
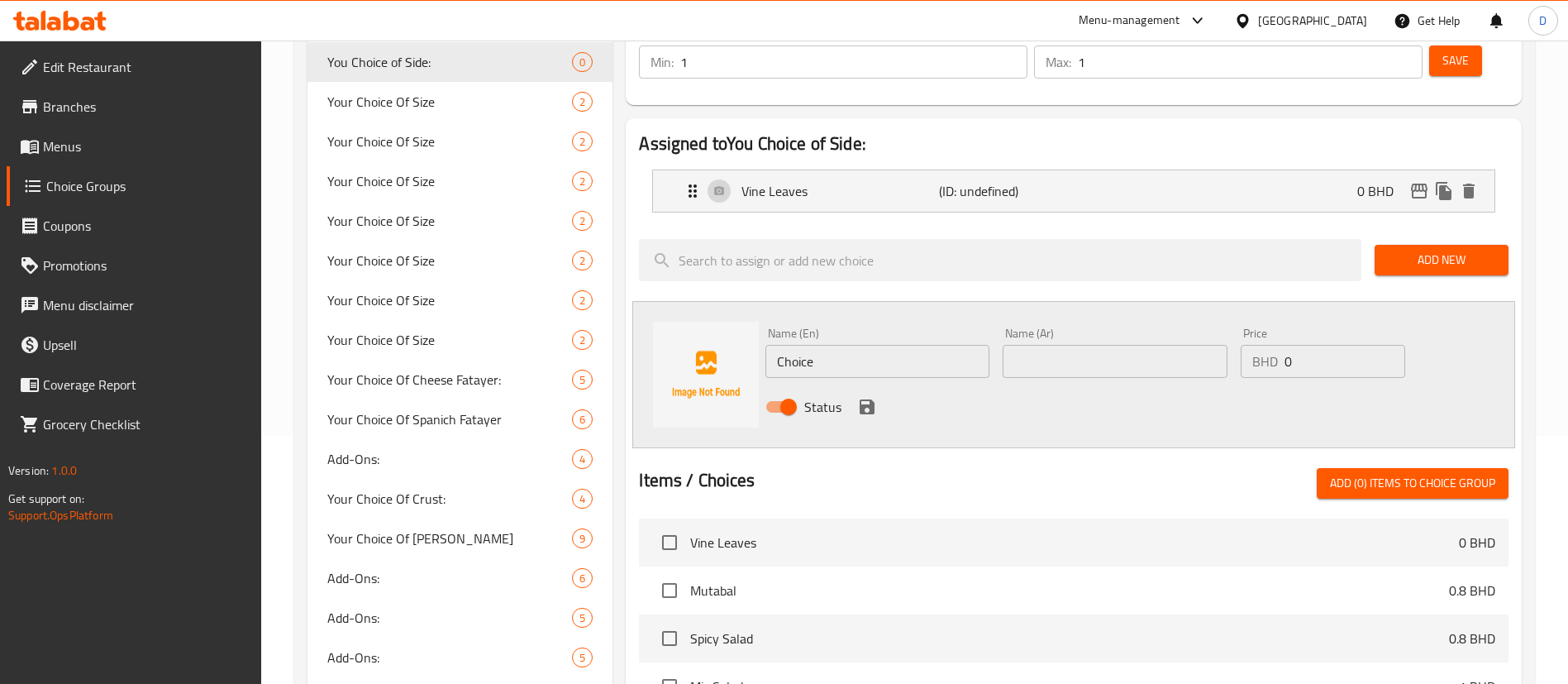
paste input "Fries"
drag, startPoint x: 865, startPoint y: 321, endPoint x: 408, endPoint y: 313, distance: 457.1
type input "Fries"
click at [1120, 345] on input "text" at bounding box center [1114, 361] width 224 height 33
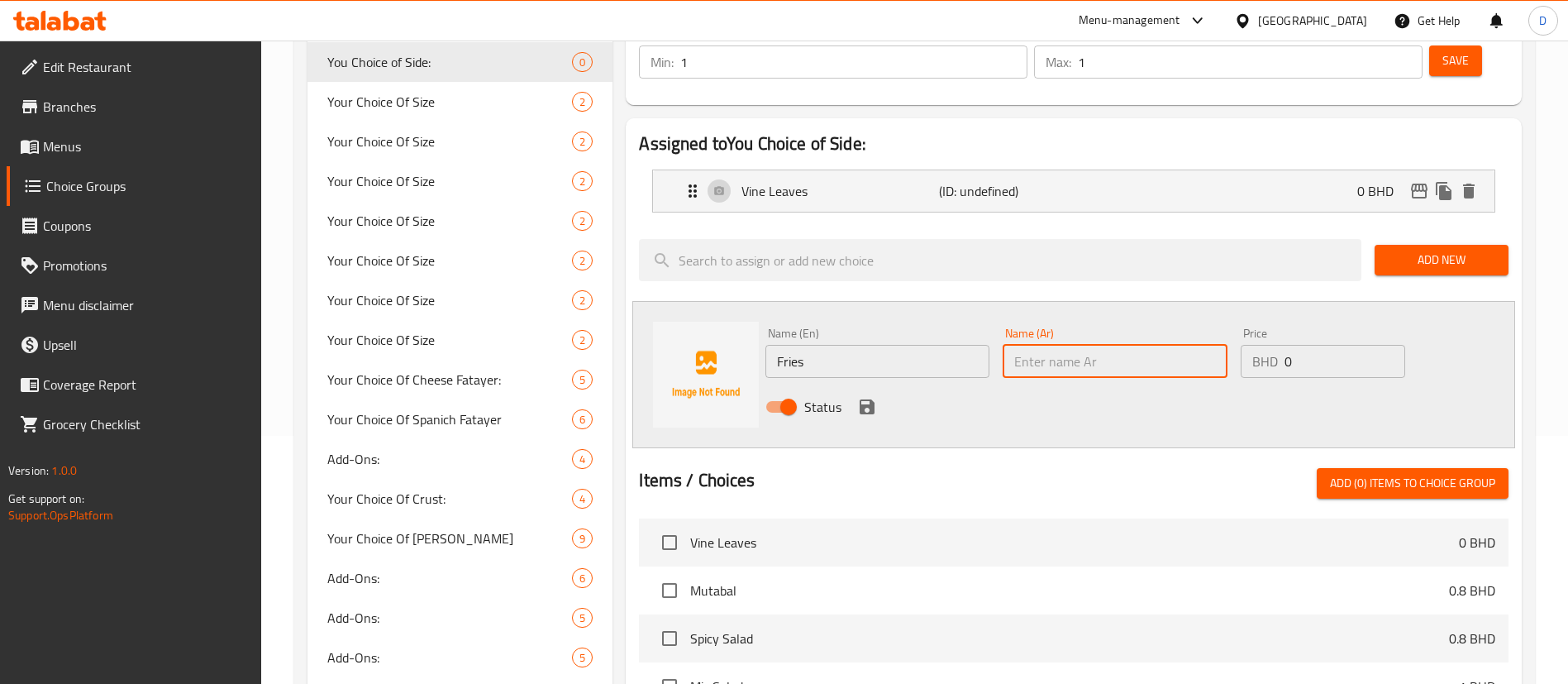
paste input "بطاطس مقلية"
type input "بطاطس مقلية"
click at [873, 397] on icon "save" at bounding box center [867, 406] width 19 height 19
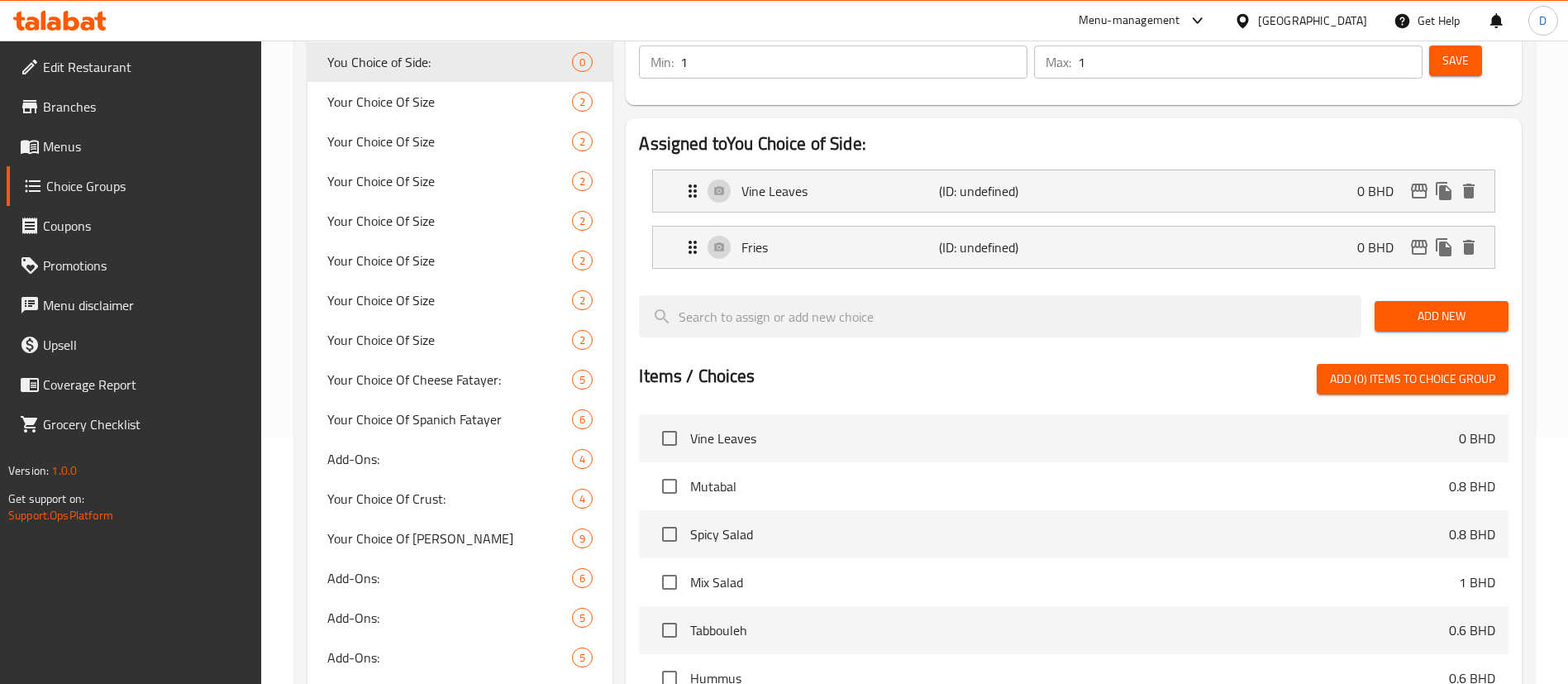
click at [1492, 301] on button "Add New" at bounding box center [1441, 316] width 134 height 30
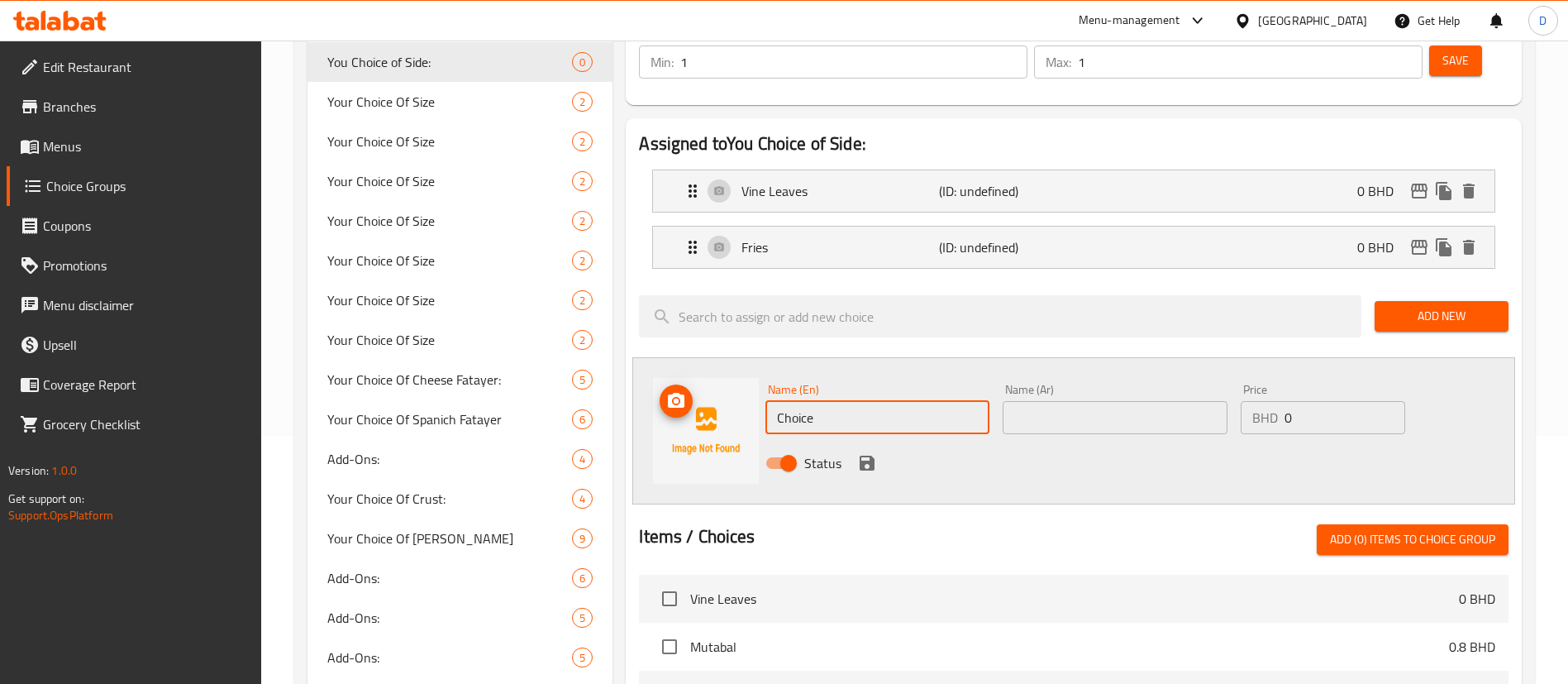
drag, startPoint x: 810, startPoint y: 378, endPoint x: 714, endPoint y: 386, distance: 96.3
click at [715, 387] on div "Name (En) Choice Name (En) Name (Ar) Name (Ar) Price BHD 0 Price Status" at bounding box center [1073, 431] width 883 height 147
paste input "Tabbouleh"
drag, startPoint x: 850, startPoint y: 374, endPoint x: 723, endPoint y: 382, distance: 127.3
click at [724, 382] on div "Name (En) Tabboulehe Name (En) Name (Ar) Name (Ar) Price BHD 0 Price Status" at bounding box center [1073, 431] width 883 height 147
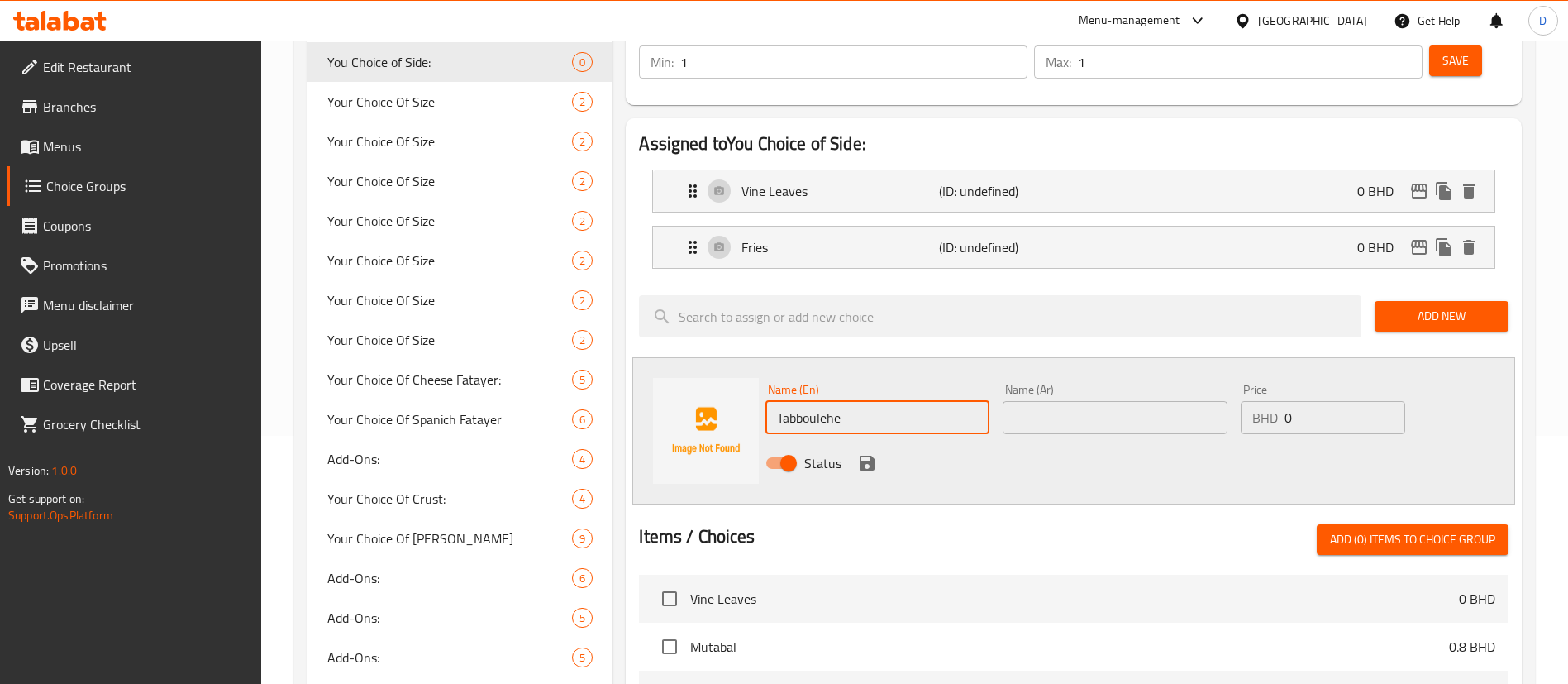
paste input "text"
type input "Tabbouleh"
click at [1103, 401] on input "text" at bounding box center [1114, 417] width 224 height 33
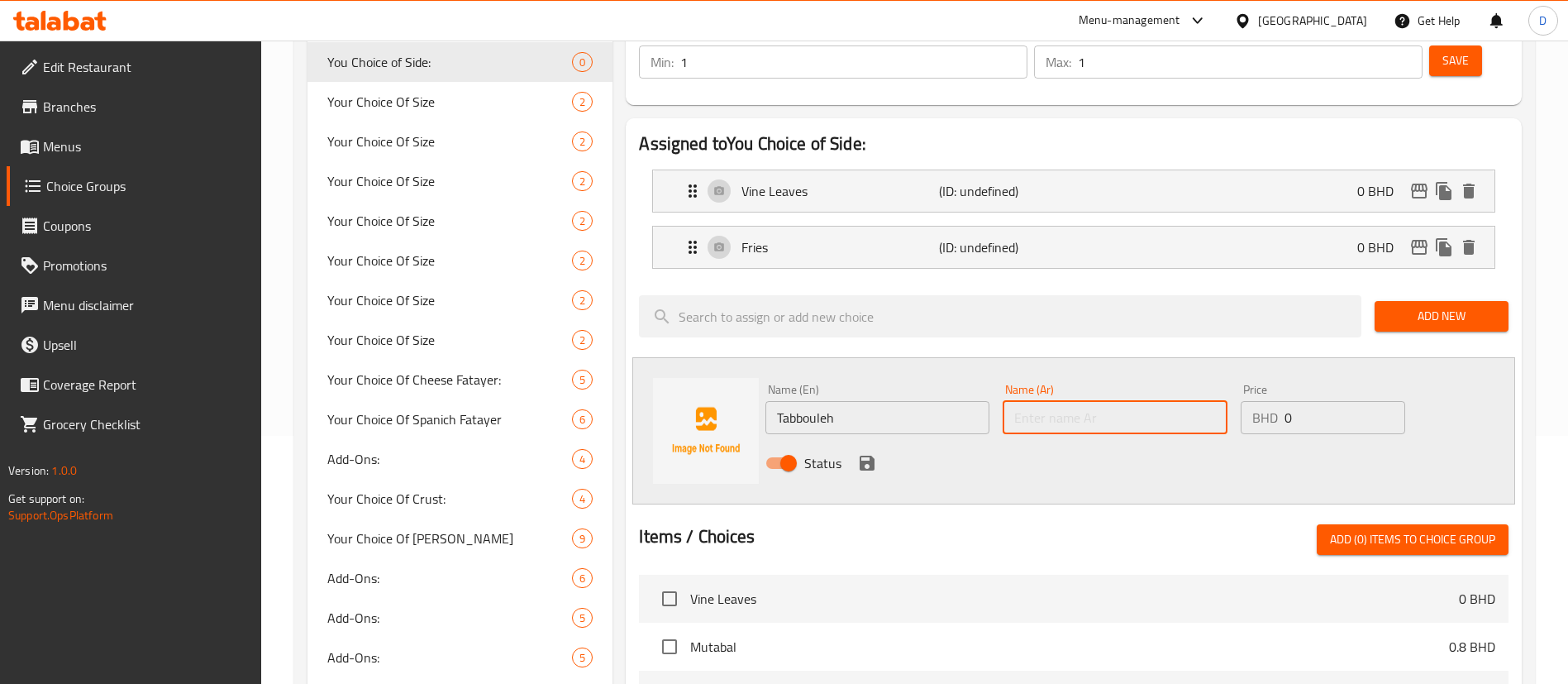
paste input "تبولة"
type input "تبولة"
click at [872, 455] on icon "save" at bounding box center [867, 463] width 15 height 15
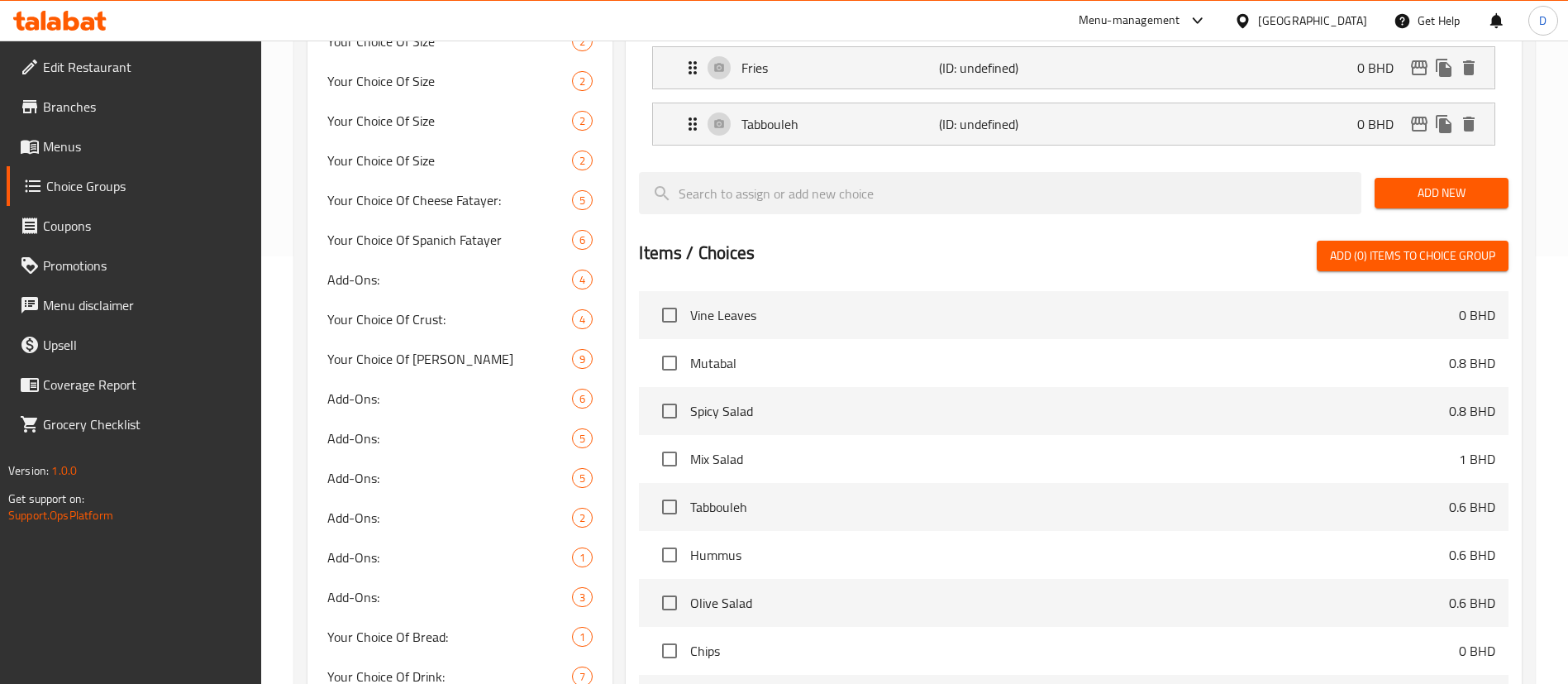
scroll to position [124, 0]
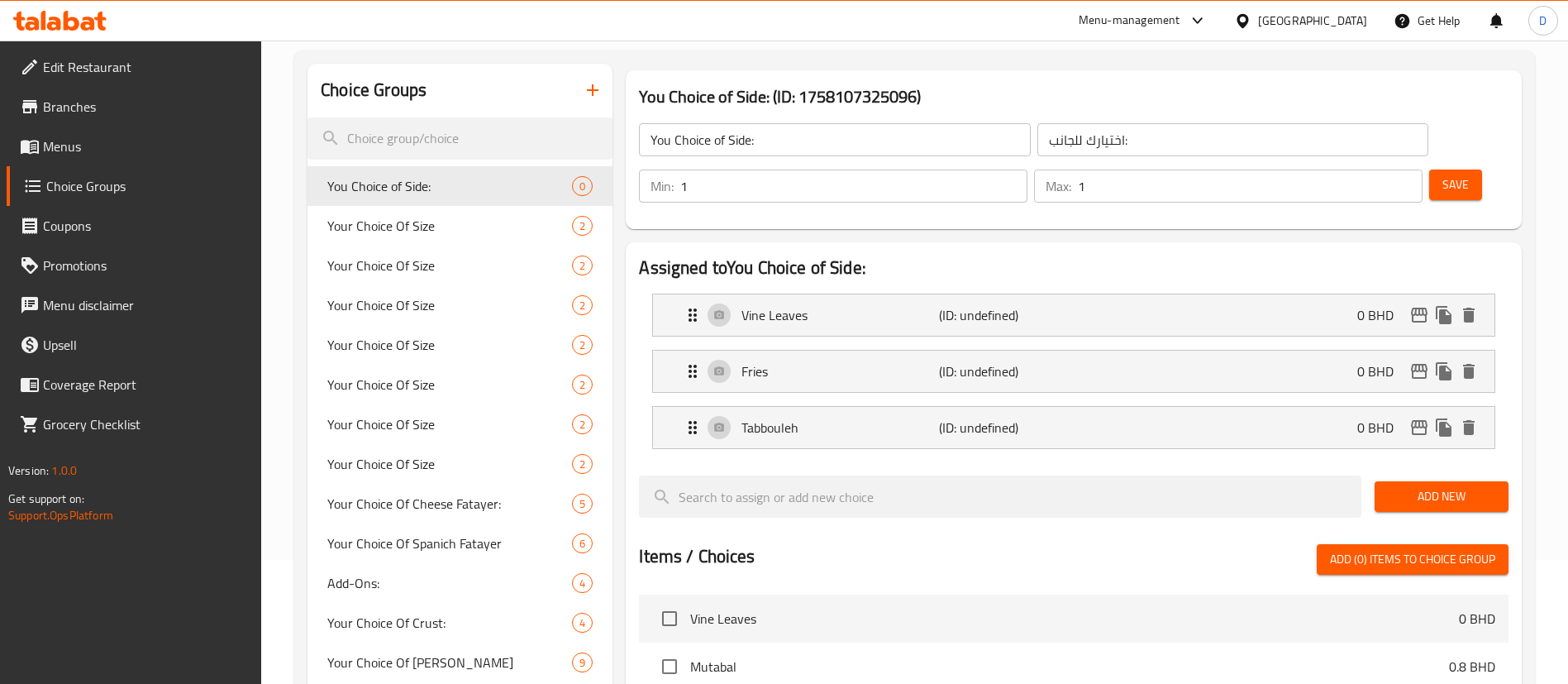
drag, startPoint x: 1433, startPoint y: 129, endPoint x: 1407, endPoint y: 148, distance: 32.2
click at [1442, 174] on span "Save" at bounding box center [1455, 185] width 26 height 20
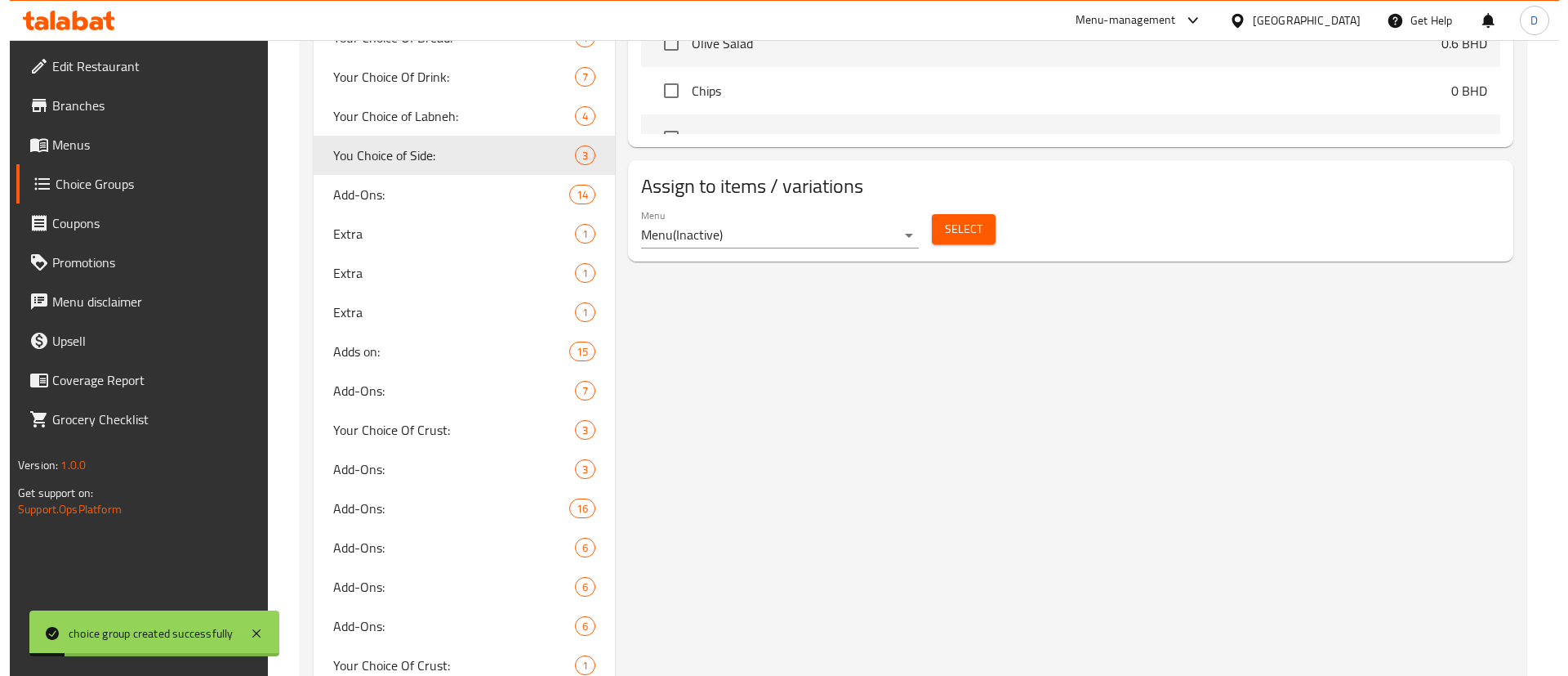
scroll to position [981, 0]
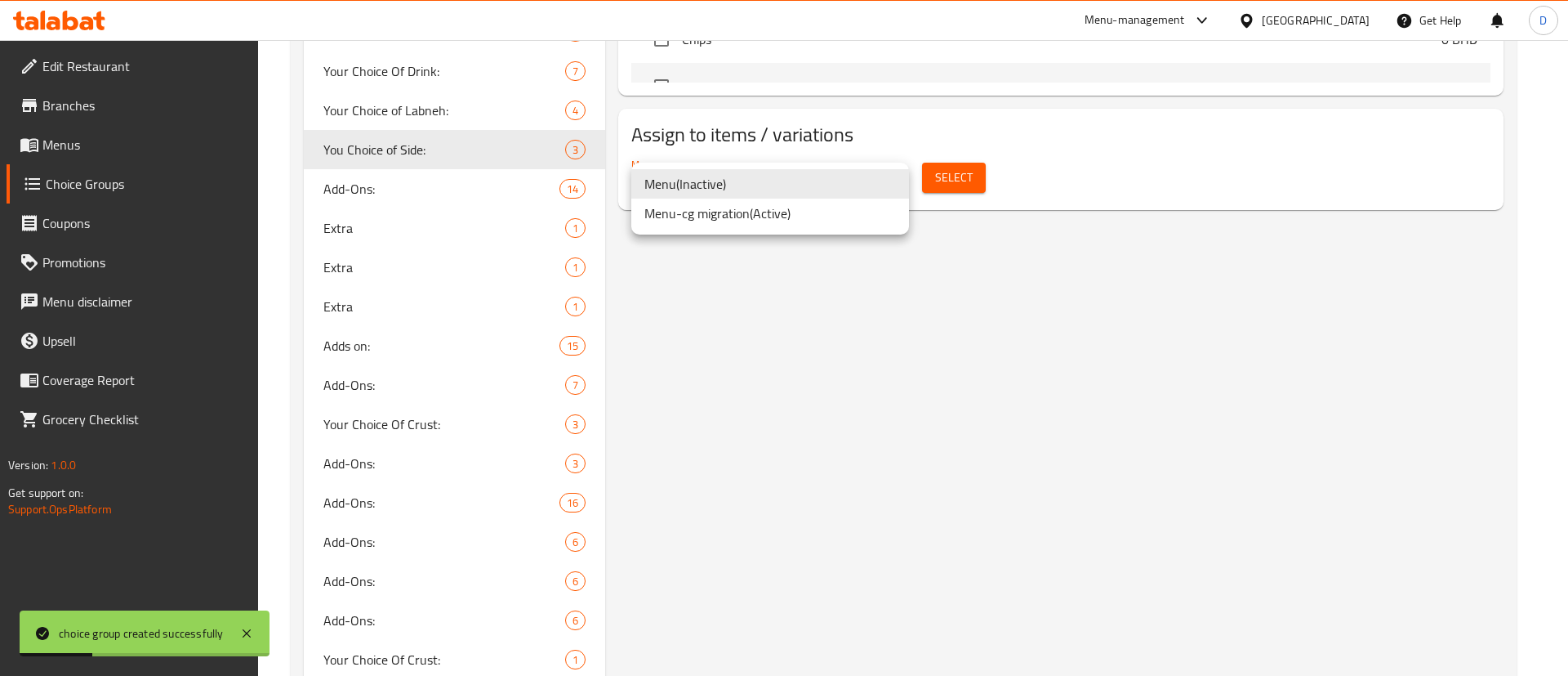
click at [834, 209] on li "Menu-cg migration ( Active )" at bounding box center [770, 213] width 278 height 29
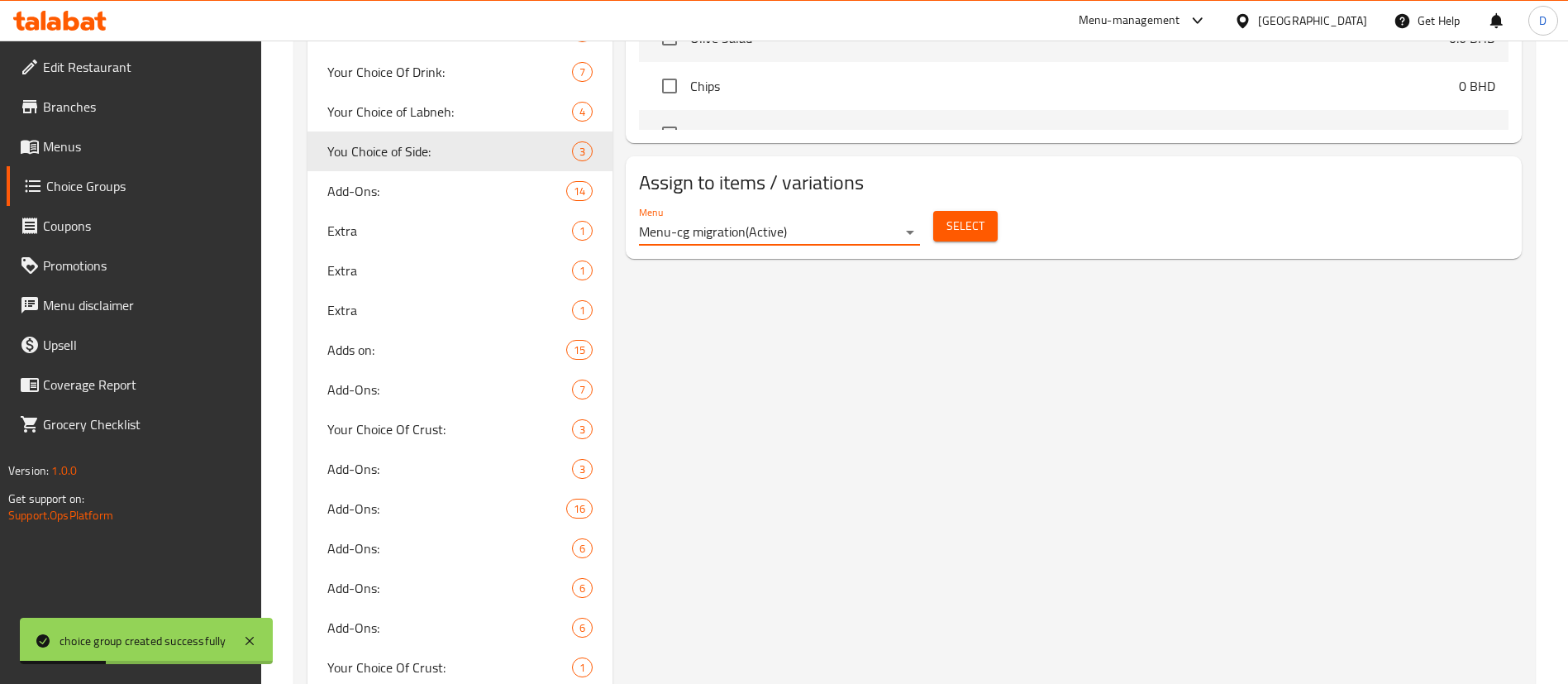
click at [937, 392] on div "You Choice of Side: (ID: 1028996) You Choice of Side: ​ اختيارك للجانب: ​ Min: …" at bounding box center [1070, 4] width 916 height 1617
click at [949, 216] on span "Select" at bounding box center [965, 226] width 38 height 20
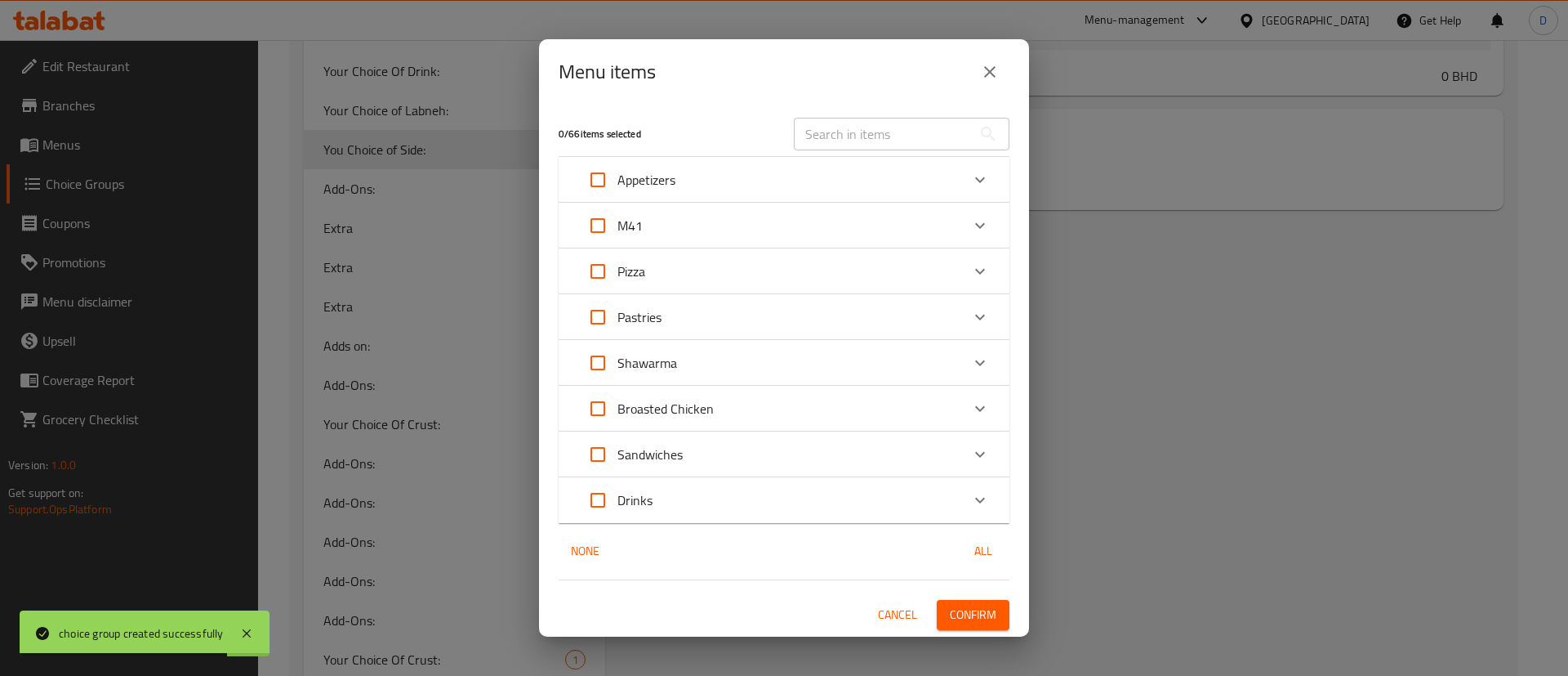
click at [983, 224] on icon "Expand" at bounding box center [980, 225] width 10 height 6
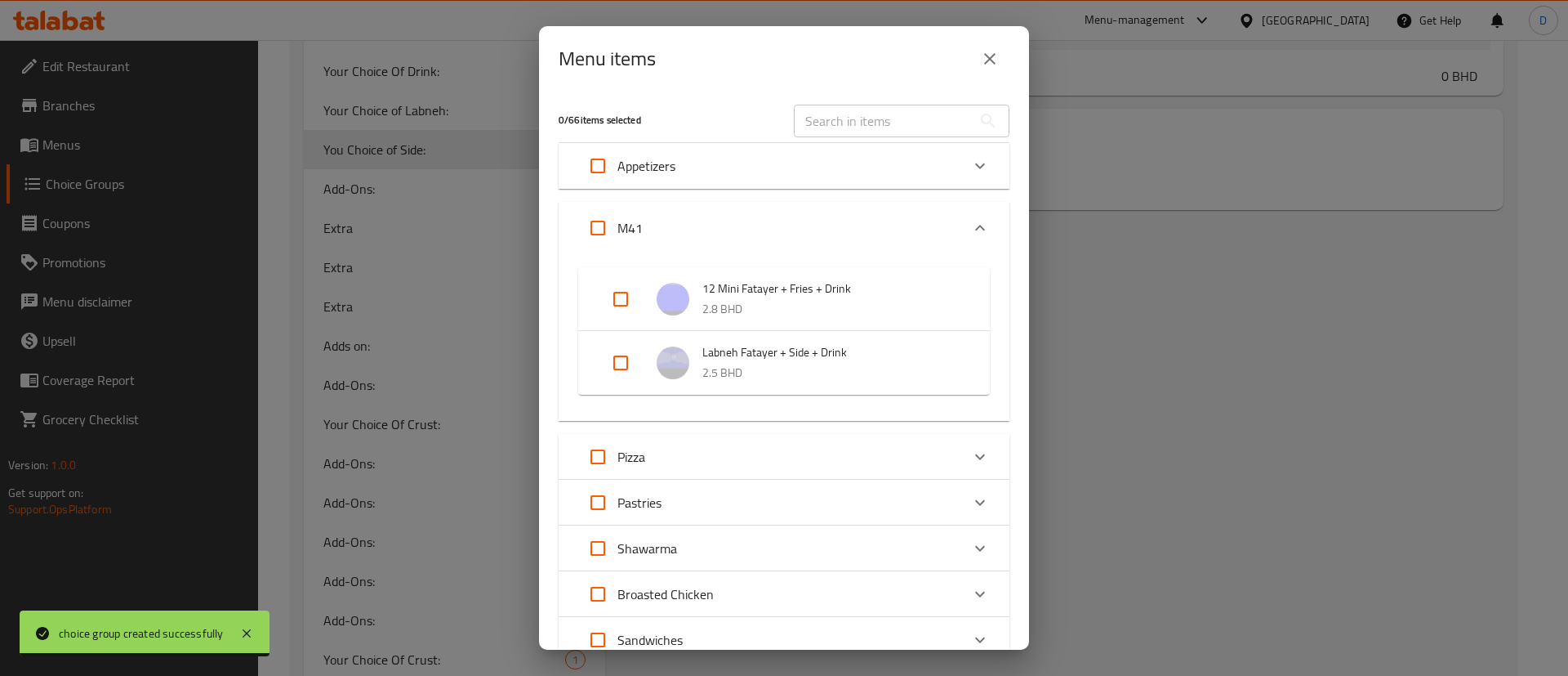
click at [624, 364] on input "Expand" at bounding box center [621, 362] width 39 height 39
checkbox input "true"
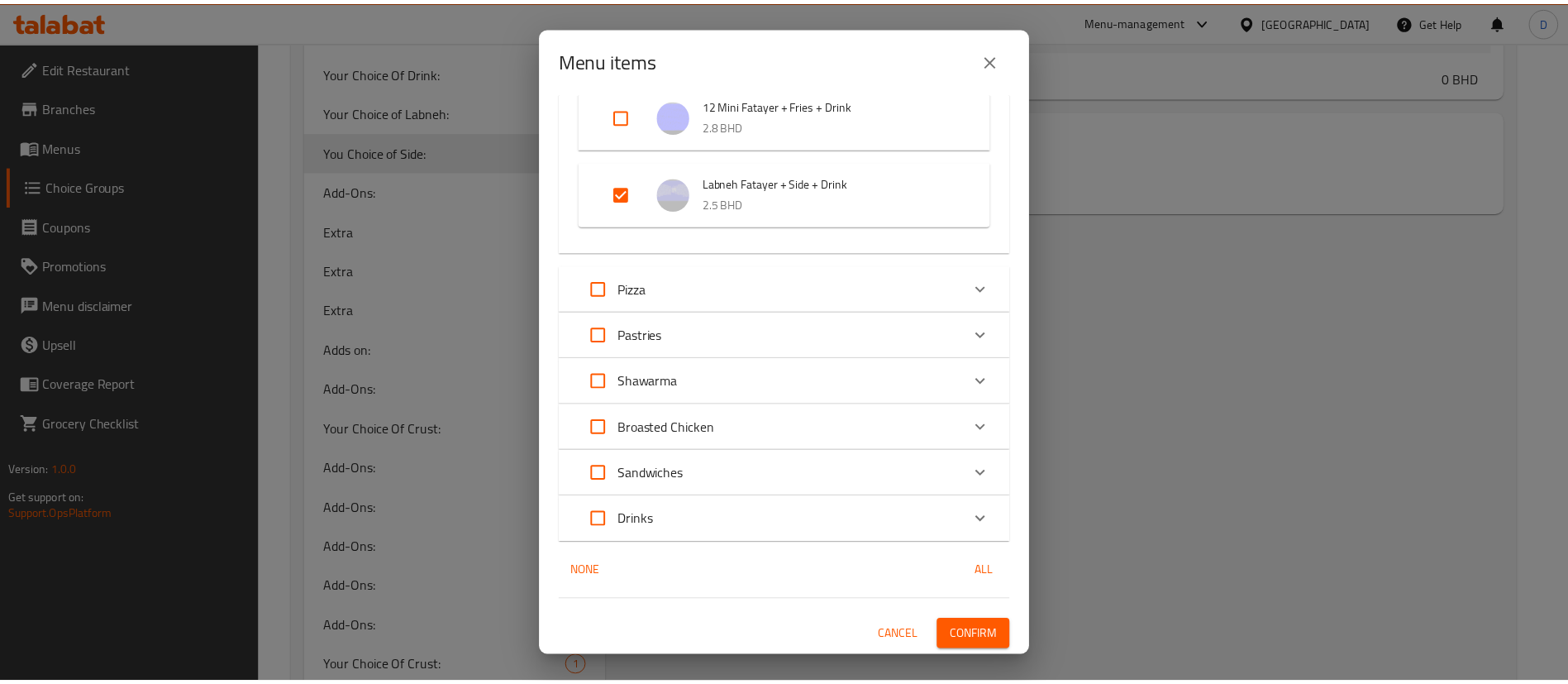
scroll to position [188, 0]
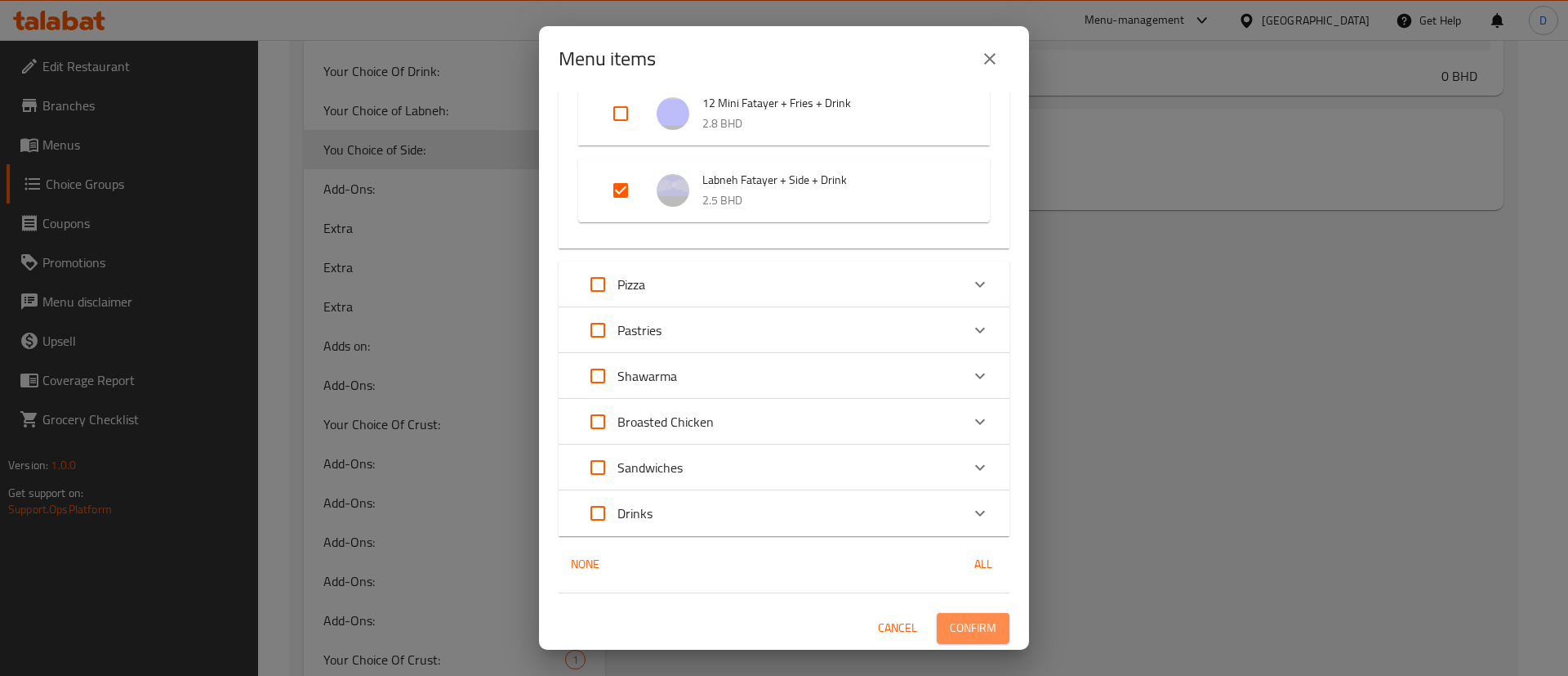
click at [960, 634] on span "Confirm" at bounding box center [973, 627] width 47 height 20
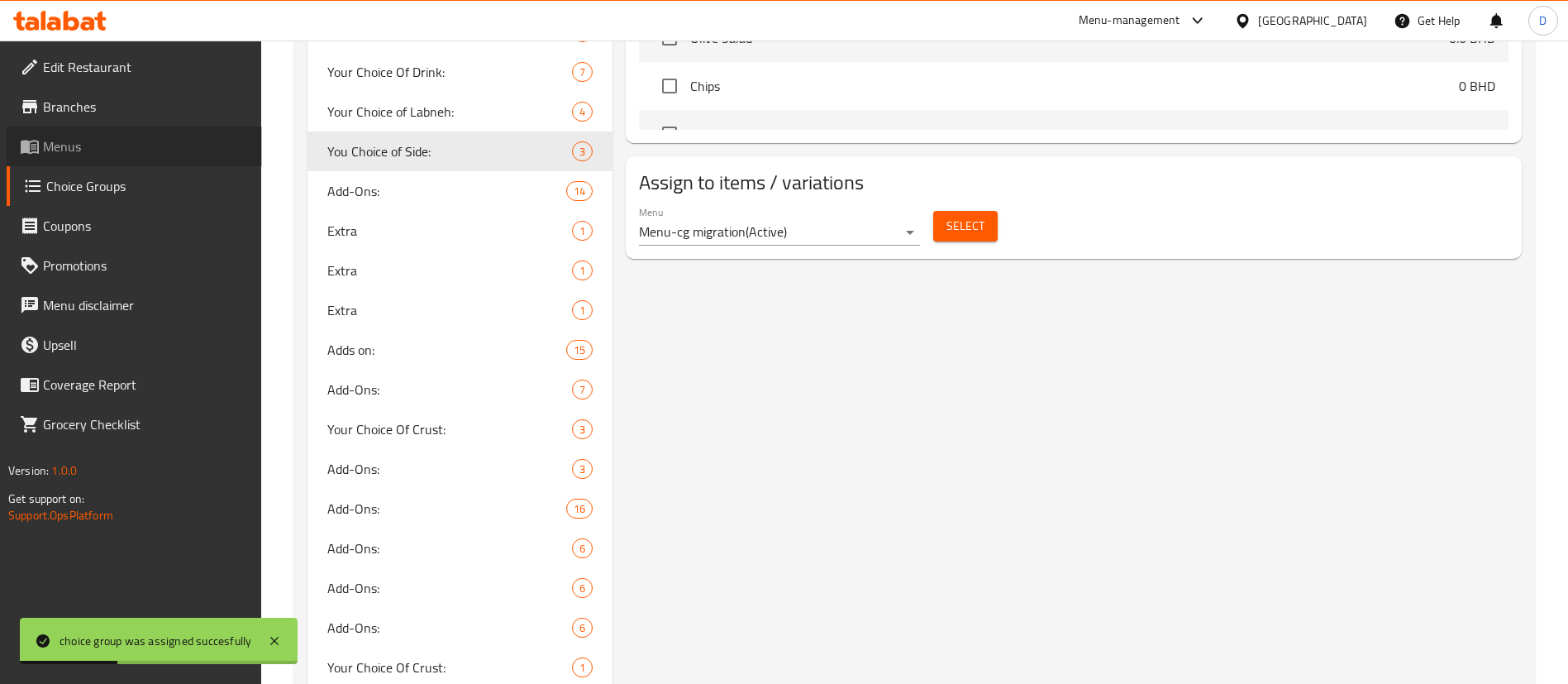
click at [73, 148] on span "Menus" at bounding box center [146, 146] width 206 height 19
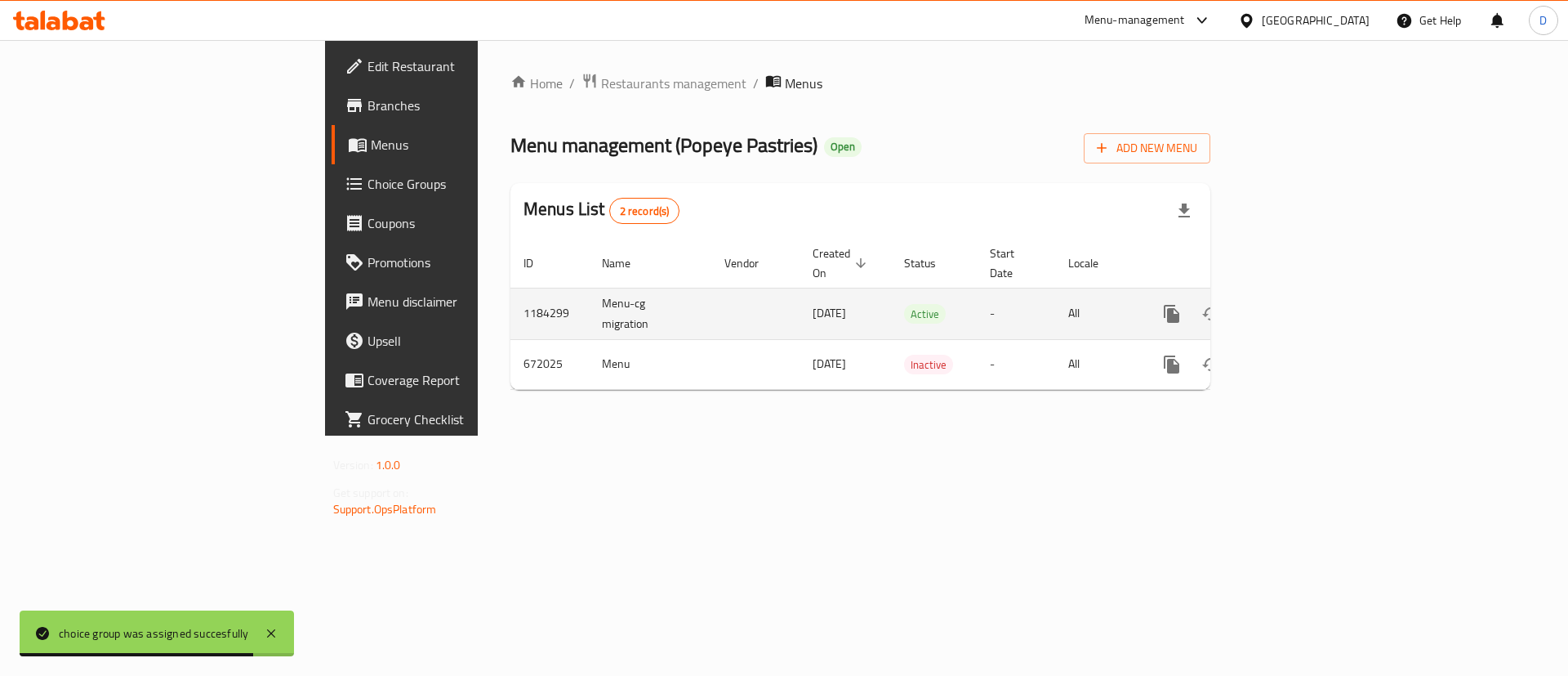
click at [1300, 304] on icon "enhanced table" at bounding box center [1289, 313] width 19 height 19
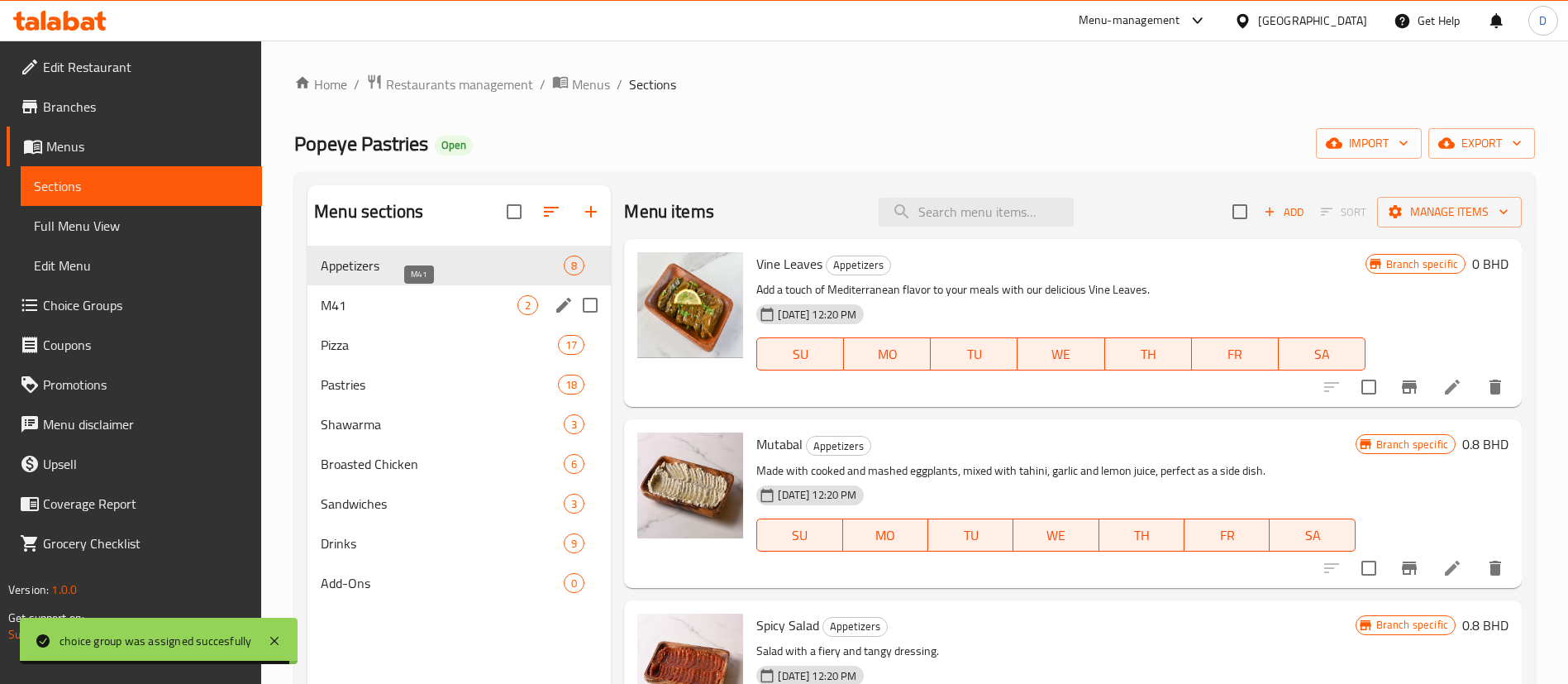
click at [449, 315] on div "M41 2" at bounding box center [459, 305] width 303 height 40
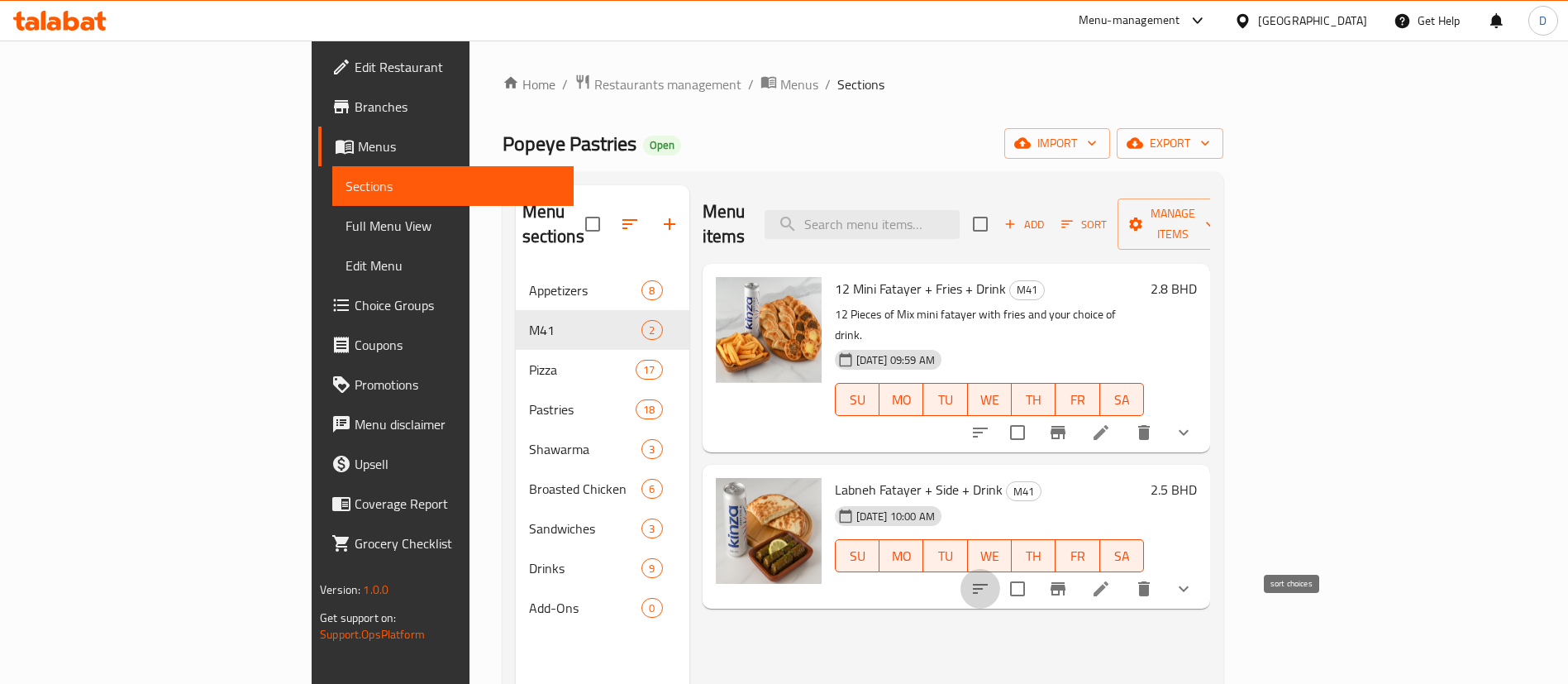
click at [990, 579] on icon "sort-choices" at bounding box center [980, 588] width 19 height 19
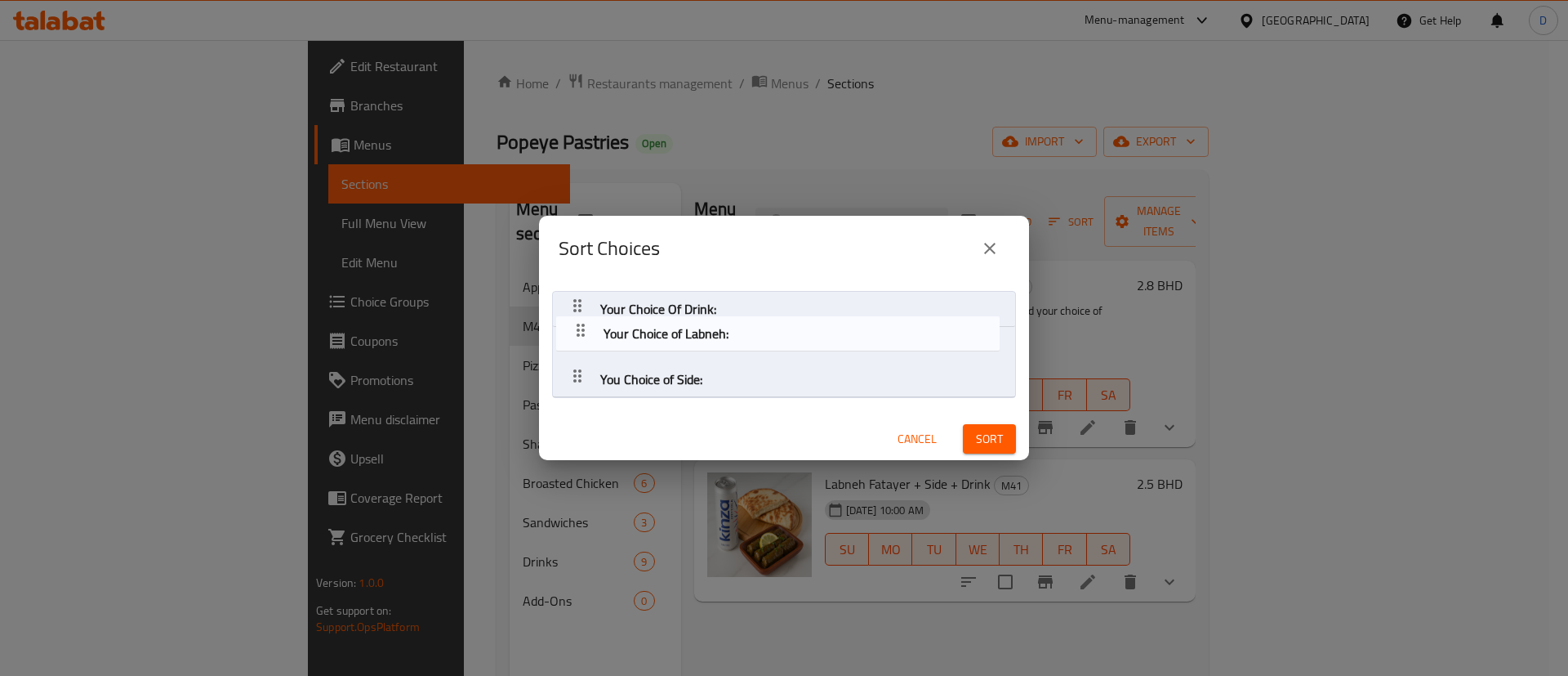
drag, startPoint x: 575, startPoint y: 381, endPoint x: 582, endPoint y: 330, distance: 51.5
click at [582, 330] on nav "Your Choice Of Drink: You Choice of Side: Your Choice of Labneh:" at bounding box center [784, 345] width 464 height 107
drag, startPoint x: 579, startPoint y: 371, endPoint x: 583, endPoint y: 314, distance: 57.1
click at [583, 314] on nav "Your Choice Of Drink: Your Choice of Labneh: You Choice of Side:" at bounding box center [784, 345] width 464 height 107
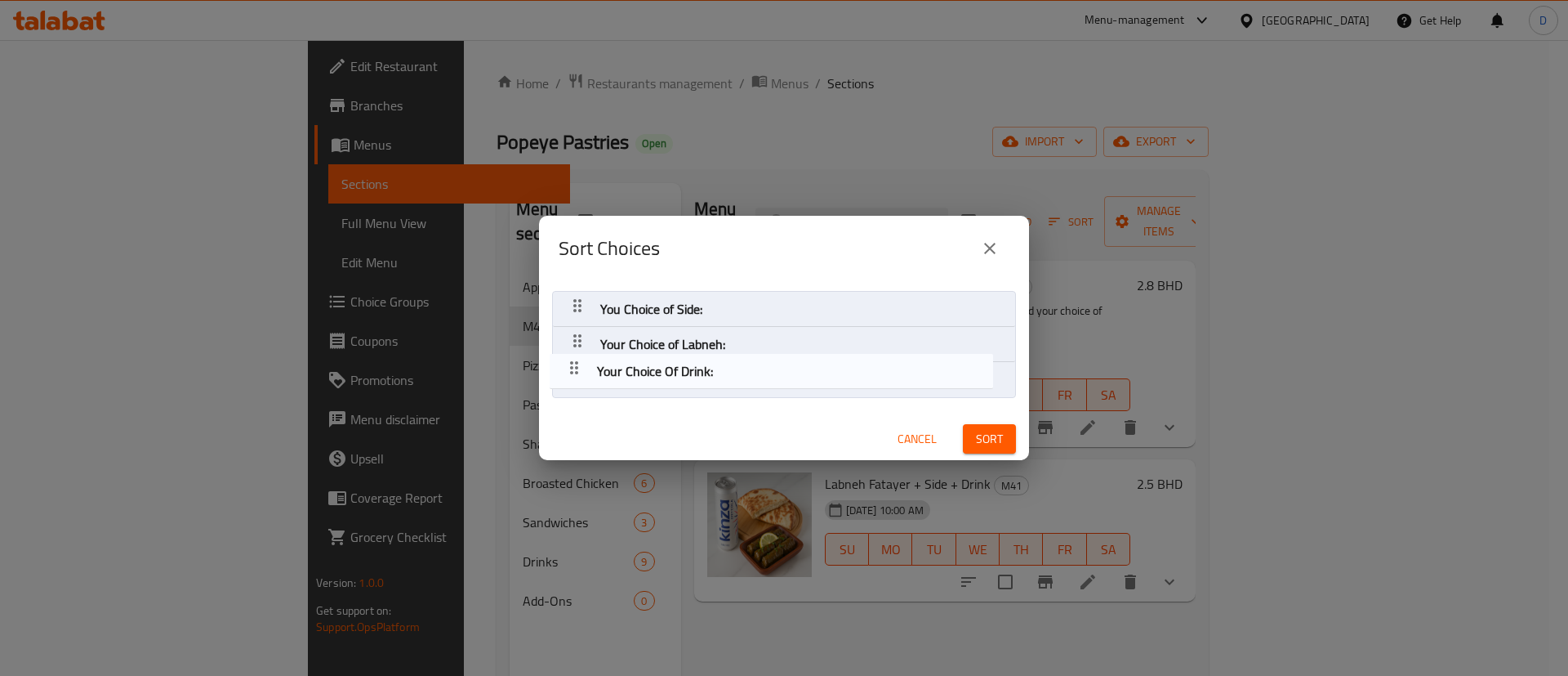
drag, startPoint x: 583, startPoint y: 306, endPoint x: 582, endPoint y: 374, distance: 68.0
click at [582, 374] on nav "Your Choice Of Drink: You Choice of Side: Your Choice of Labneh:" at bounding box center [784, 345] width 464 height 107
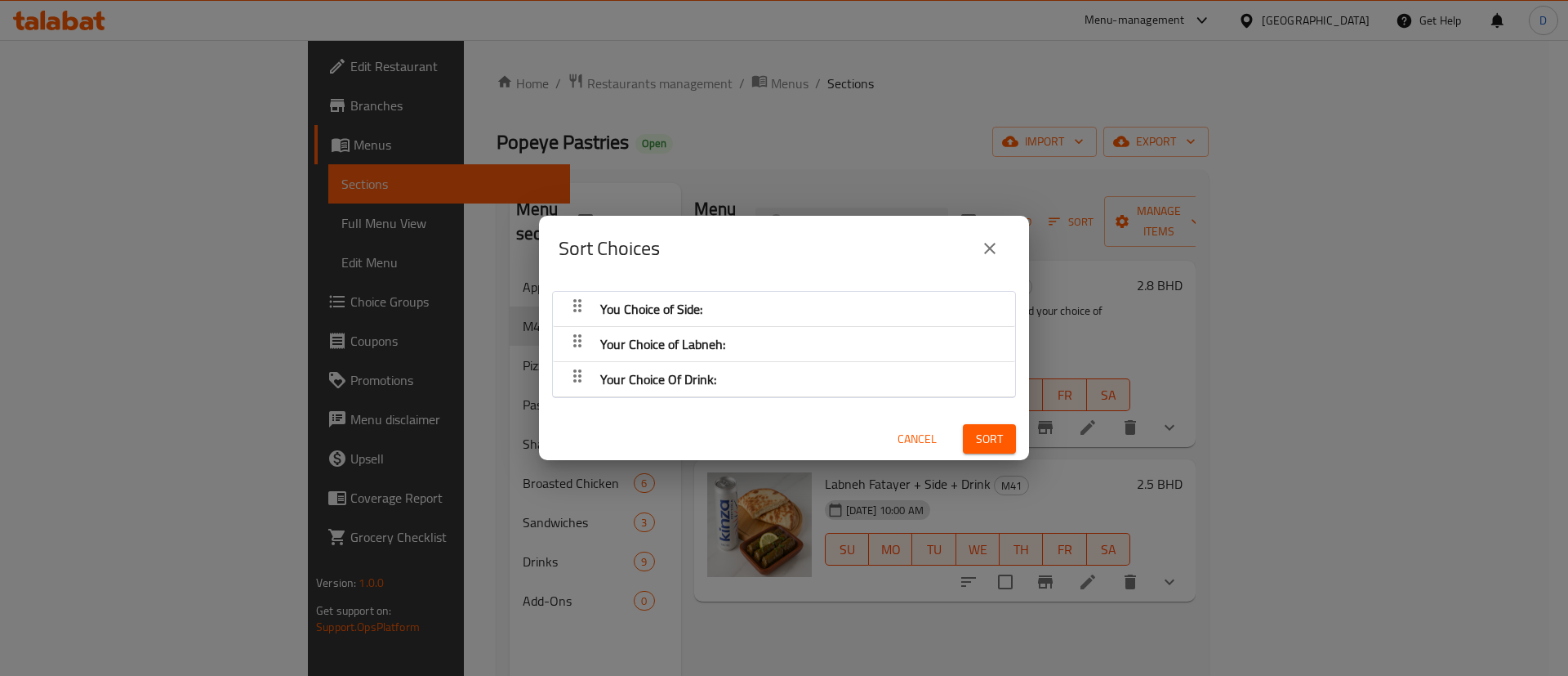
click at [963, 433] on button "Sort" at bounding box center [988, 439] width 53 height 30
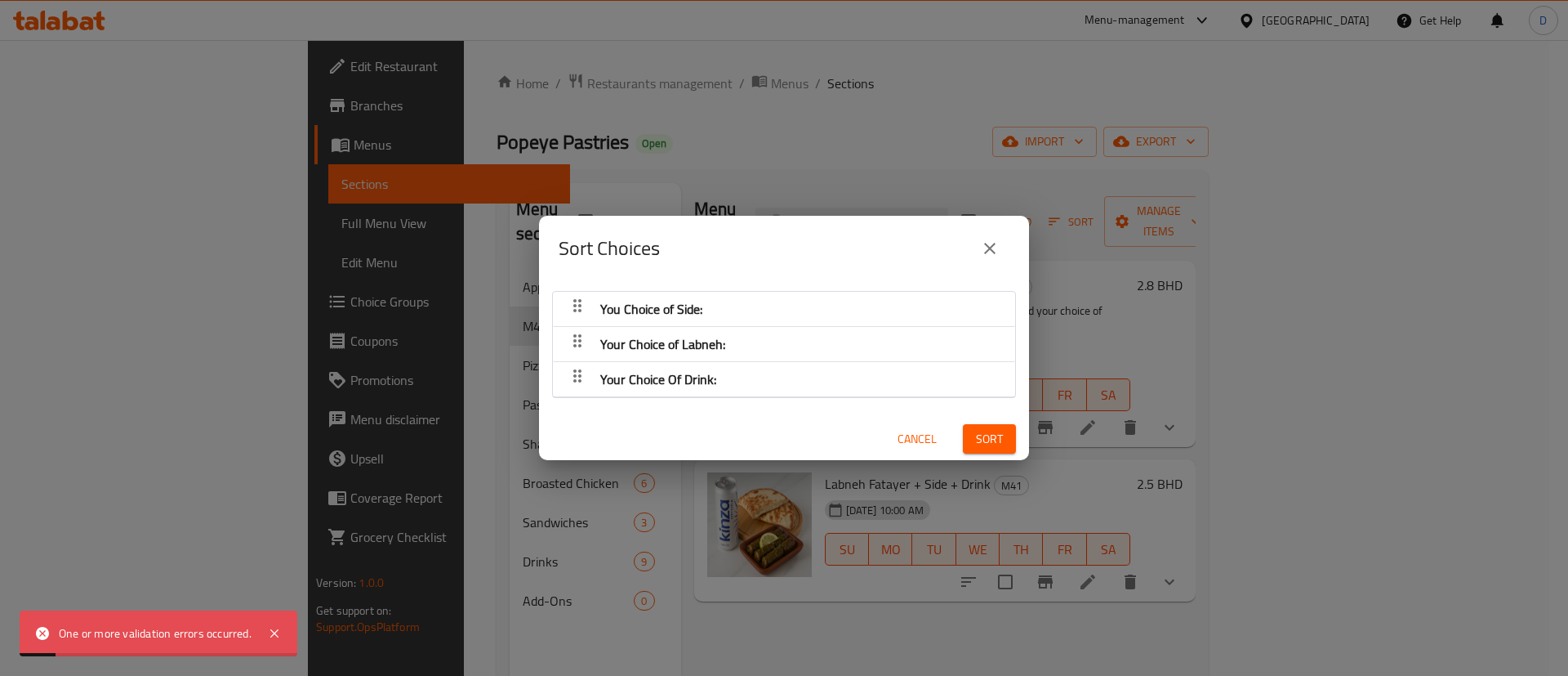
click at [1394, 544] on div "Sort Choices You Choice of Side: Your Choice of Labneh: Your Choice Of Drink: C…" at bounding box center [784, 338] width 1568 height 676
click at [980, 257] on button "close" at bounding box center [989, 248] width 39 height 39
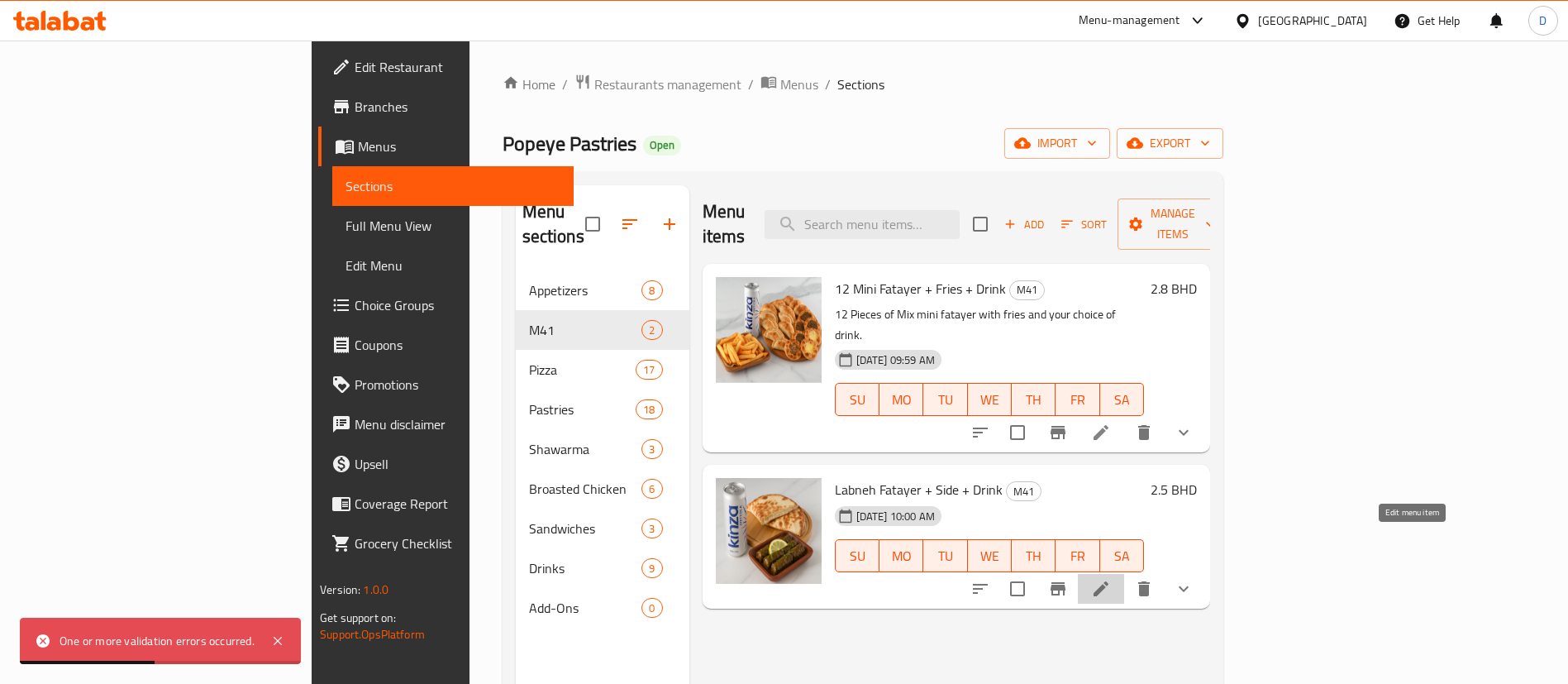
click at [1111, 579] on icon at bounding box center [1100, 588] width 19 height 19
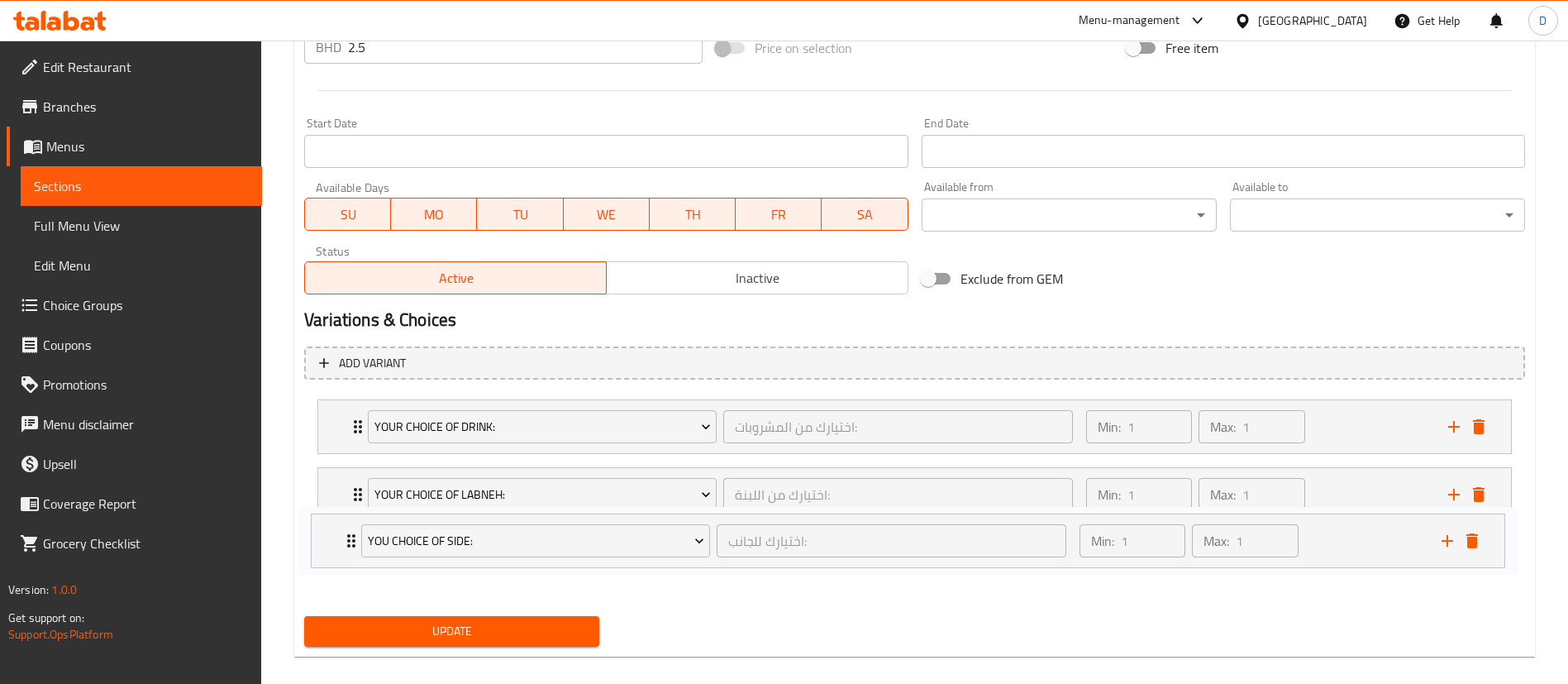
scroll to position [658, 0]
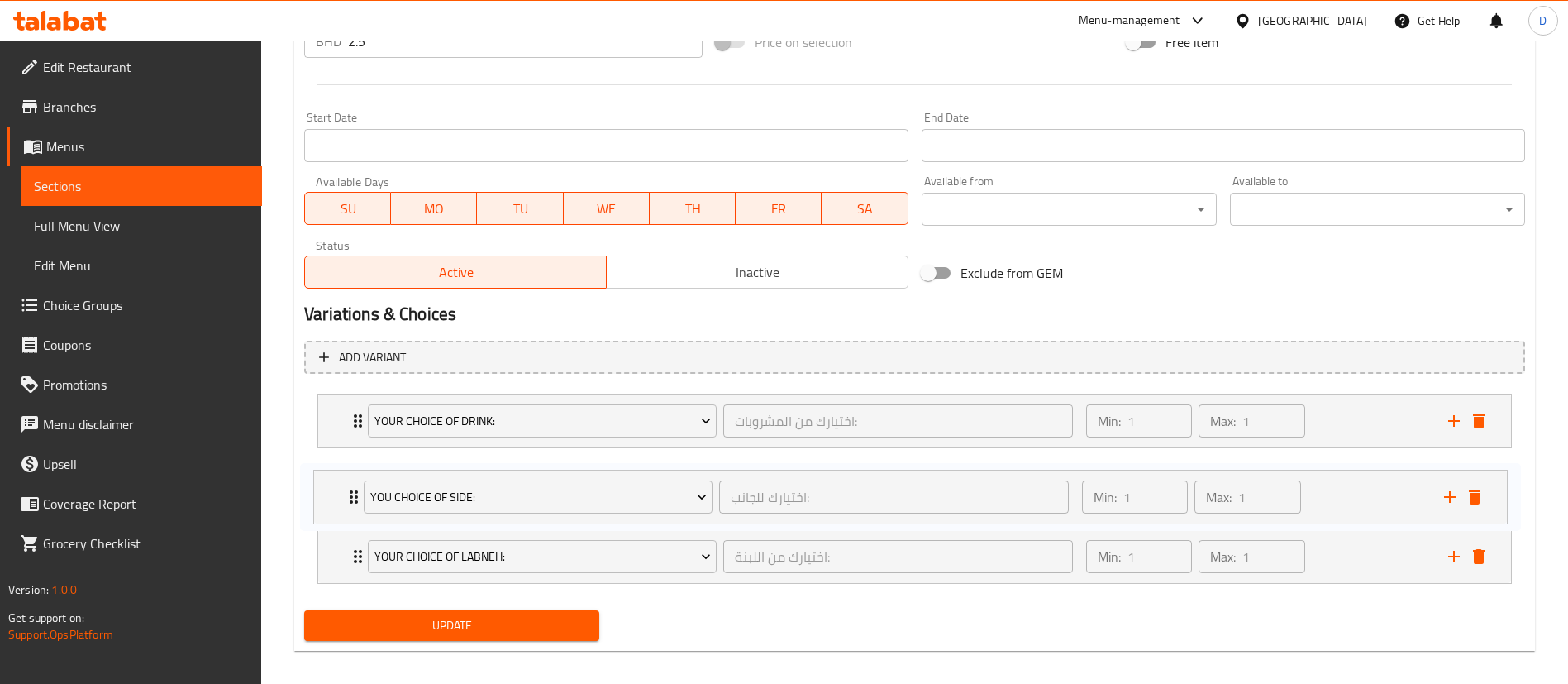
drag, startPoint x: 344, startPoint y: 524, endPoint x: 339, endPoint y: 487, distance: 37.3
click at [339, 487] on div "Your Choice Of Drink: اختيارك من المشروبات: ​ Min: 1 ​ Max: 1 ​ Kinza Blackcurr…" at bounding box center [914, 488] width 1220 height 203
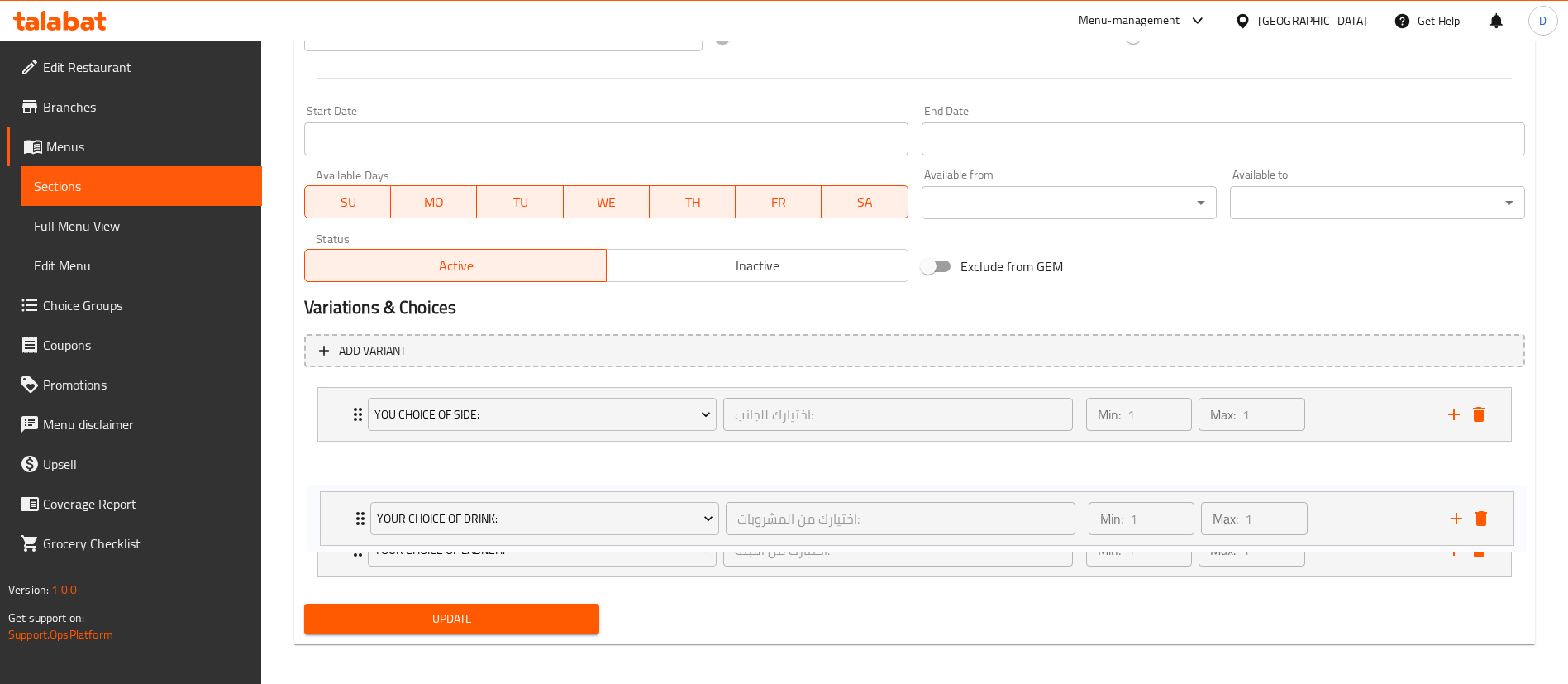
scroll to position [671, 0]
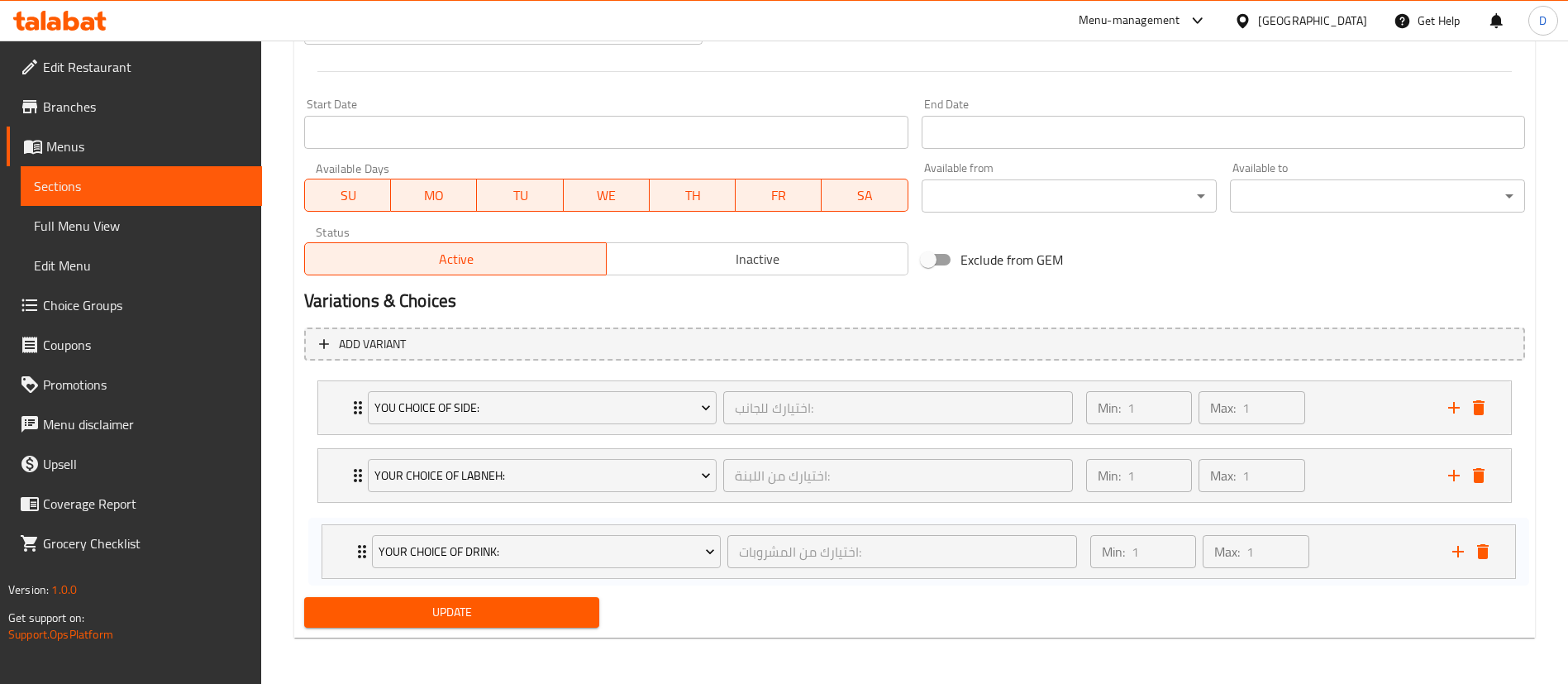
drag, startPoint x: 354, startPoint y: 418, endPoint x: 358, endPoint y: 554, distance: 136.1
click at [358, 554] on div "Your Choice Of Drink: اختيارك من المشروبات: ​ Min: 1 ​ Max: 1 ​ Kinza Blackcurr…" at bounding box center [914, 475] width 1220 height 203
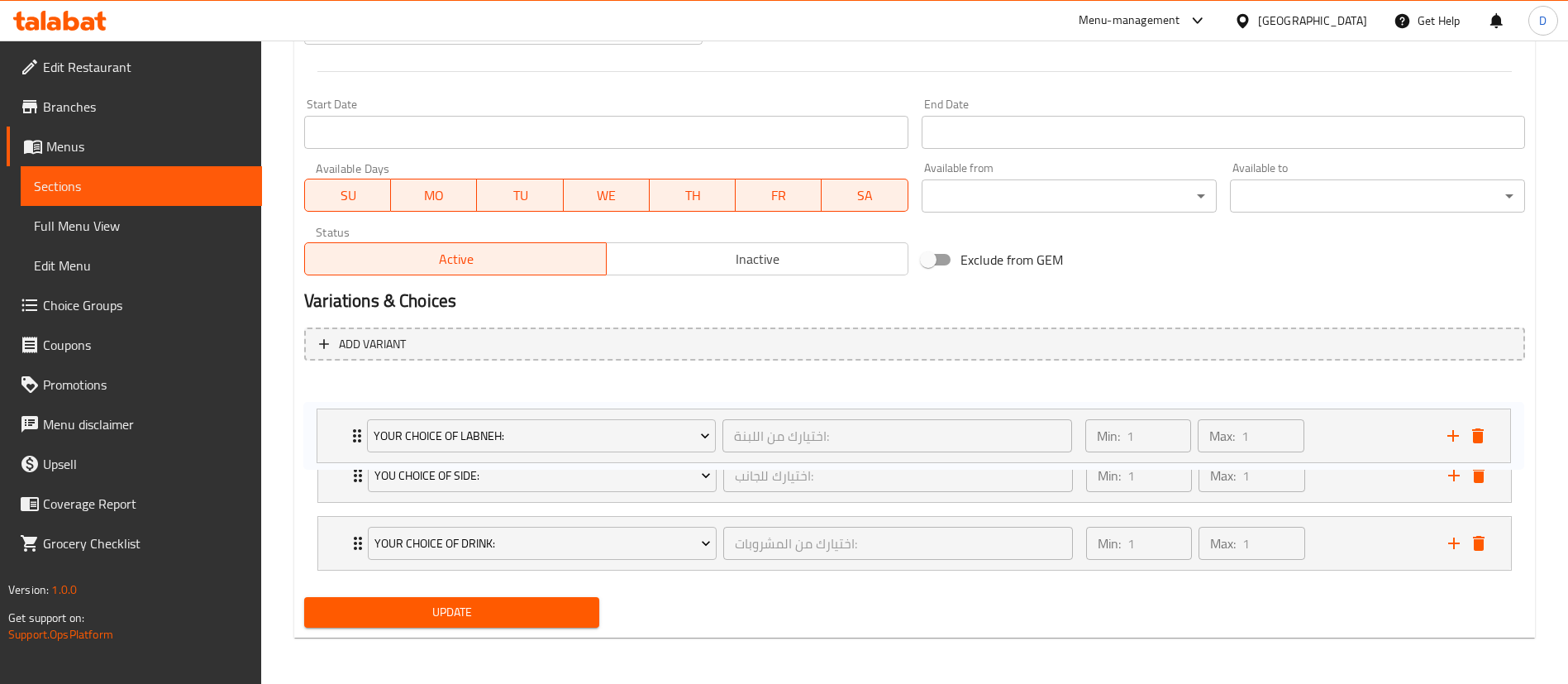
drag, startPoint x: 355, startPoint y: 477, endPoint x: 353, endPoint y: 418, distance: 59.0
click at [353, 418] on div "You Choice of Side: اختيارك للجانب: ​ Min: 1 ​ Max: 1 ​ Vine Leaves (ID: 229812…" at bounding box center [914, 475] width 1220 height 203
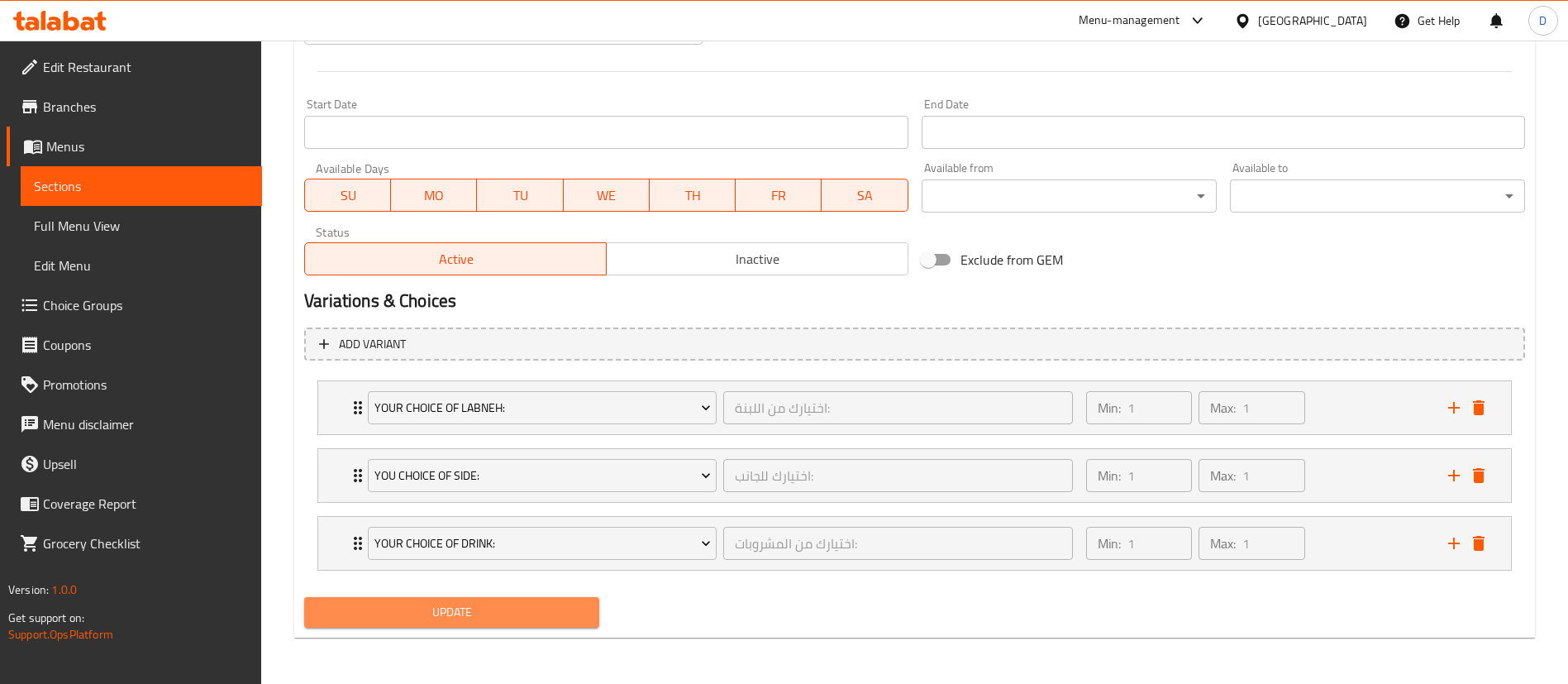
click at [428, 597] on button "Update" at bounding box center [451, 612] width 295 height 30
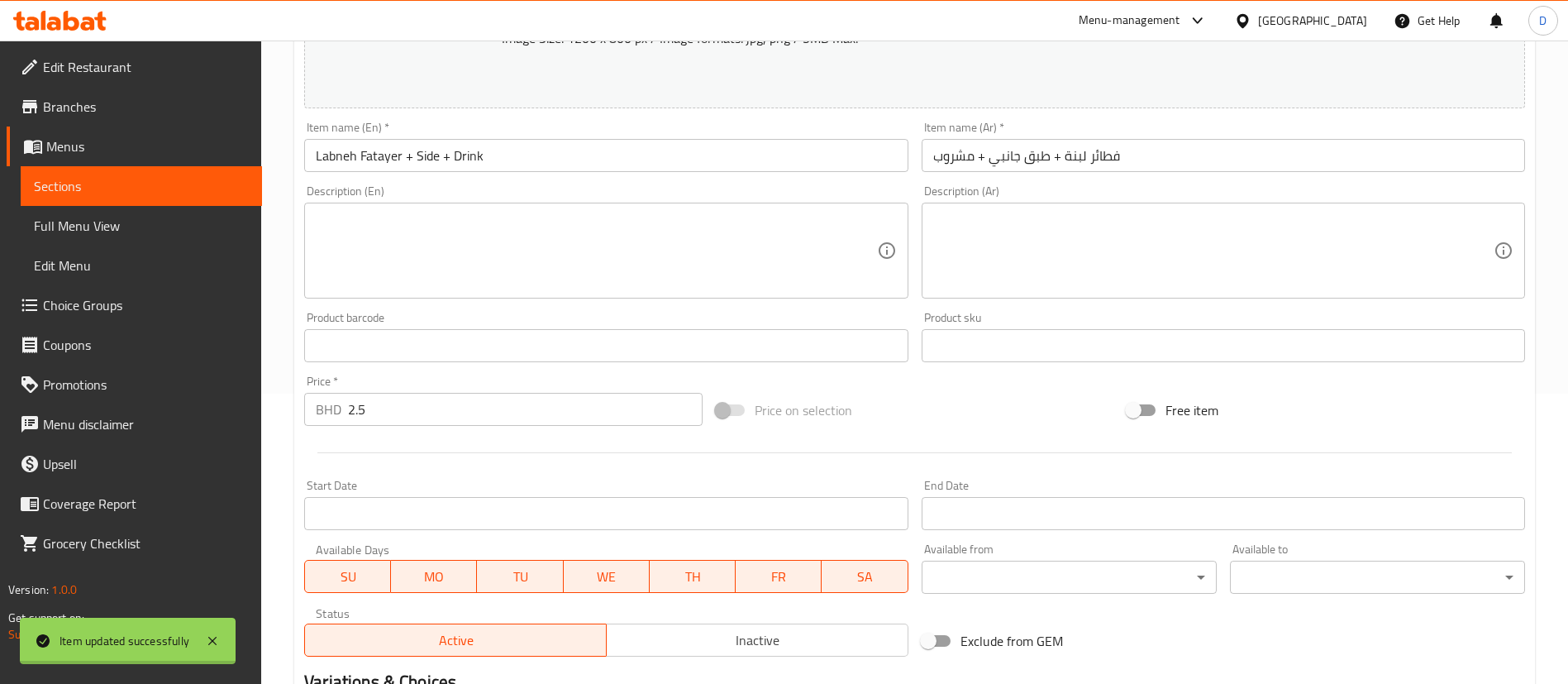
scroll to position [0, 0]
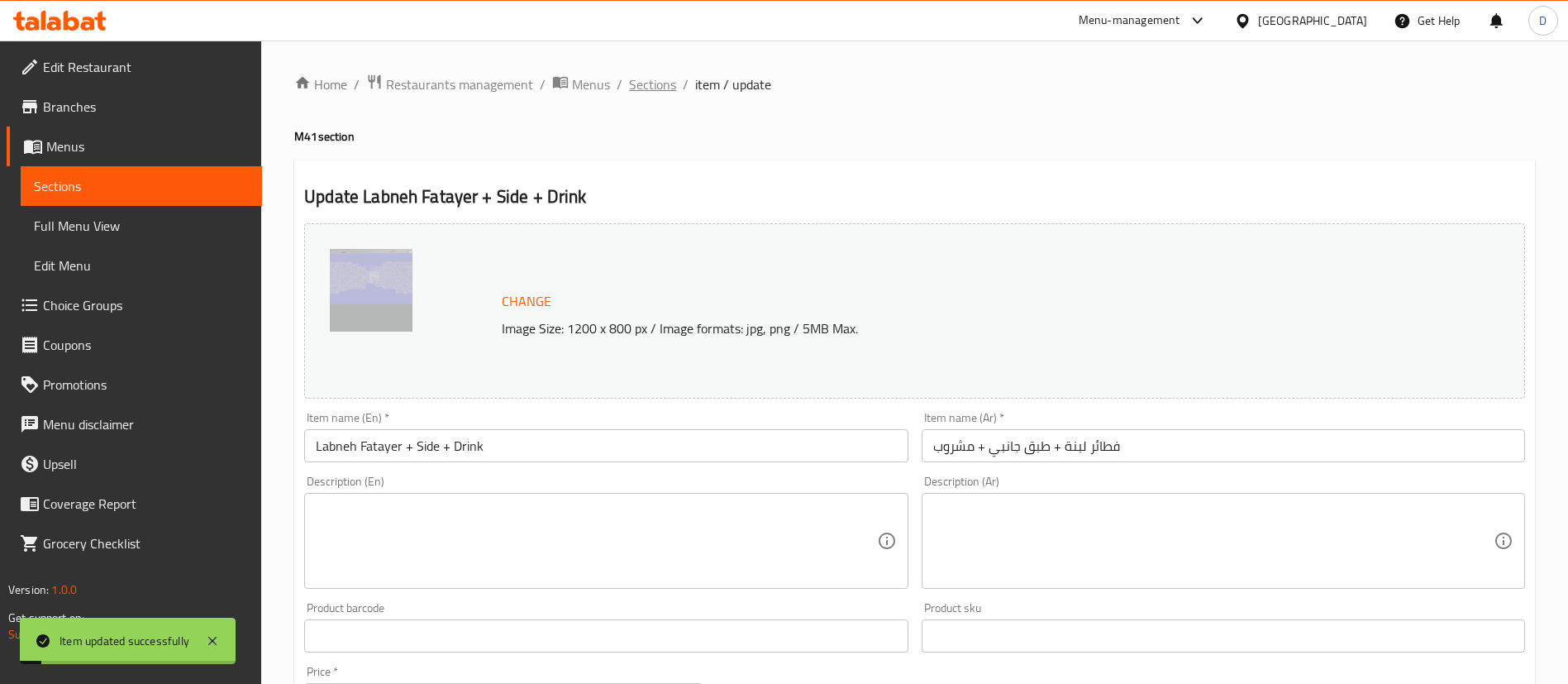
click at [670, 90] on span "Sections" at bounding box center [652, 84] width 47 height 19
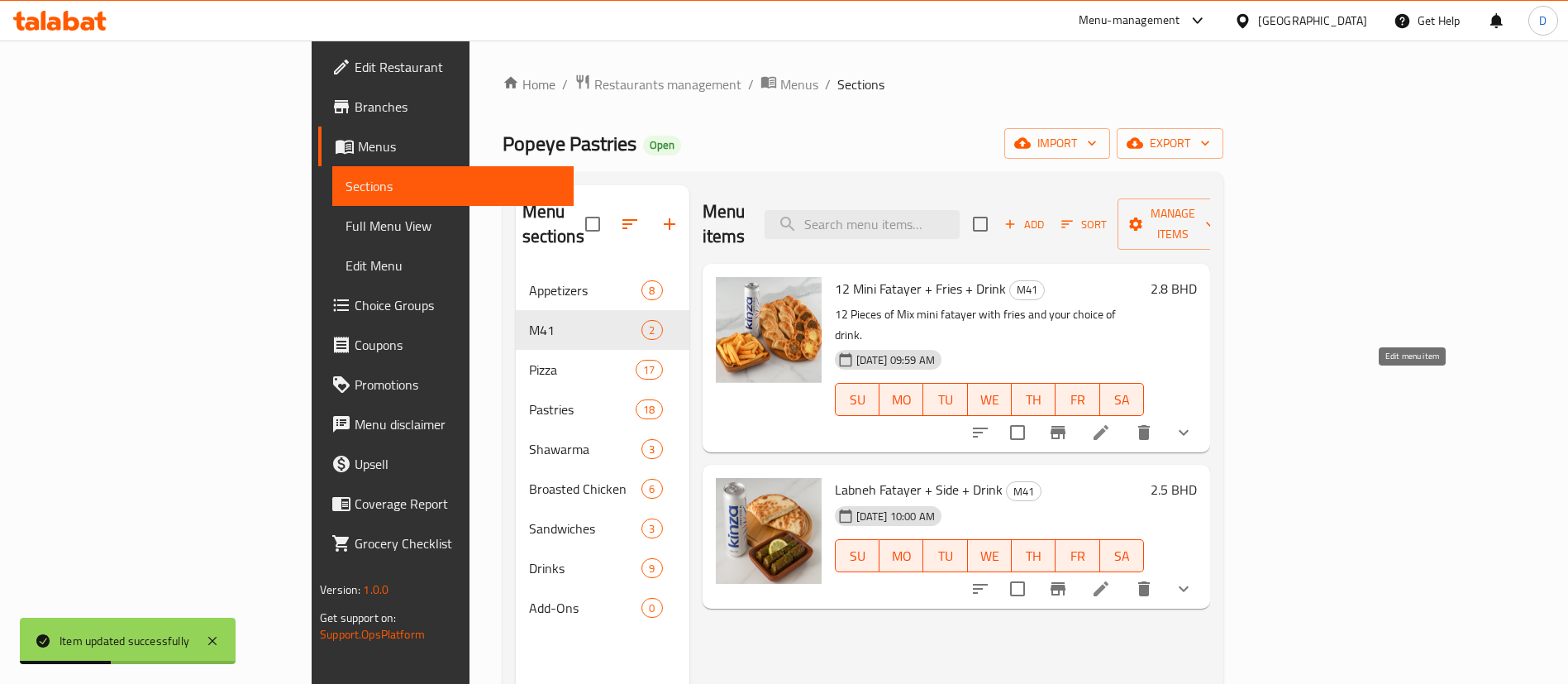
click at [1109, 425] on icon at bounding box center [1101, 433] width 15 height 15
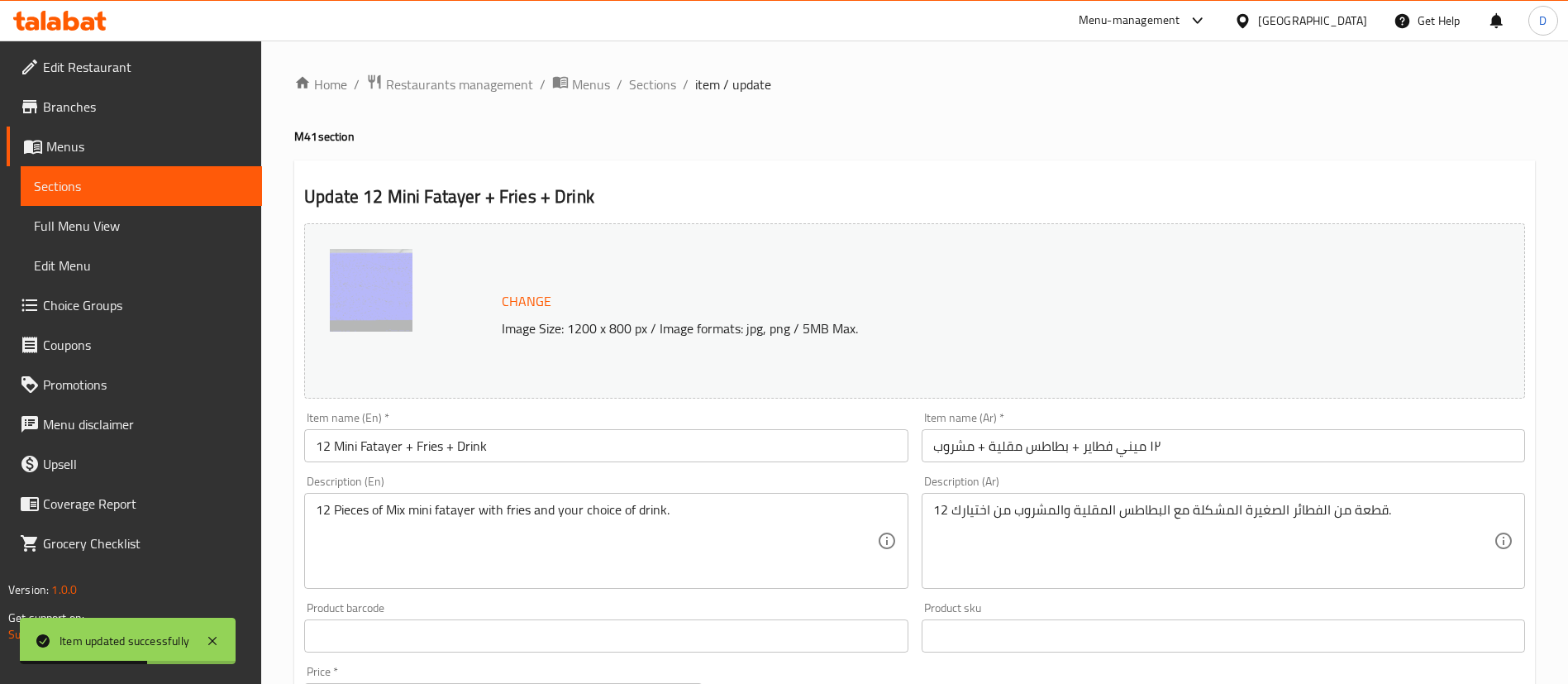
drag, startPoint x: 977, startPoint y: 183, endPoint x: 999, endPoint y: 81, distance: 104.3
click at [977, 182] on div "Update 12 Mini Fatayer + Fries + Drink Change Image Size: 1200 x 800 px / Image…" at bounding box center [915, 666] width 1241 height 1013
click at [908, 141] on h4 "M41 section" at bounding box center [915, 136] width 1241 height 17
click at [662, 89] on span "Sections" at bounding box center [652, 84] width 47 height 19
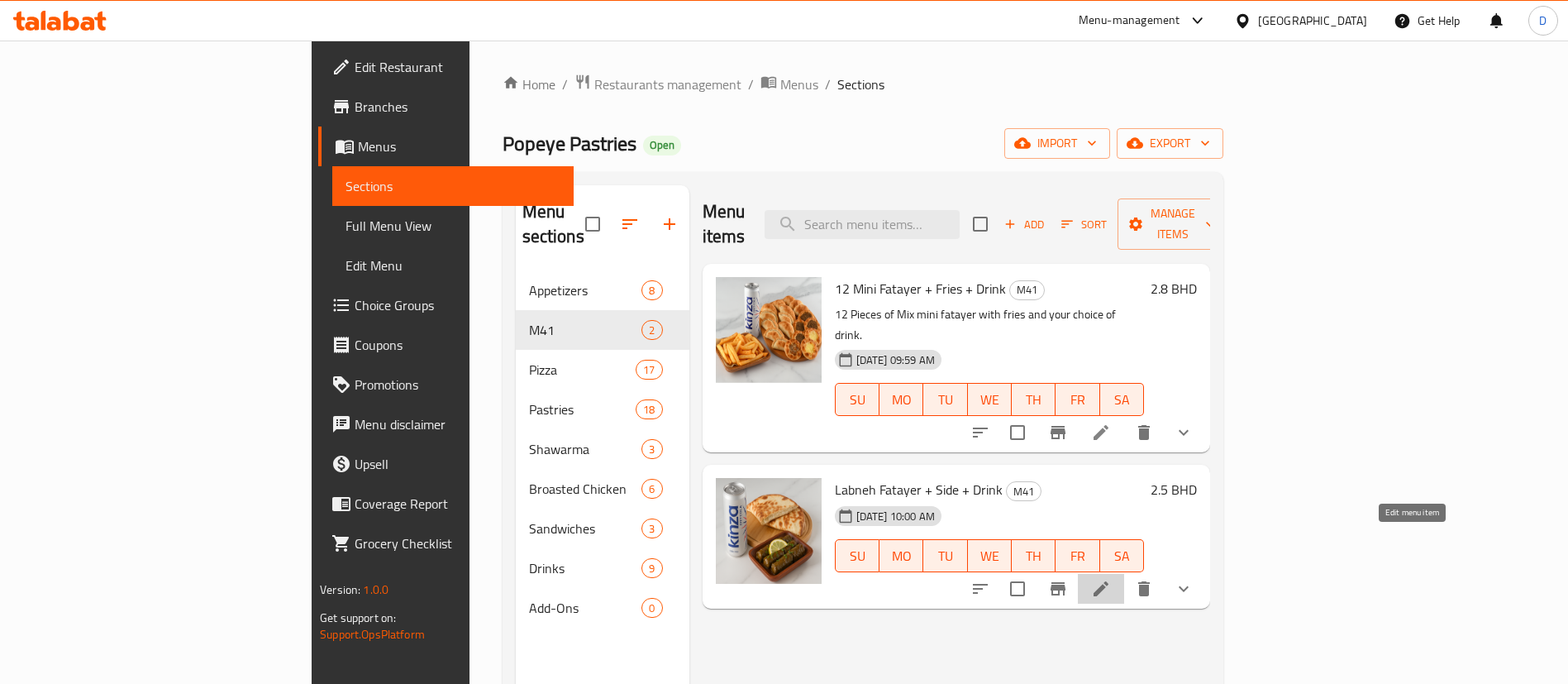
click at [1109, 582] on icon at bounding box center [1101, 589] width 15 height 15
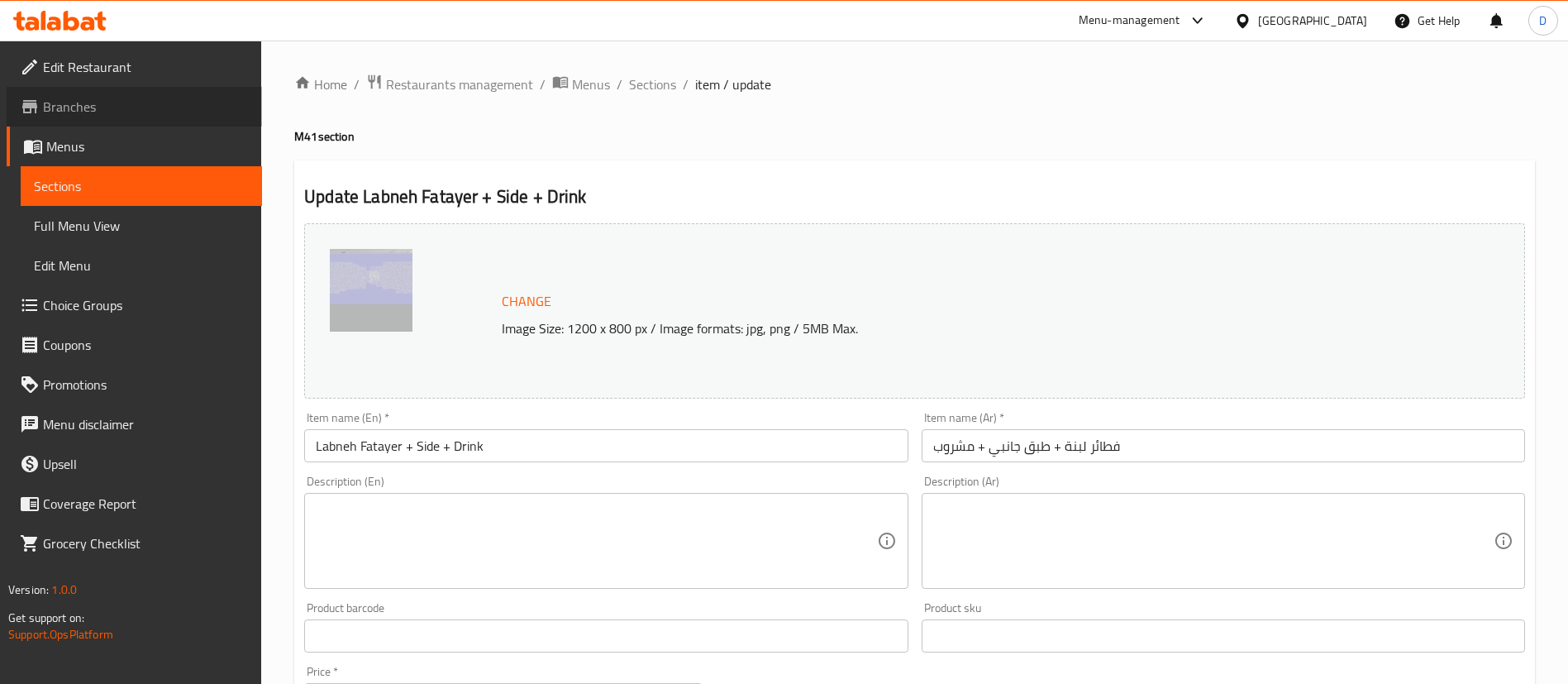
click at [103, 98] on span "Branches" at bounding box center [146, 106] width 206 height 19
